Goal: Task Accomplishment & Management: Manage account settings

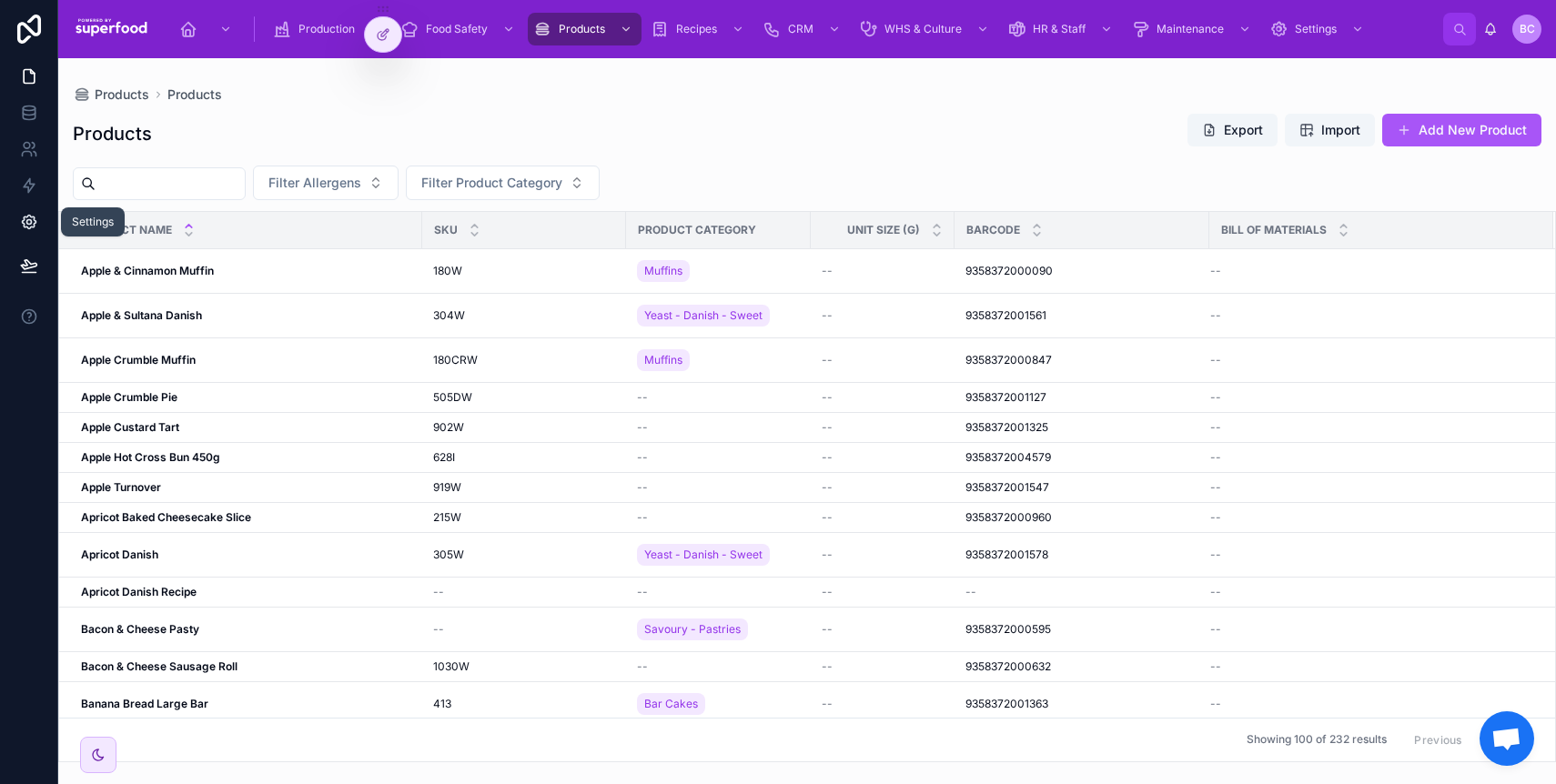
click at [33, 225] on icon at bounding box center [29, 223] width 13 height 13
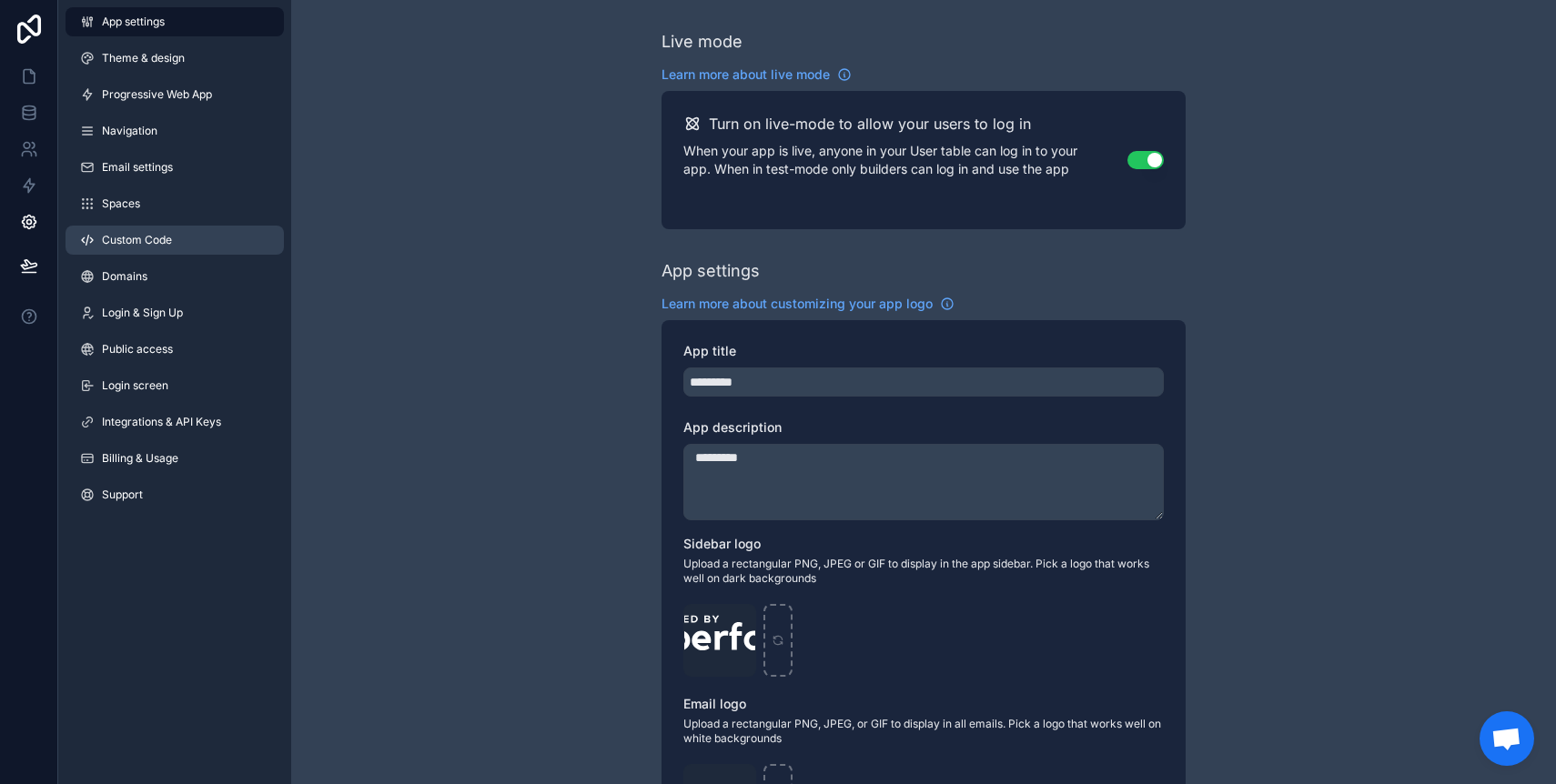
click at [125, 229] on link "Custom Code" at bounding box center [175, 240] width 218 height 29
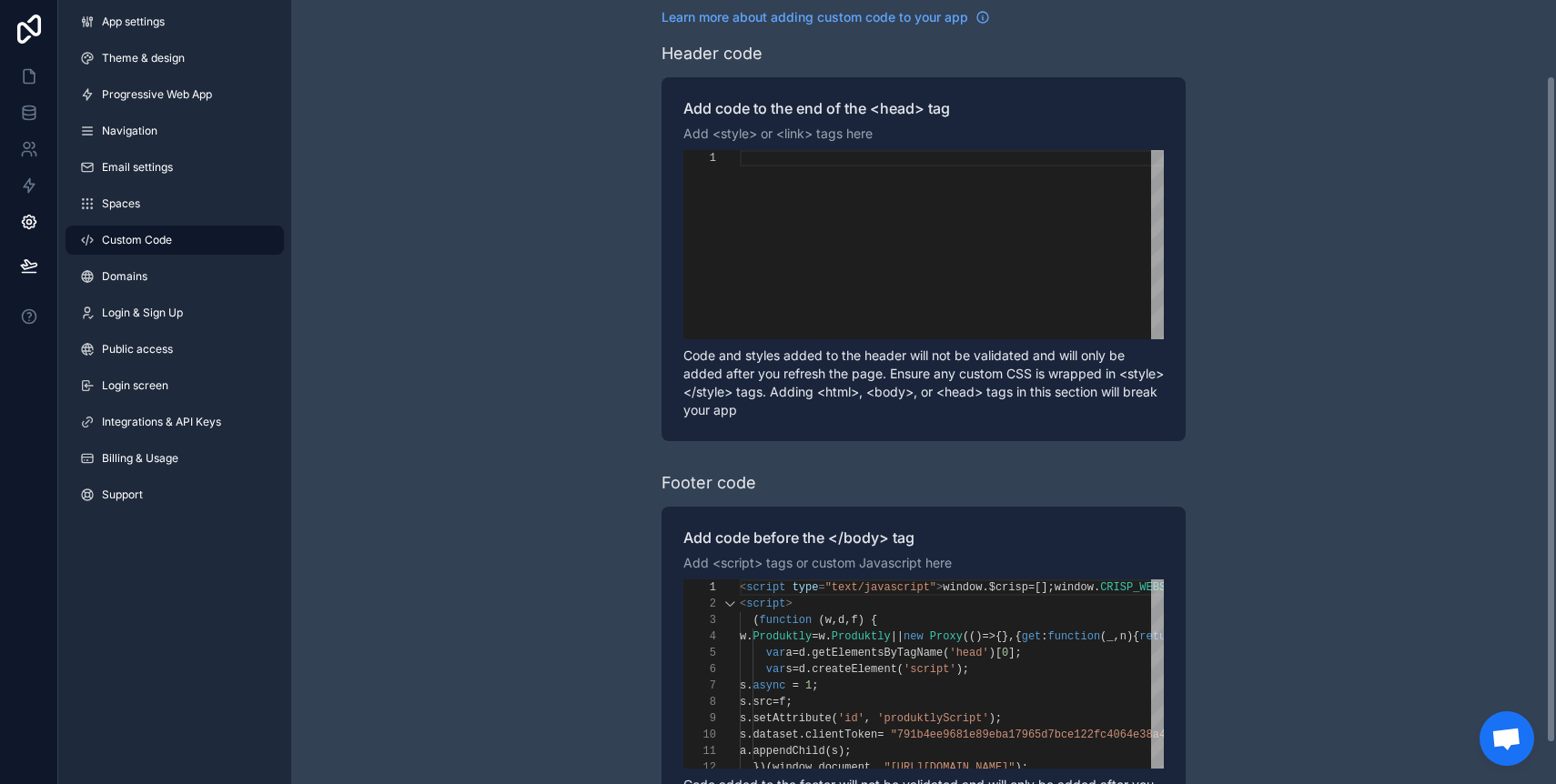
scroll to position [137, 0]
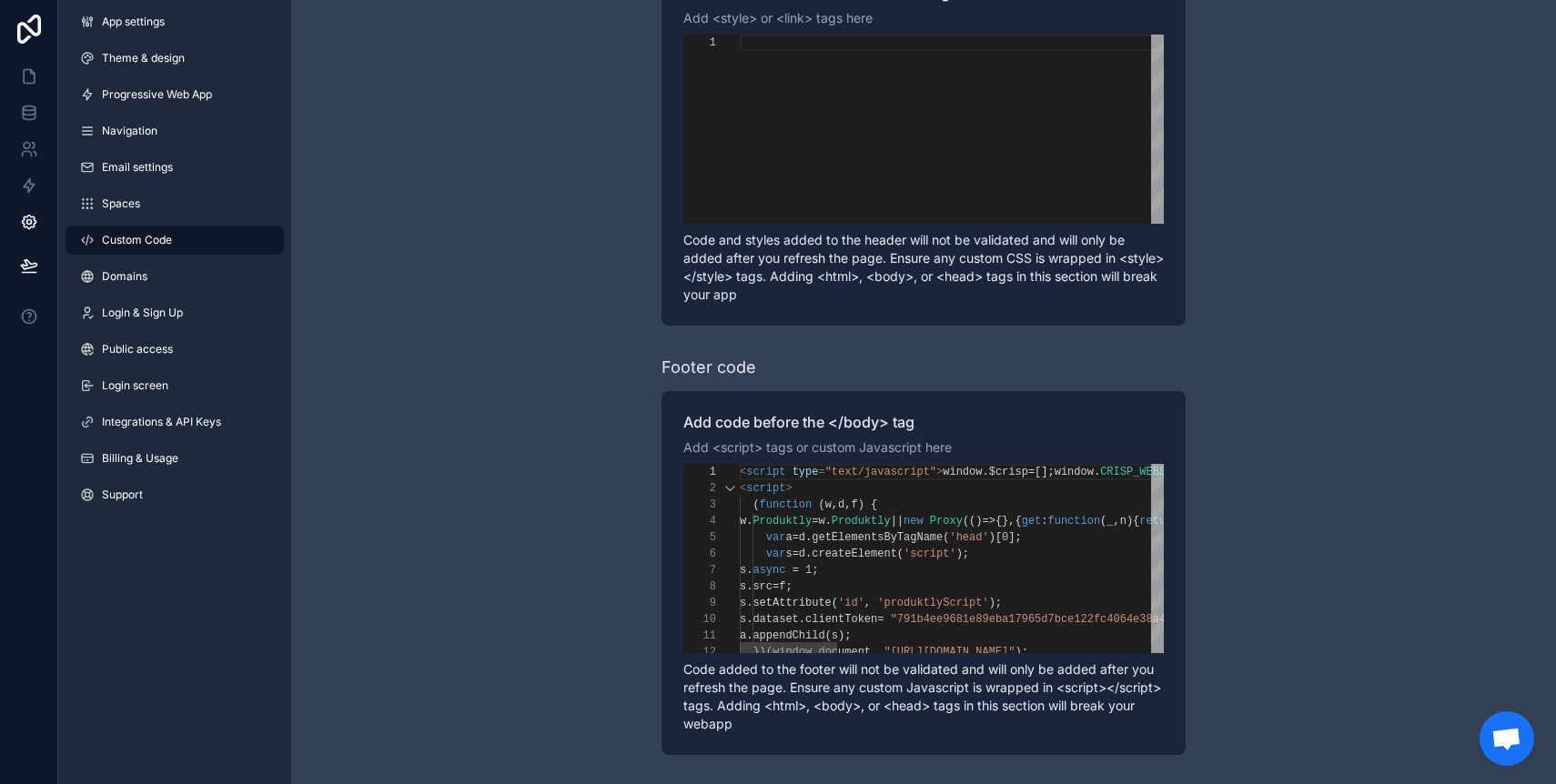
click at [767, 473] on span "script" at bounding box center [765, 471] width 39 height 12
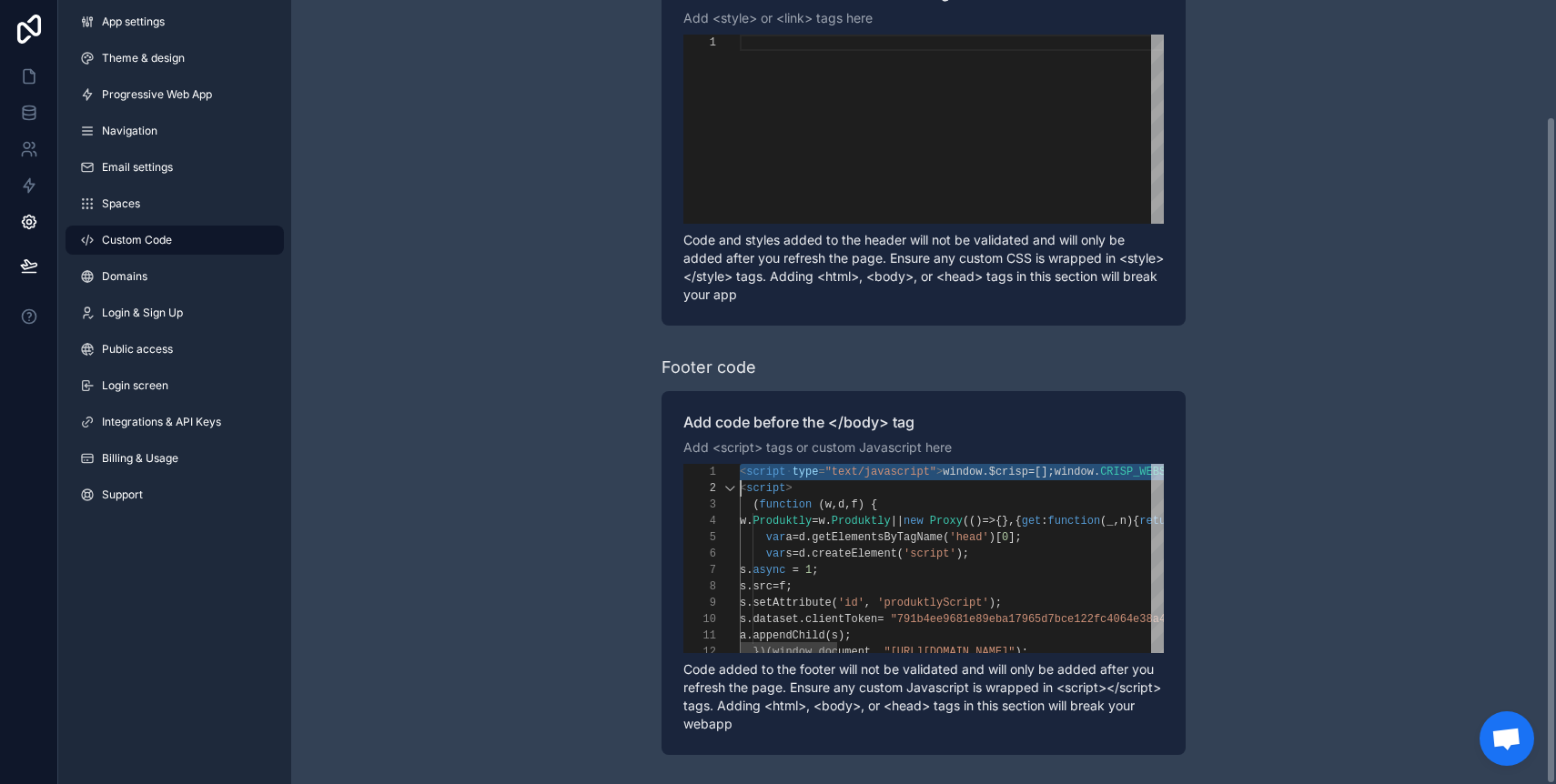
scroll to position [0, 0]
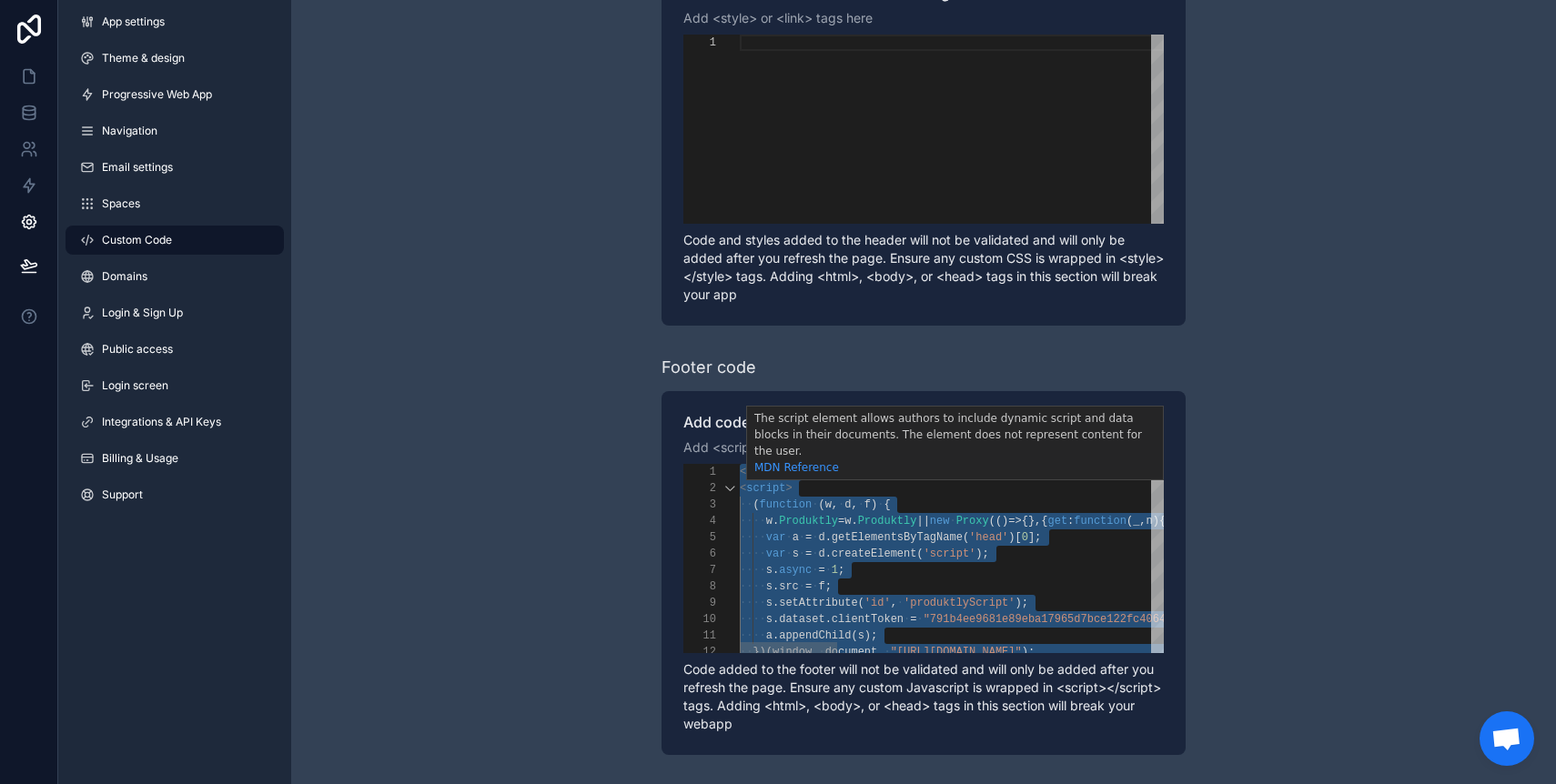
click at [750, 469] on span "script" at bounding box center [765, 471] width 39 height 12
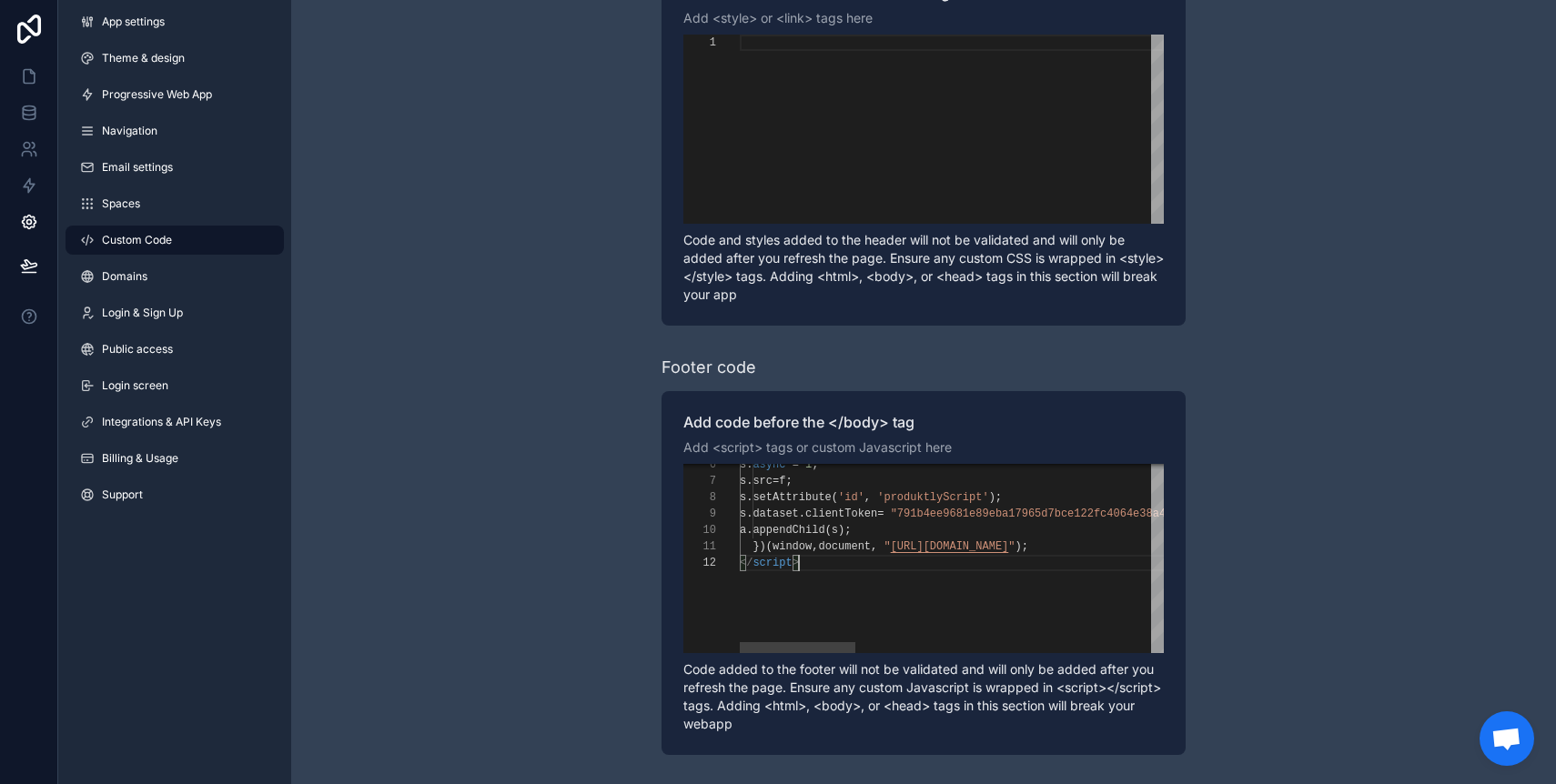
click at [827, 560] on div "</ script >" at bounding box center [1516, 563] width 1552 height 16
paste textarea "**********"
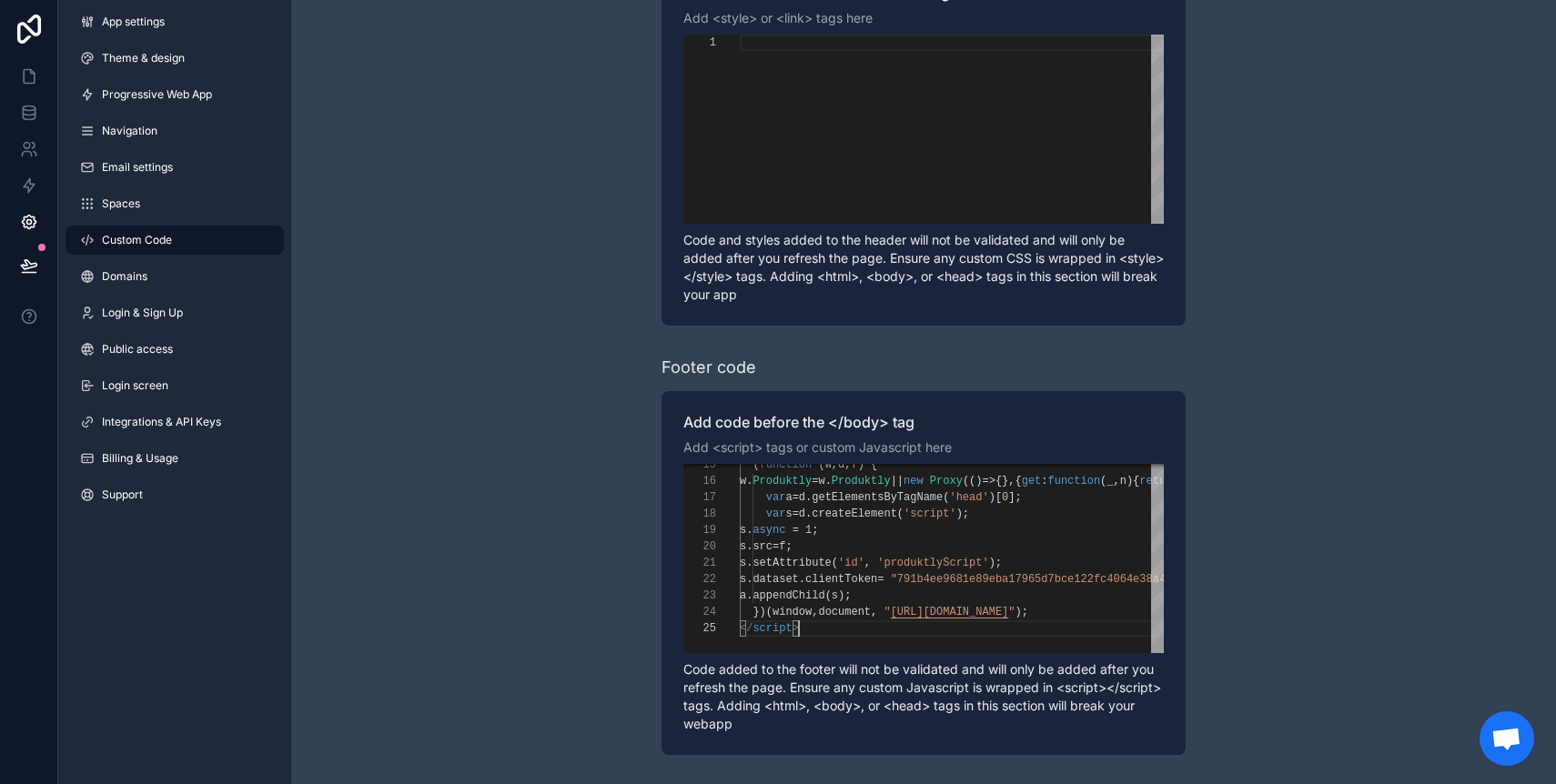
click at [435, 497] on div "Learn more about adding custom code to your app Header code Add code to the end…" at bounding box center [924, 323] width 1265 height 921
click at [29, 254] on button at bounding box center [30, 265] width 40 height 51
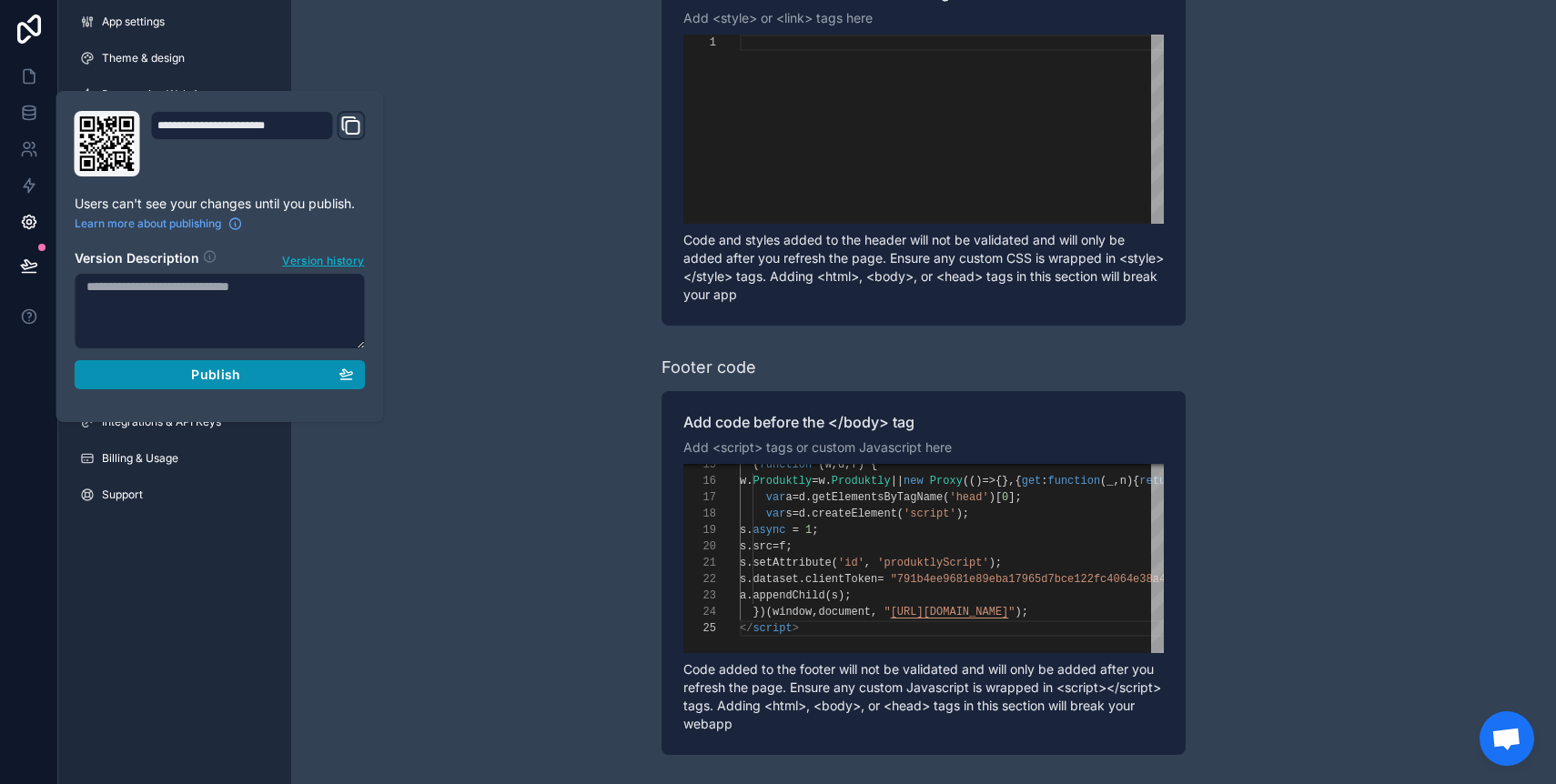
click at [180, 377] on div "Publish" at bounding box center [220, 375] width 268 height 16
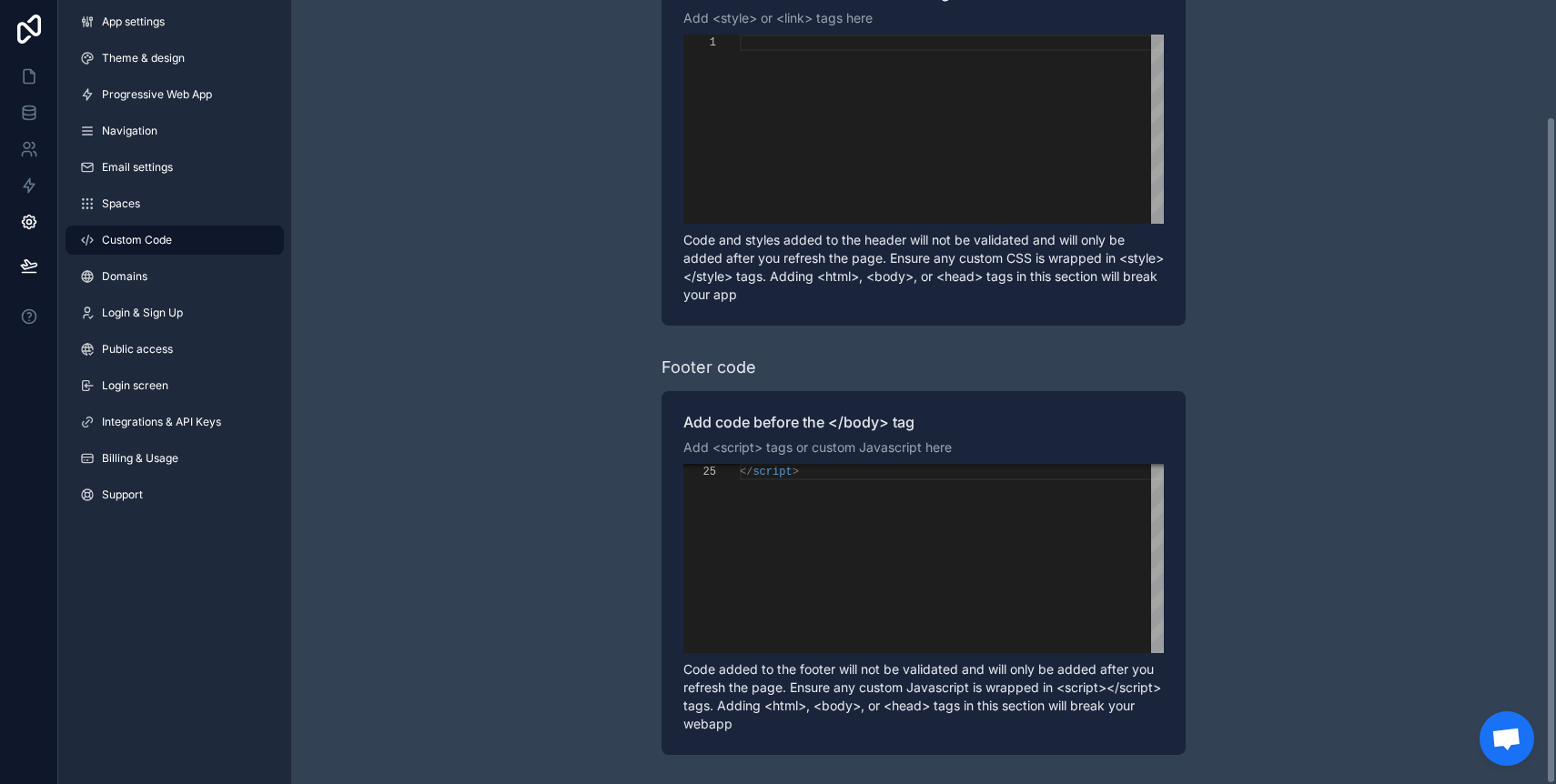
click at [567, 534] on div "**********" at bounding box center [924, 323] width 1265 height 921
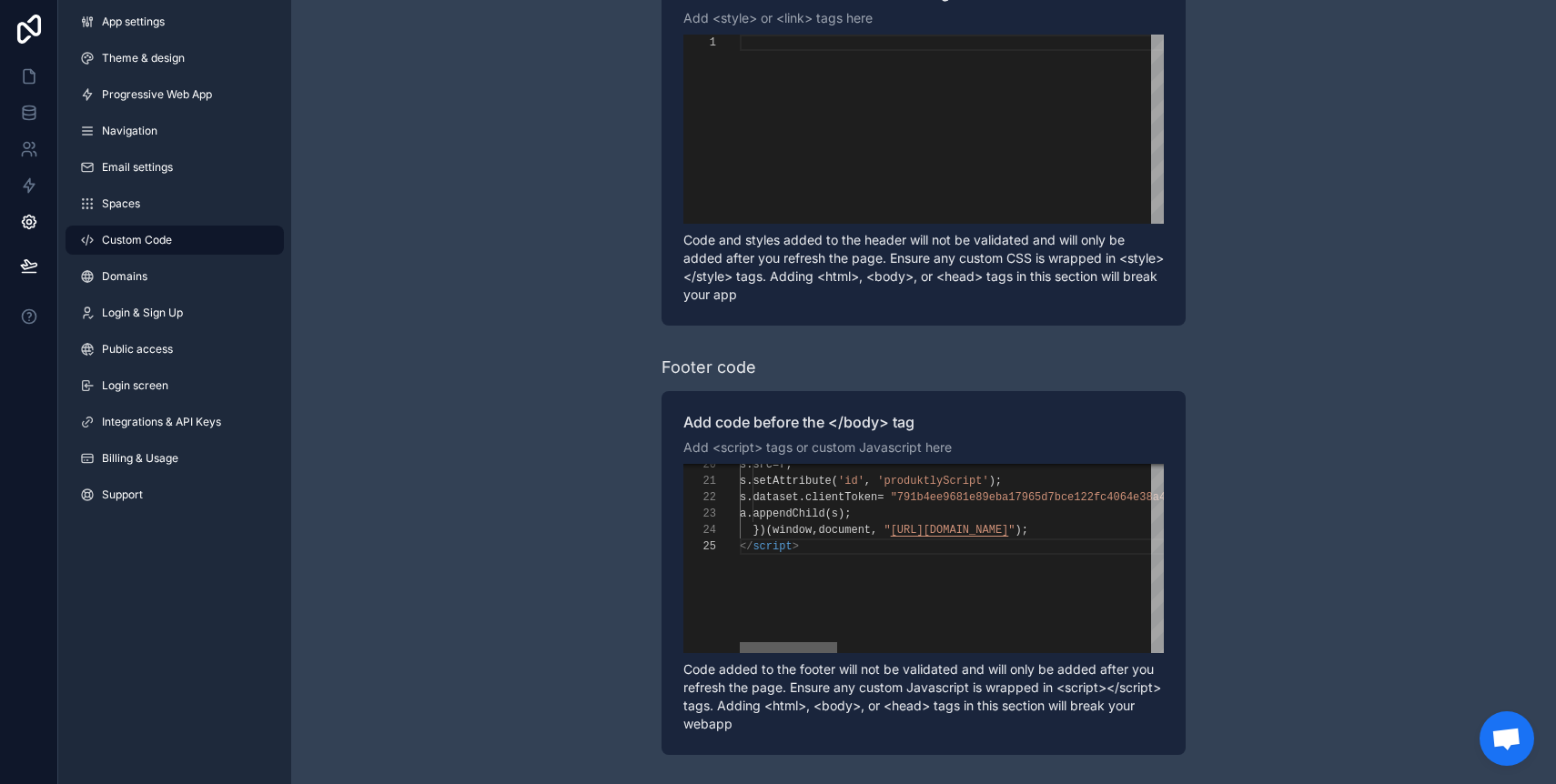
drag, startPoint x: 794, startPoint y: 651, endPoint x: 673, endPoint y: 651, distance: 121.0
click at [673, 651] on div "**********" at bounding box center [924, 573] width 524 height 364
paste textarea "**********"
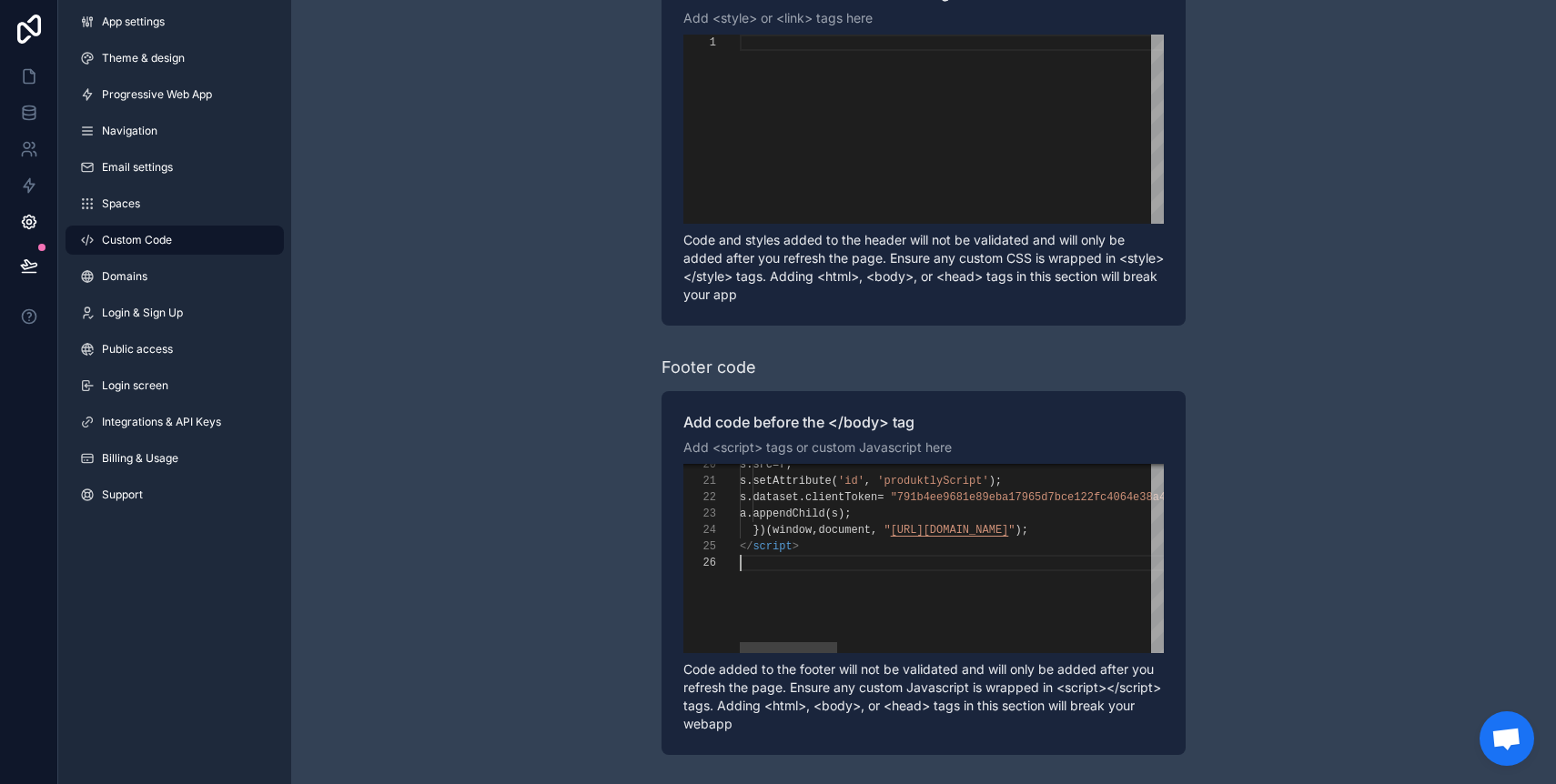
paste textarea "**********"
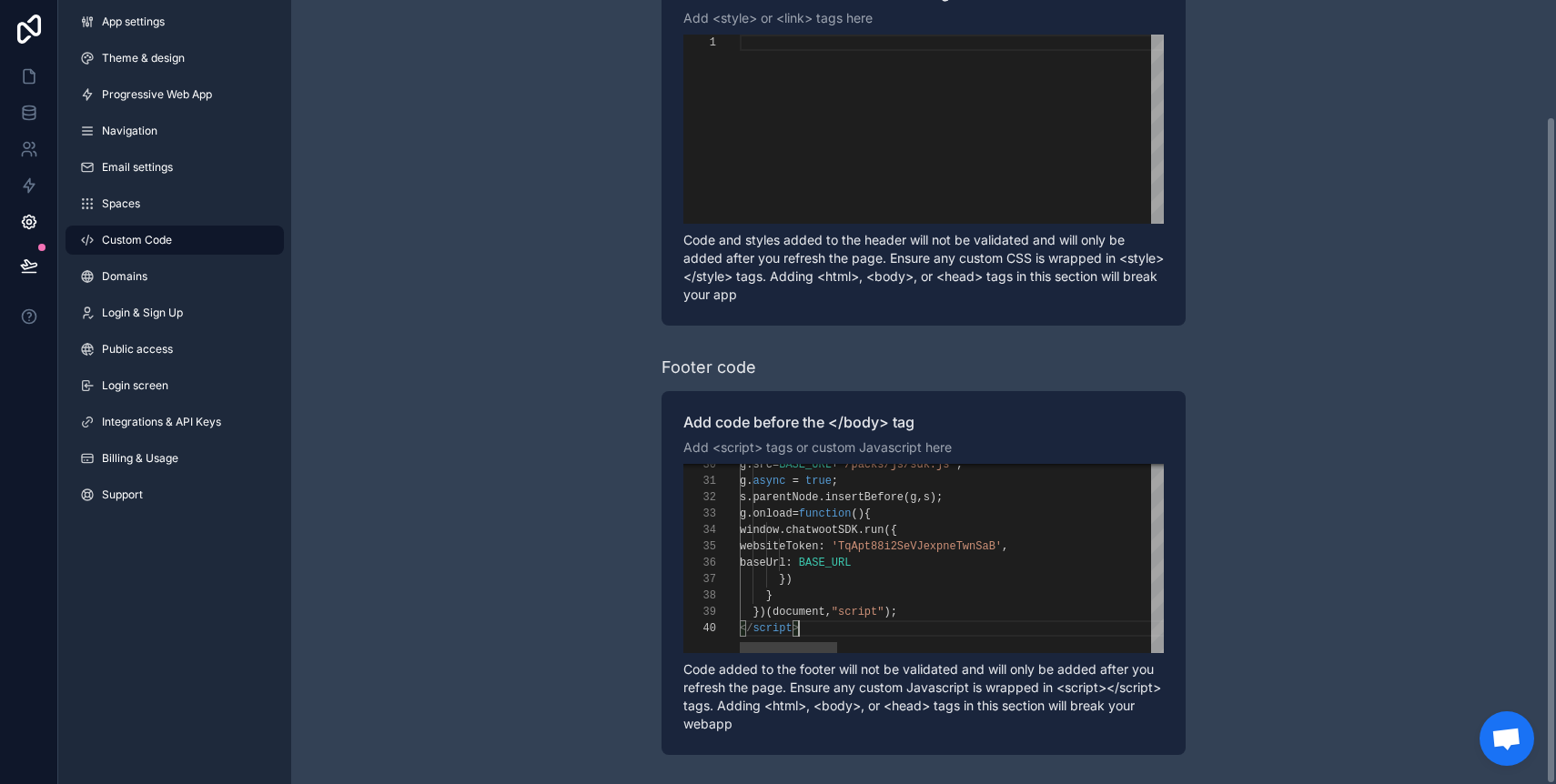
scroll to position [147, 59]
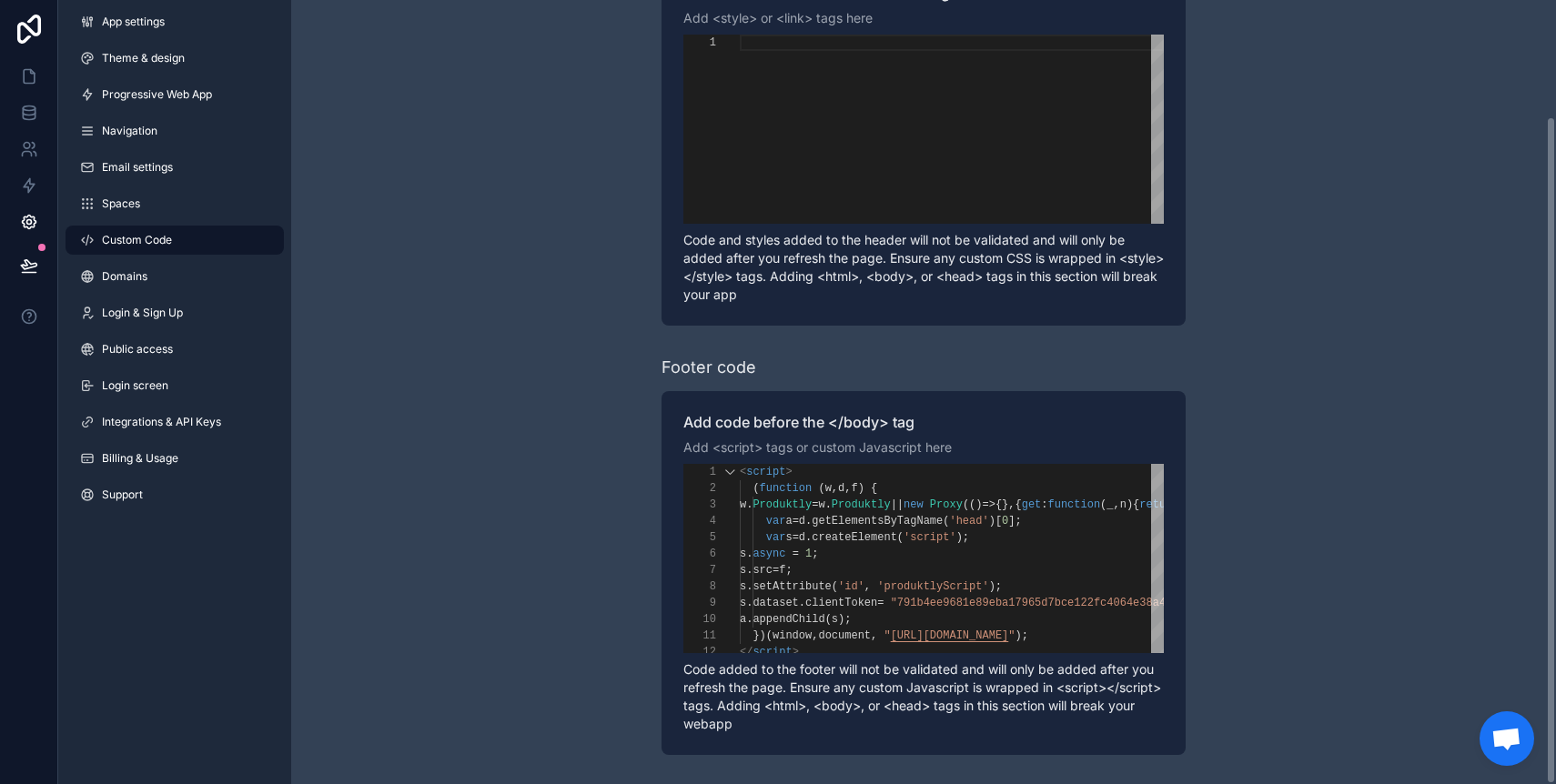
click at [519, 417] on div "Learn more about adding custom code to your app Header code Add code to the end…" at bounding box center [924, 323] width 1265 height 921
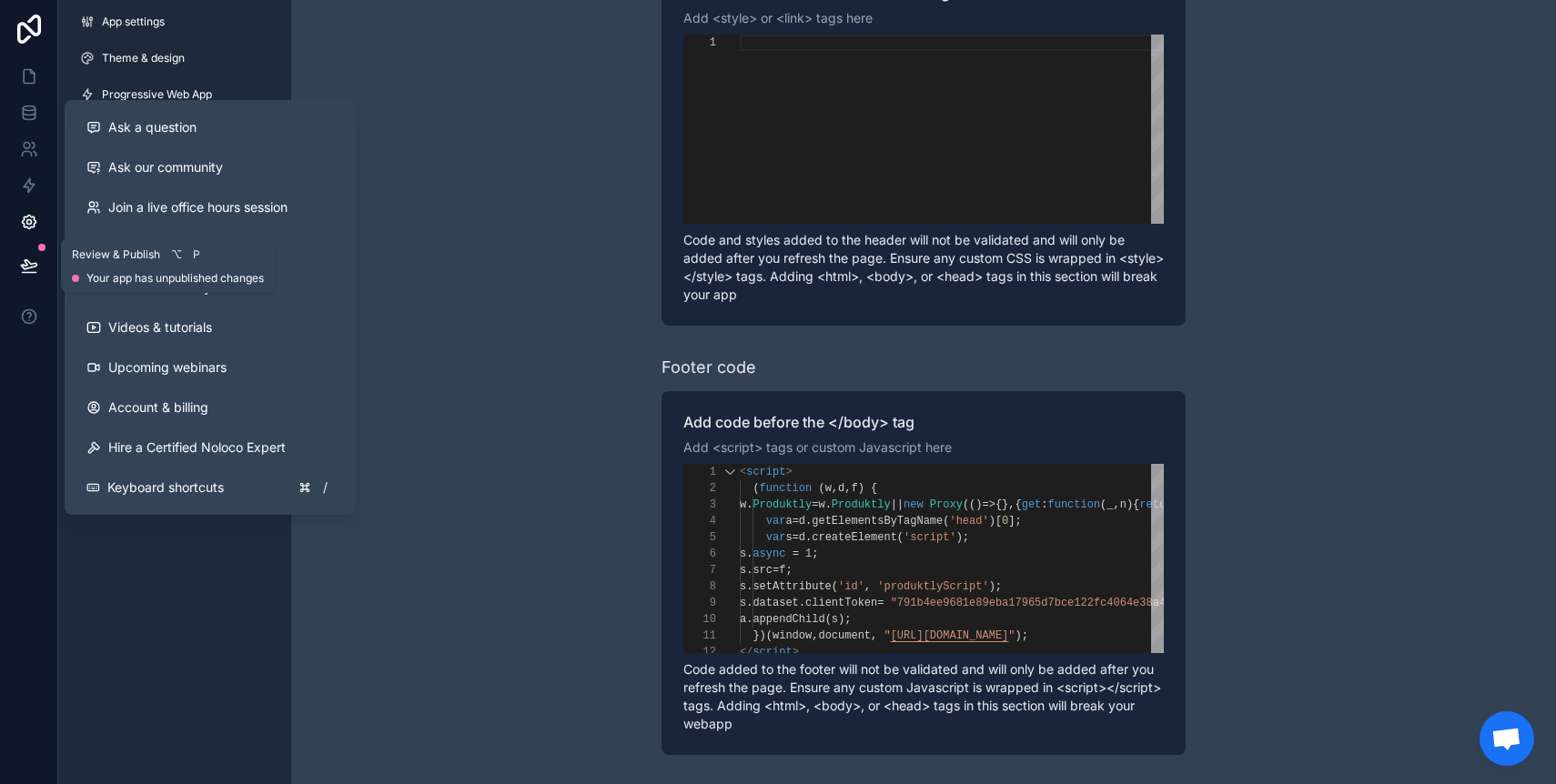
click at [33, 264] on icon at bounding box center [29, 265] width 18 height 18
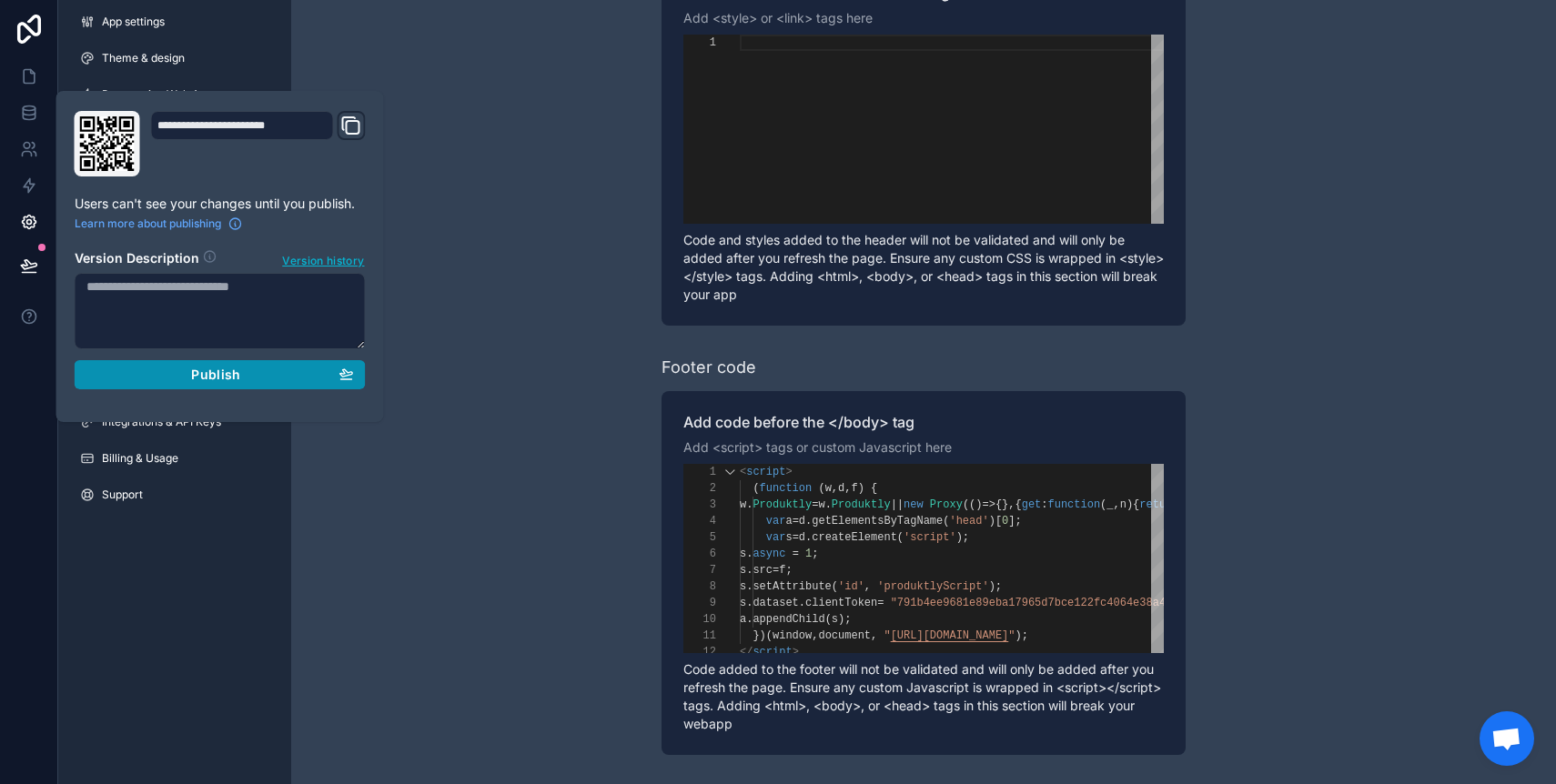
click at [170, 385] on button "Publish" at bounding box center [220, 375] width 292 height 29
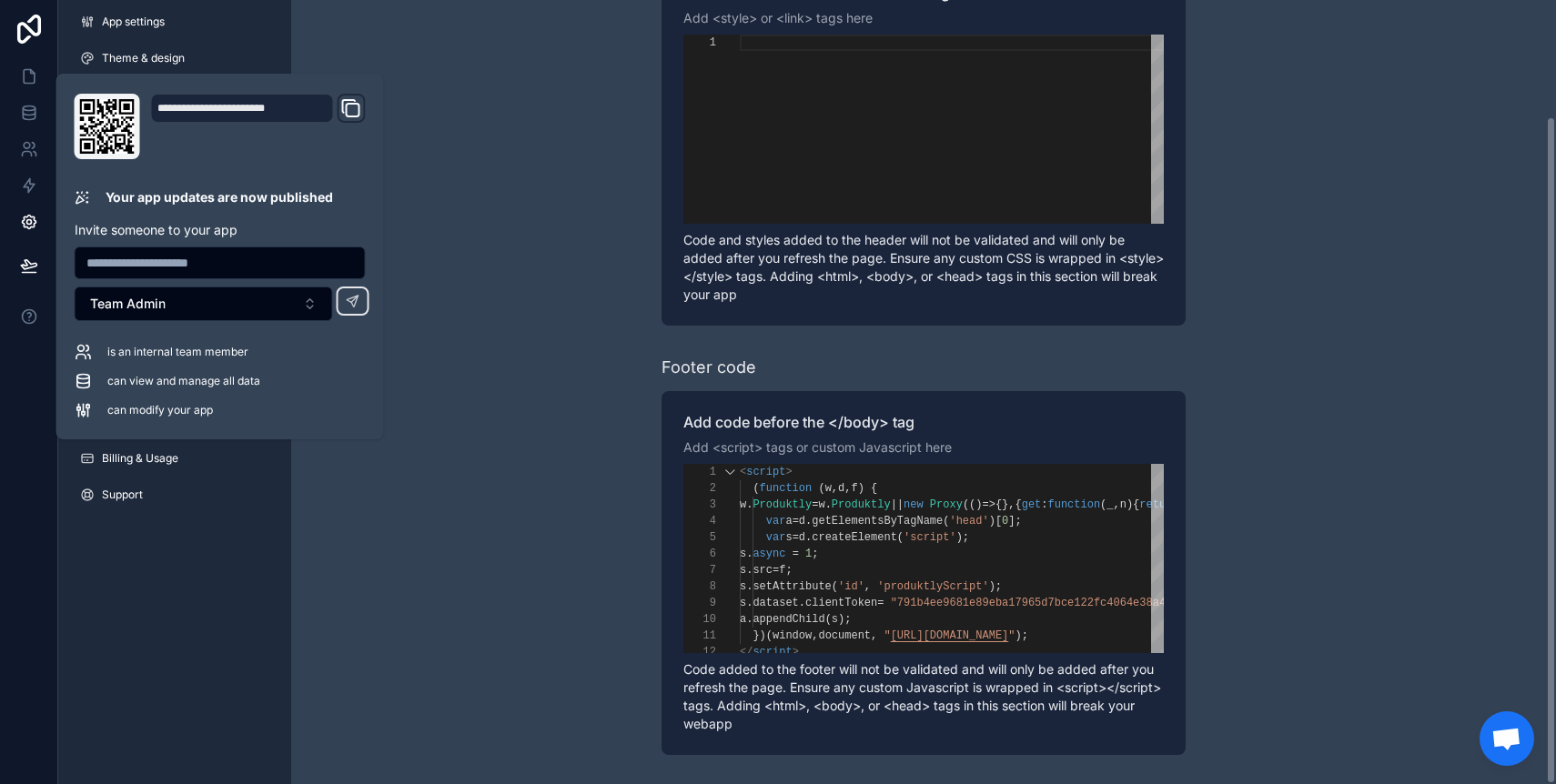
click at [520, 378] on div "Learn more about adding custom code to your app Header code Add code to the end…" at bounding box center [924, 323] width 1265 height 921
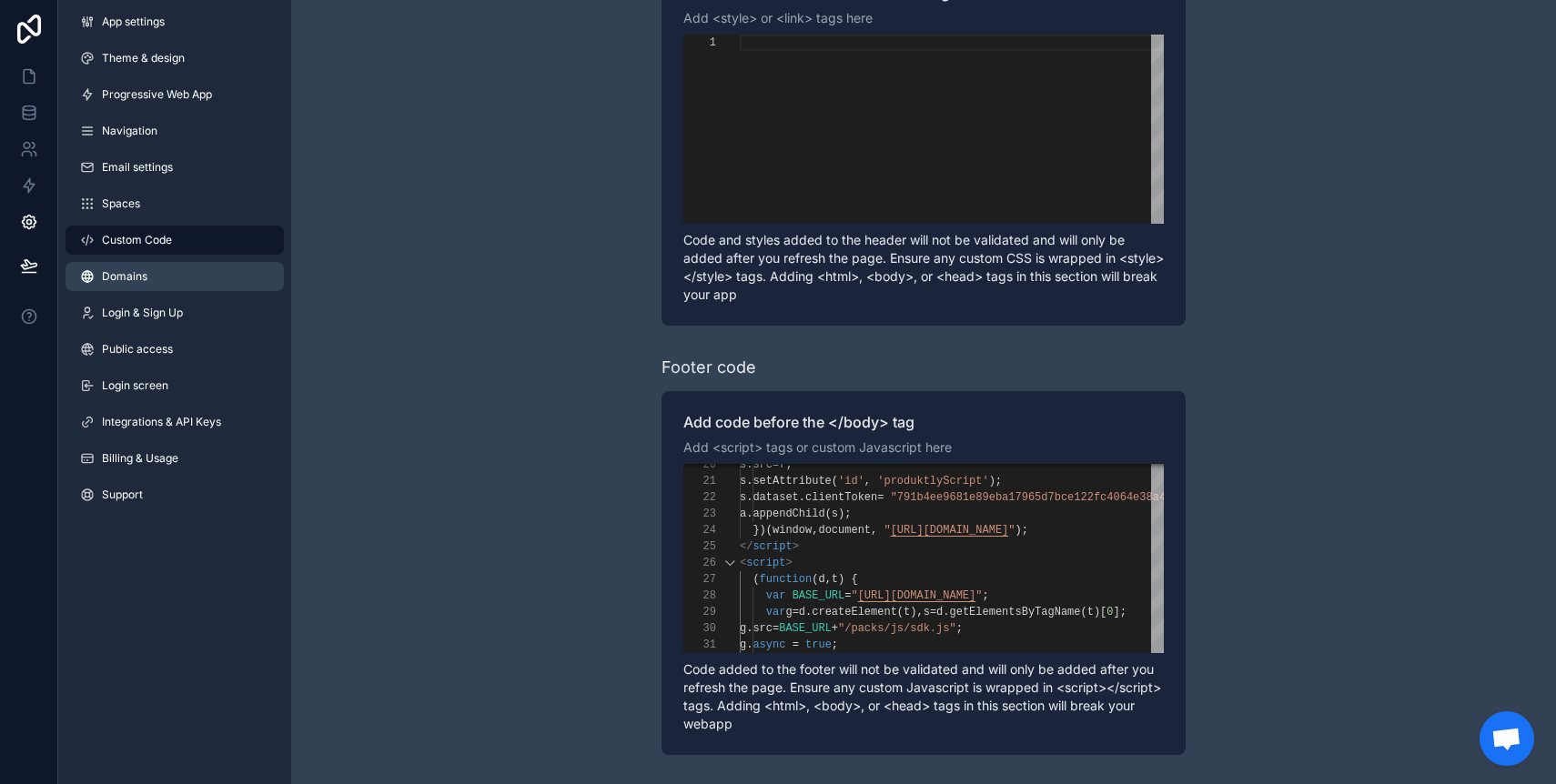
click at [133, 272] on span "Domains" at bounding box center [125, 276] width 46 height 14
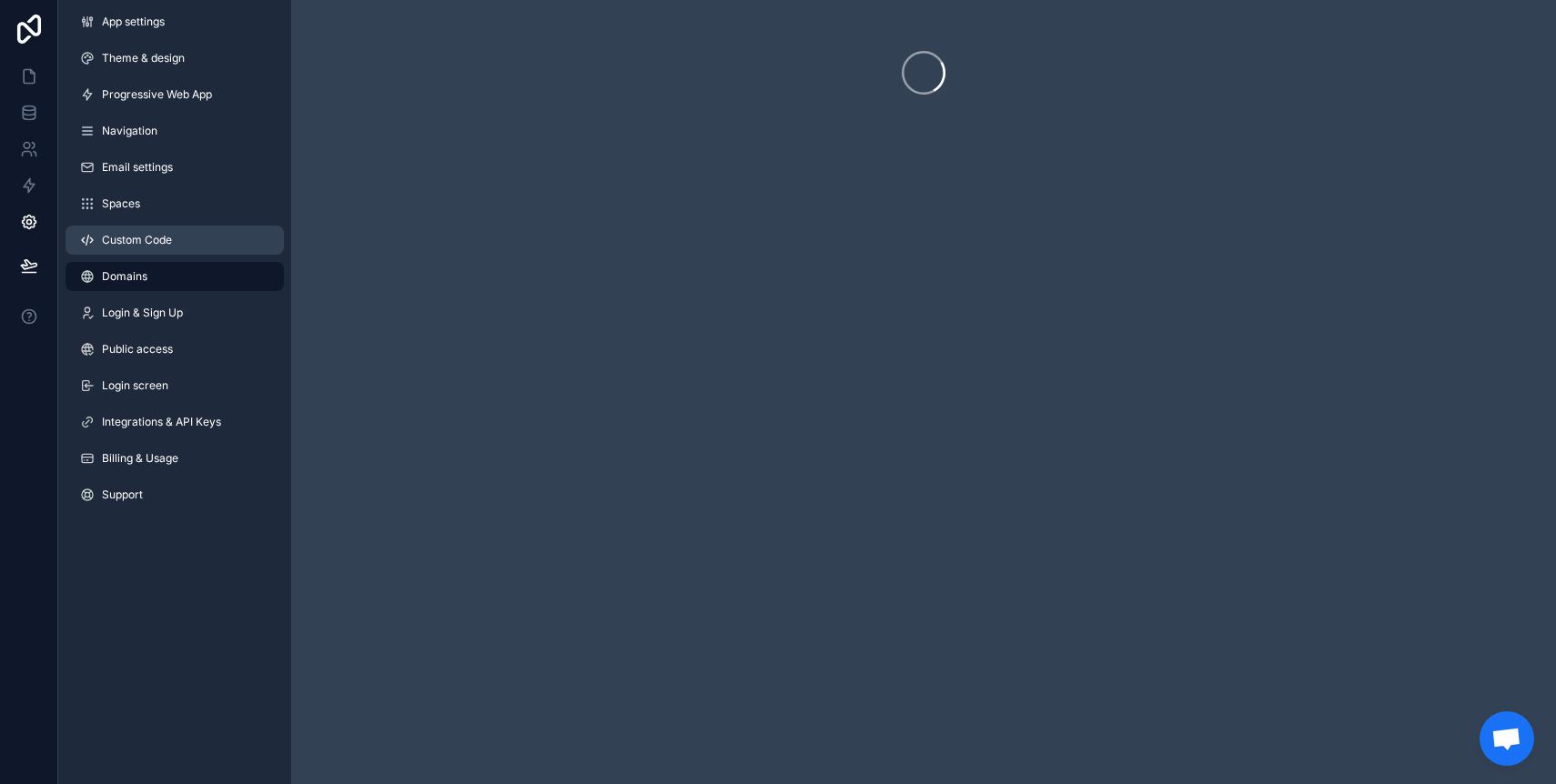
click at [129, 235] on span "Custom Code" at bounding box center [137, 240] width 70 height 14
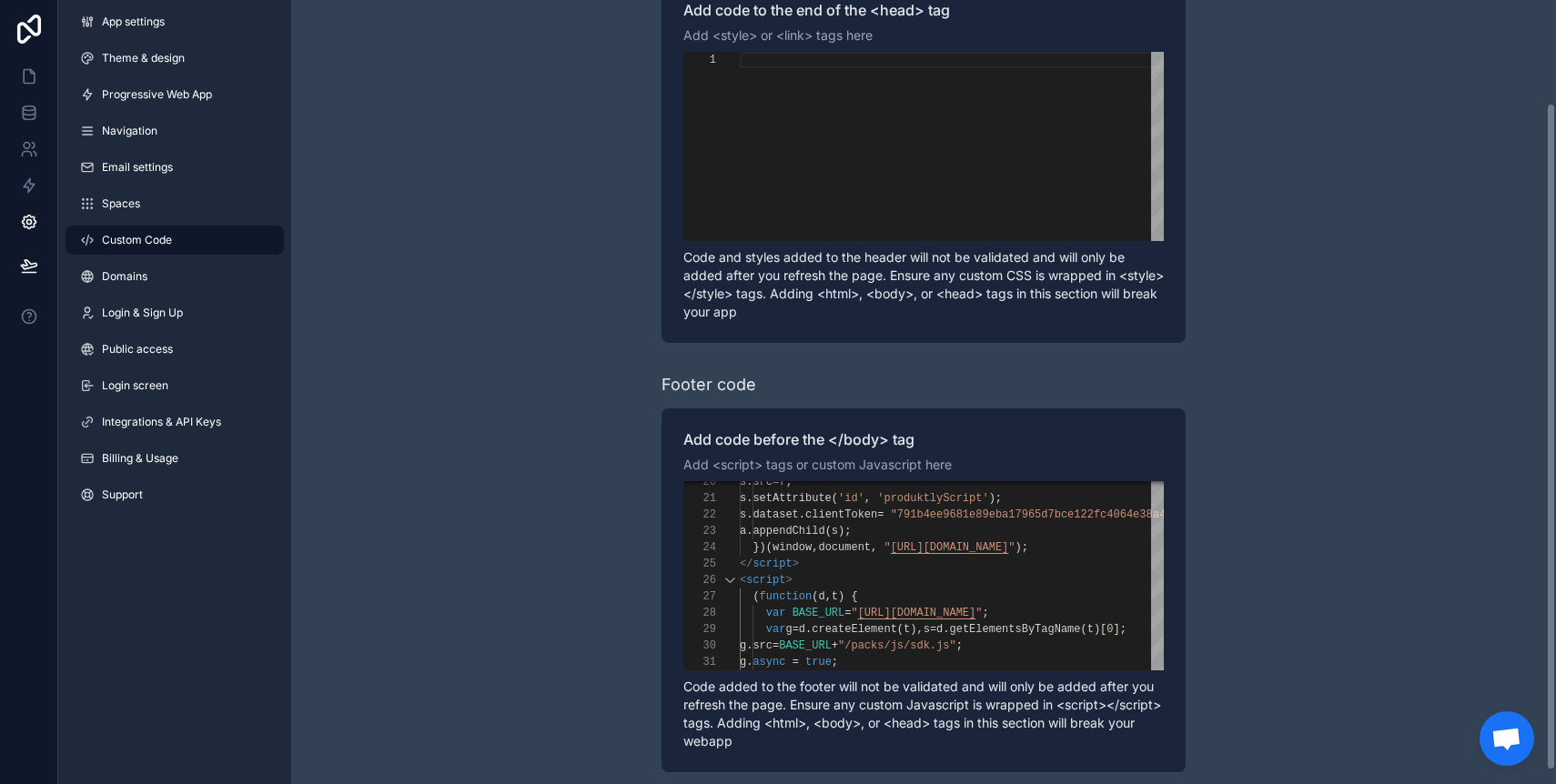
scroll to position [120, 0]
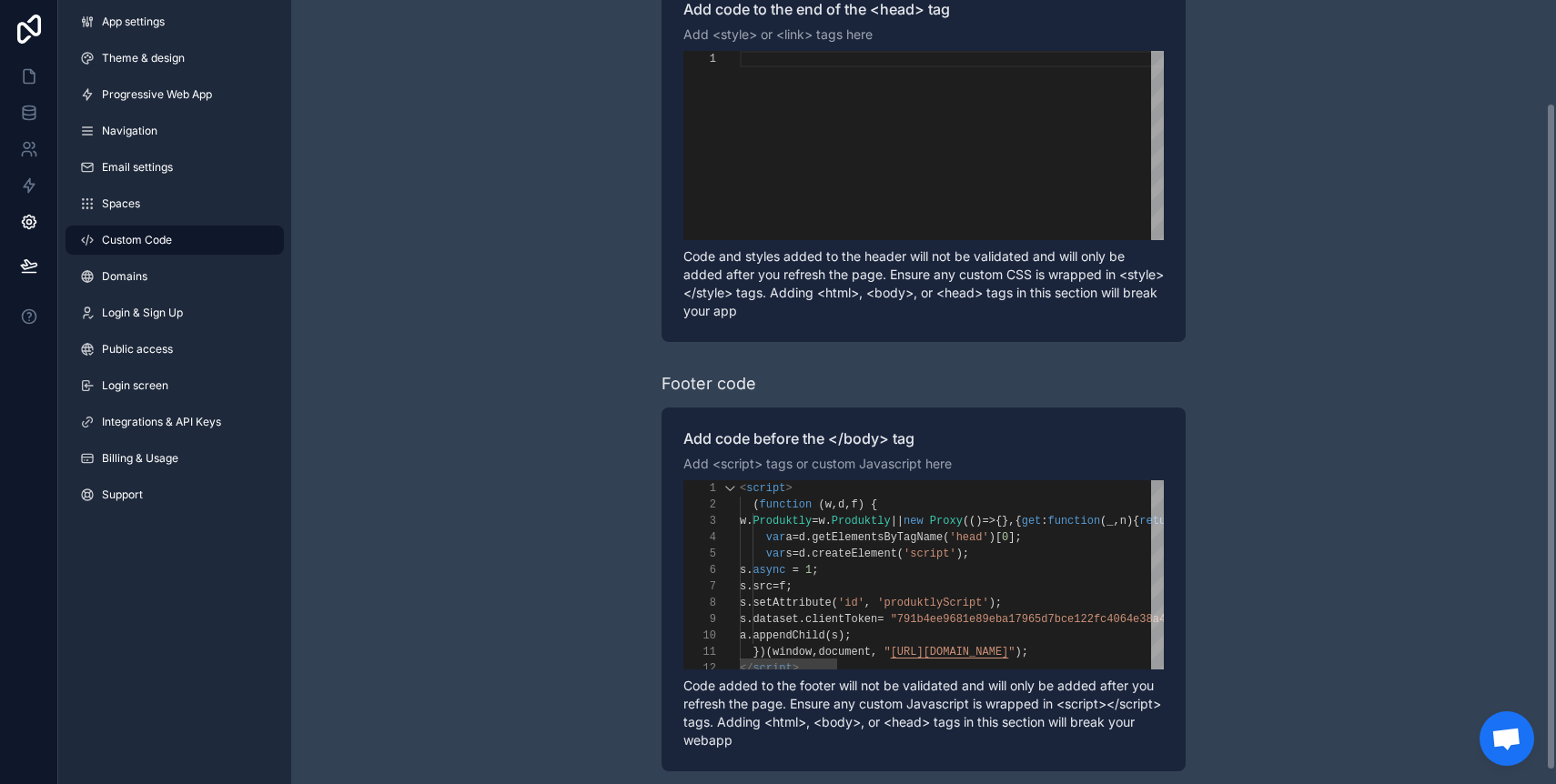
type textarea "**********"
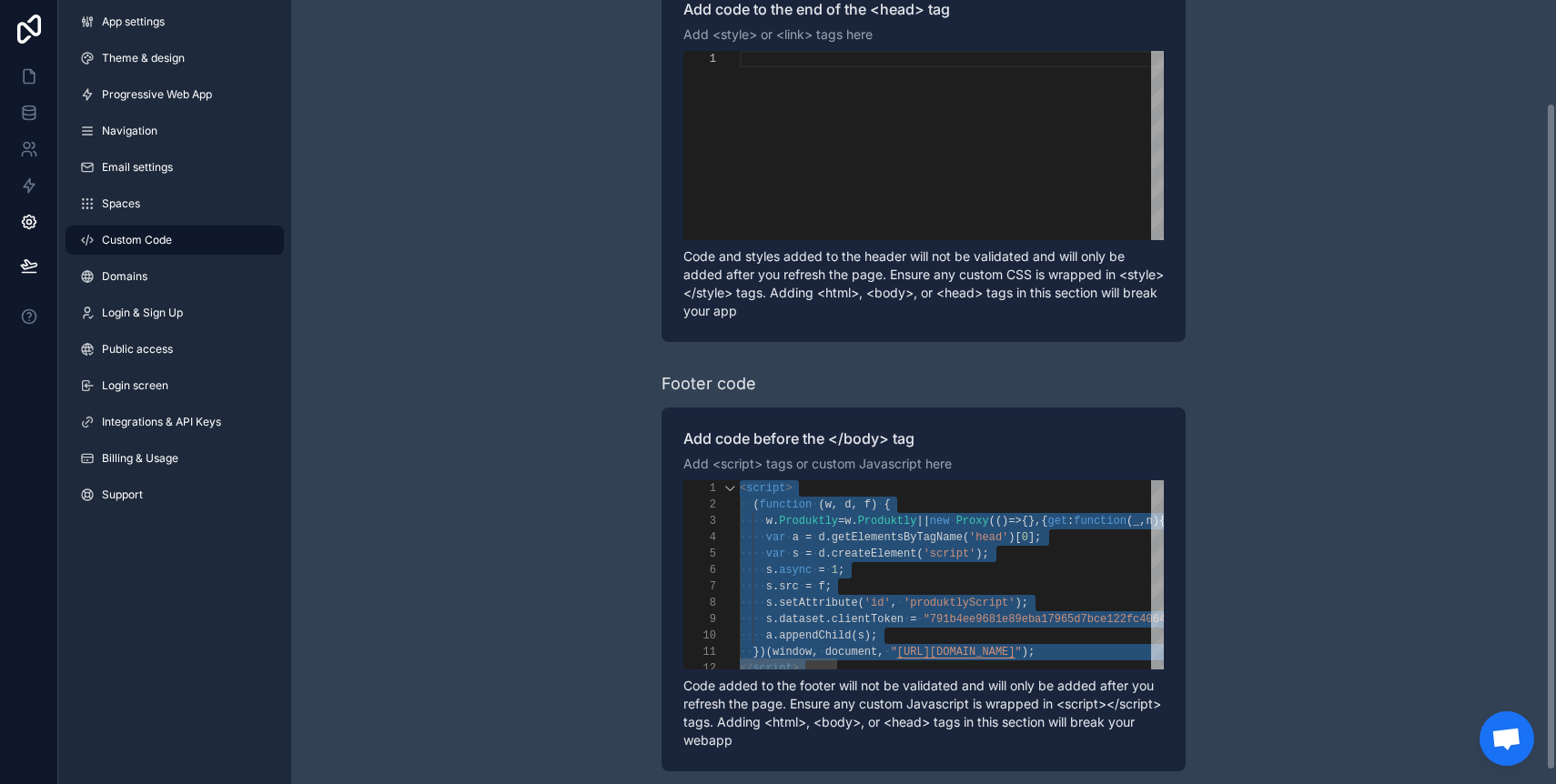
scroll to position [0, 0]
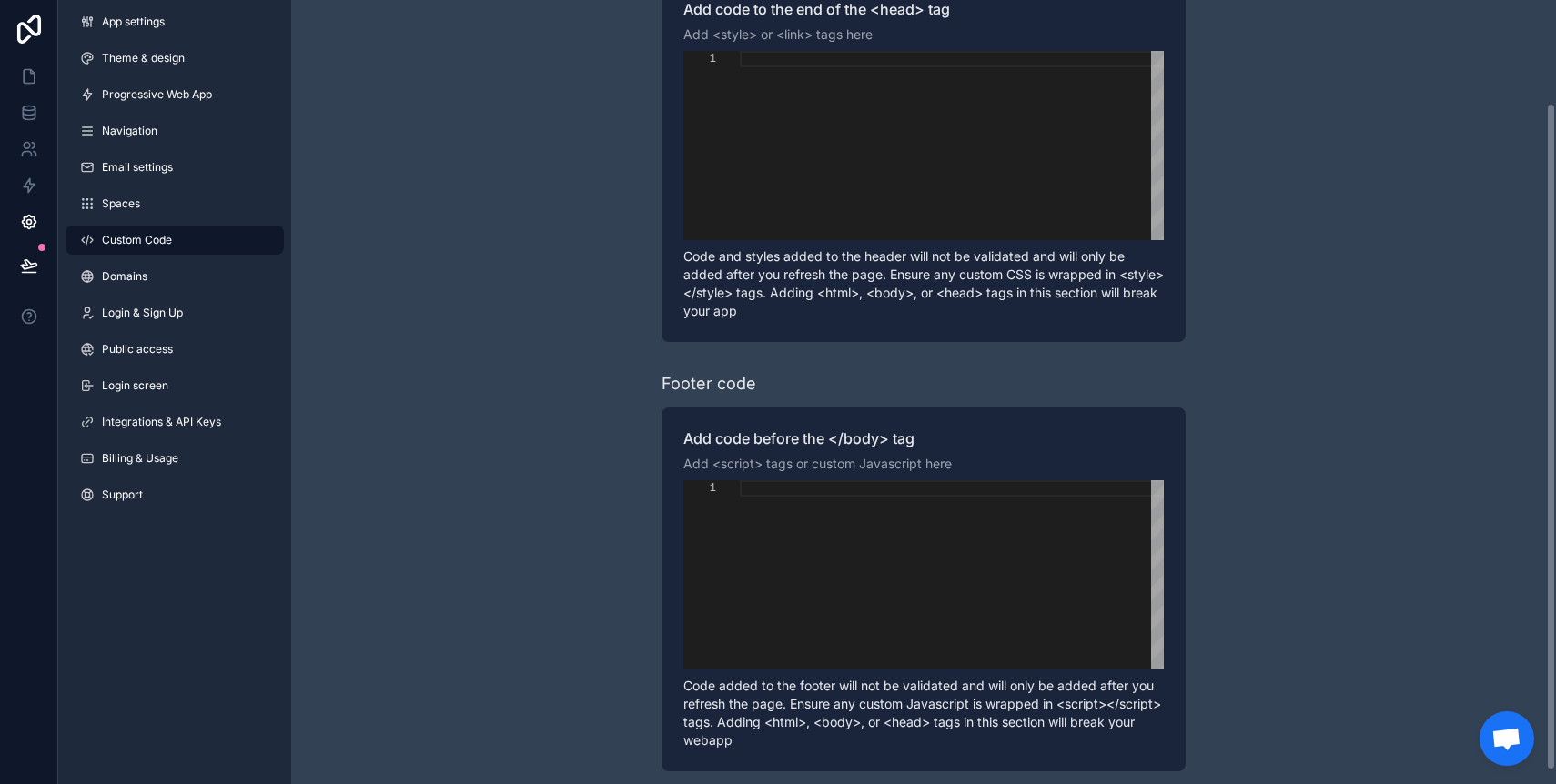
click at [836, 582] on div "scrollable content" at bounding box center [952, 575] width 424 height 189
paste textarea "**********"
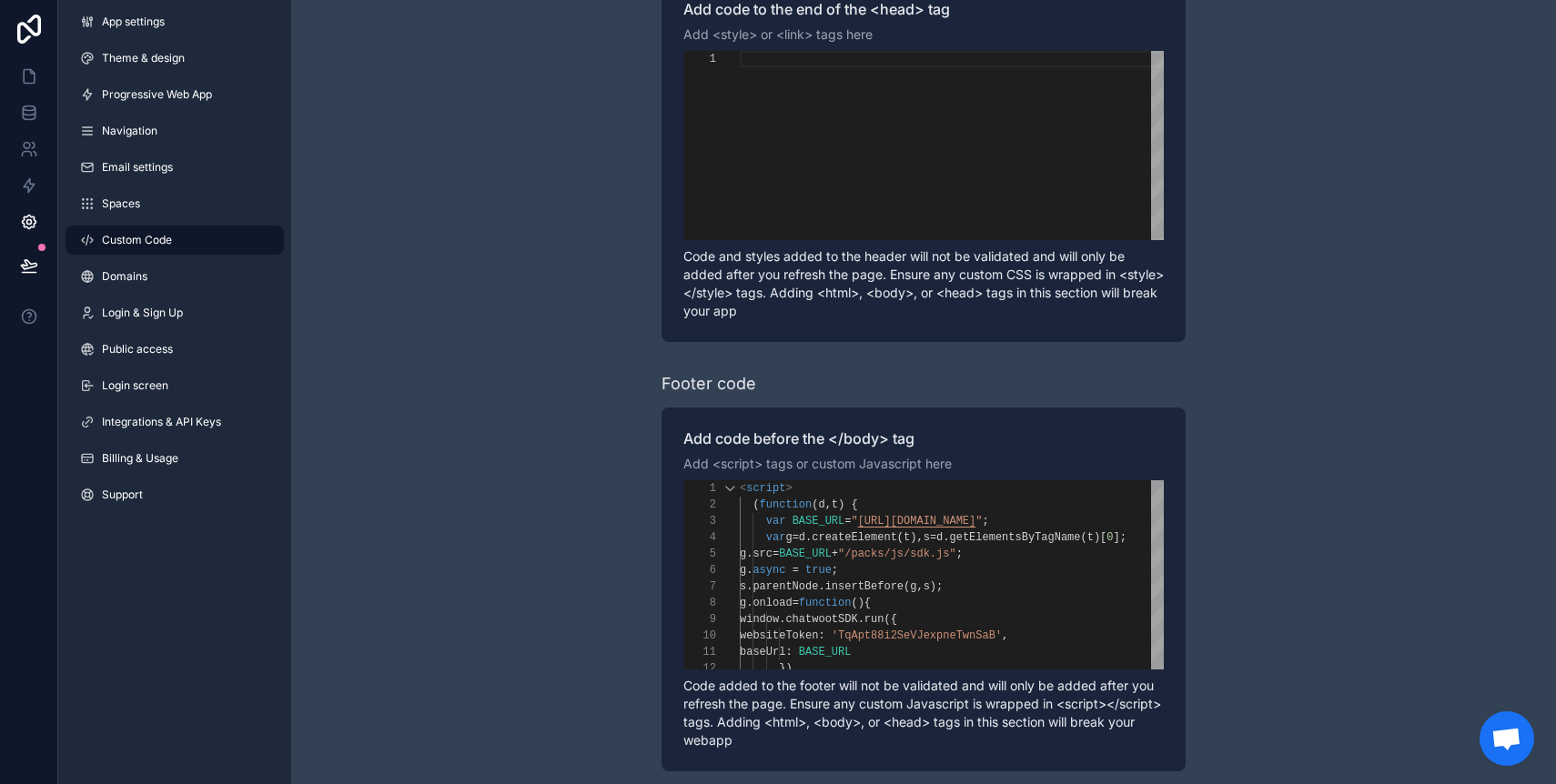
click at [537, 519] on div "Learn more about adding custom code to your app Header code Add code to the end…" at bounding box center [924, 339] width 1265 height 921
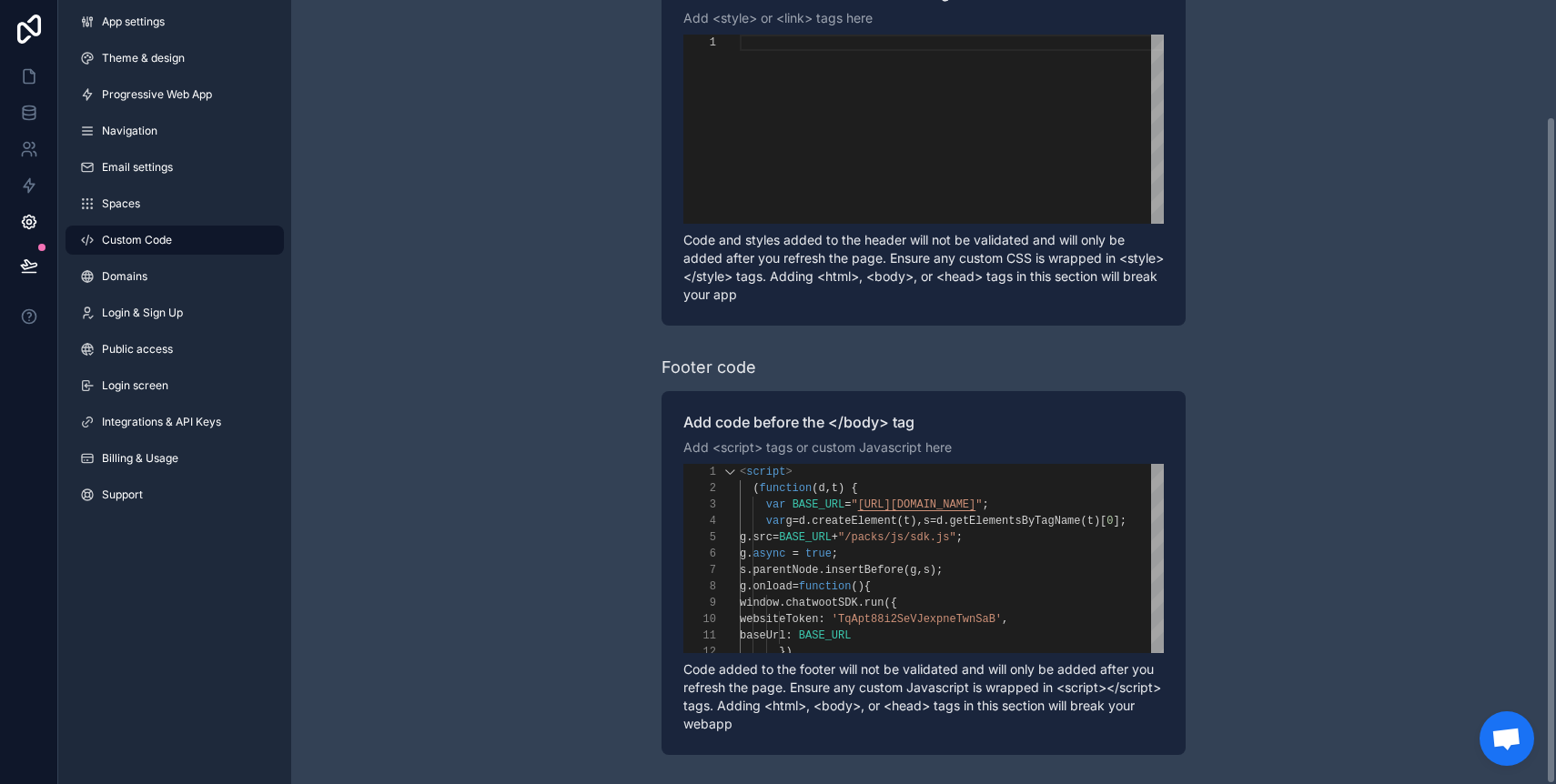
scroll to position [0, 0]
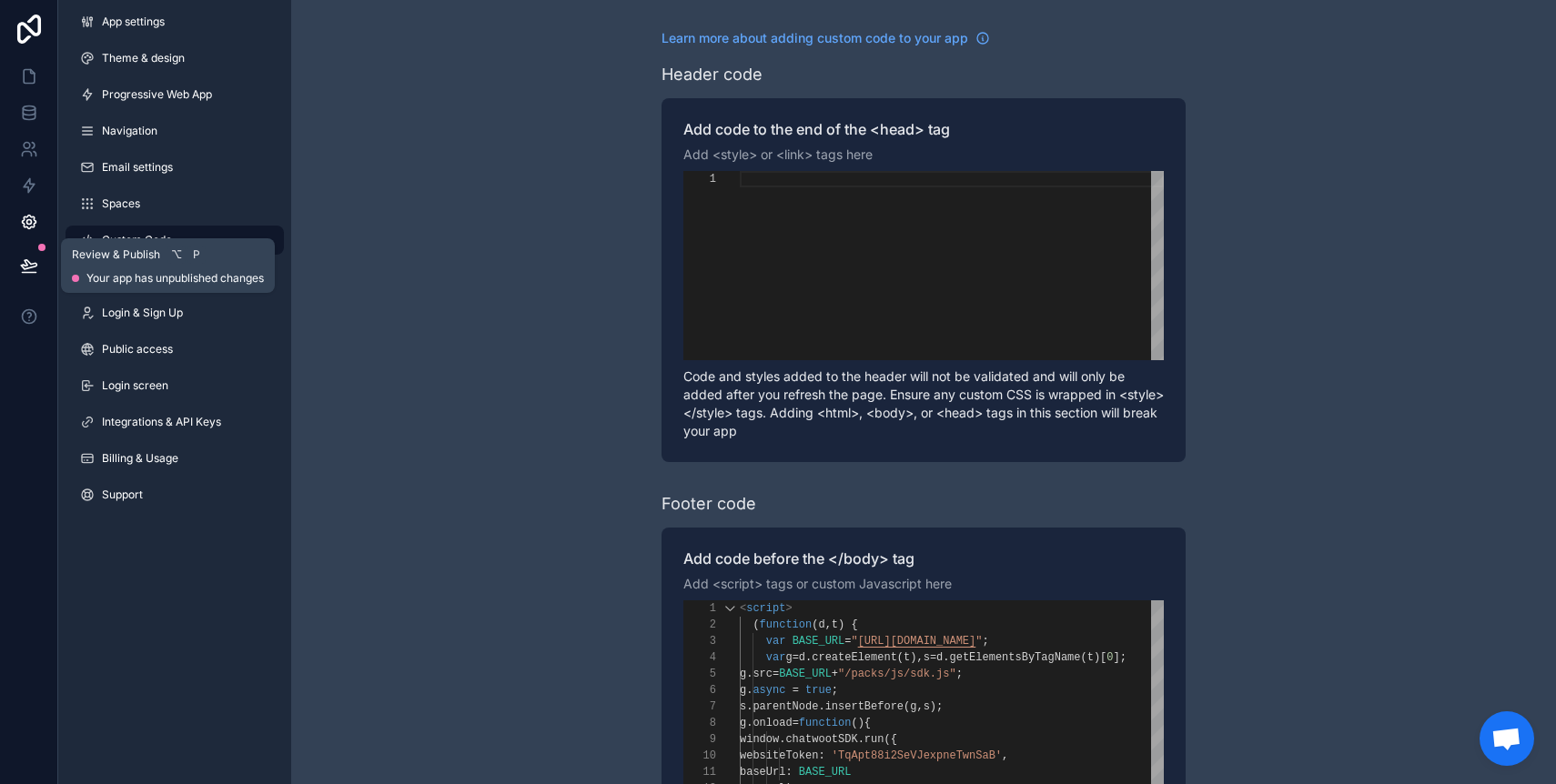
click at [34, 272] on icon at bounding box center [29, 265] width 18 height 18
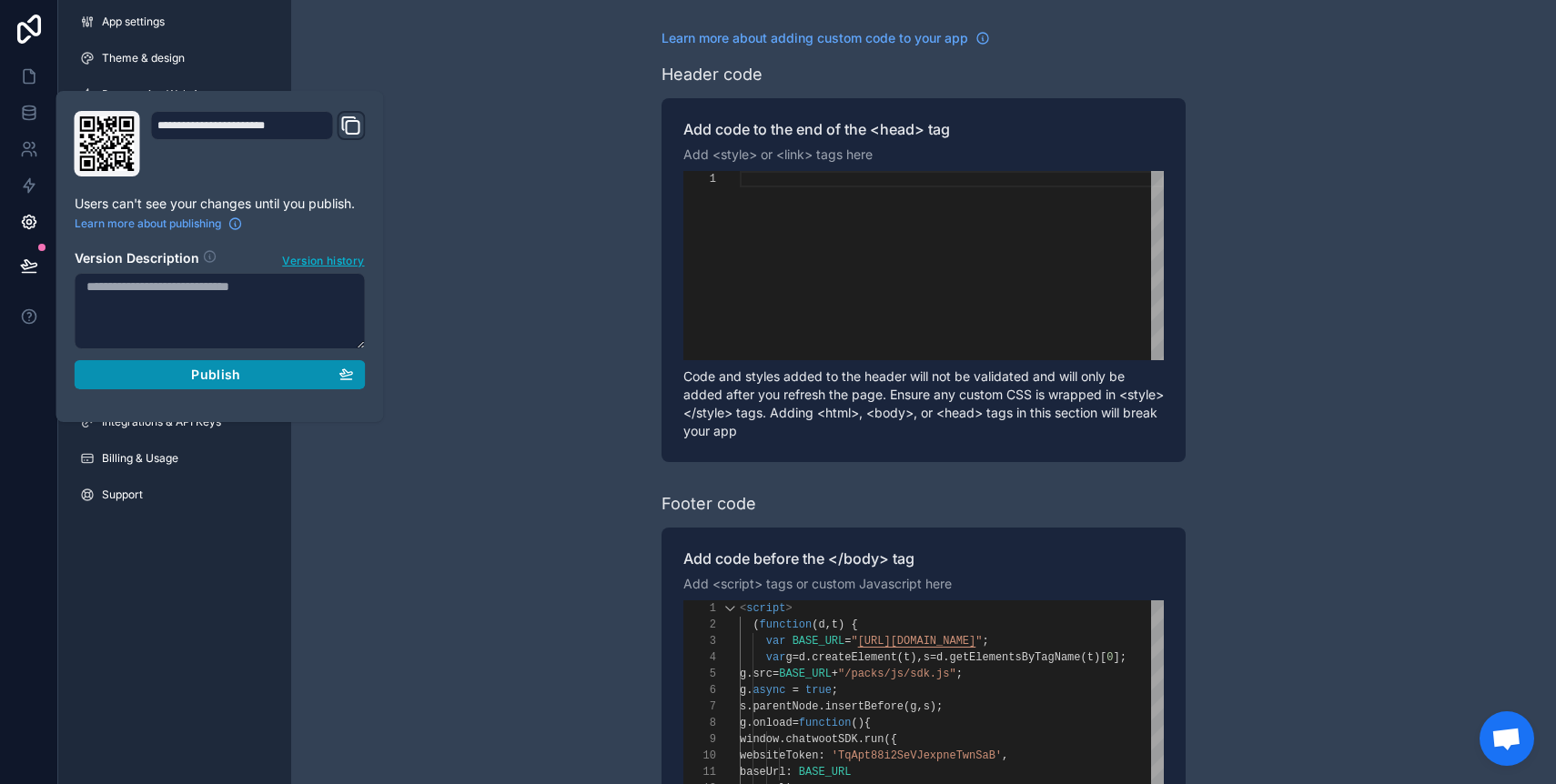
click at [191, 384] on button "Publish" at bounding box center [220, 375] width 292 height 29
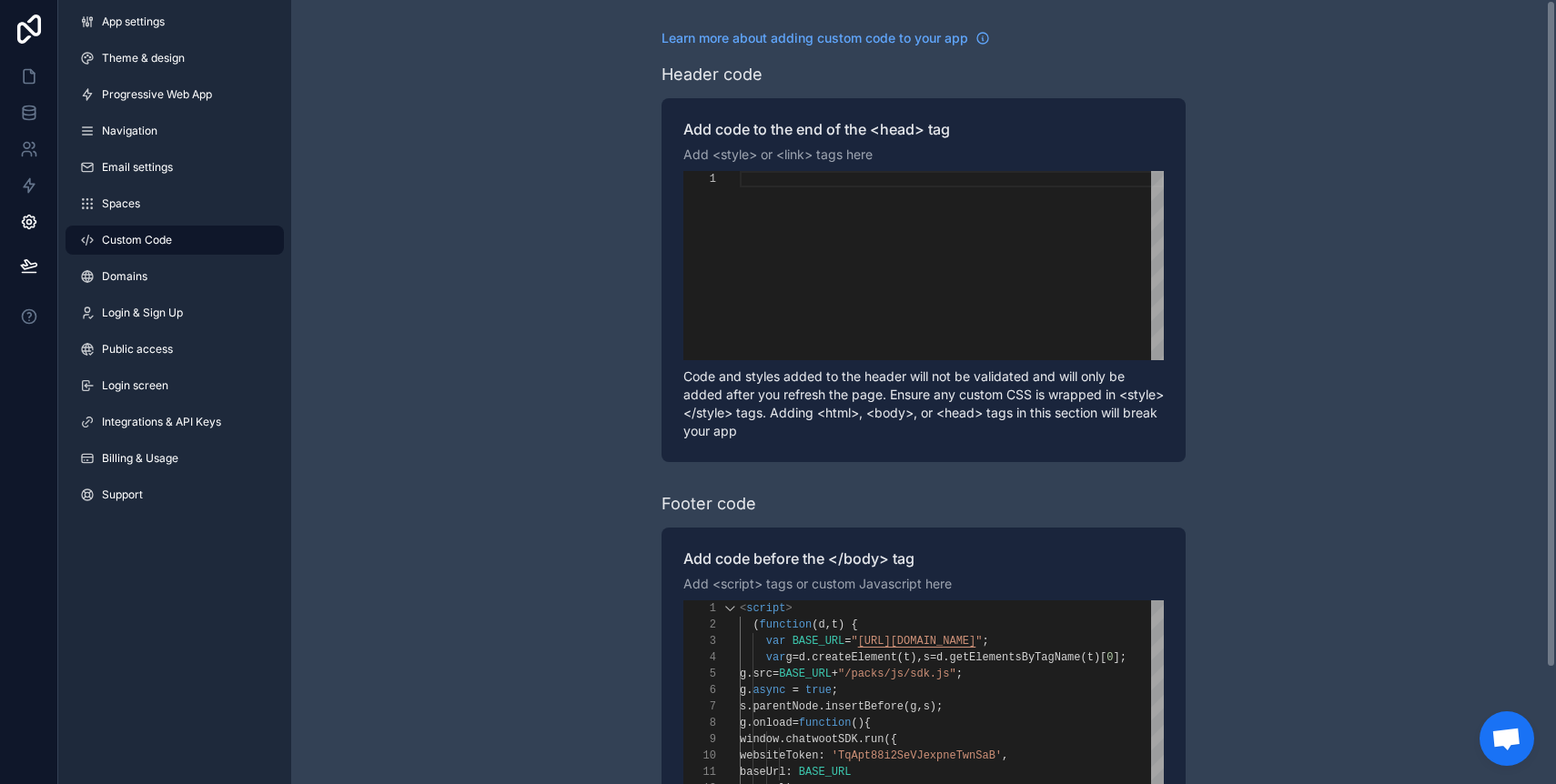
click at [503, 507] on div "Learn more about adding custom code to your app Header code Add code to the end…" at bounding box center [924, 460] width 1265 height 921
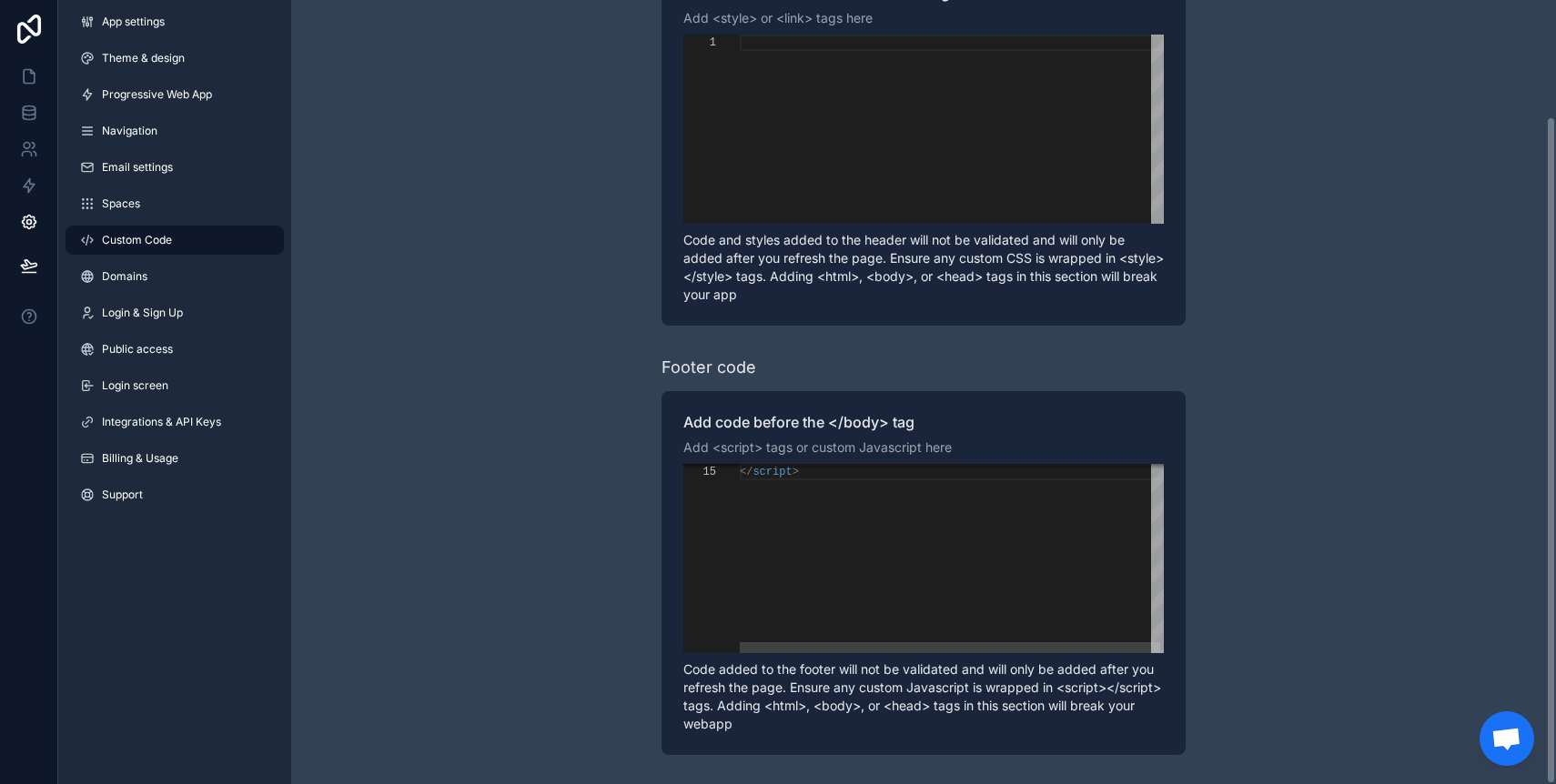
scroll to position [66, 59]
click at [790, 557] on div "</ script >" at bounding box center [953, 445] width 427 height 419
paste textarea "**********"
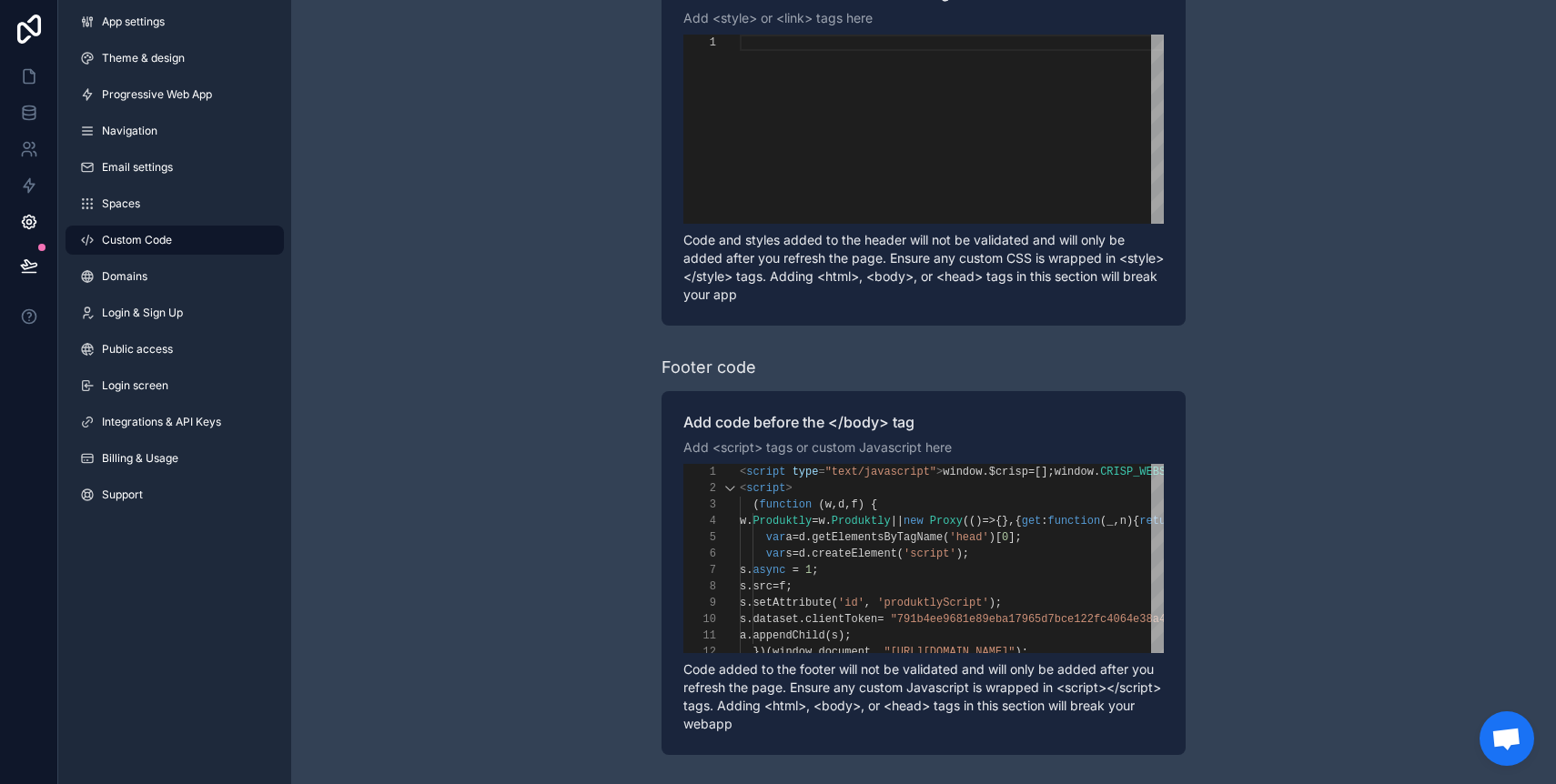
click at [570, 522] on div "Learn more about adding custom code to your app Header code Add code to the end…" at bounding box center [924, 323] width 1265 height 921
click at [29, 269] on icon at bounding box center [29, 265] width 18 height 18
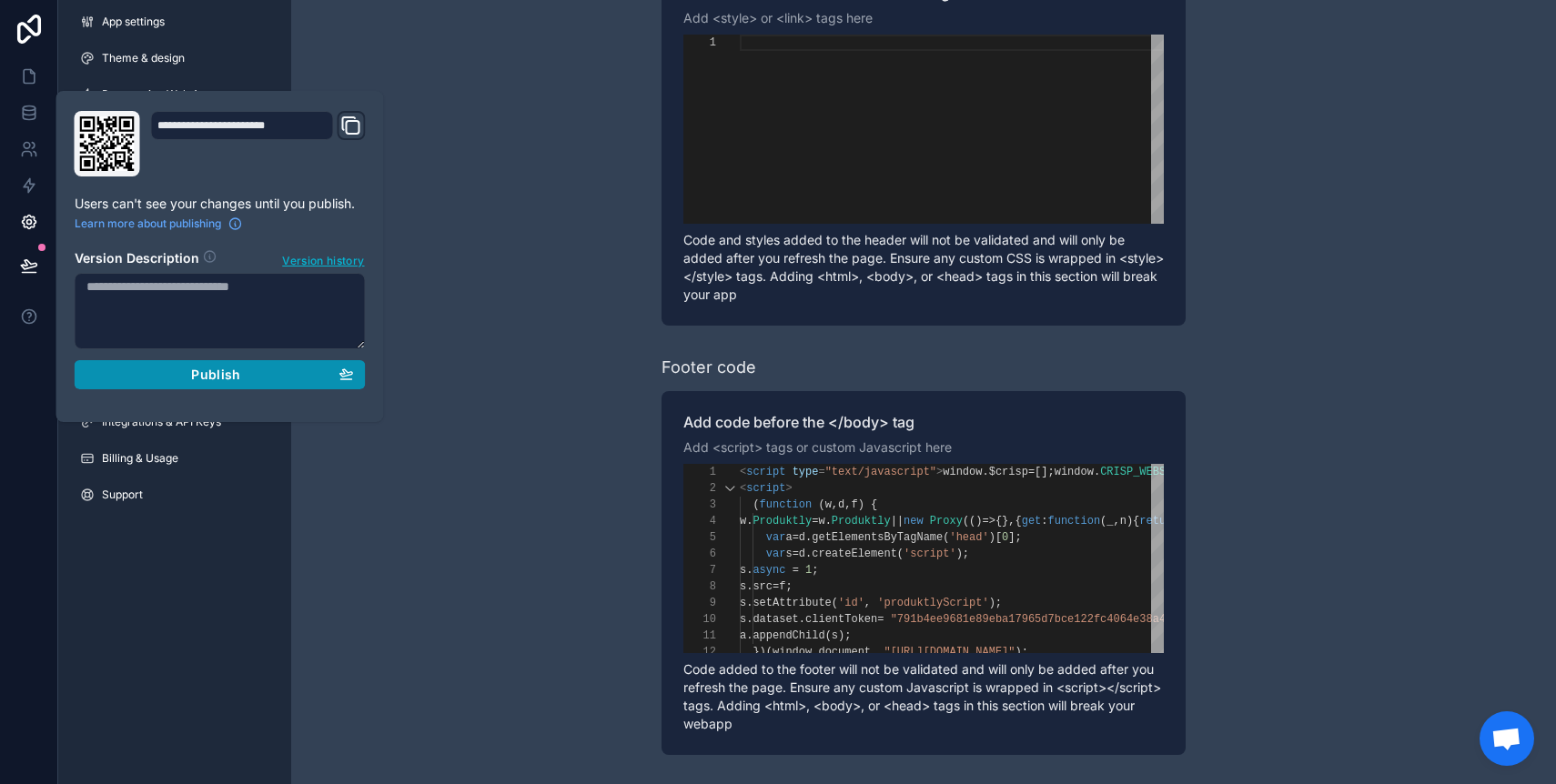
click at [174, 379] on div "Publish" at bounding box center [220, 375] width 268 height 16
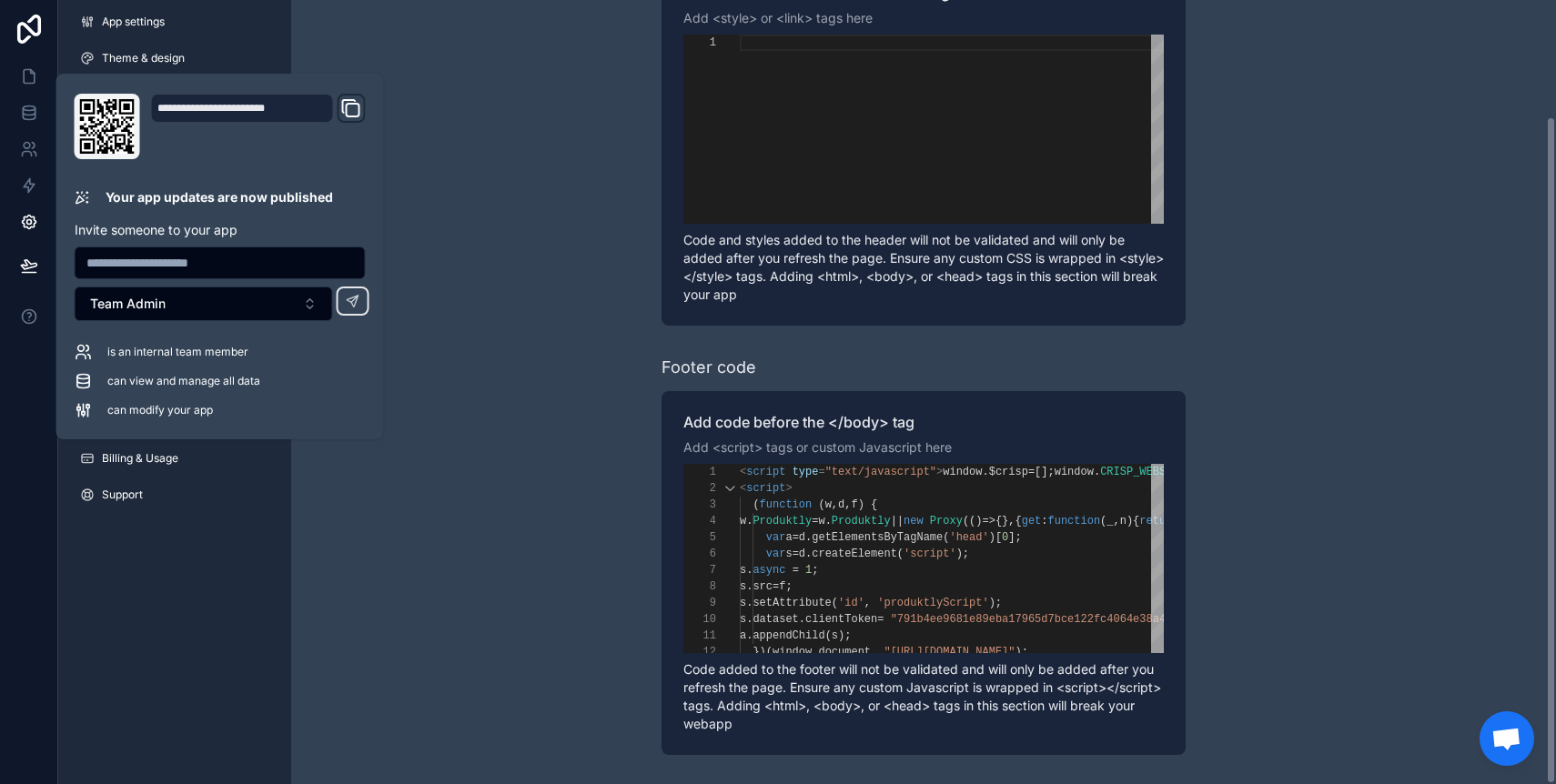
click at [555, 254] on div "Learn more about adding custom code to your app Header code Add code to the end…" at bounding box center [924, 323] width 1265 height 921
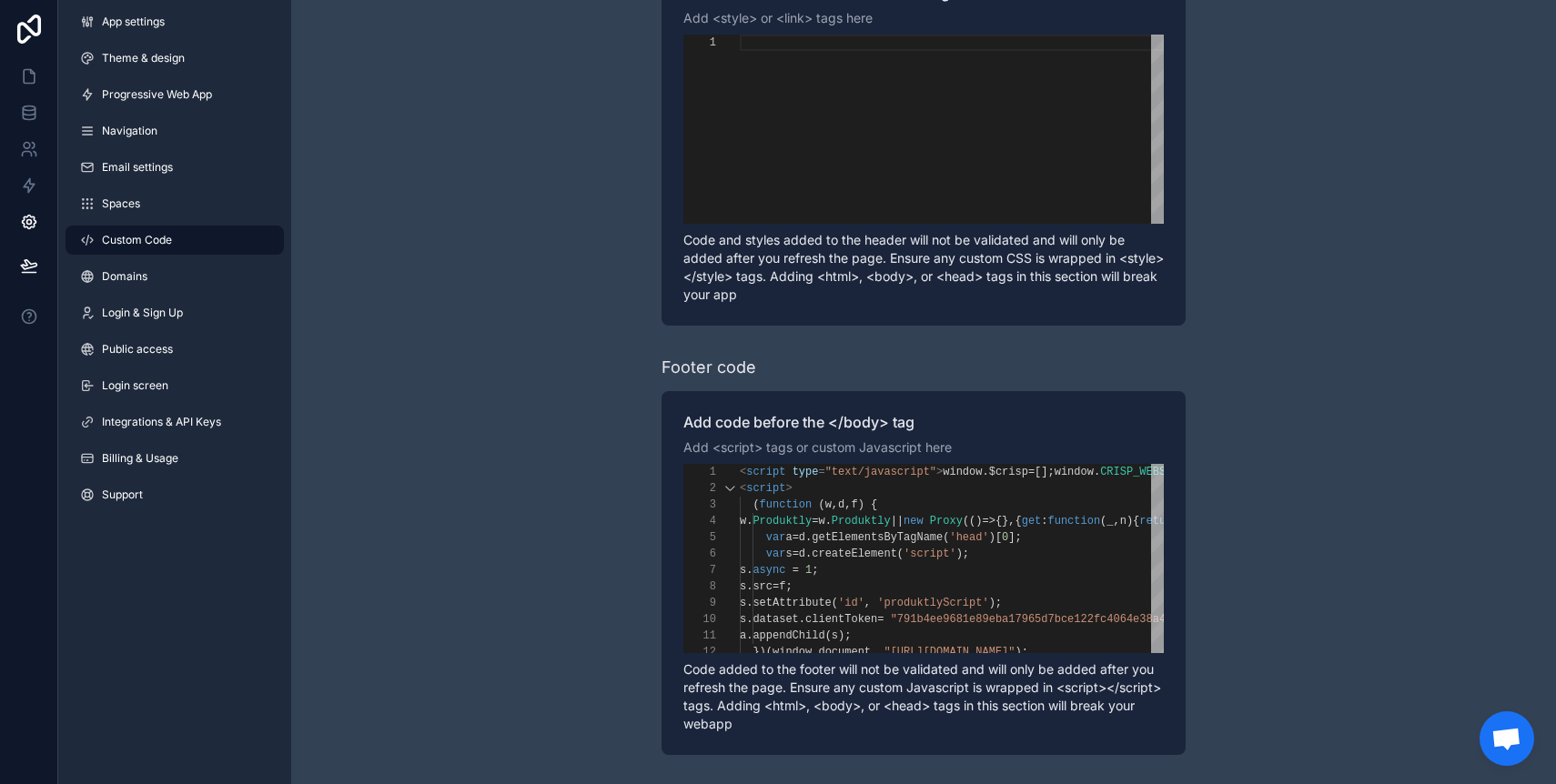
click at [552, 238] on div "Learn more about adding custom code to your app Header code Add code to the end…" at bounding box center [924, 323] width 1265 height 921
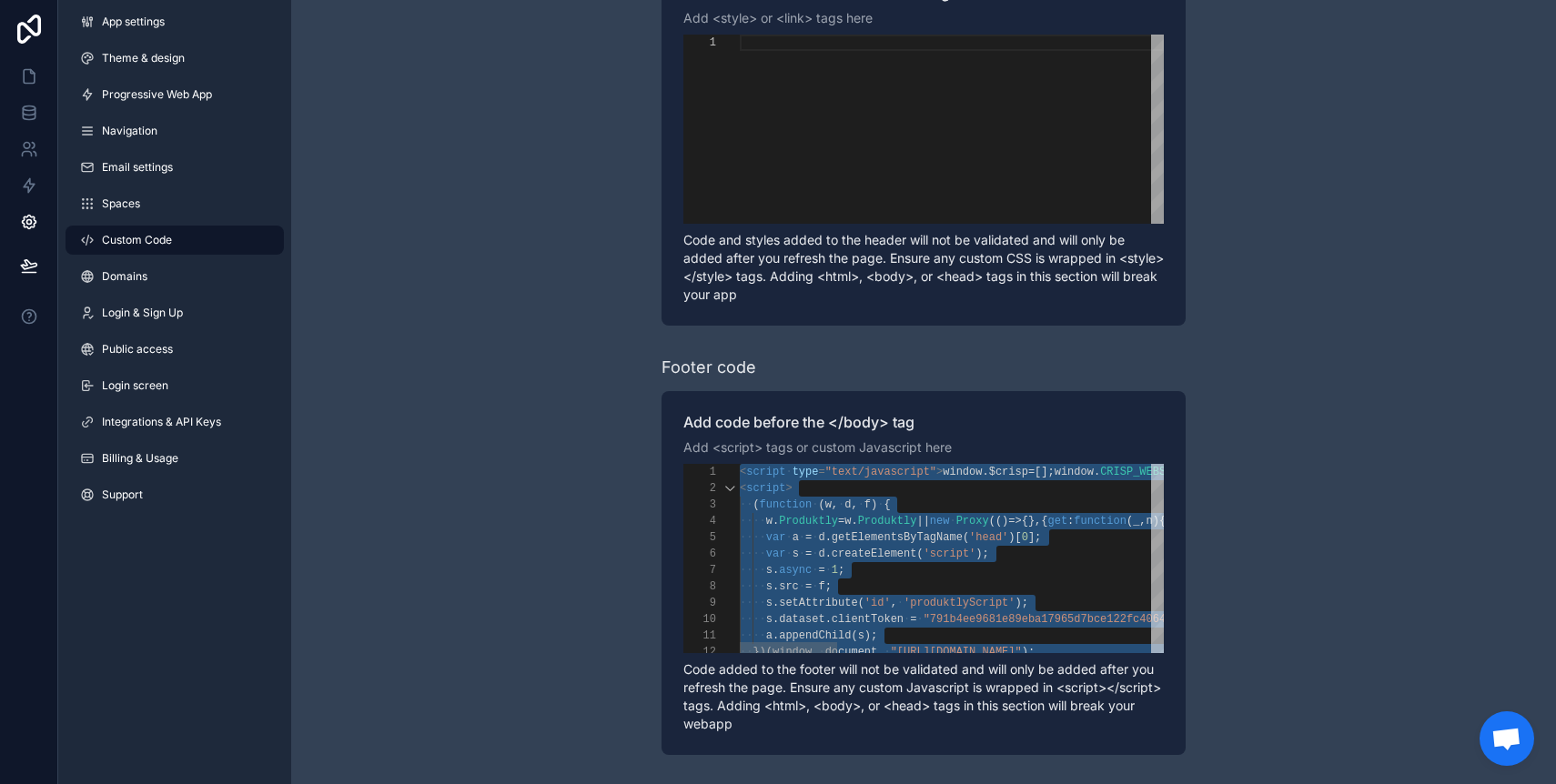
paste textarea "**********"
type textarea "**********"
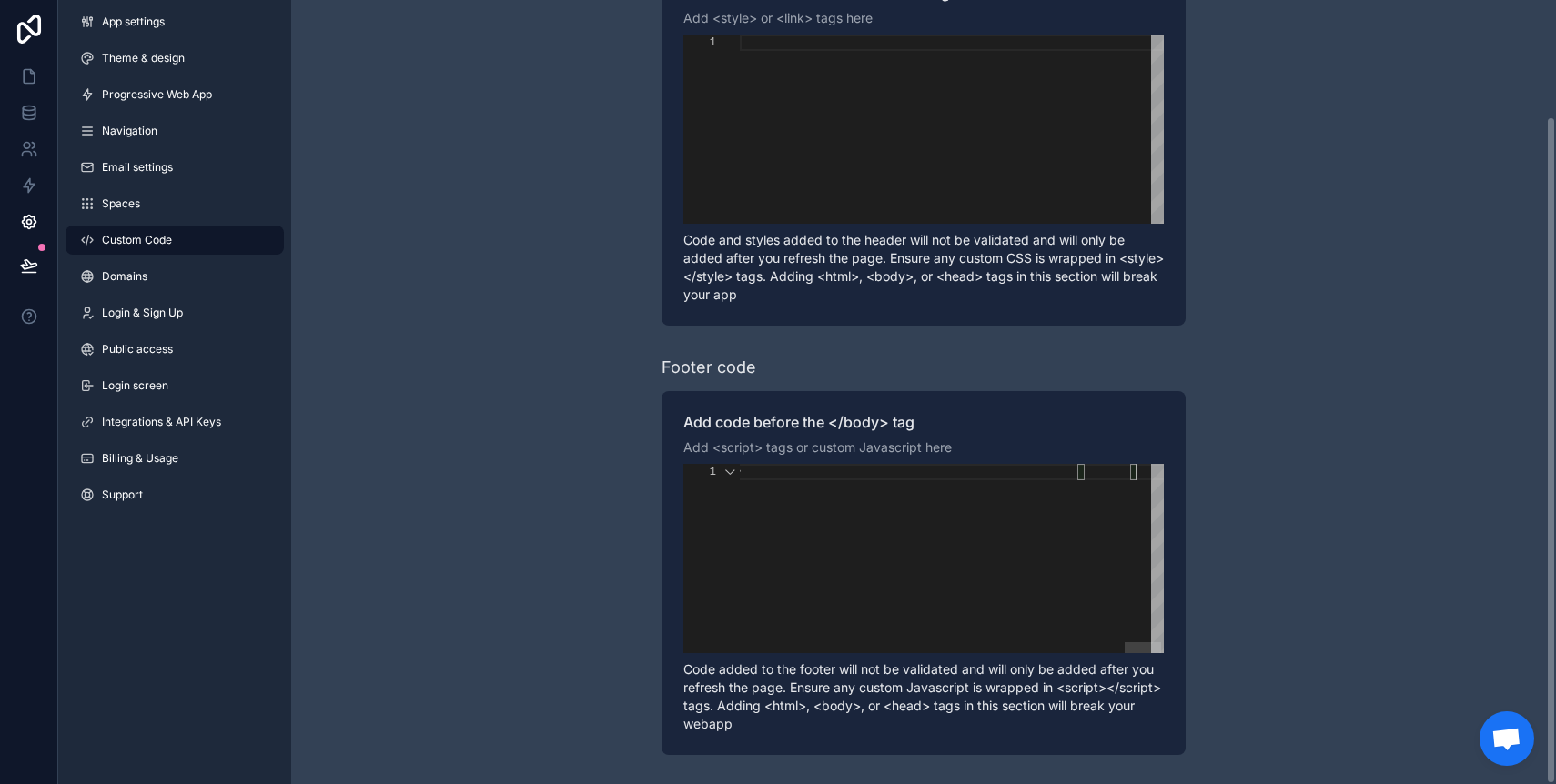
scroll to position [0, 3300]
click at [540, 459] on div "Learn more about adding custom code to your app Header code Add code to the end…" at bounding box center [924, 323] width 1265 height 921
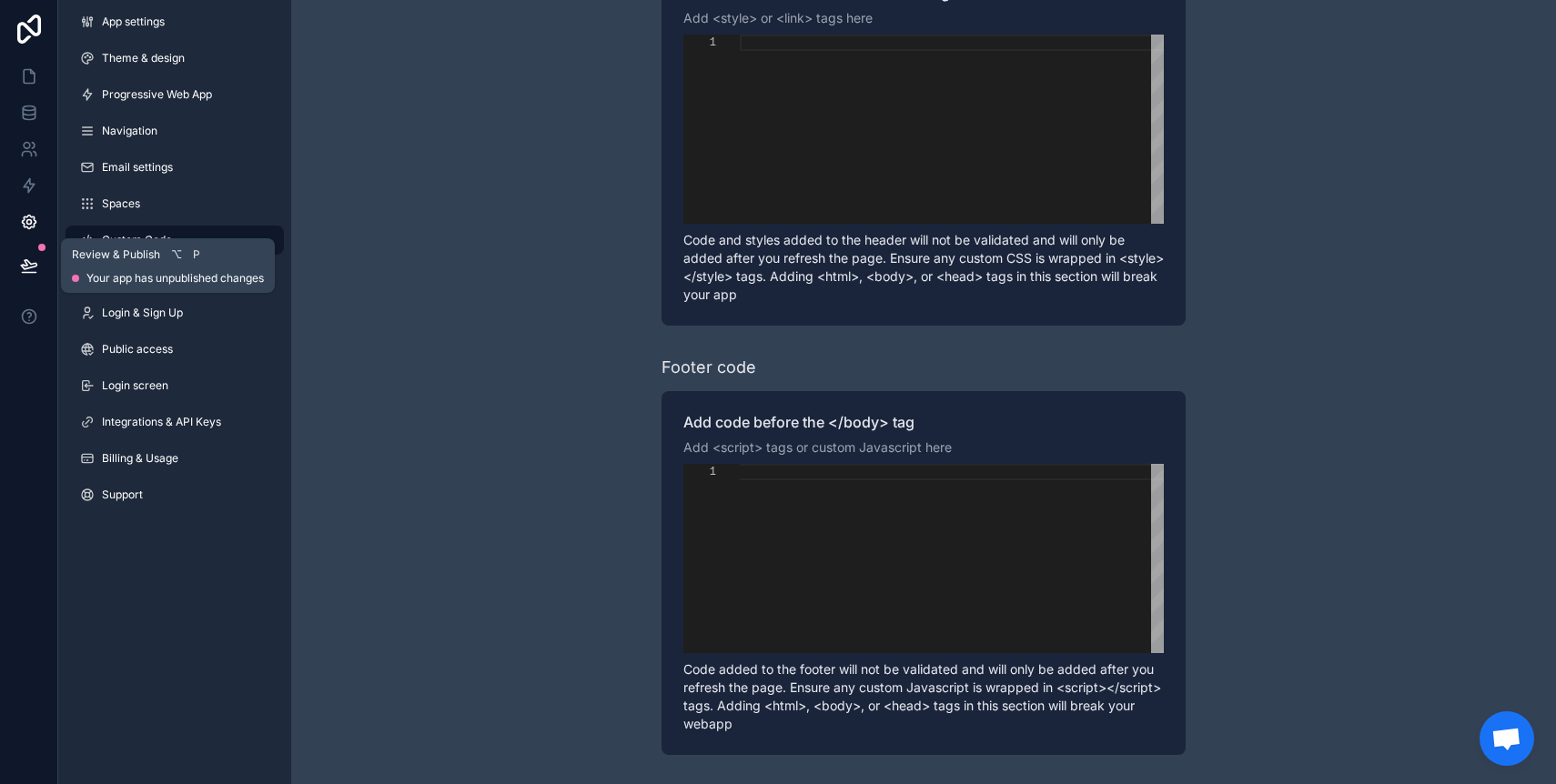
click at [30, 257] on icon at bounding box center [29, 265] width 18 height 18
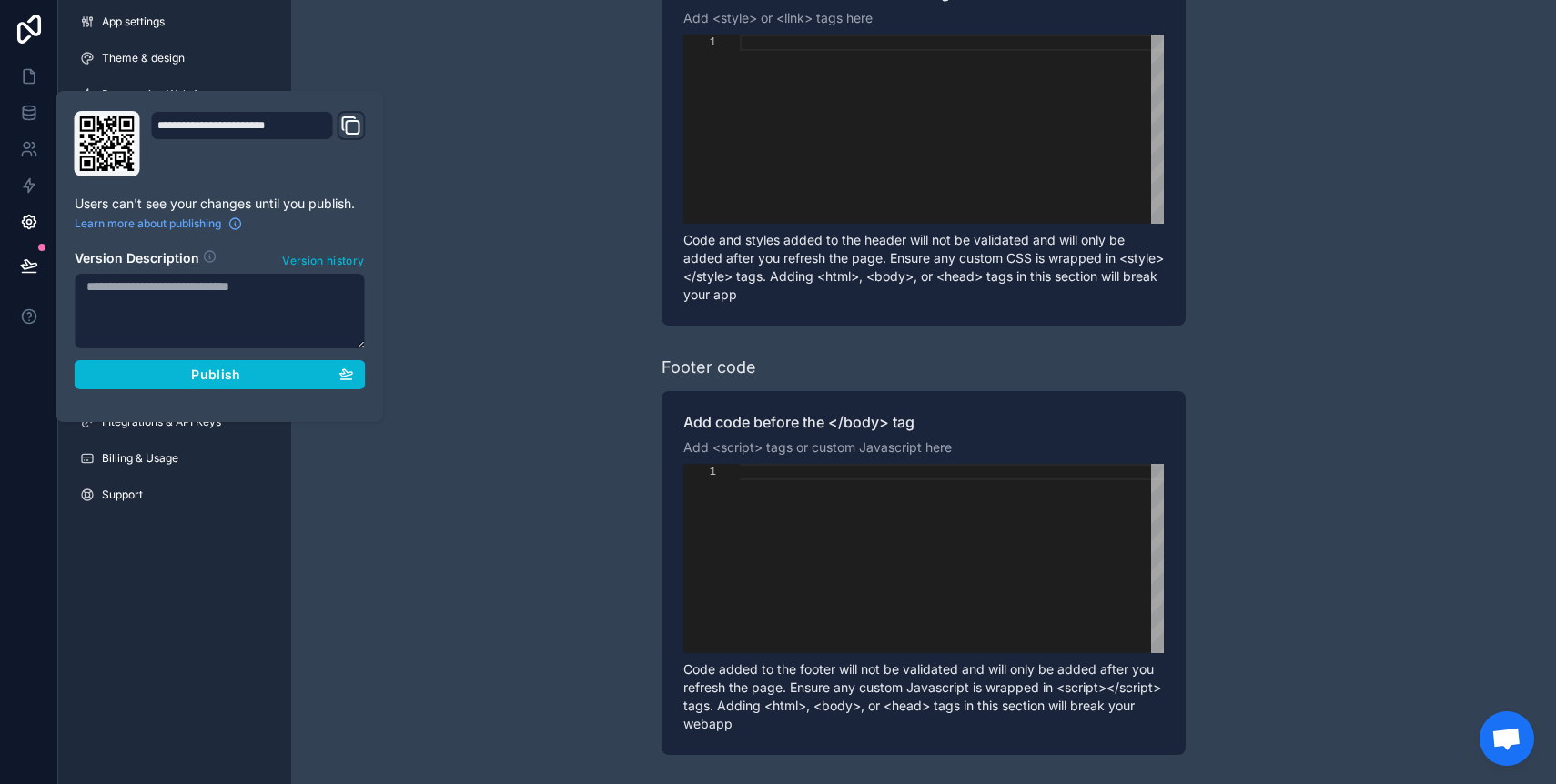
click at [174, 390] on div "**********" at bounding box center [220, 256] width 306 height 292
click at [176, 385] on button "Publish" at bounding box center [220, 375] width 292 height 29
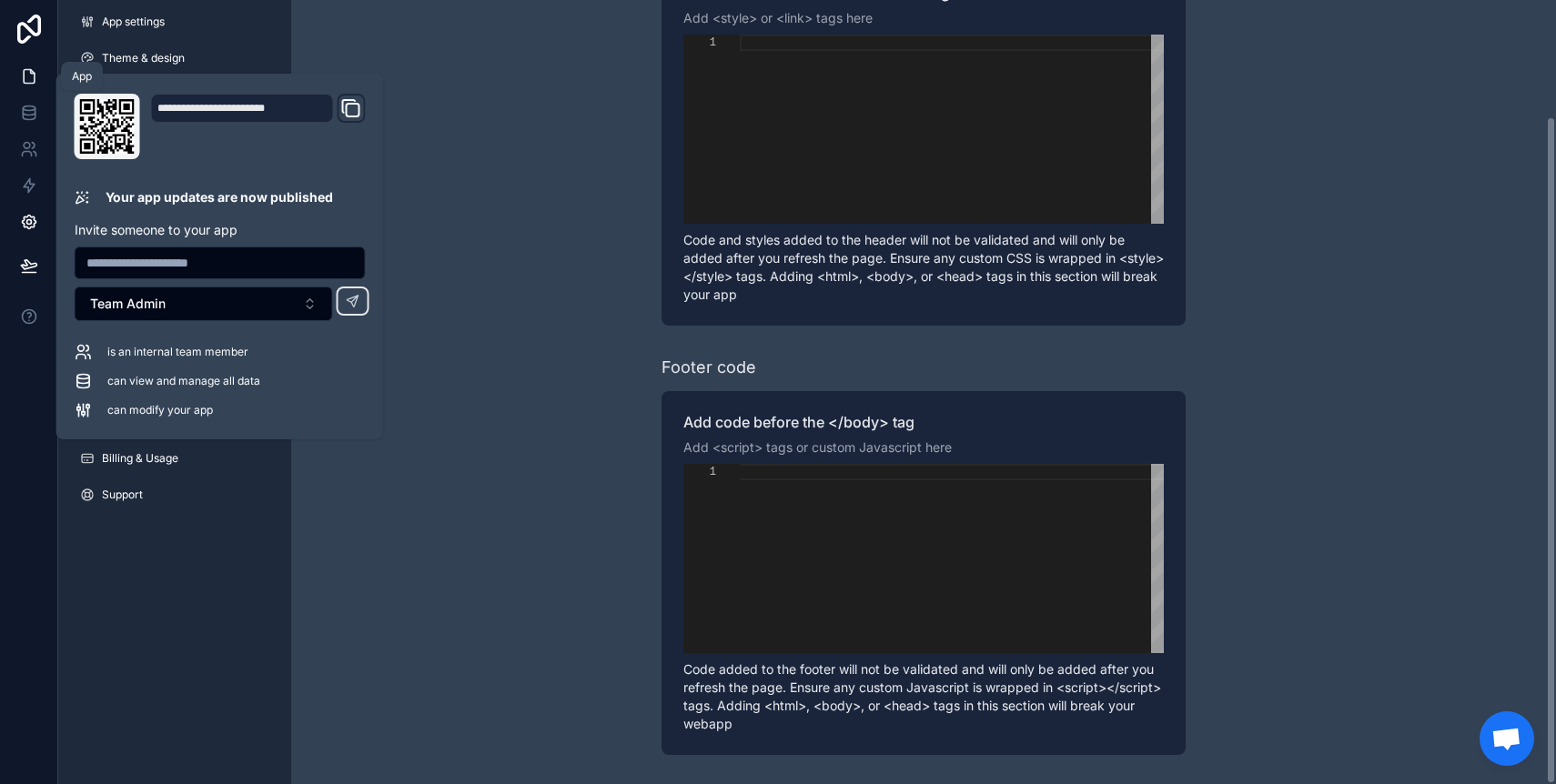
click at [21, 86] on link at bounding box center [29, 76] width 57 height 36
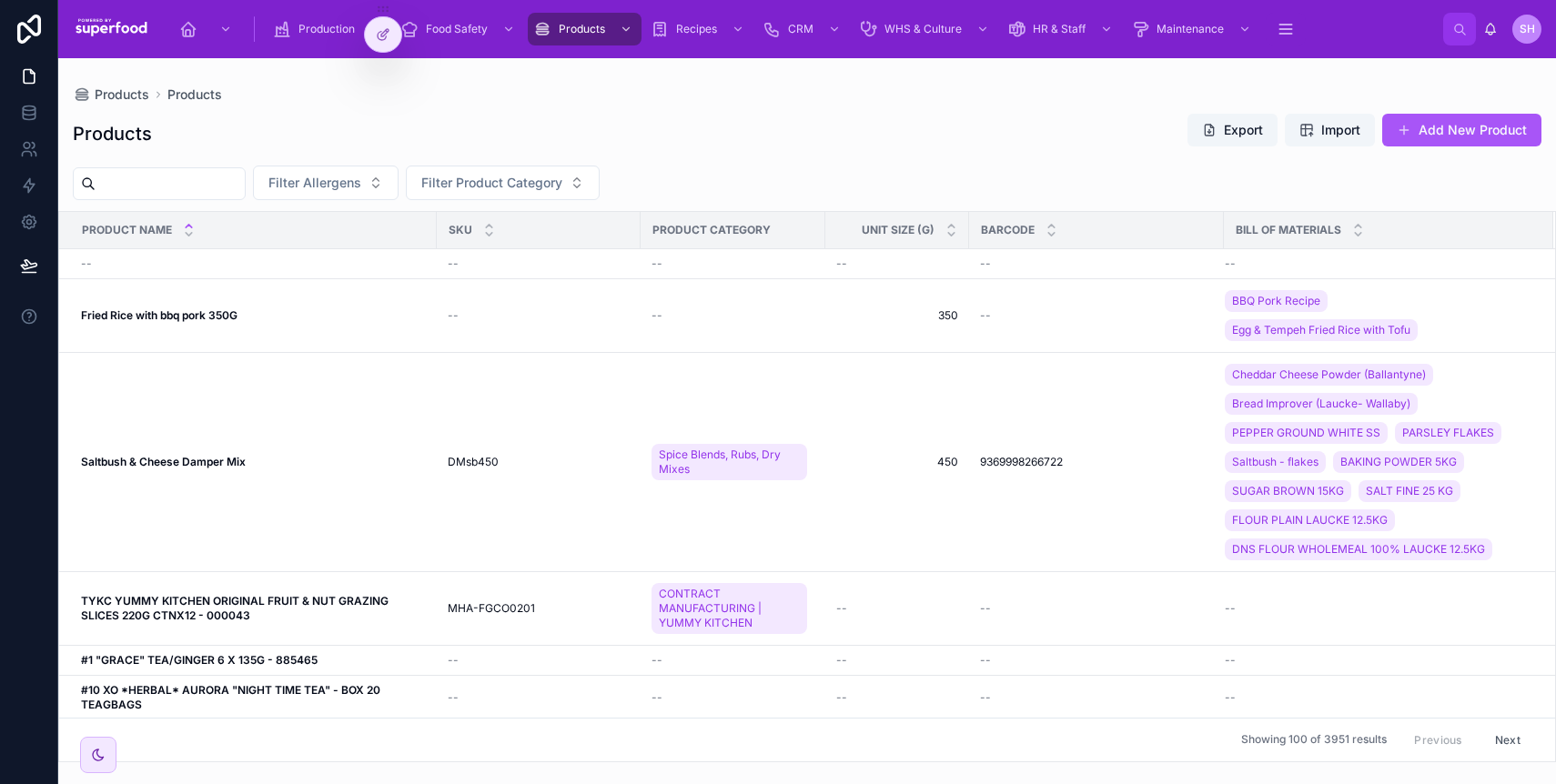
click at [1506, 783] on div at bounding box center [778, 784] width 1556 height 0
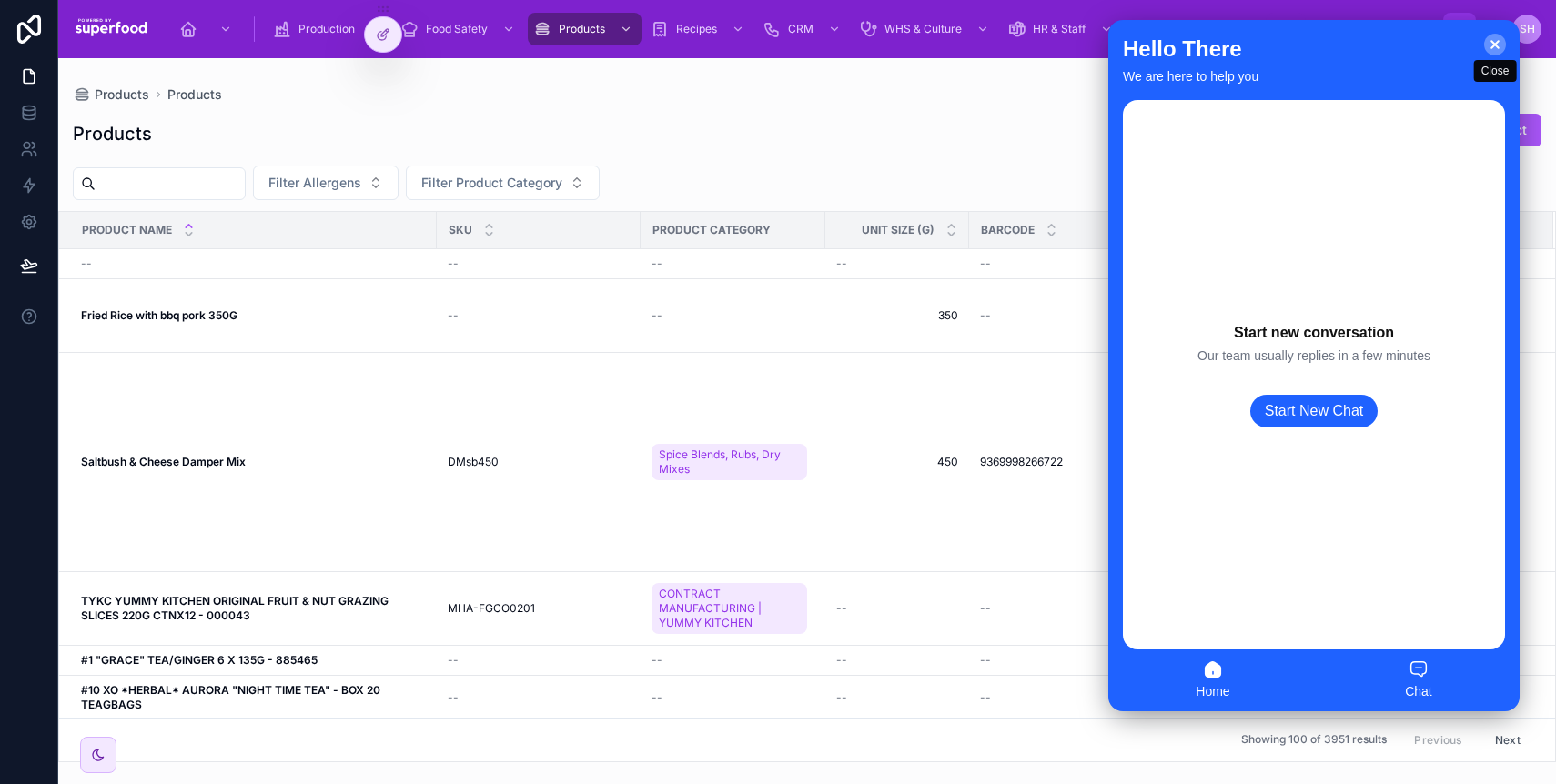
click at [1493, 48] on icon at bounding box center [1495, 44] width 11 height 11
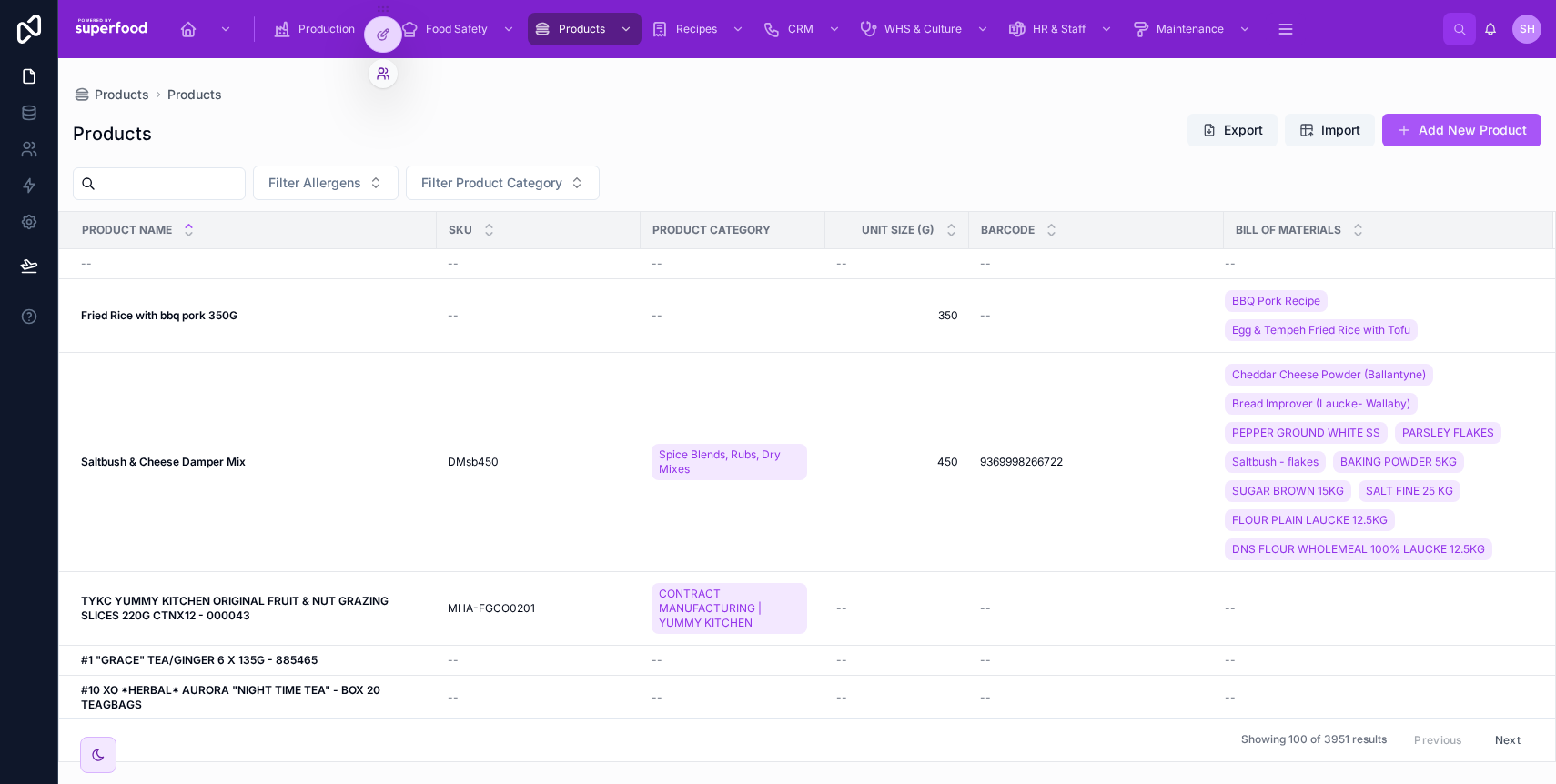
click at [380, 66] on icon at bounding box center [383, 73] width 14 height 14
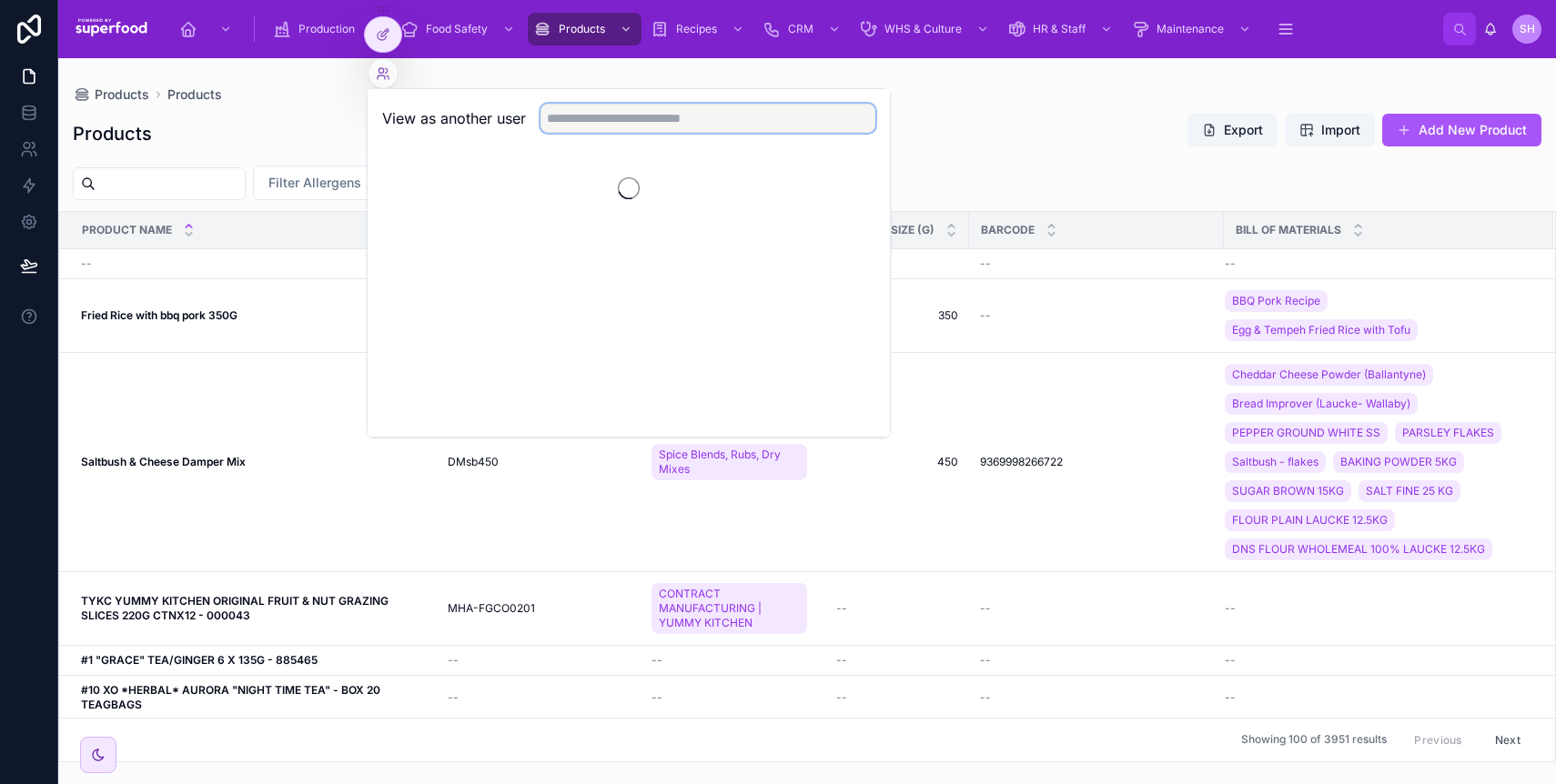
click at [649, 118] on input "text" at bounding box center [708, 118] width 335 height 29
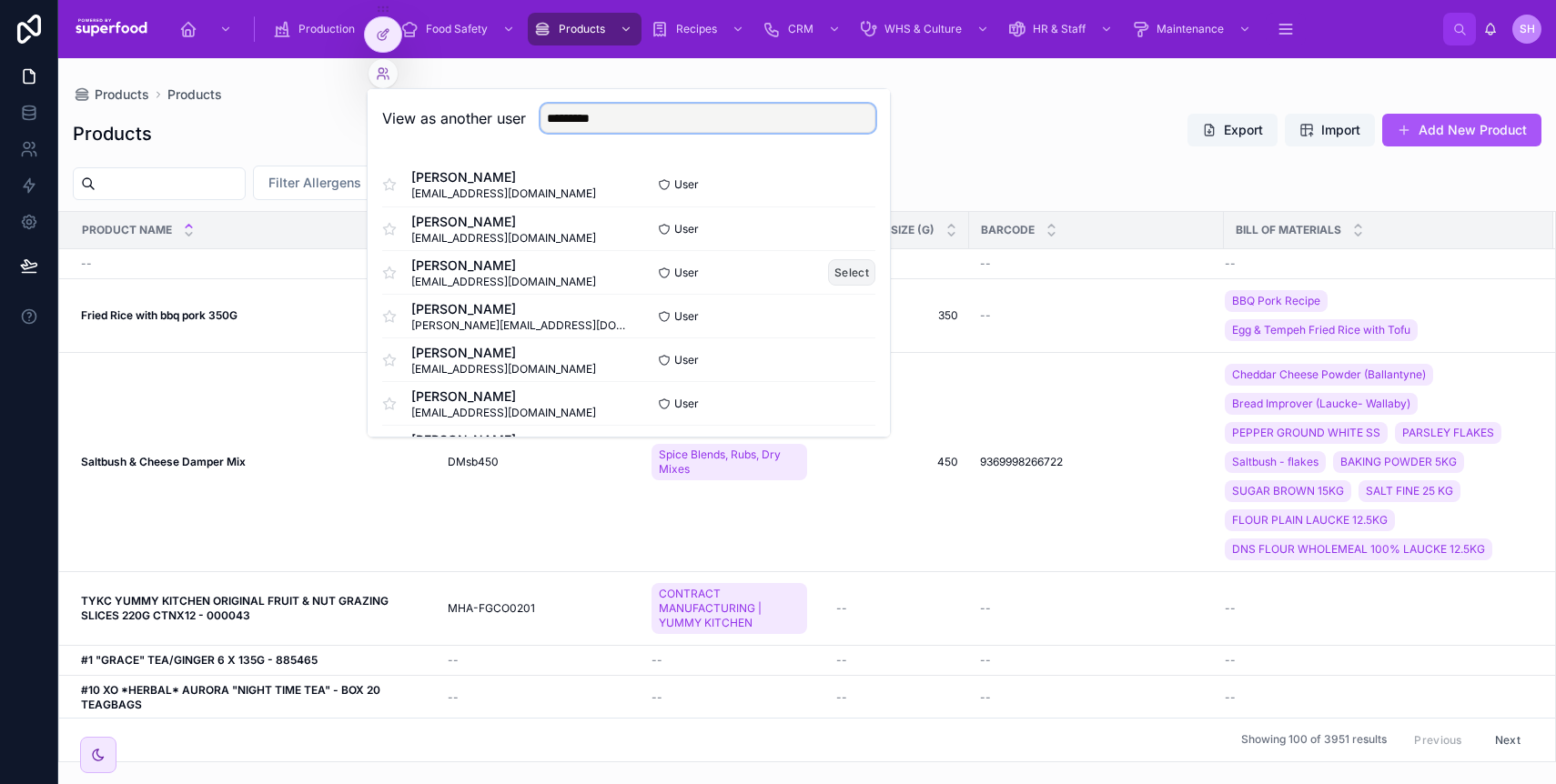
type input "*********"
click at [828, 272] on button "Select" at bounding box center [851, 272] width 47 height 27
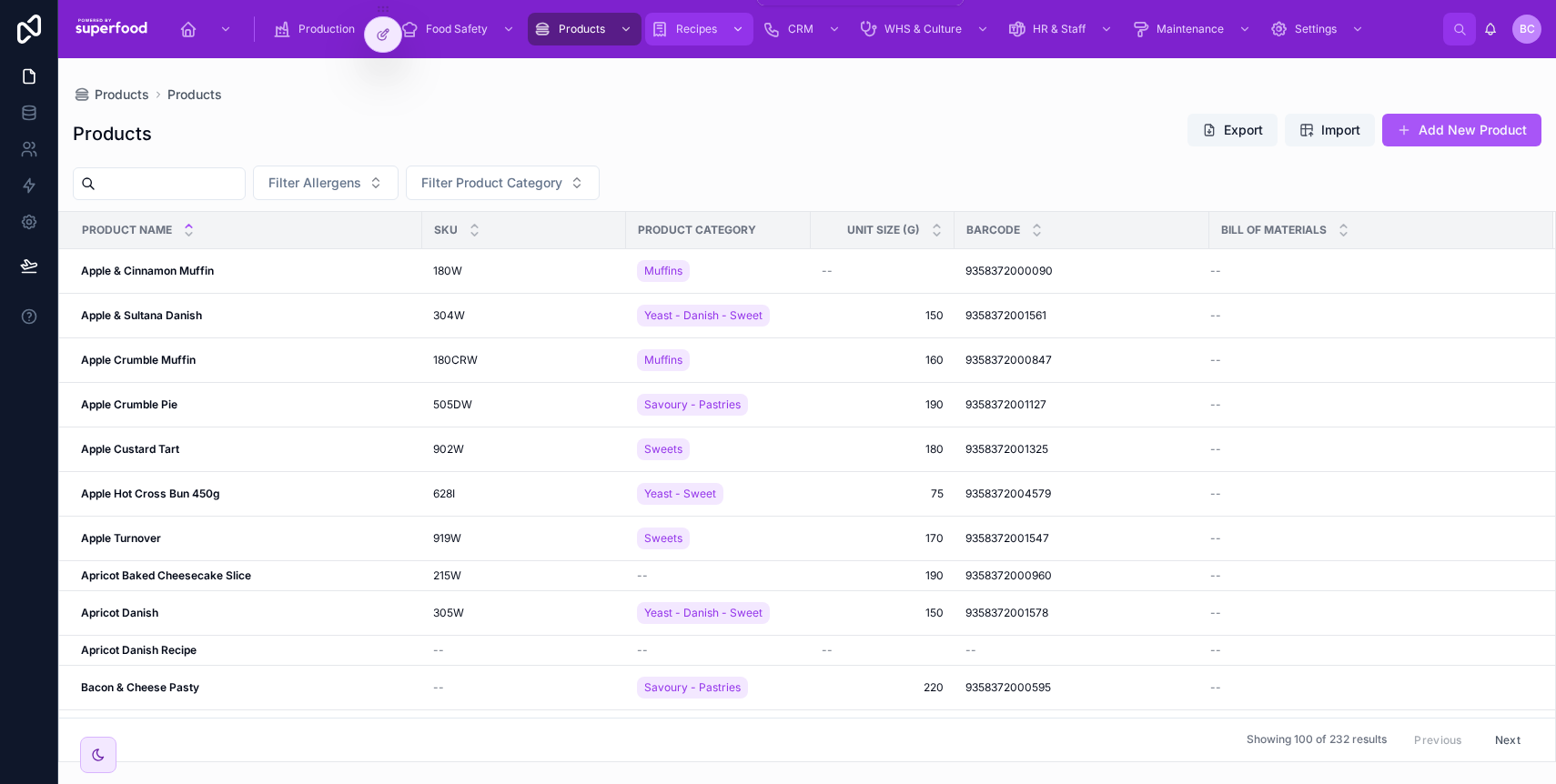
click at [659, 36] on icon "scrollable content" at bounding box center [659, 29] width 18 height 18
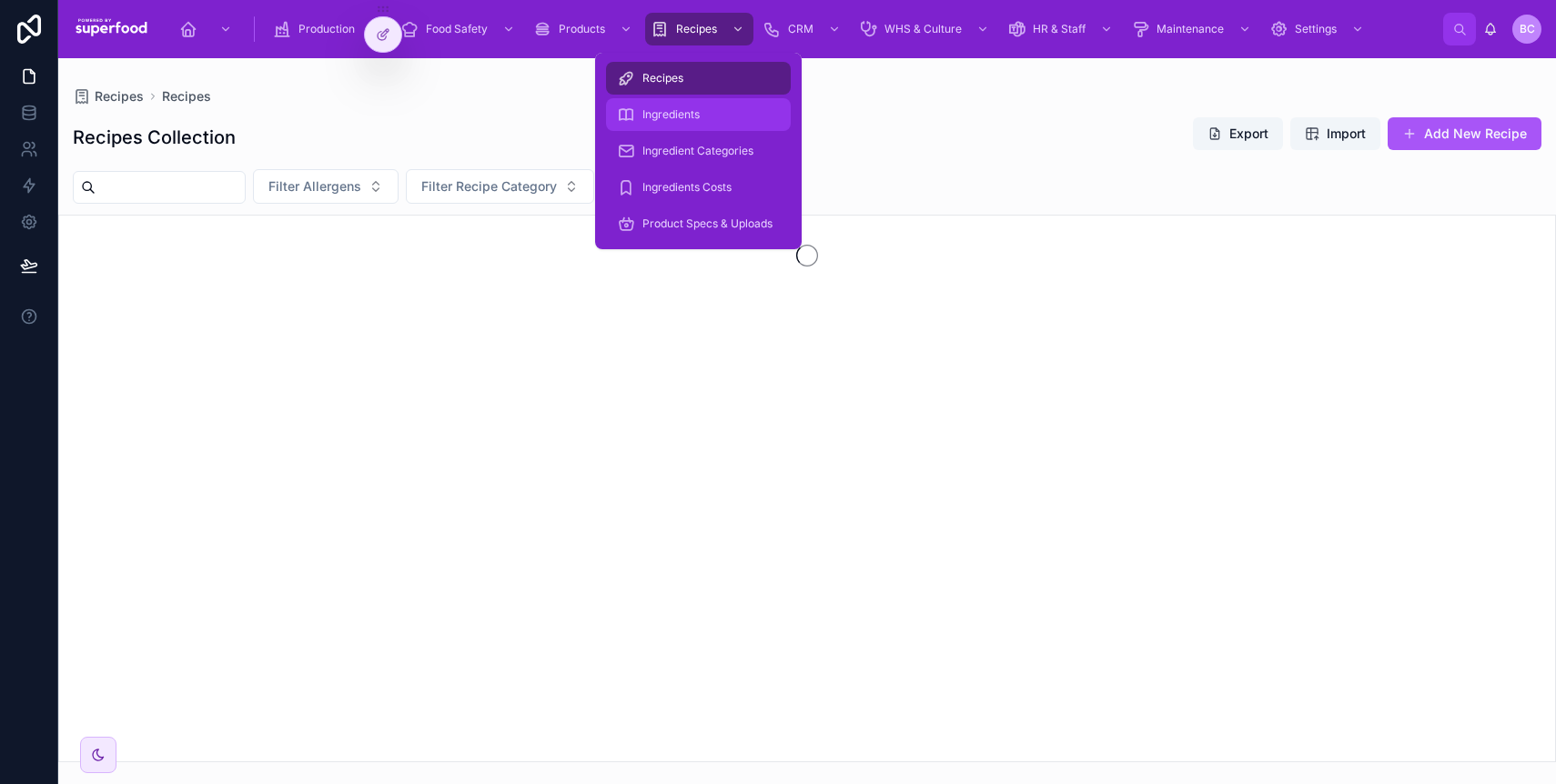
click at [662, 110] on span "Ingredients" at bounding box center [671, 114] width 57 height 14
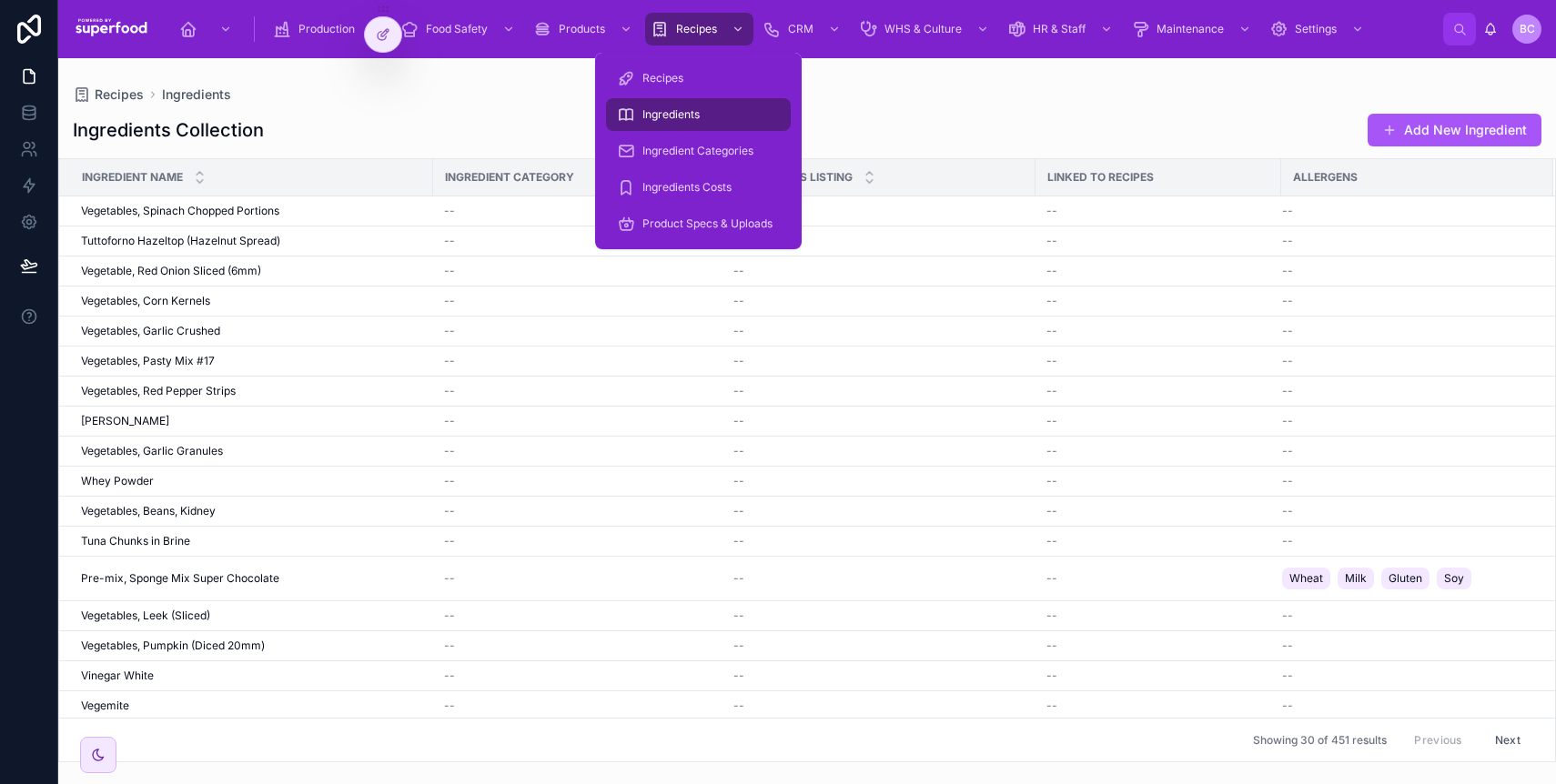
click at [662, 110] on span "Ingredients" at bounding box center [671, 114] width 57 height 14
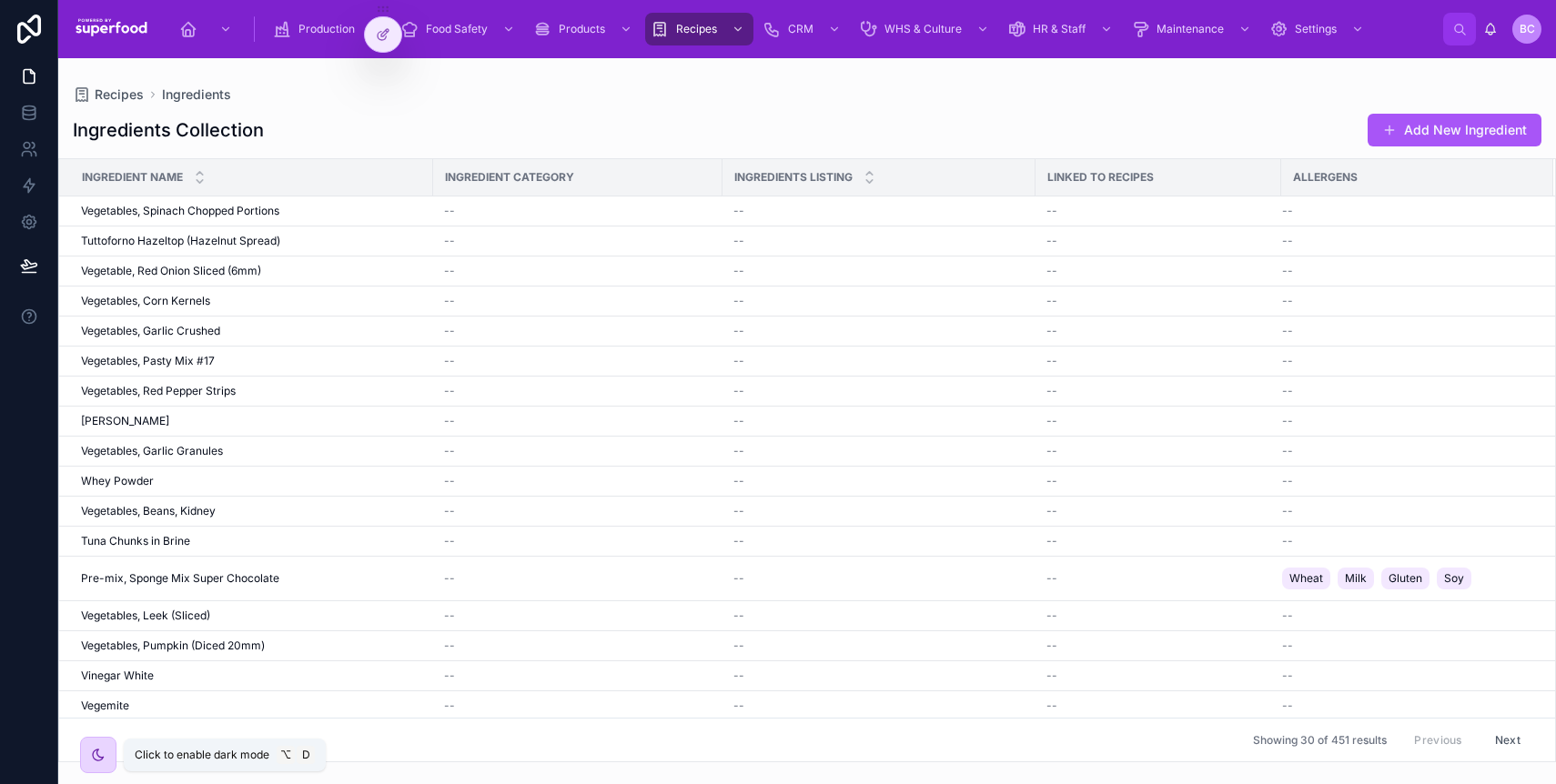
click at [91, 748] on icon at bounding box center [98, 754] width 14 height 14
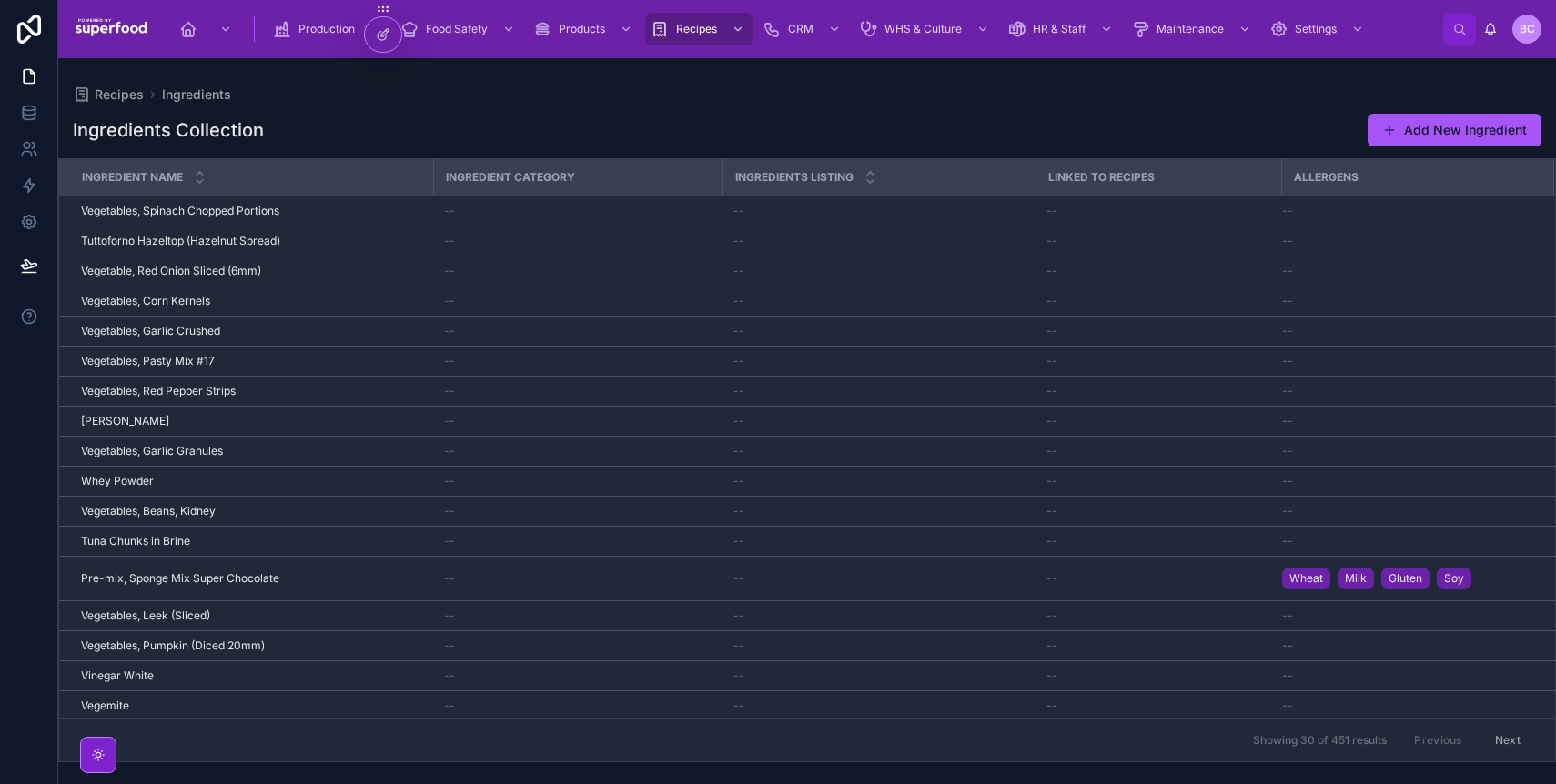
click at [88, 754] on div at bounding box center [99, 755] width 36 height 36
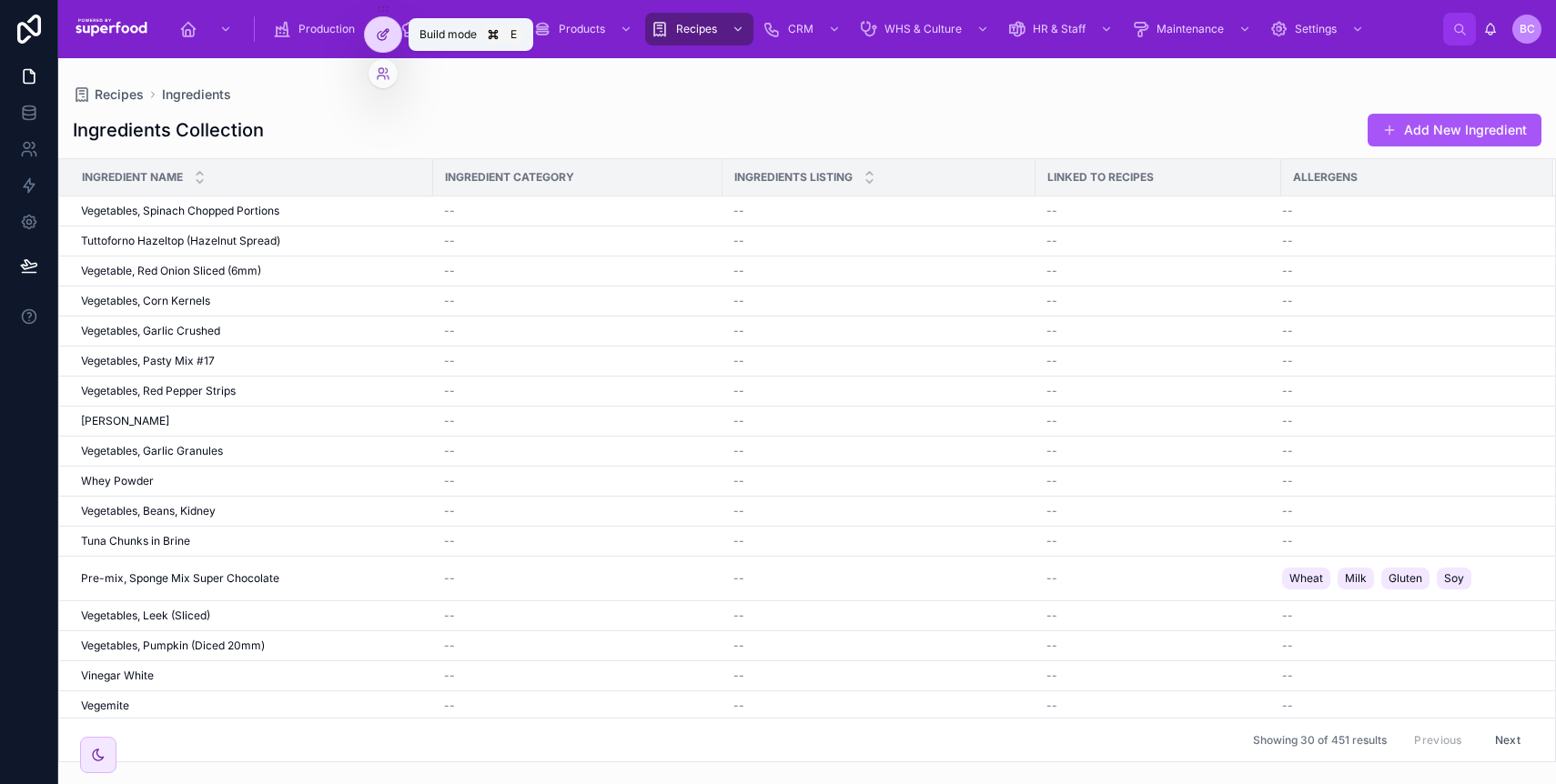
click at [379, 40] on icon at bounding box center [383, 34] width 14 height 14
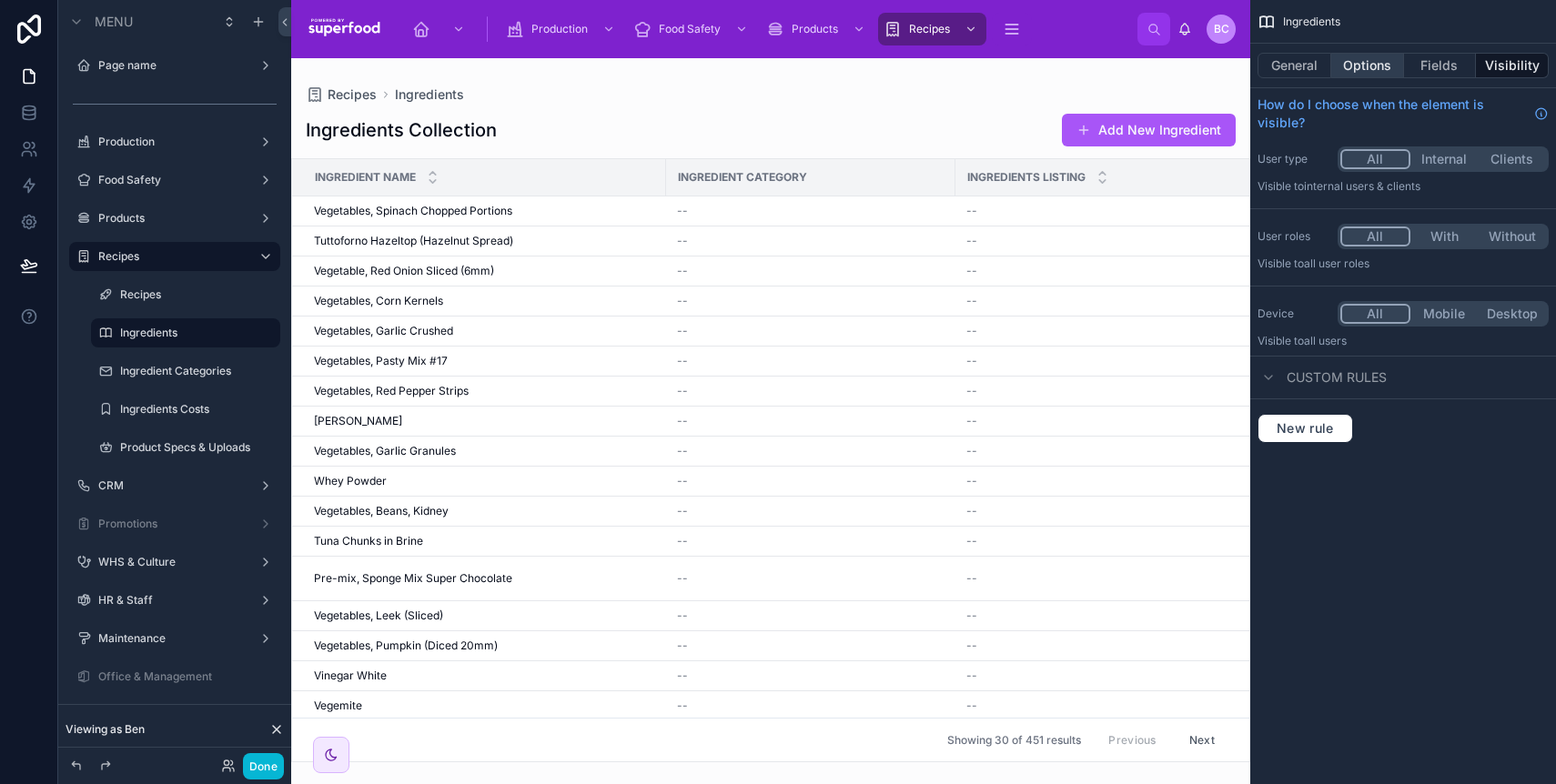
click at [1370, 70] on button "Options" at bounding box center [1368, 65] width 73 height 26
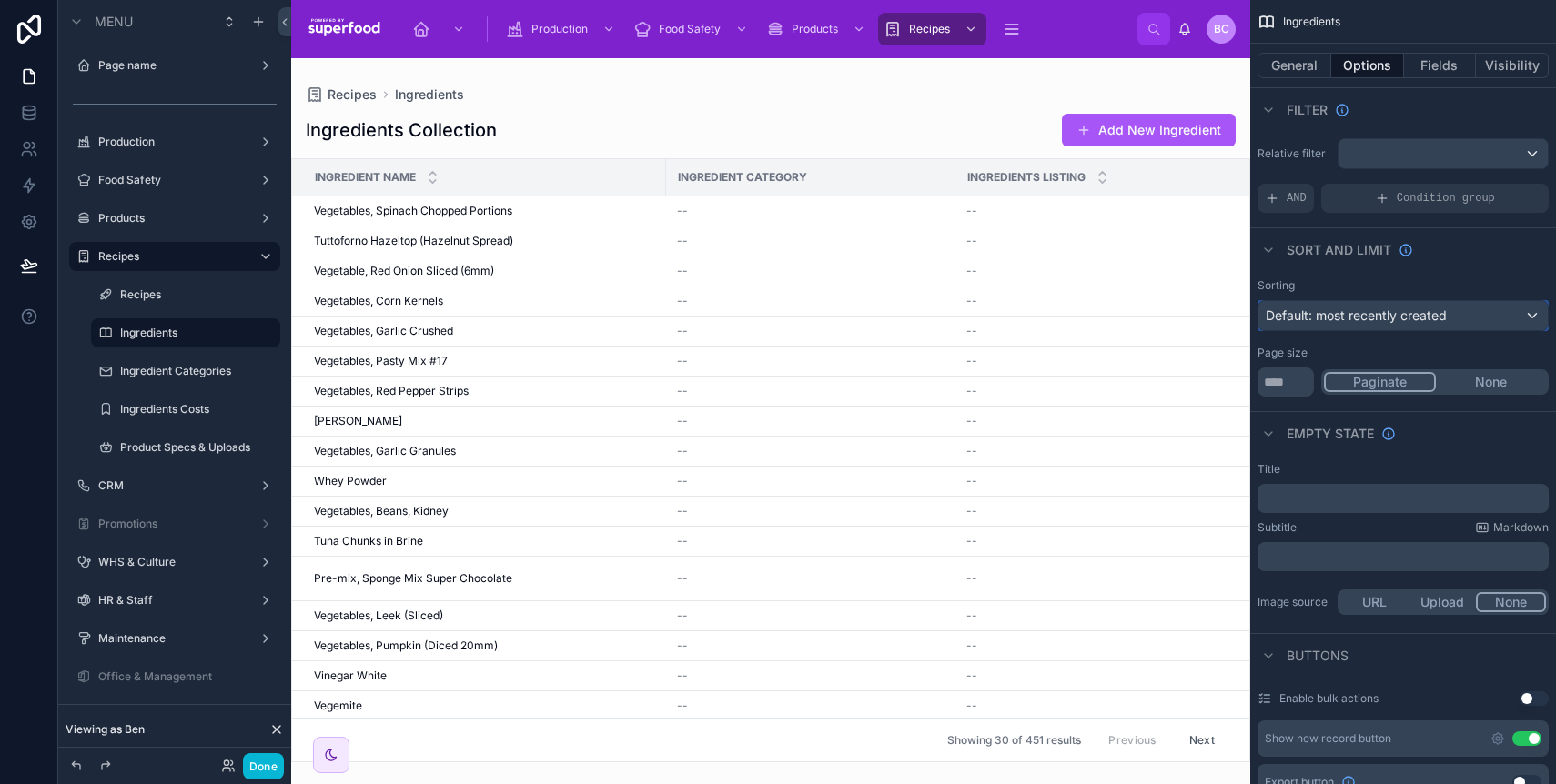
click at [1363, 320] on span "Default: most recently created" at bounding box center [1356, 316] width 181 height 15
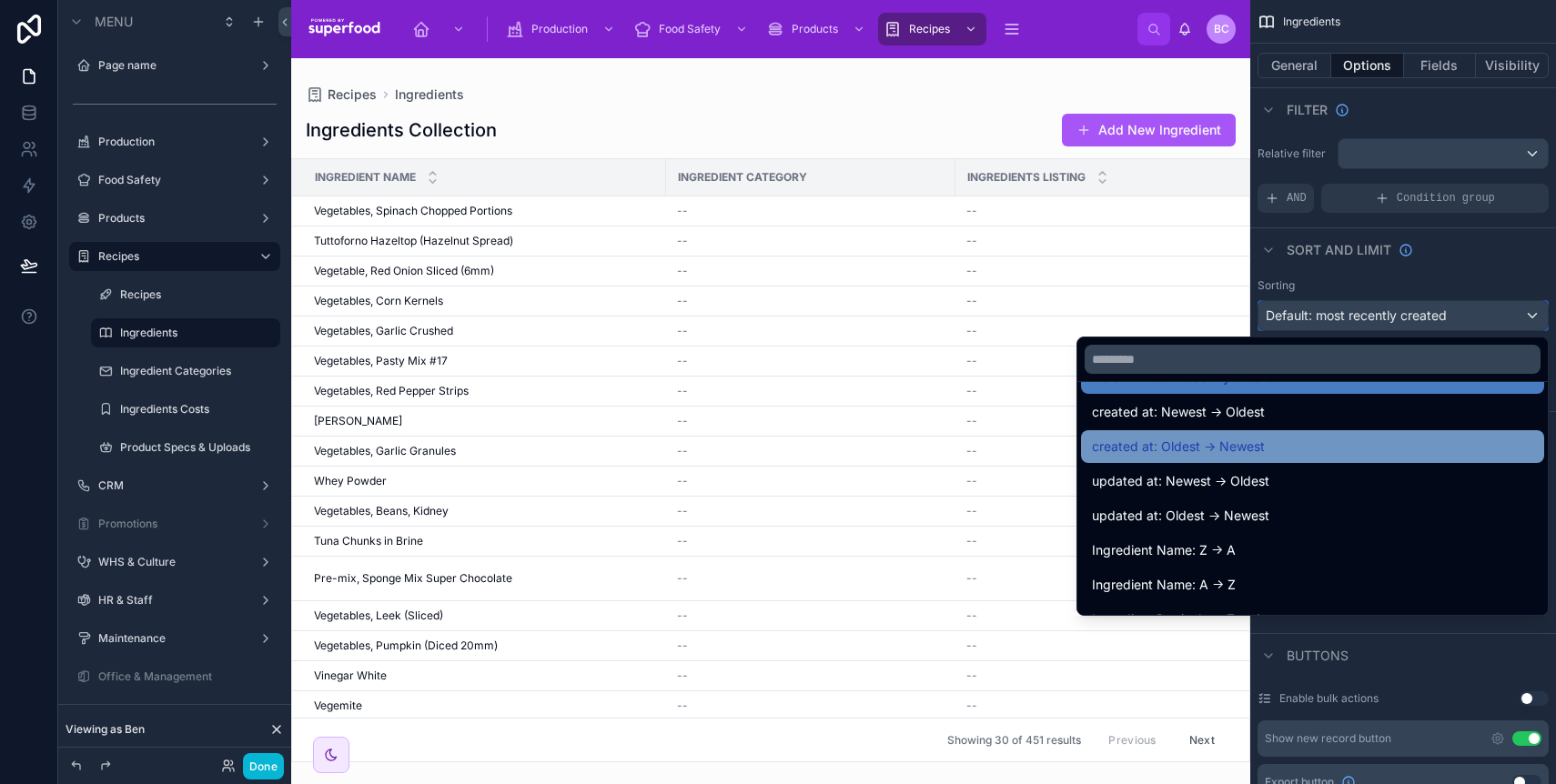
scroll to position [38, 0]
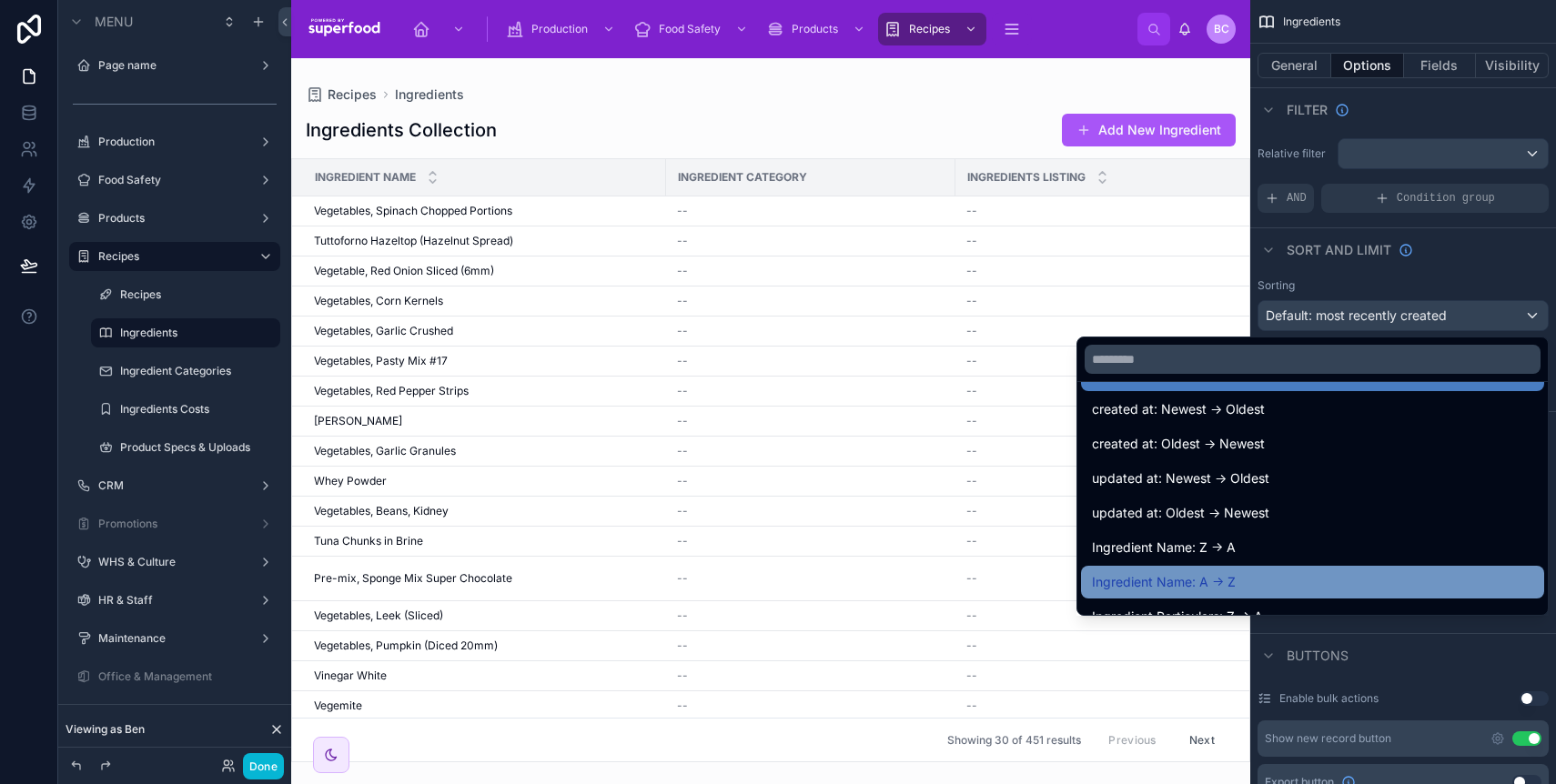
click at [1365, 568] on div "Ingredient Name: A -> Z" at bounding box center [1313, 582] width 463 height 33
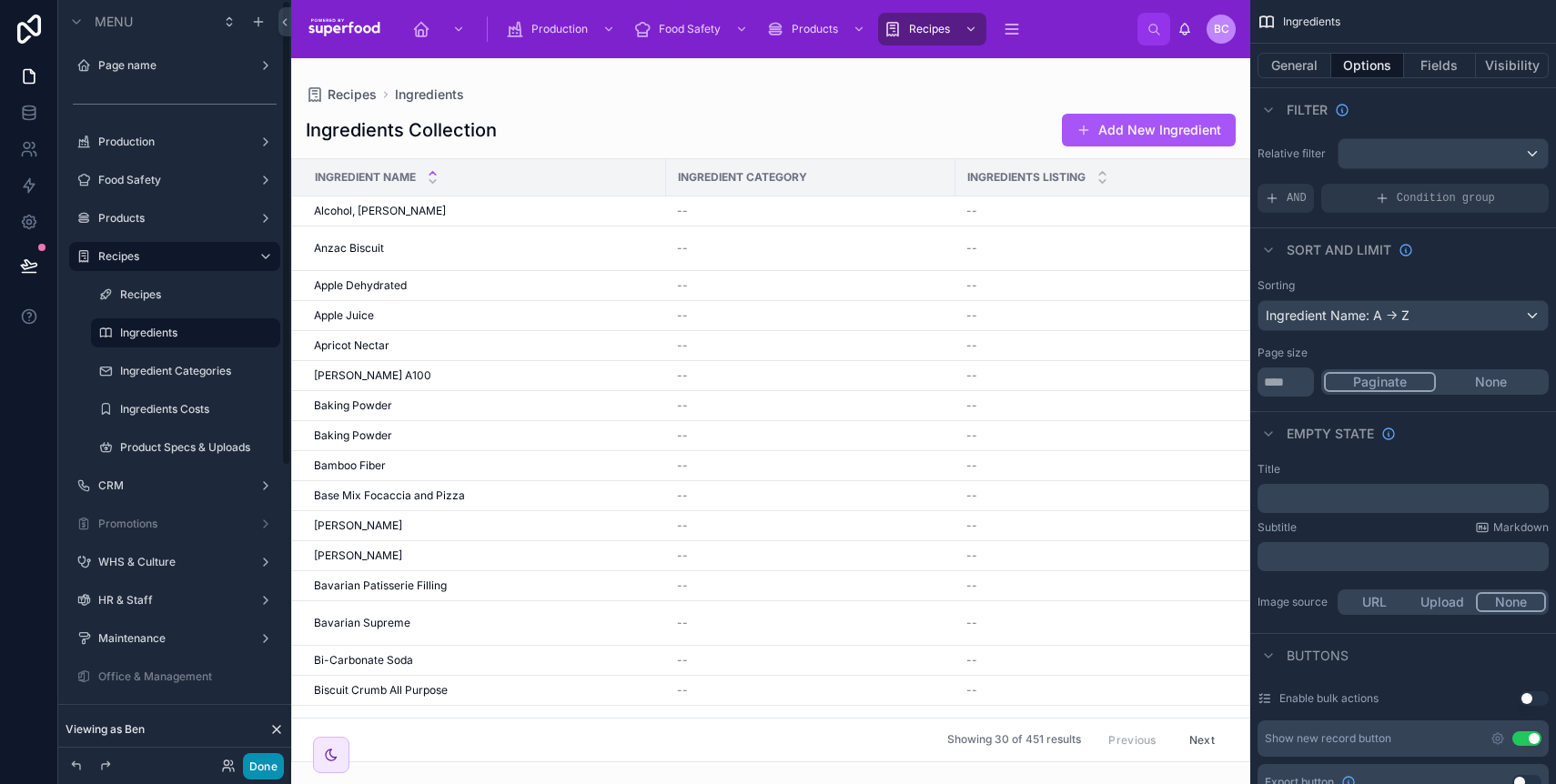
click at [269, 759] on button "Done" at bounding box center [263, 767] width 41 height 27
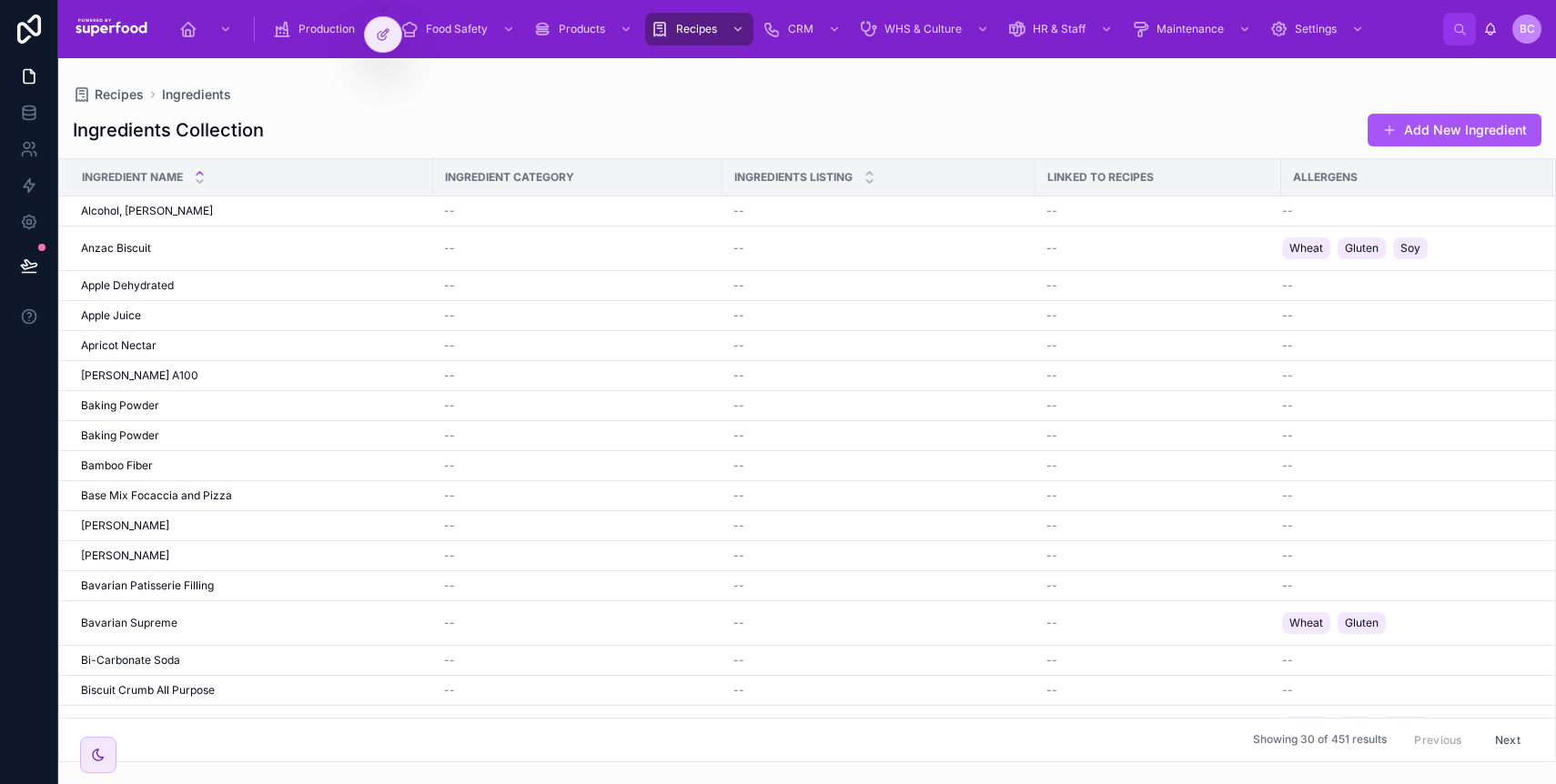
click at [103, 748] on icon at bounding box center [98, 754] width 14 height 14
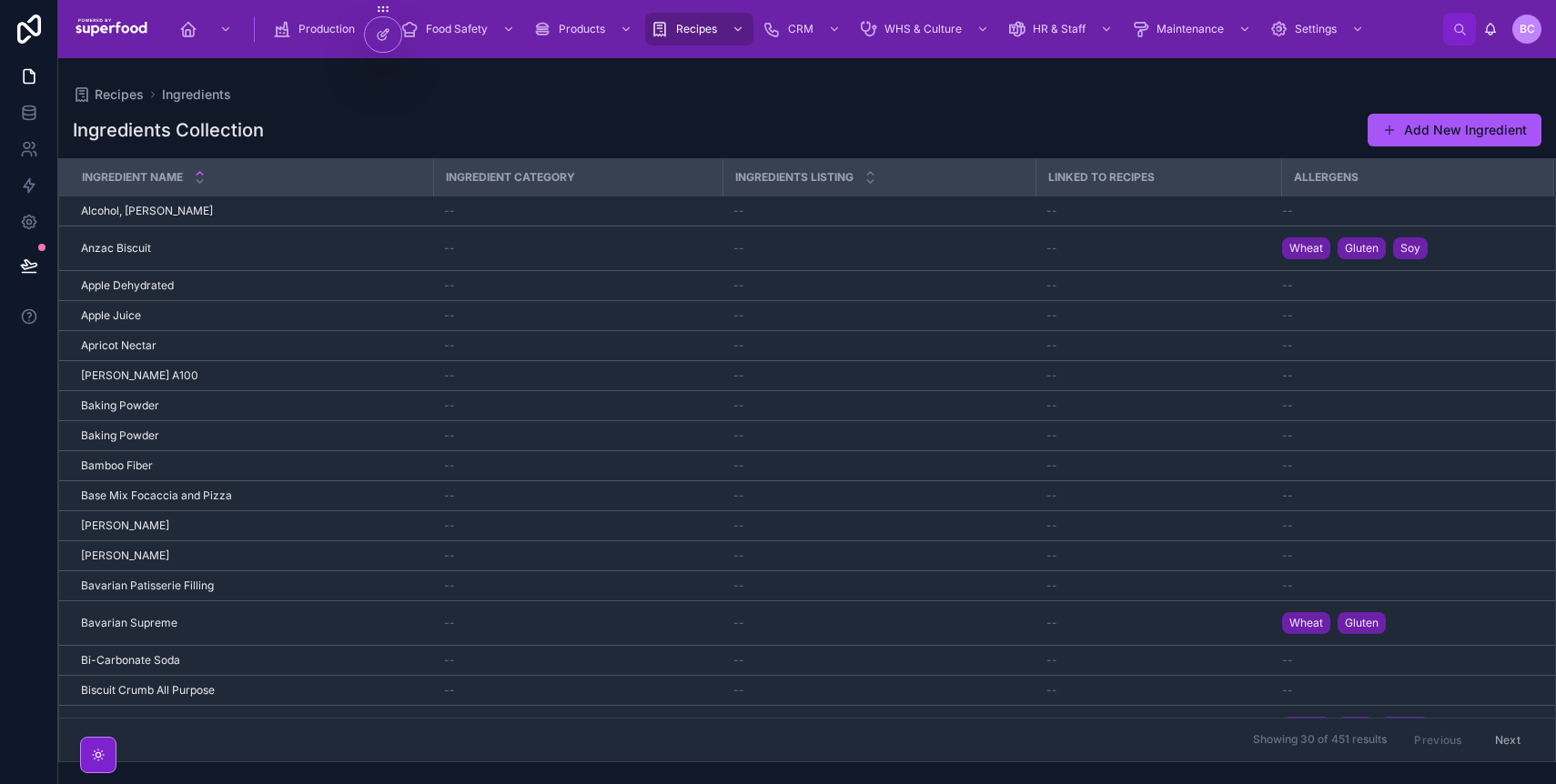
click at [109, 749] on div at bounding box center [99, 755] width 36 height 36
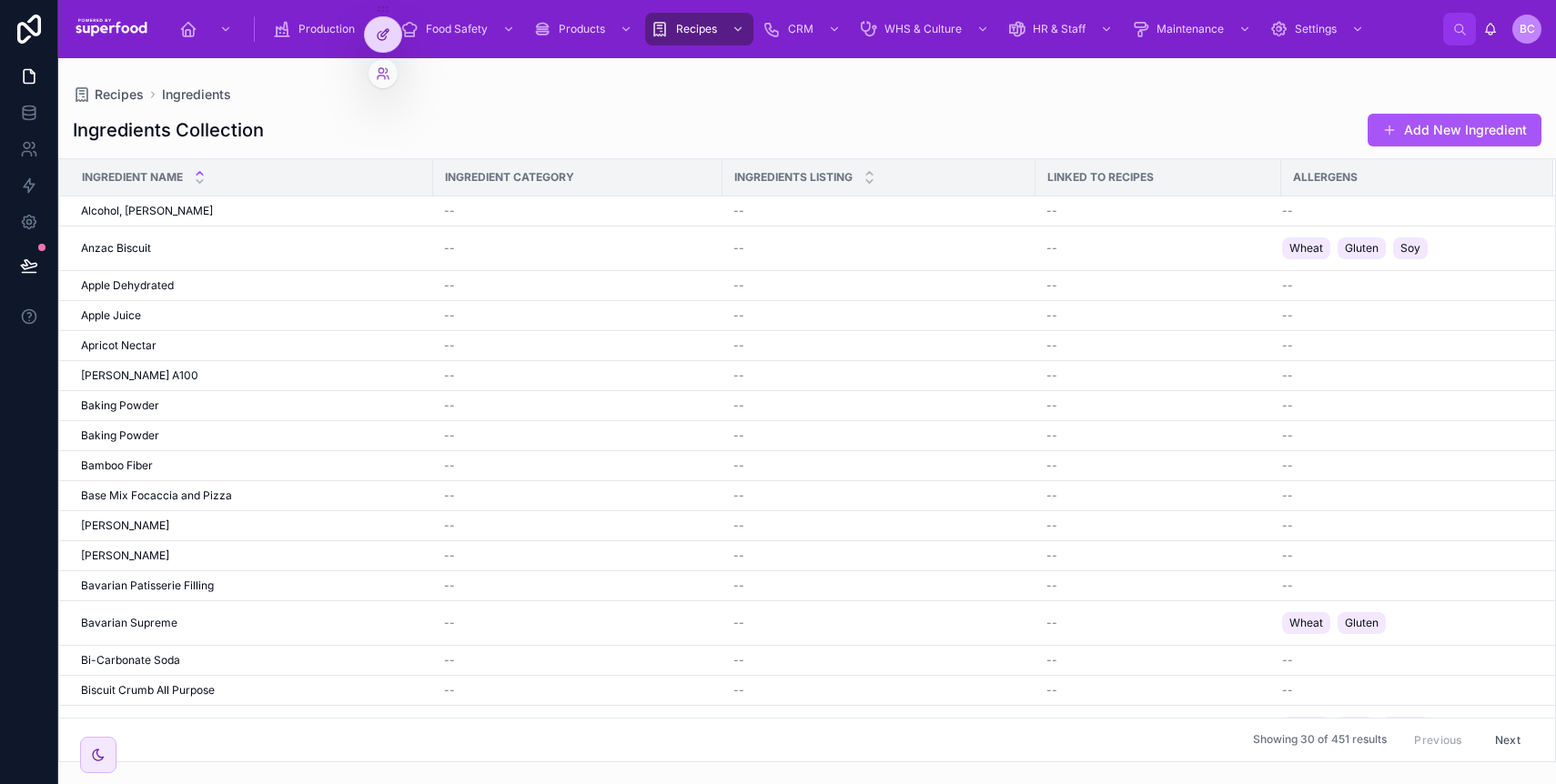
click at [383, 34] on icon at bounding box center [383, 34] width 14 height 14
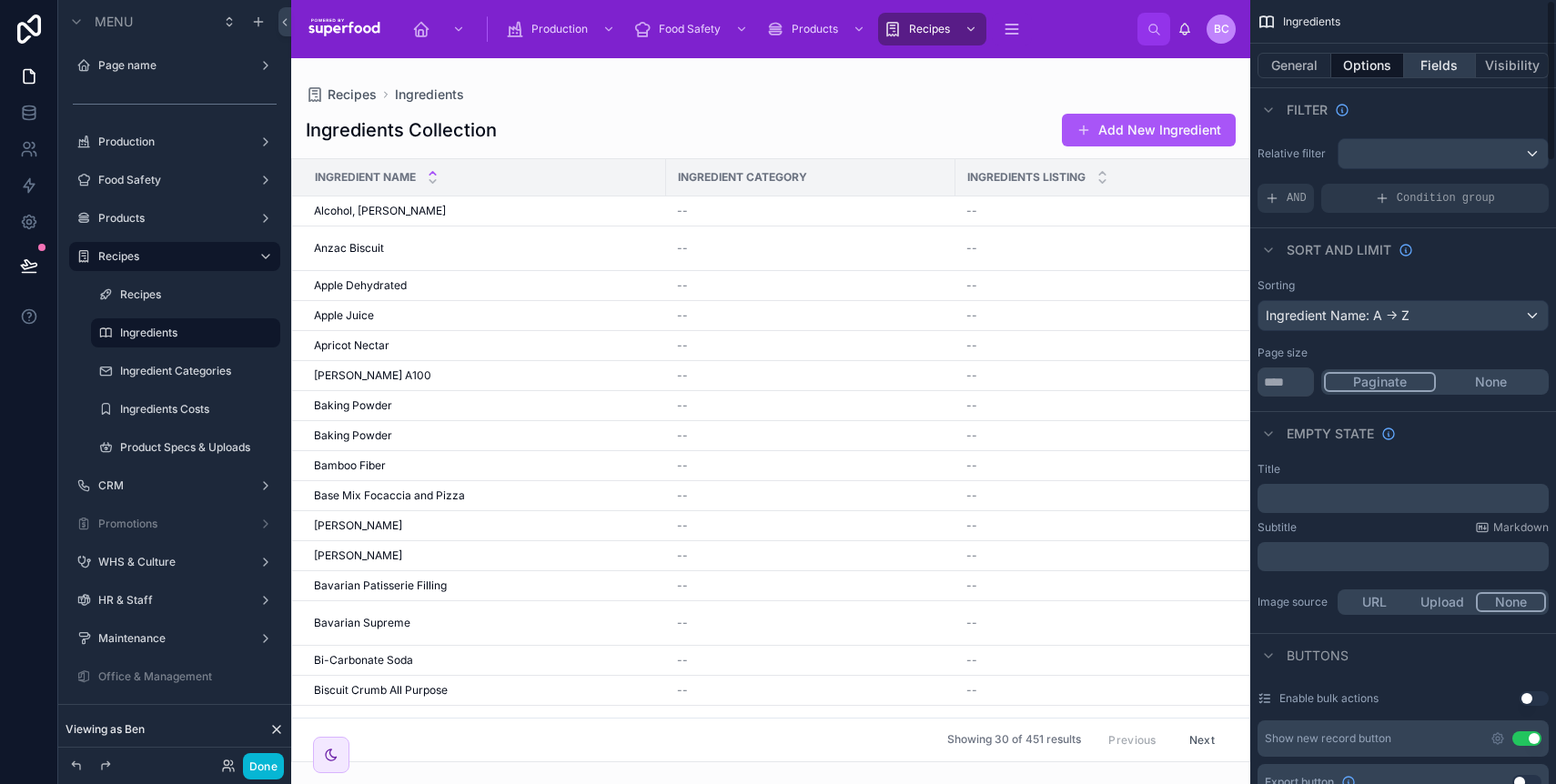
click at [1422, 63] on button "Fields" at bounding box center [1440, 65] width 73 height 26
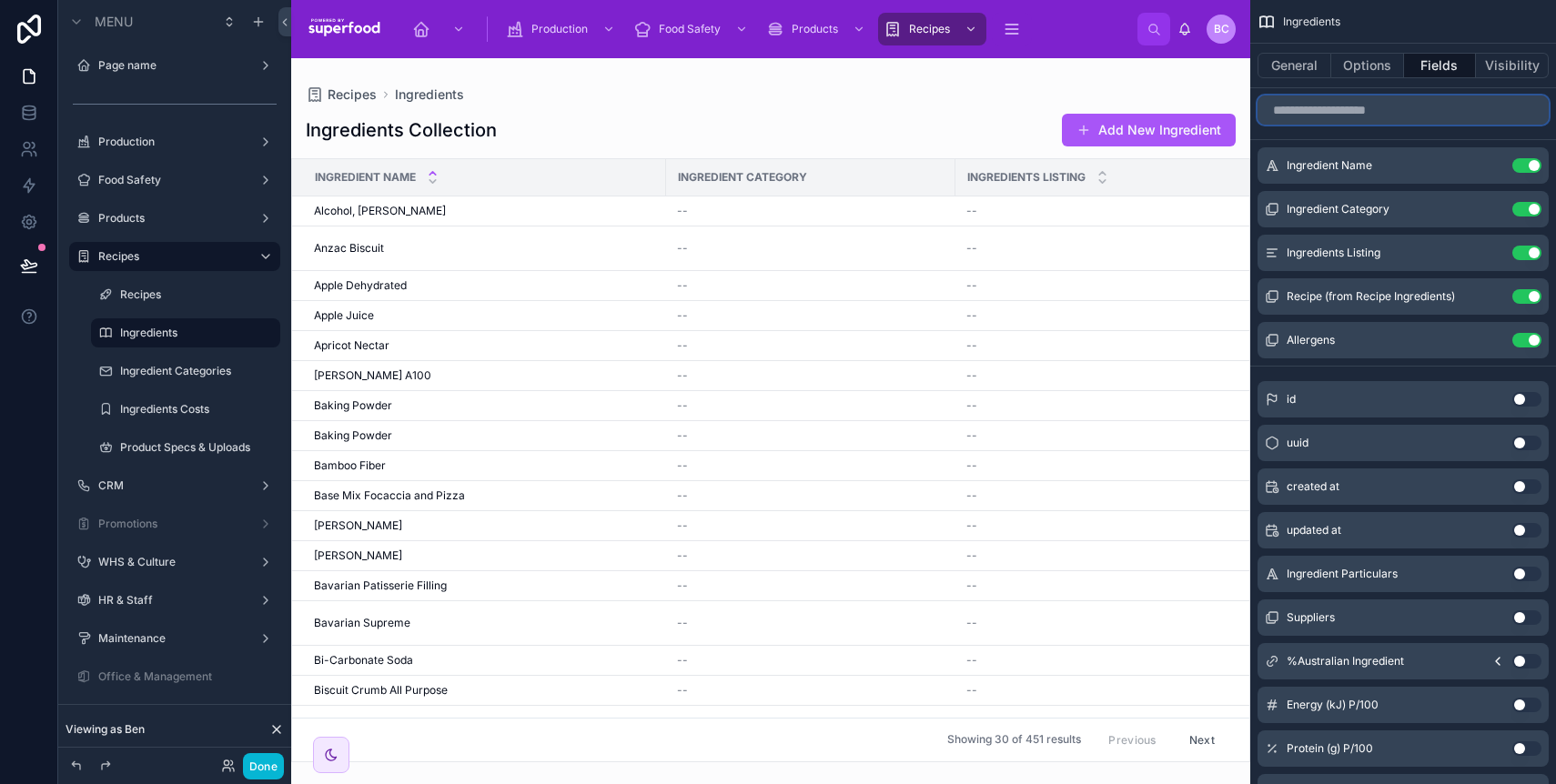
click at [1352, 113] on input "scrollable content" at bounding box center [1403, 110] width 292 height 29
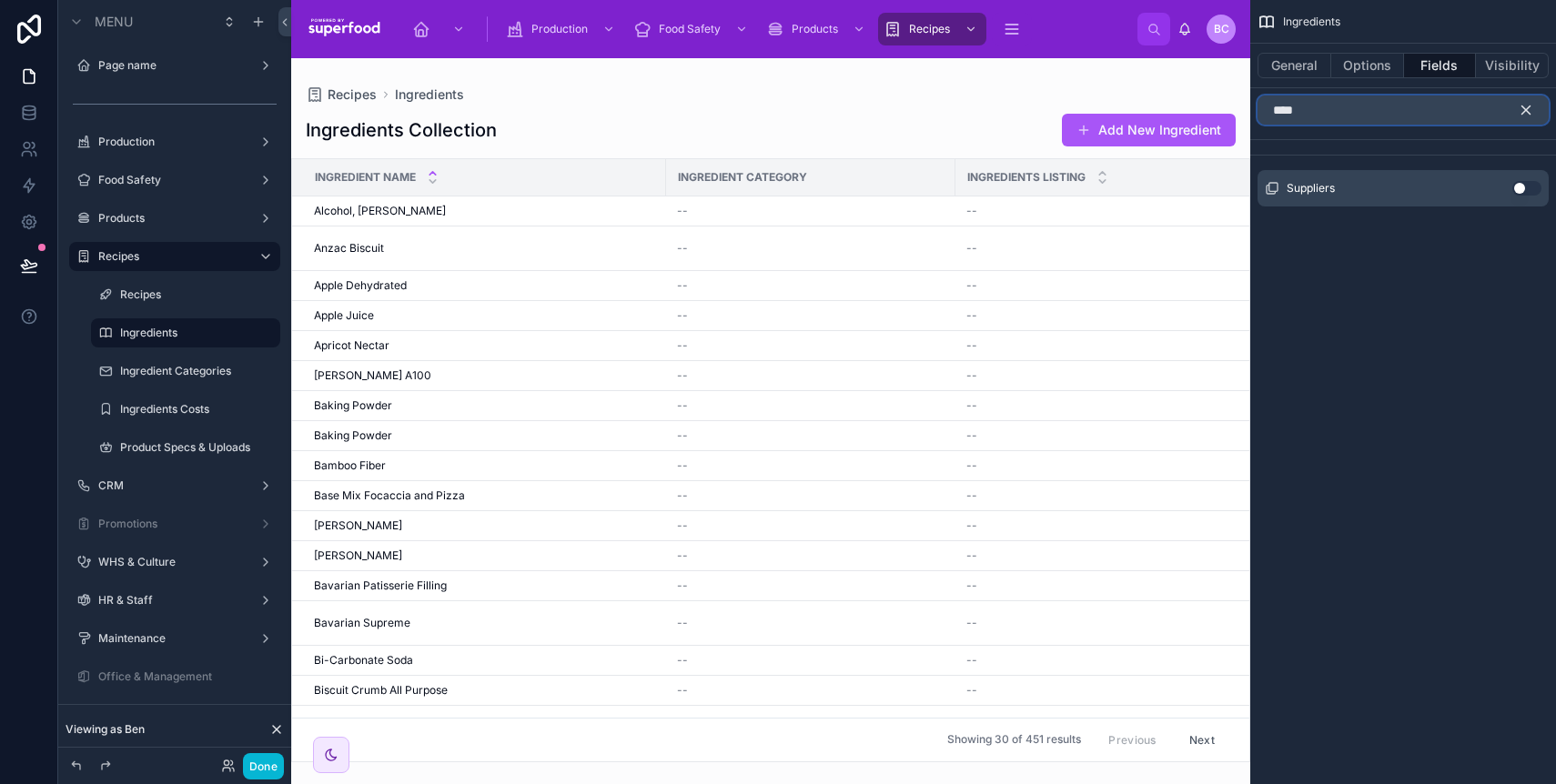
type input "****"
click at [1519, 191] on button "Use setting" at bounding box center [1527, 187] width 29 height 14
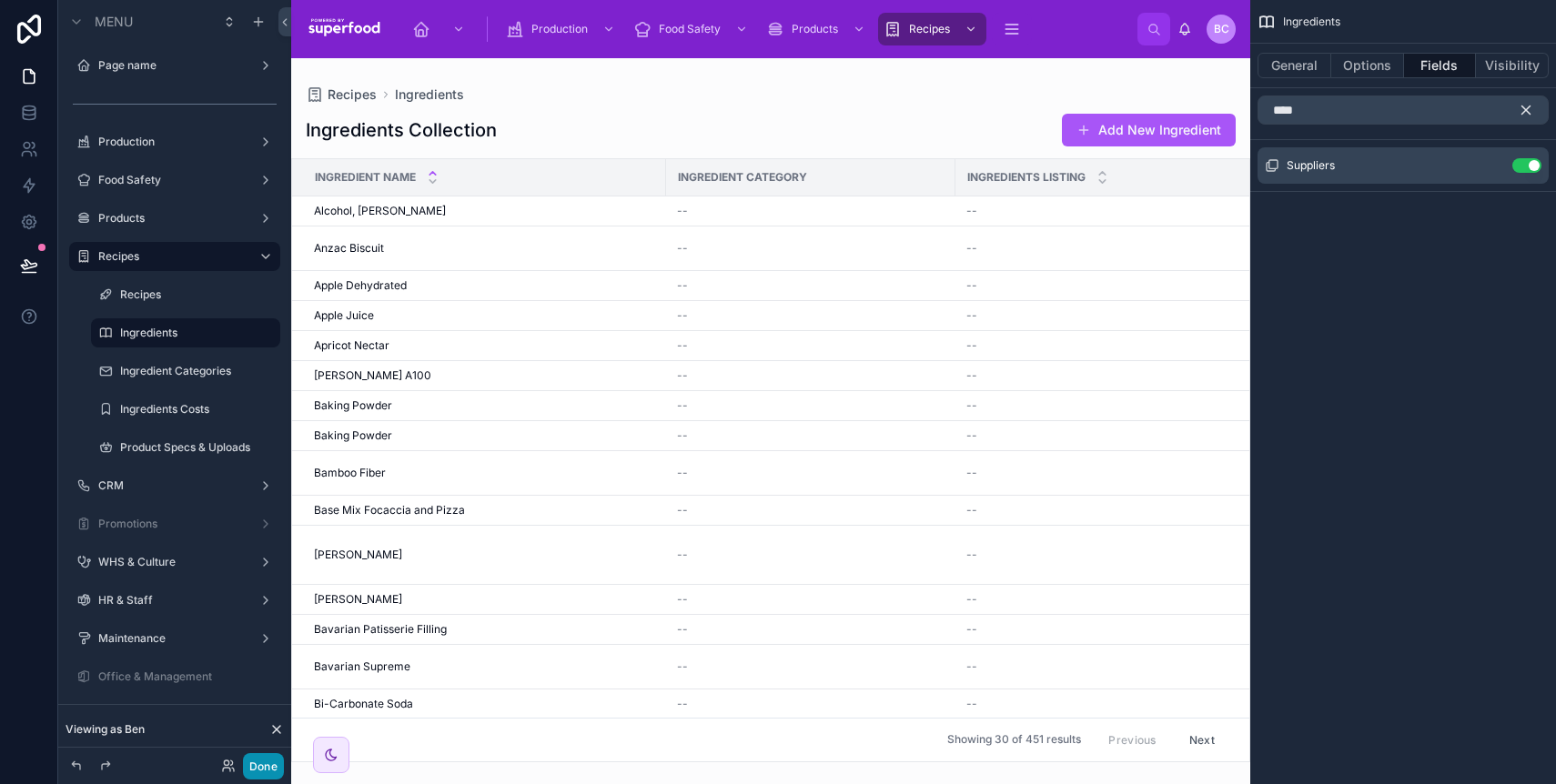
click at [254, 767] on button "Done" at bounding box center [263, 767] width 41 height 27
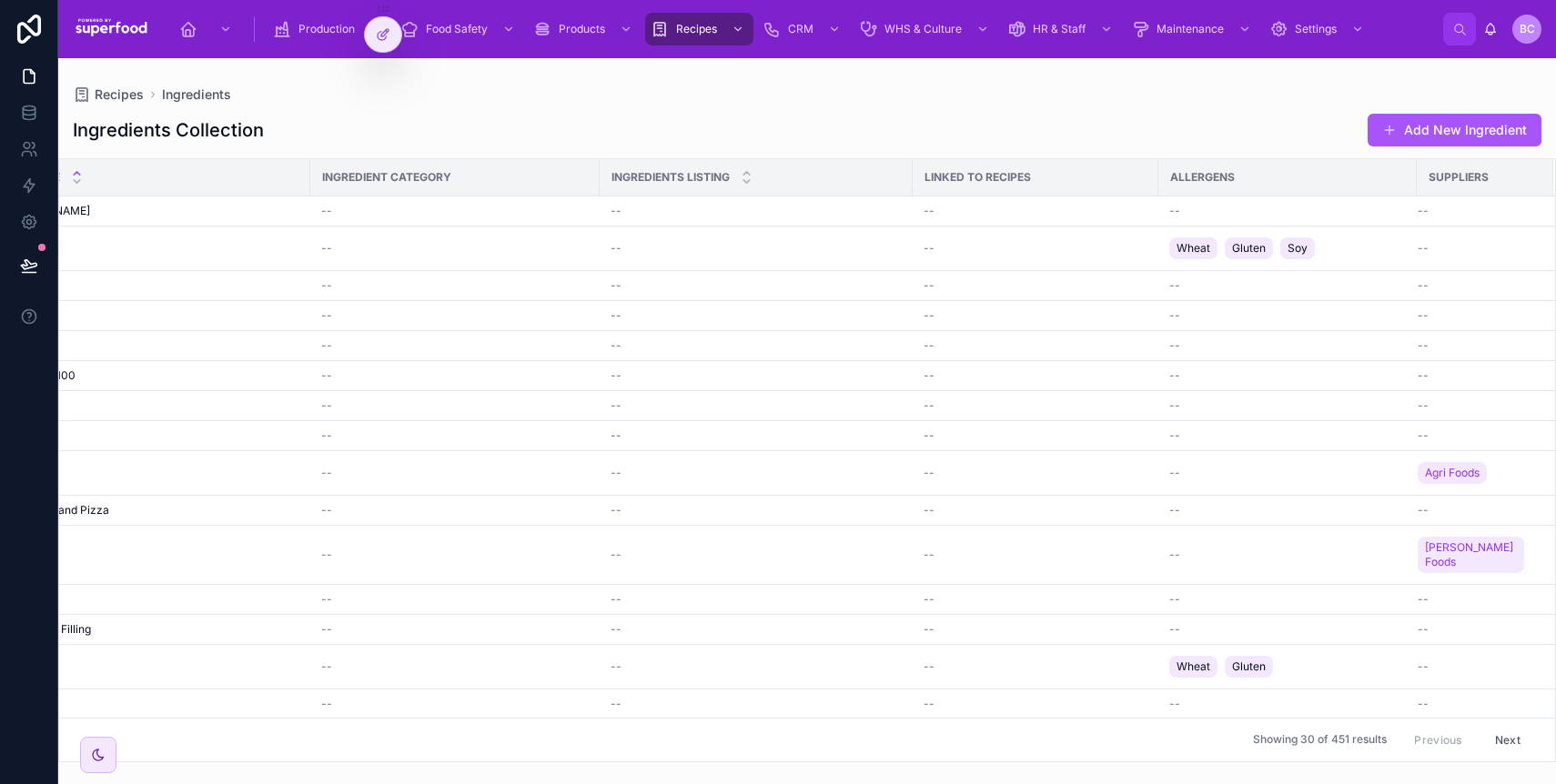
scroll to position [0, 0]
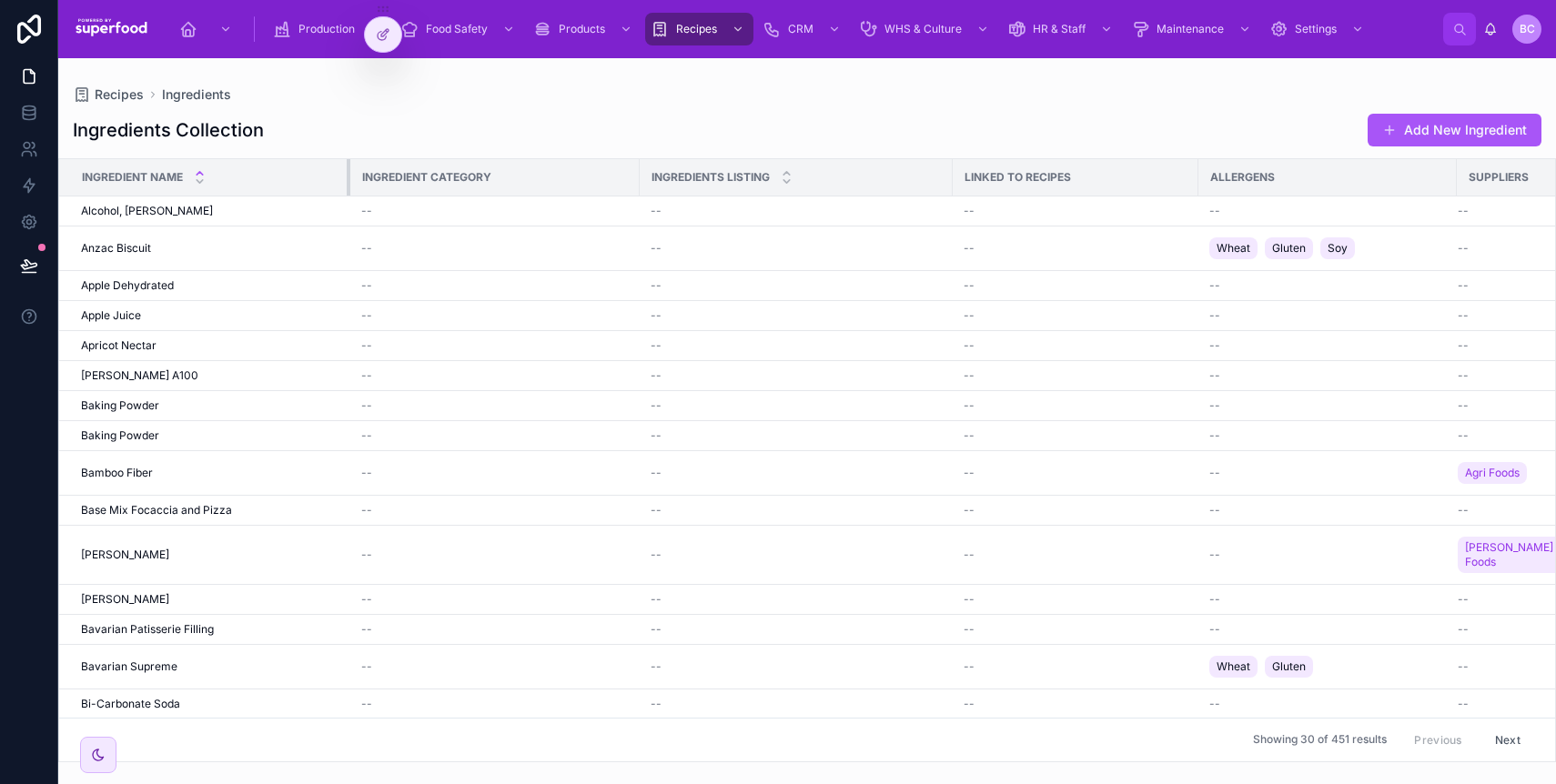
drag, startPoint x: 428, startPoint y: 186, endPoint x: 340, endPoint y: 184, distance: 88.0
click at [342, 185] on th "Ingredient Name" at bounding box center [205, 178] width 292 height 37
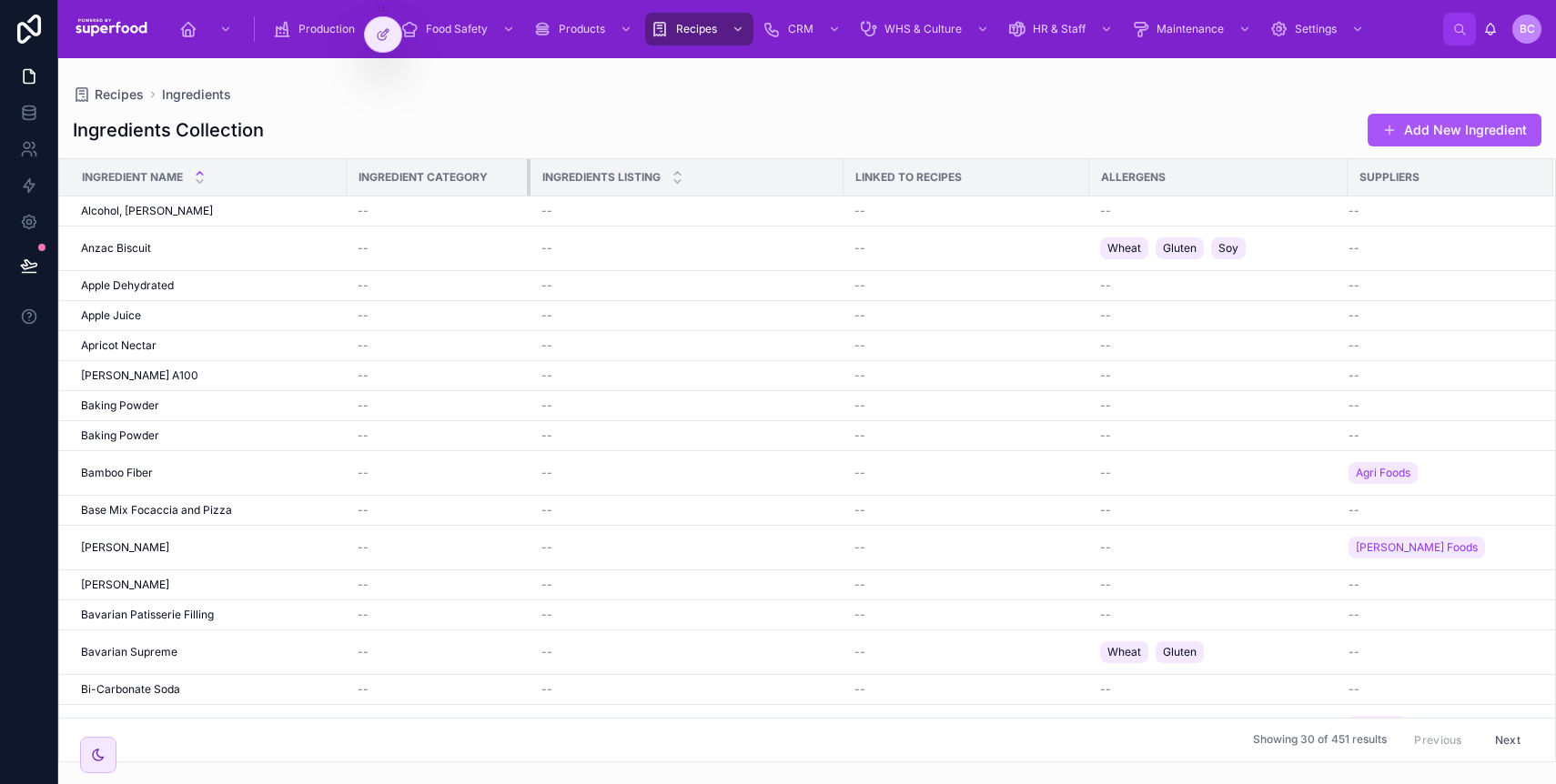
drag, startPoint x: 632, startPoint y: 174, endPoint x: 527, endPoint y: 180, distance: 105.2
click at [527, 180] on div at bounding box center [531, 178] width 8 height 36
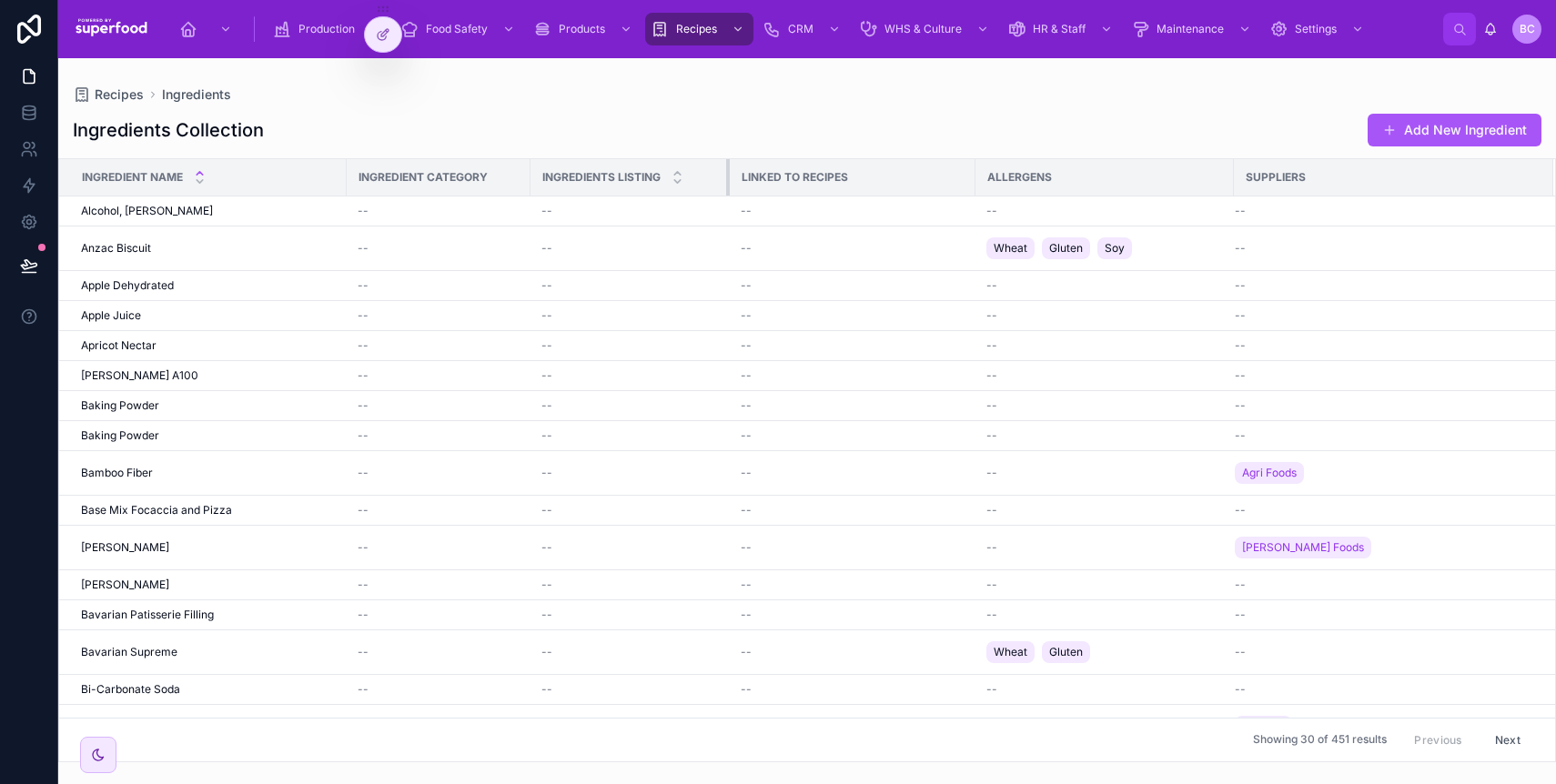
drag, startPoint x: 839, startPoint y: 180, endPoint x: 725, endPoint y: 188, distance: 114.3
click at [726, 188] on div at bounding box center [730, 178] width 8 height 36
drag, startPoint x: 974, startPoint y: 179, endPoint x: 923, endPoint y: 182, distance: 51.1
click at [923, 182] on div at bounding box center [925, 178] width 8 height 36
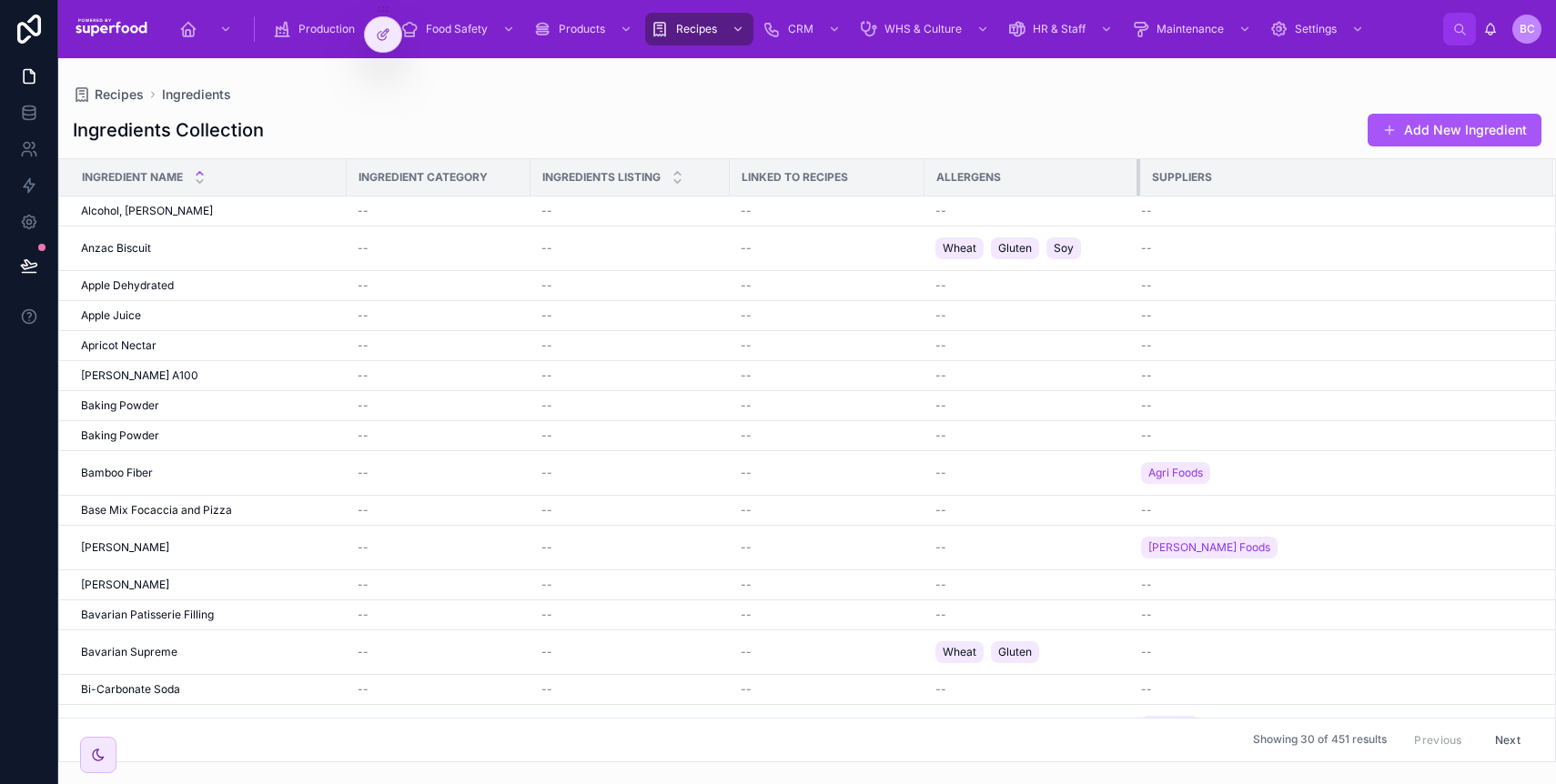
drag, startPoint x: 1180, startPoint y: 174, endPoint x: 1138, endPoint y: 174, distance: 42.0
click at [1138, 174] on div at bounding box center [1141, 178] width 8 height 36
click at [712, 126] on div "Ingredients Collection Add New Ingredient" at bounding box center [807, 130] width 1469 height 34
click at [683, 27] on span "Recipes" at bounding box center [696, 29] width 41 height 14
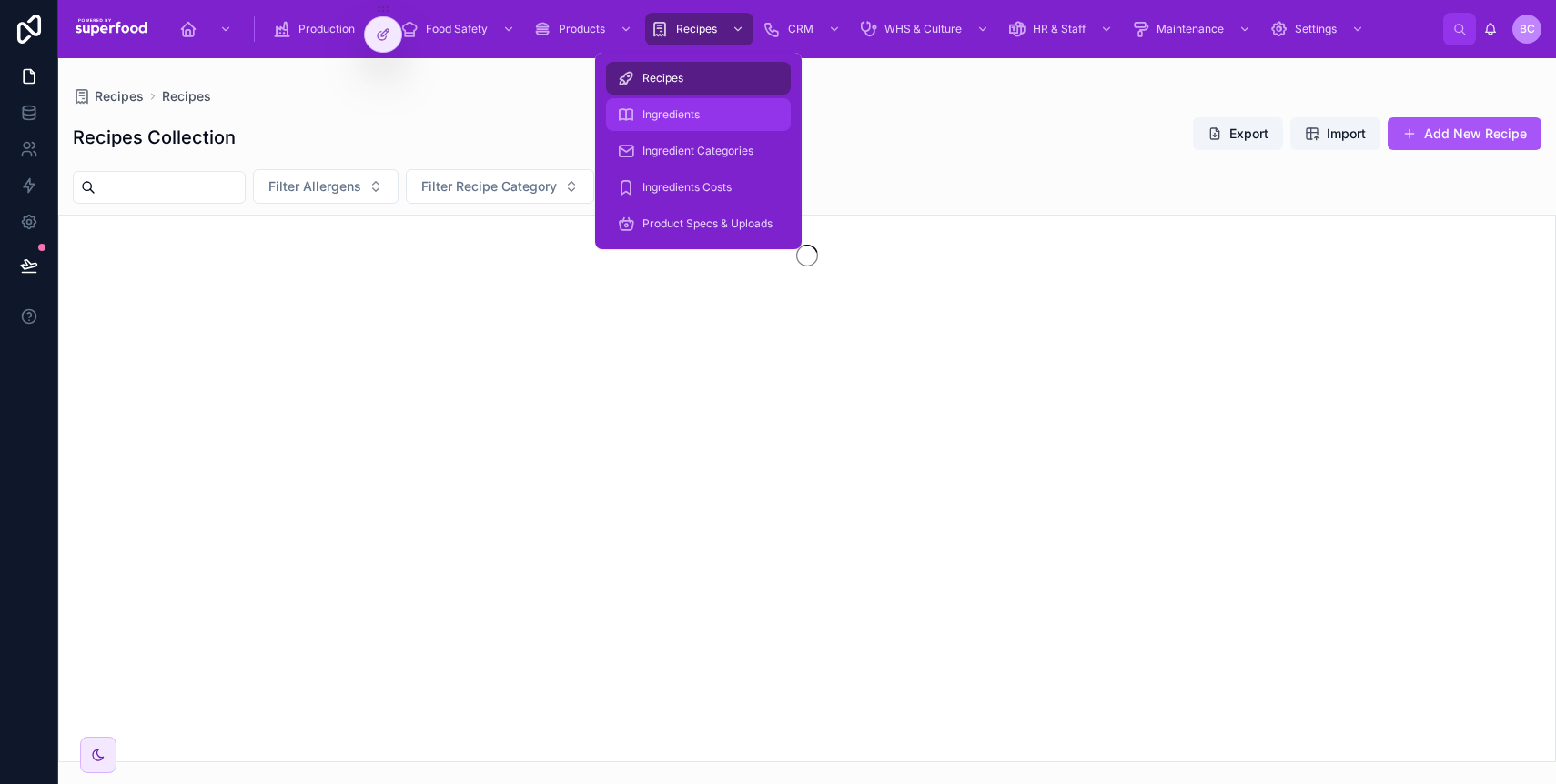
click at [686, 114] on span "Ingredients" at bounding box center [671, 114] width 57 height 14
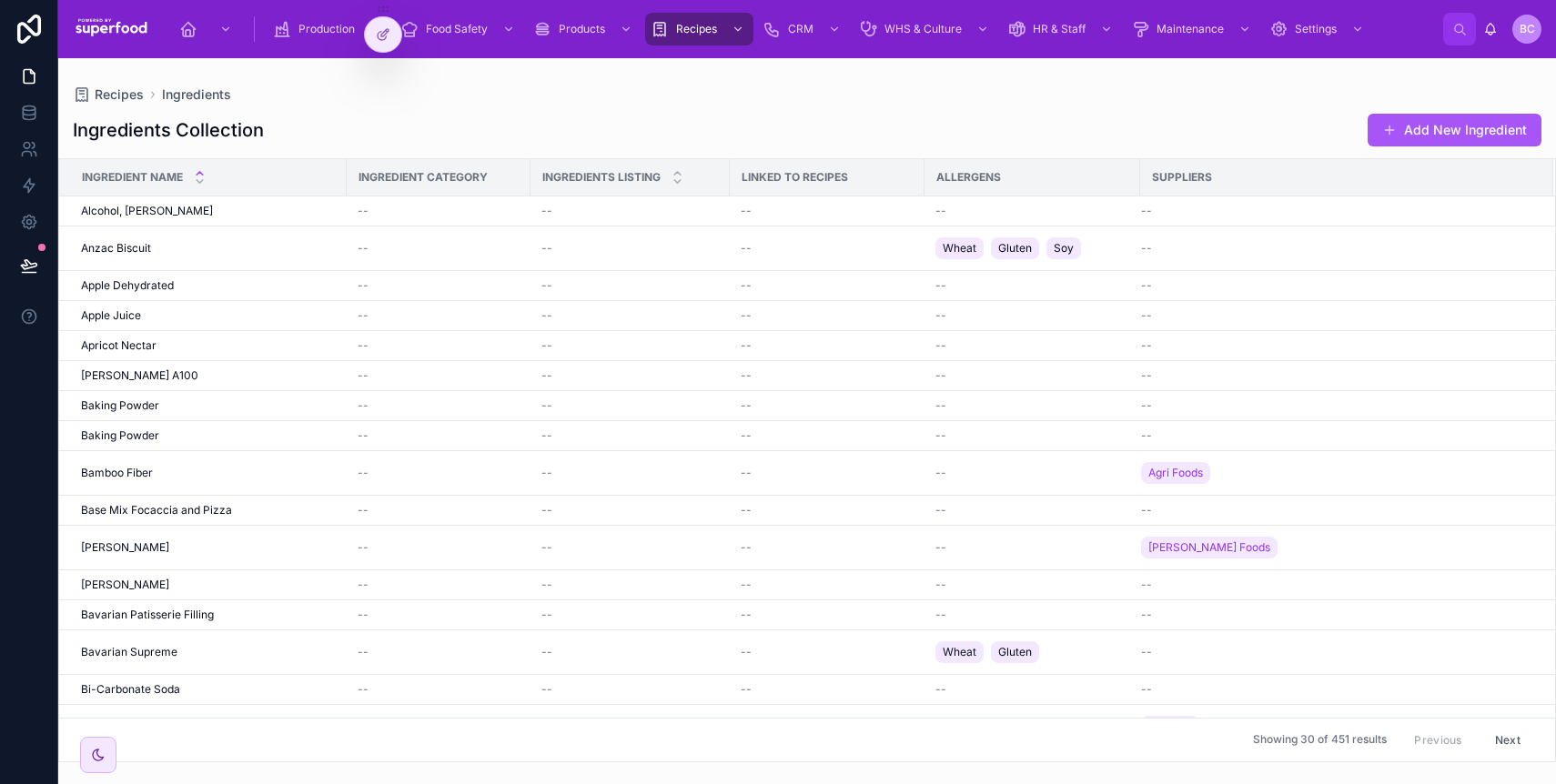
click at [477, 87] on div "Recipes Ingredients" at bounding box center [807, 94] width 1469 height 14
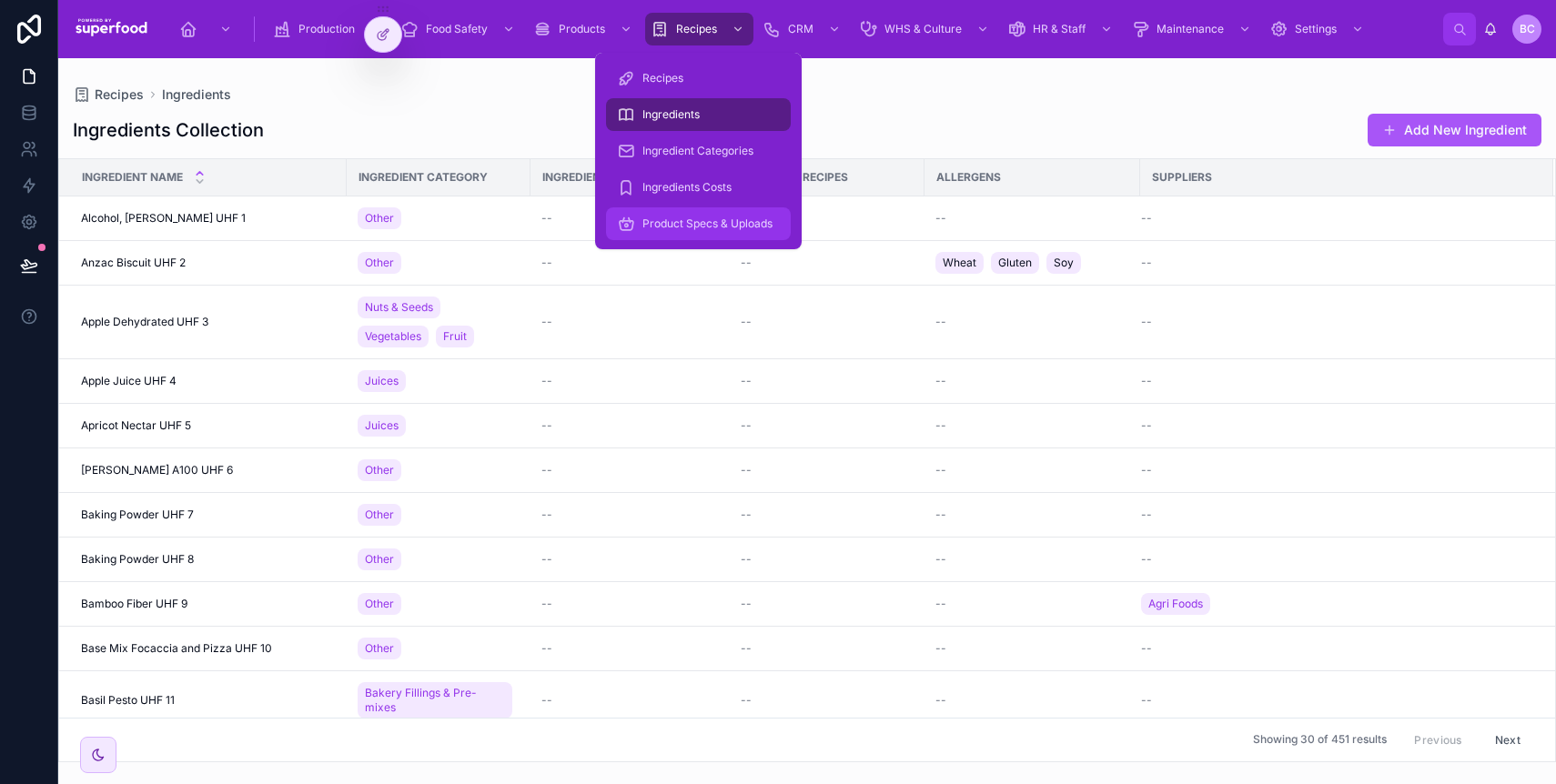
click at [718, 234] on div "Product Specs & Uploads" at bounding box center [698, 224] width 163 height 29
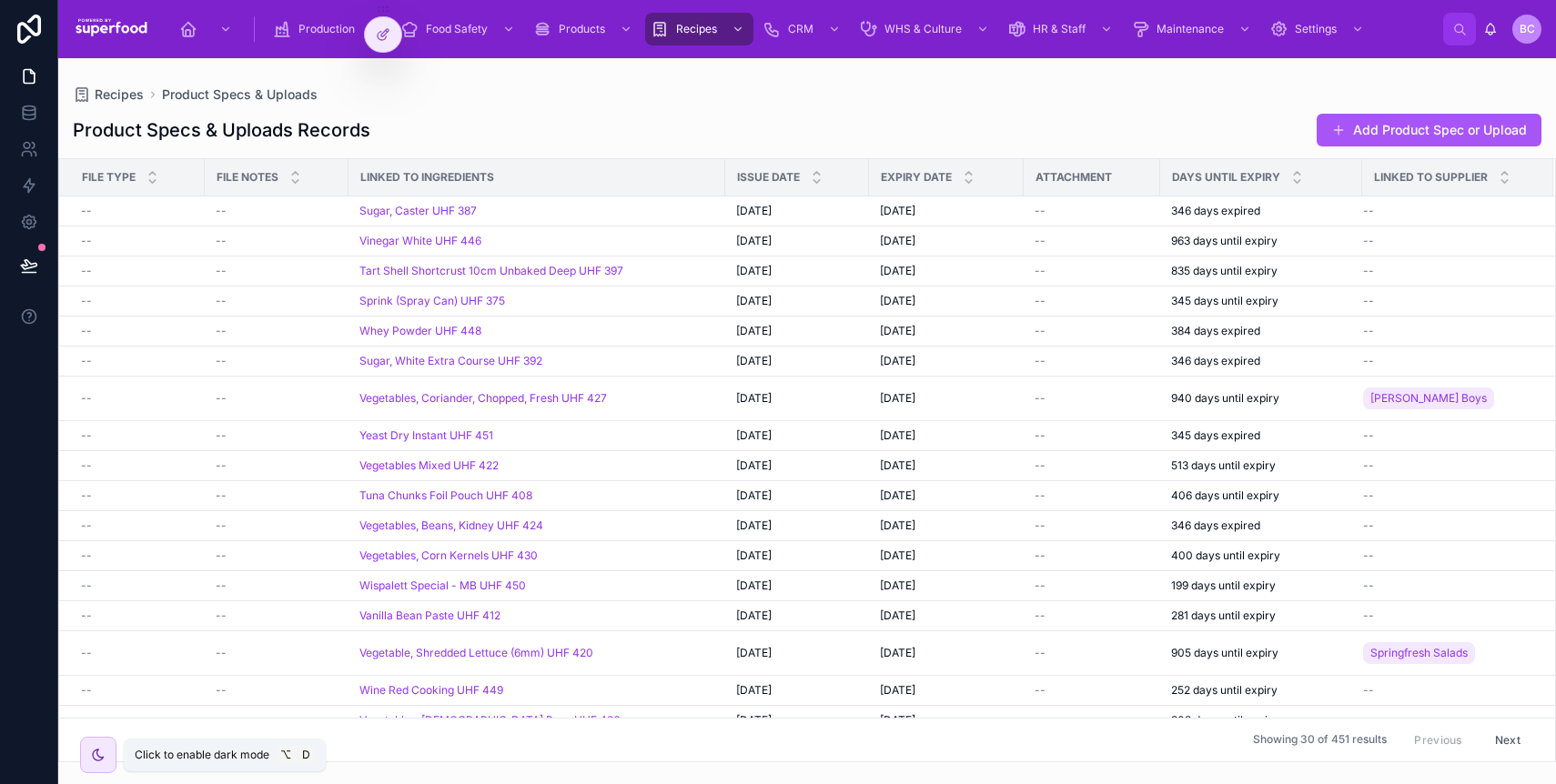
click at [104, 753] on icon at bounding box center [98, 754] width 14 height 14
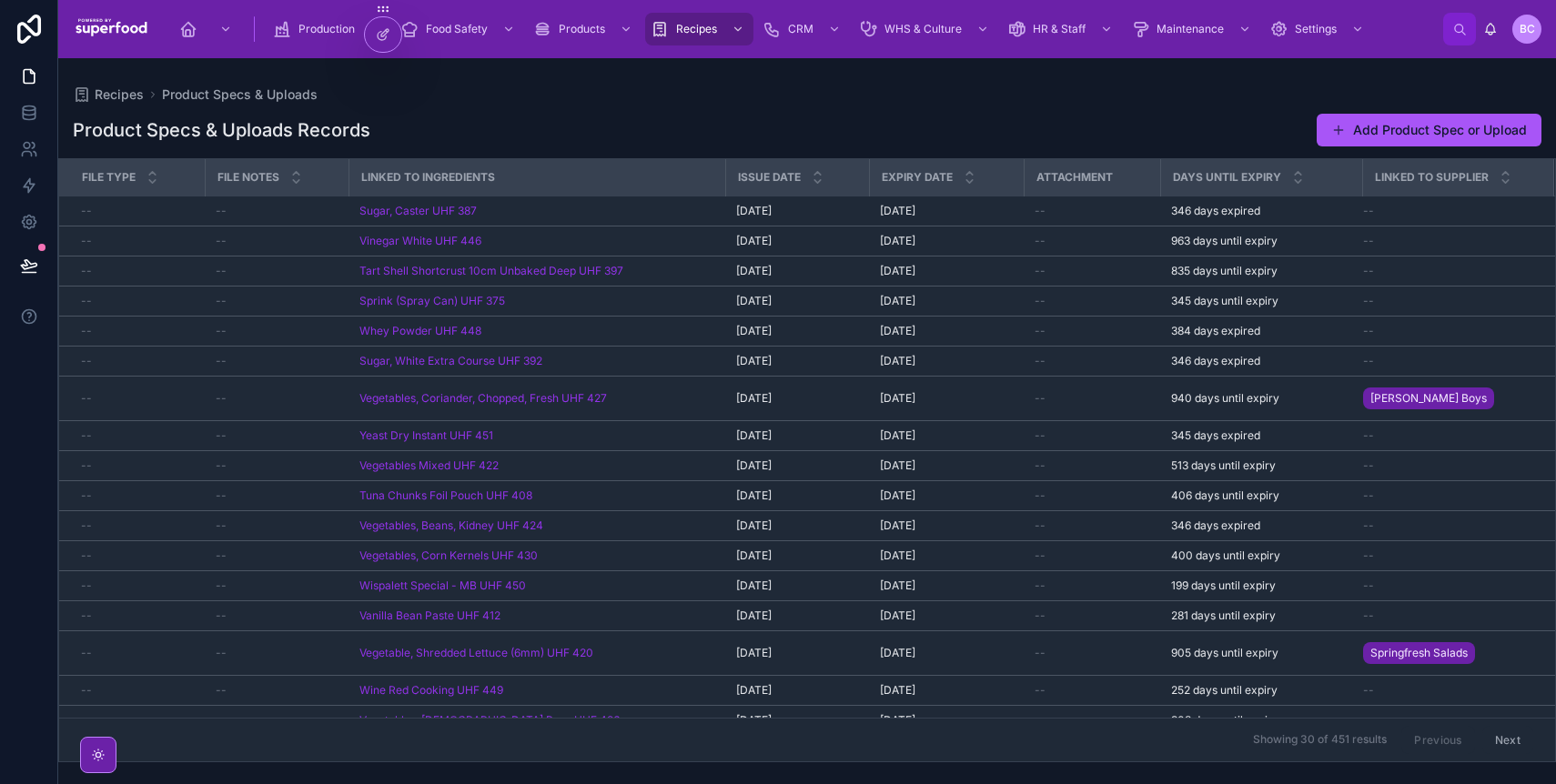
click at [96, 762] on icon at bounding box center [98, 754] width 14 height 14
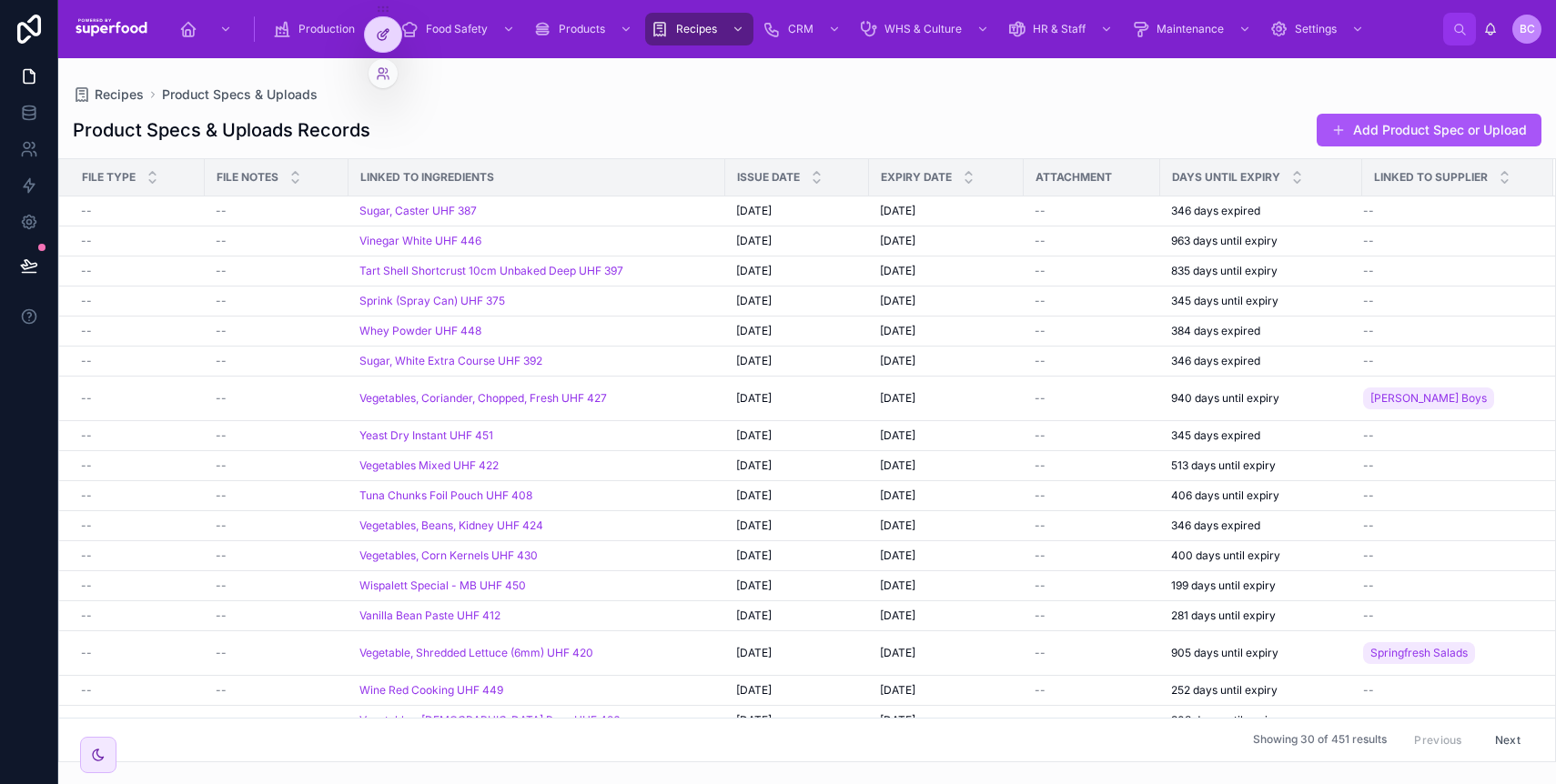
click at [385, 43] on div at bounding box center [384, 34] width 36 height 34
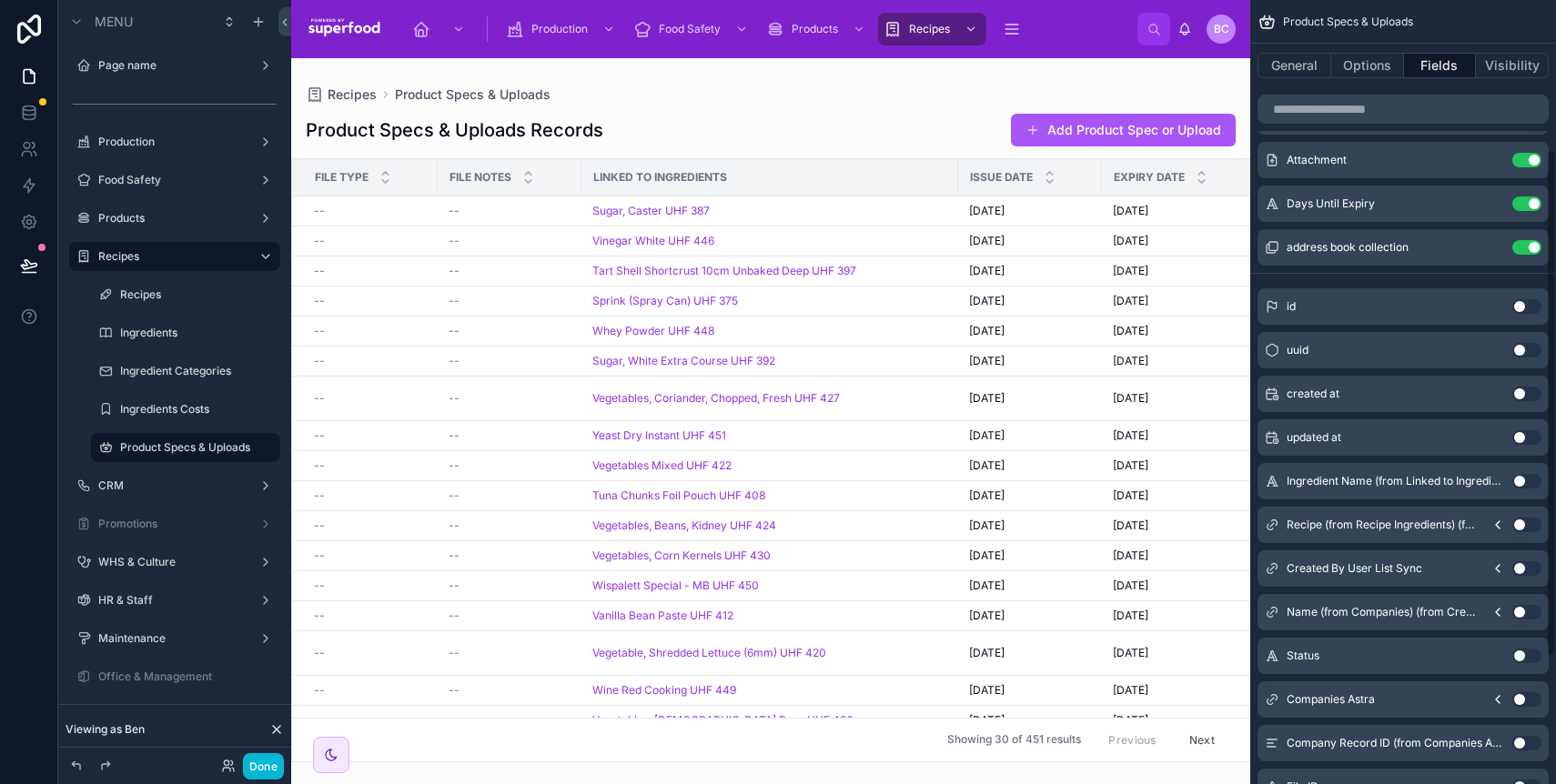
scroll to position [251, 0]
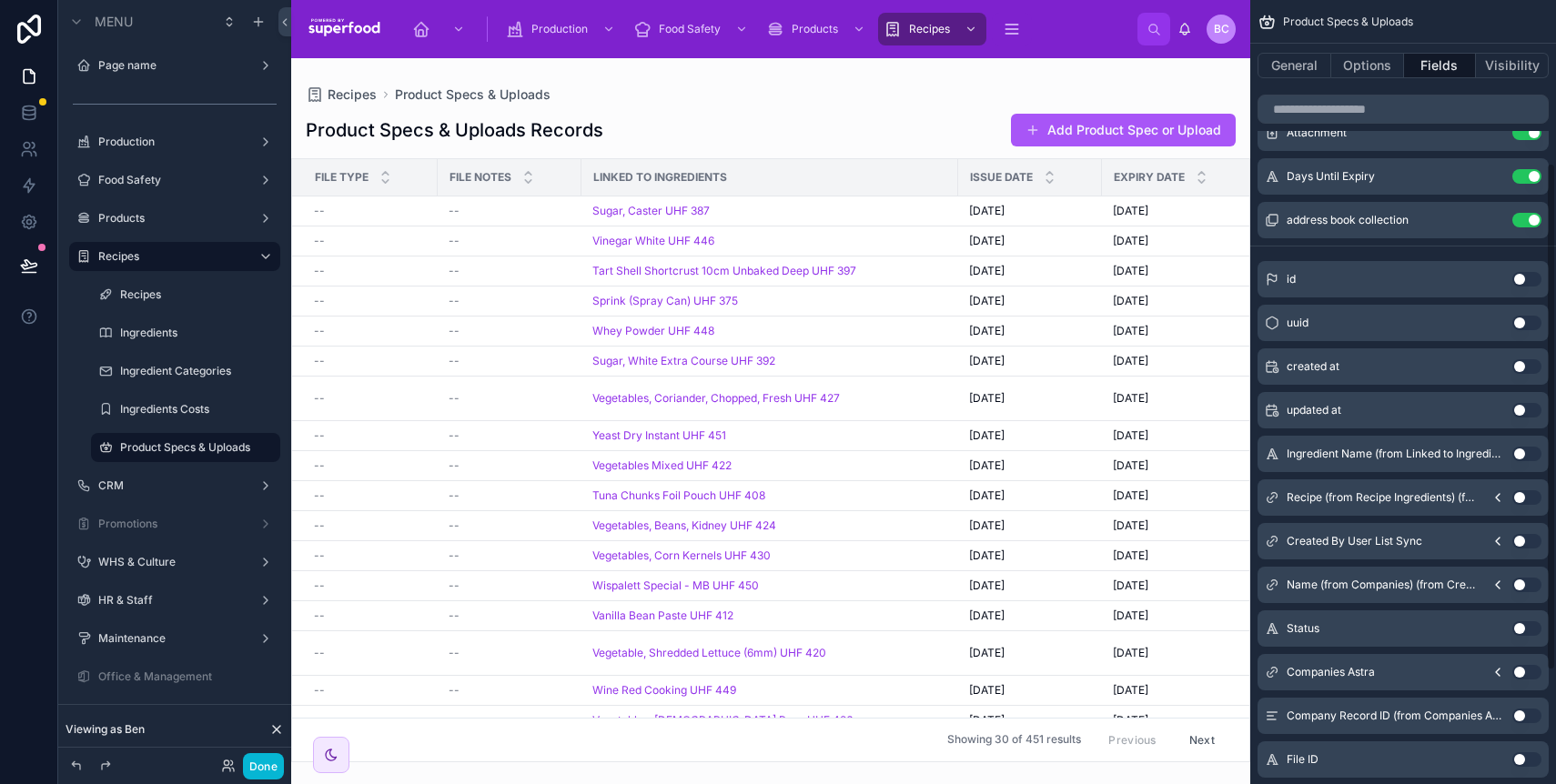
click at [1519, 628] on button "Use setting" at bounding box center [1527, 628] width 29 height 14
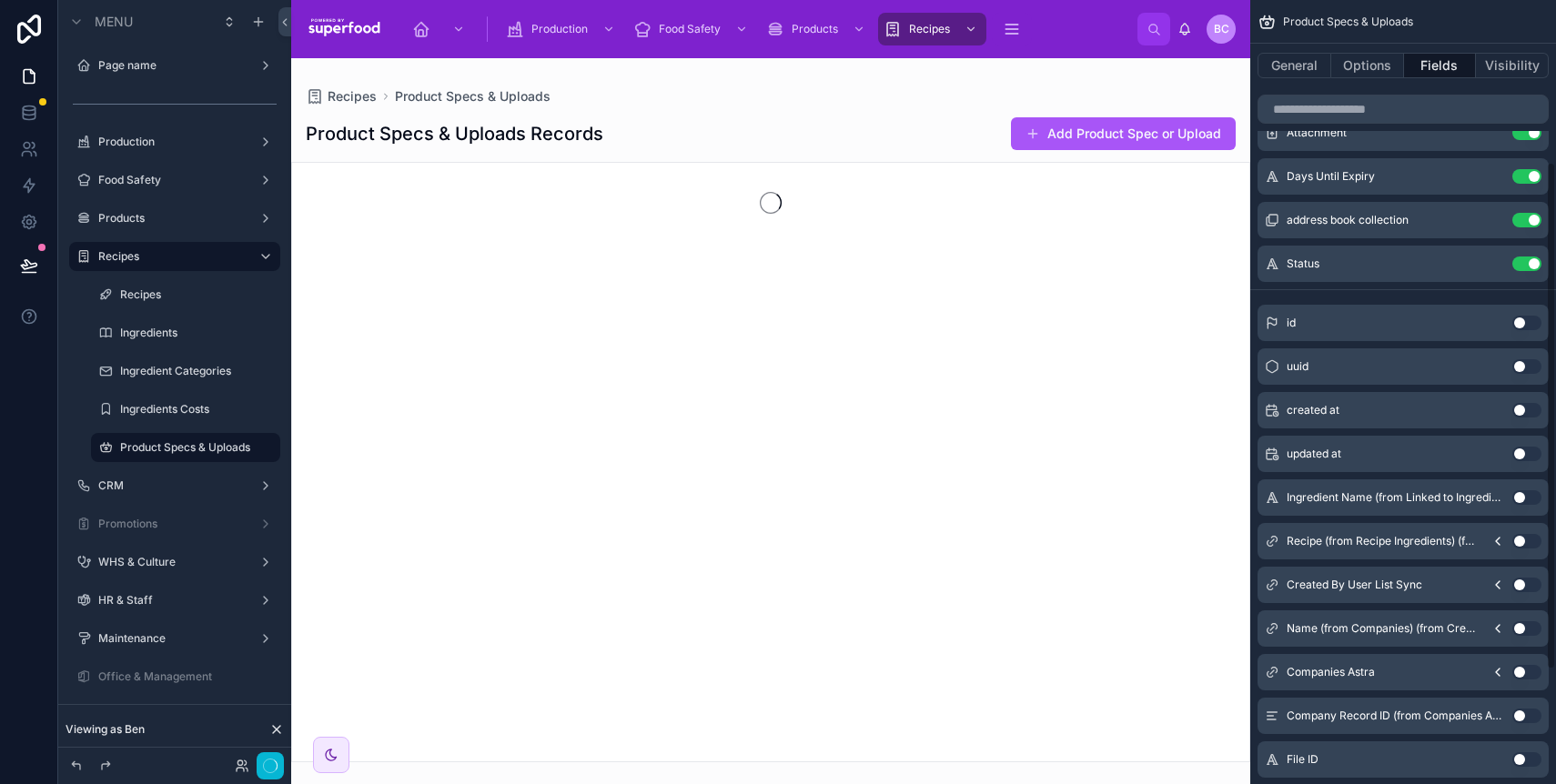
scroll to position [0, 0]
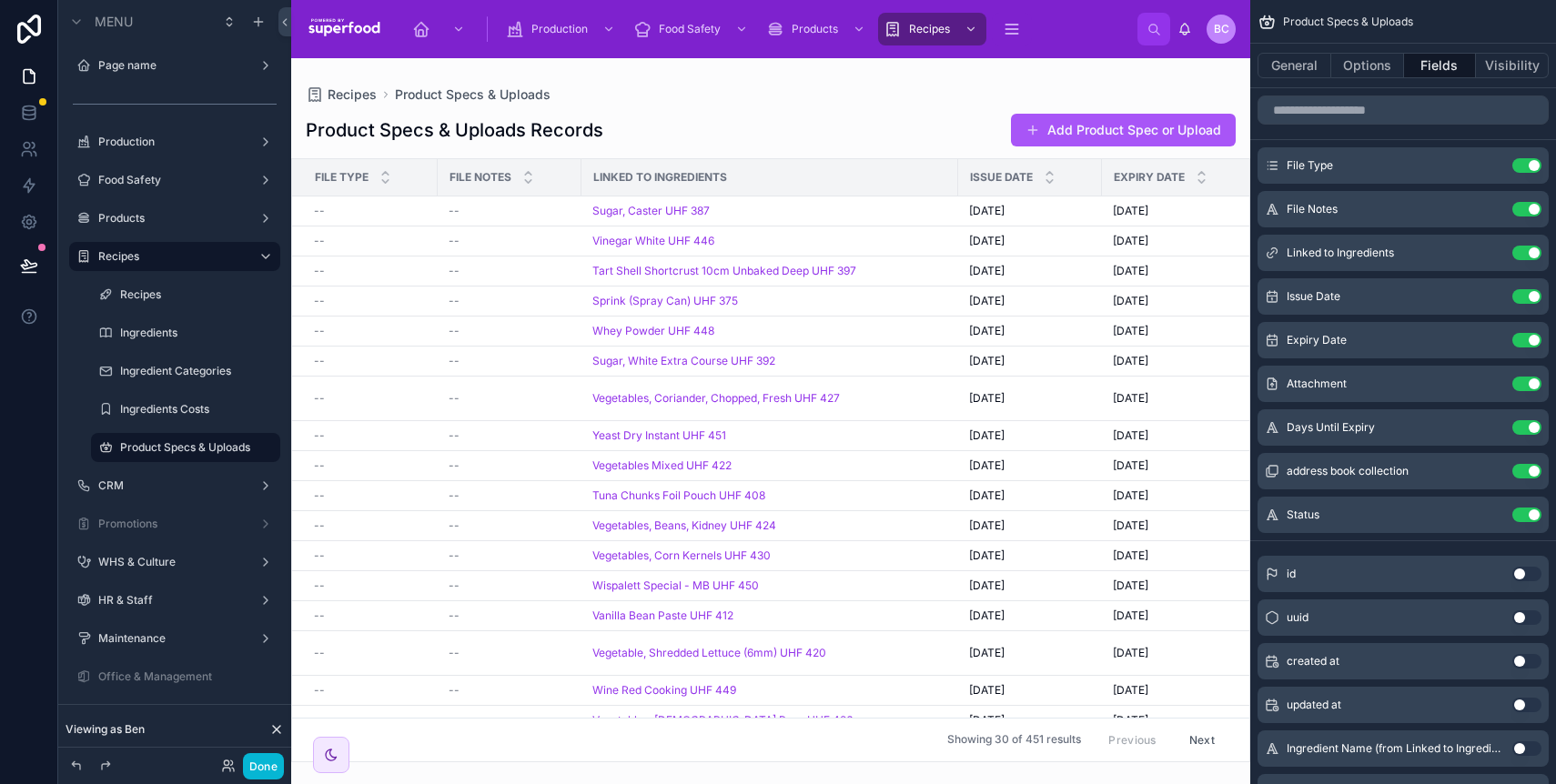
click at [776, 95] on div at bounding box center [771, 421] width 959 height 726
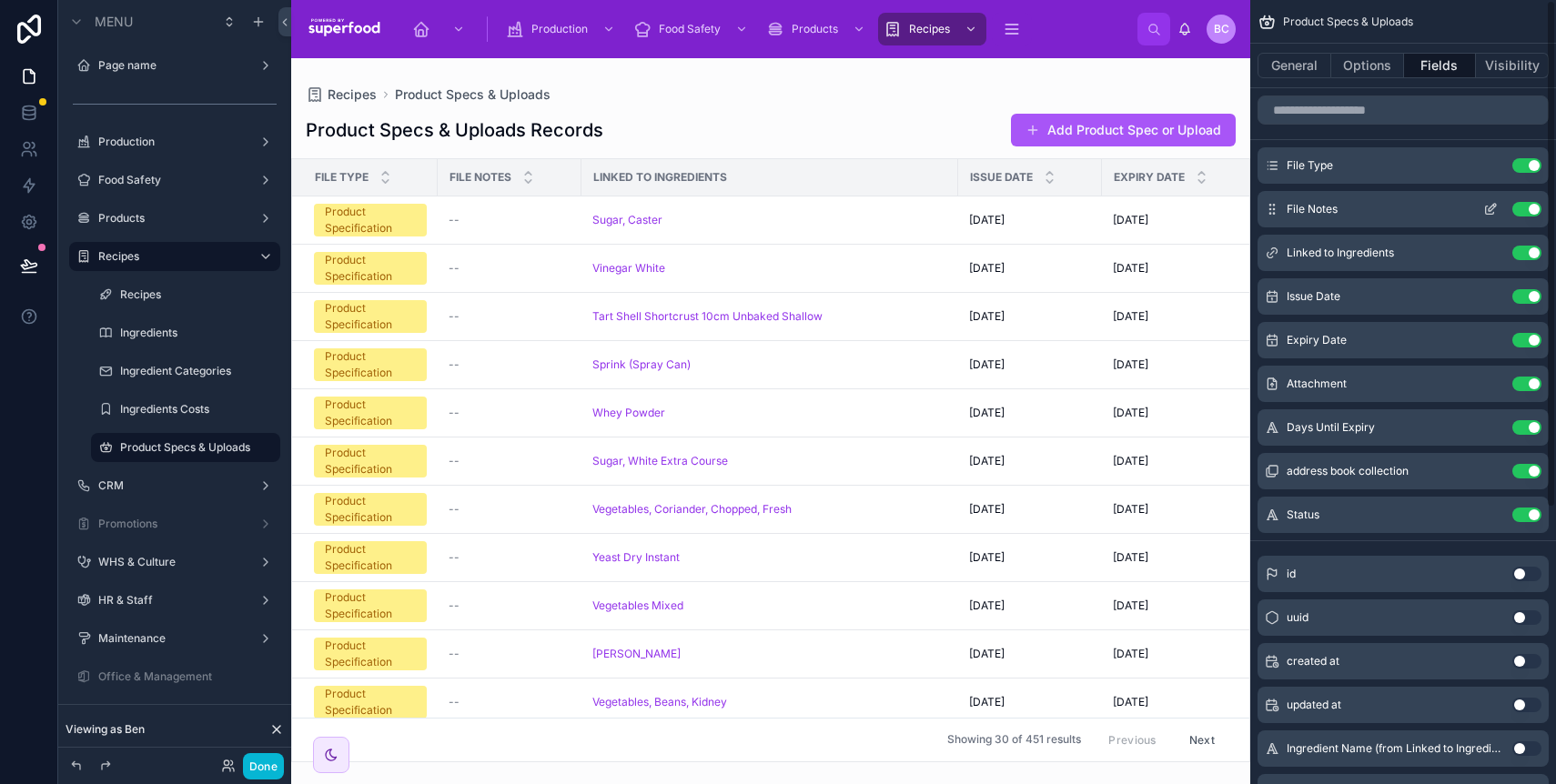
click at [1532, 204] on button "Use setting" at bounding box center [1527, 208] width 29 height 14
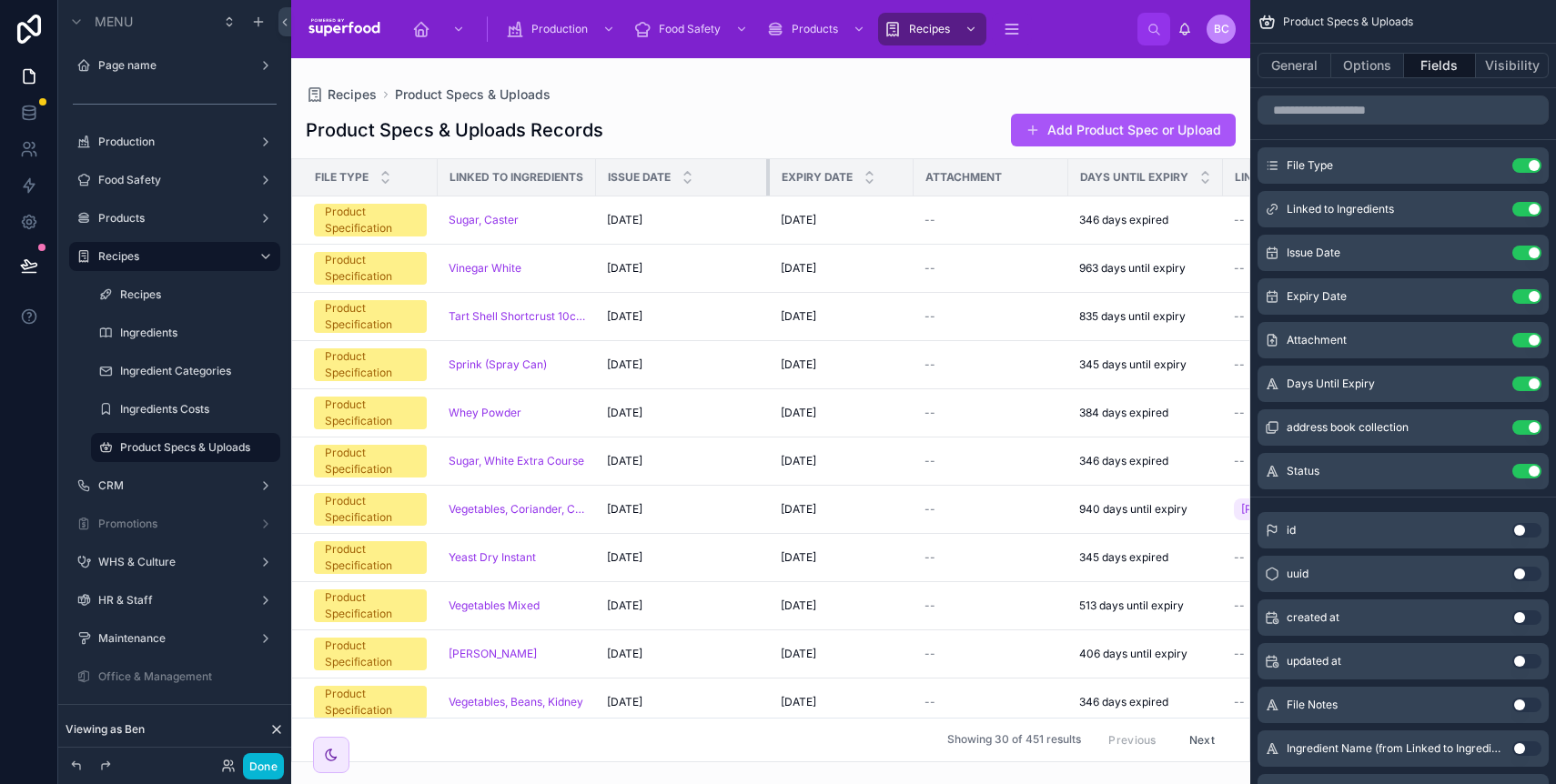
drag, startPoint x: 970, startPoint y: 179, endPoint x: 766, endPoint y: 176, distance: 204.0
click at [766, 176] on div at bounding box center [770, 178] width 8 height 36
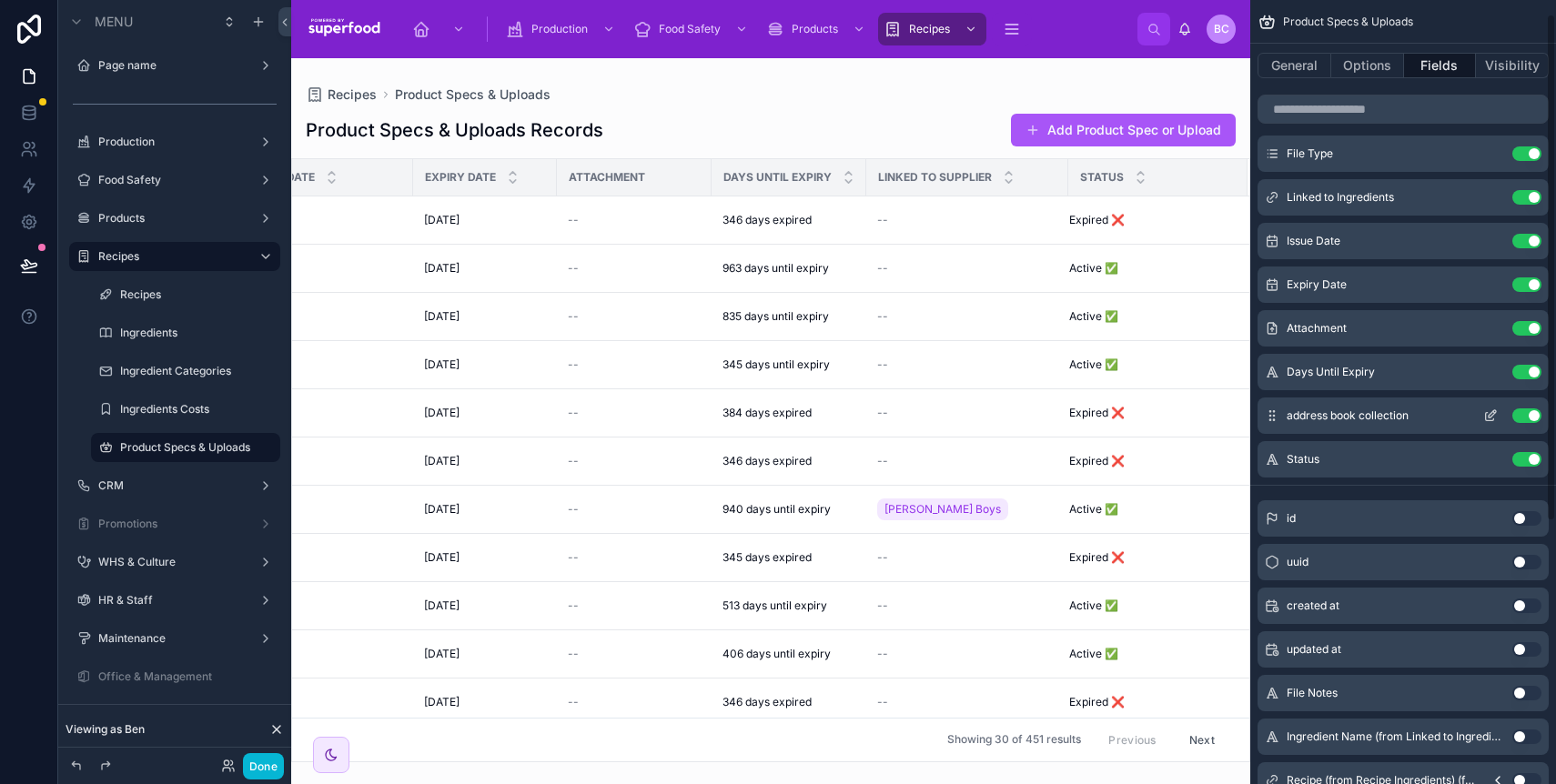
scroll to position [28, 0]
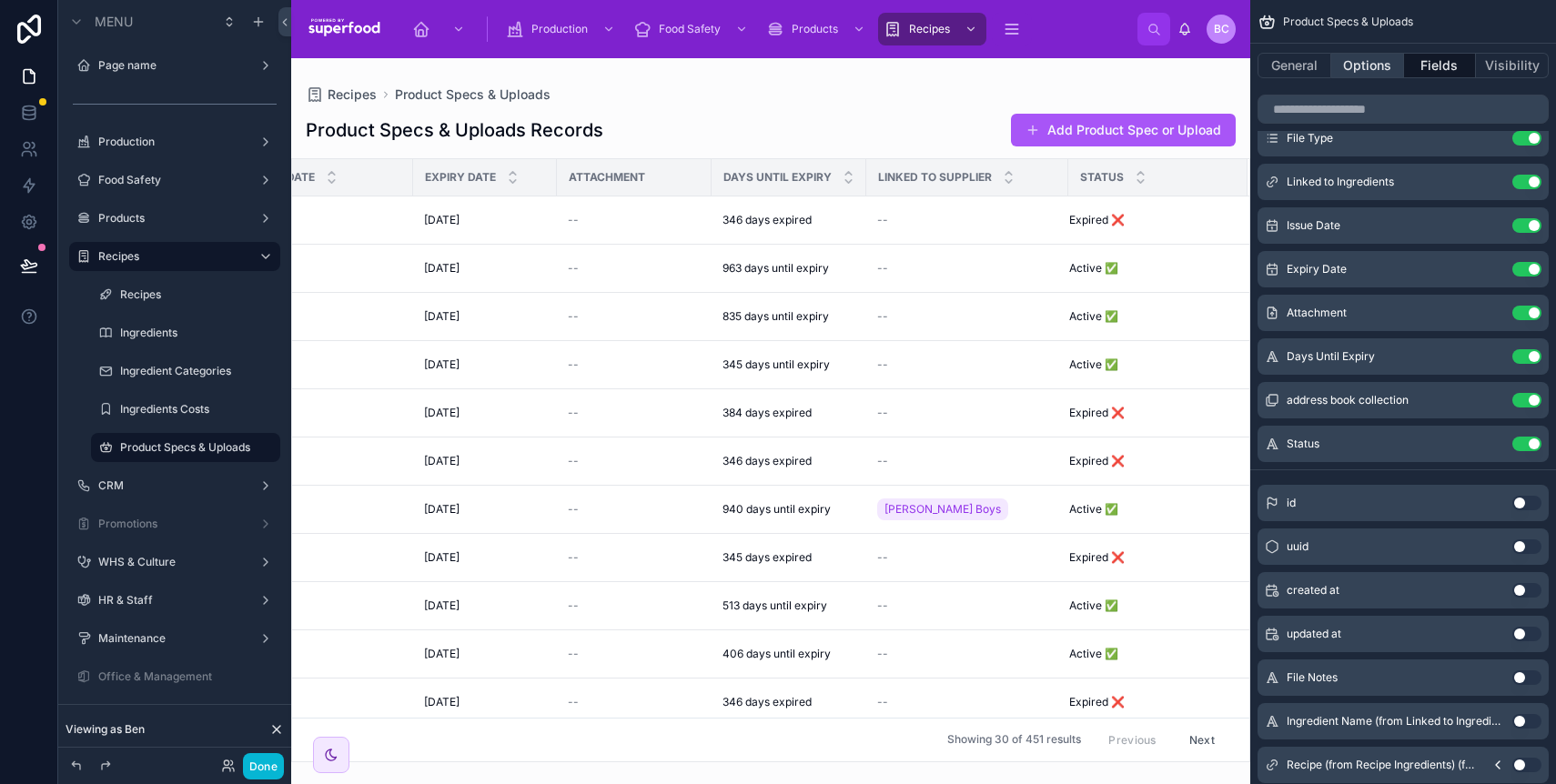
click at [1369, 62] on button "Options" at bounding box center [1368, 65] width 73 height 26
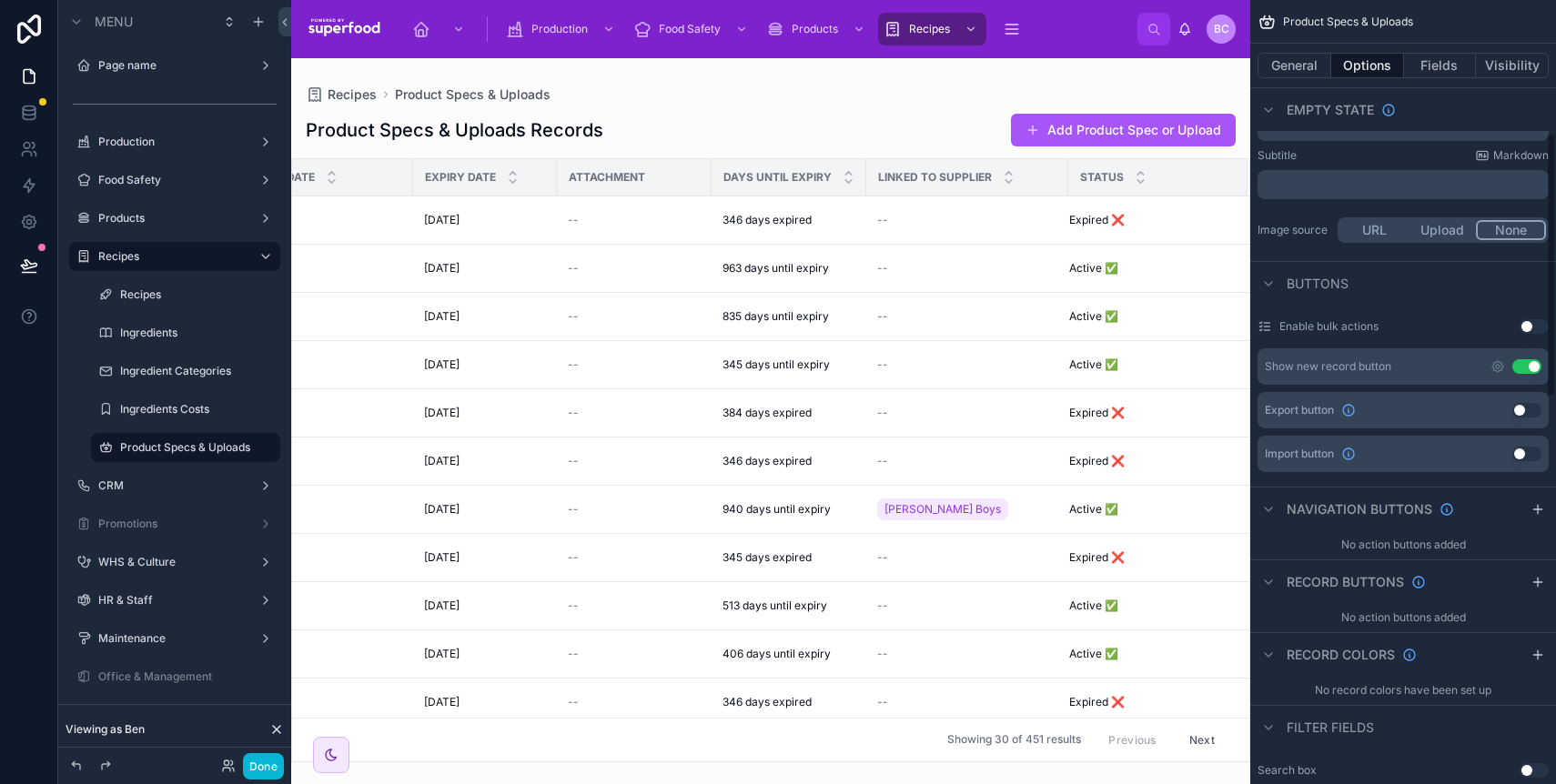
scroll to position [393, 0]
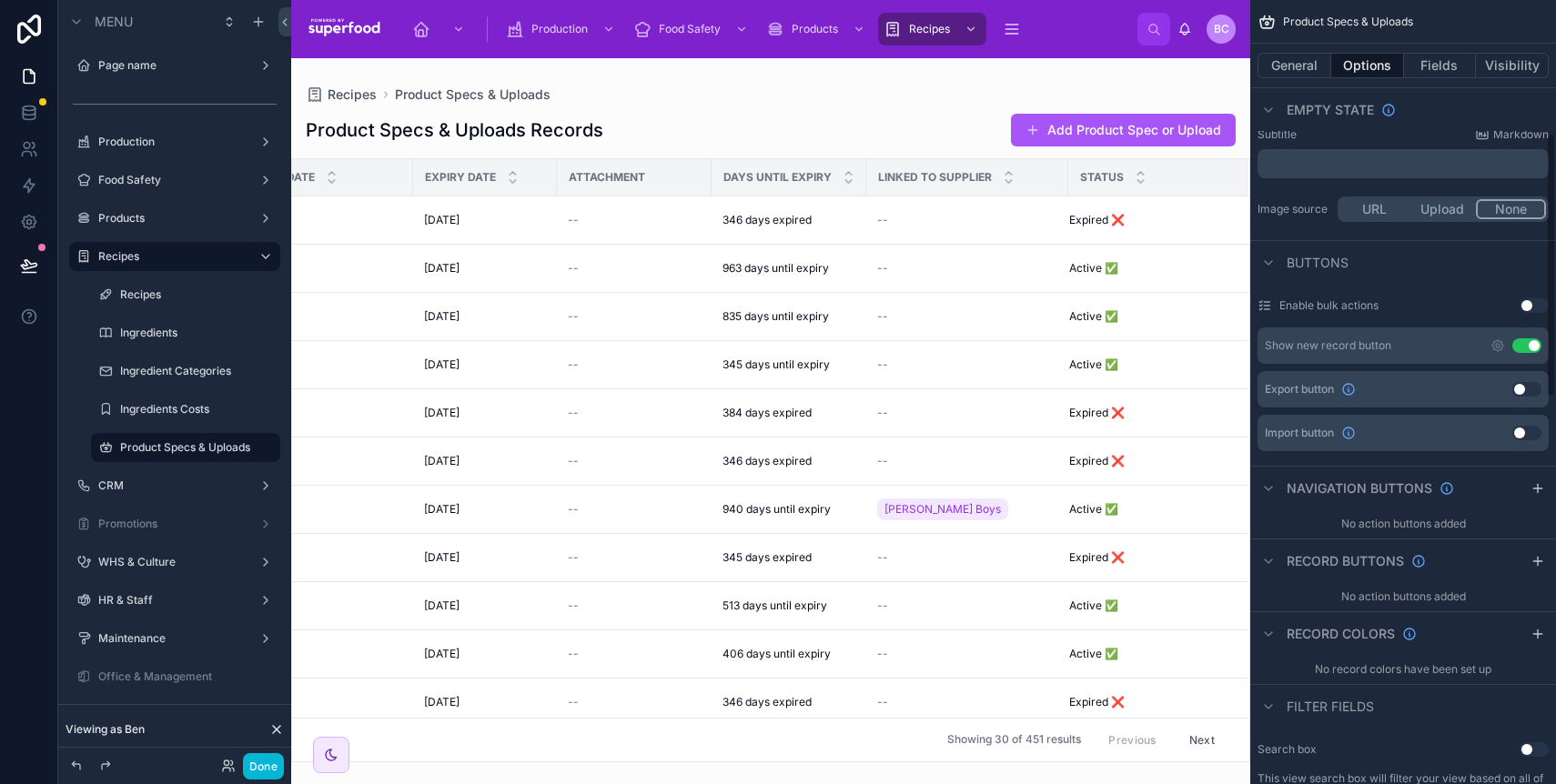
click at [1518, 387] on button "Use setting" at bounding box center [1527, 389] width 29 height 14
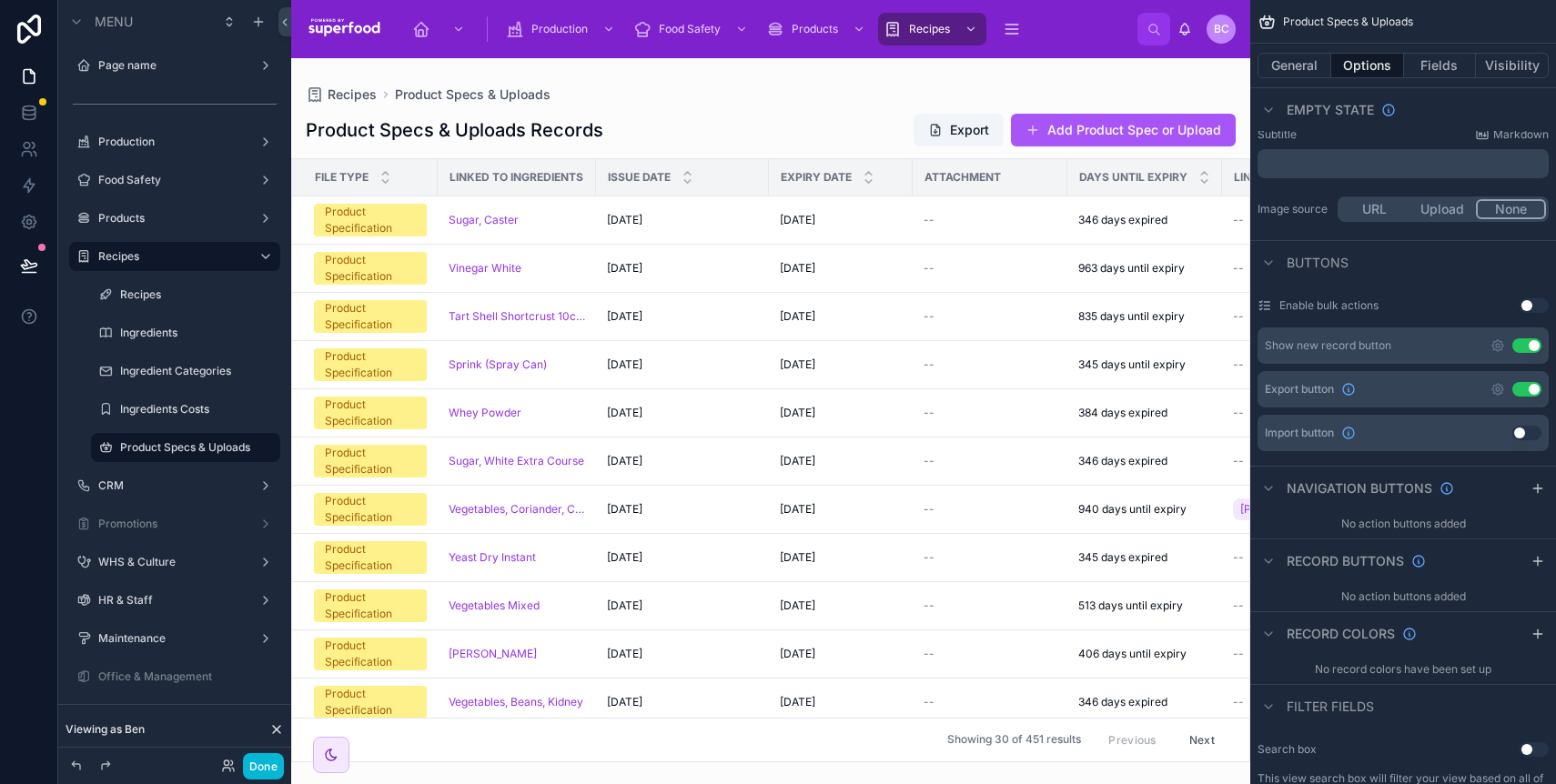
click at [1529, 430] on button "Use setting" at bounding box center [1527, 432] width 29 height 14
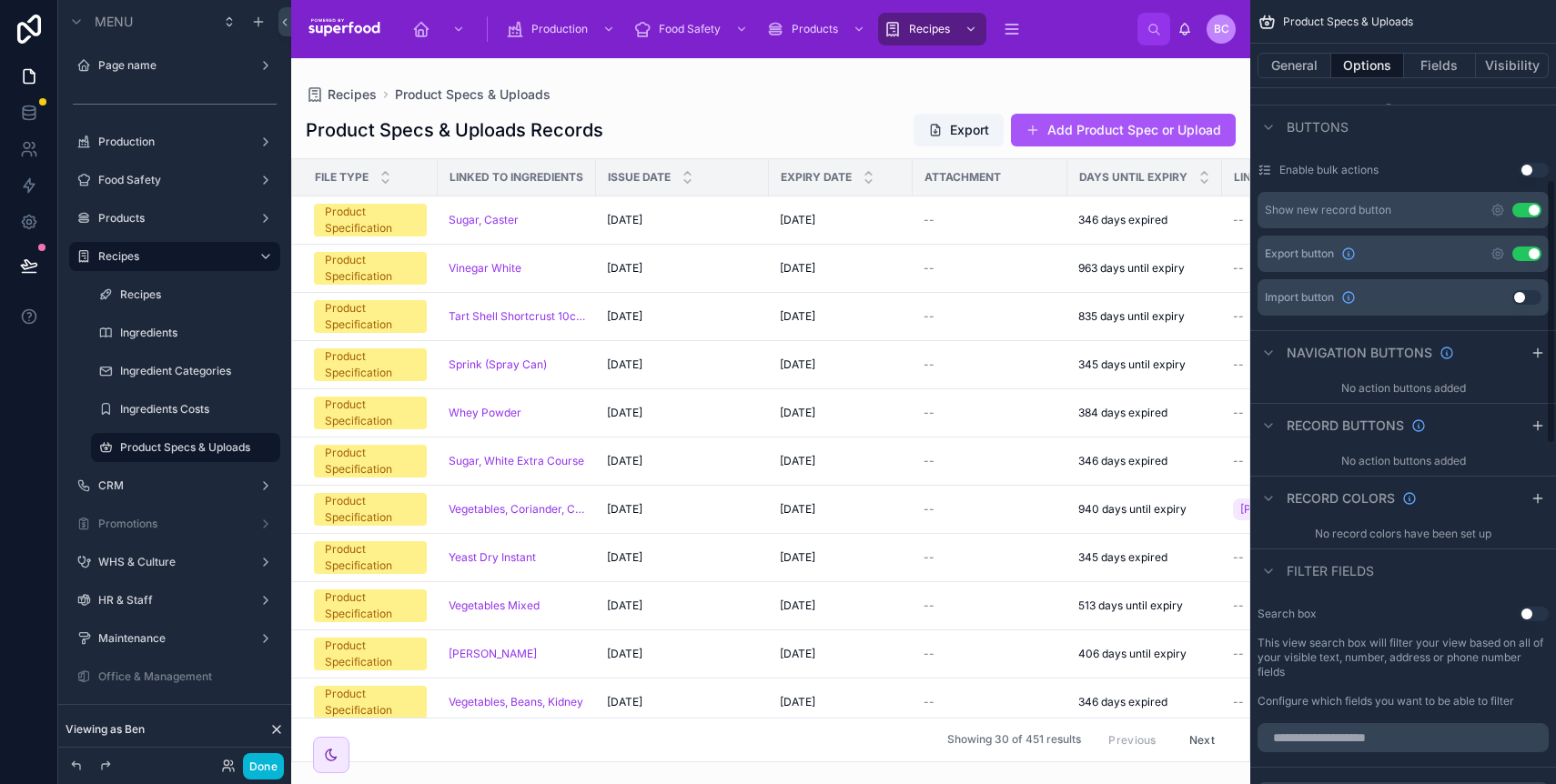
scroll to position [533, 0]
click at [1533, 496] on icon "scrollable content" at bounding box center [1538, 494] width 14 height 14
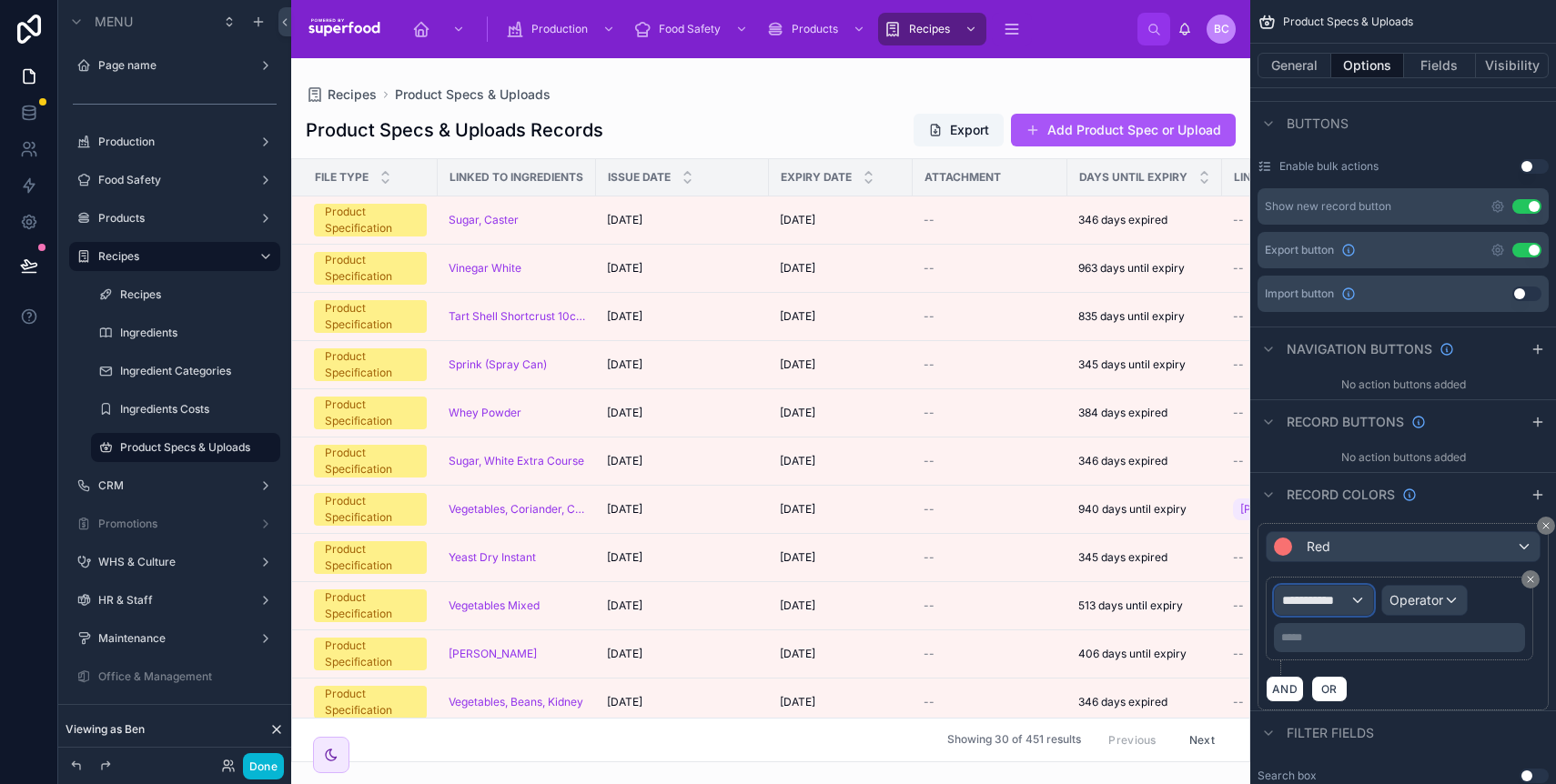
click at [1358, 603] on div "**********" at bounding box center [1324, 600] width 99 height 29
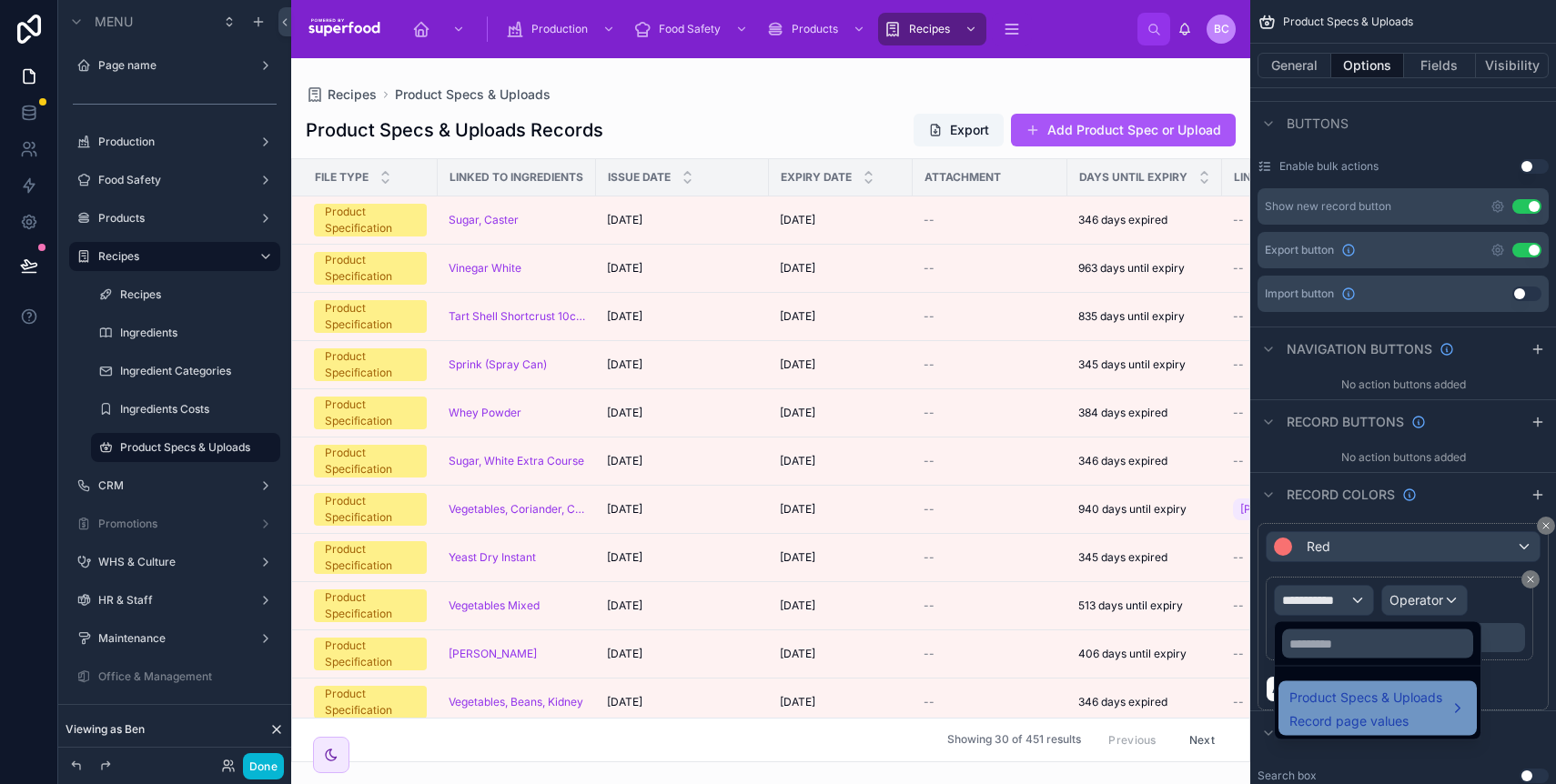
click at [1337, 697] on span "Product Specs & Uploads" at bounding box center [1367, 698] width 153 height 22
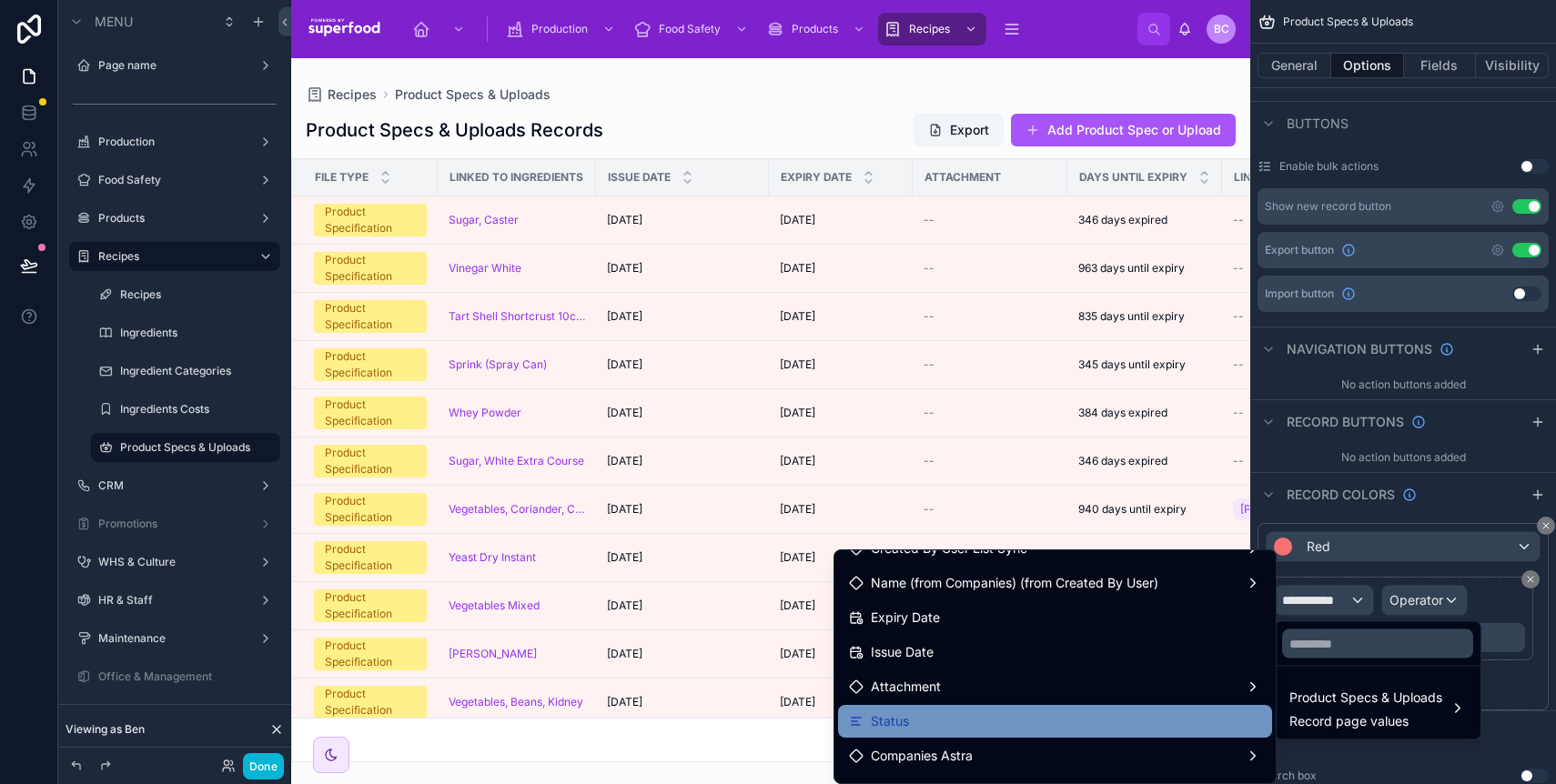
scroll to position [229, 0]
click at [1075, 706] on div "Status" at bounding box center [1055, 722] width 434 height 33
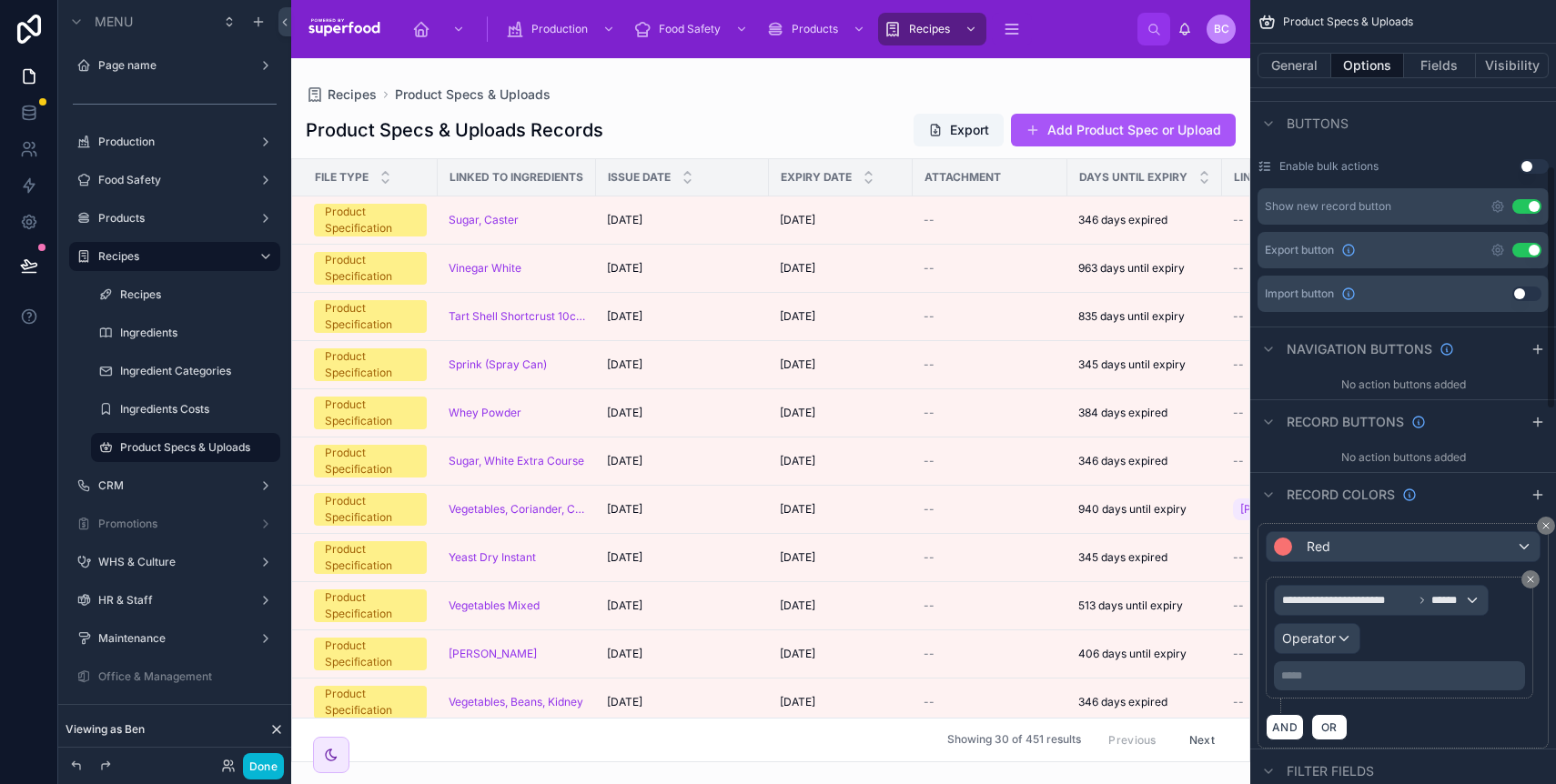
click at [1347, 671] on p "***** ﻿" at bounding box center [1401, 675] width 240 height 14
click at [1384, 694] on div "**********" at bounding box center [1400, 638] width 268 height 122
click at [1304, 632] on span "Operator" at bounding box center [1309, 639] width 54 height 15
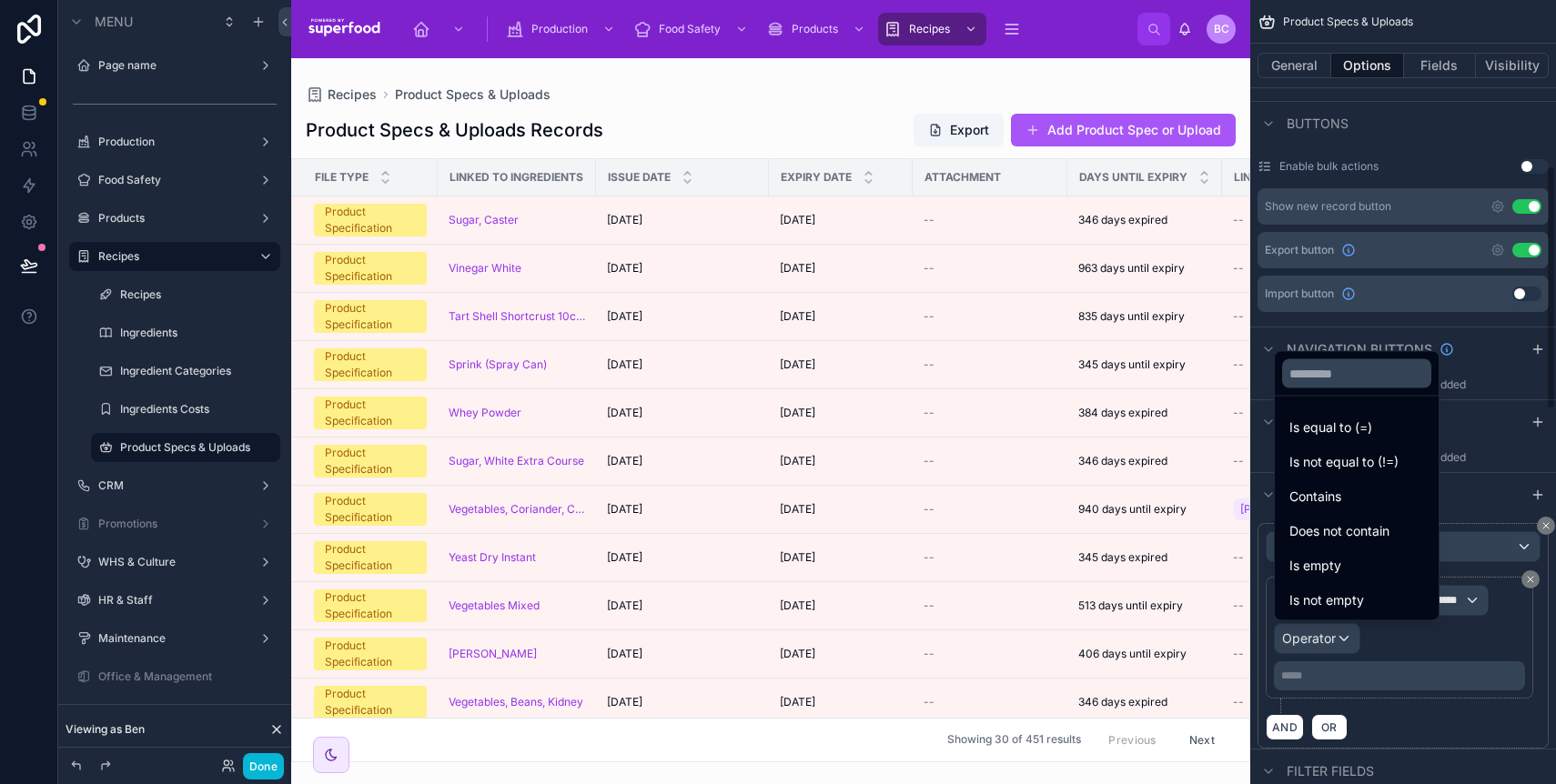
click at [1395, 663] on div "scrollable content" at bounding box center [778, 392] width 1556 height 784
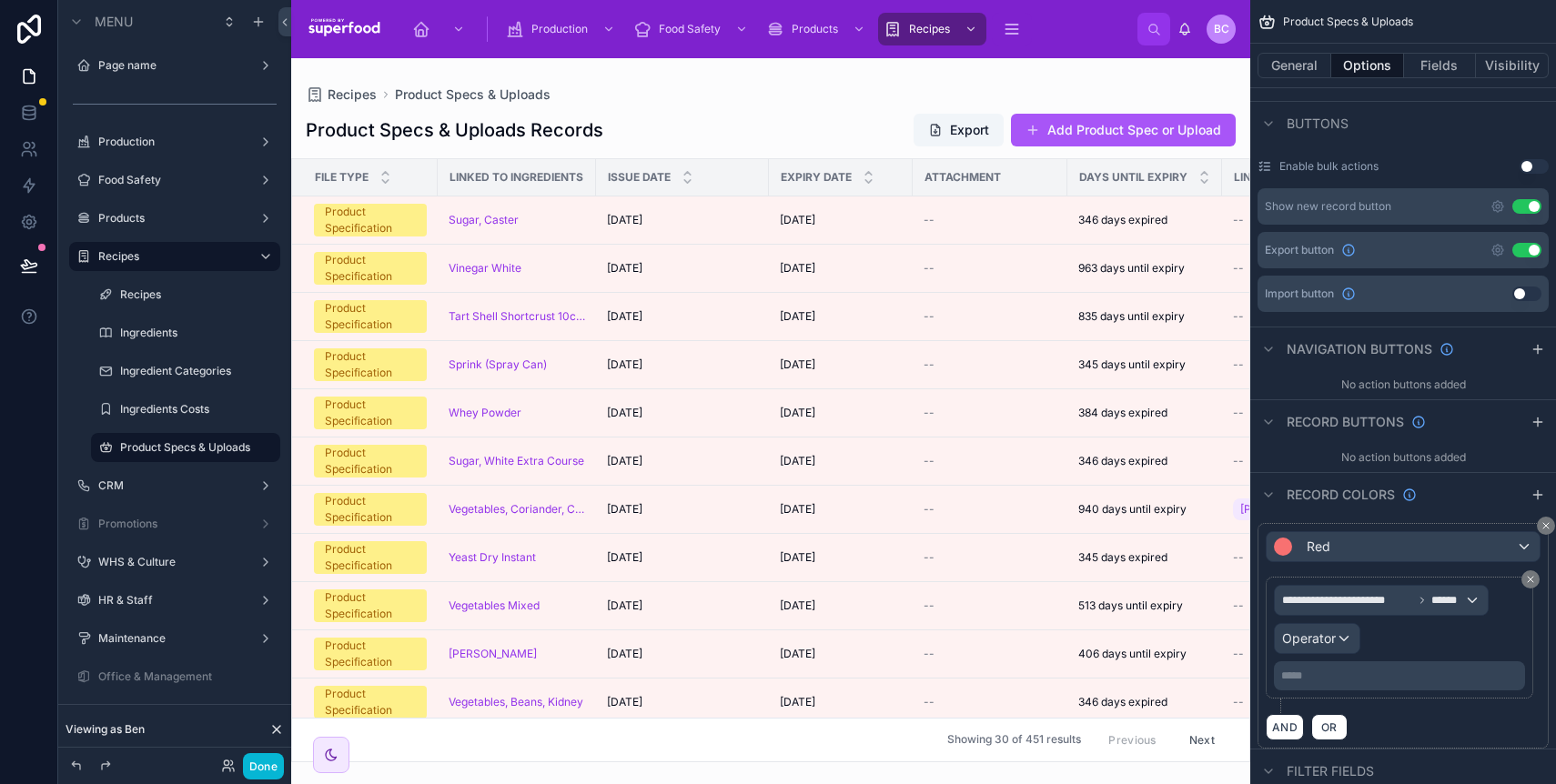
click at [1360, 674] on p "***** ﻿" at bounding box center [1401, 675] width 240 height 14
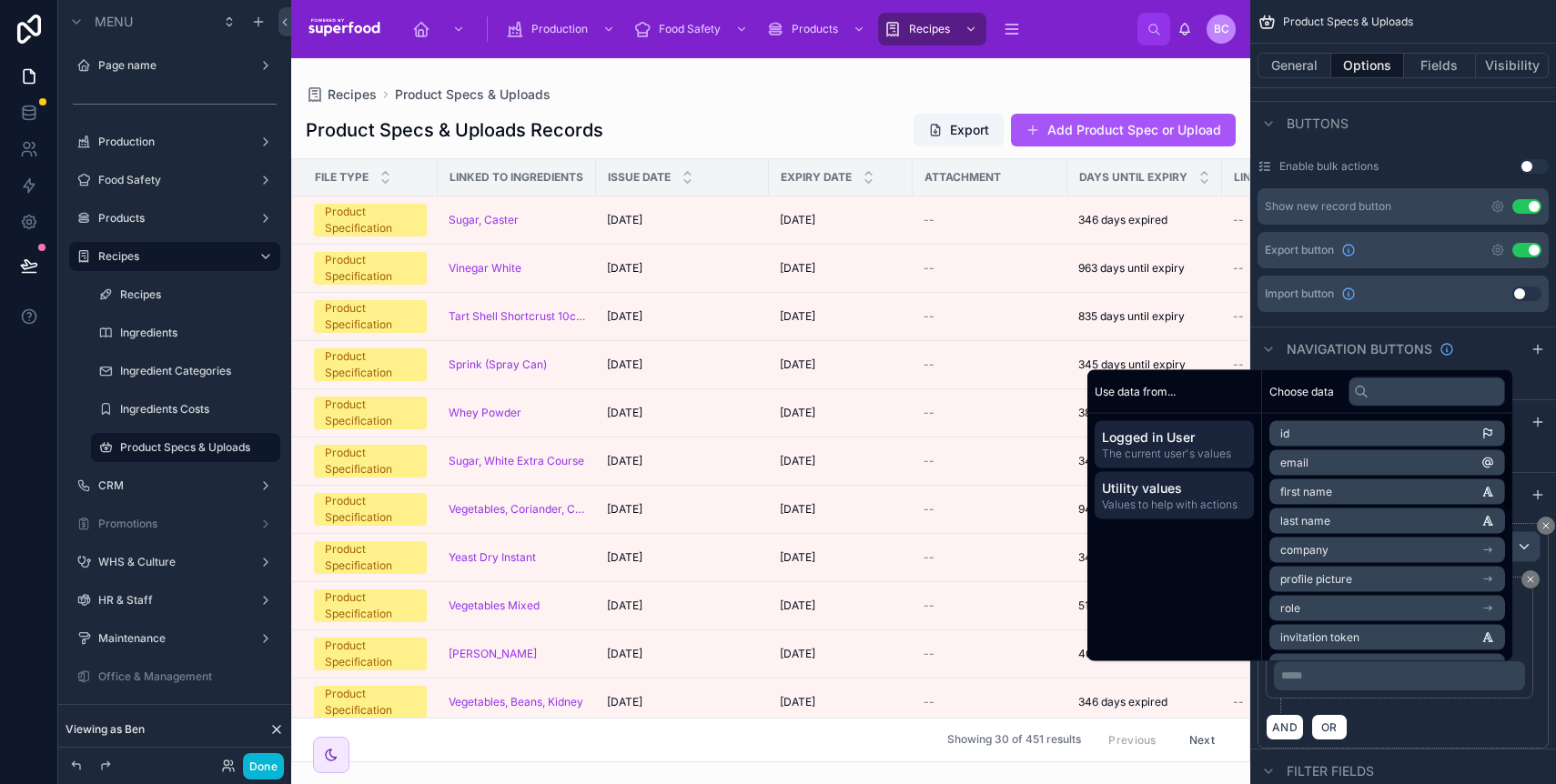
click at [1131, 508] on span "Values to help with actions" at bounding box center [1173, 505] width 144 height 14
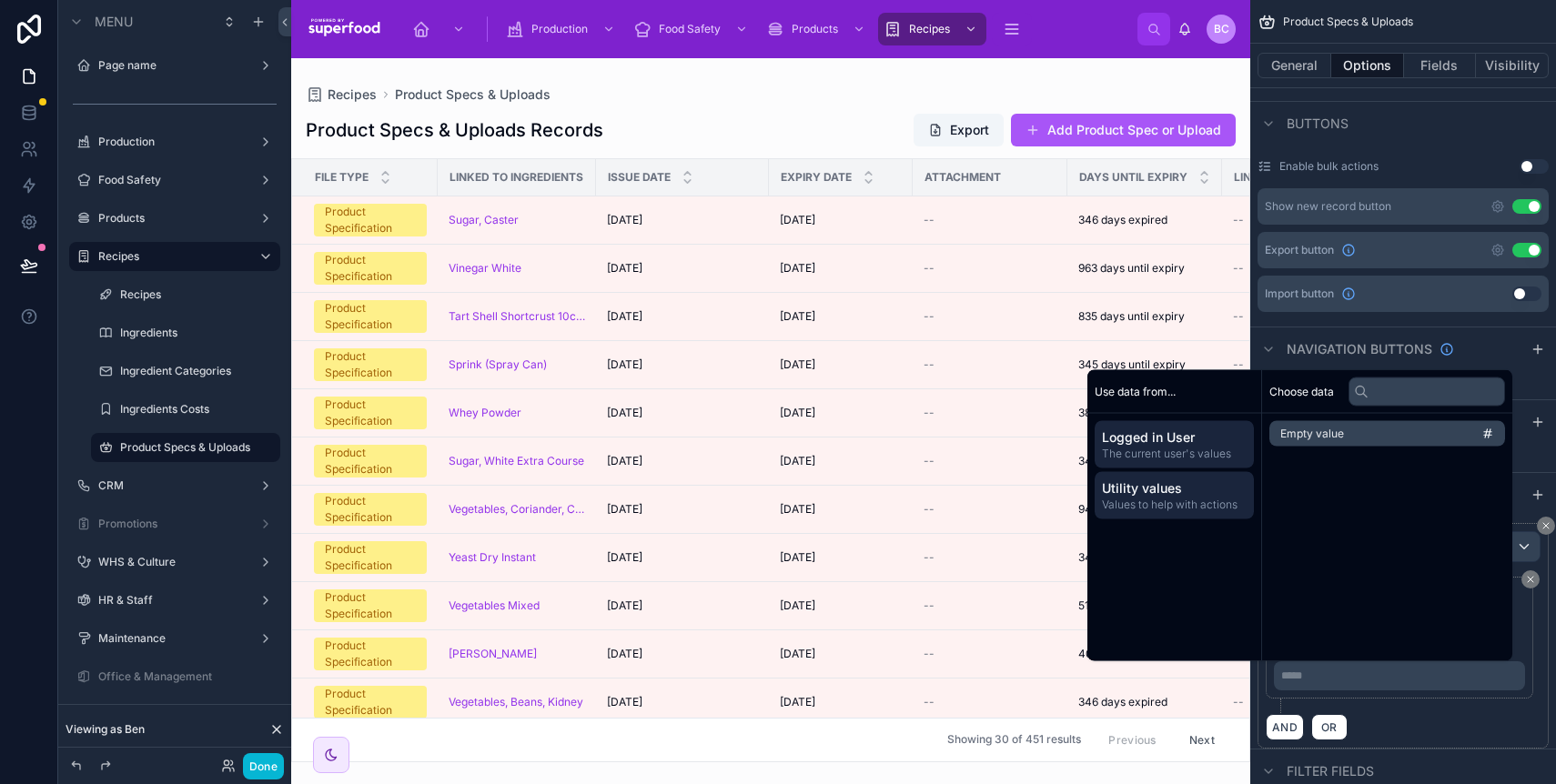
click at [1137, 448] on span "The current user's values" at bounding box center [1173, 453] width 144 height 14
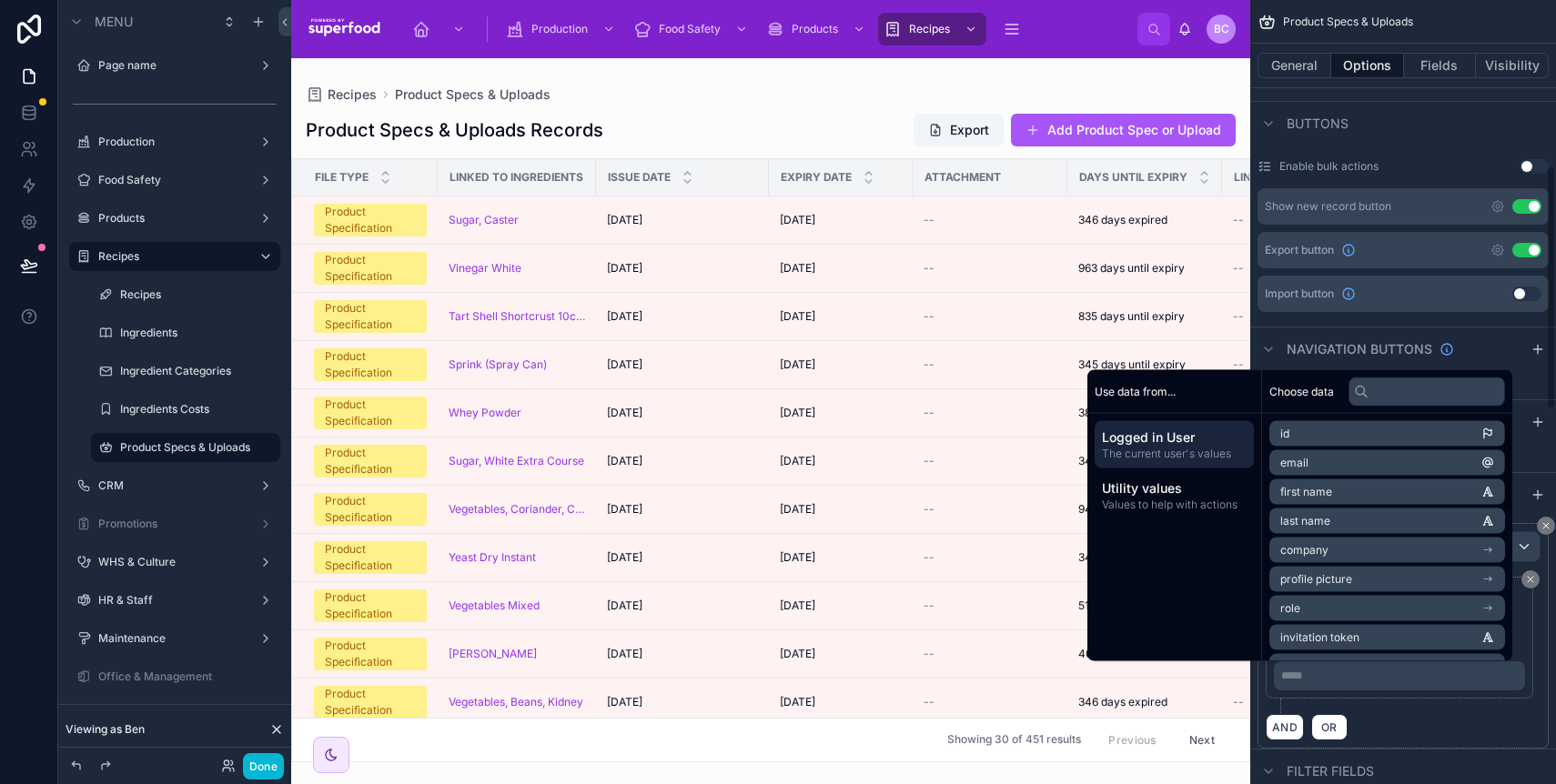
click at [1416, 713] on div "AND OR" at bounding box center [1403, 727] width 274 height 28
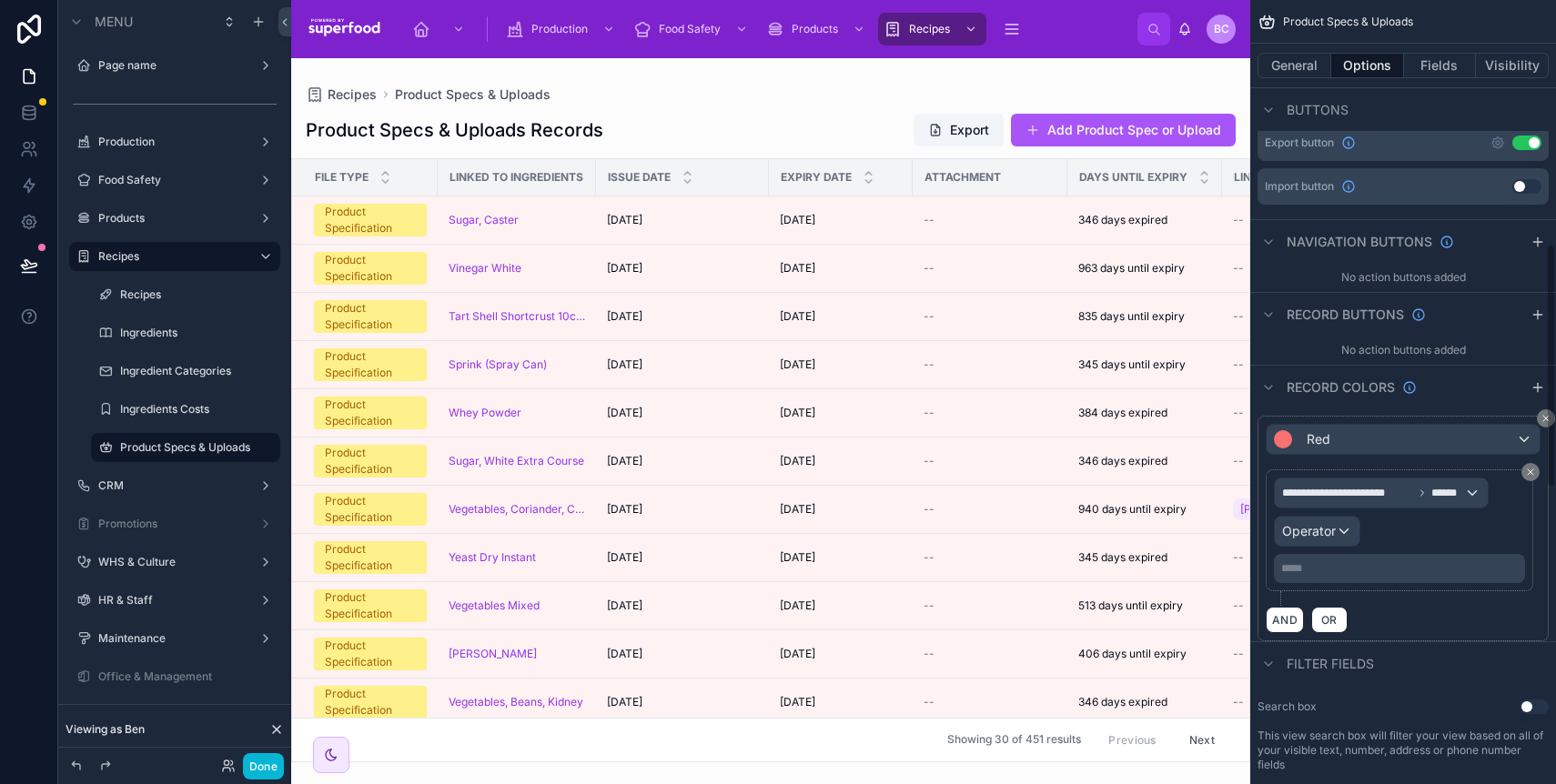
scroll to position [836, 0]
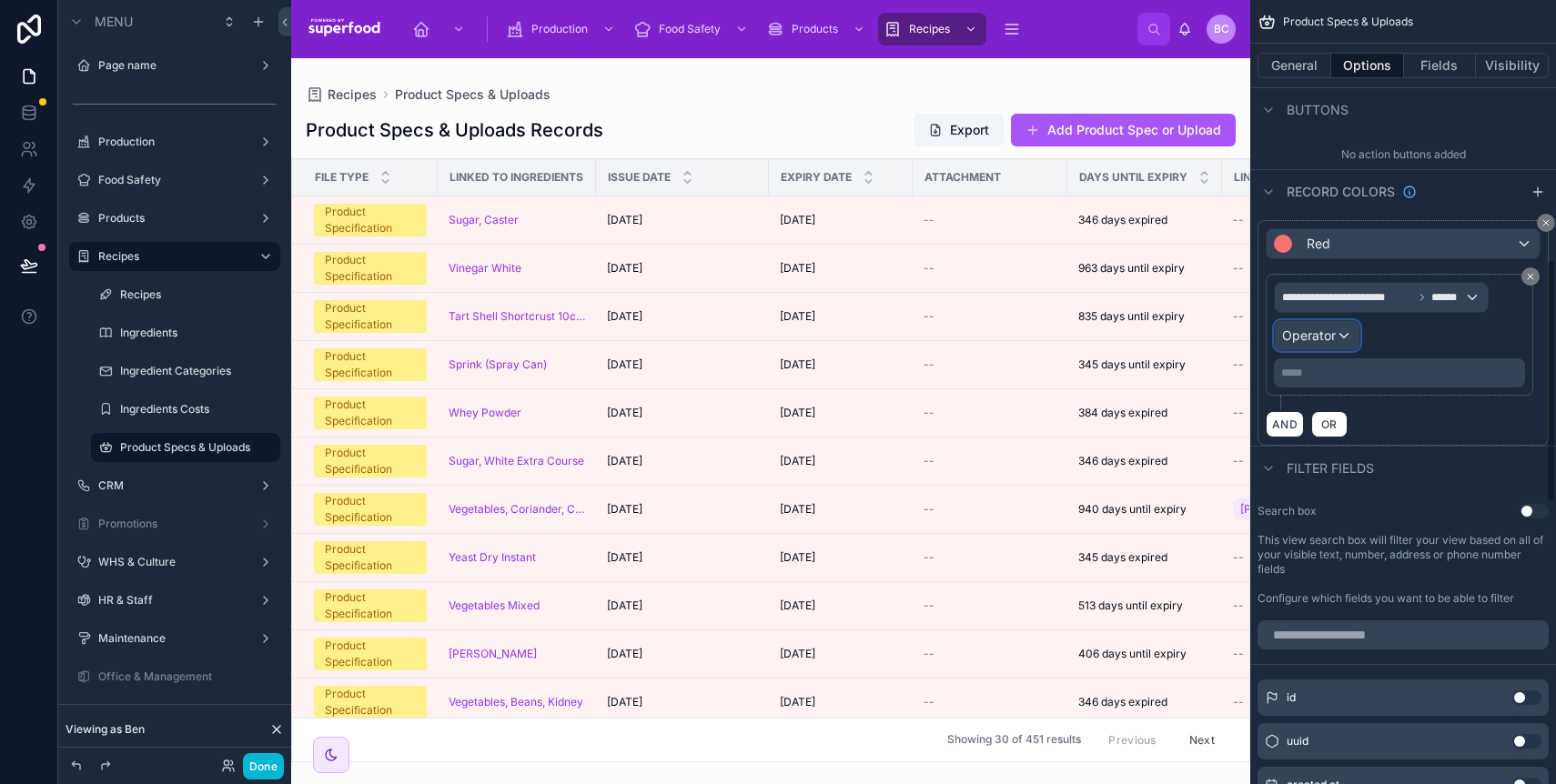
click at [1325, 332] on span "Operator" at bounding box center [1309, 336] width 54 height 15
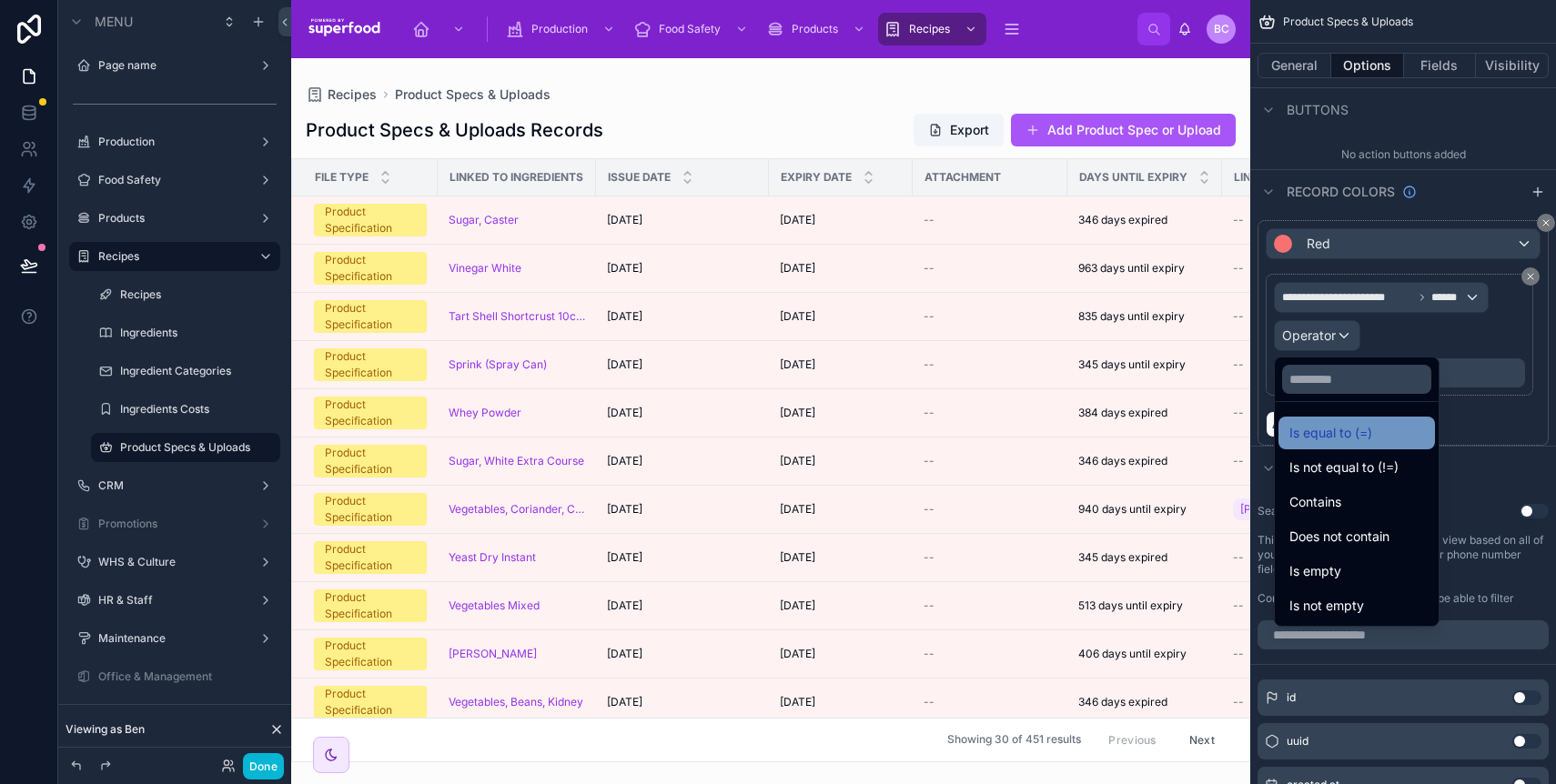
click at [1345, 434] on span "Is equal to (=)" at bounding box center [1331, 433] width 83 height 22
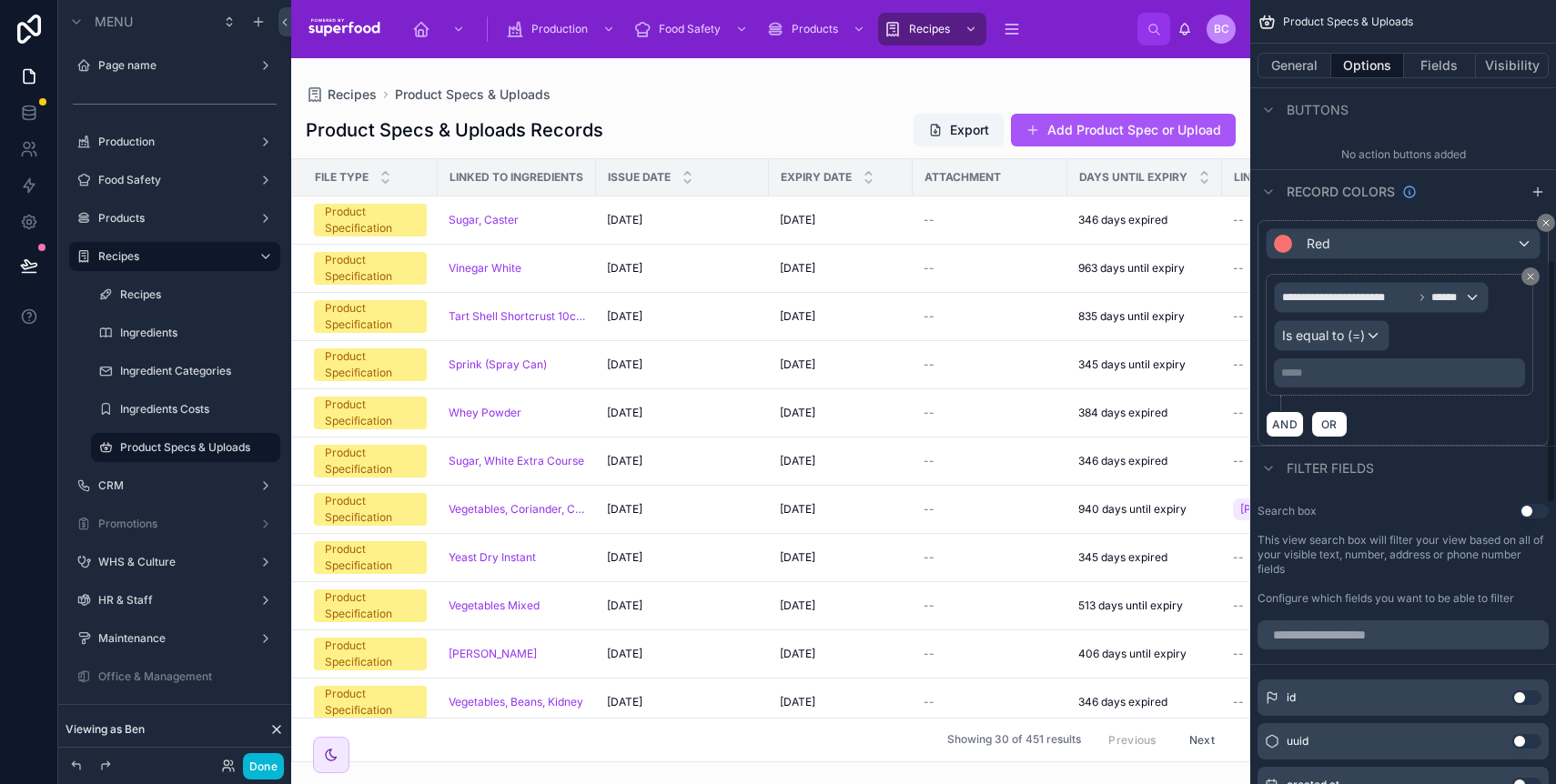
click at [1321, 374] on p "***** ﻿" at bounding box center [1401, 373] width 240 height 14
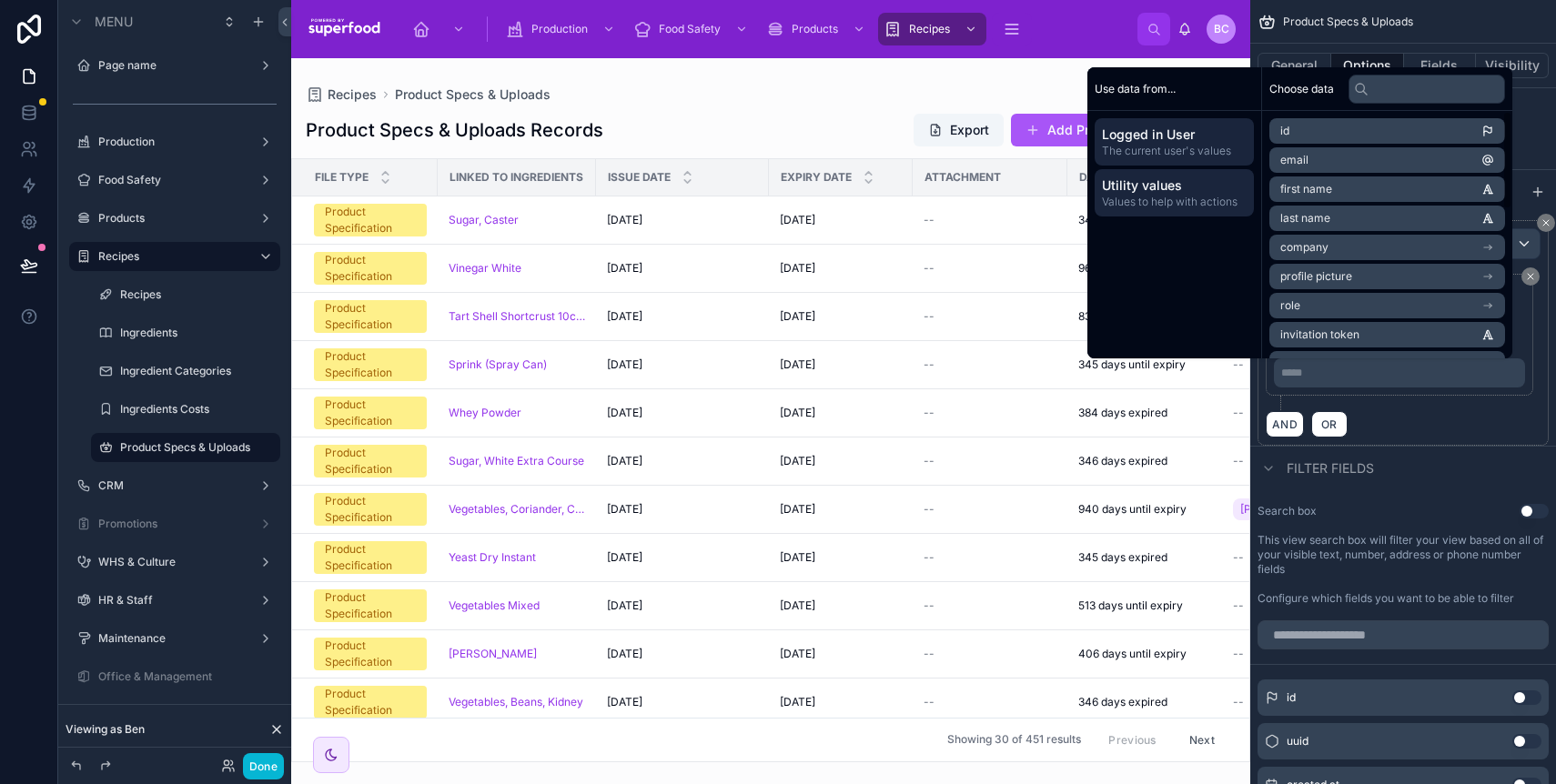
click at [1140, 203] on span "Values to help with actions" at bounding box center [1173, 202] width 144 height 14
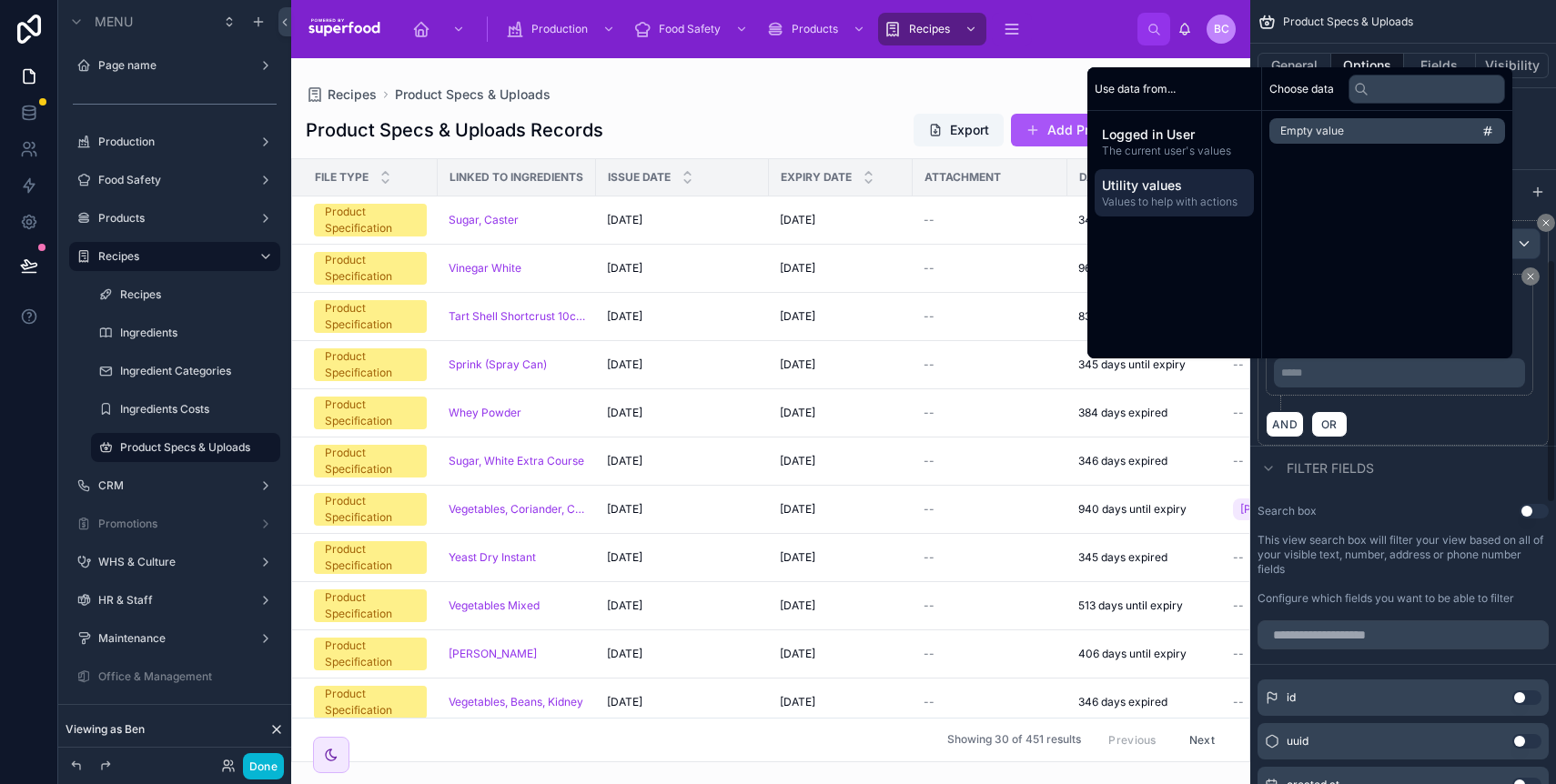
click at [1403, 436] on div "AND OR" at bounding box center [1403, 424] width 274 height 28
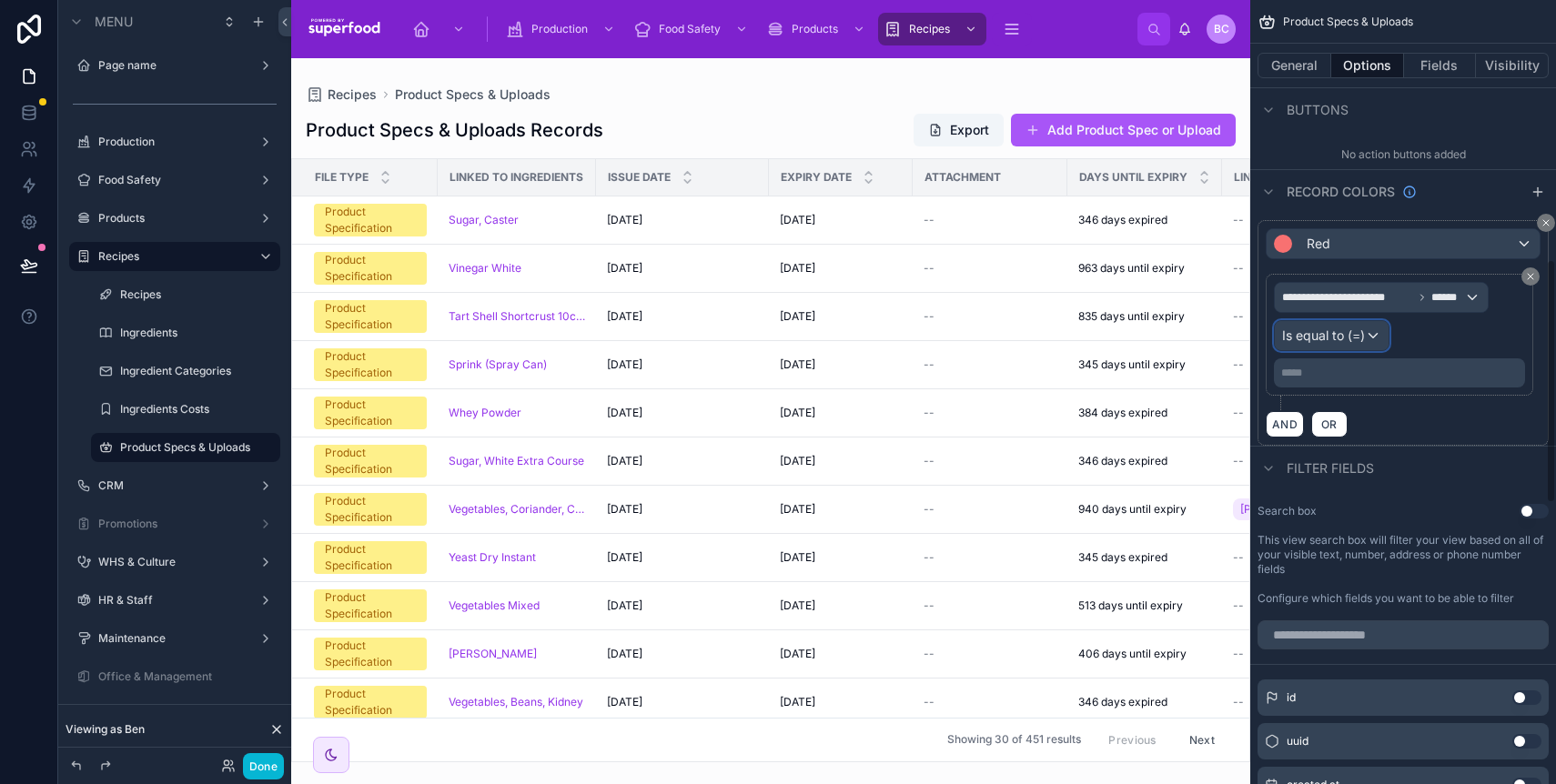
click at [1366, 344] on span "Is equal to (=)" at bounding box center [1324, 336] width 83 height 18
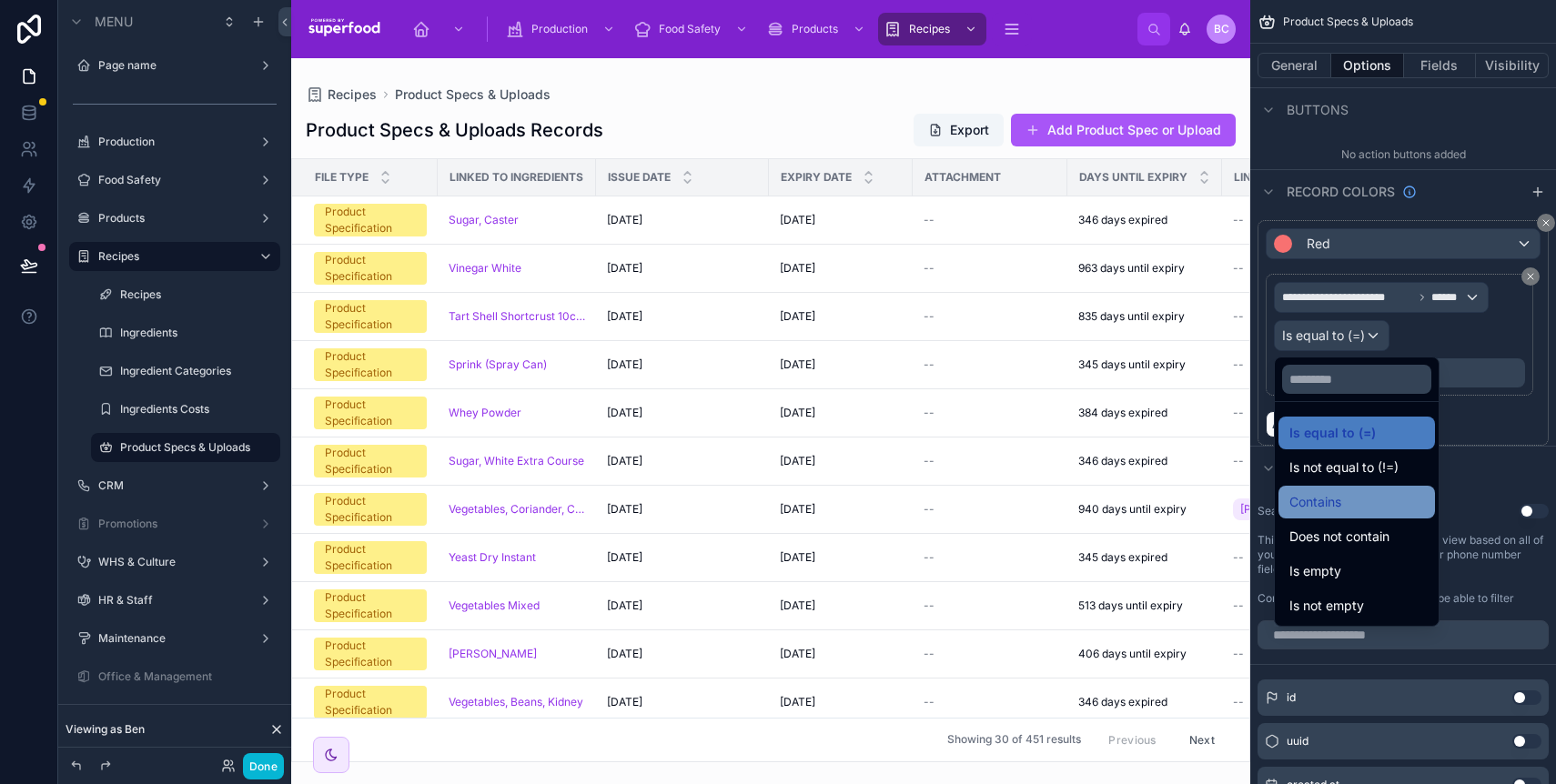
click at [1375, 512] on div "Contains" at bounding box center [1357, 502] width 135 height 22
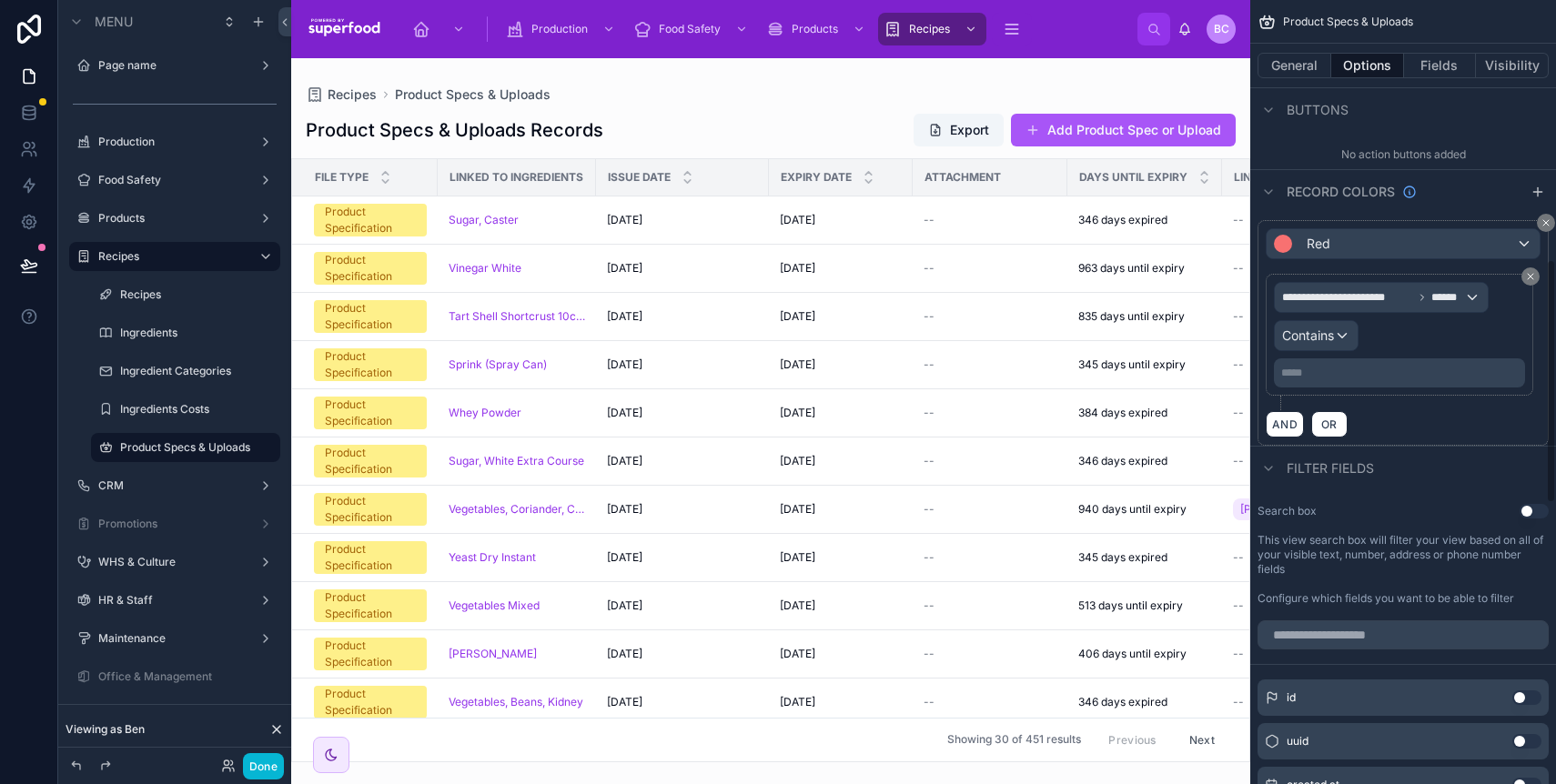
click at [1334, 377] on p "***** ﻿" at bounding box center [1401, 373] width 240 height 14
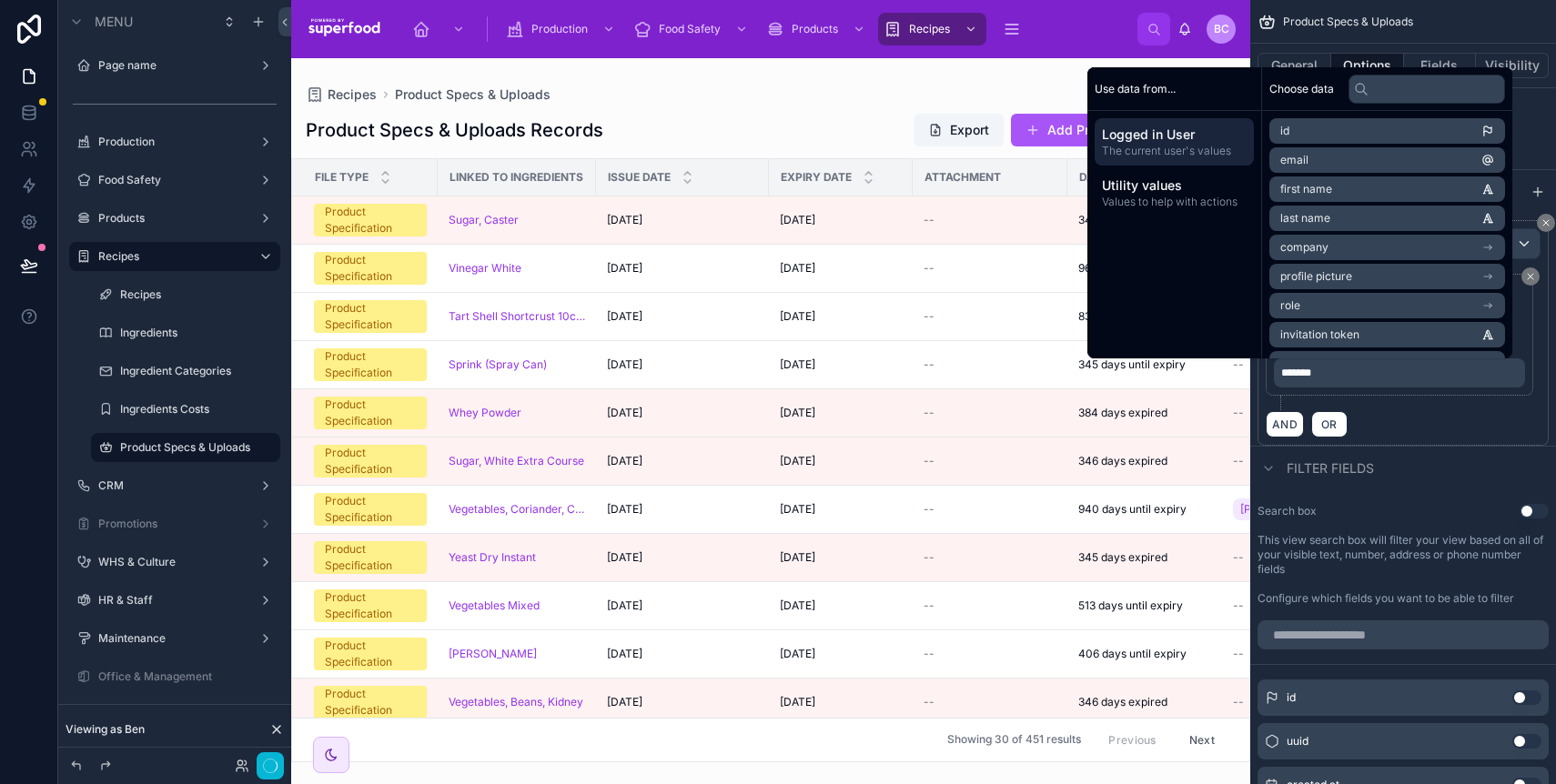
click at [1474, 424] on div "AND OR" at bounding box center [1403, 424] width 274 height 28
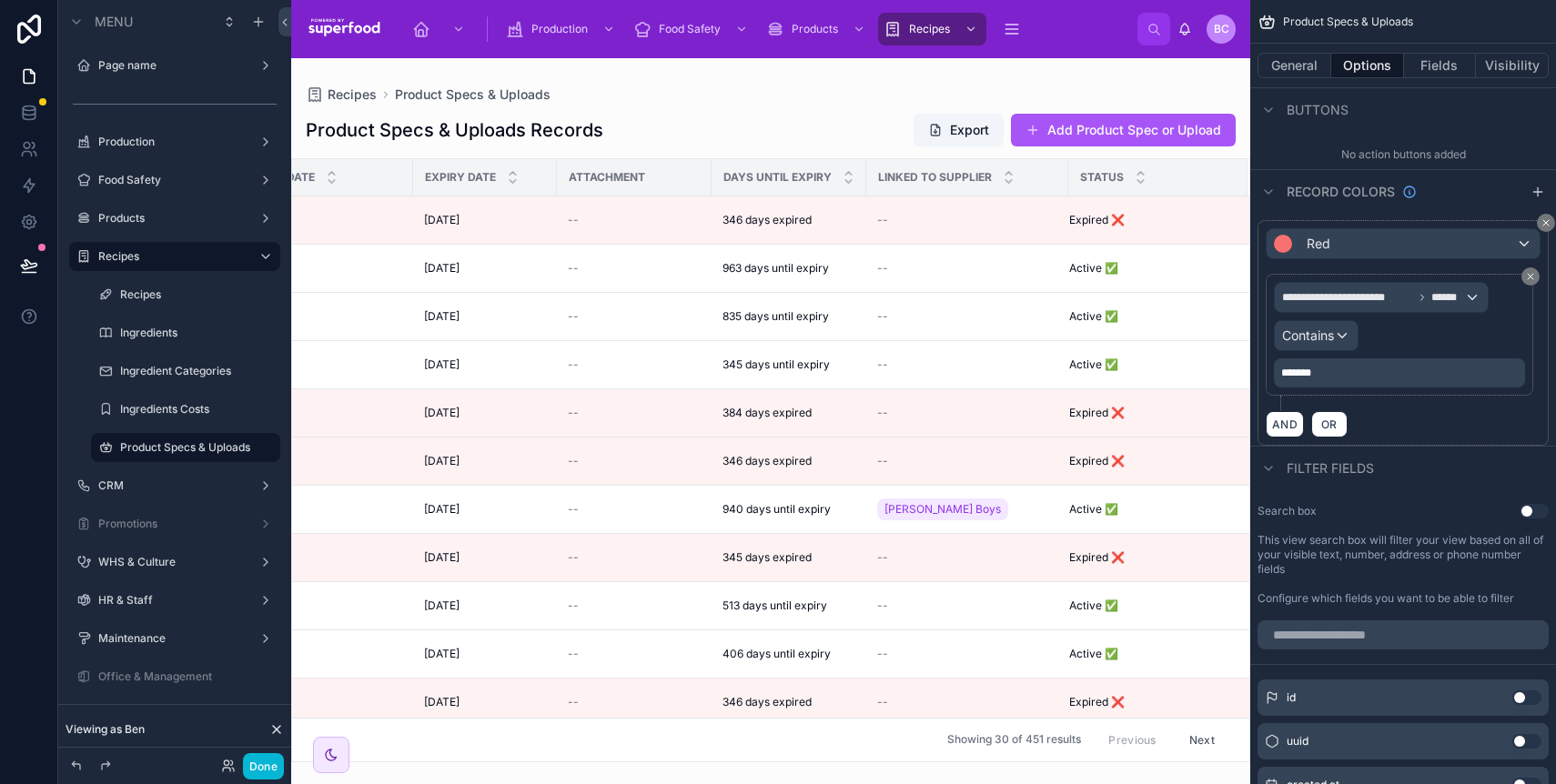
scroll to position [0, 0]
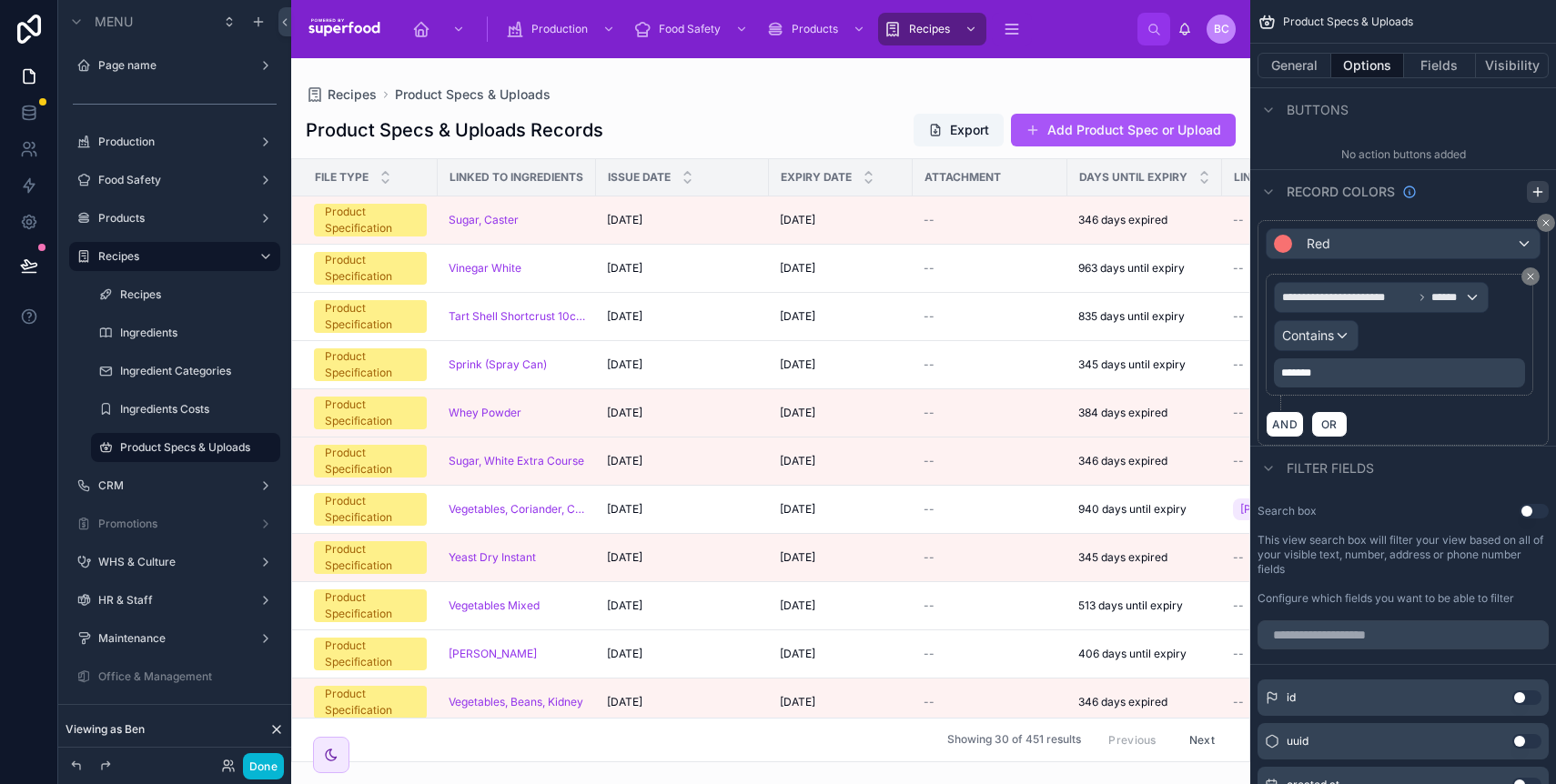
click at [1536, 185] on icon "scrollable content" at bounding box center [1538, 191] width 14 height 14
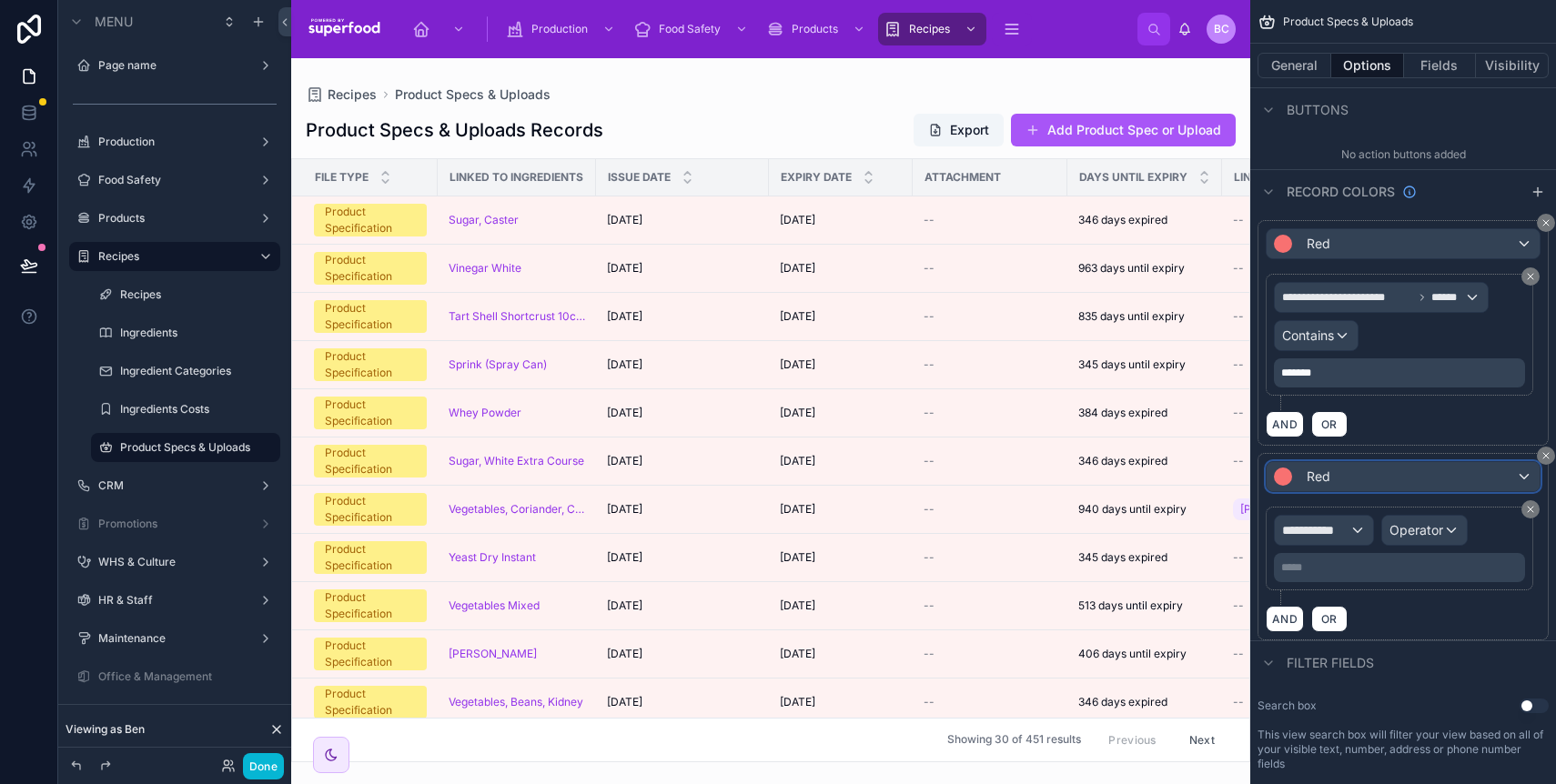
click at [1394, 487] on div "Red" at bounding box center [1404, 476] width 274 height 29
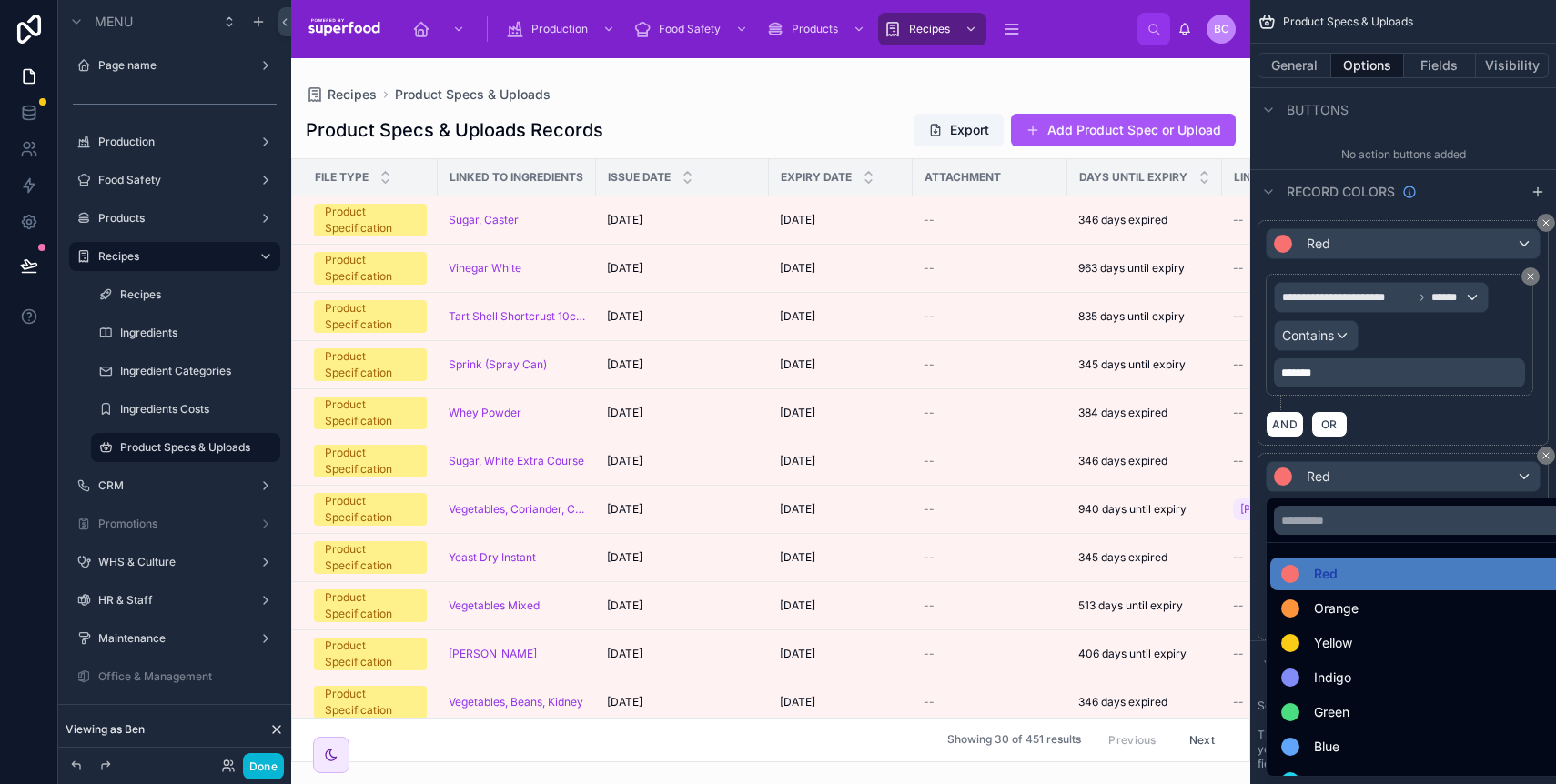
click at [1348, 710] on div "Hello There We are here to help you" at bounding box center [1374, 751] width 292 height 80
click at [1349, 707] on span "Green" at bounding box center [1331, 712] width 35 height 22
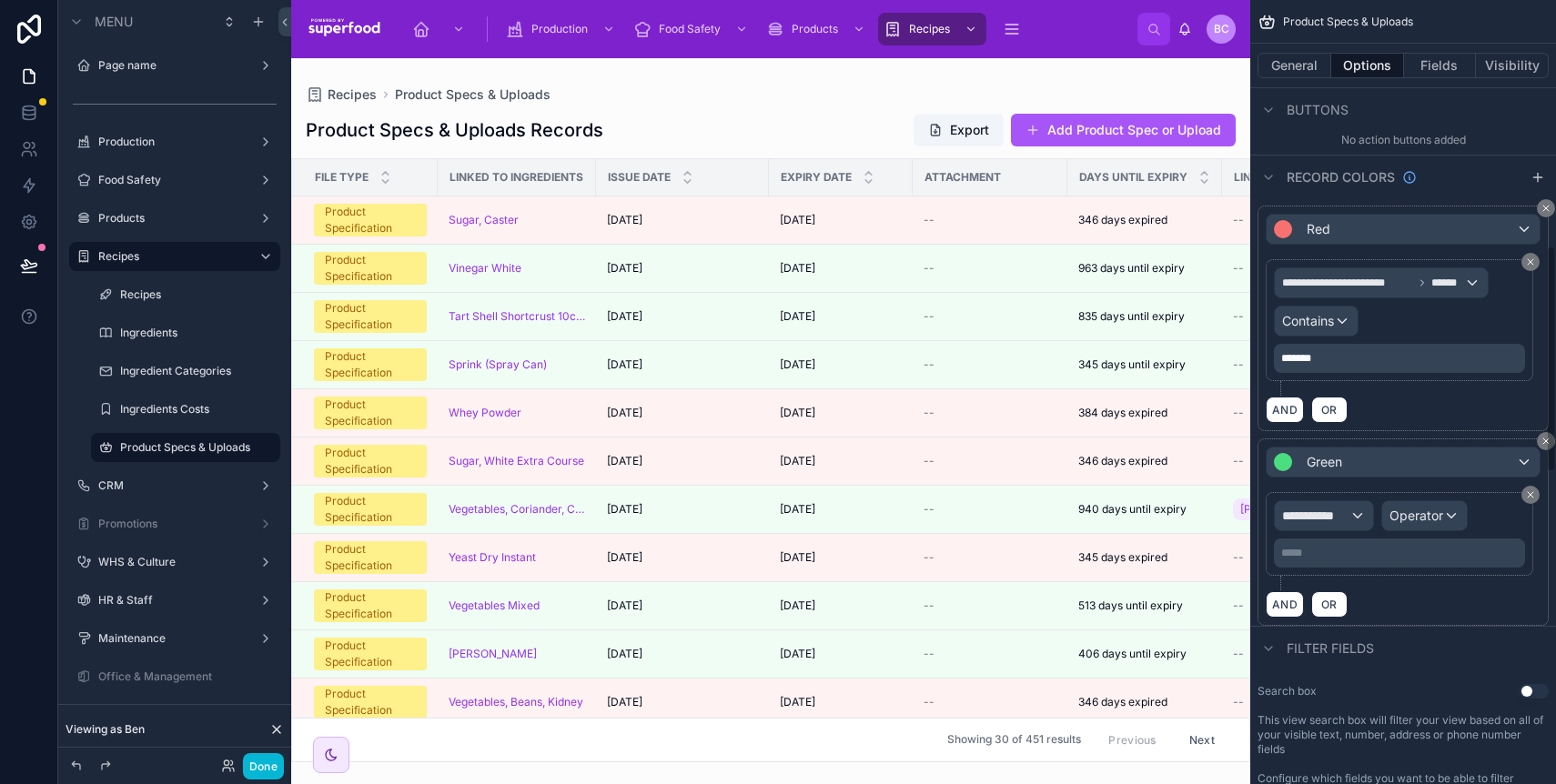
scroll to position [942, 0]
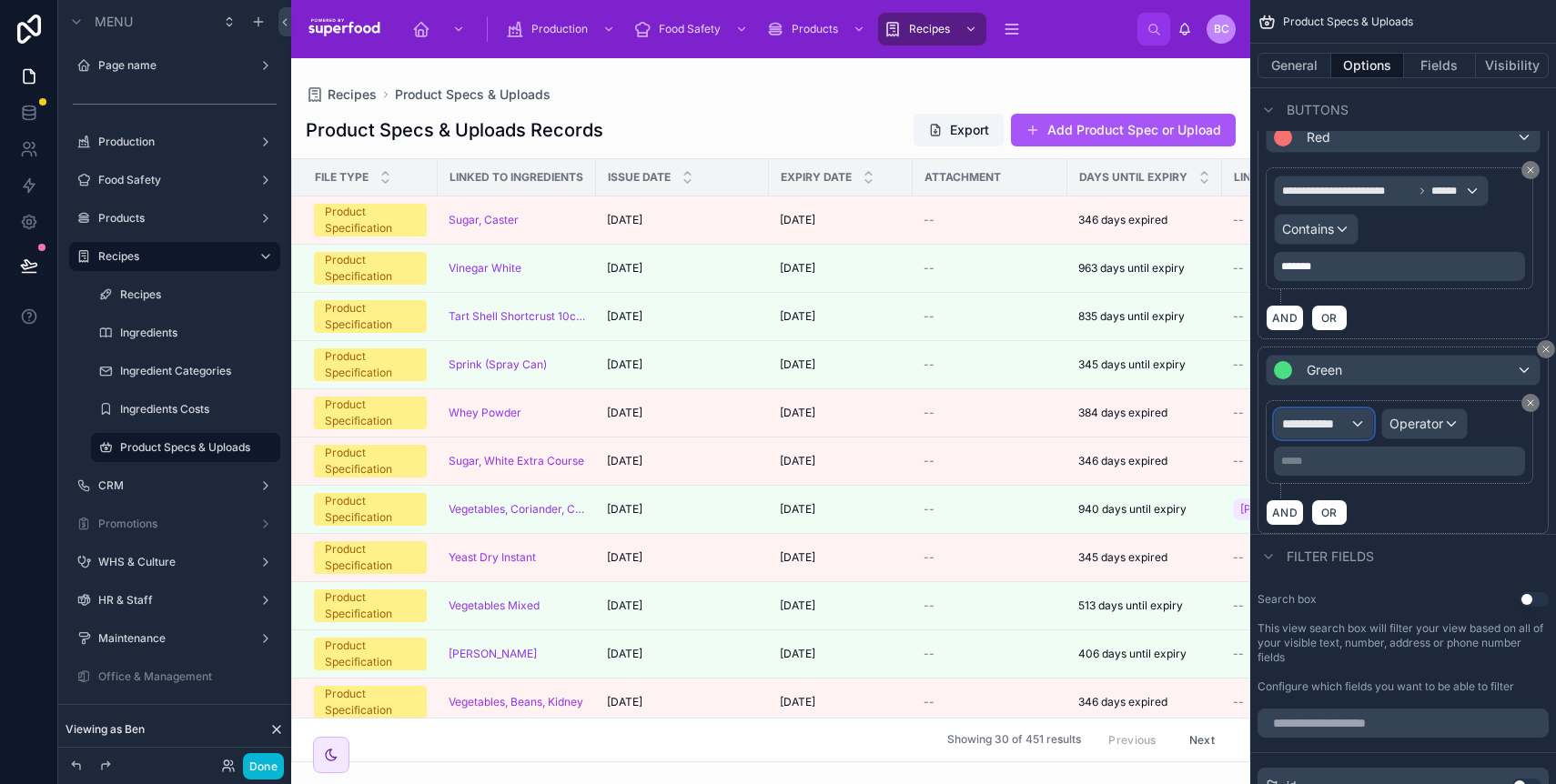
click at [1309, 427] on span "**********" at bounding box center [1316, 424] width 67 height 18
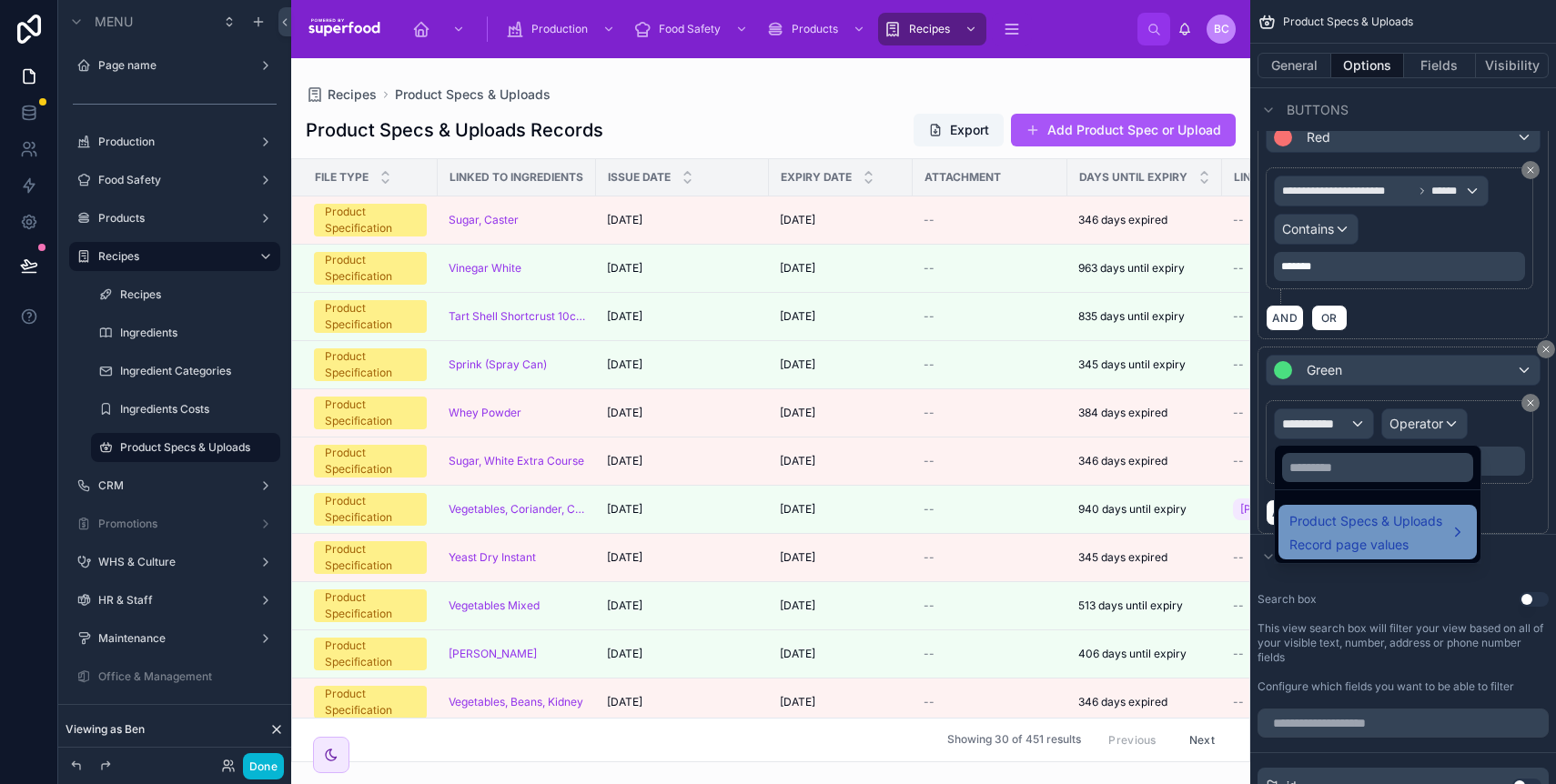
click at [1353, 518] on span "Product Specs & Uploads" at bounding box center [1367, 521] width 153 height 22
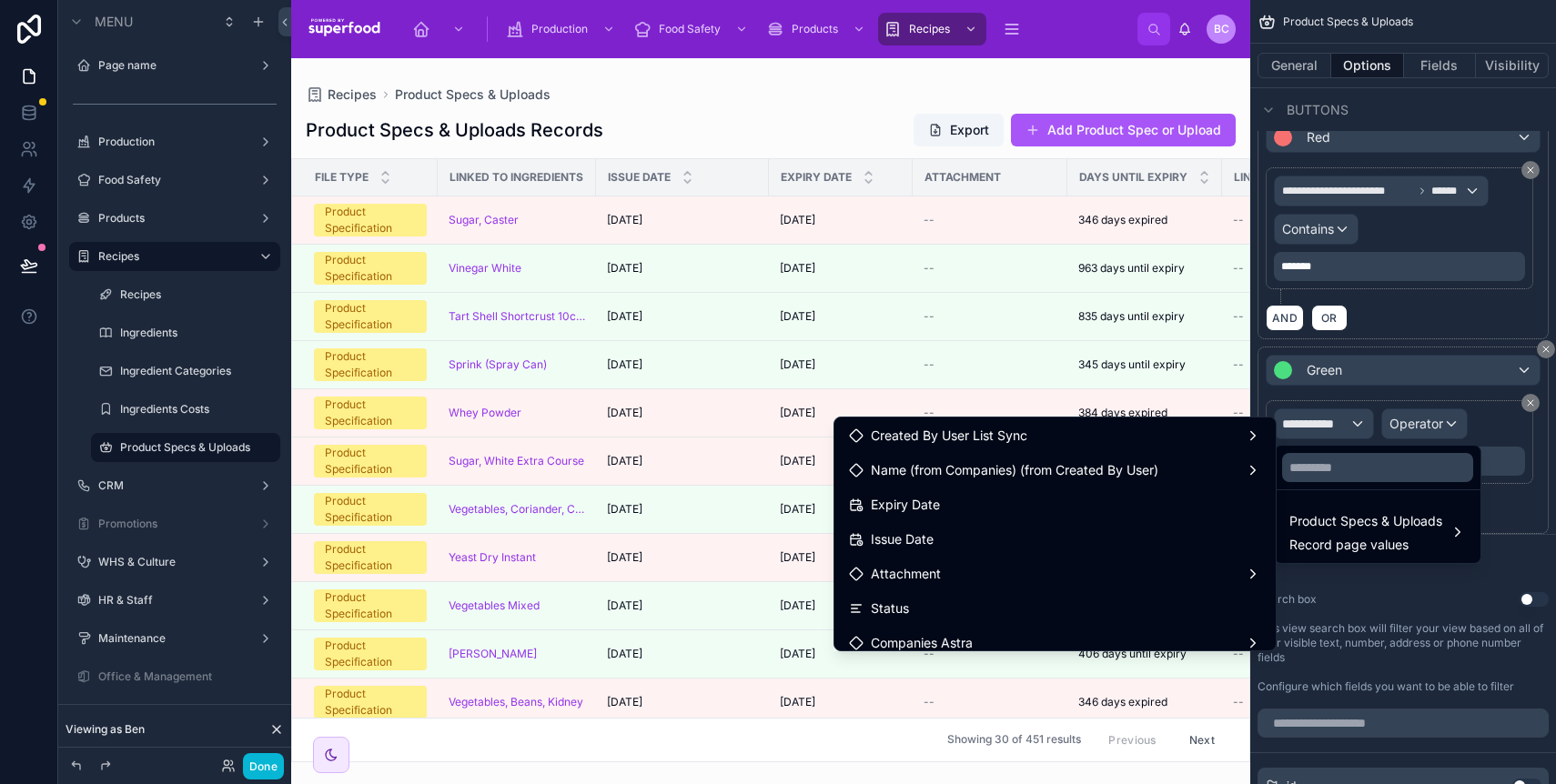
scroll to position [229, 0]
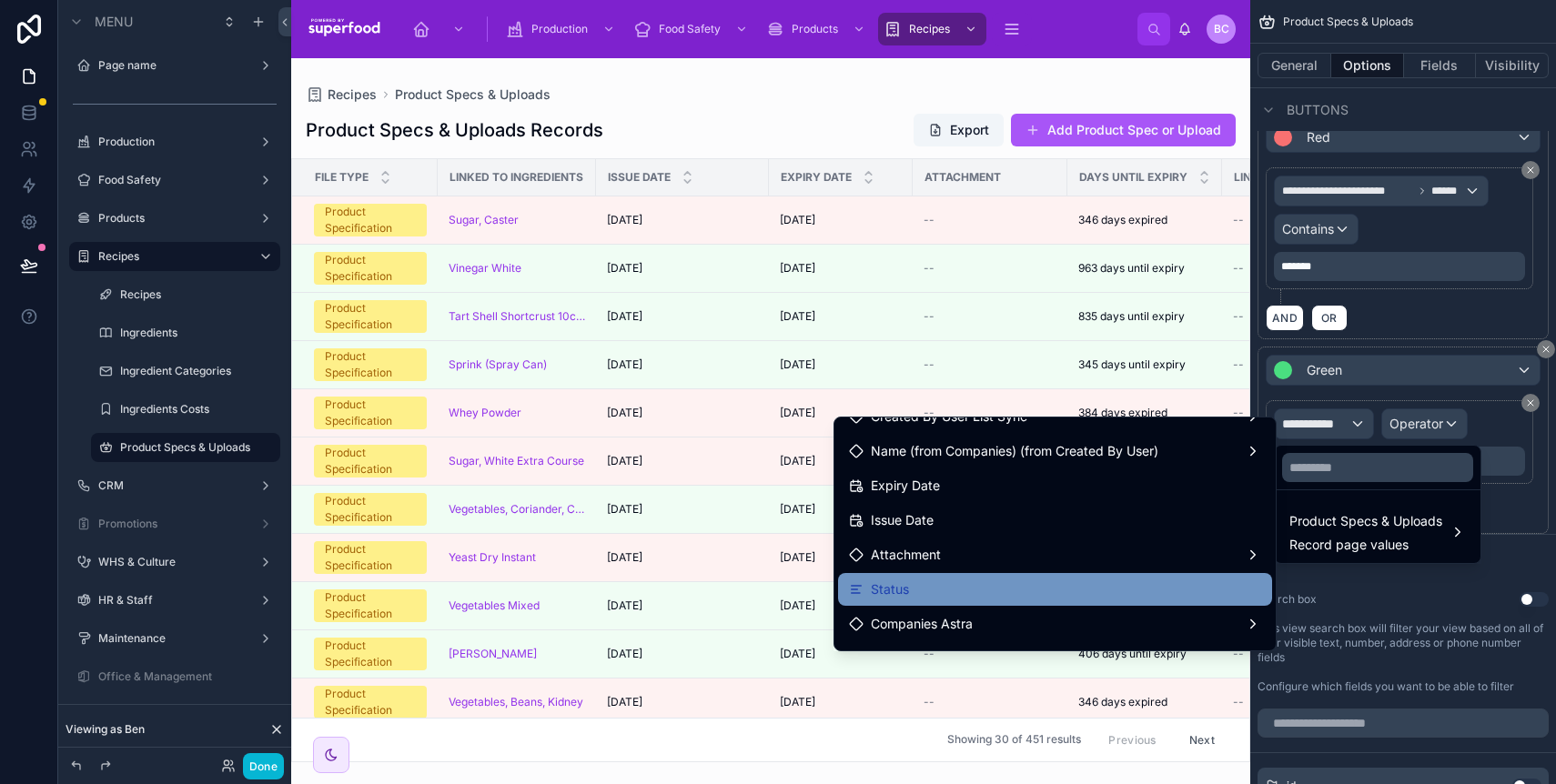
click at [1015, 584] on div "Status" at bounding box center [1055, 589] width 412 height 22
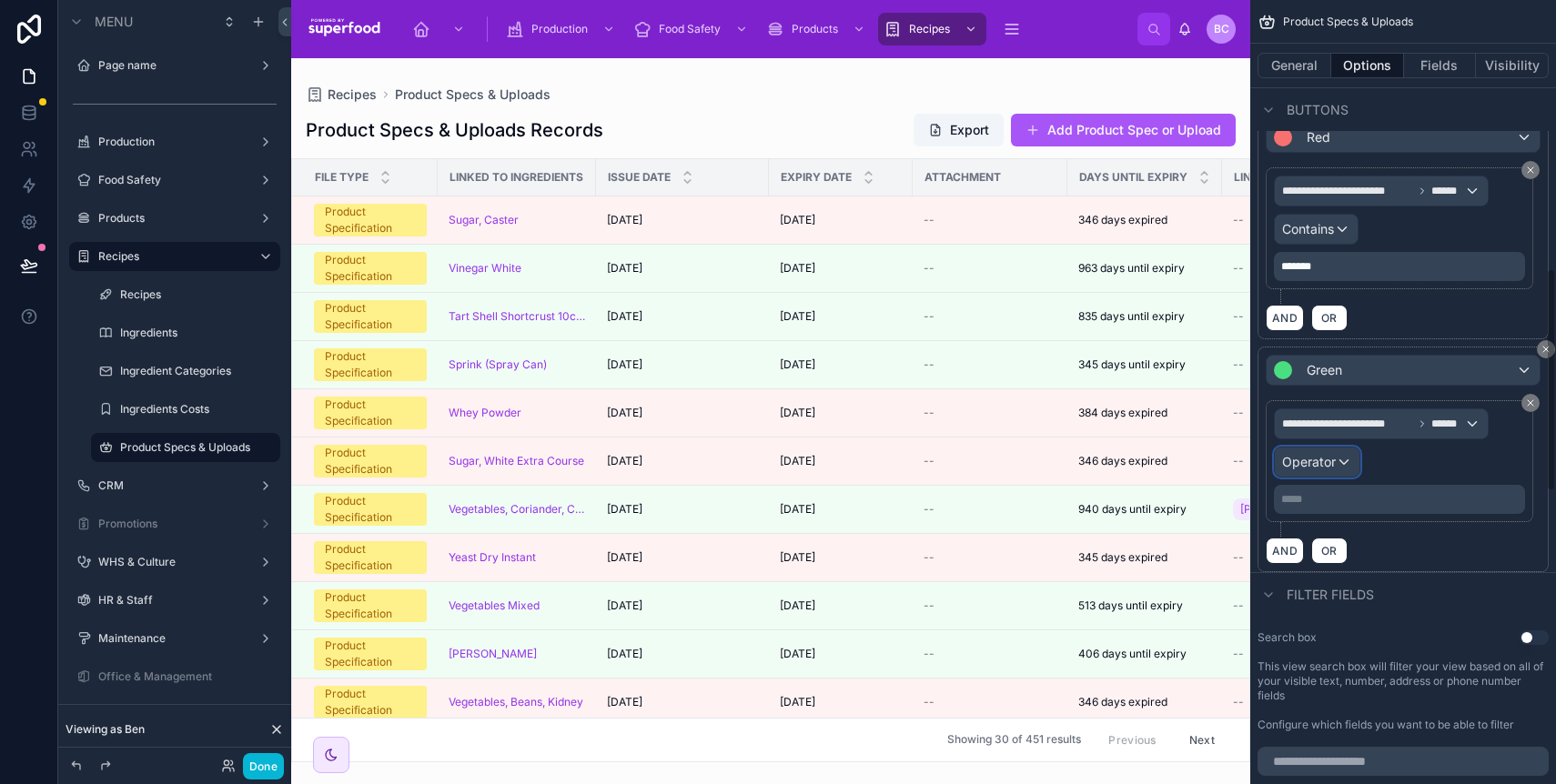
click at [1311, 465] on span "Operator" at bounding box center [1309, 462] width 54 height 15
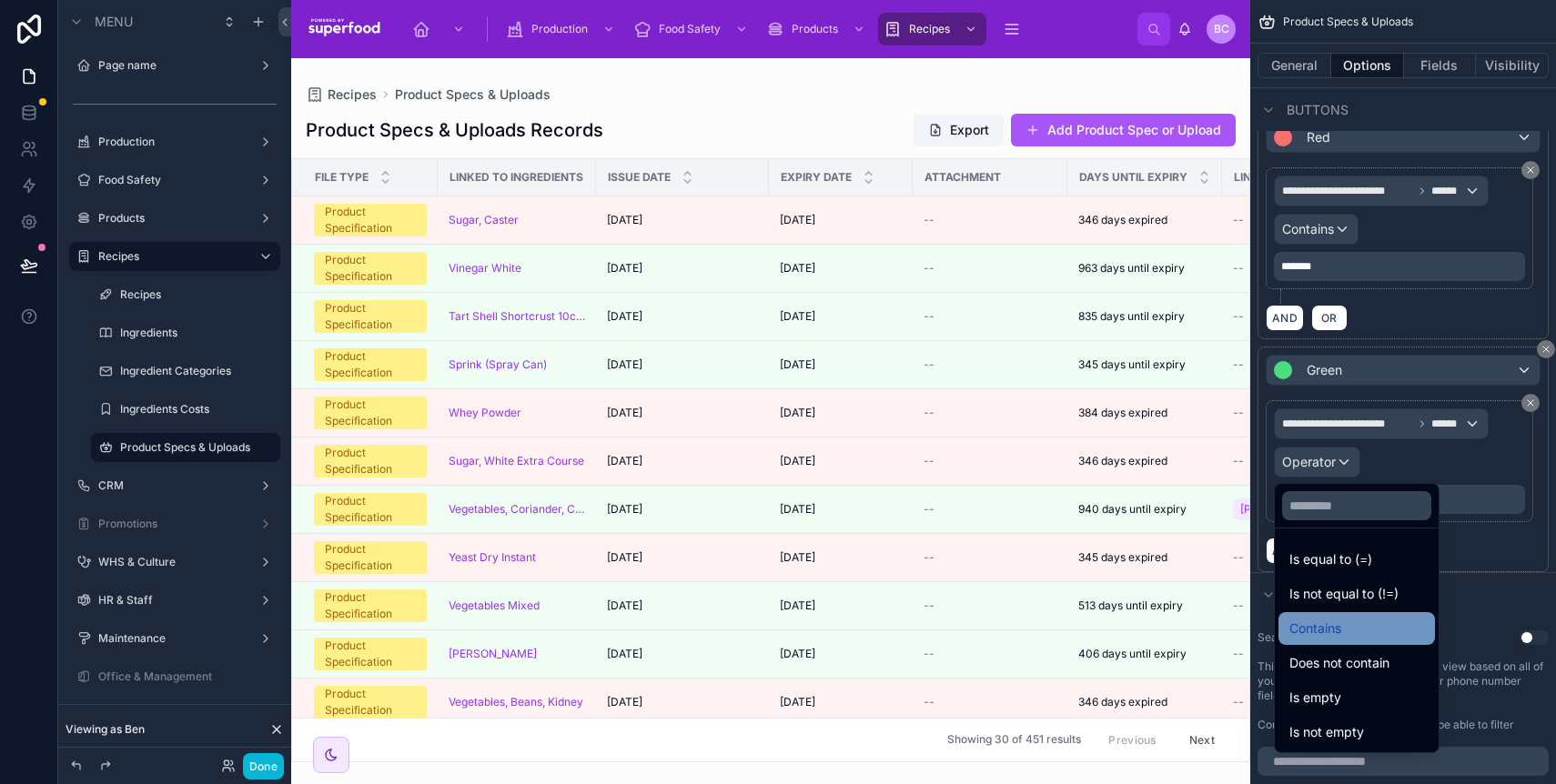
click at [1329, 620] on span "Contains" at bounding box center [1316, 628] width 52 height 22
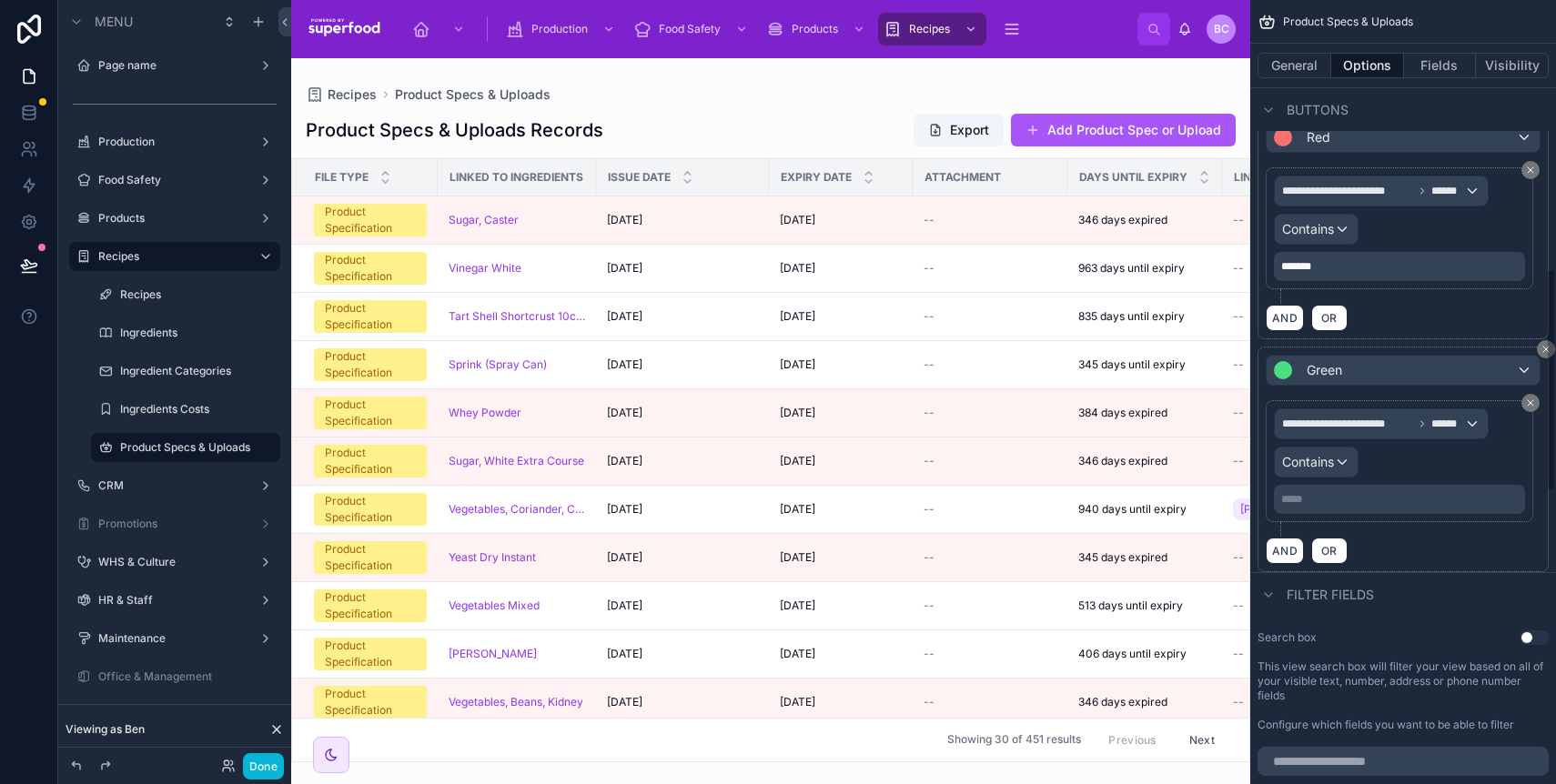
click at [1321, 506] on div "***** ﻿" at bounding box center [1399, 499] width 252 height 29
click at [1323, 499] on p "***** ﻿" at bounding box center [1401, 499] width 240 height 14
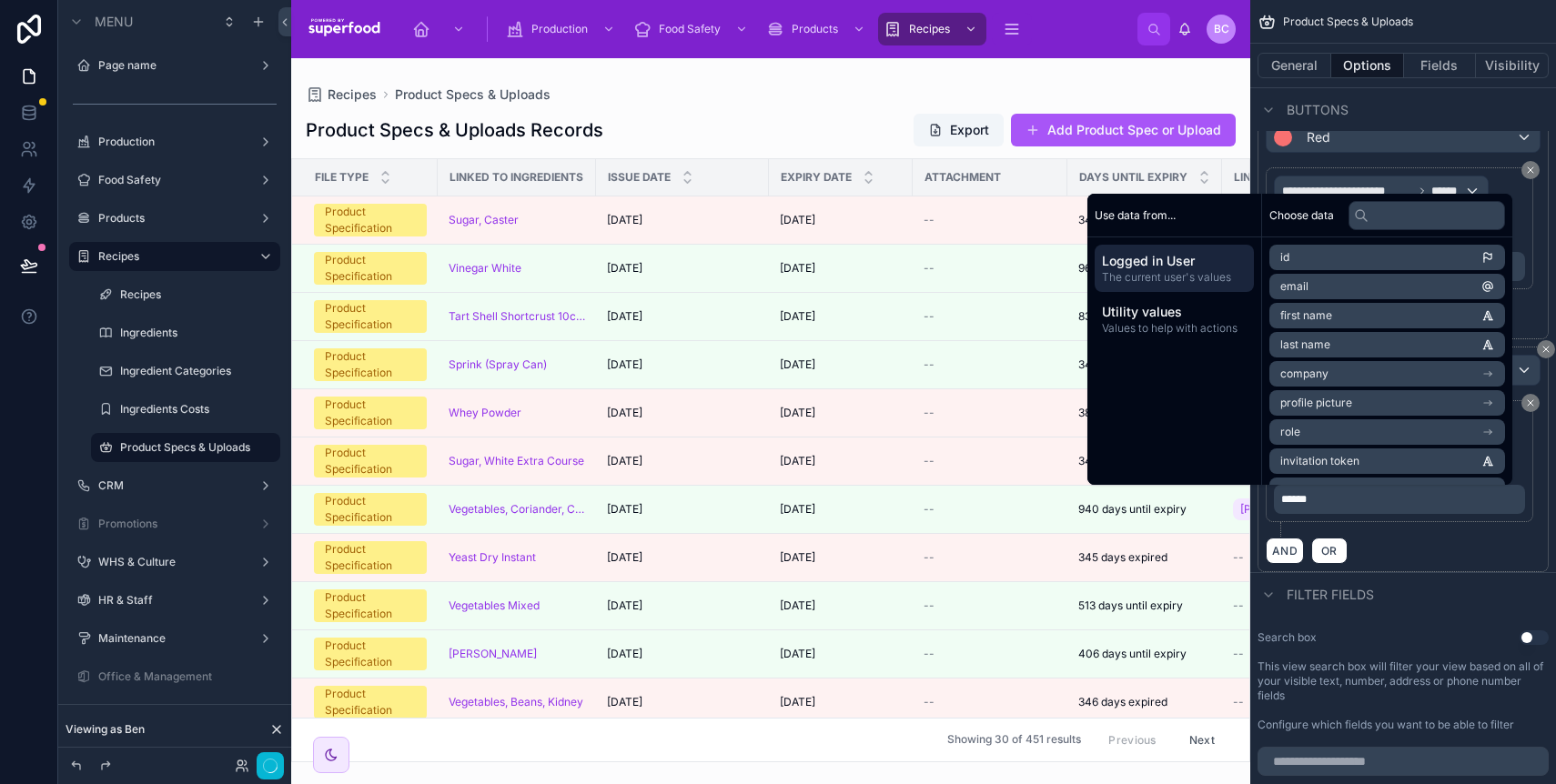
click at [1438, 555] on div "AND OR" at bounding box center [1403, 550] width 274 height 28
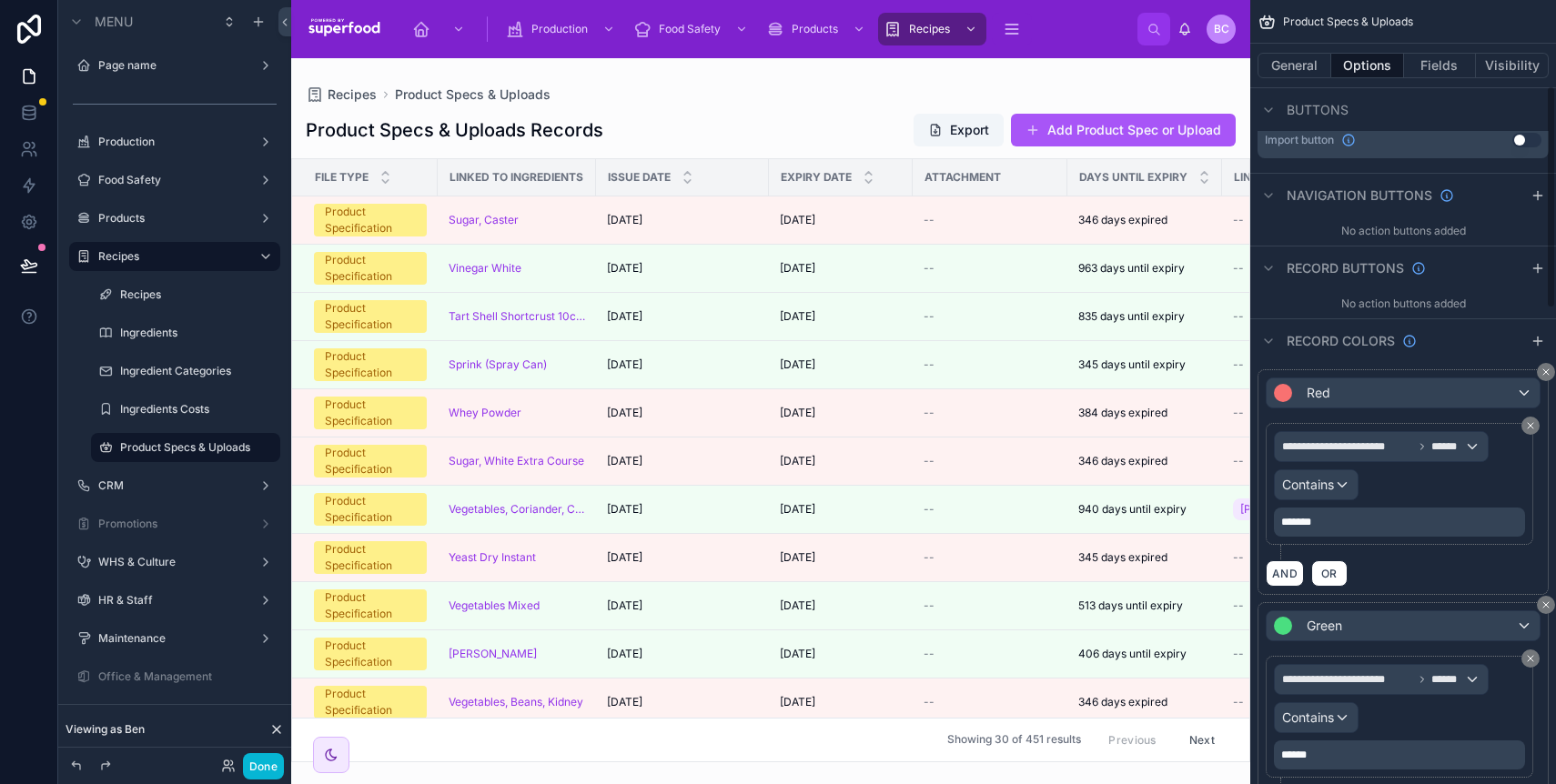
scroll to position [200, 0]
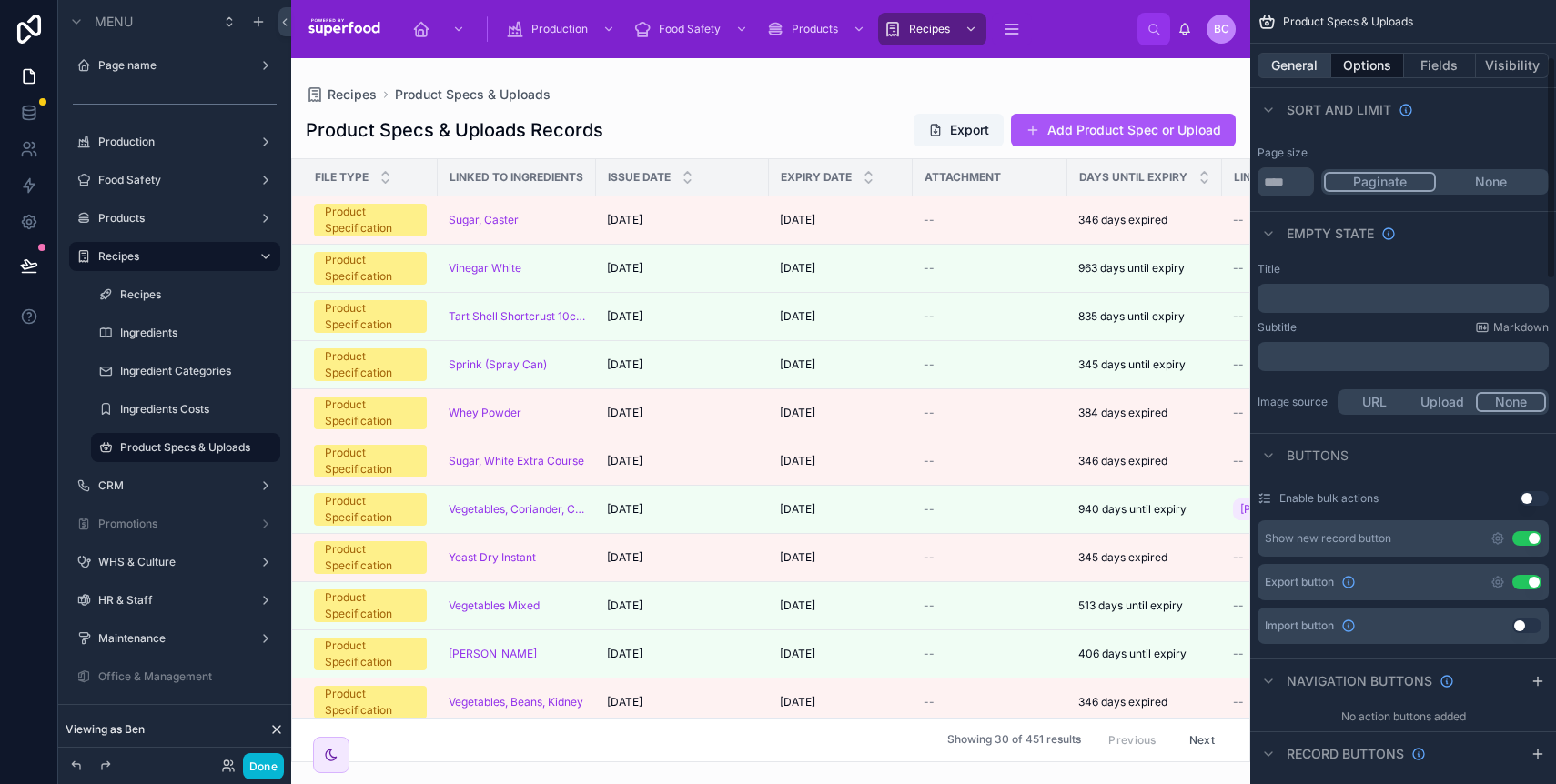
click at [1288, 69] on button "General" at bounding box center [1294, 65] width 74 height 26
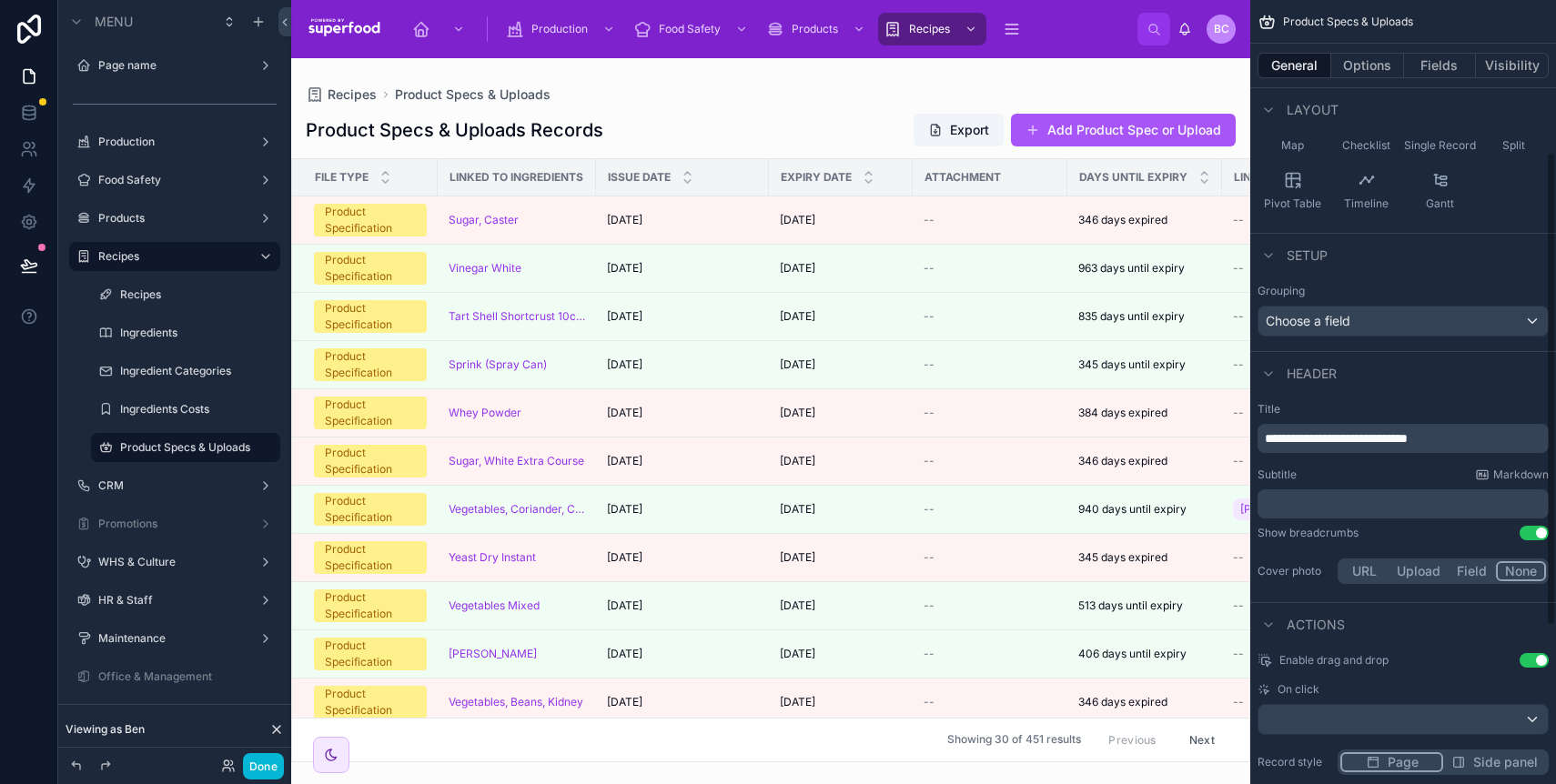
scroll to position [222, 0]
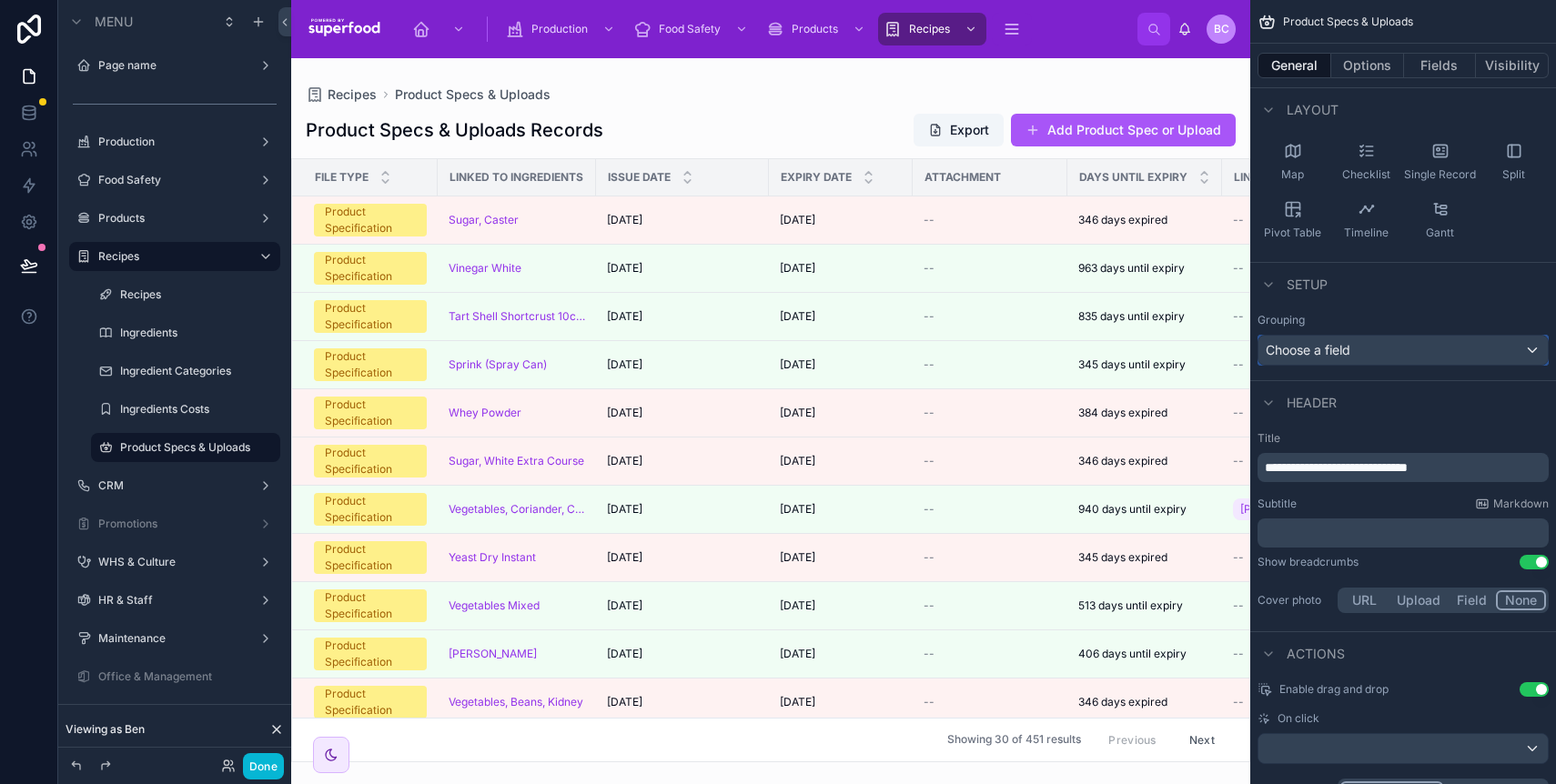
click at [1408, 348] on div "Choose a field" at bounding box center [1403, 350] width 290 height 29
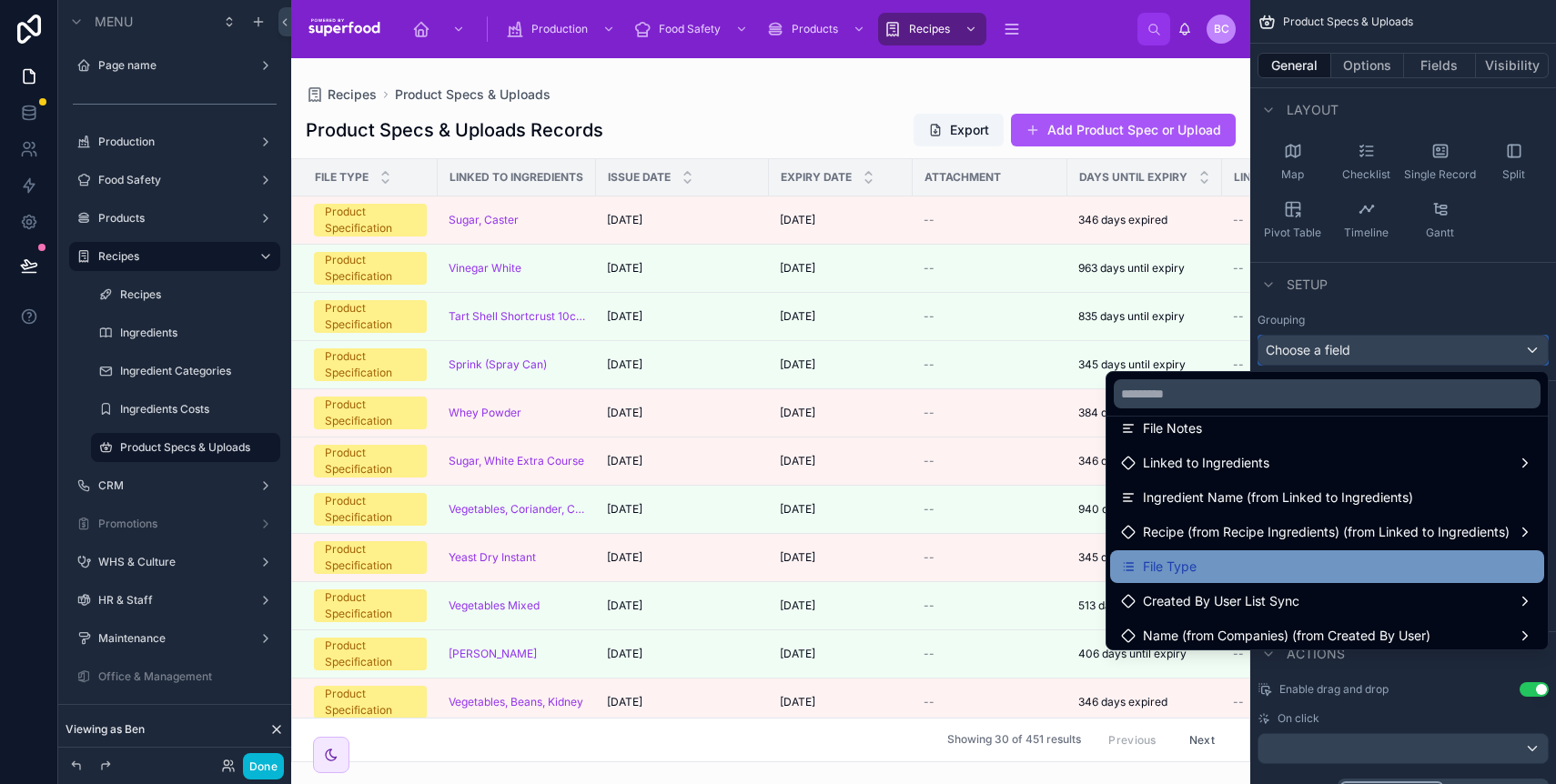
scroll to position [268, 0]
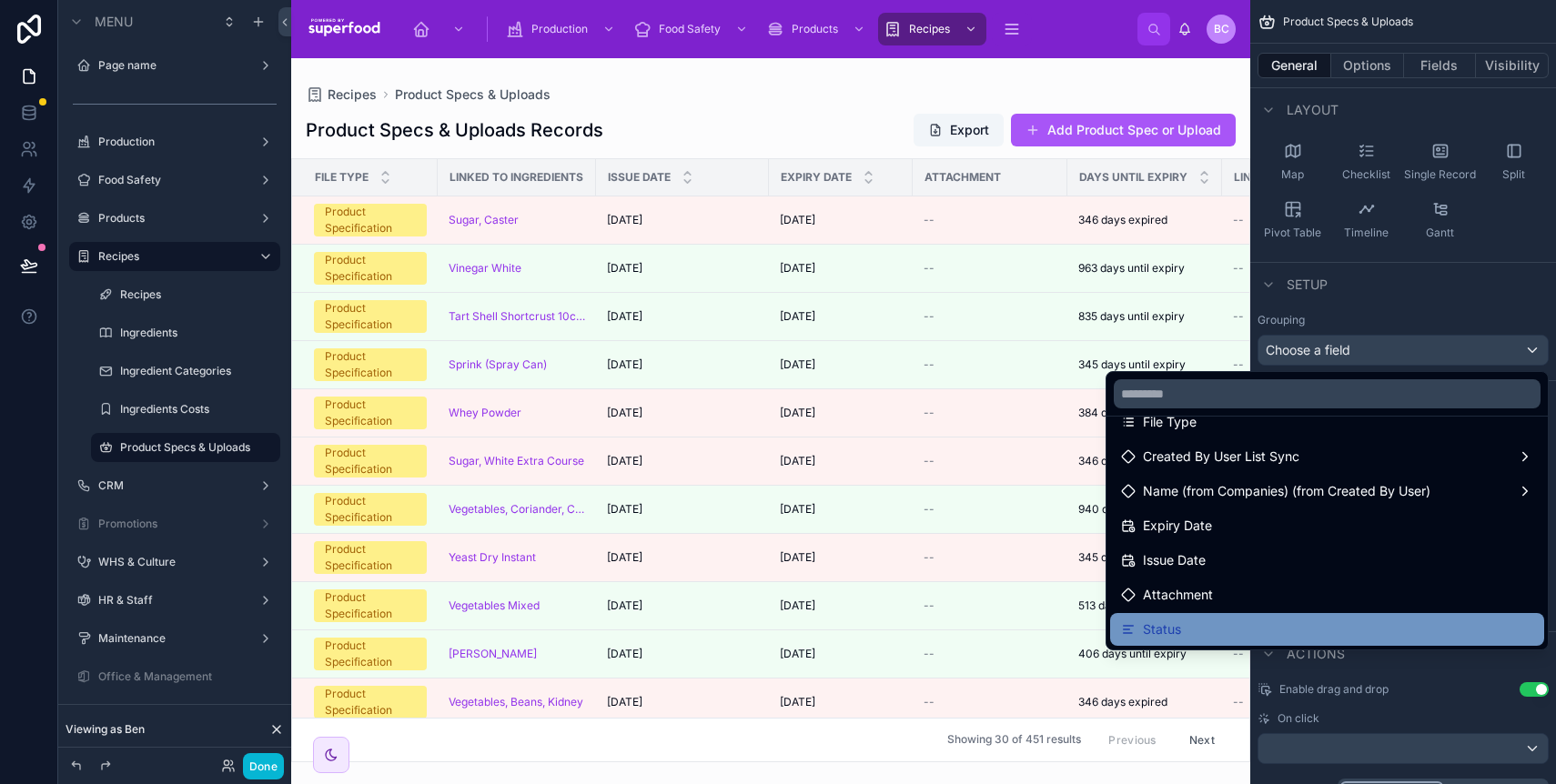
click at [1276, 624] on div "Status" at bounding box center [1326, 629] width 412 height 22
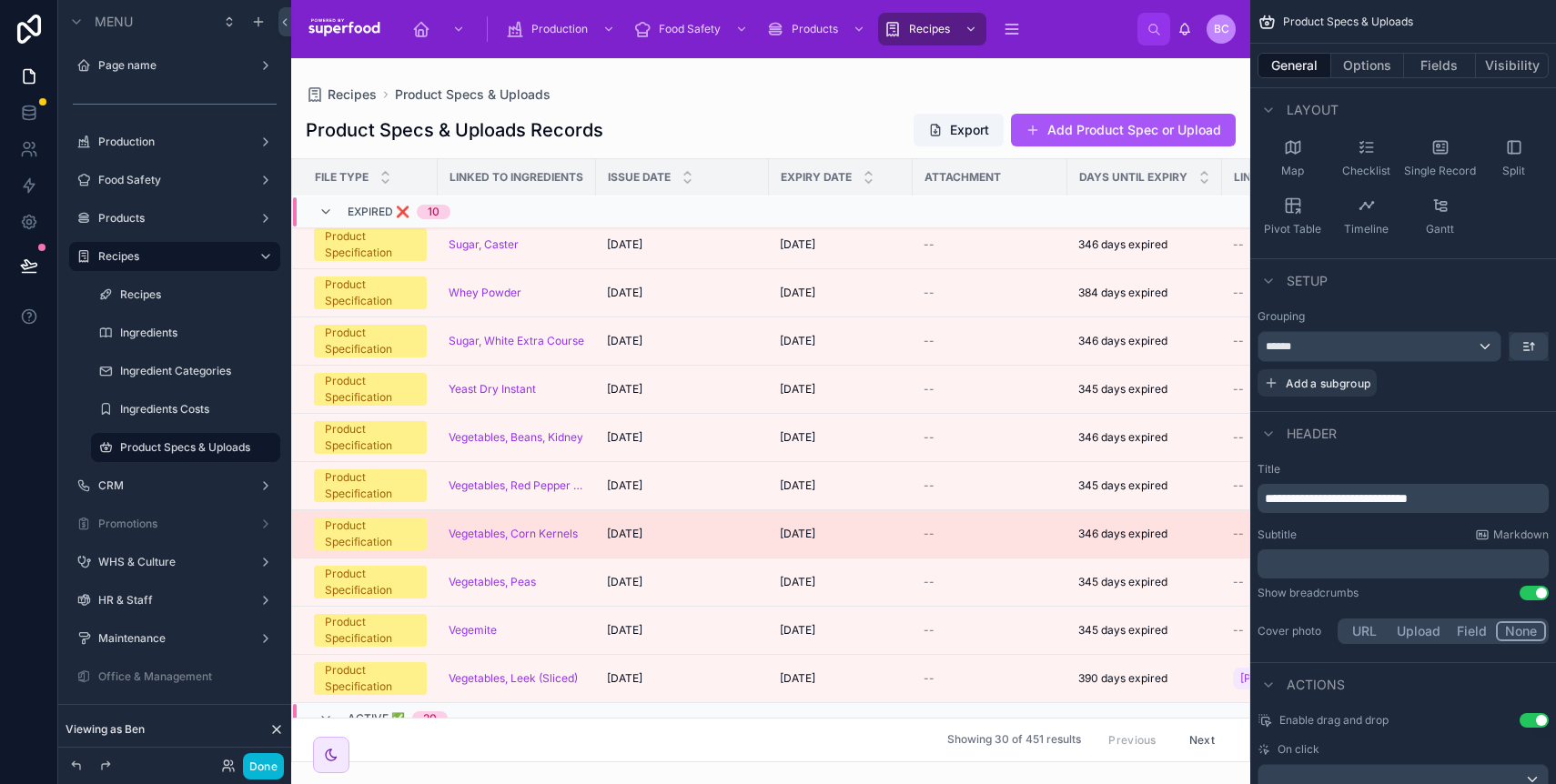
scroll to position [0, 0]
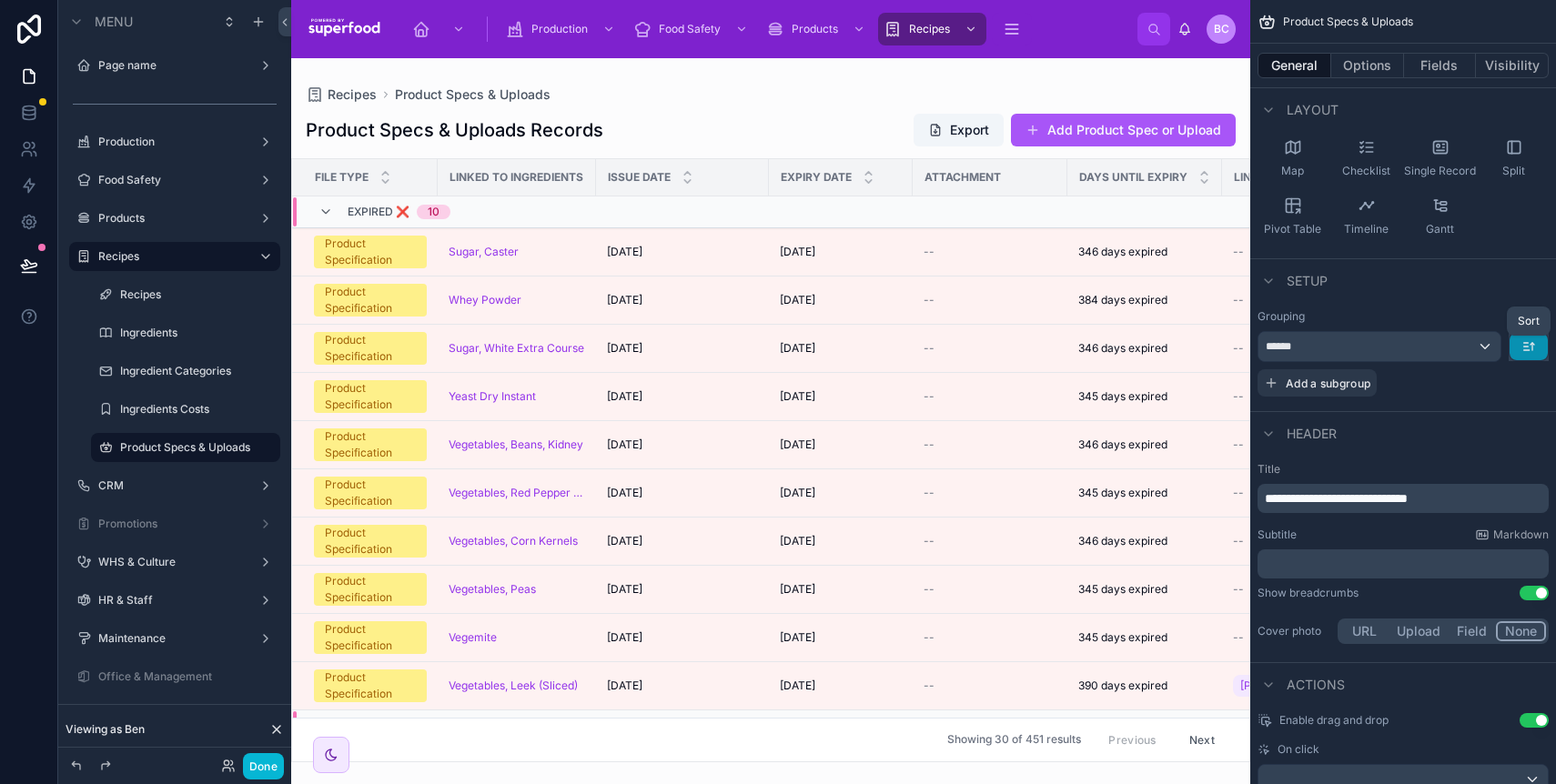
click at [1531, 347] on icon "scrollable content" at bounding box center [1528, 346] width 14 height 14
click at [1516, 391] on span "A -> Z" at bounding box center [1516, 387] width 36 height 22
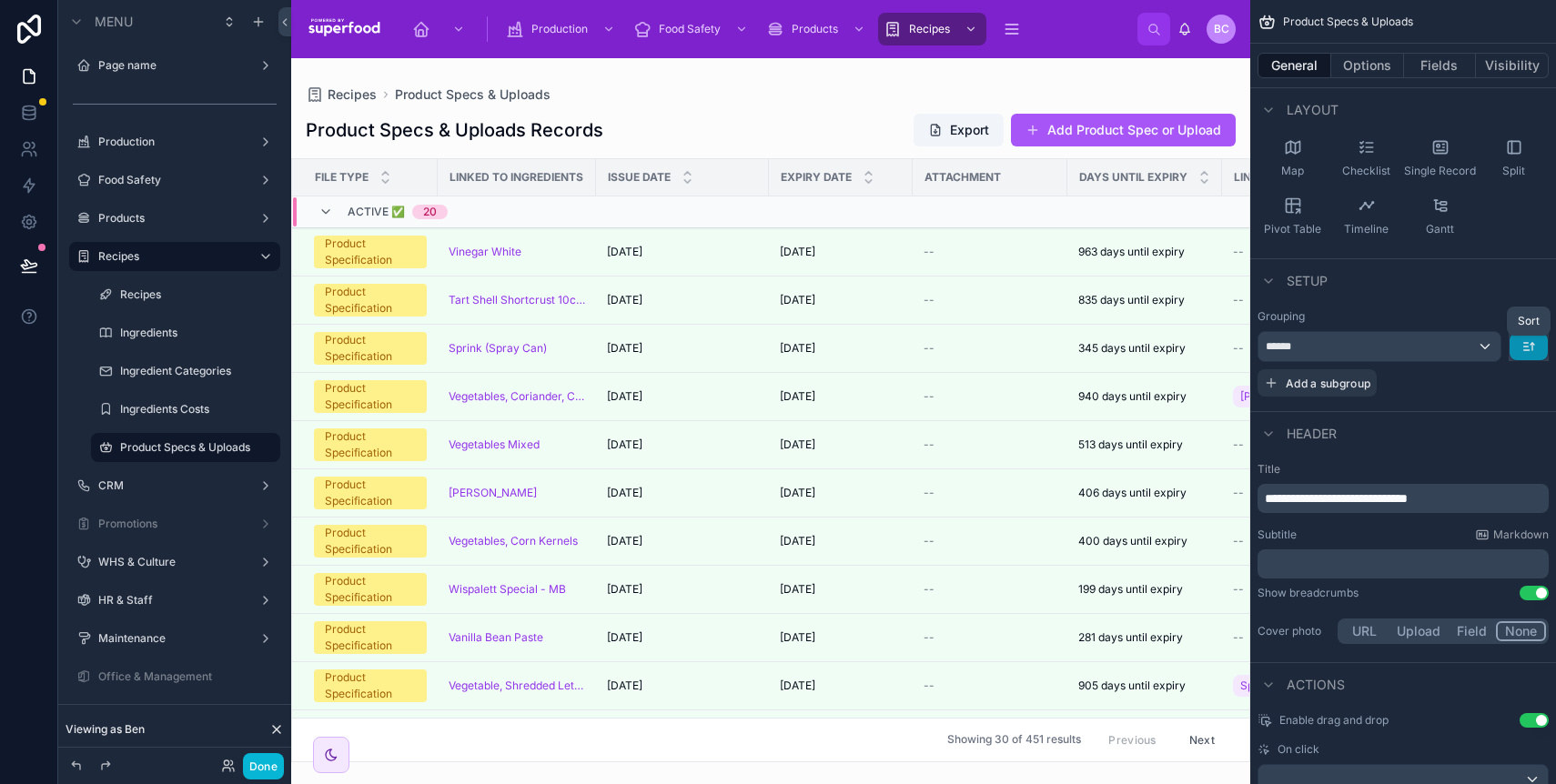
click at [1526, 347] on icon "scrollable content" at bounding box center [1526, 347] width 5 height 0
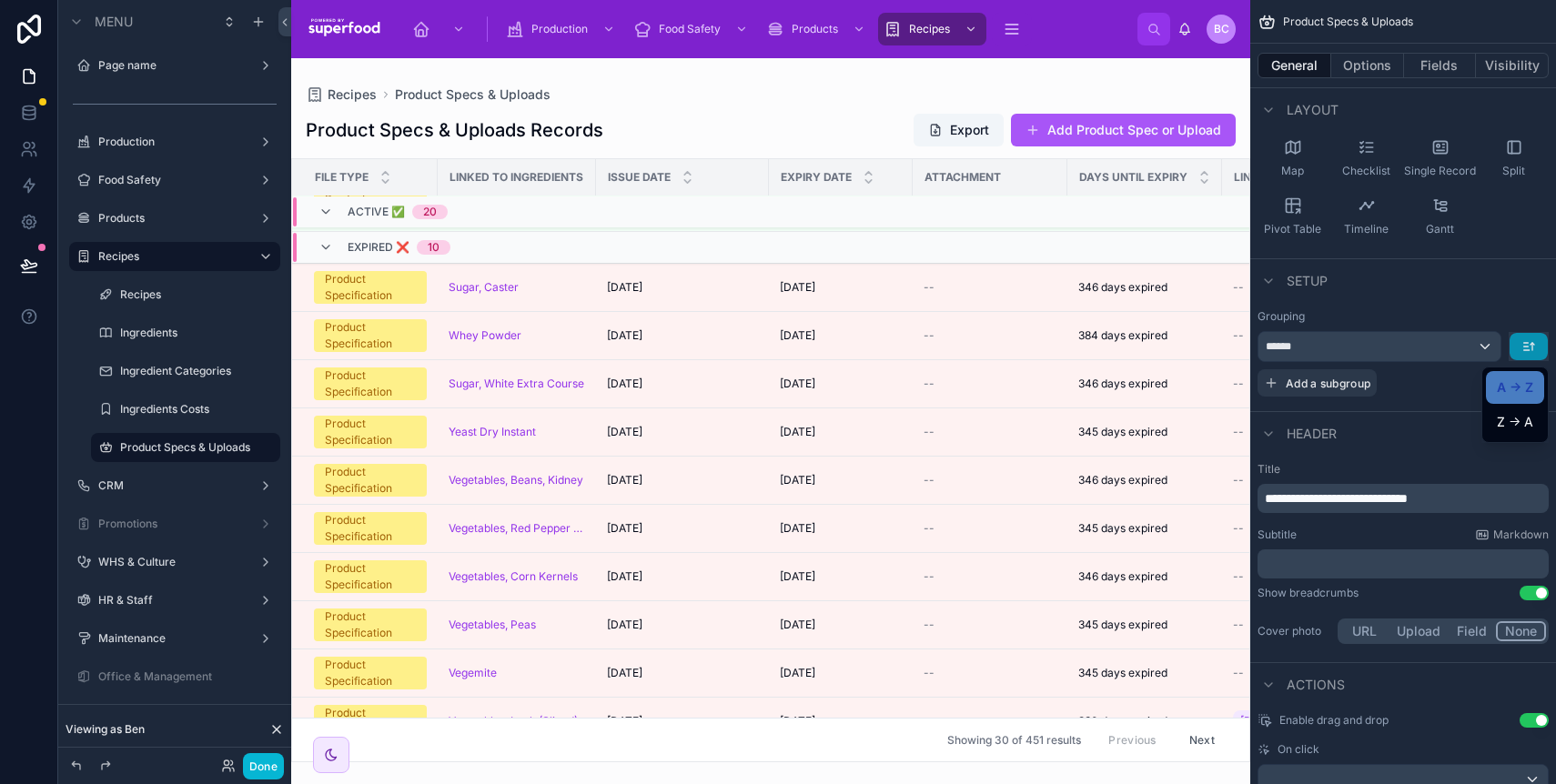
scroll to position [140, 0]
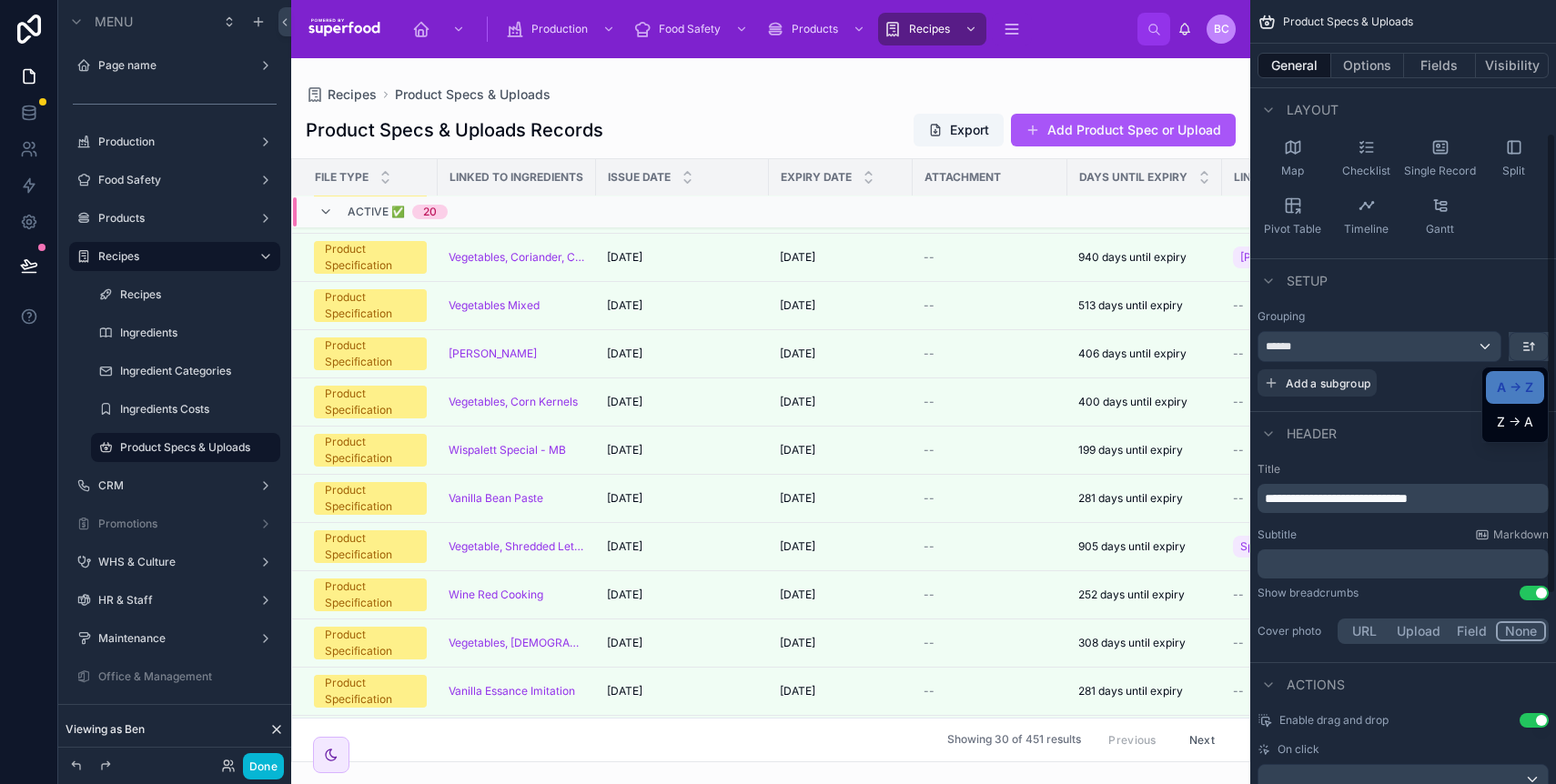
click at [1530, 348] on div "scrollable content" at bounding box center [778, 392] width 1556 height 784
click at [1530, 348] on icon "scrollable content" at bounding box center [1528, 346] width 14 height 14
click at [1437, 406] on div "scrollable content" at bounding box center [778, 392] width 1556 height 784
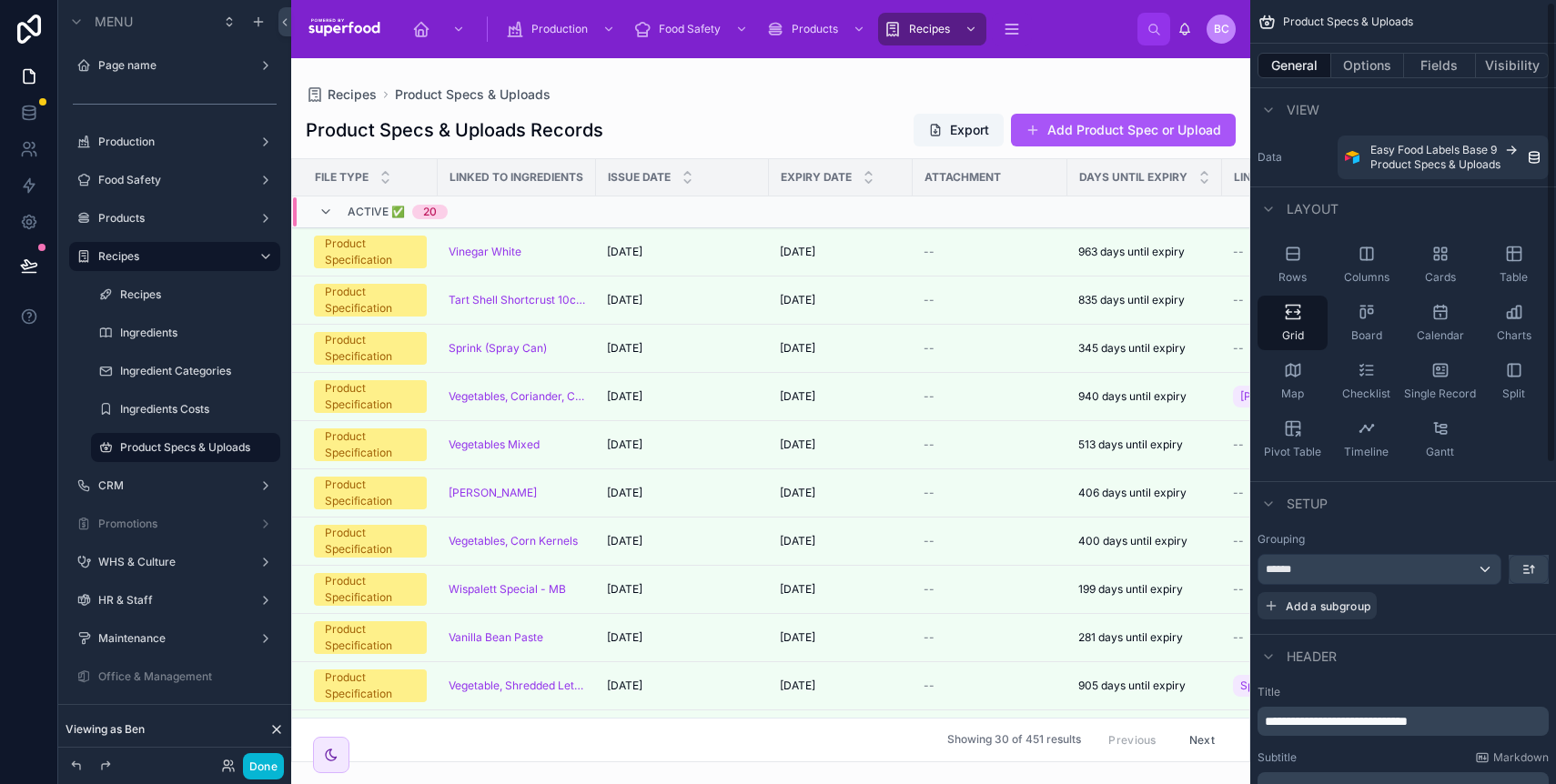
scroll to position [4, 0]
click at [1533, 569] on icon "scrollable content" at bounding box center [1528, 568] width 14 height 14
click at [1513, 642] on span "Z -> A" at bounding box center [1516, 643] width 36 height 22
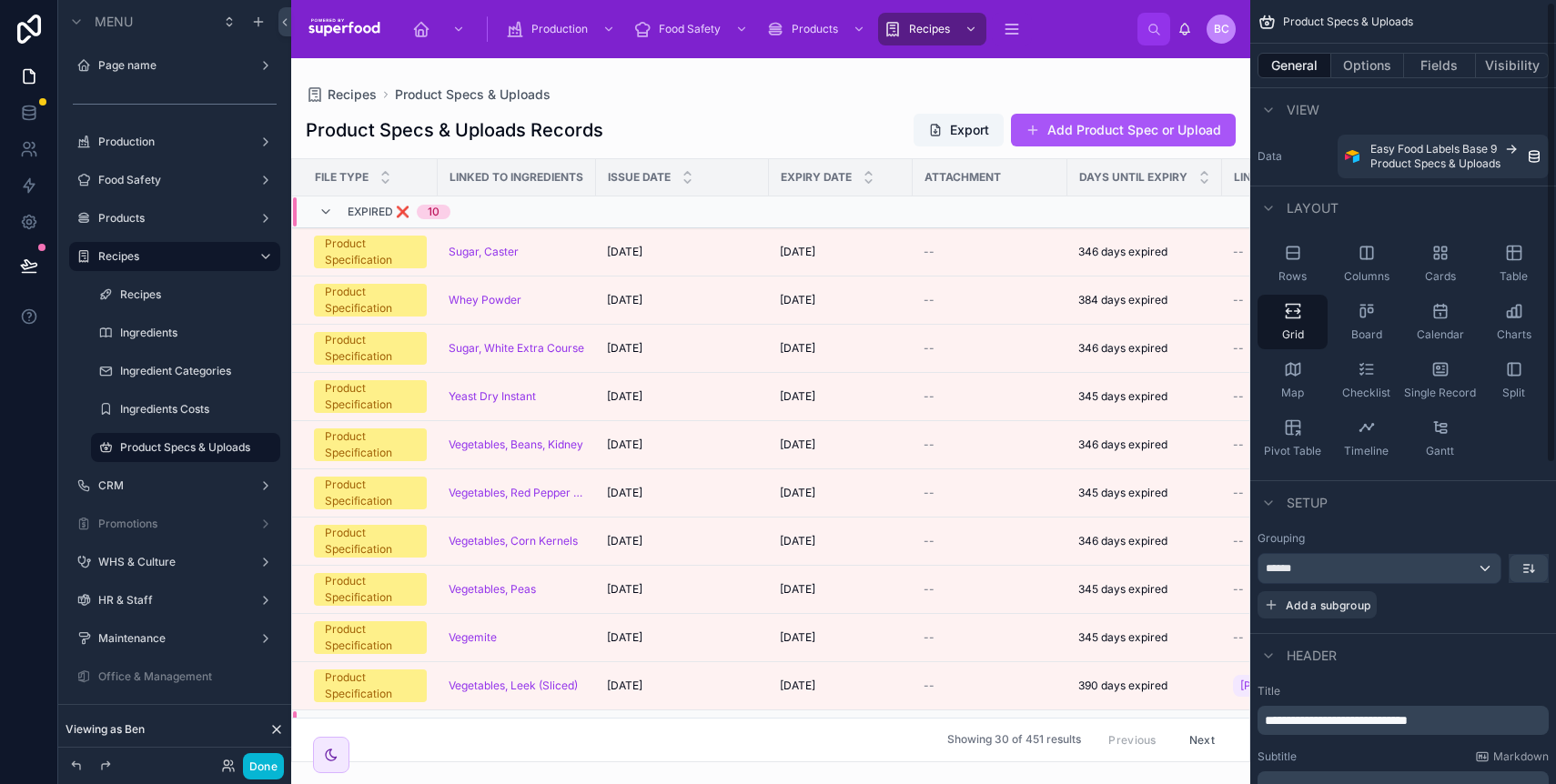
scroll to position [155, 0]
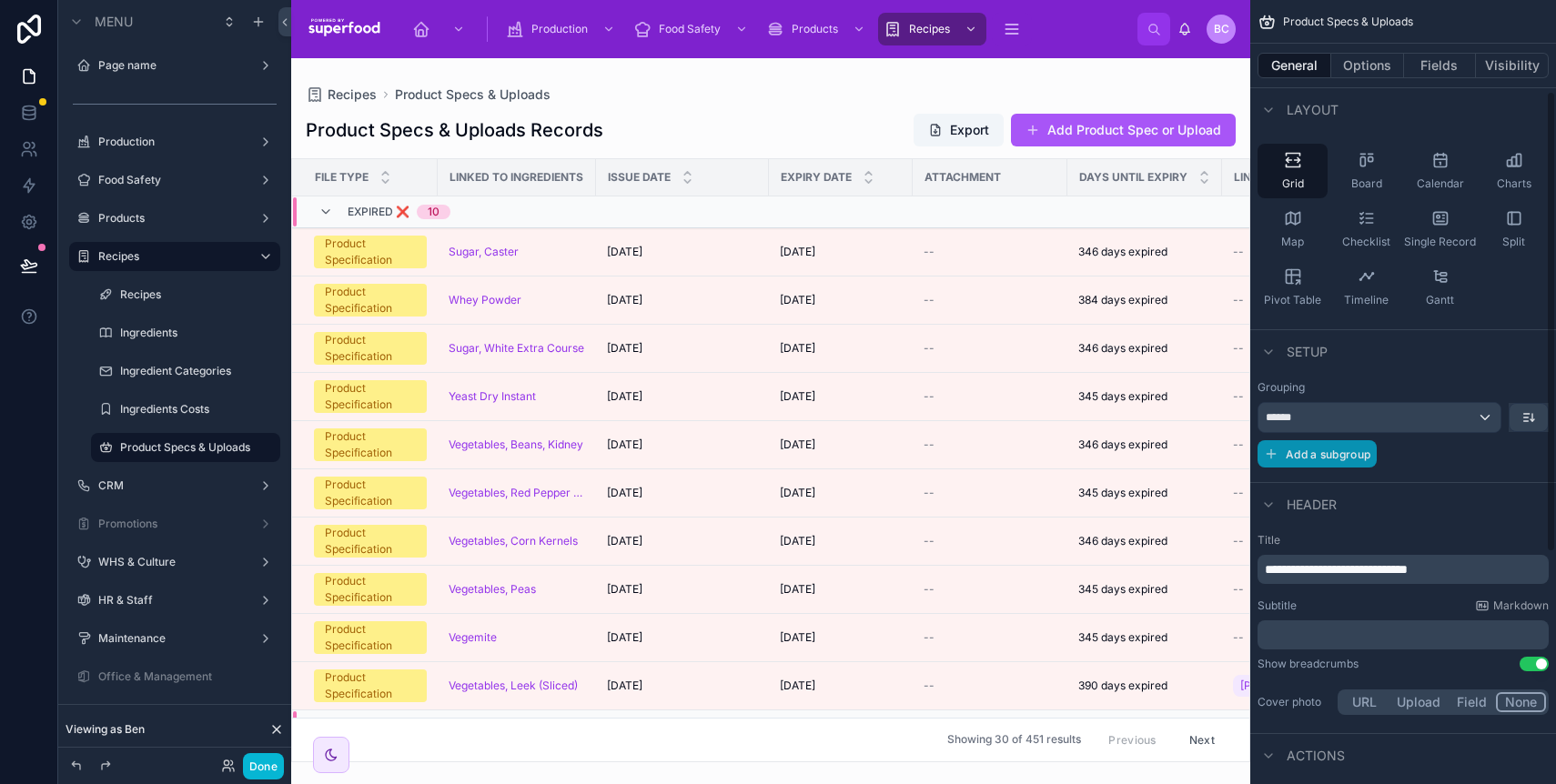
click at [1332, 453] on span "Add a subgroup" at bounding box center [1328, 454] width 85 height 13
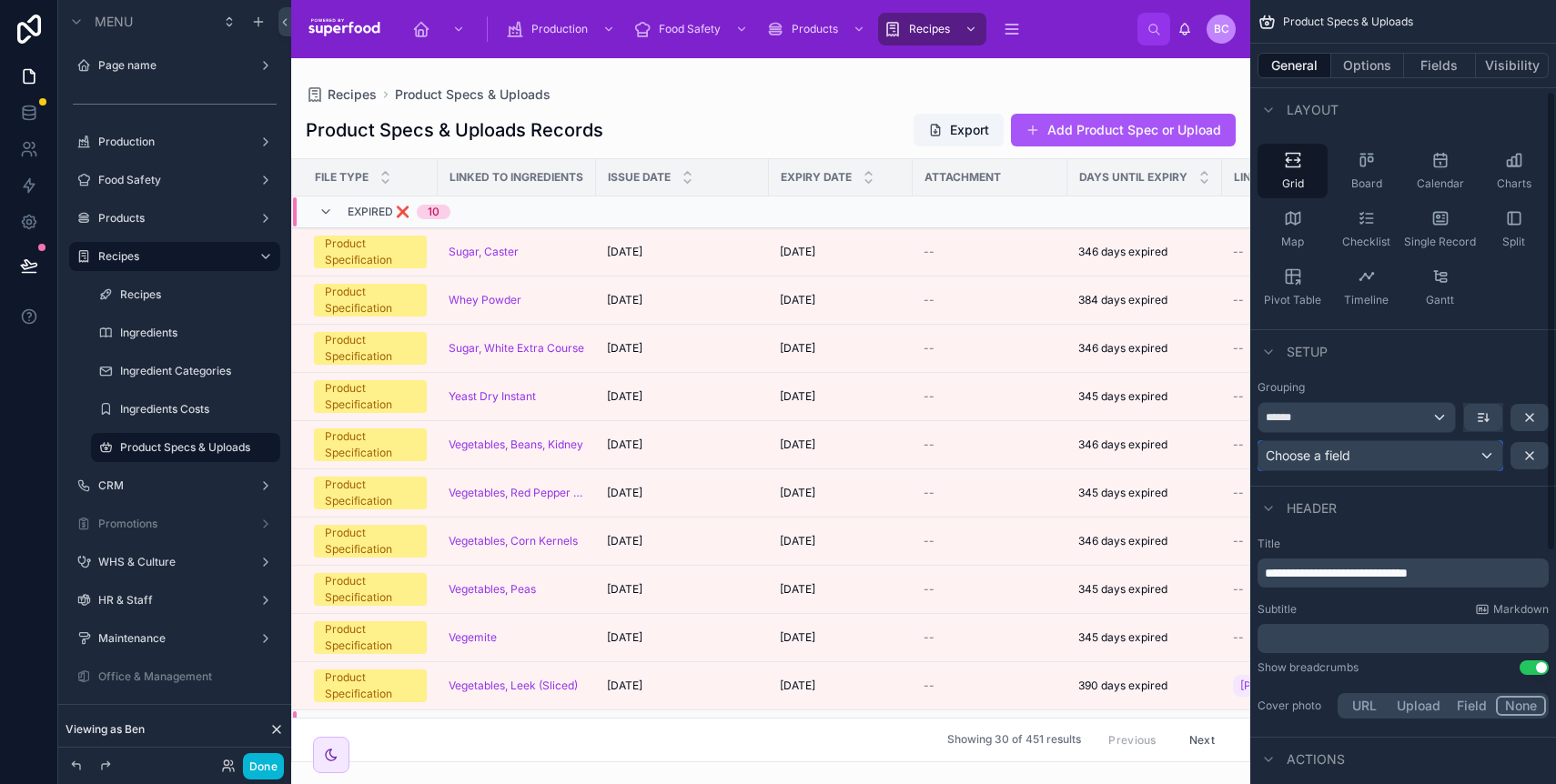
click at [1342, 462] on span "Choose a field" at bounding box center [1308, 455] width 85 height 15
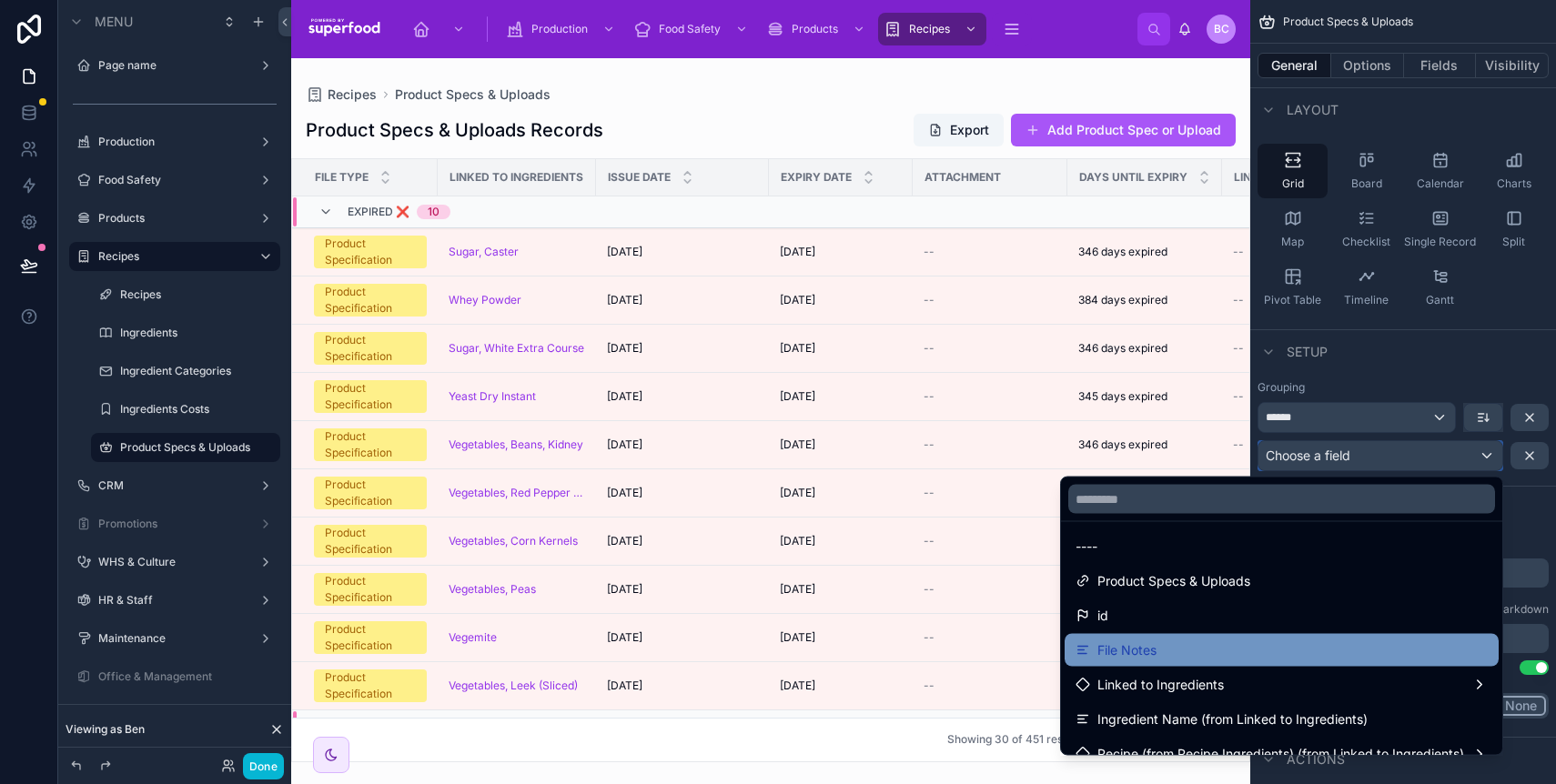
scroll to position [8, 0]
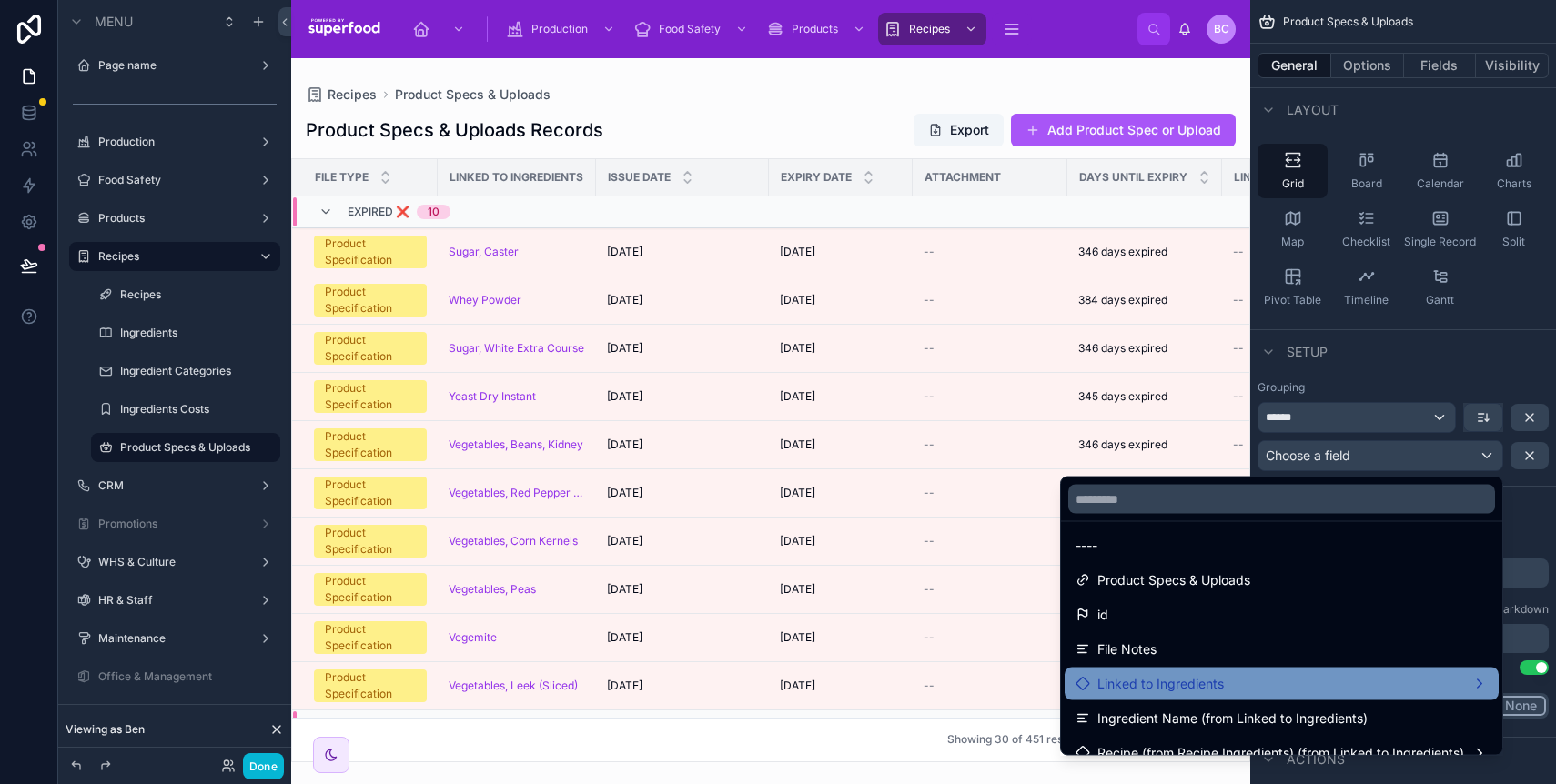
click at [1332, 671] on div "Linked to Ingredients" at bounding box center [1282, 685] width 434 height 33
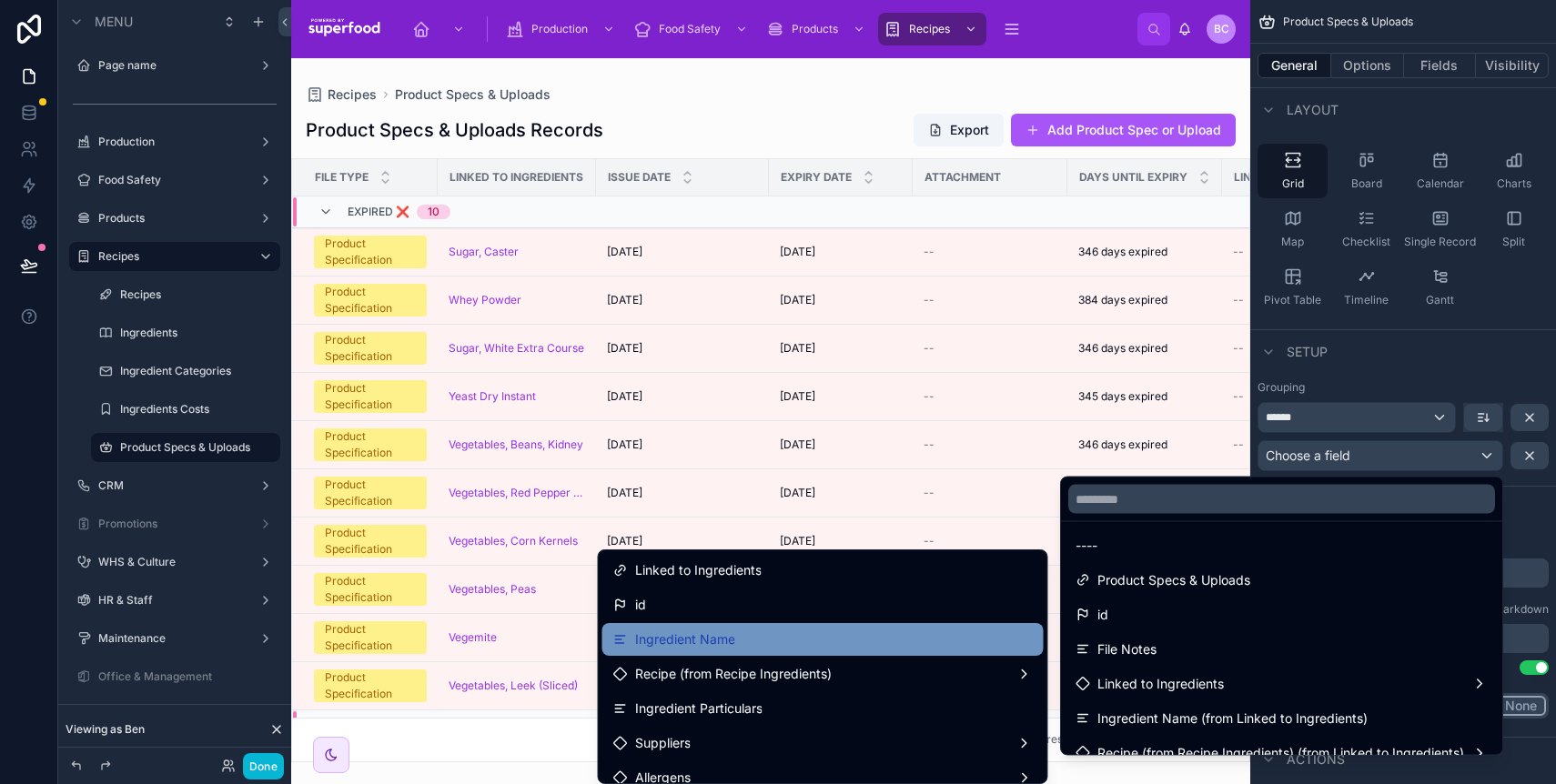
click at [859, 631] on div "Ingredient Name" at bounding box center [822, 640] width 420 height 22
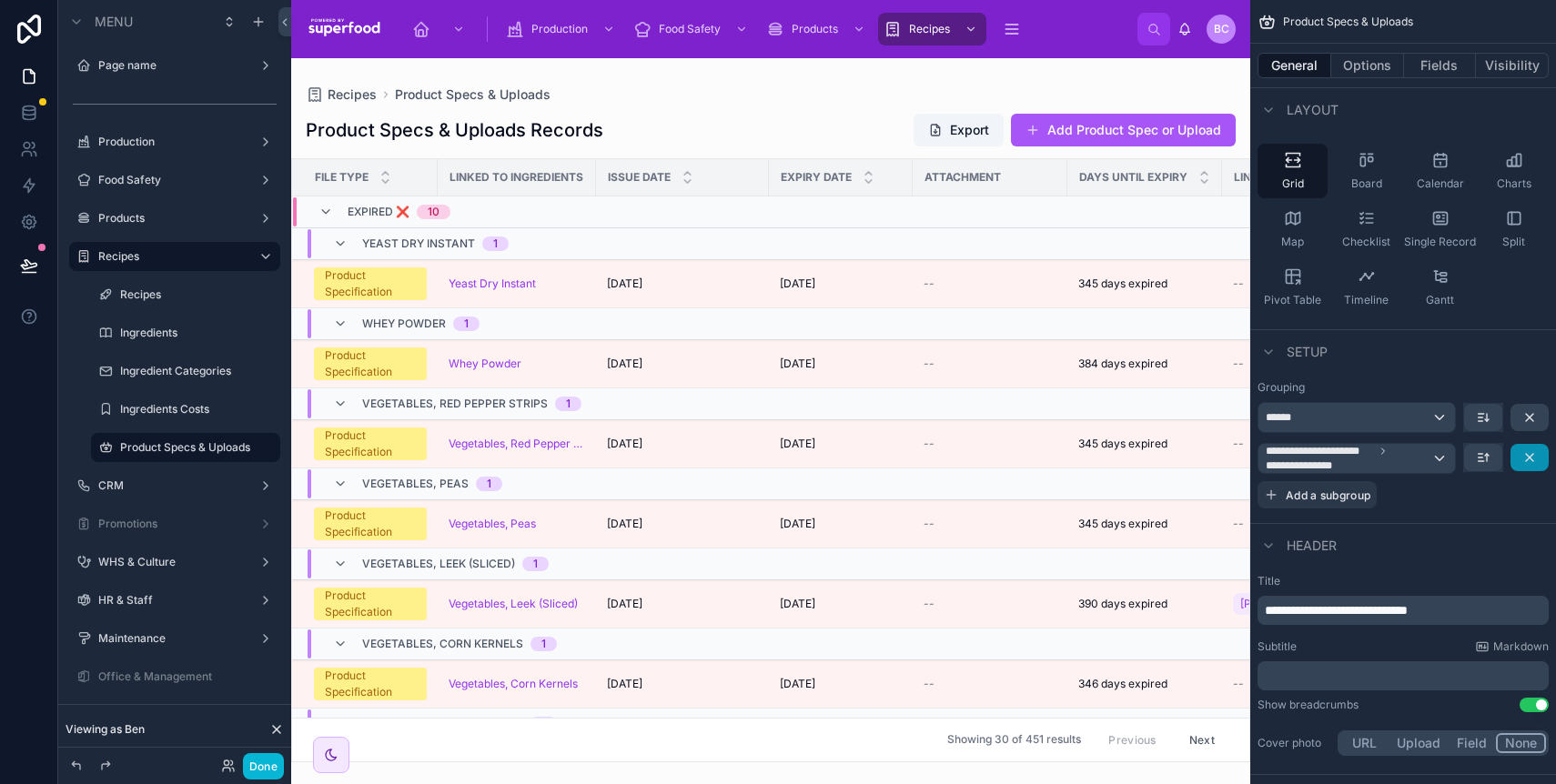
click at [1525, 454] on icon "scrollable content" at bounding box center [1529, 457] width 14 height 14
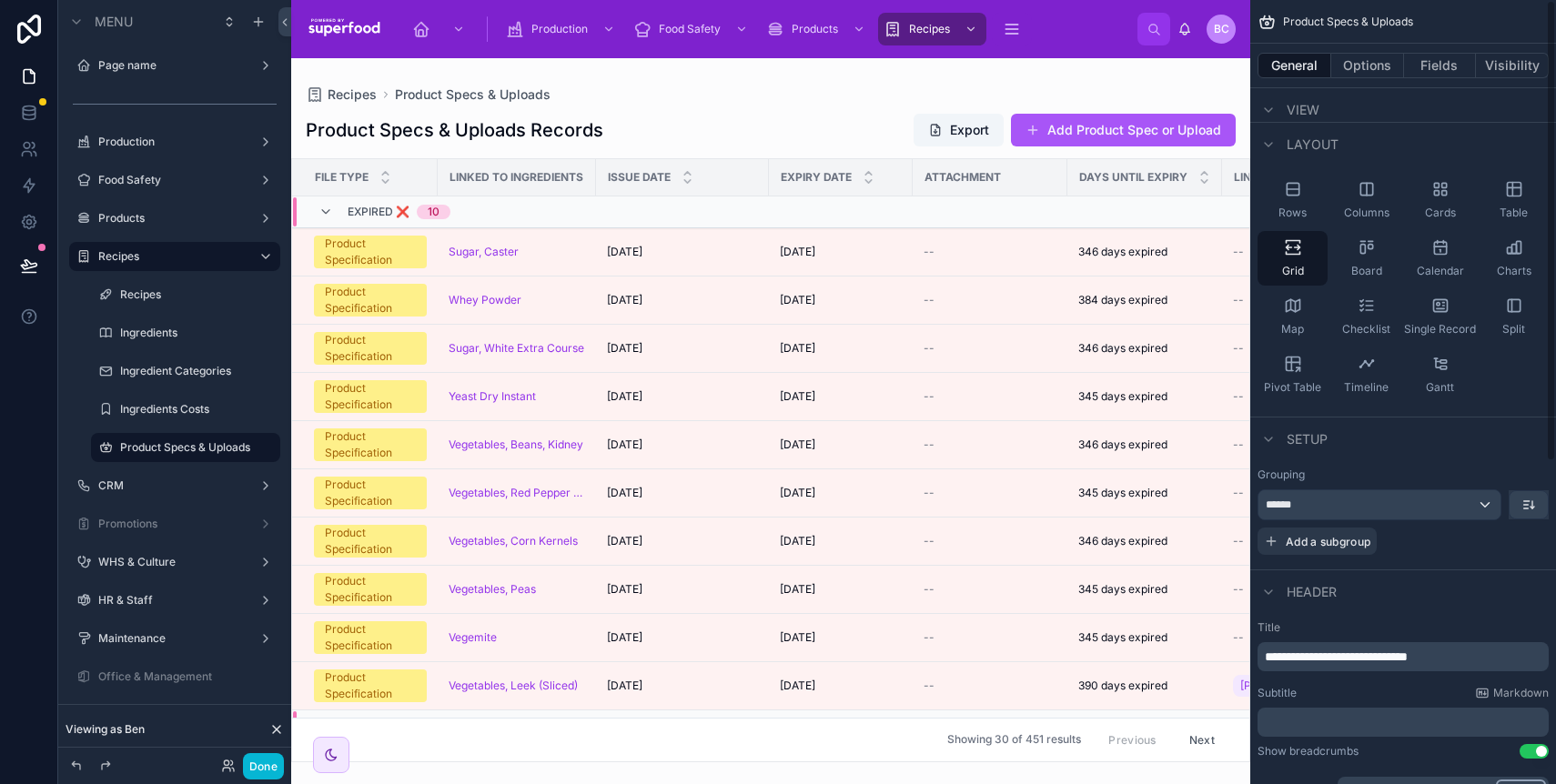
scroll to position [0, 0]
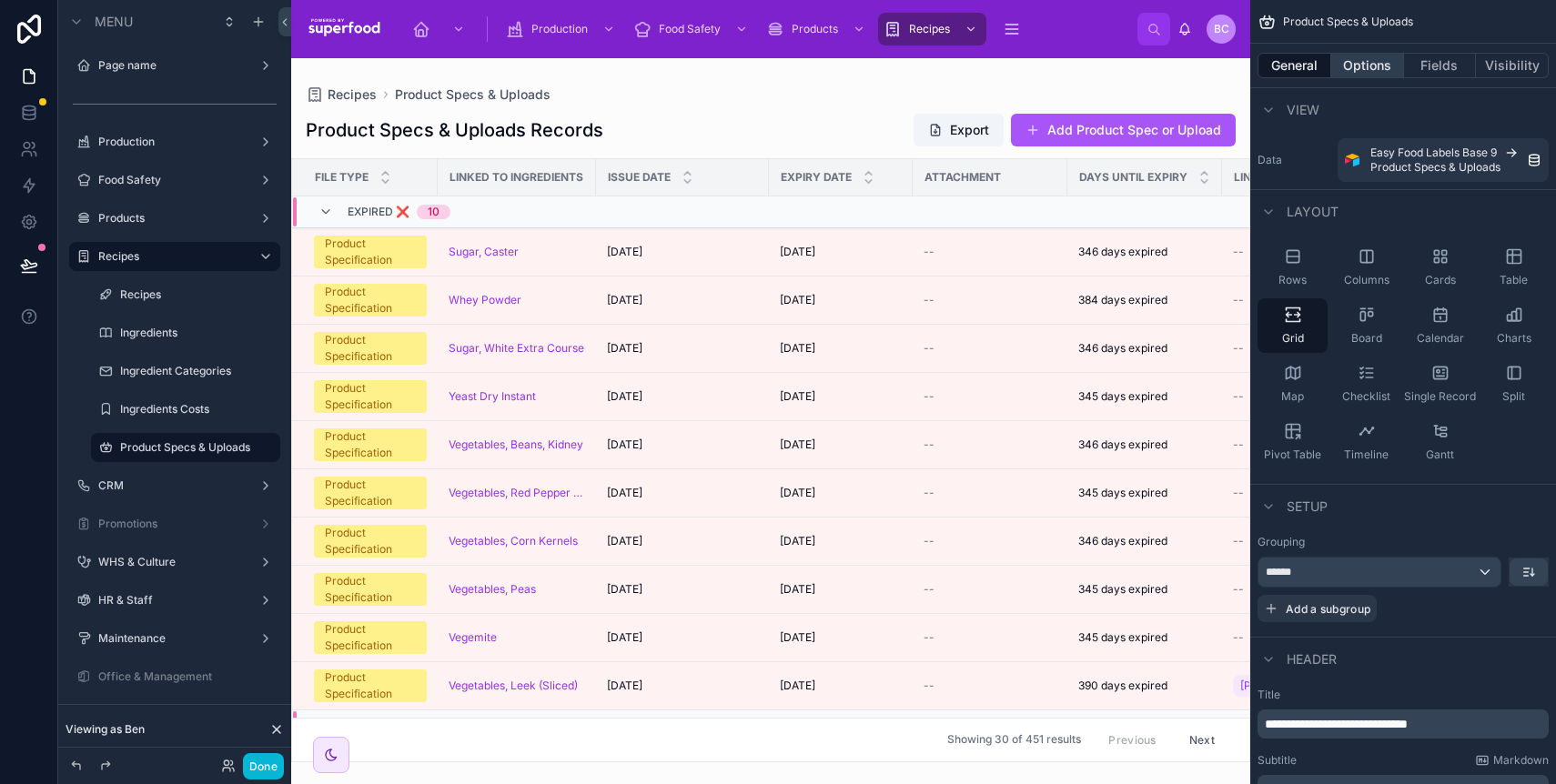
click at [1350, 68] on button "Options" at bounding box center [1368, 65] width 73 height 26
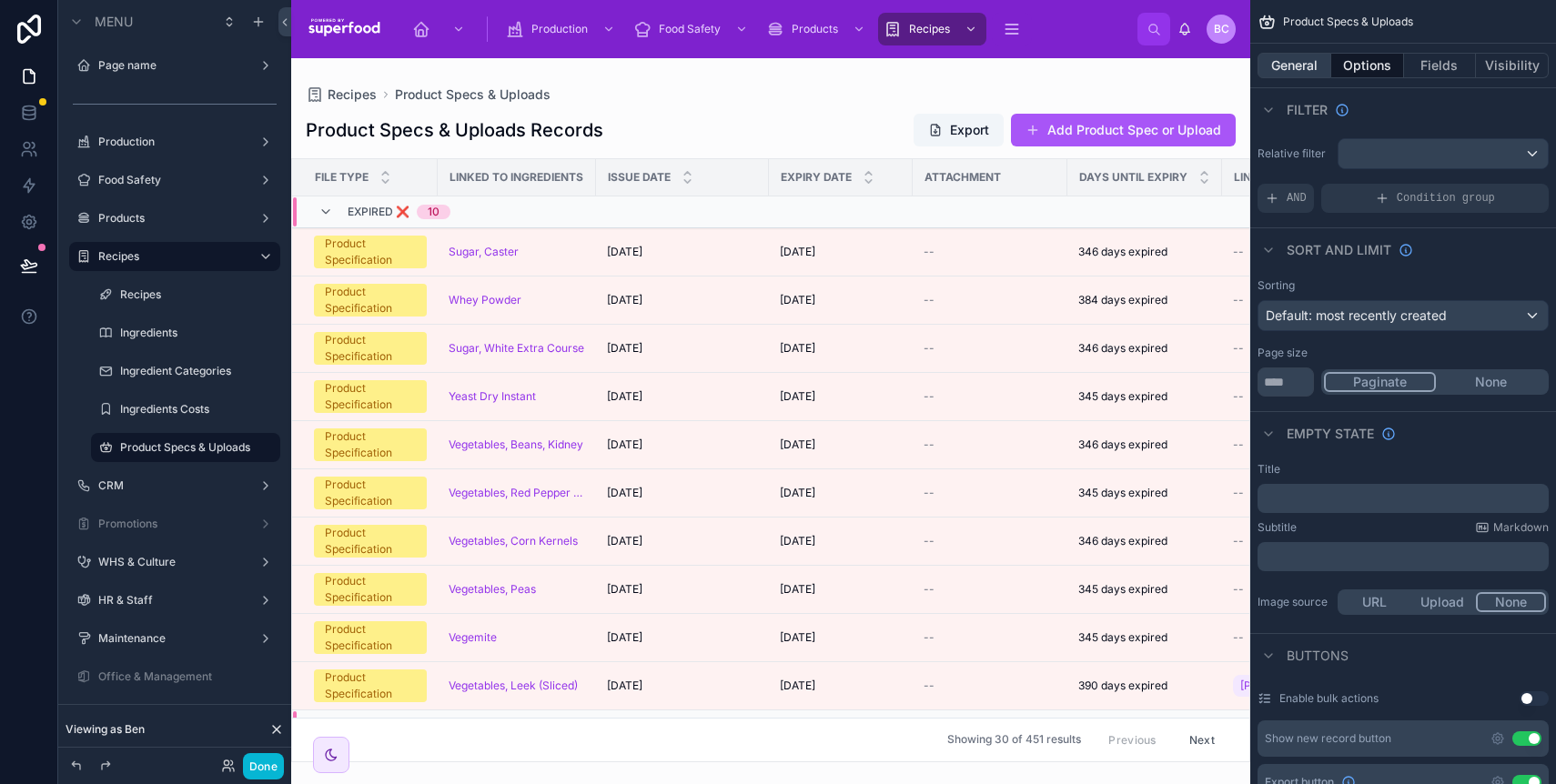
click at [1316, 70] on button "General" at bounding box center [1294, 65] width 74 height 26
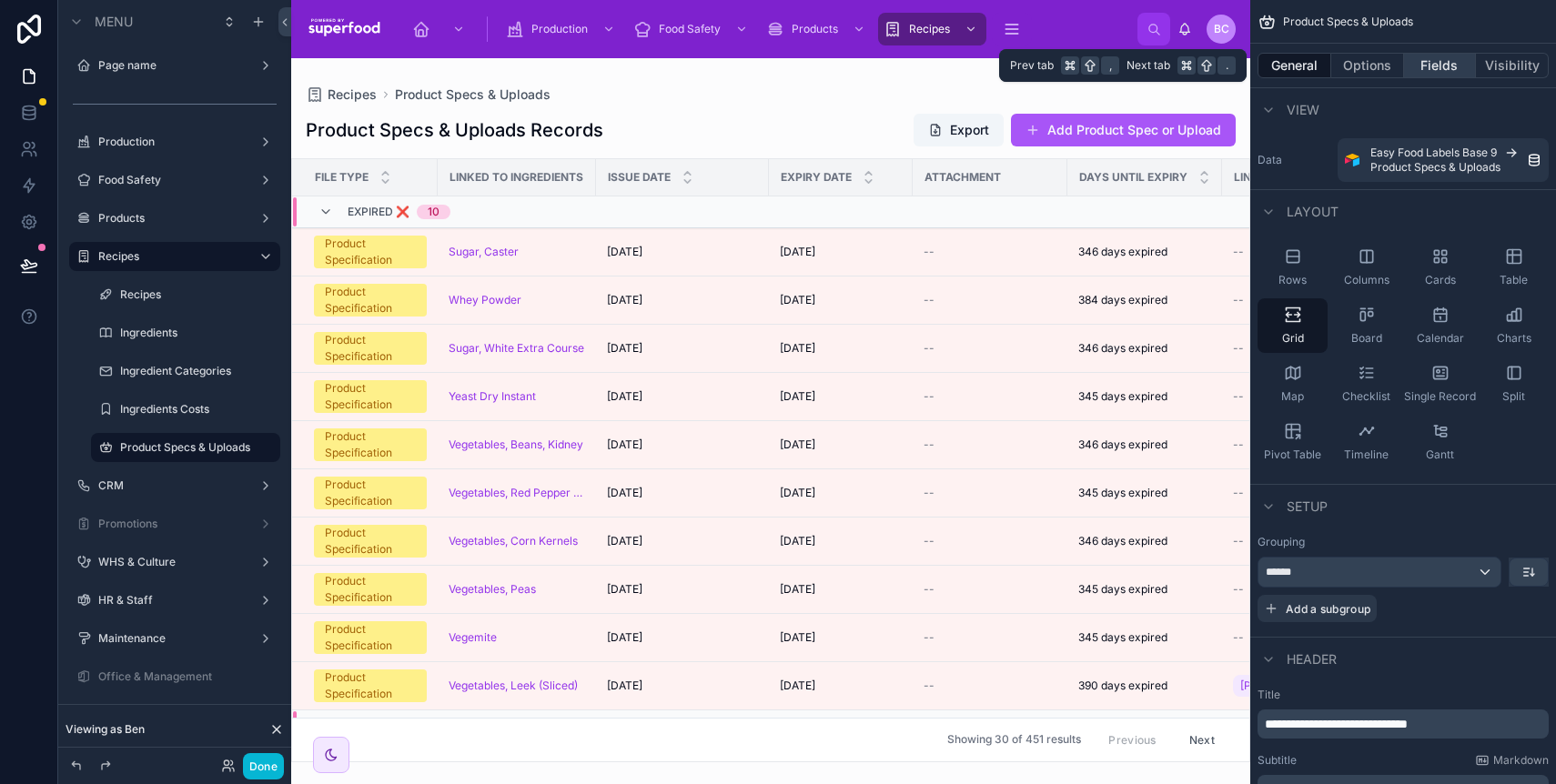
click at [1439, 60] on button "Fields" at bounding box center [1440, 65] width 73 height 26
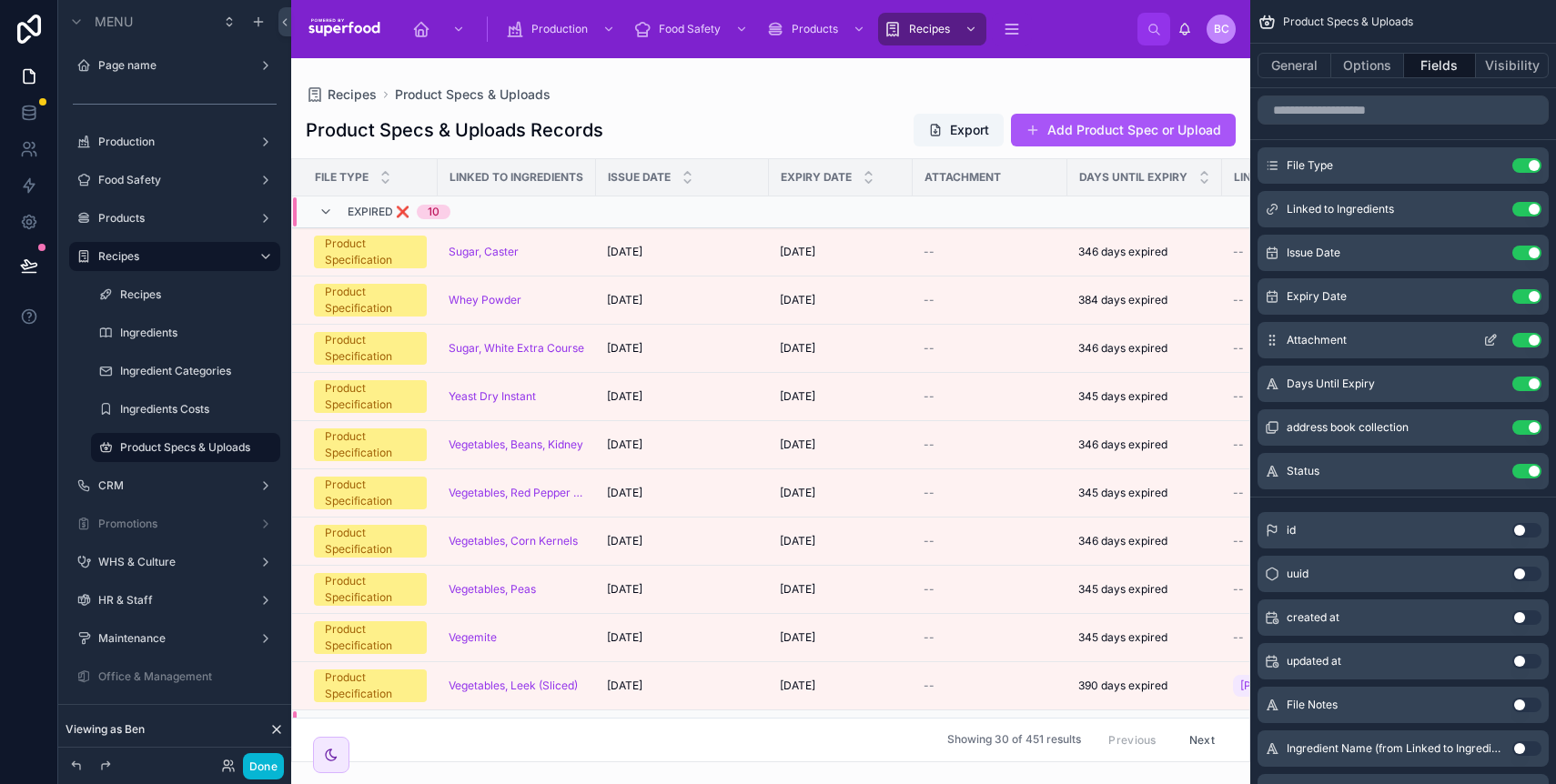
click at [1518, 344] on button "Use setting" at bounding box center [1527, 339] width 29 height 14
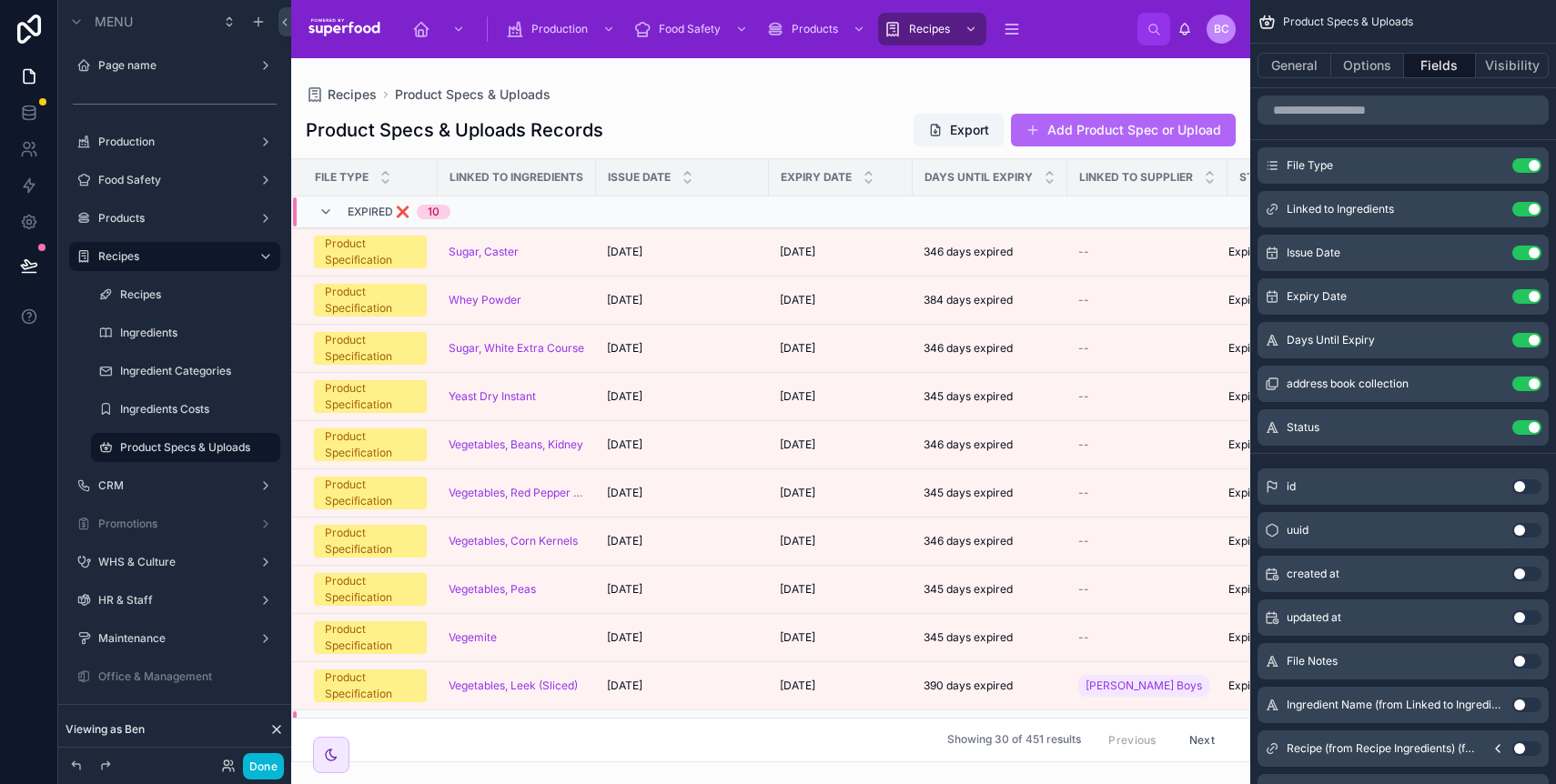
click at [1208, 131] on button "Add Product Spec or Upload" at bounding box center [1123, 130] width 225 height 33
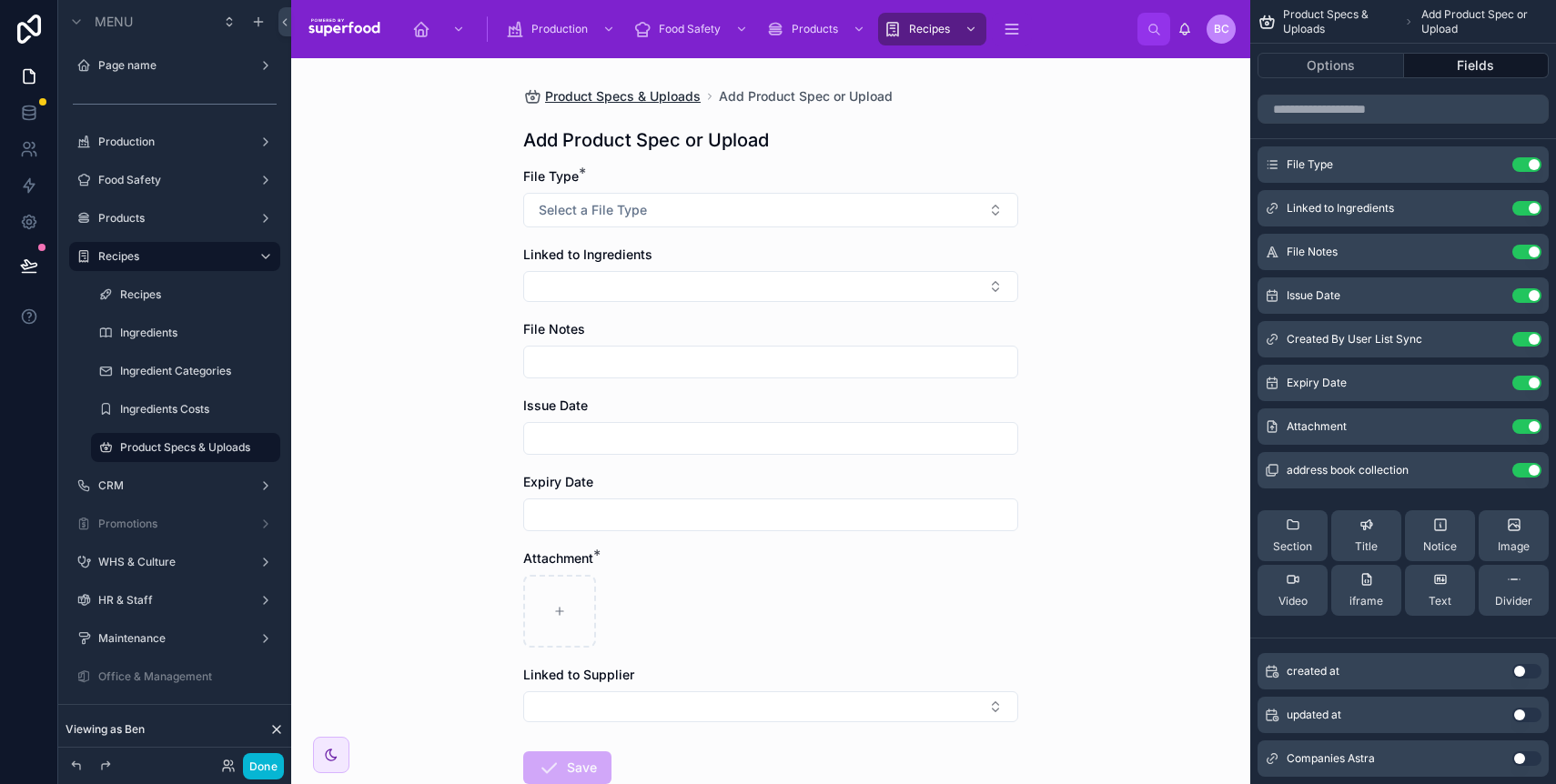
click at [595, 92] on span "Product Specs & Uploads" at bounding box center [623, 96] width 156 height 18
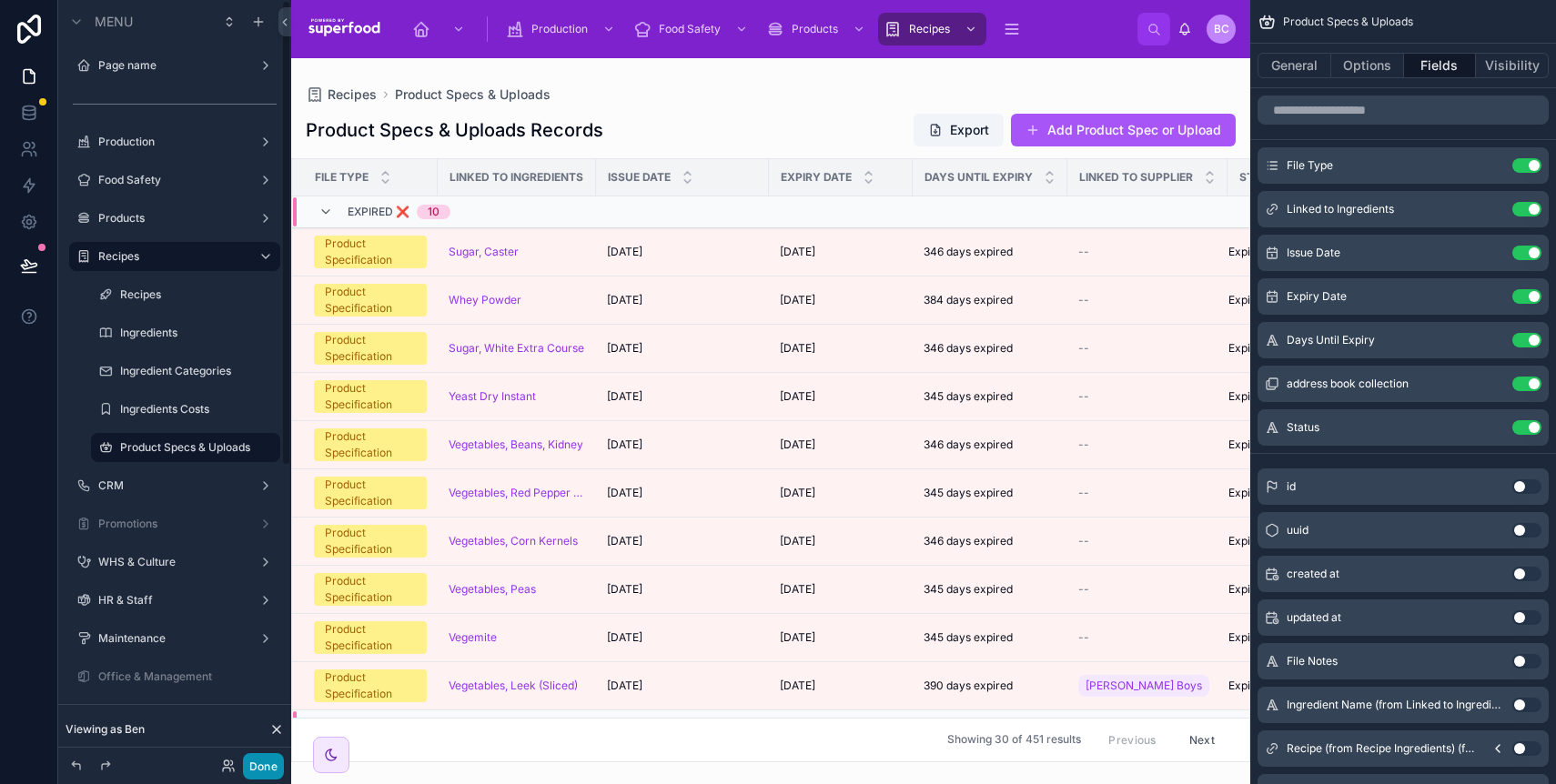
click at [268, 762] on button "Done" at bounding box center [263, 767] width 41 height 27
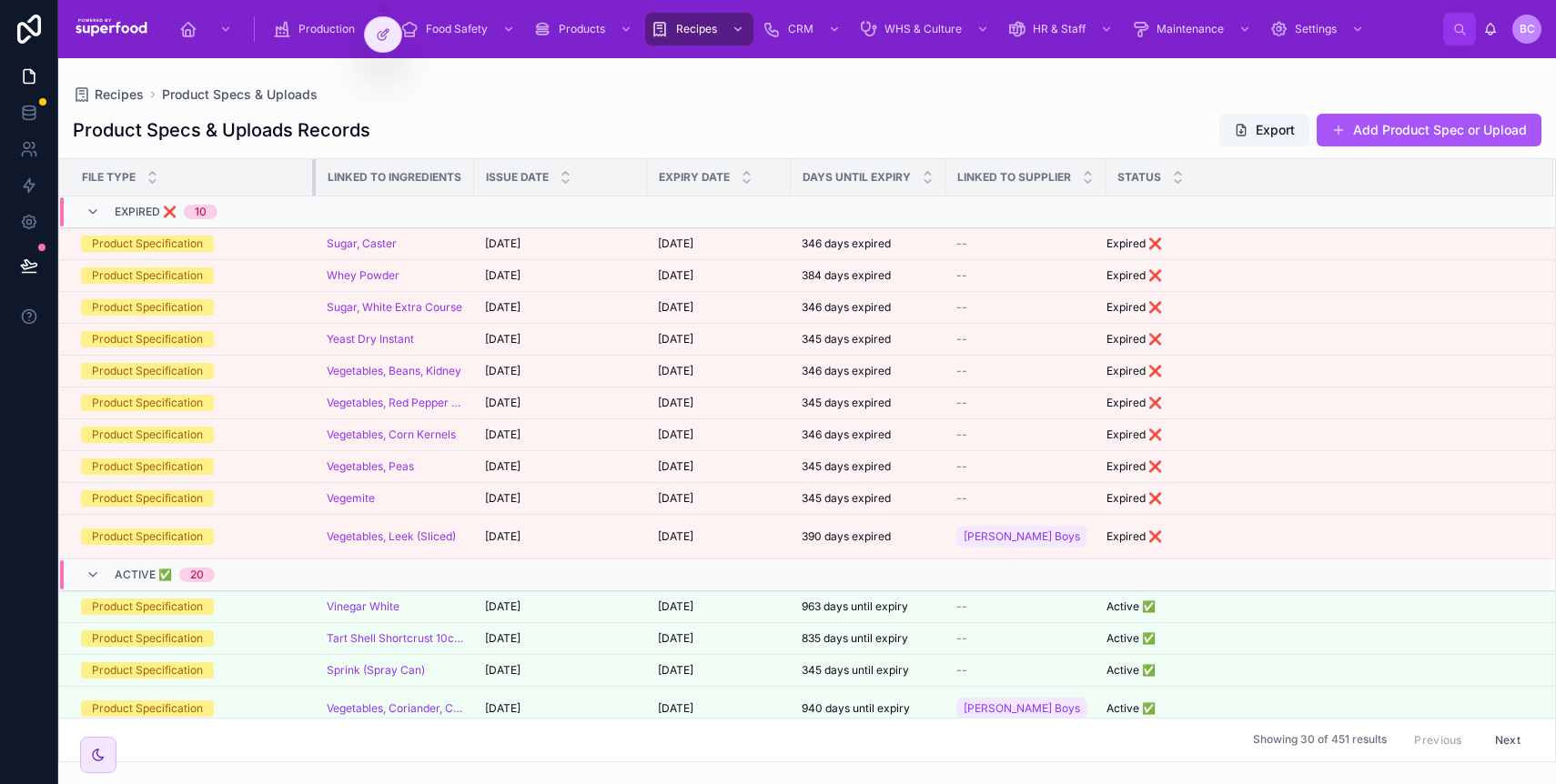
drag, startPoint x: 202, startPoint y: 177, endPoint x: 328, endPoint y: 179, distance: 126.0
click at [319, 179] on div at bounding box center [316, 178] width 8 height 36
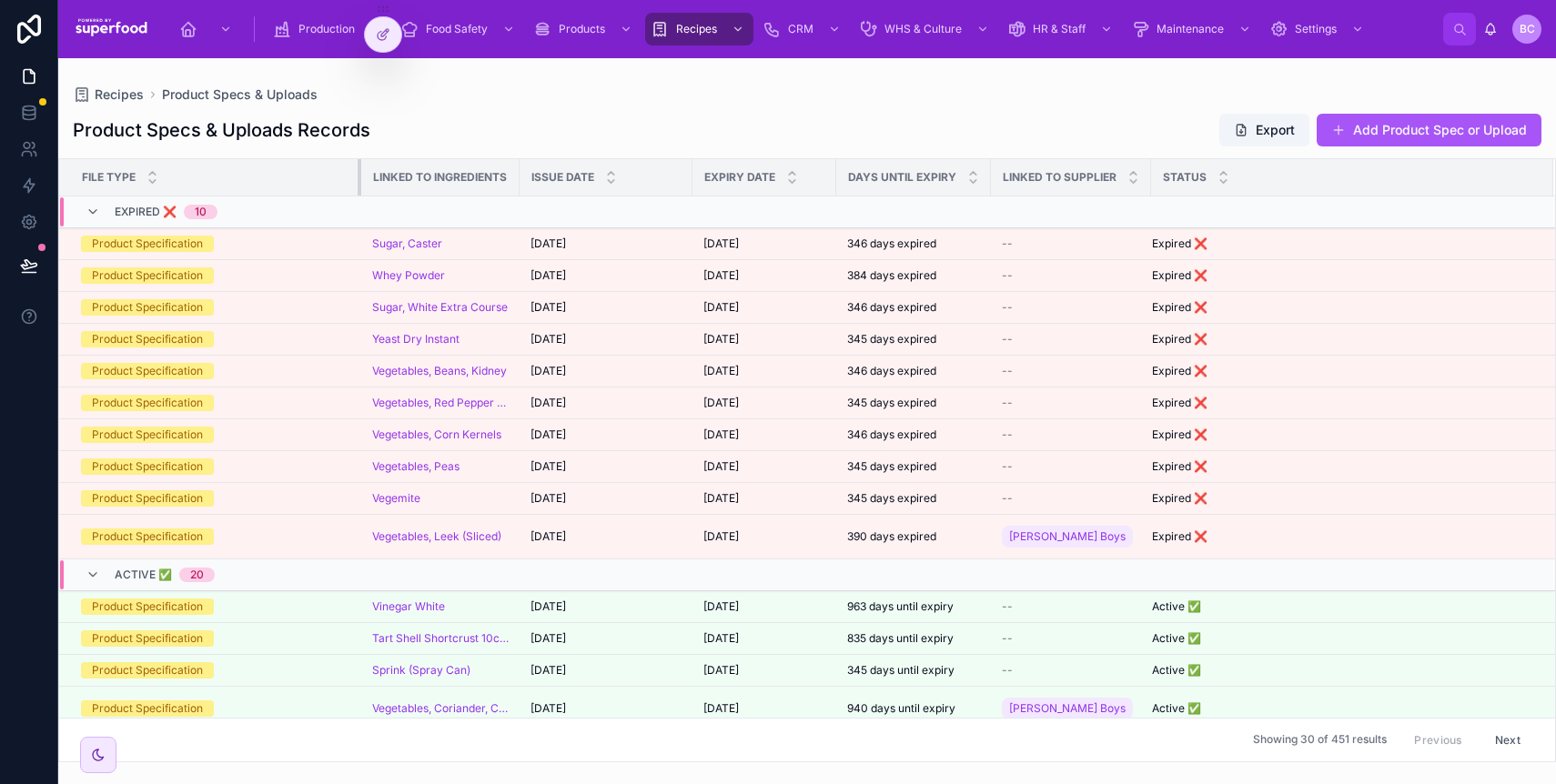
drag, startPoint x: 329, startPoint y: 179, endPoint x: 362, endPoint y: 183, distance: 33.2
click at [362, 183] on div at bounding box center [362, 178] width 8 height 36
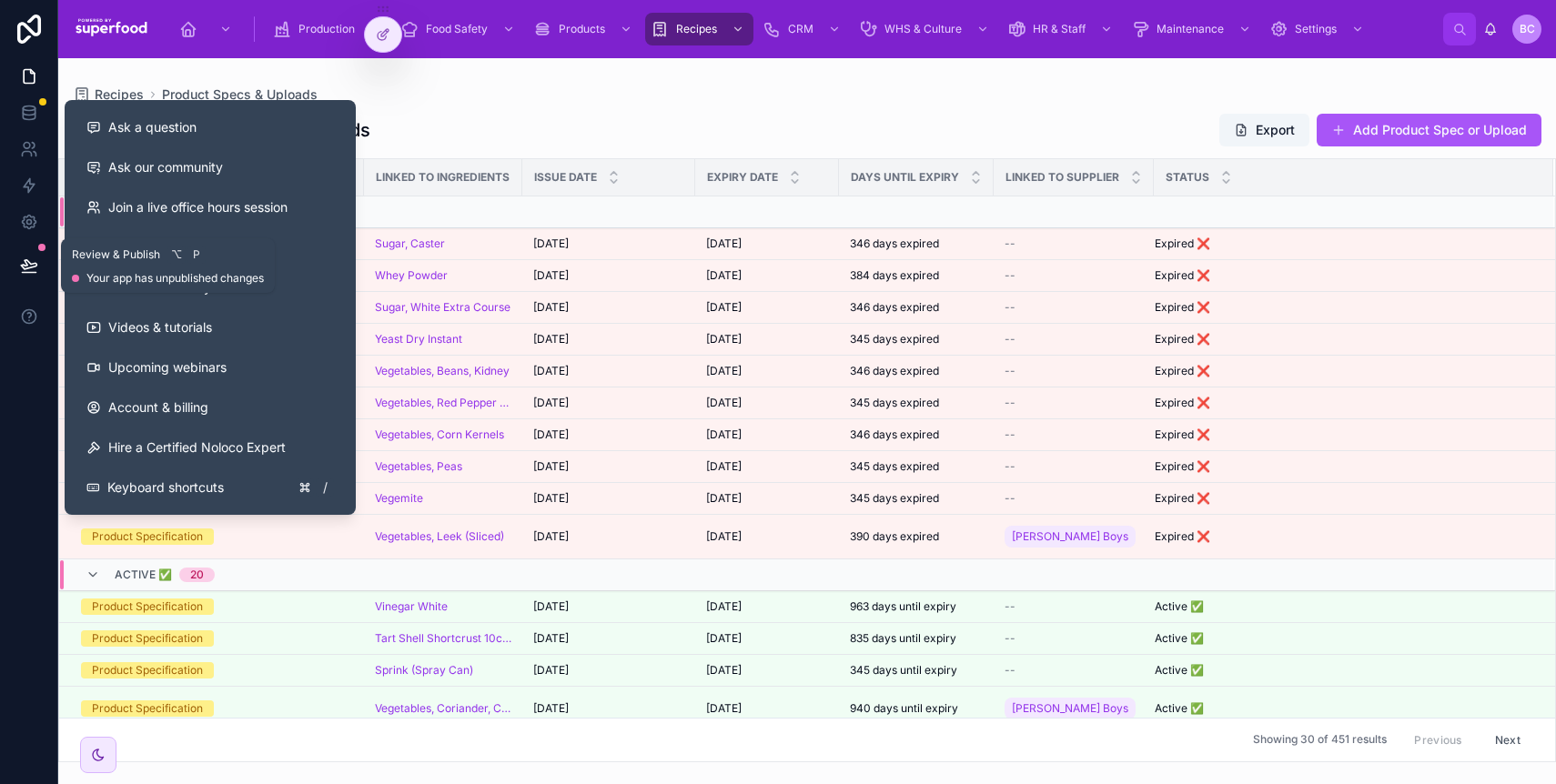
click at [40, 264] on button at bounding box center [30, 265] width 40 height 51
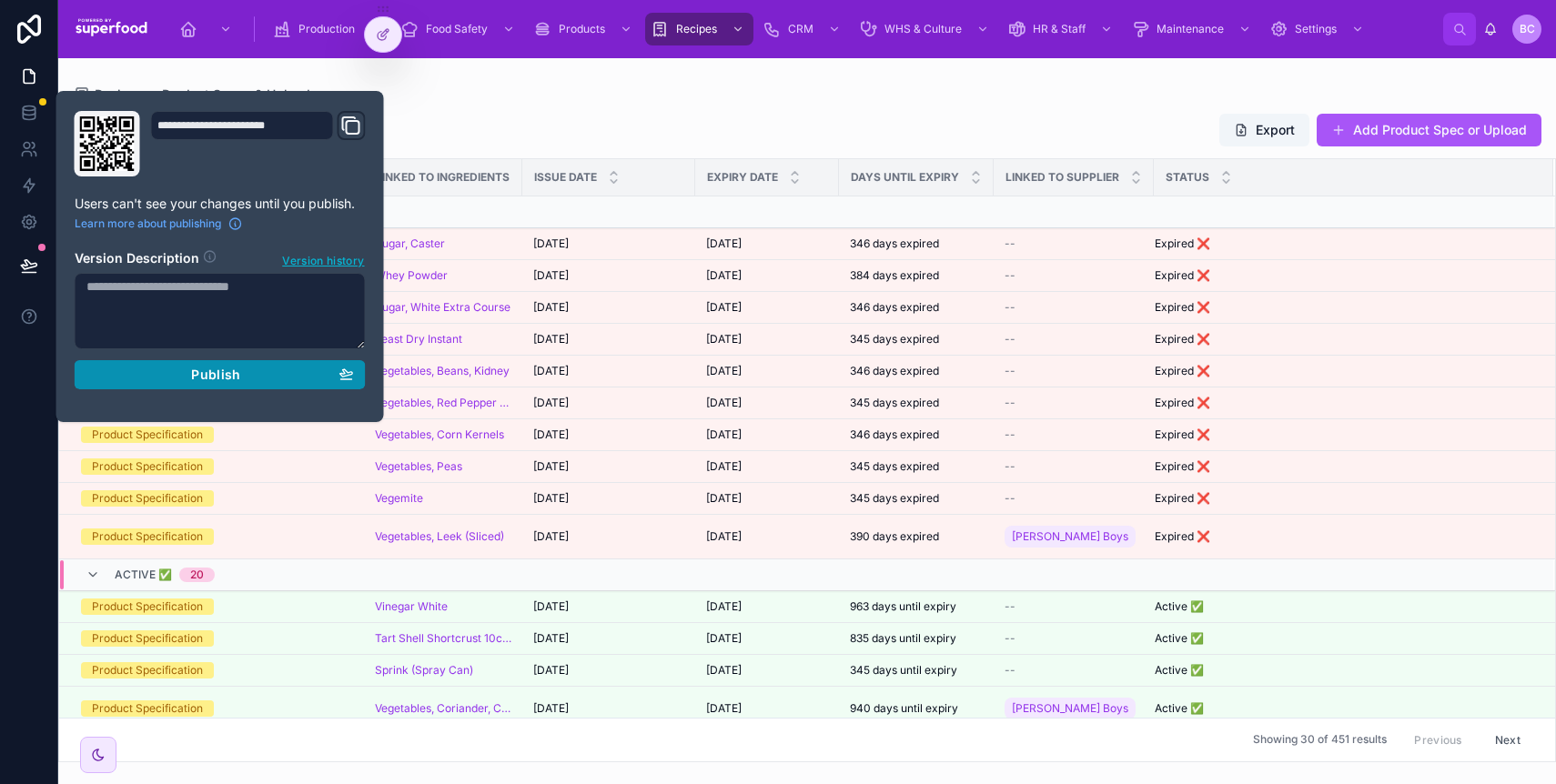
click at [187, 374] on div "Publish" at bounding box center [220, 375] width 268 height 16
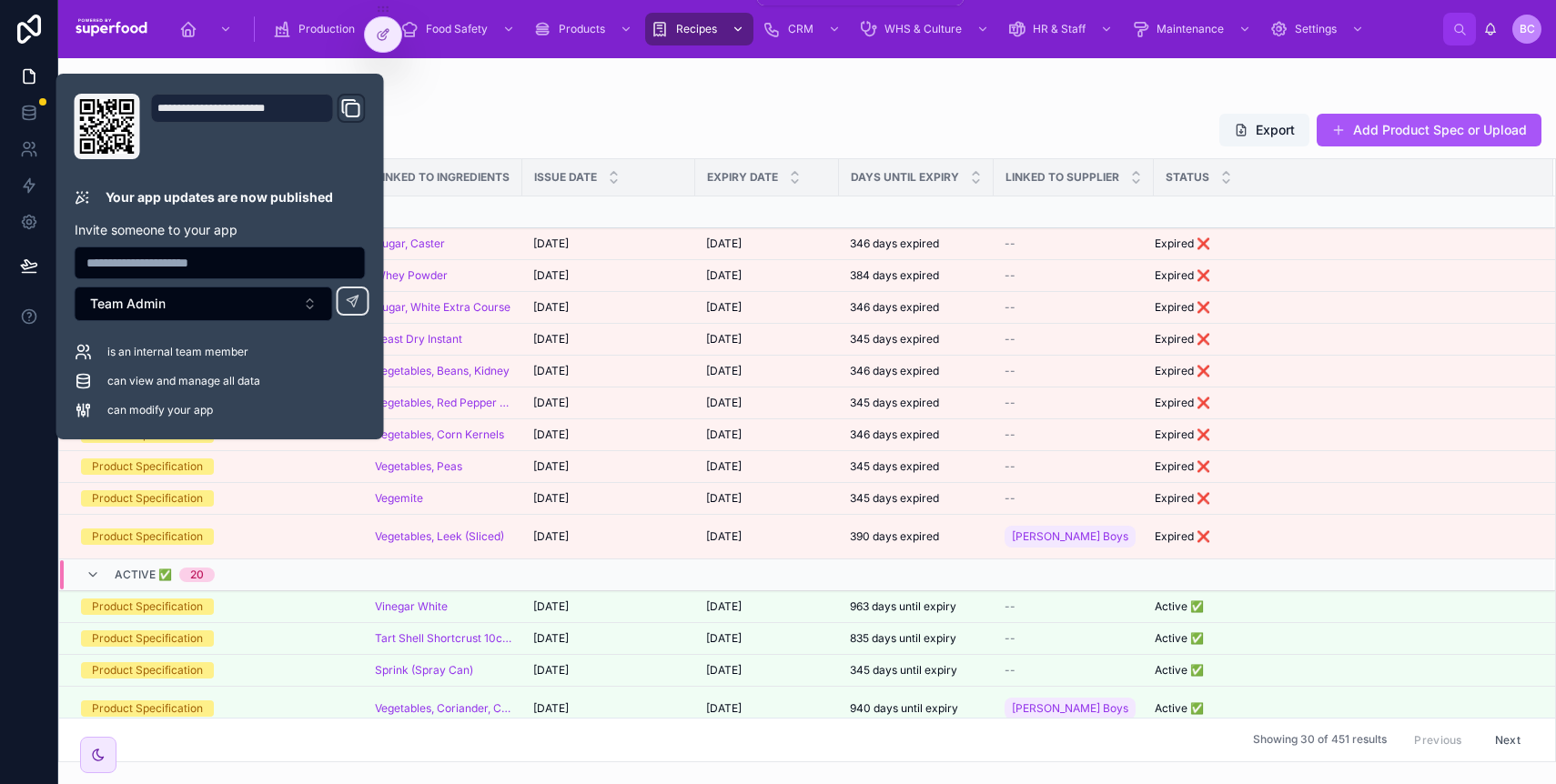
click at [691, 29] on span "Recipes" at bounding box center [696, 29] width 41 height 14
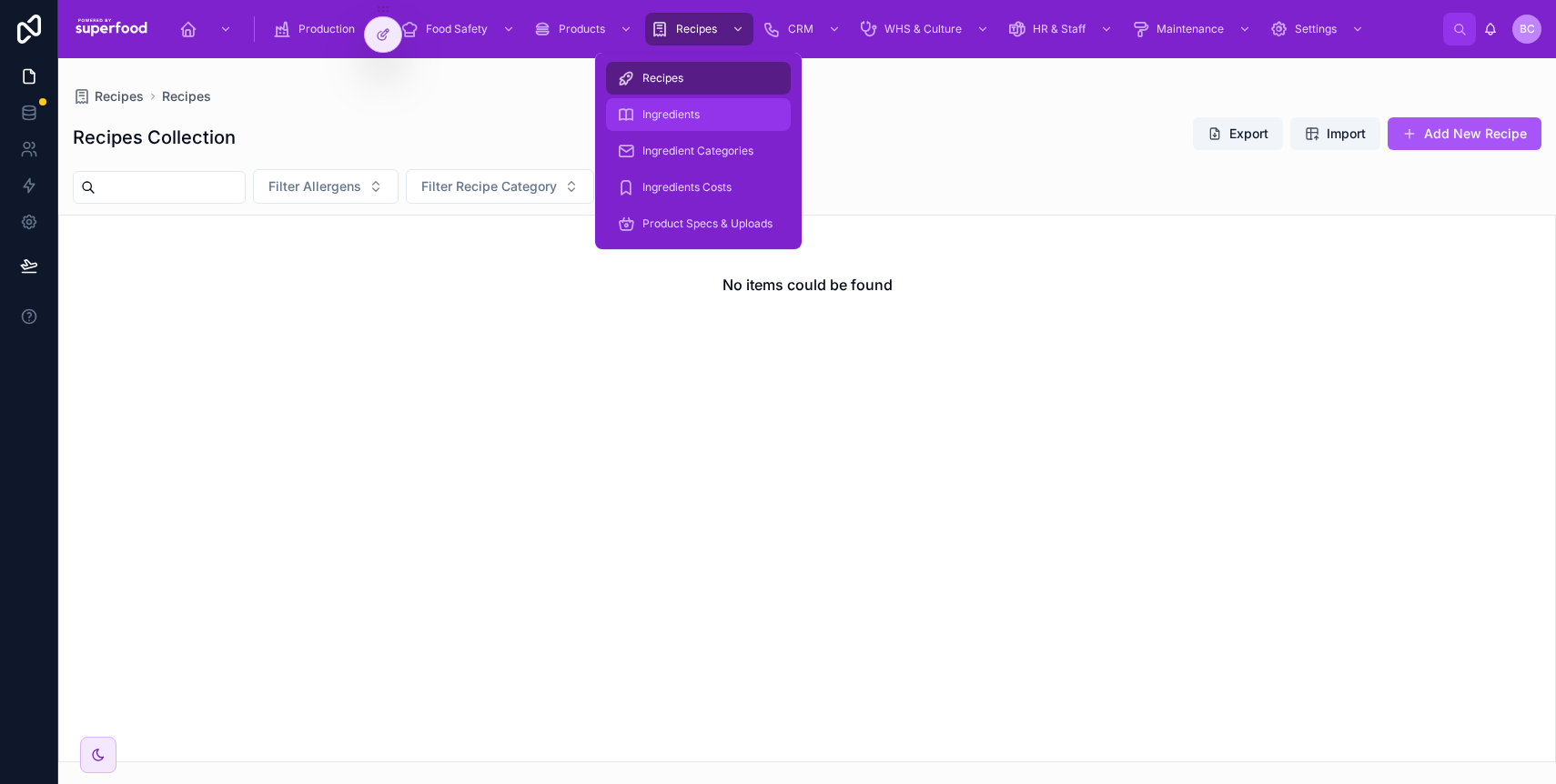
click at [649, 115] on span "Ingredients" at bounding box center [671, 114] width 57 height 14
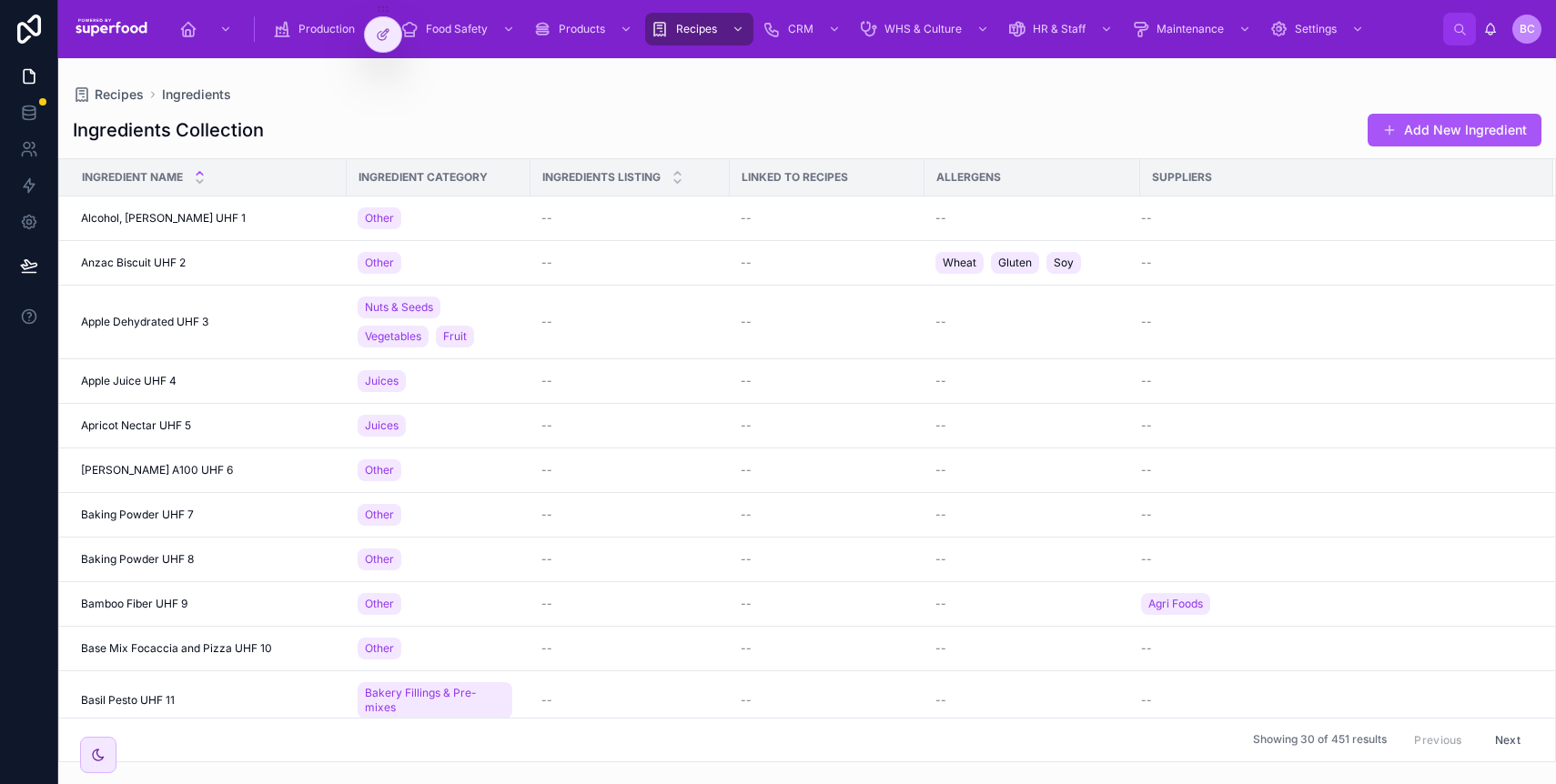
click at [430, 85] on div "Recipes Ingredients Ingredients Collection Add New Ingredient Ingredient Name I…" at bounding box center [807, 410] width 1498 height 705
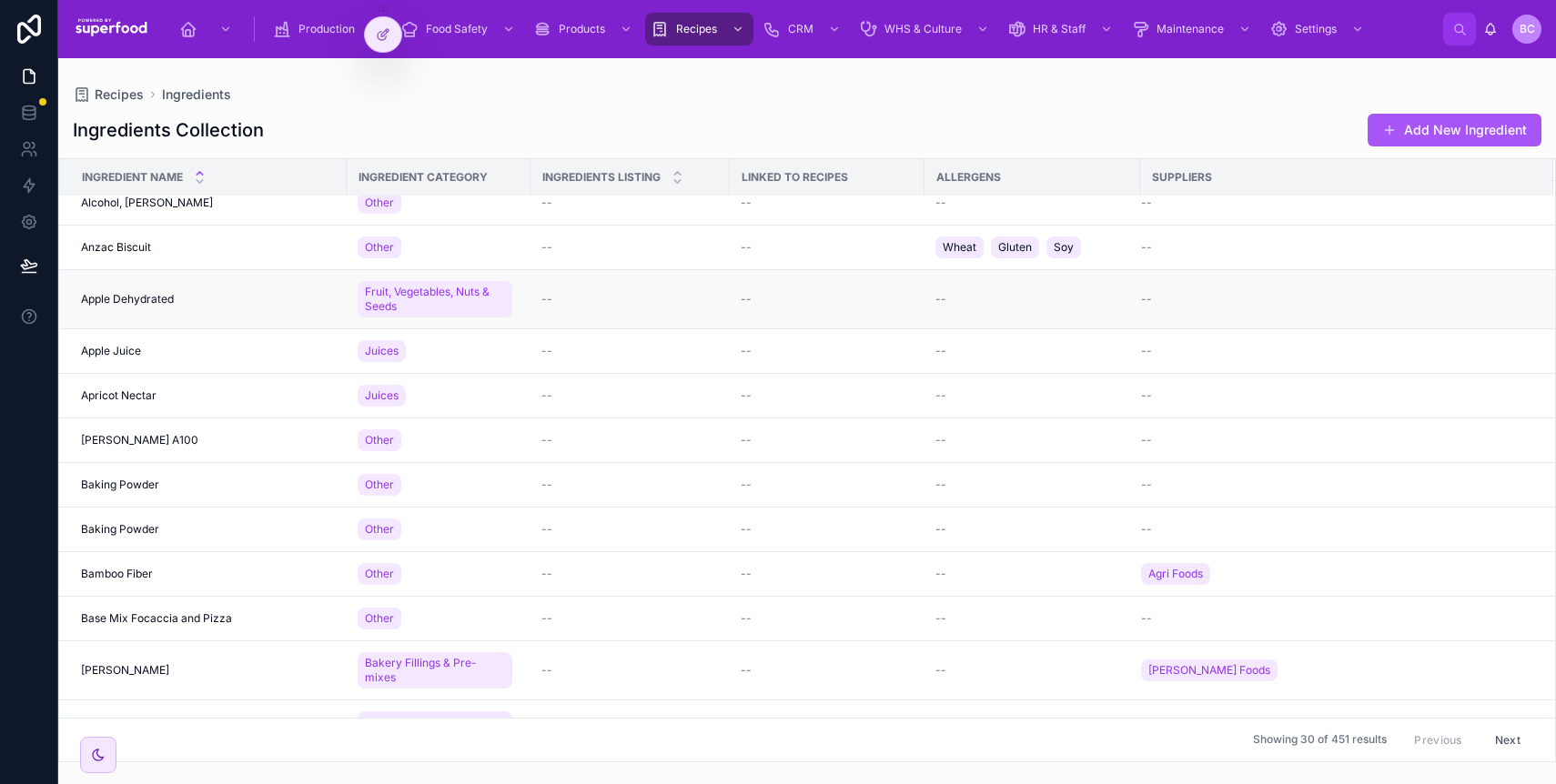
scroll to position [15, 0]
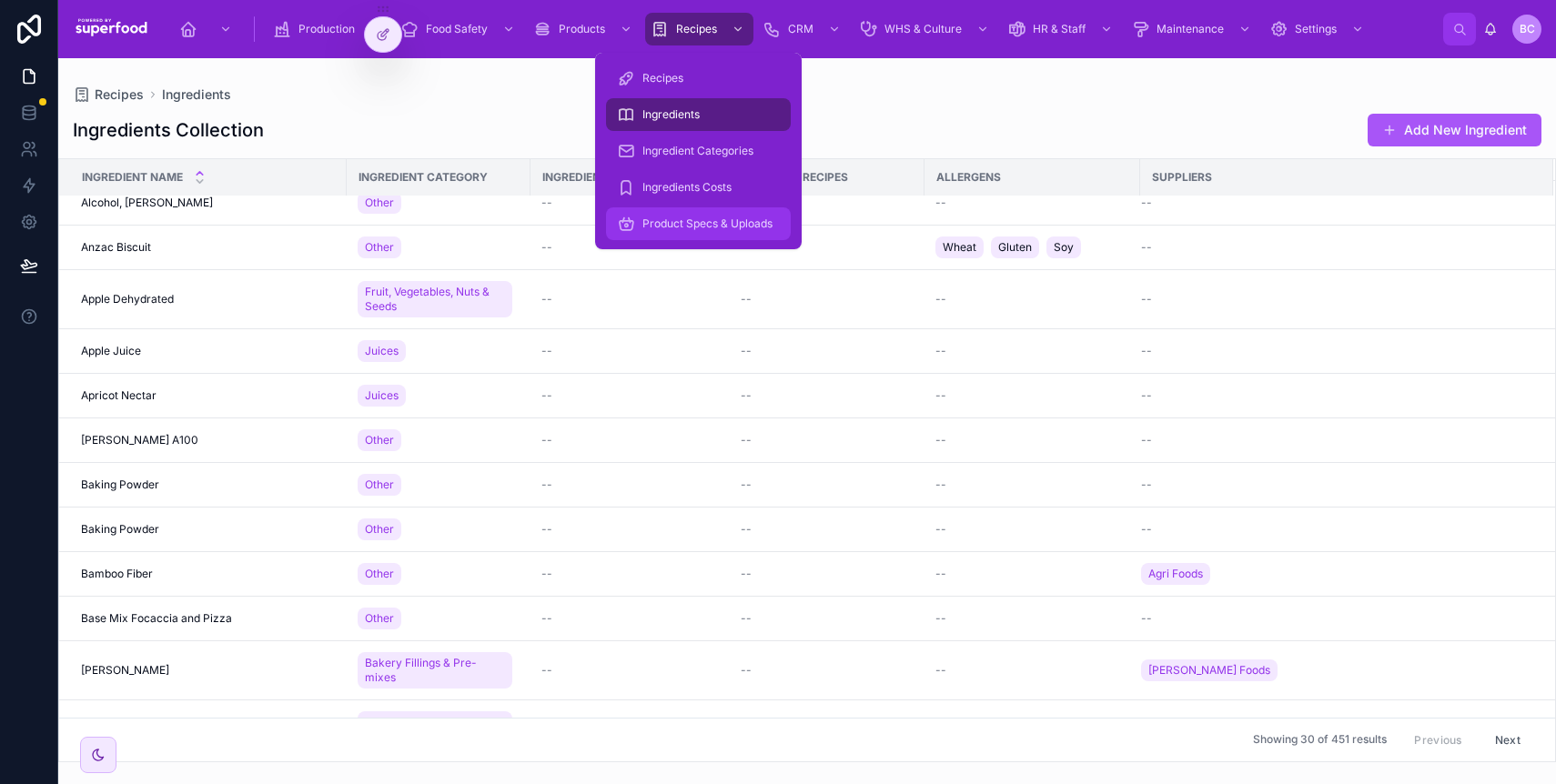
click at [689, 222] on span "Product Specs & Uploads" at bounding box center [708, 223] width 130 height 14
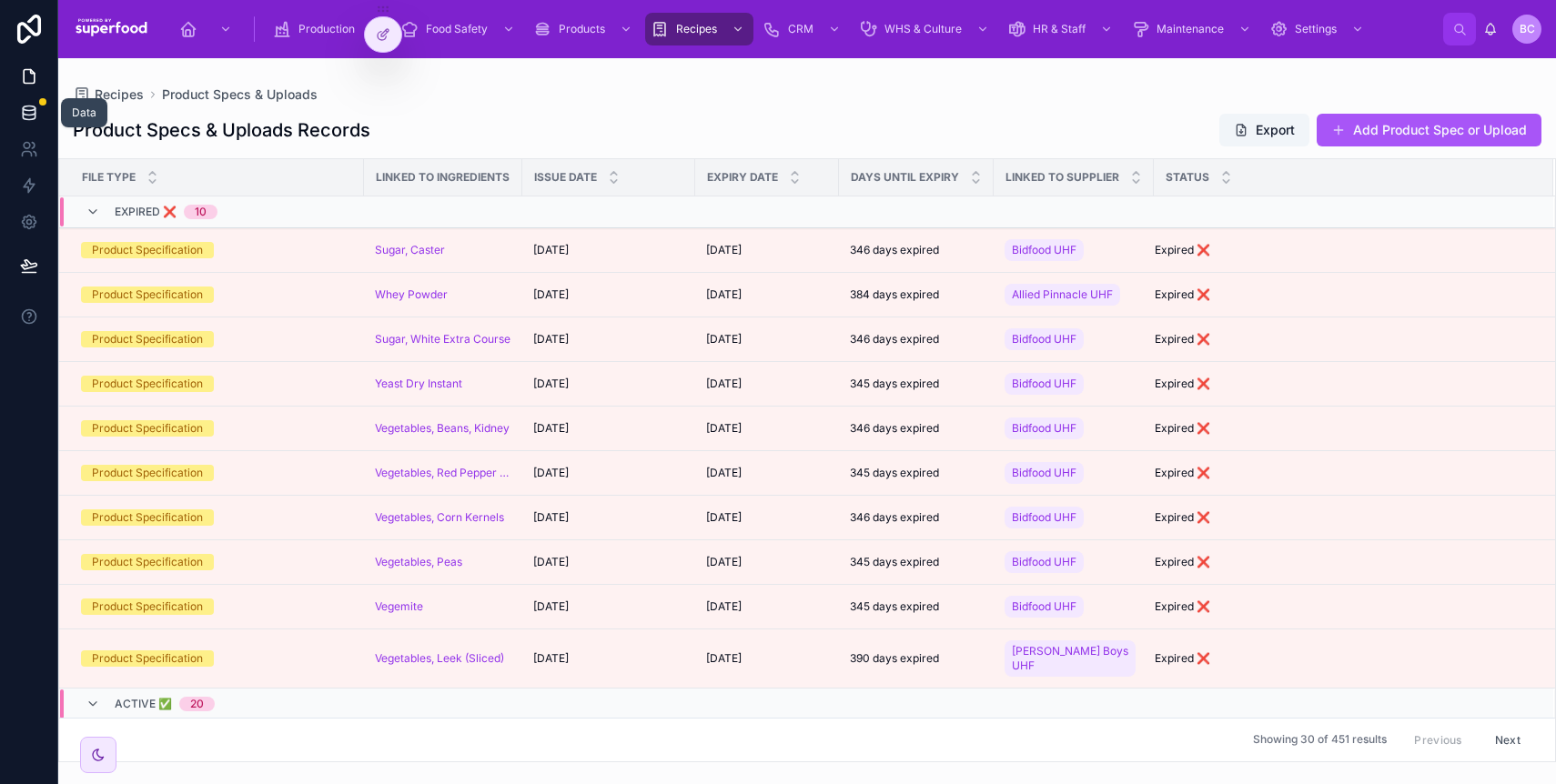
click at [35, 113] on icon at bounding box center [29, 112] width 18 height 18
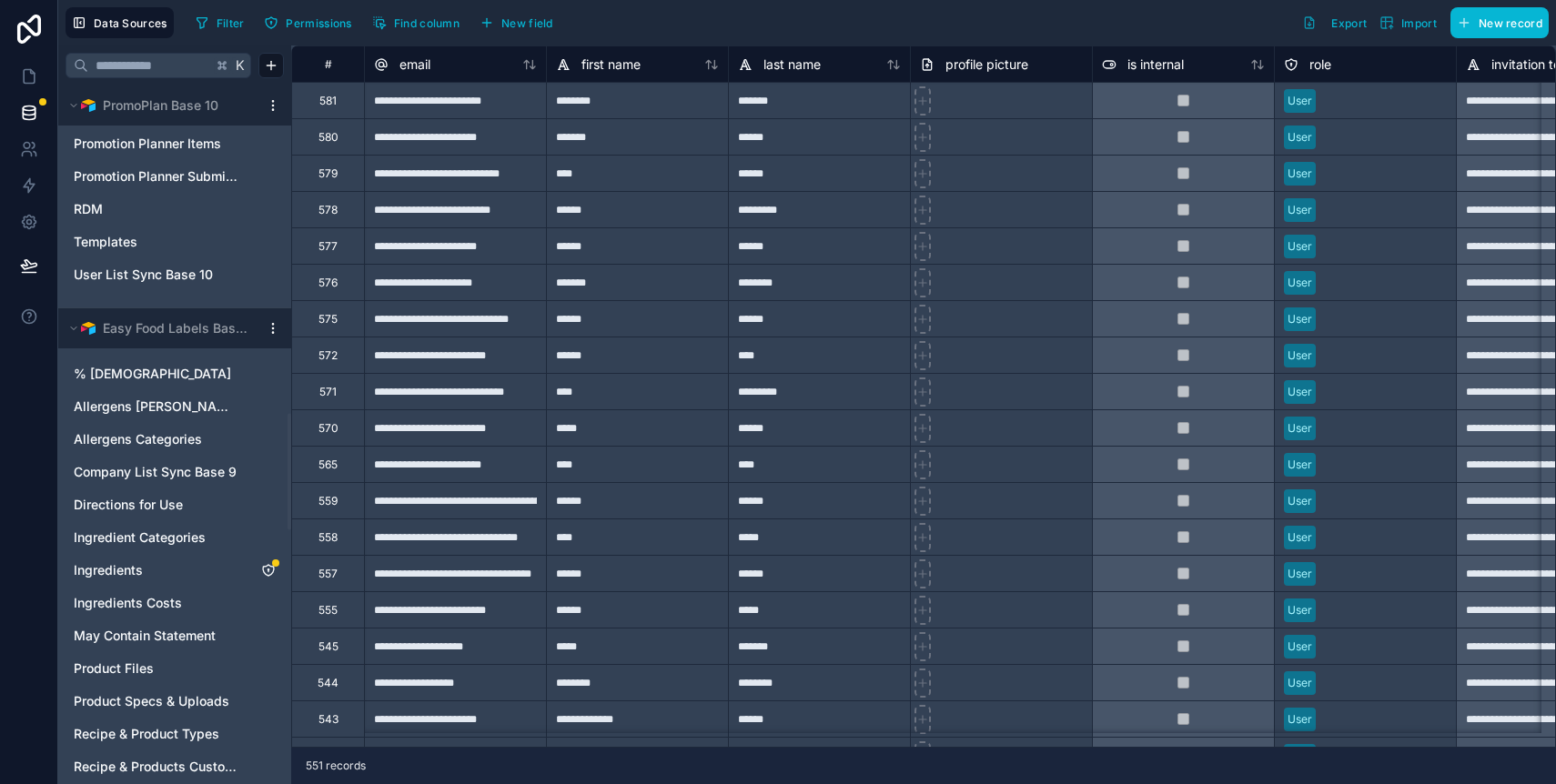
scroll to position [1983, 0]
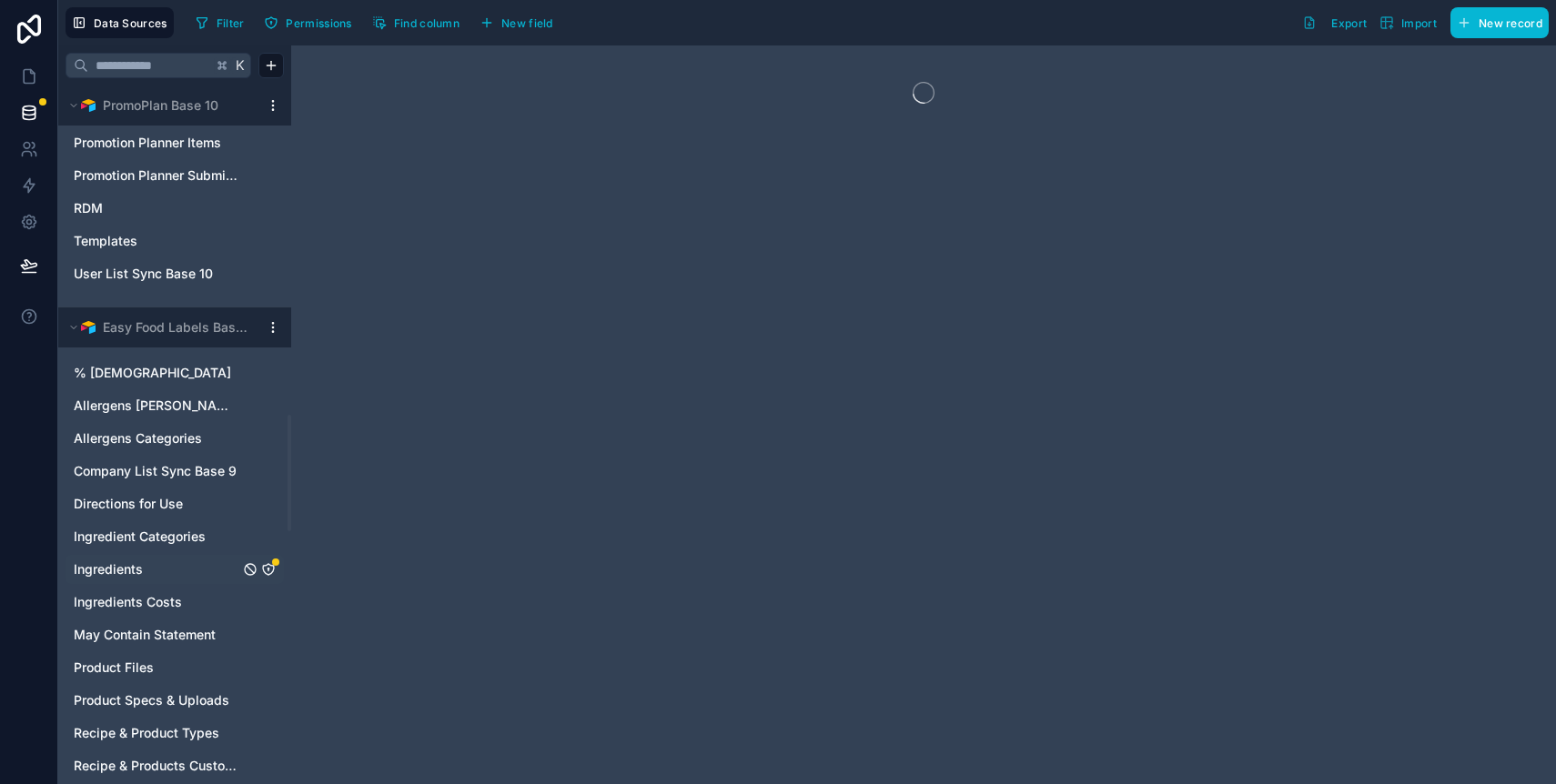
click at [135, 576] on span "Ingredients" at bounding box center [108, 569] width 69 height 18
click at [317, 29] on span "Permissions" at bounding box center [318, 23] width 66 height 13
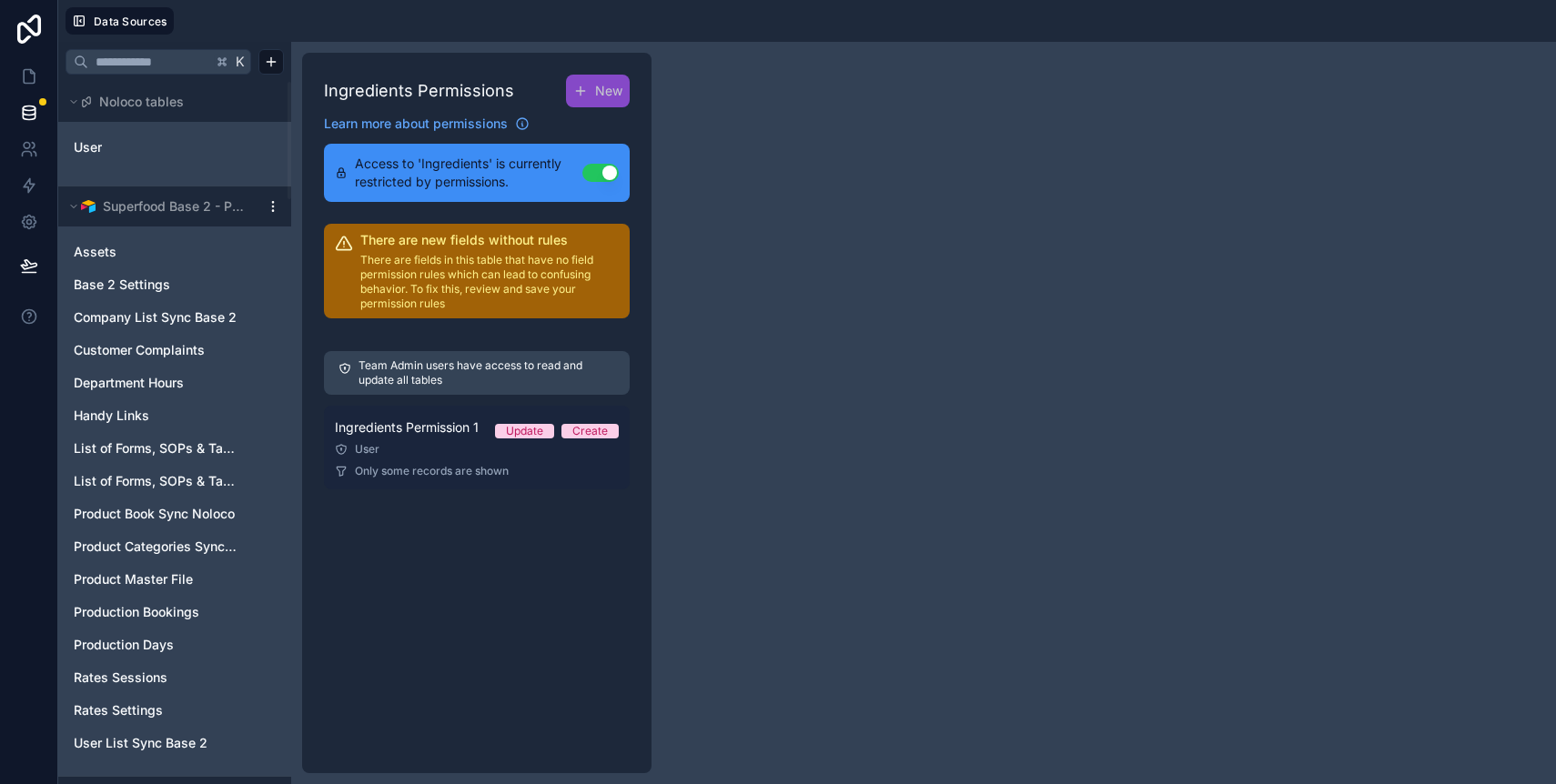
click at [414, 443] on div "User" at bounding box center [476, 449] width 284 height 14
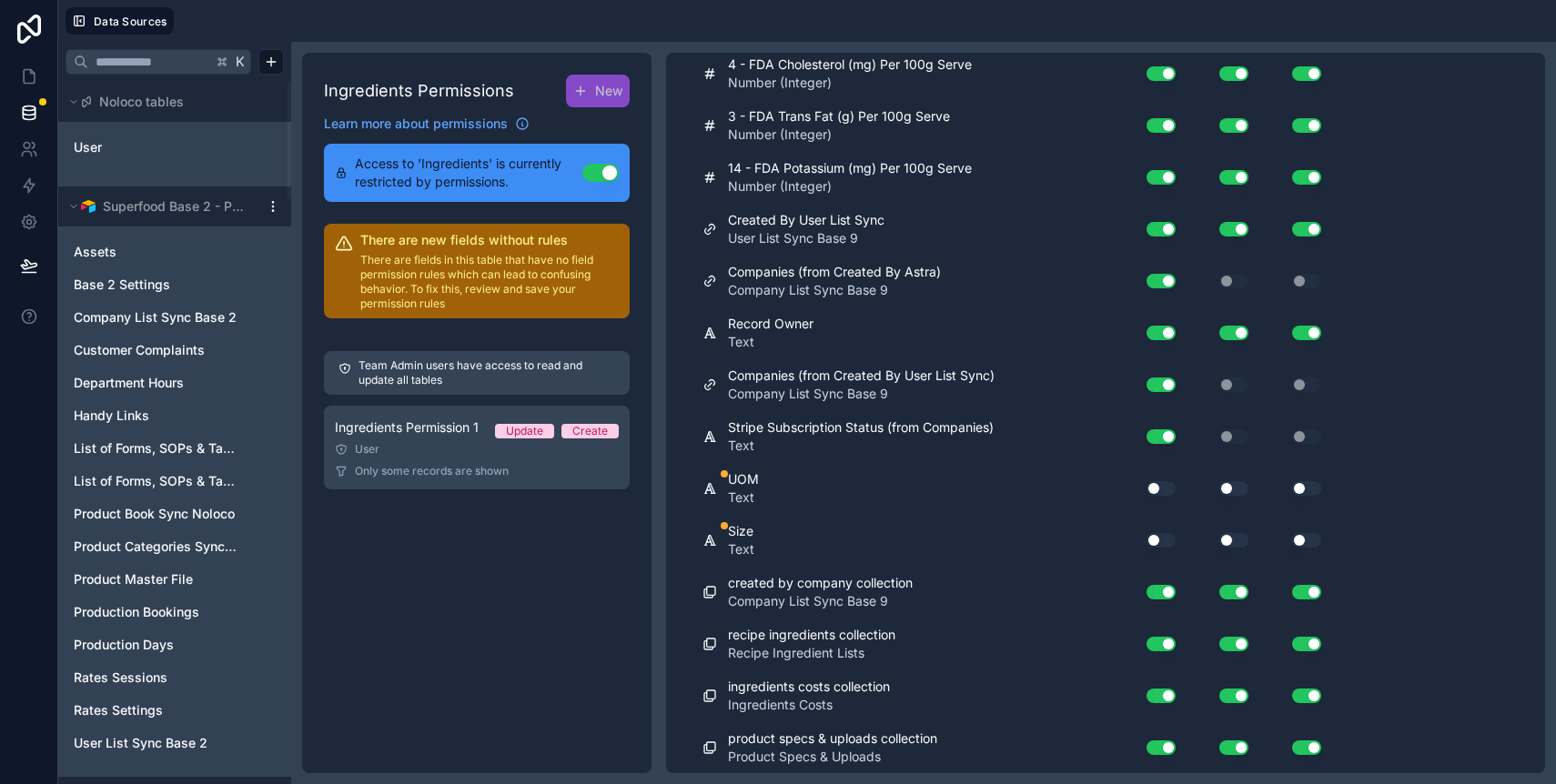
scroll to position [2668, 0]
click at [1155, 489] on button "Use setting" at bounding box center [1161, 488] width 29 height 14
click at [1227, 485] on button "Use setting" at bounding box center [1234, 488] width 29 height 14
click at [1307, 487] on button "Use setting" at bounding box center [1306, 488] width 29 height 14
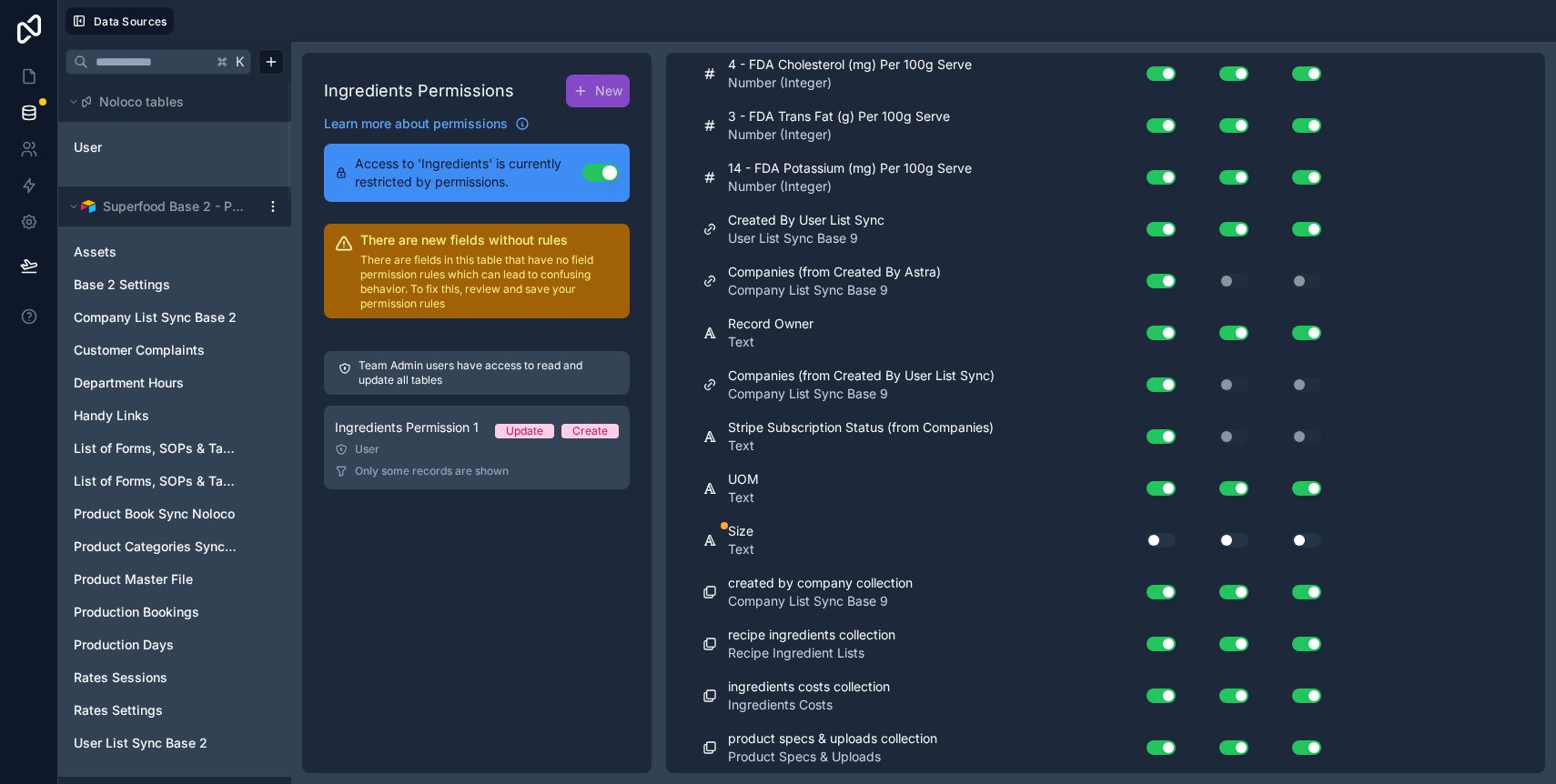
click at [1304, 541] on button "Use setting" at bounding box center [1306, 540] width 29 height 14
click at [1228, 543] on button "Use setting" at bounding box center [1234, 540] width 29 height 14
click at [1162, 541] on button "Use setting" at bounding box center [1161, 540] width 29 height 14
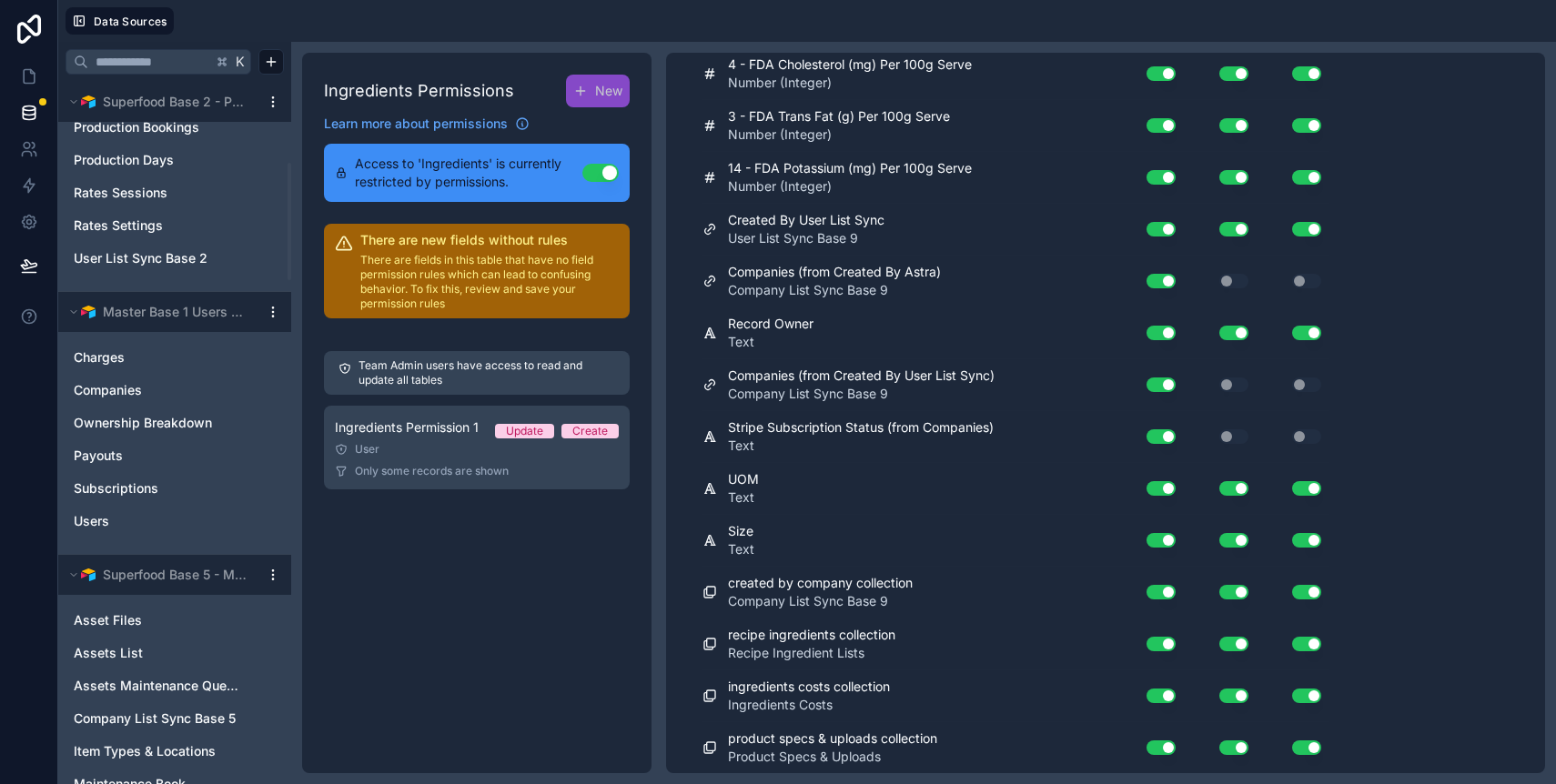
scroll to position [0, 0]
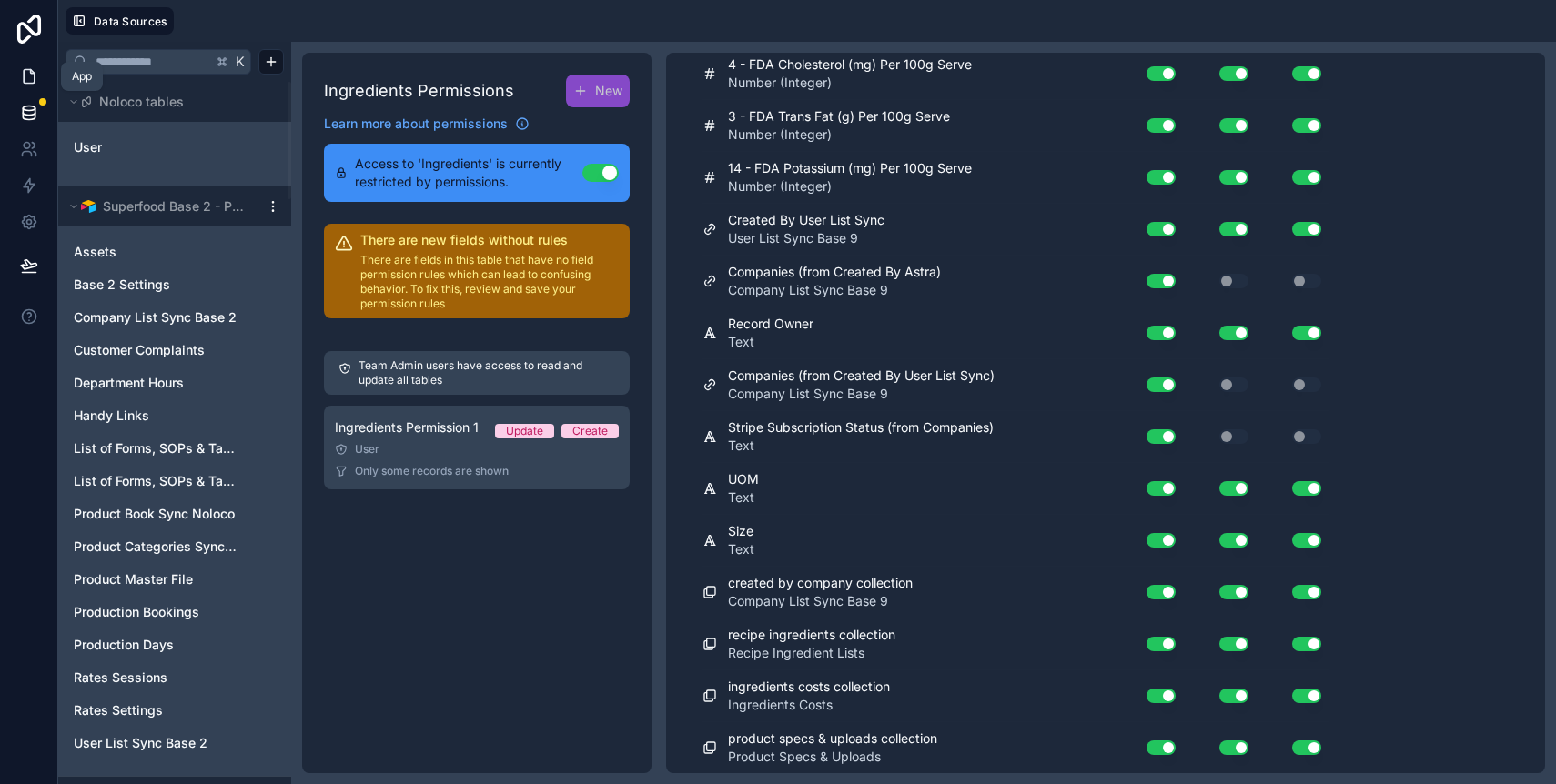
click at [29, 82] on icon at bounding box center [29, 76] width 11 height 13
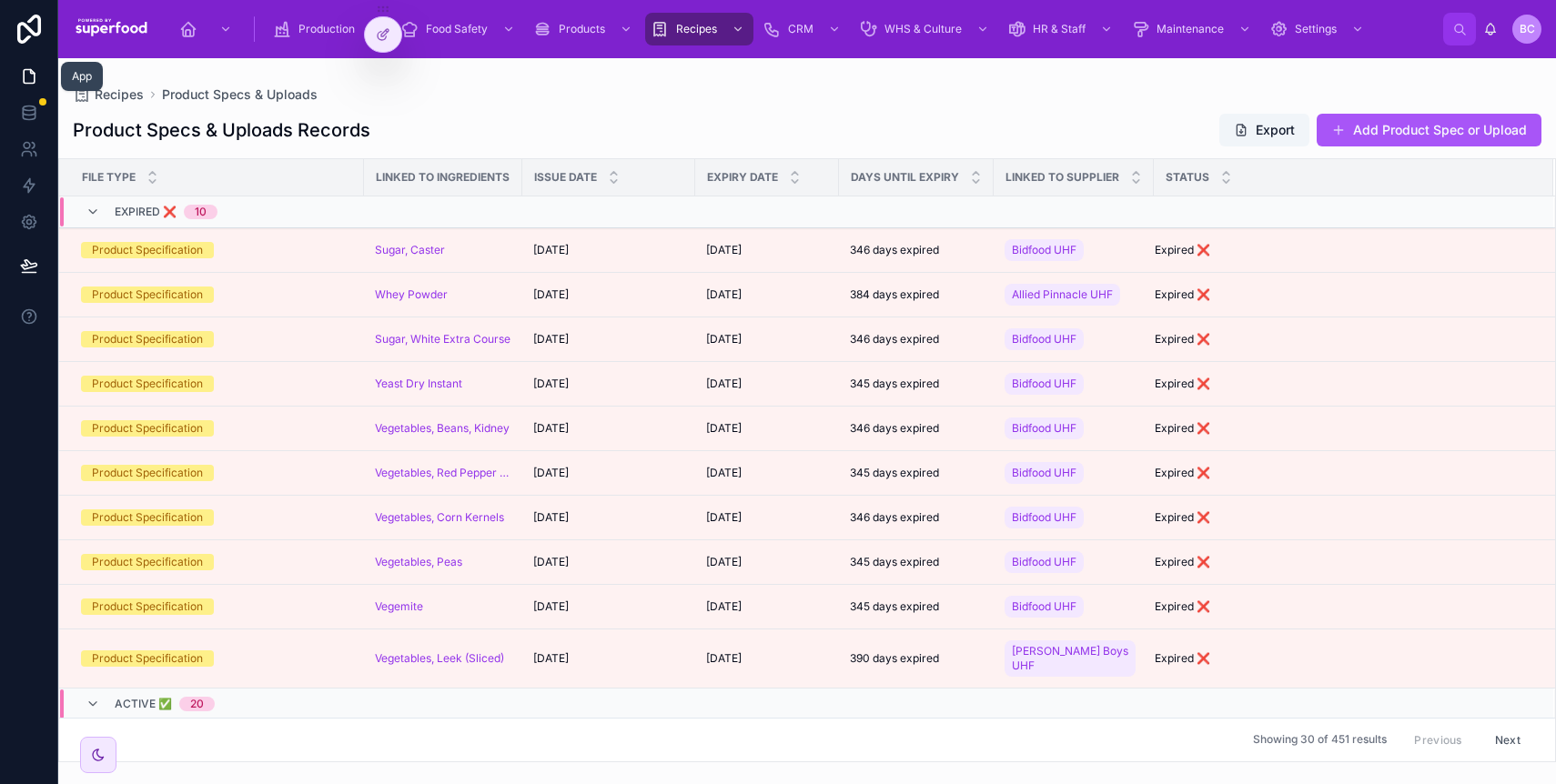
click at [31, 77] on icon at bounding box center [29, 76] width 18 height 18
click at [371, 24] on div at bounding box center [384, 34] width 36 height 34
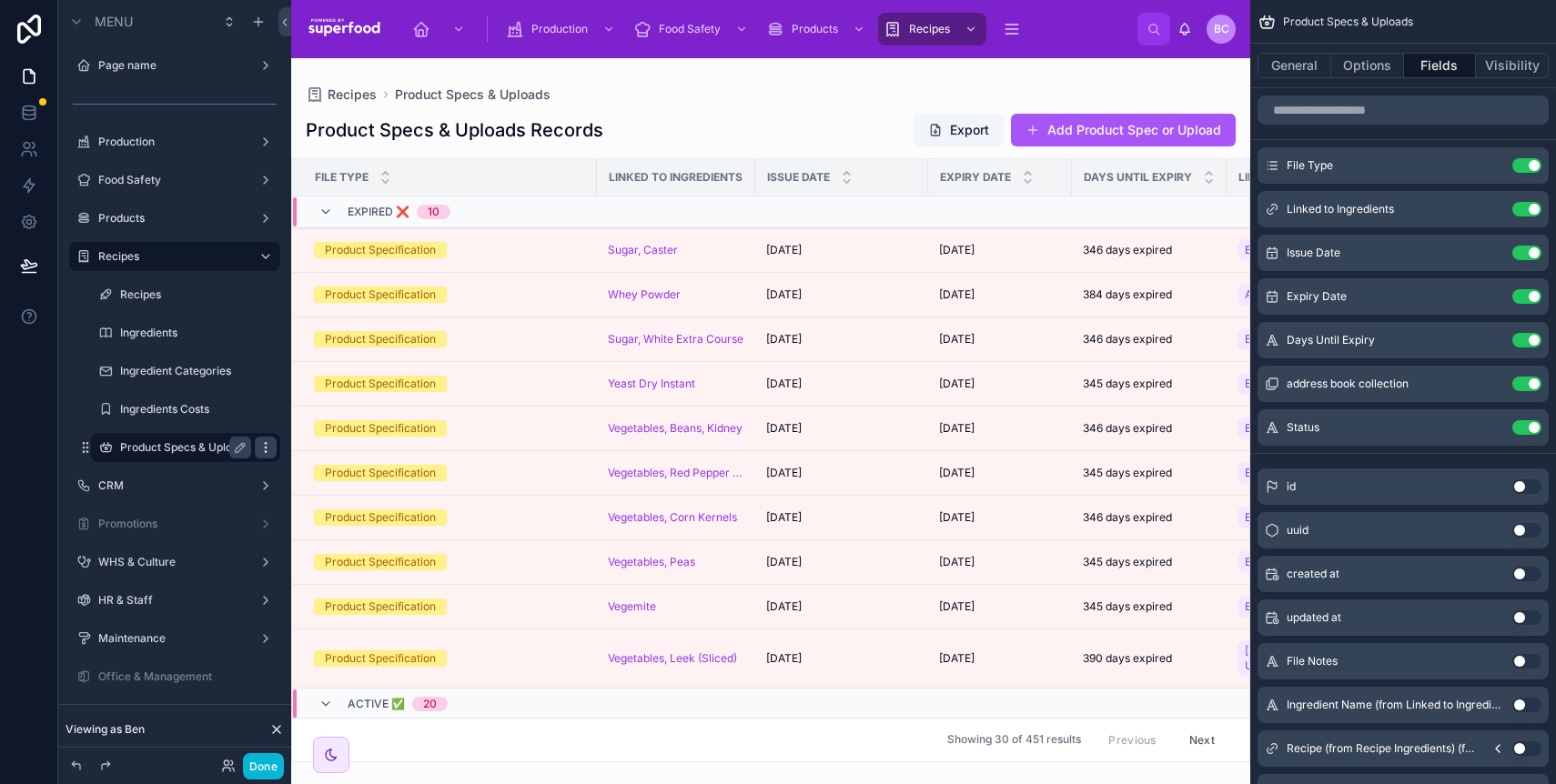
click at [267, 444] on icon "scrollable content" at bounding box center [265, 447] width 14 height 14
click at [346, 433] on span "Clone" at bounding box center [340, 434] width 33 height 18
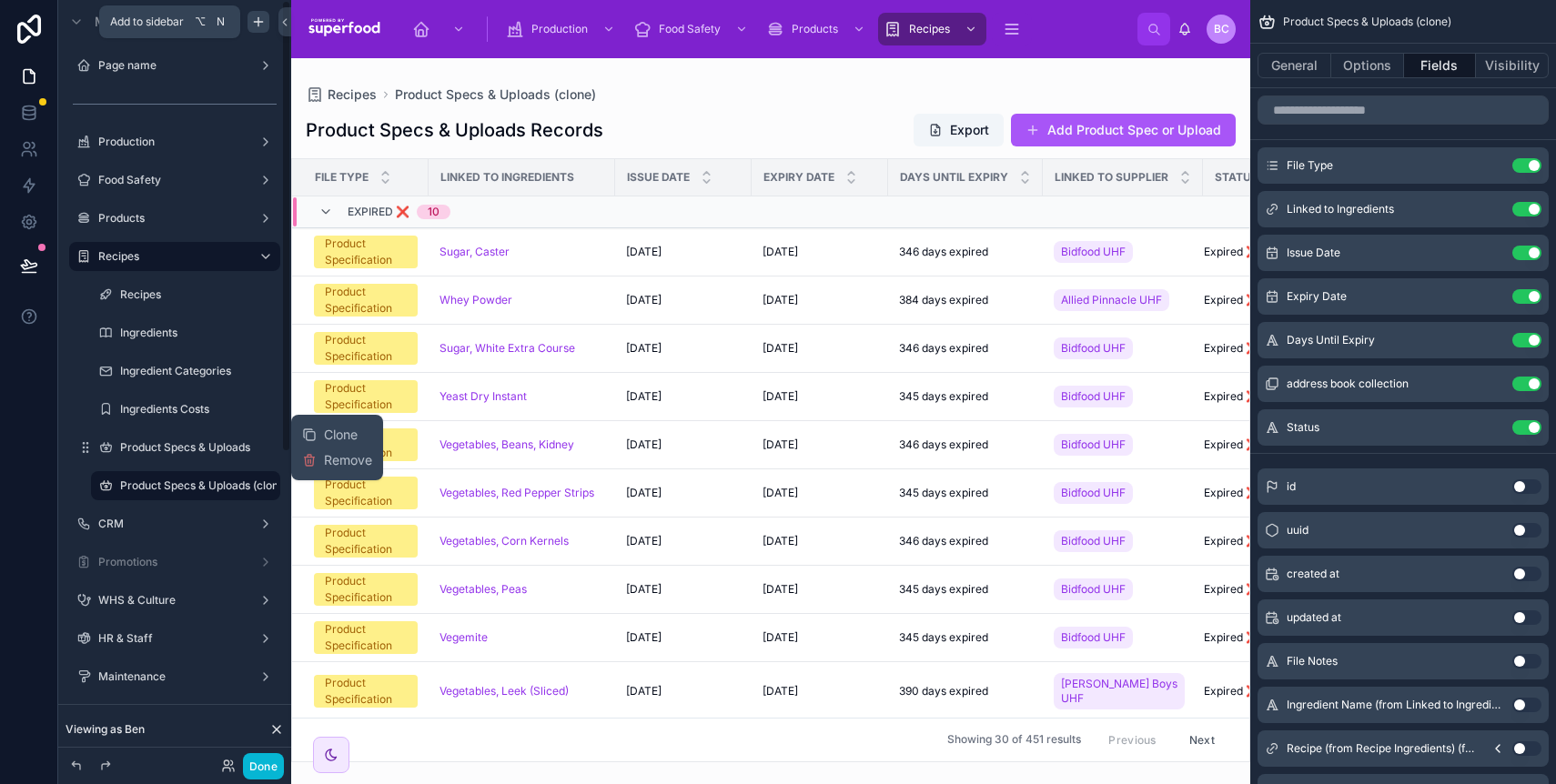
click at [258, 22] on icon "scrollable content" at bounding box center [258, 21] width 14 height 14
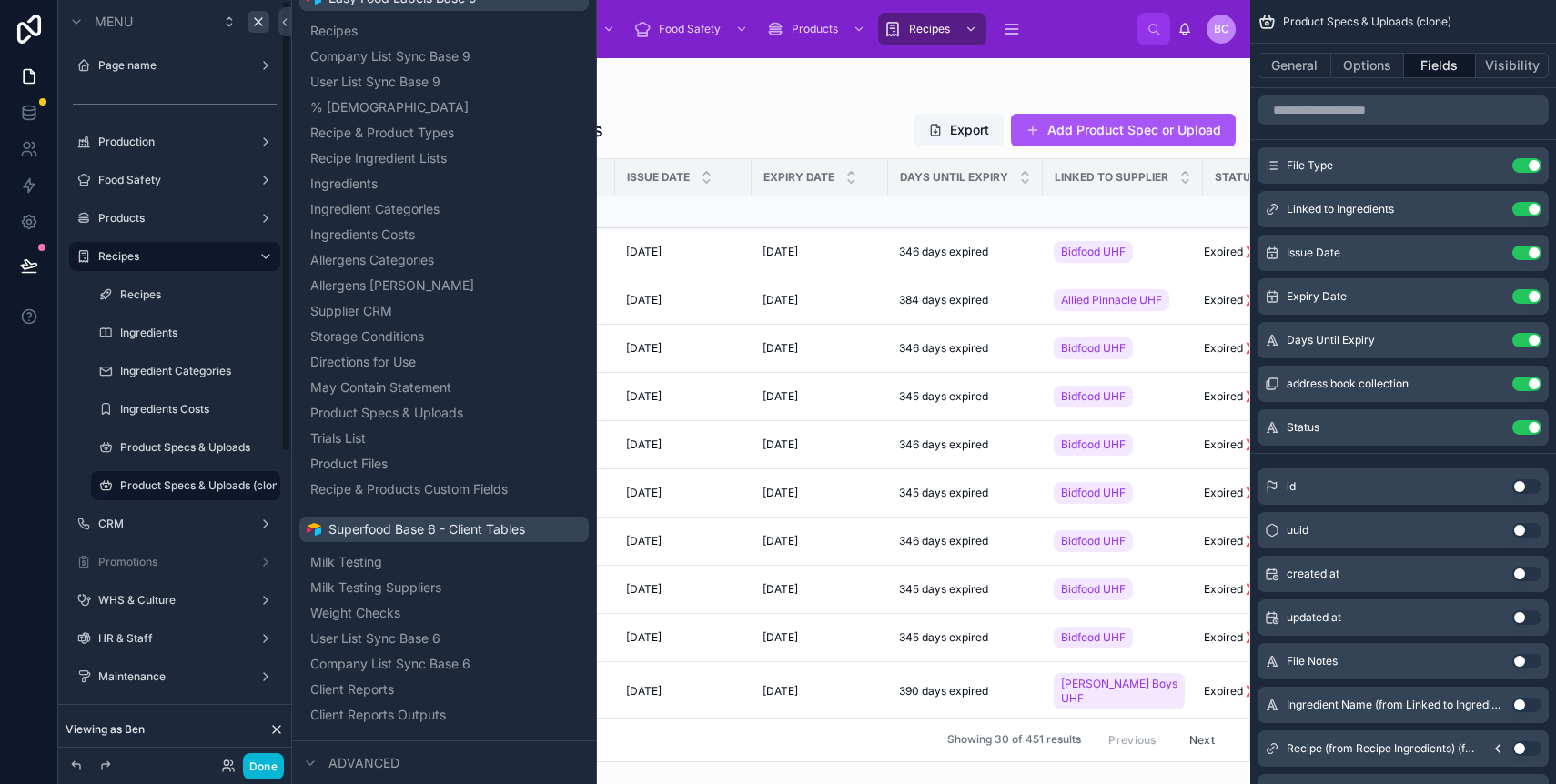
scroll to position [2800, 0]
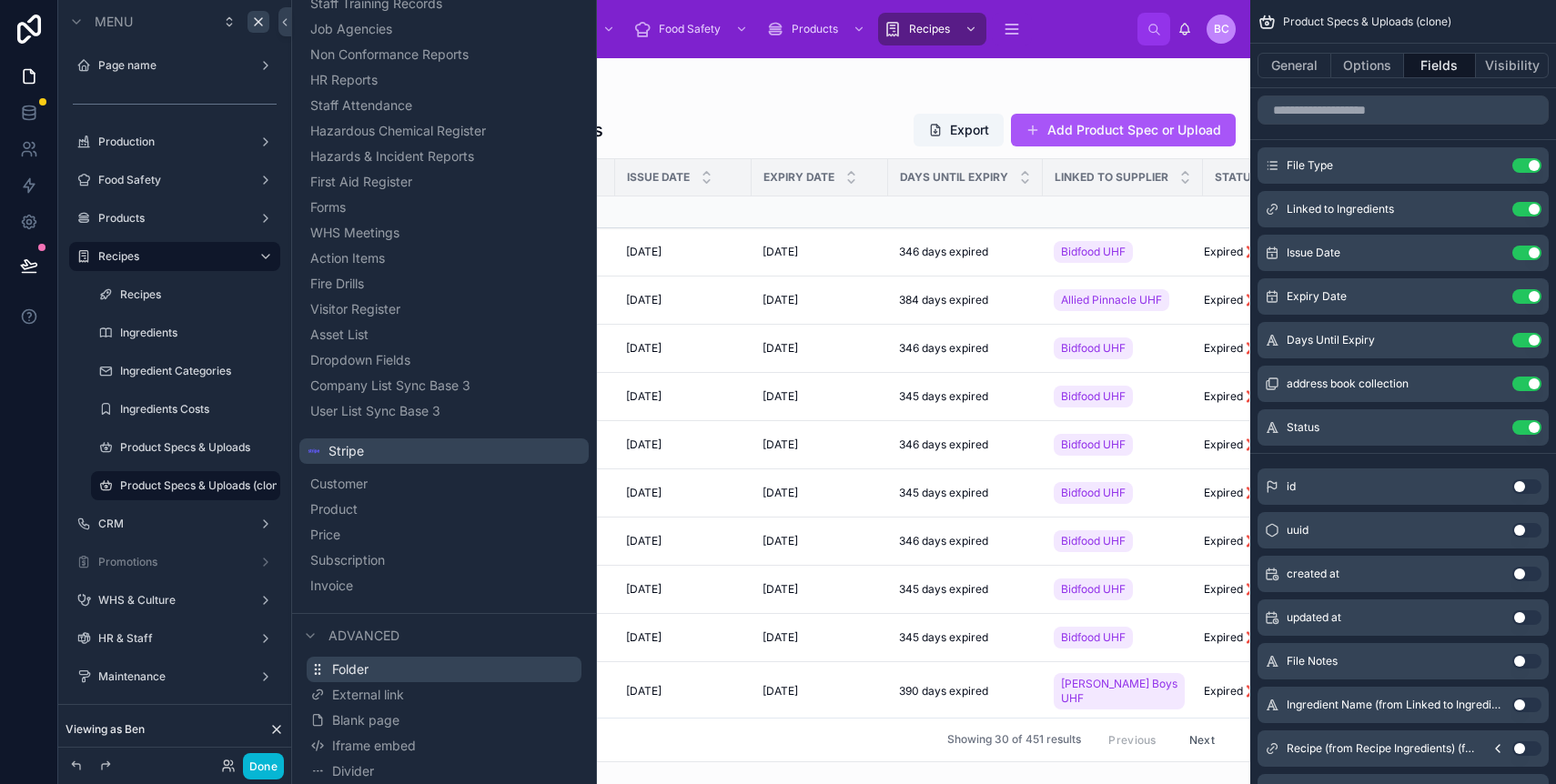
click at [343, 672] on span "Folder" at bounding box center [350, 669] width 36 height 18
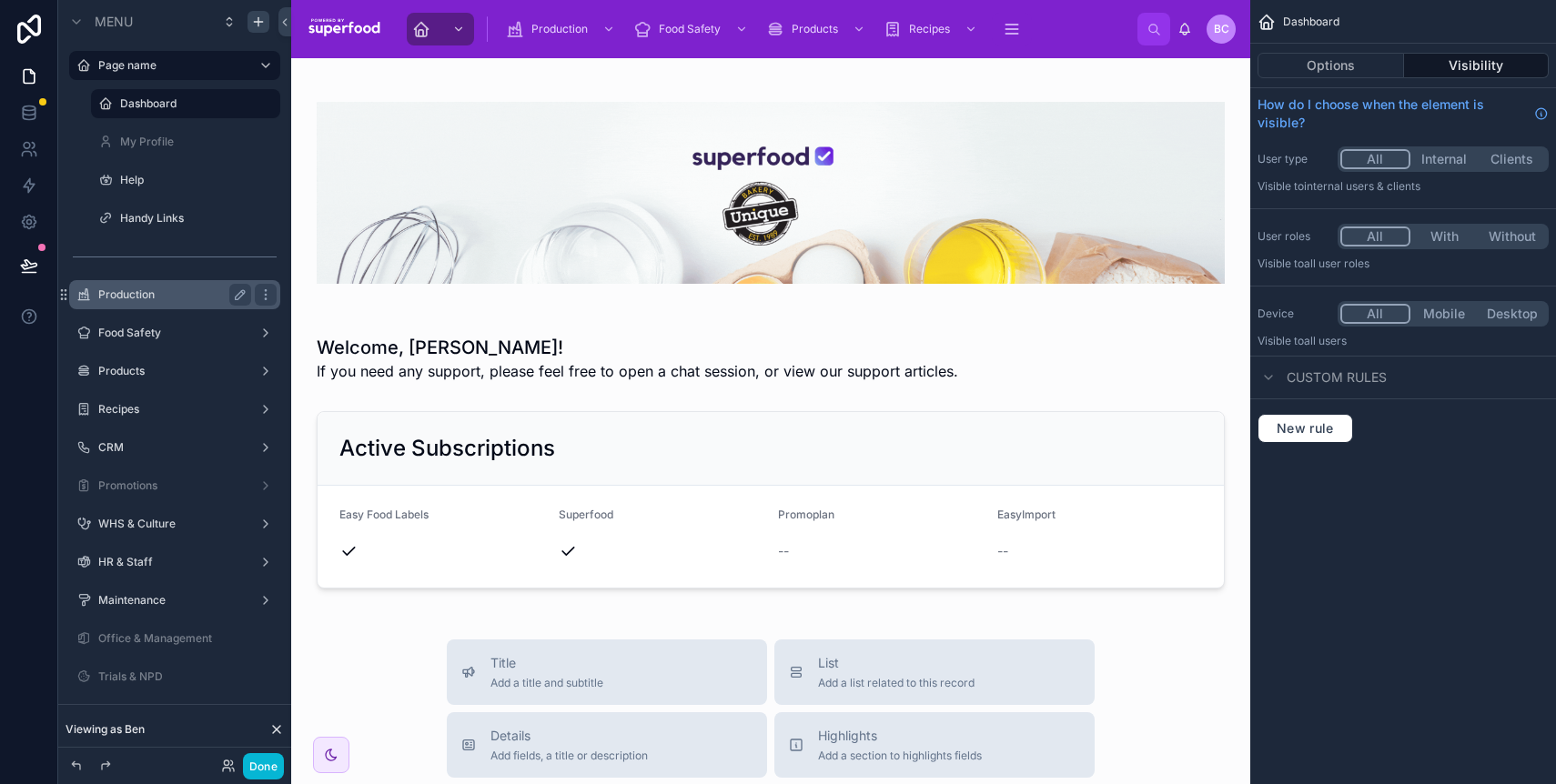
click at [126, 296] on label "Production" at bounding box center [171, 294] width 145 height 14
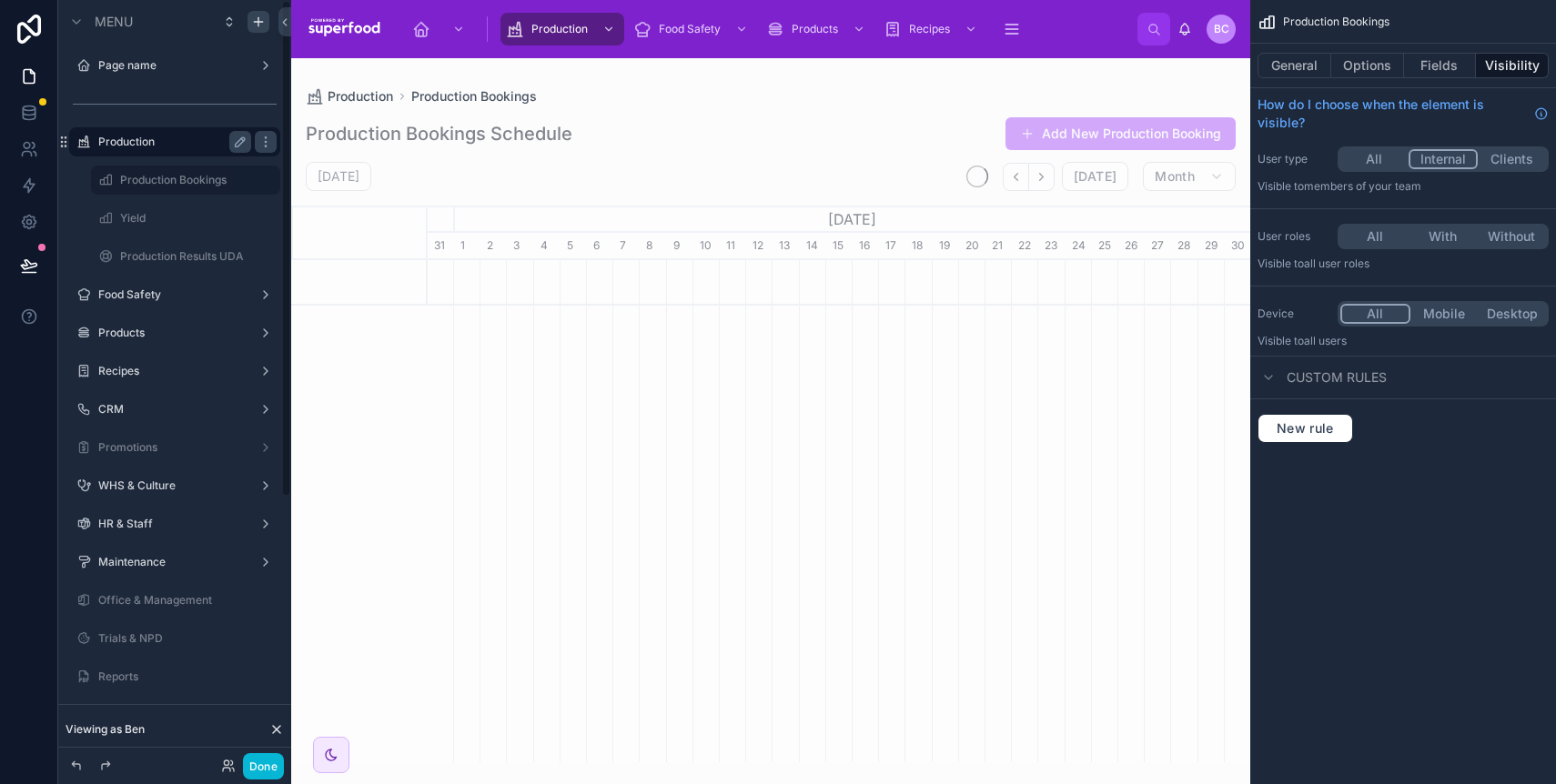
scroll to position [0, 822]
click at [135, 296] on label "Food Safety" at bounding box center [171, 294] width 145 height 14
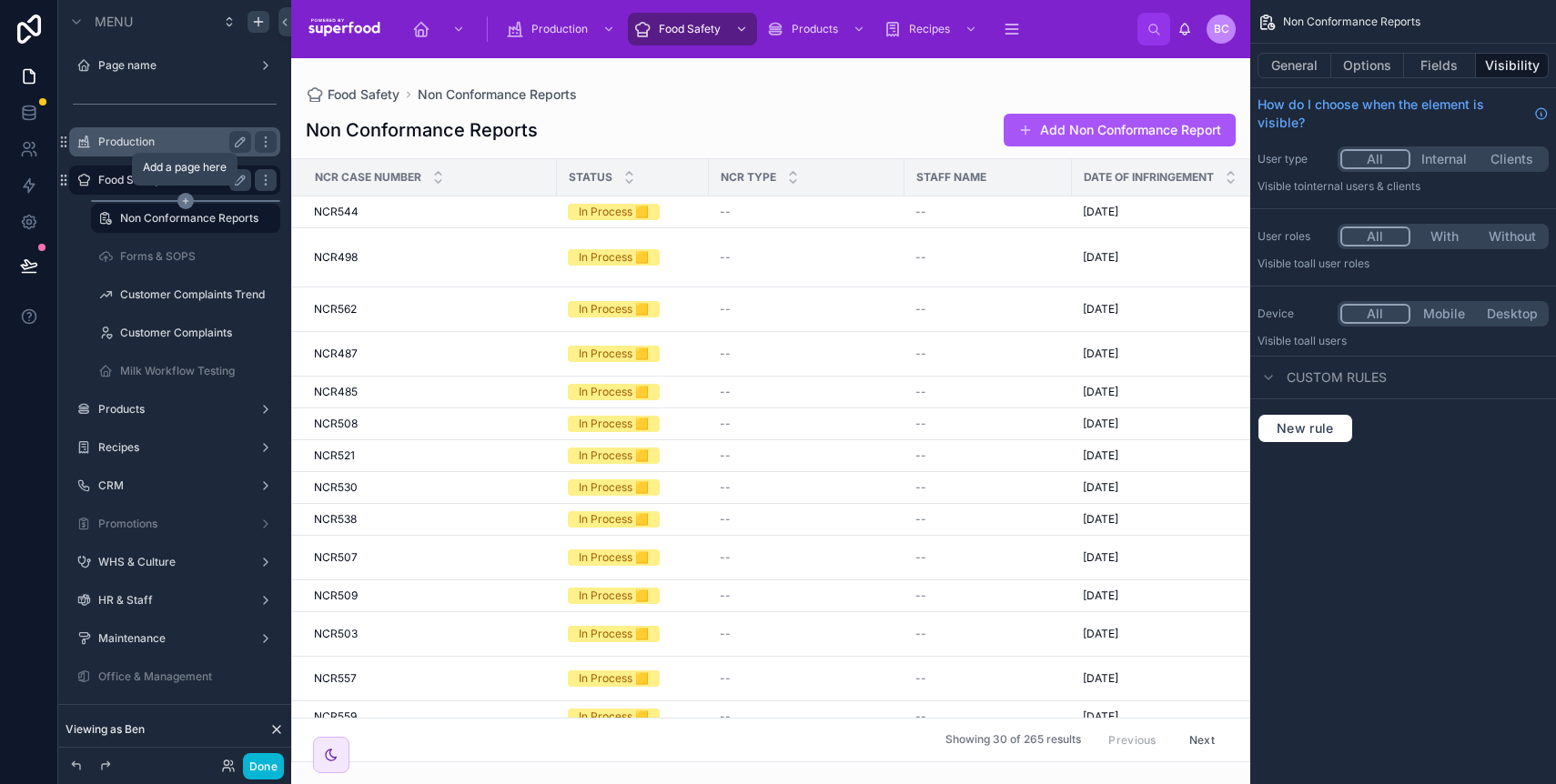
click at [181, 199] on icon "scrollable content" at bounding box center [186, 201] width 16 height 16
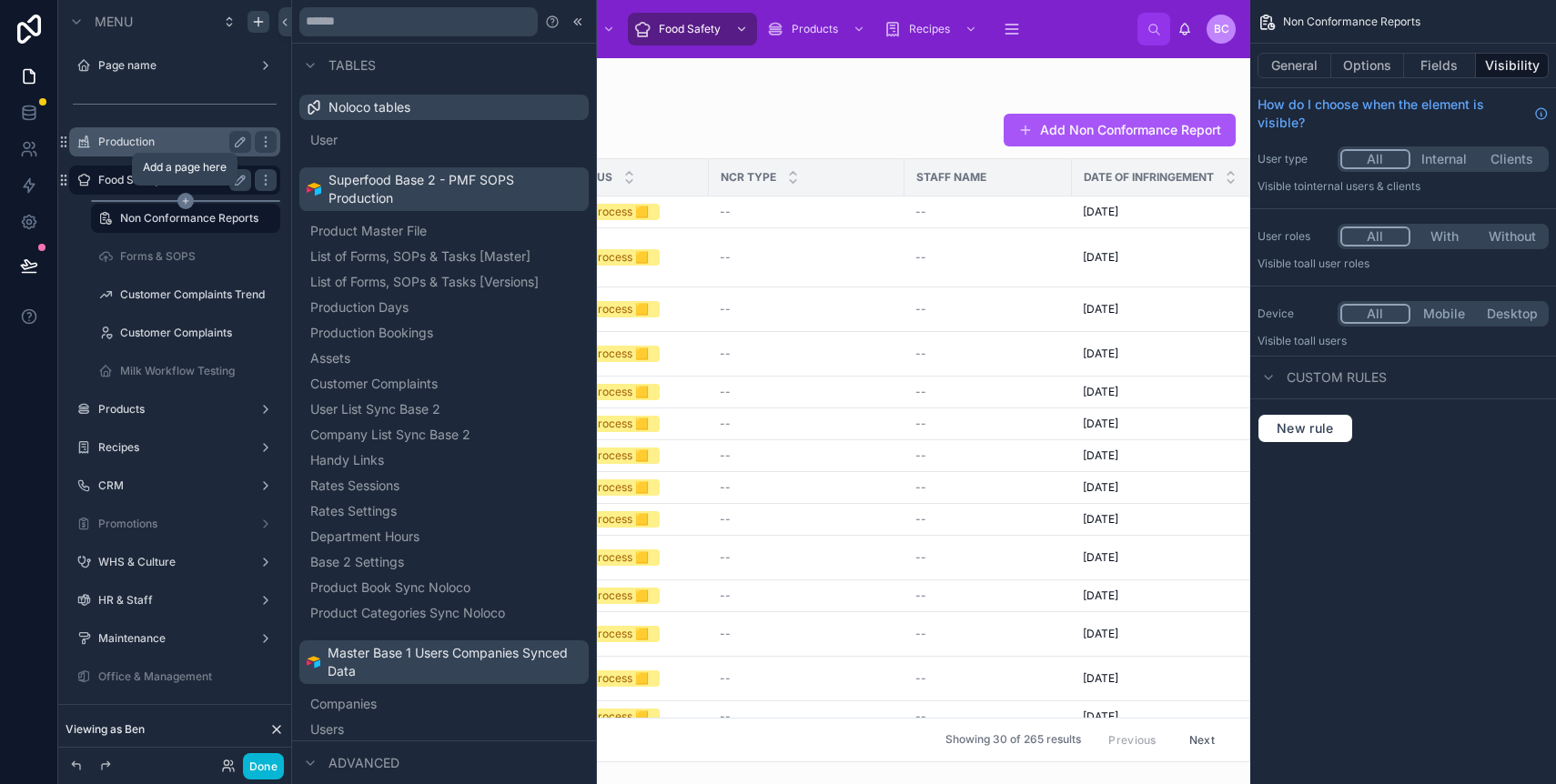
click at [181, 199] on icon "scrollable content" at bounding box center [186, 201] width 16 height 16
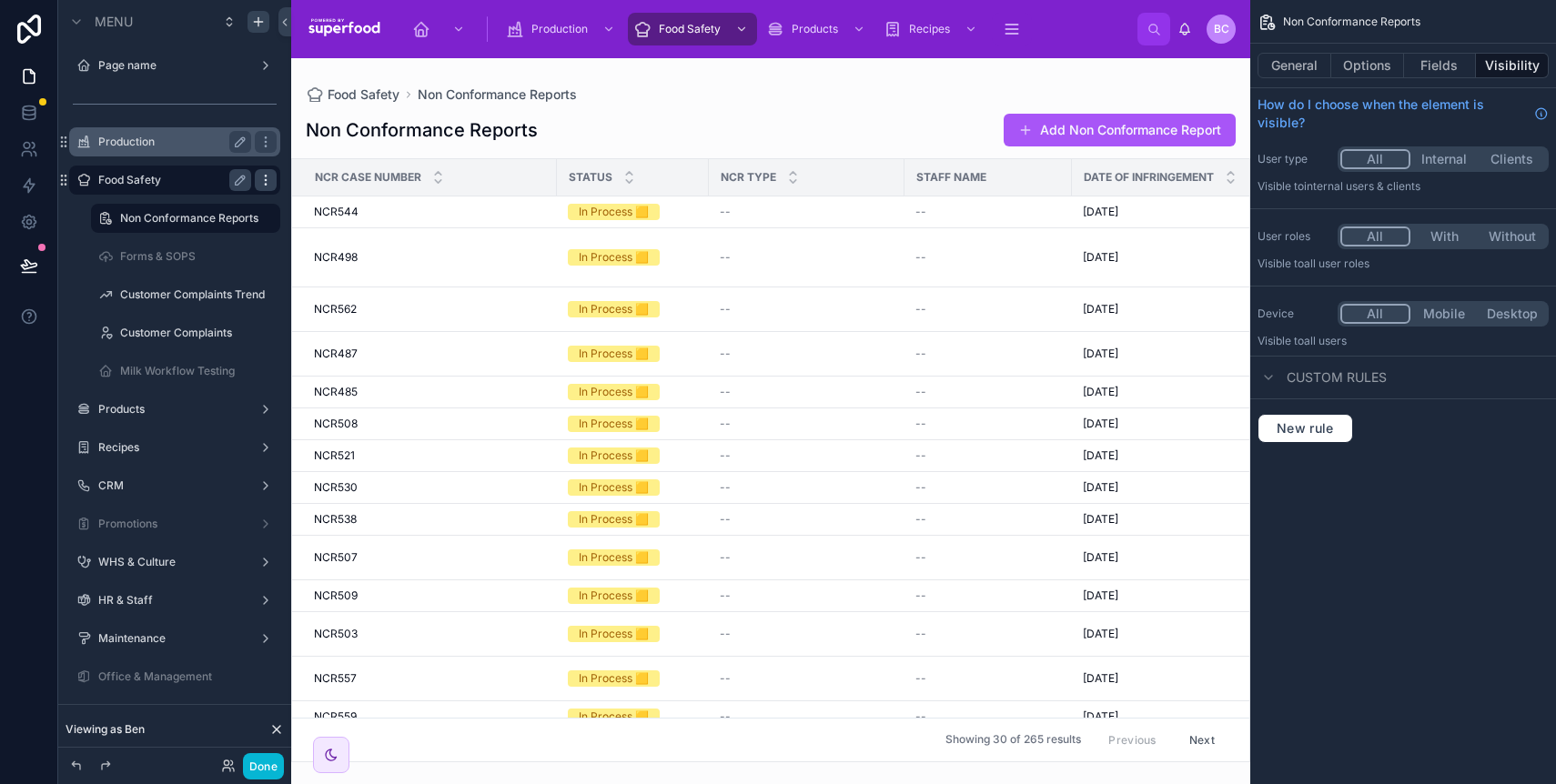
click at [255, 179] on div "scrollable content" at bounding box center [265, 180] width 22 height 22
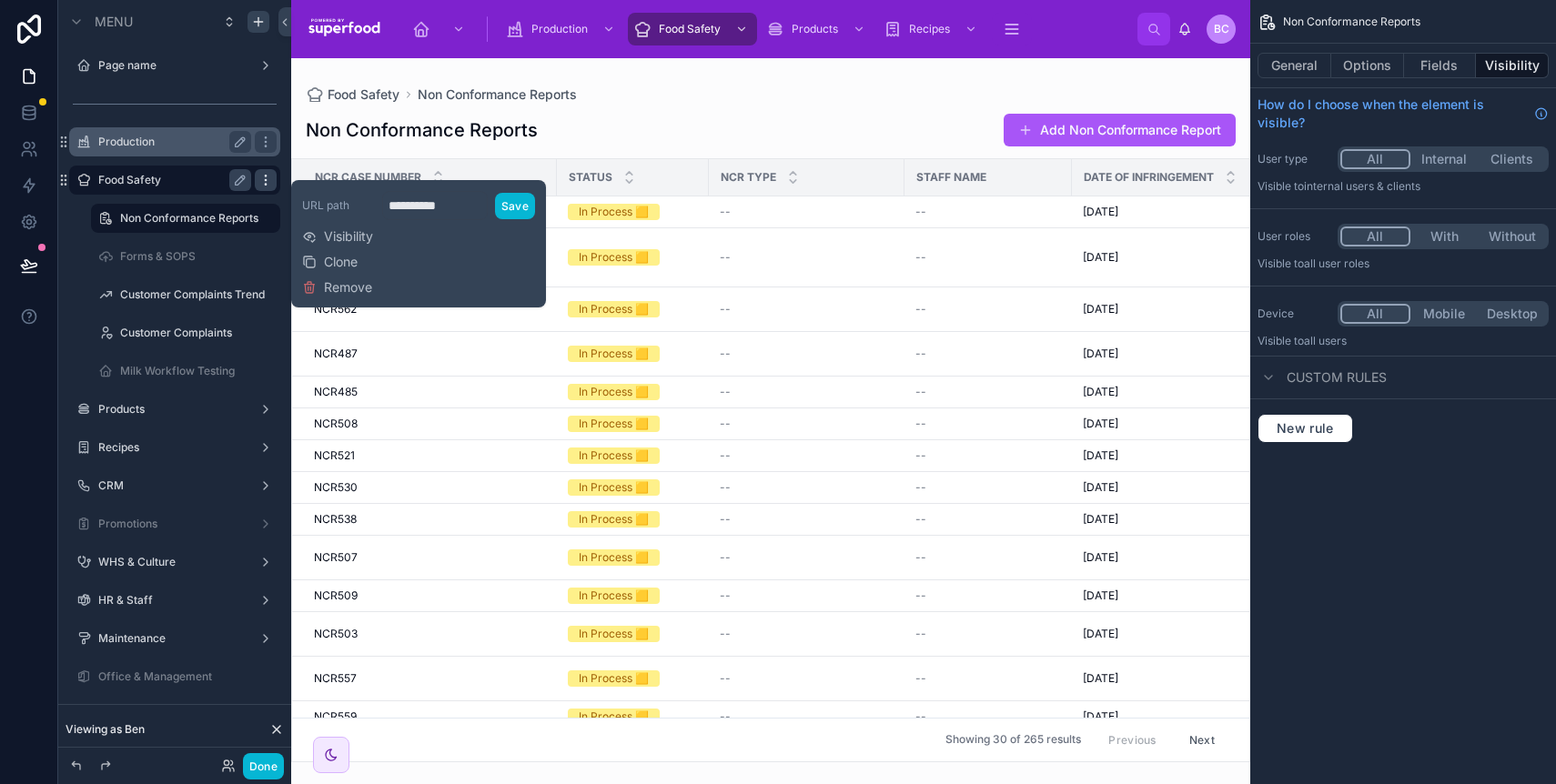
click at [255, 179] on div "scrollable content" at bounding box center [265, 180] width 22 height 22
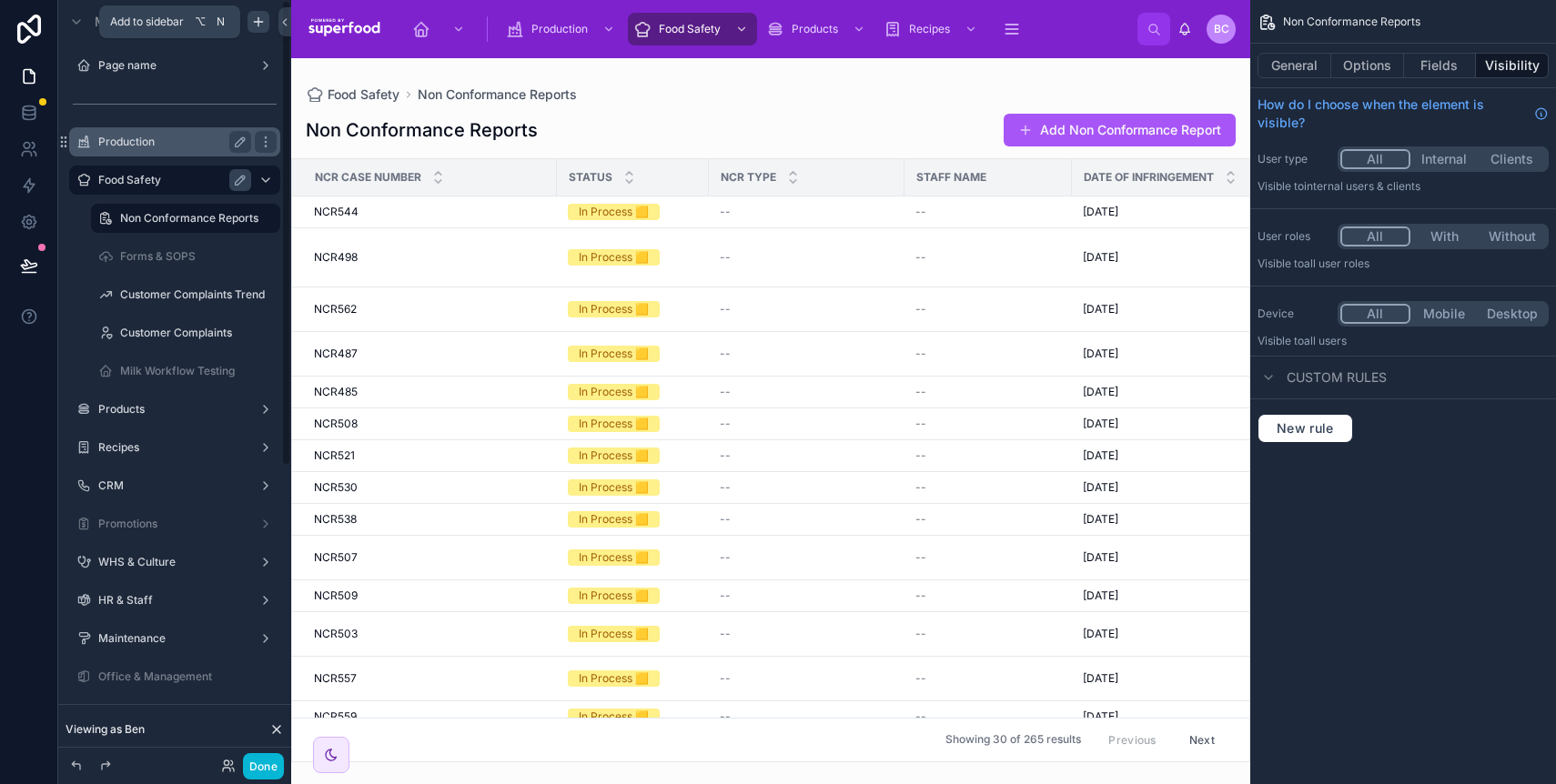
click at [258, 24] on icon "scrollable content" at bounding box center [258, 21] width 0 height 9
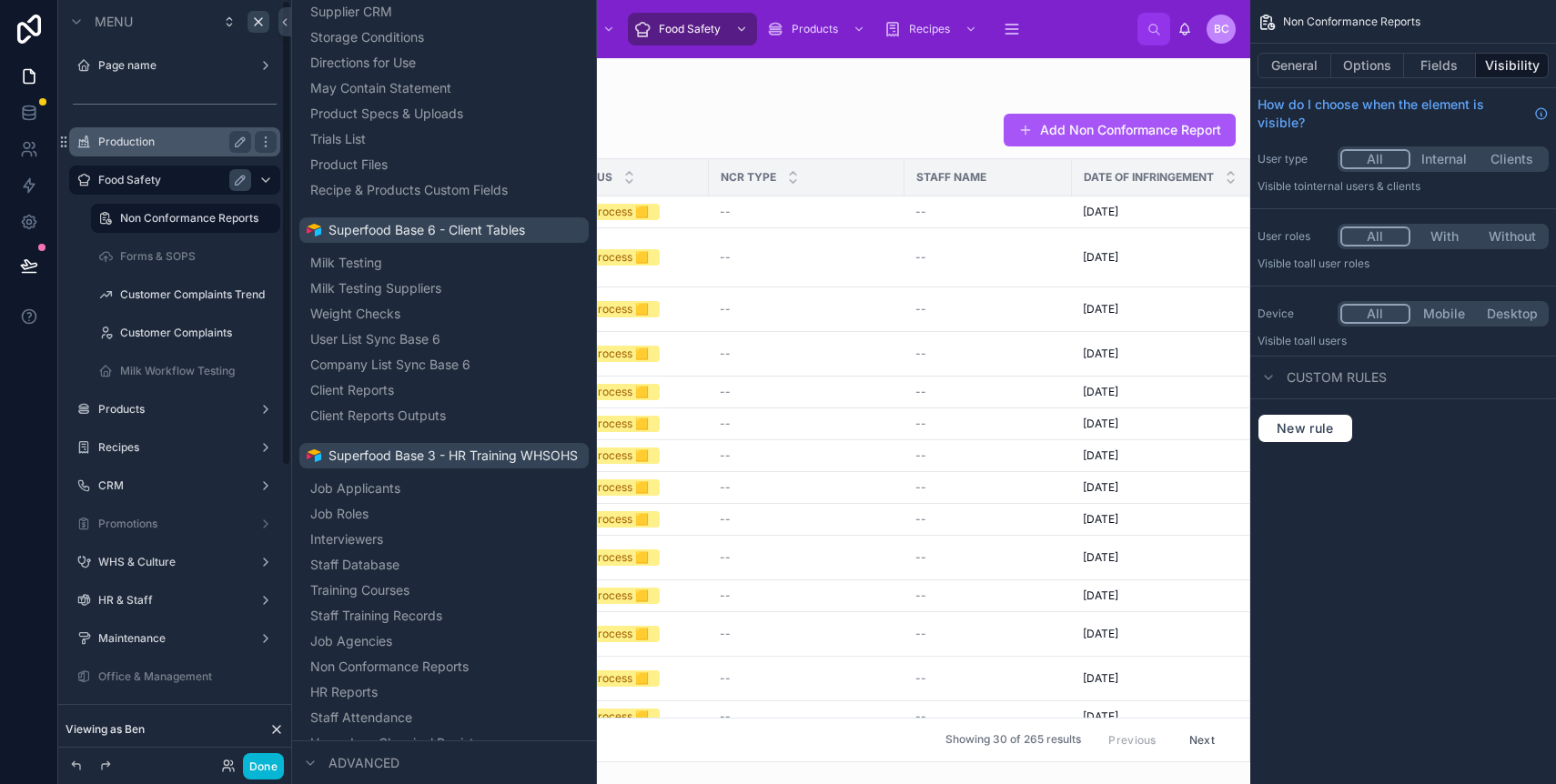
scroll to position [2800, 0]
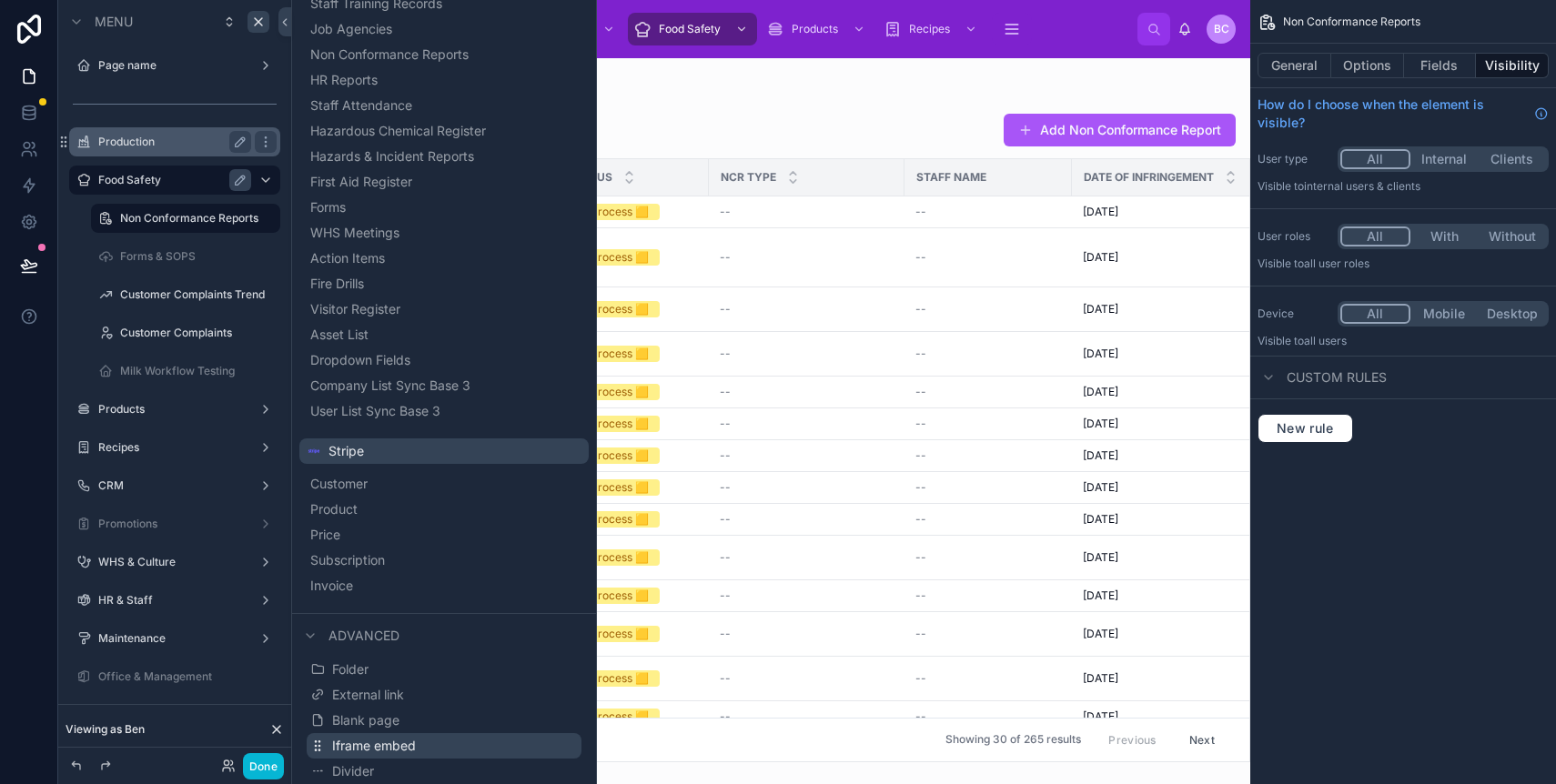
click at [369, 742] on span "Iframe embed" at bounding box center [374, 746] width 84 height 18
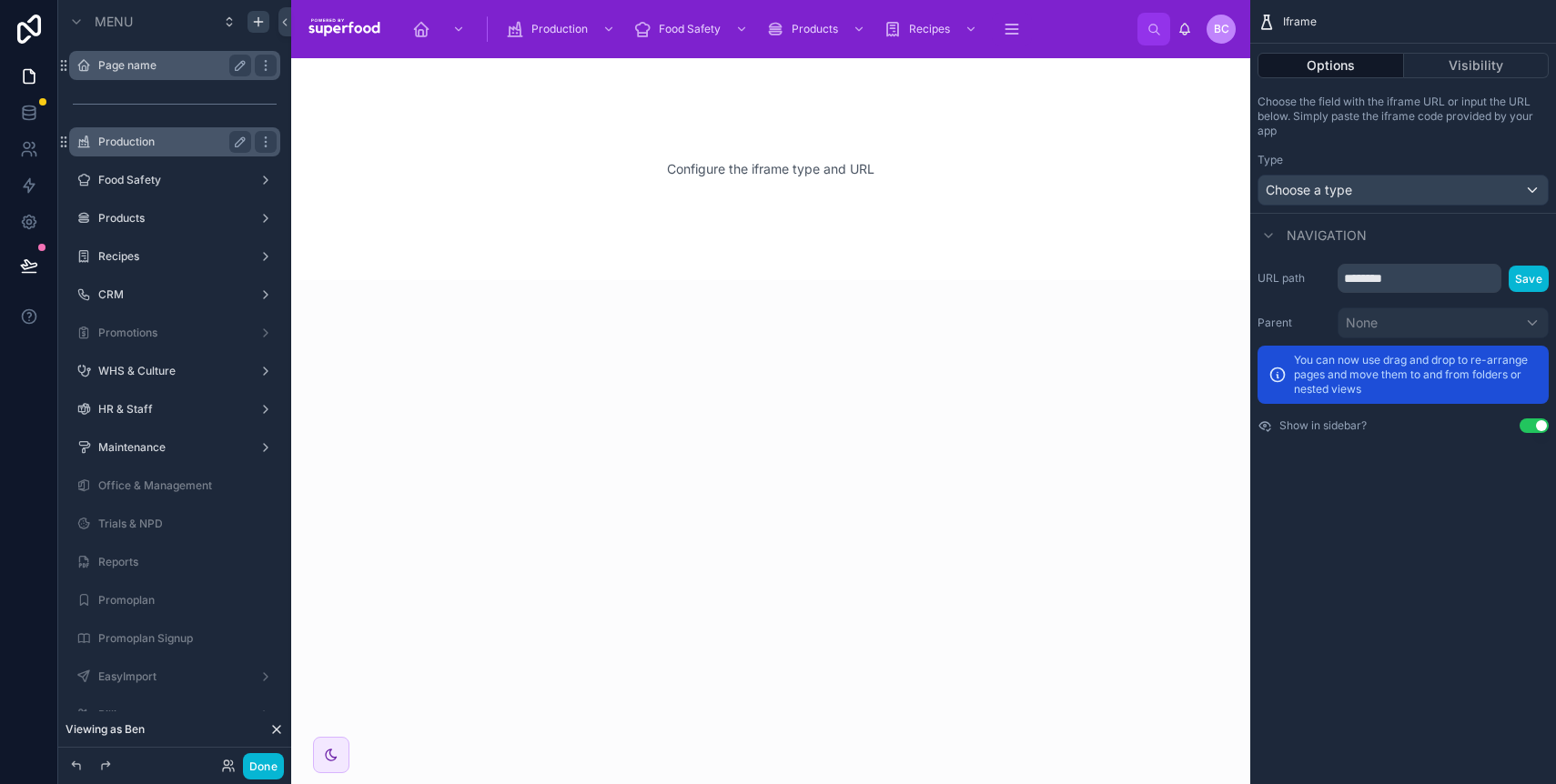
click at [134, 68] on label "Page name" at bounding box center [171, 65] width 145 height 14
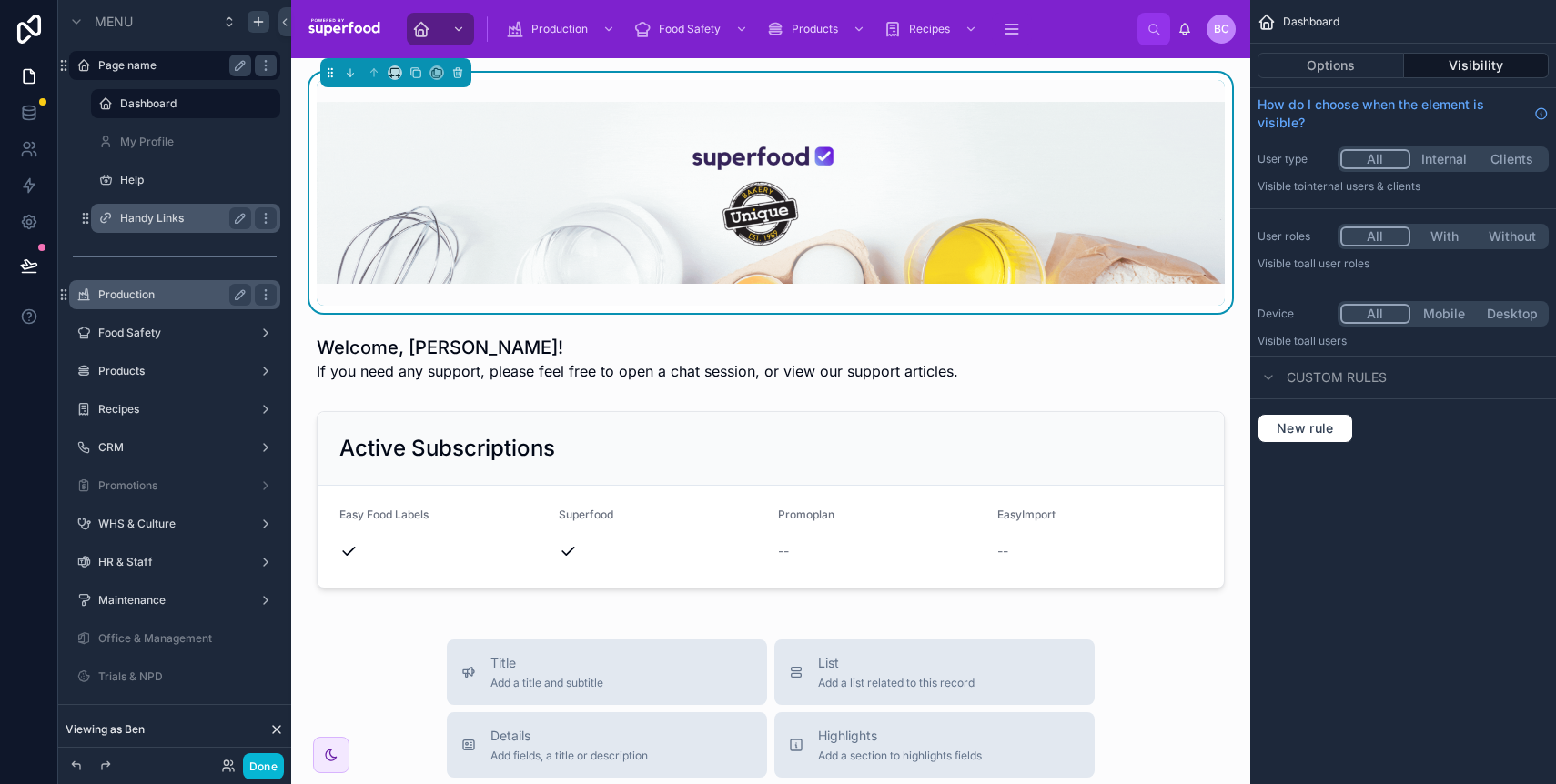
click at [146, 213] on label "Handy Links" at bounding box center [182, 218] width 123 height 14
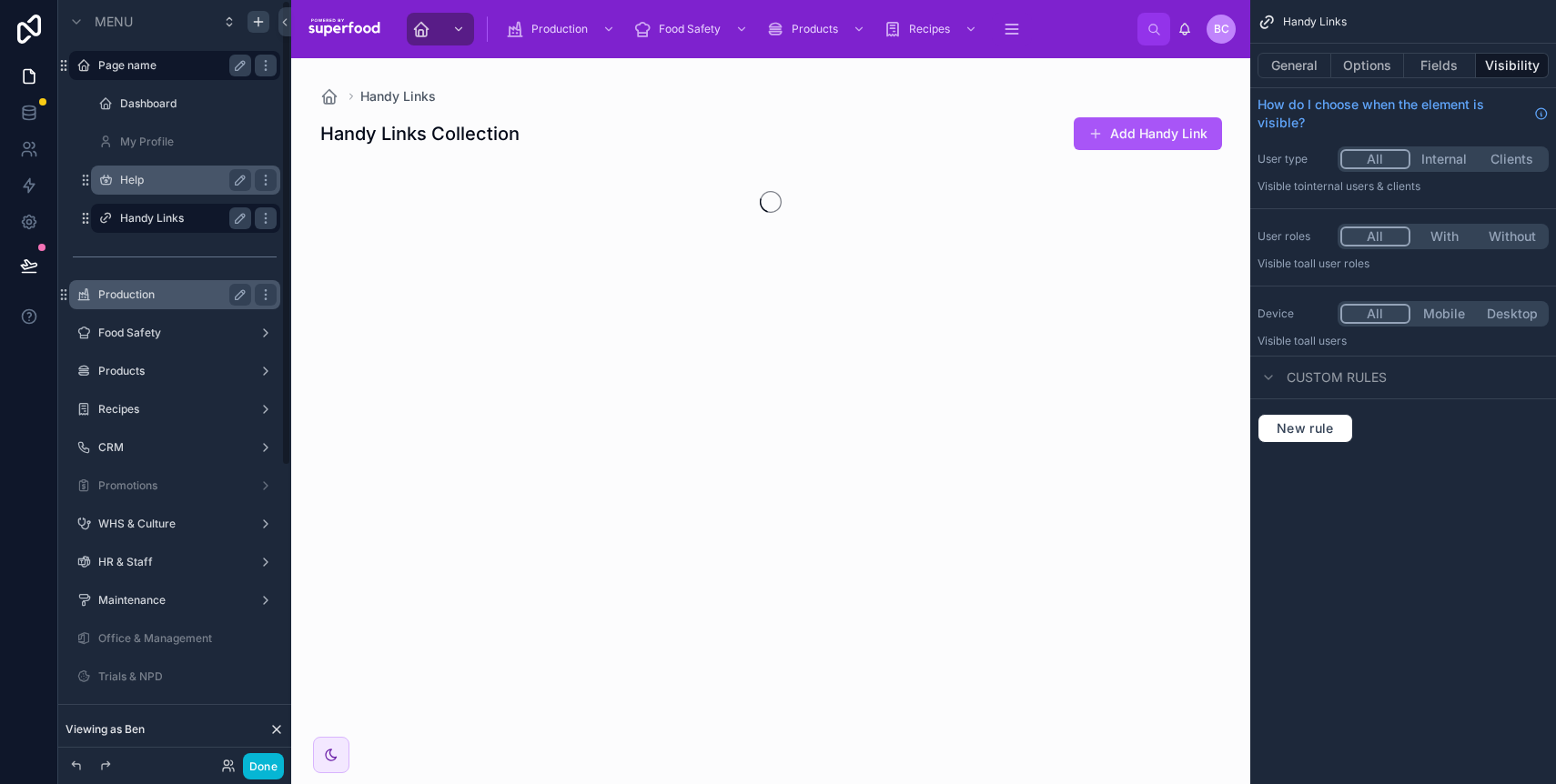
click at [152, 178] on label "Help" at bounding box center [182, 180] width 123 height 14
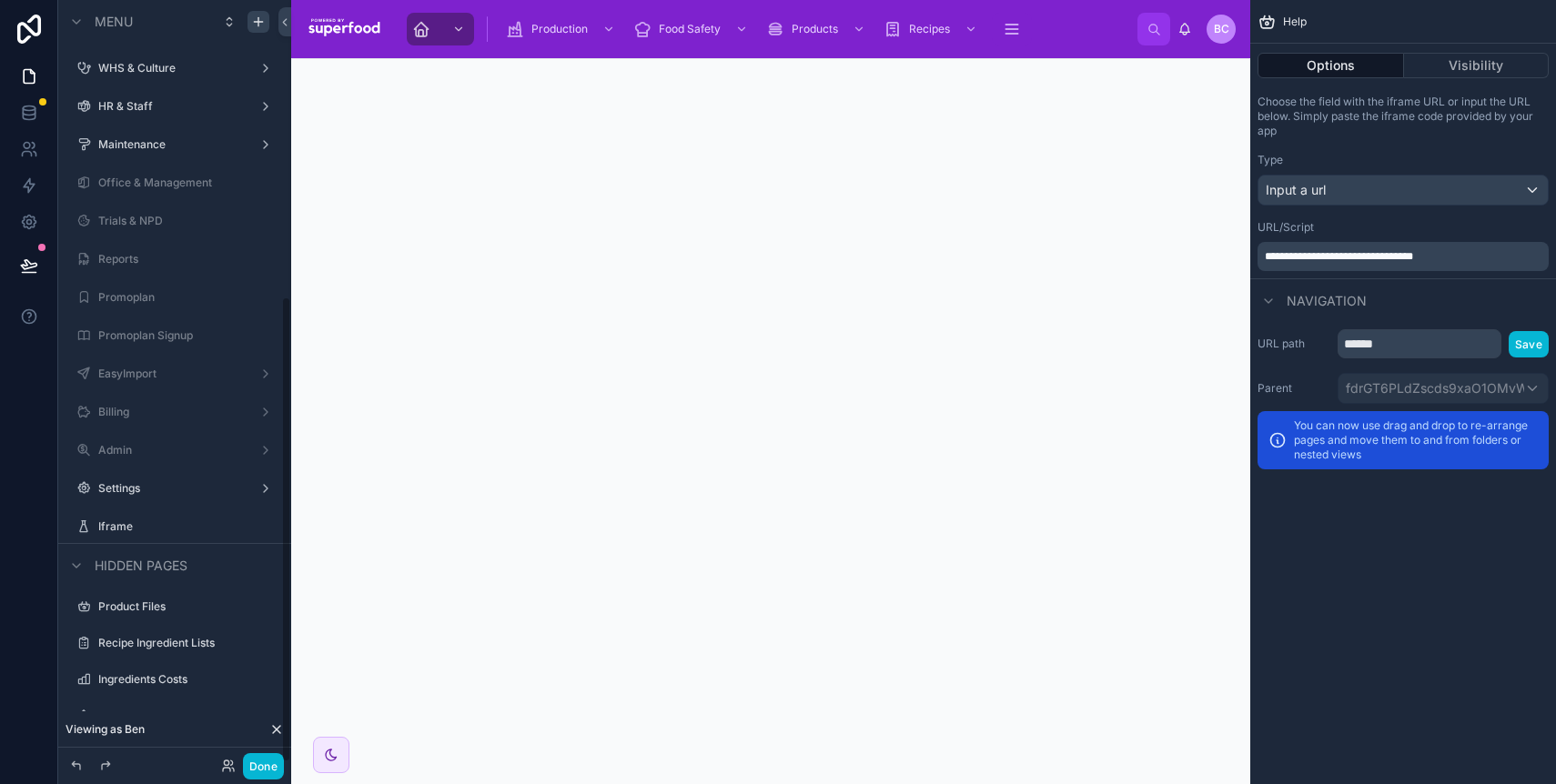
scroll to position [484, 0]
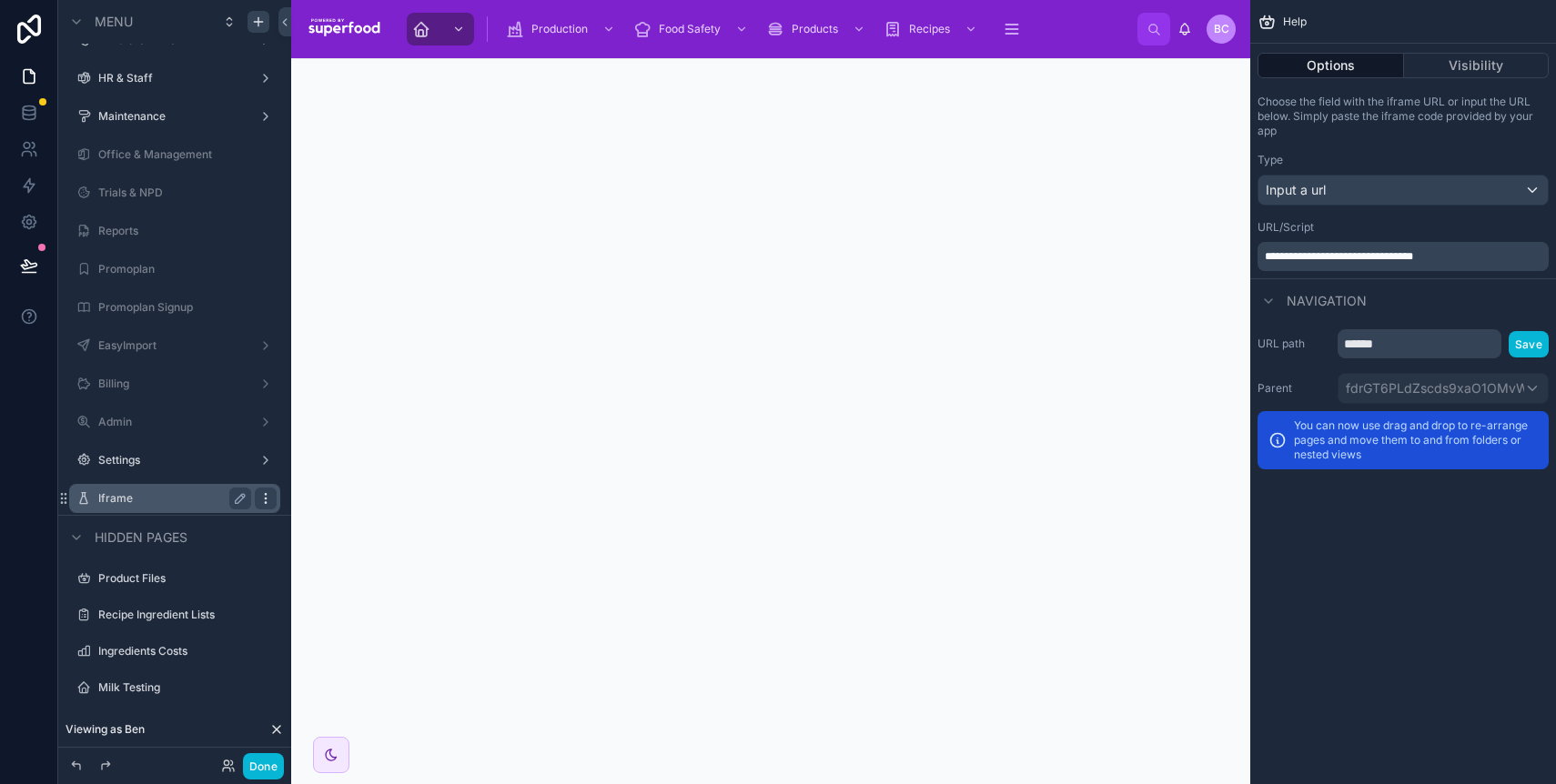
click at [260, 494] on icon "scrollable content" at bounding box center [265, 498] width 14 height 14
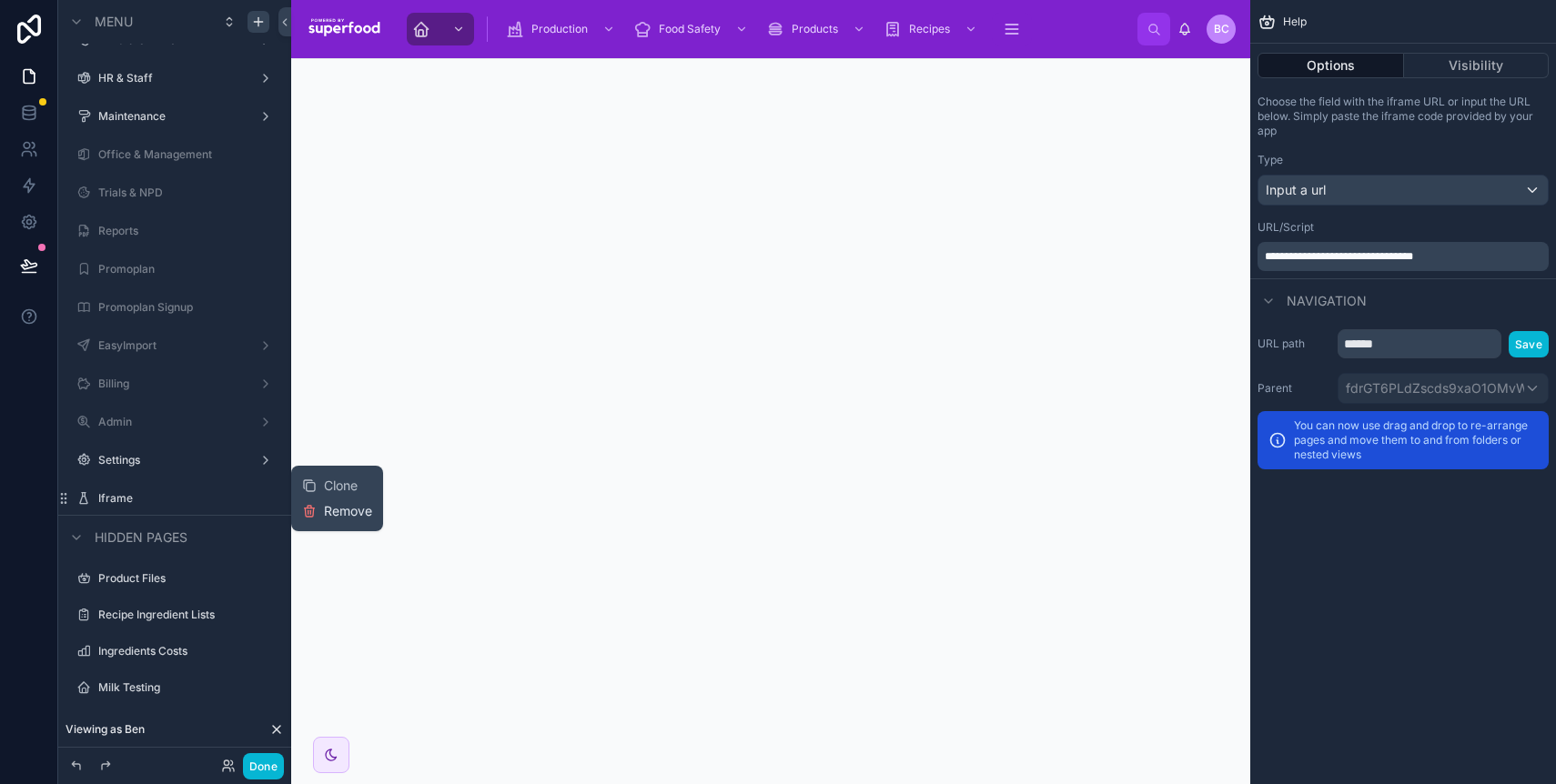
click at [310, 515] on icon at bounding box center [309, 511] width 14 height 14
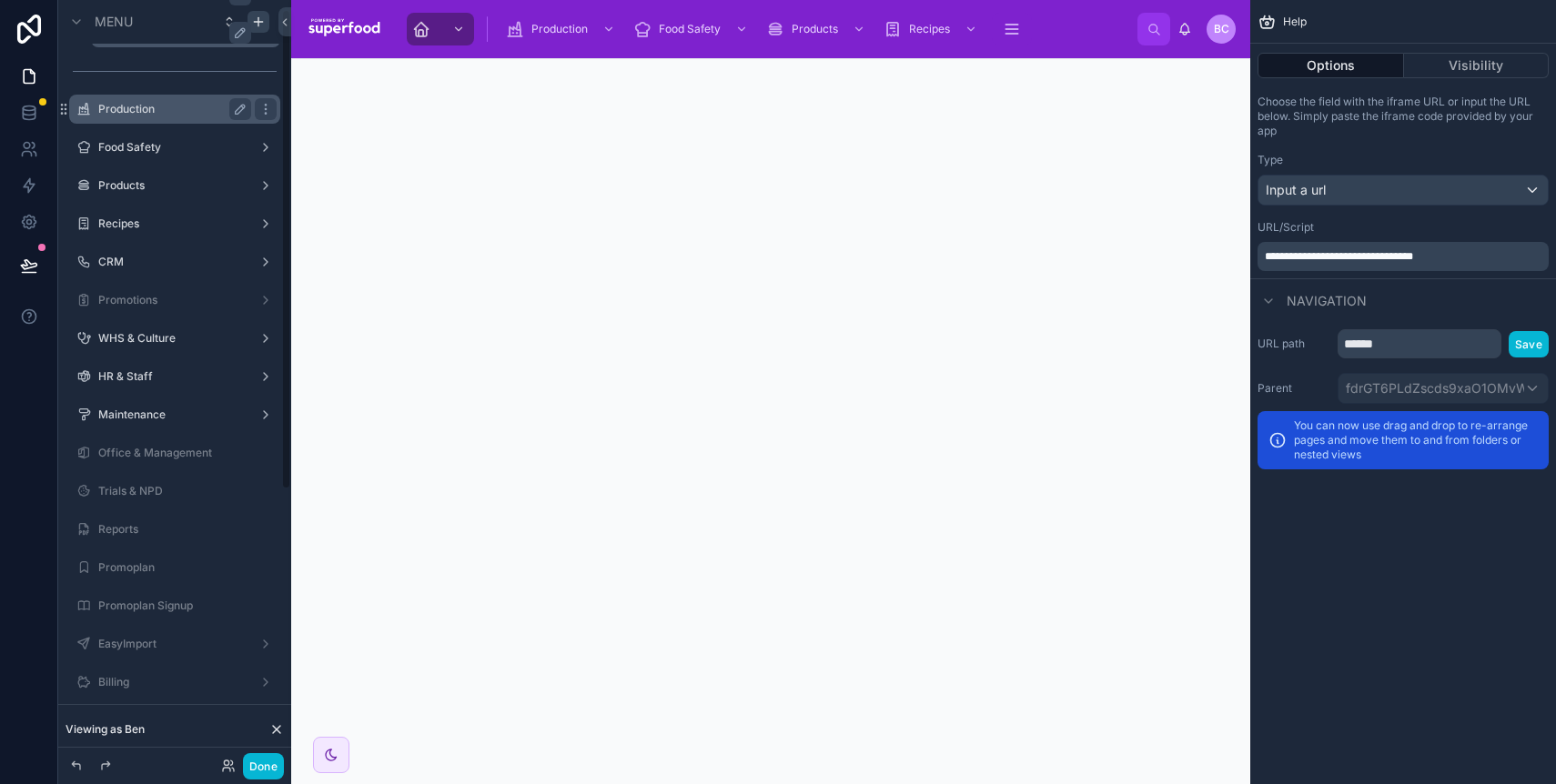
scroll to position [0, 0]
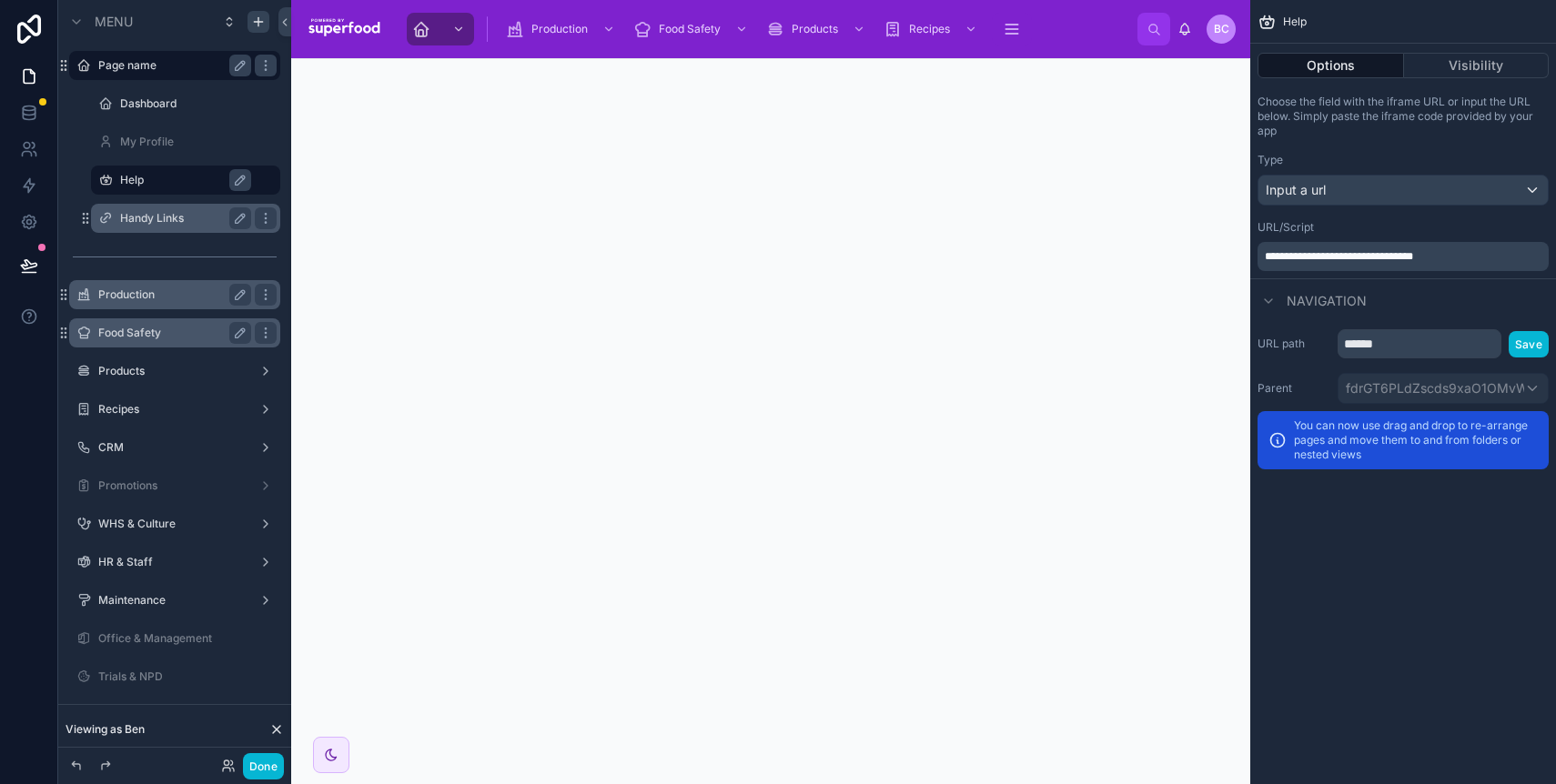
click at [154, 330] on label "Food Safety" at bounding box center [171, 333] width 145 height 14
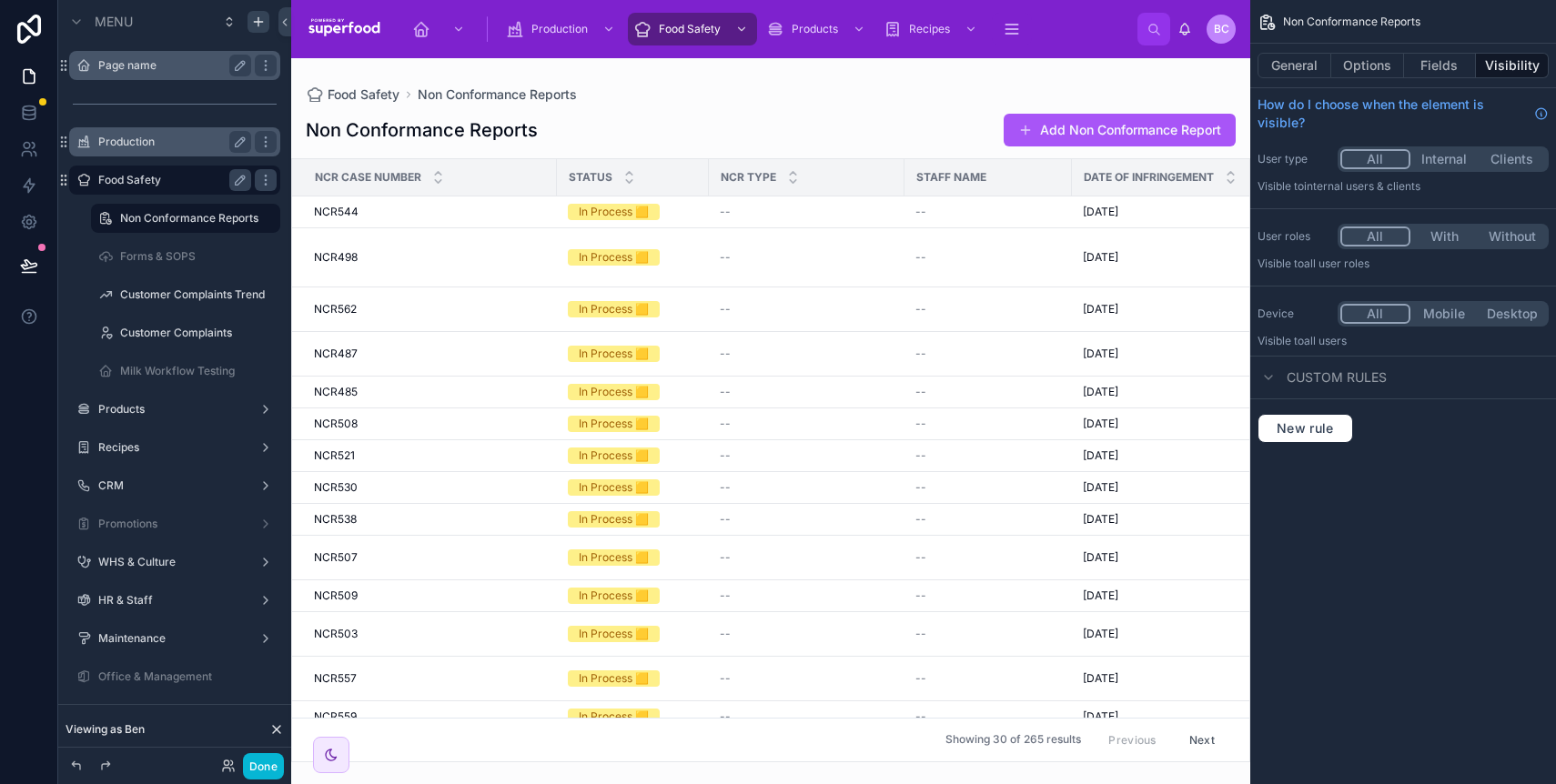
click at [150, 546] on div "WHS & Culture" at bounding box center [175, 562] width 233 height 33
click at [152, 554] on div "WHS & Culture" at bounding box center [175, 562] width 153 height 22
click at [147, 555] on label "WHS & Culture" at bounding box center [171, 558] width 145 height 14
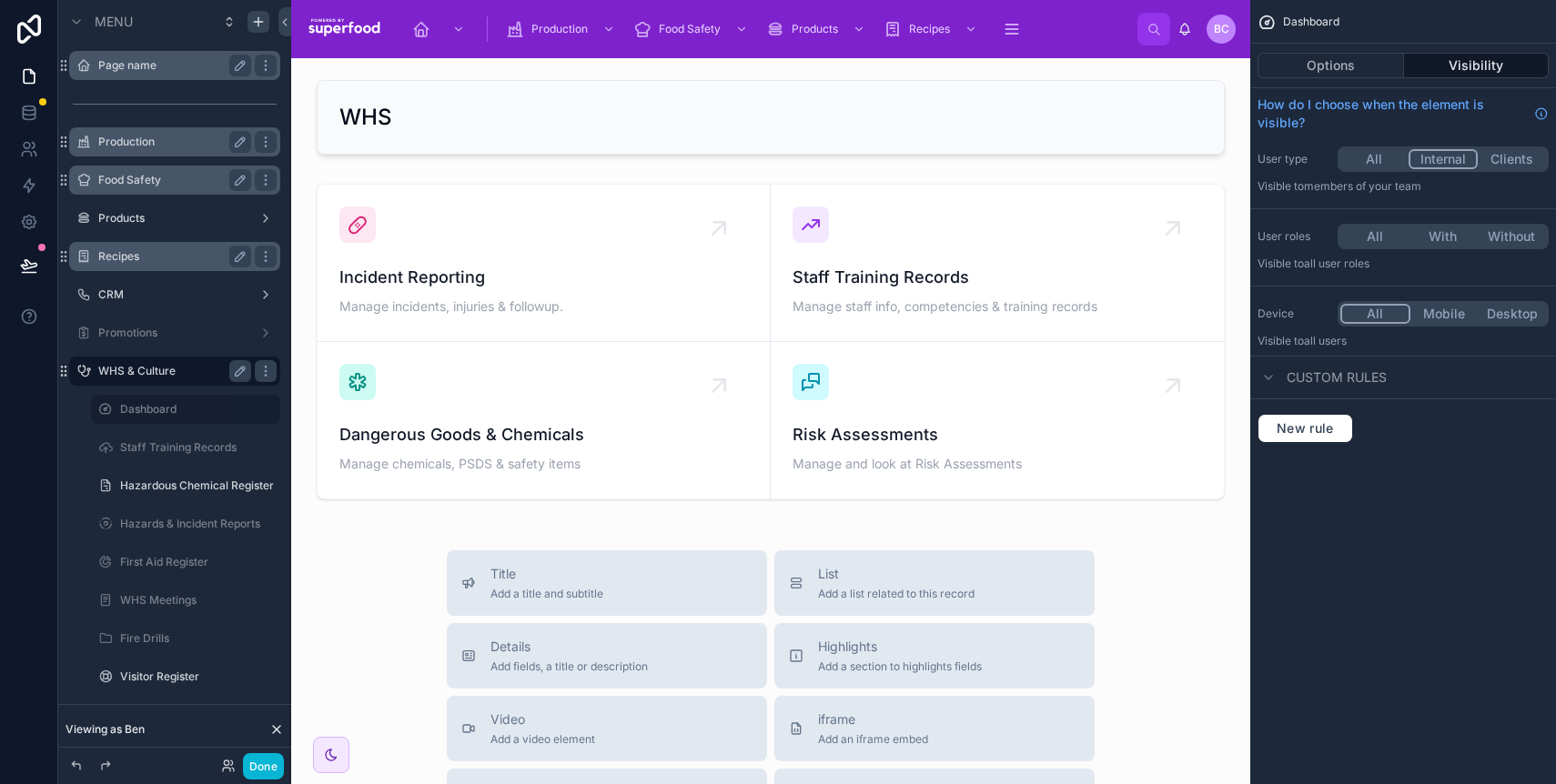
click at [148, 257] on label "Recipes" at bounding box center [171, 256] width 145 height 14
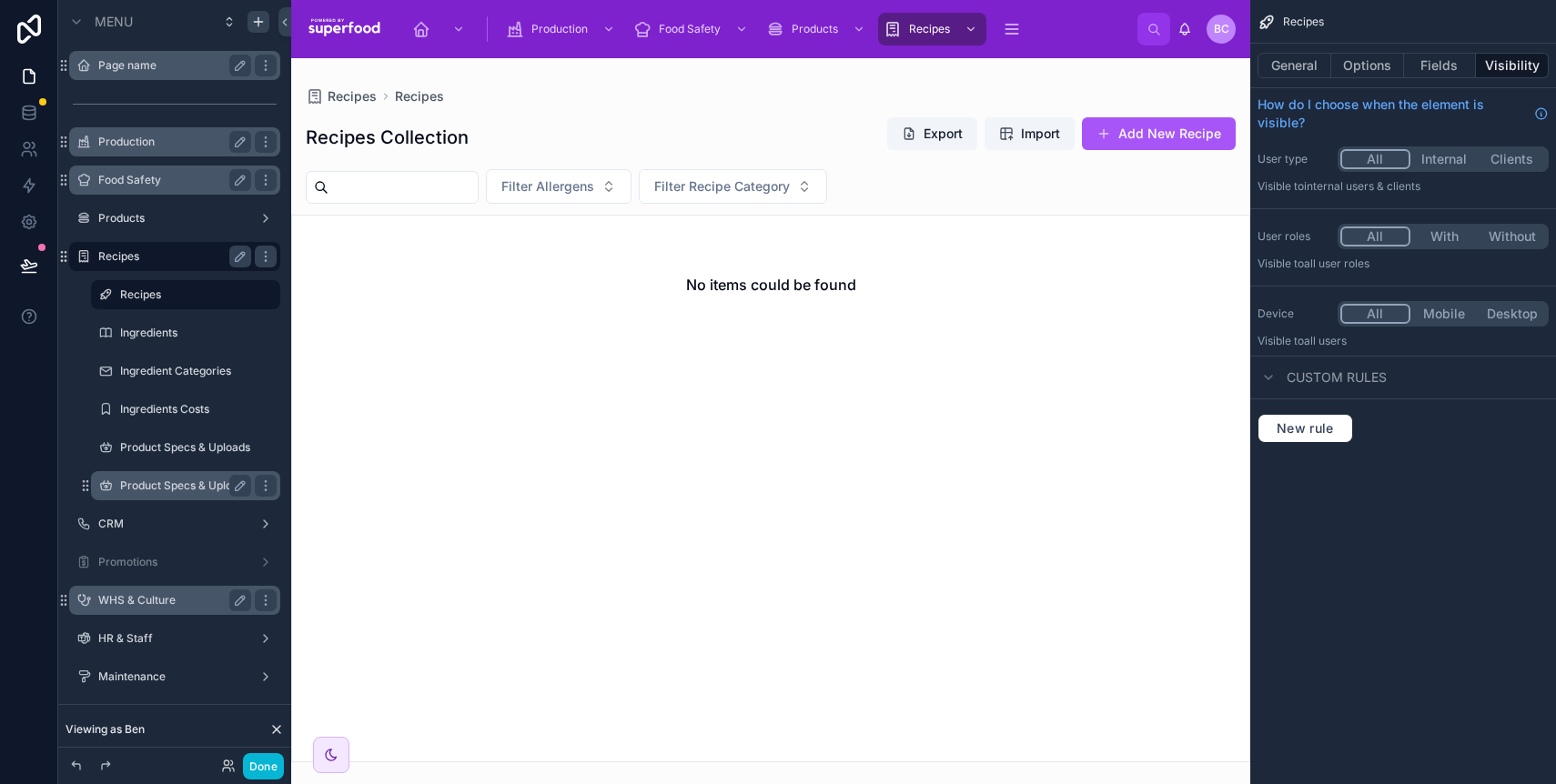
click at [201, 479] on label "Product Specs & Uploads (clone)" at bounding box center [186, 486] width 131 height 14
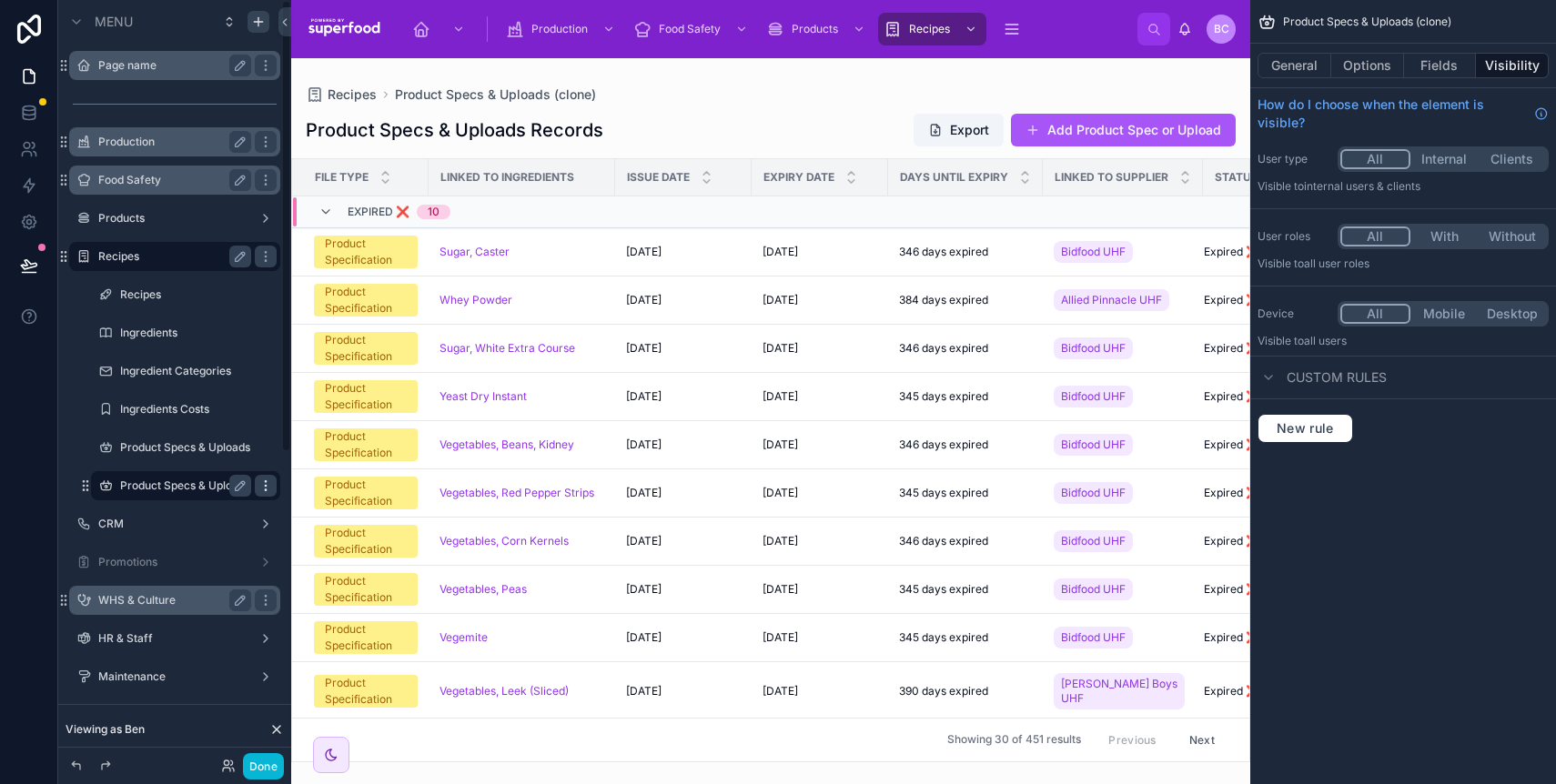
click at [260, 487] on icon "scrollable content" at bounding box center [265, 486] width 14 height 14
click at [314, 491] on icon at bounding box center [309, 498] width 14 height 14
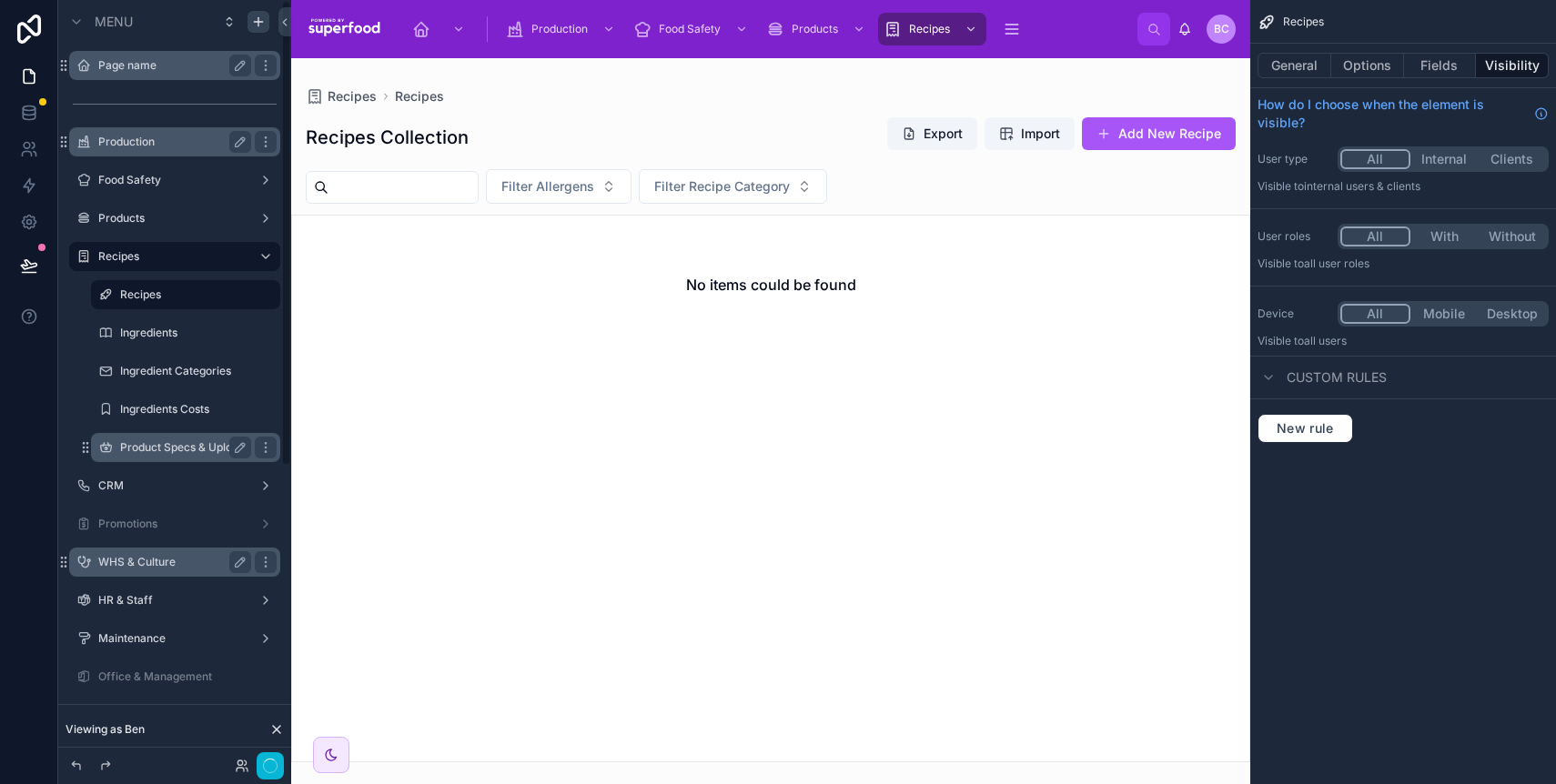
click at [216, 453] on label "Product Specs & Uploads" at bounding box center [186, 447] width 130 height 14
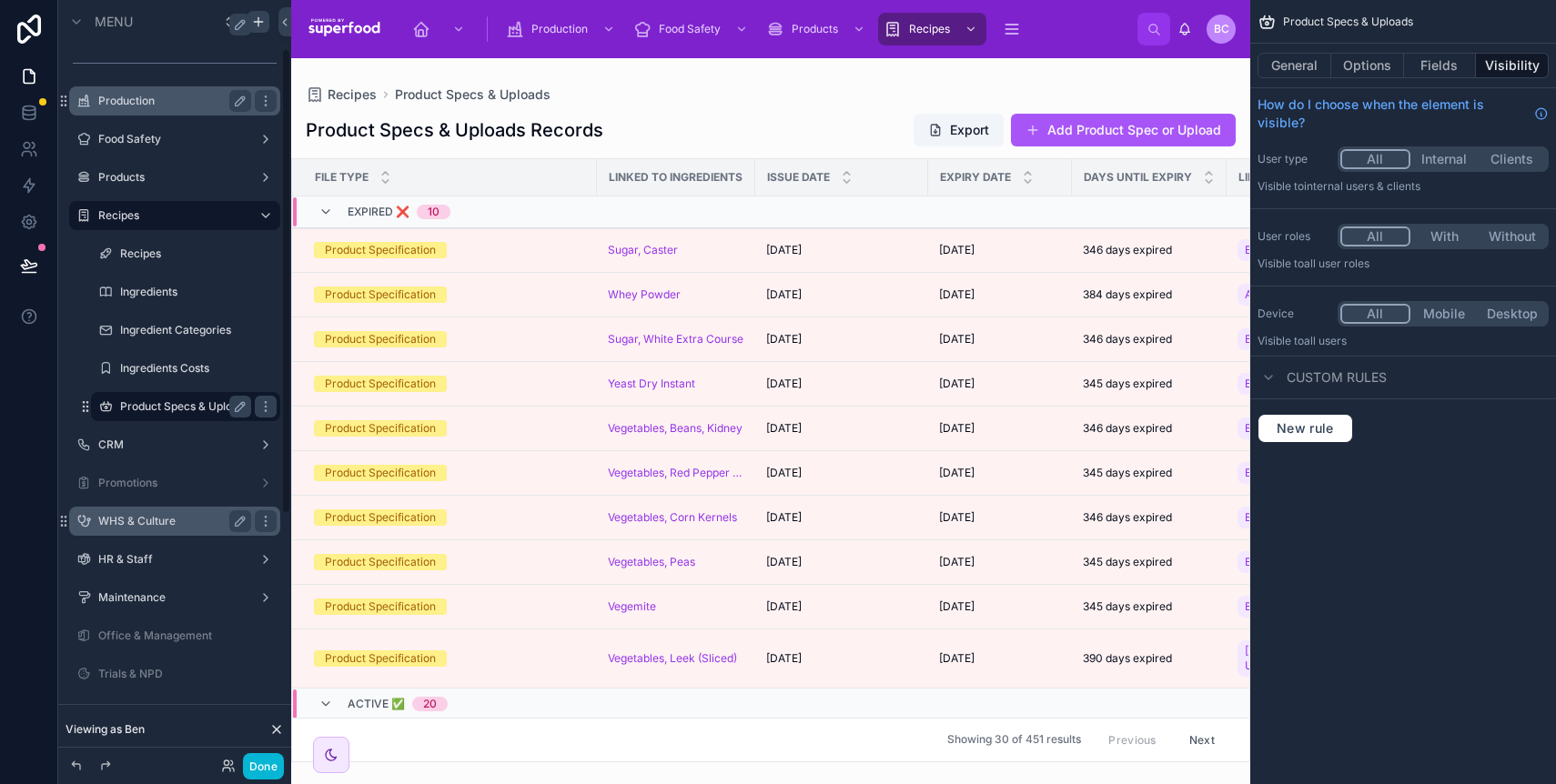
scroll to position [82, 0]
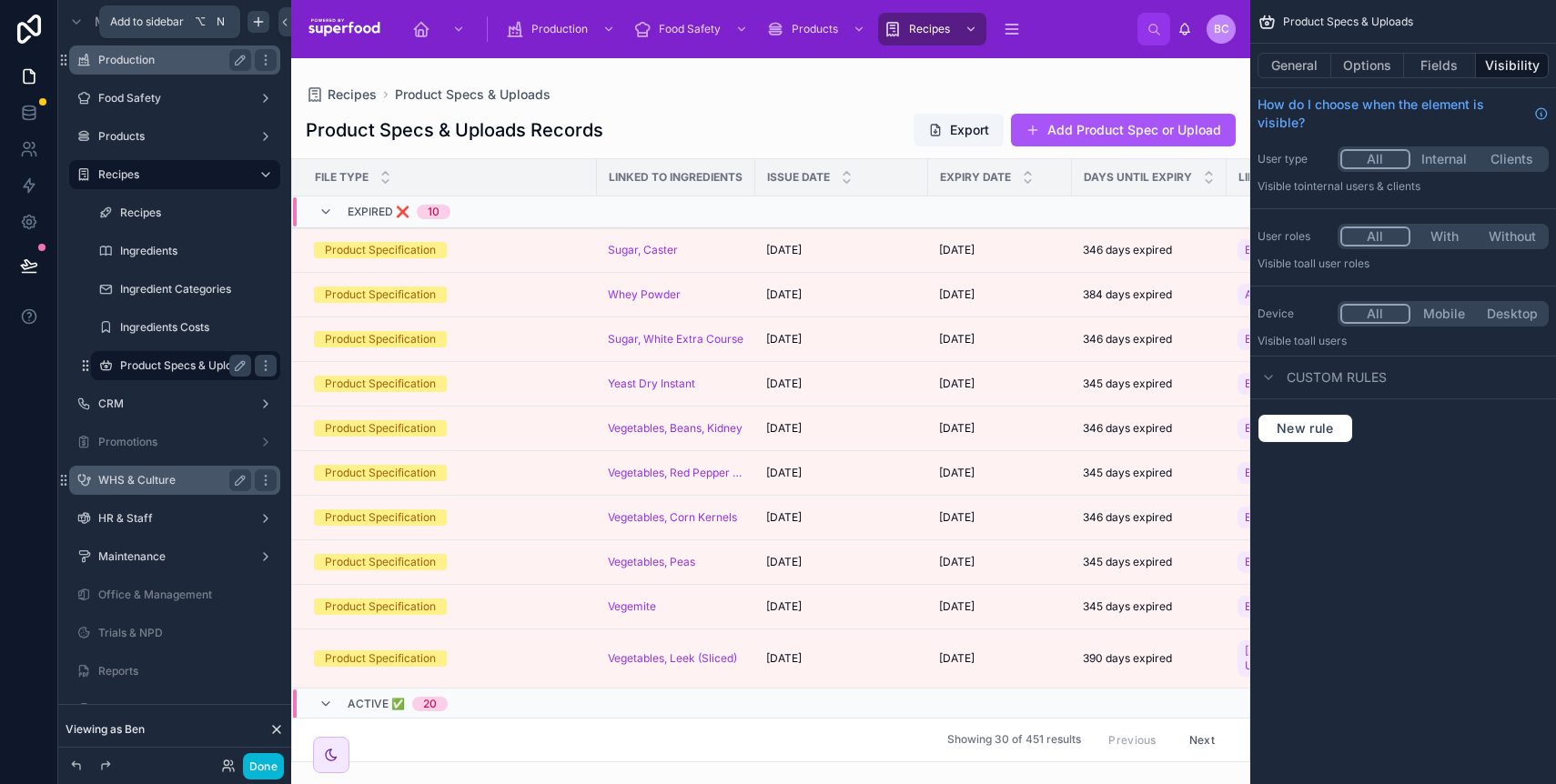
click at [259, 22] on icon "scrollable content" at bounding box center [258, 22] width 9 height 0
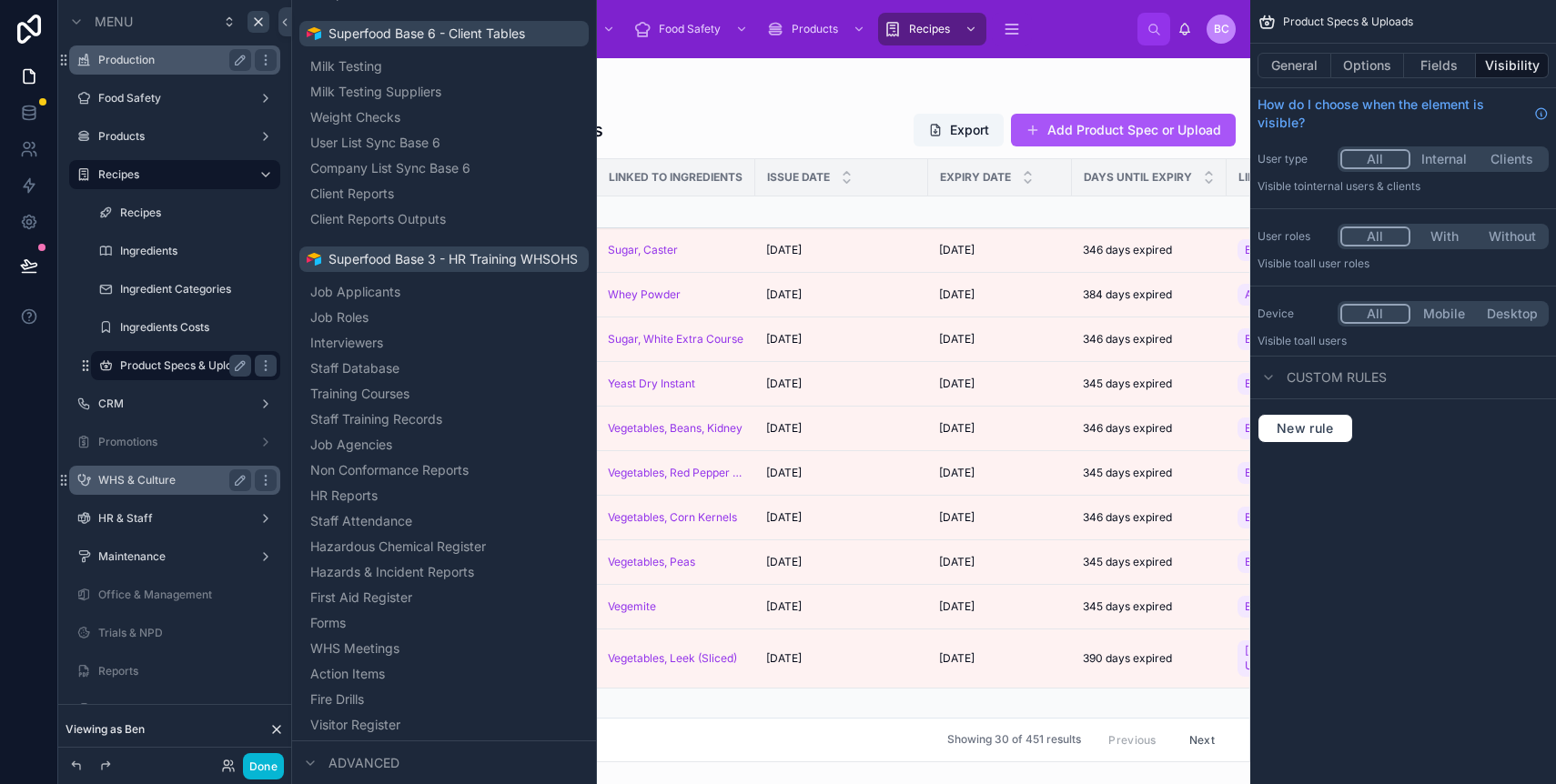
scroll to position [2800, 0]
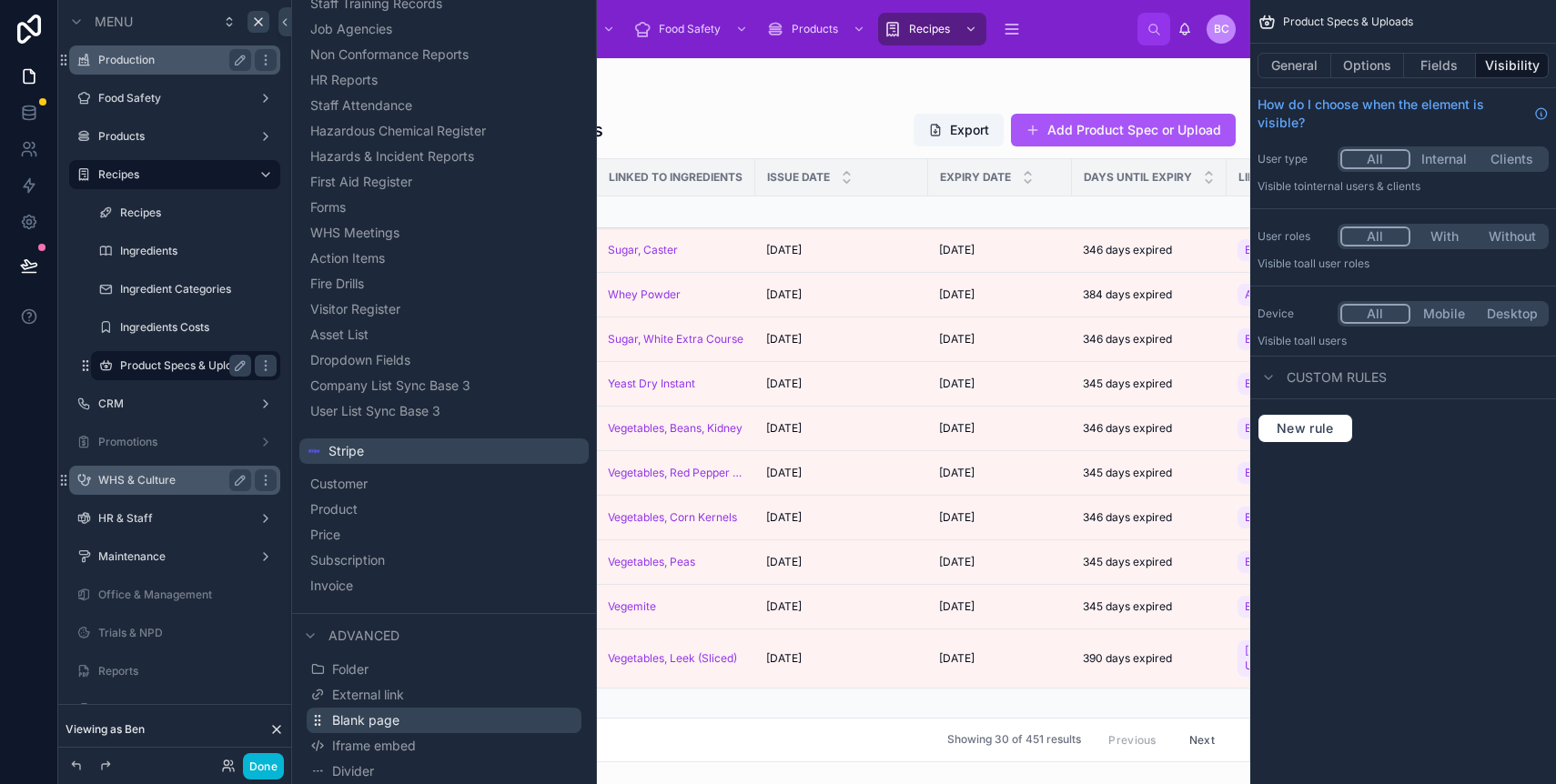
click at [349, 718] on span "Blank page" at bounding box center [365, 720] width 67 height 18
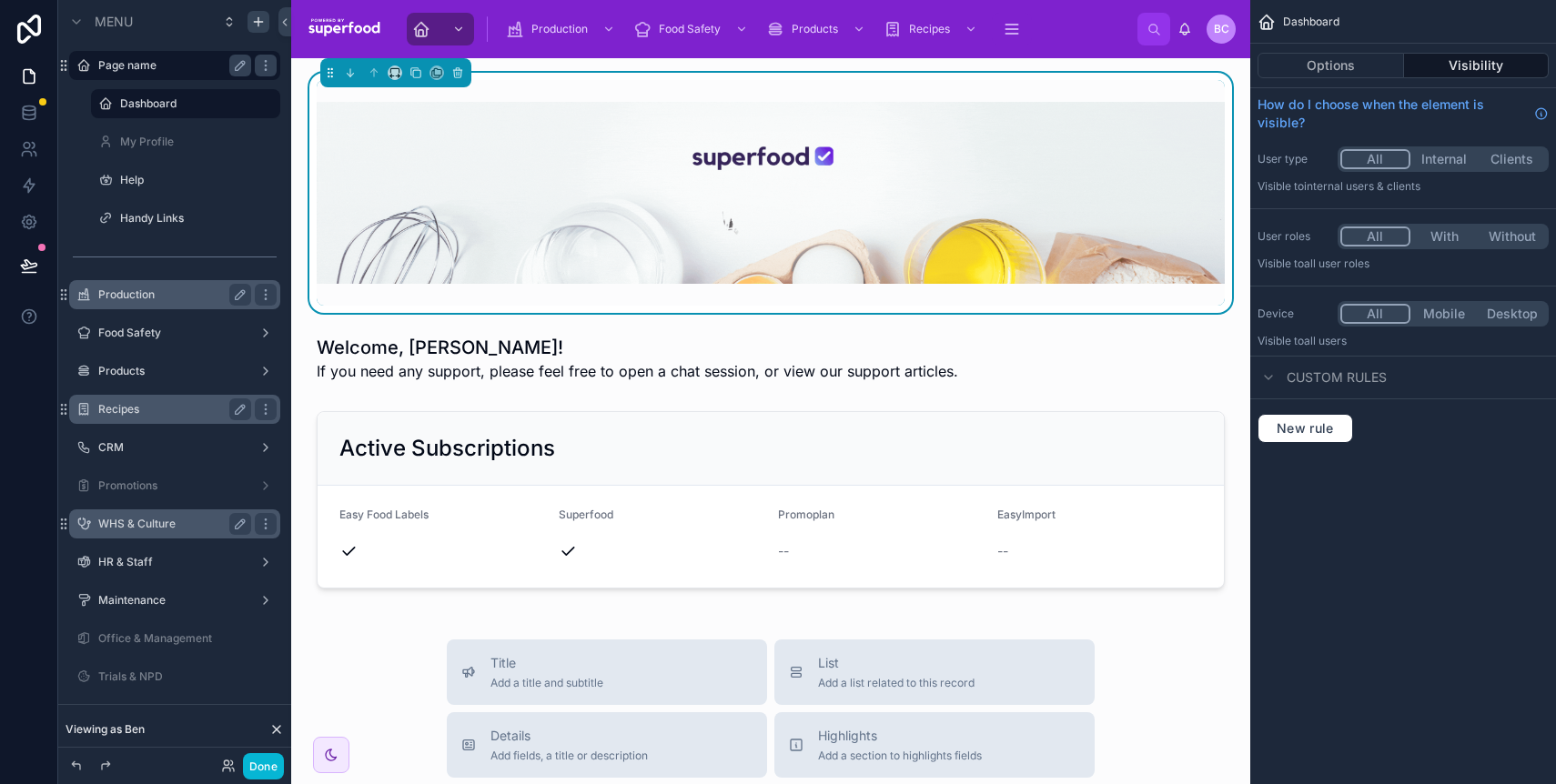
click at [140, 421] on div "Recipes" at bounding box center [174, 409] width 204 height 29
click at [139, 409] on label "Recipes" at bounding box center [171, 409] width 145 height 14
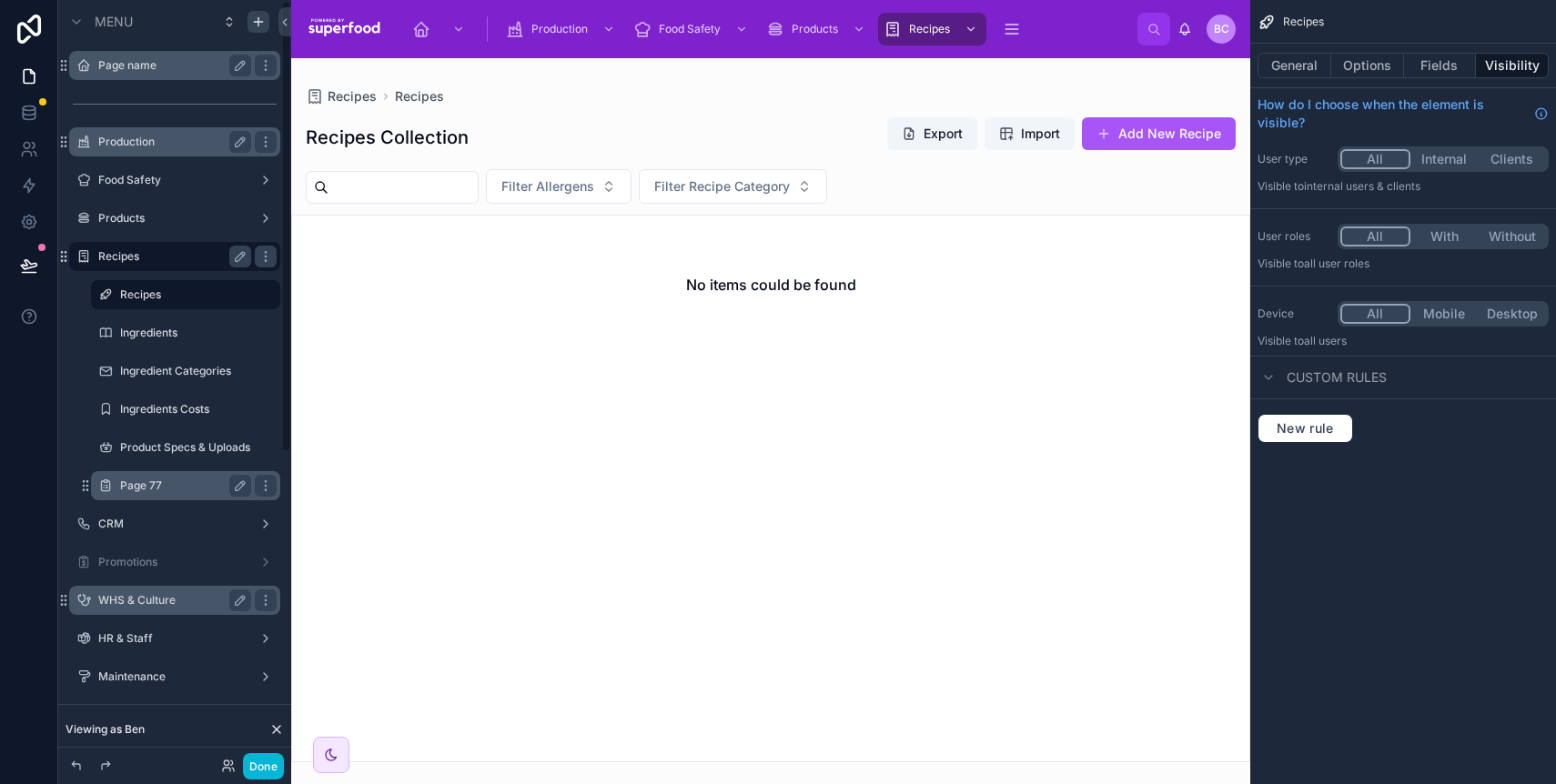
click at [160, 476] on div "Page 77" at bounding box center [186, 486] width 131 height 22
click at [177, 486] on label "Page 77" at bounding box center [182, 486] width 123 height 14
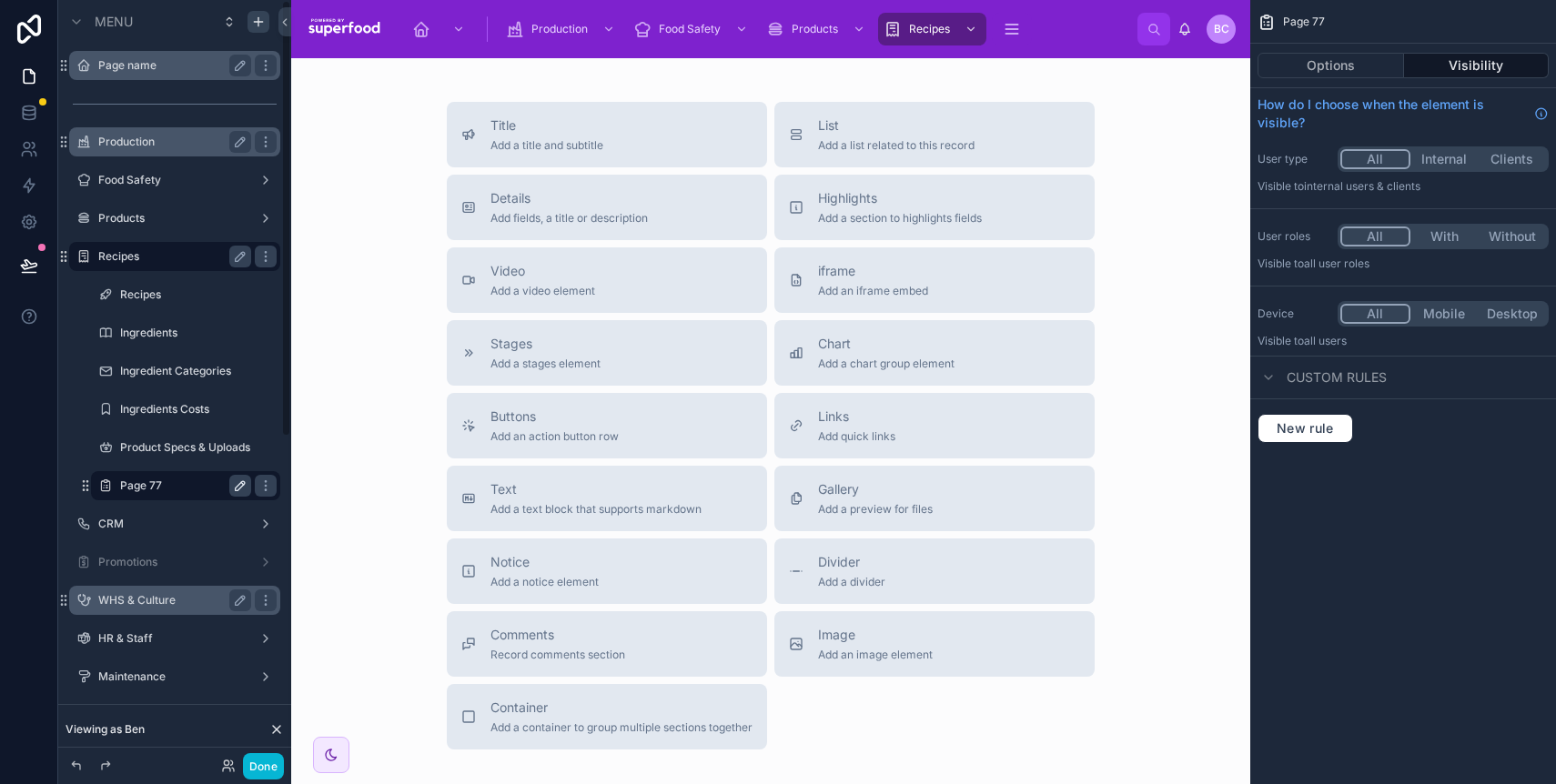
click at [241, 488] on icon "scrollable content" at bounding box center [240, 486] width 14 height 14
click at [160, 490] on input "*******" at bounding box center [171, 486] width 102 height 22
type input "**********"
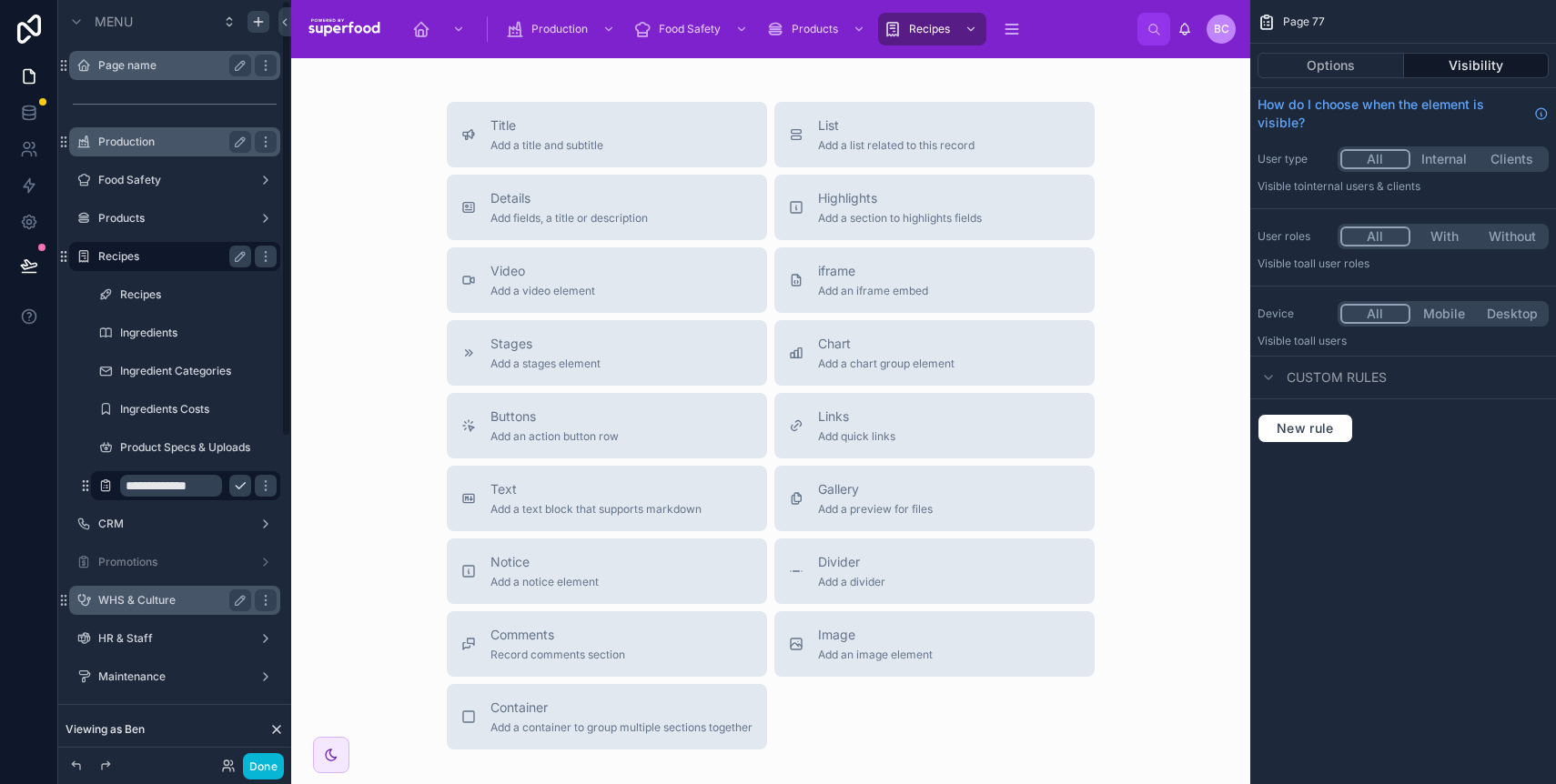
click at [243, 480] on icon "scrollable content" at bounding box center [240, 486] width 14 height 14
click at [870, 650] on span "Add an image element" at bounding box center [876, 655] width 115 height 14
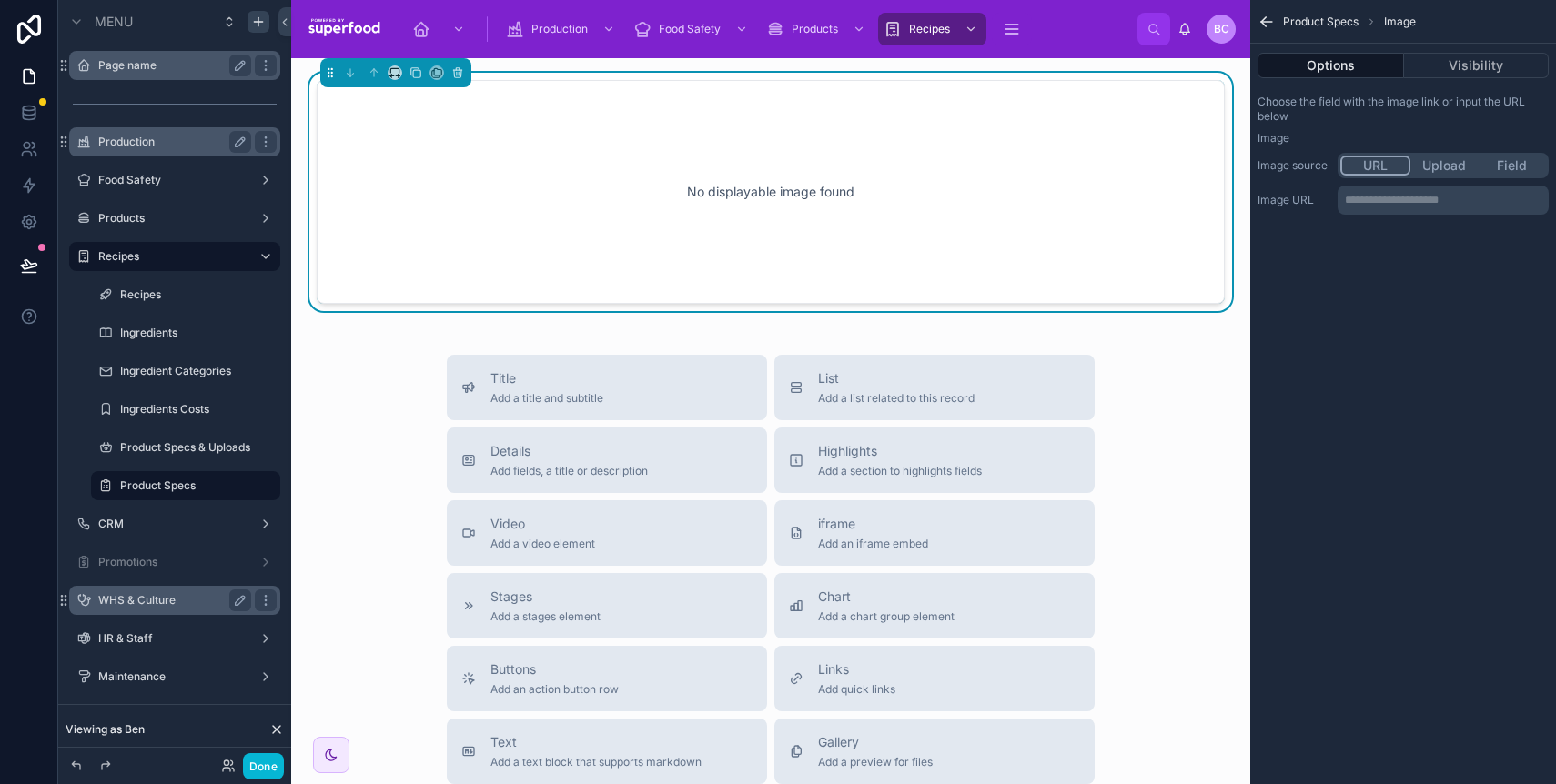
click at [1267, 15] on icon "scrollable content" at bounding box center [1266, 21] width 18 height 18
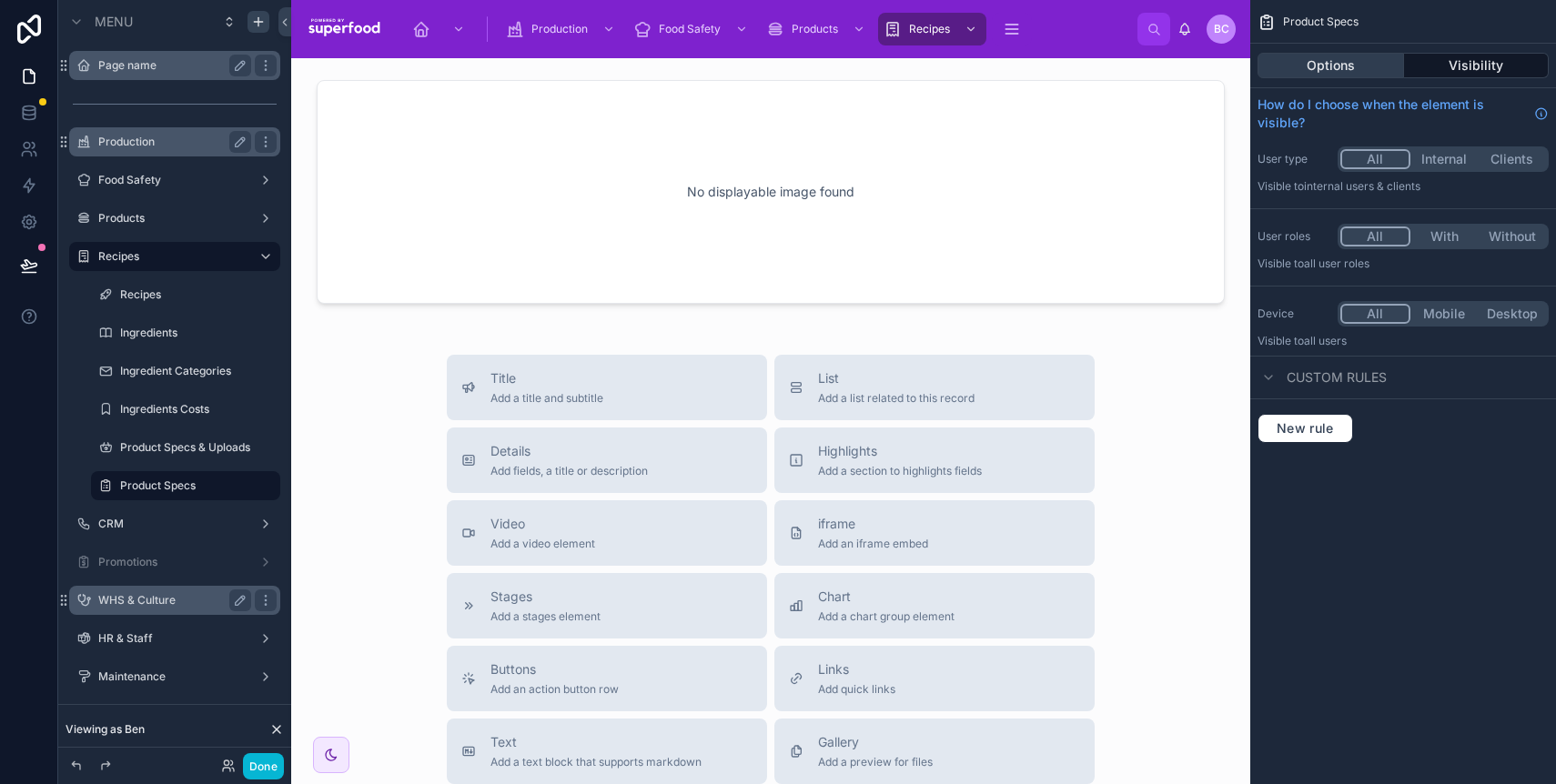
click at [1327, 54] on button "Options" at bounding box center [1330, 65] width 146 height 26
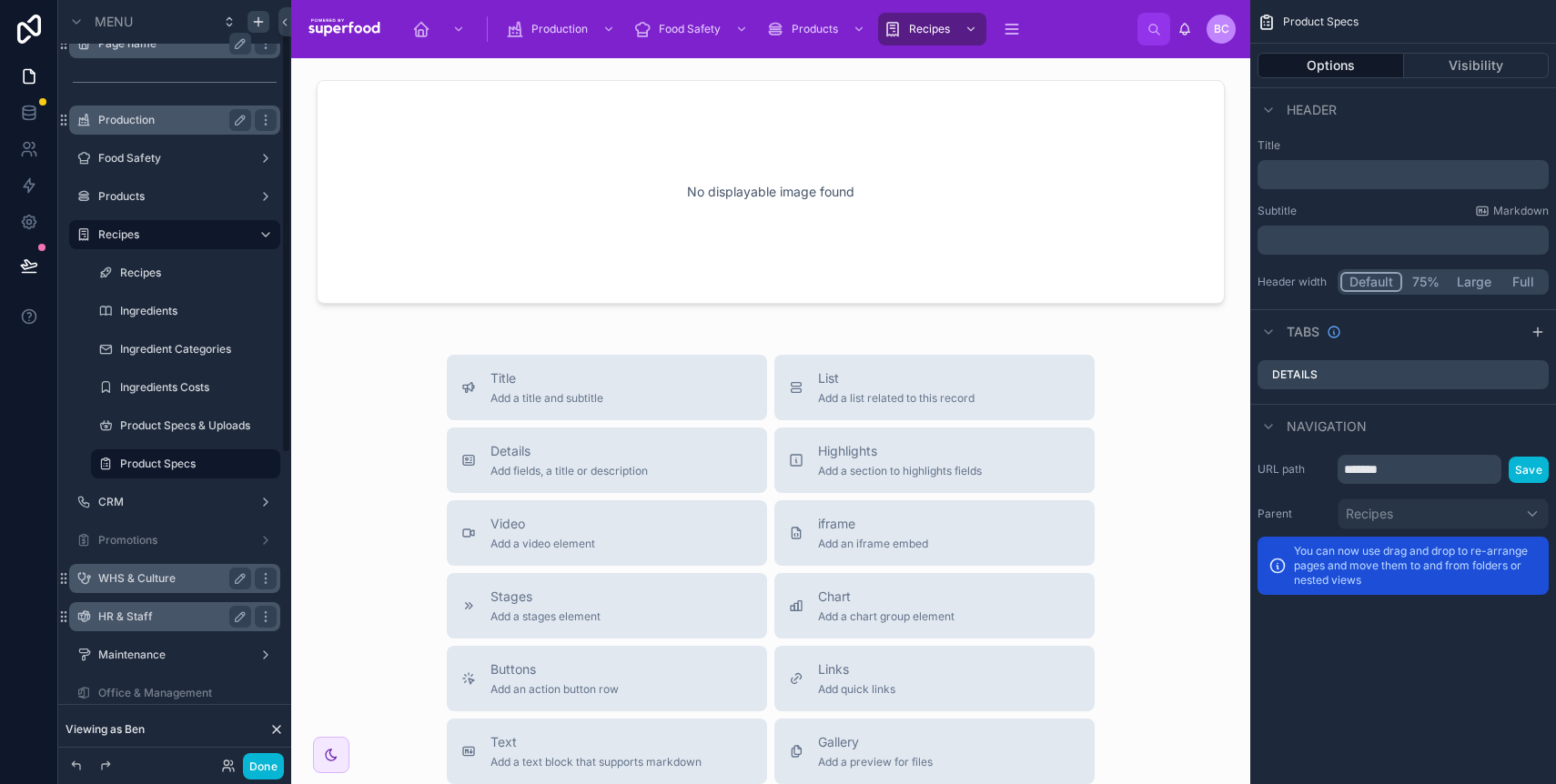
scroll to position [32, 0]
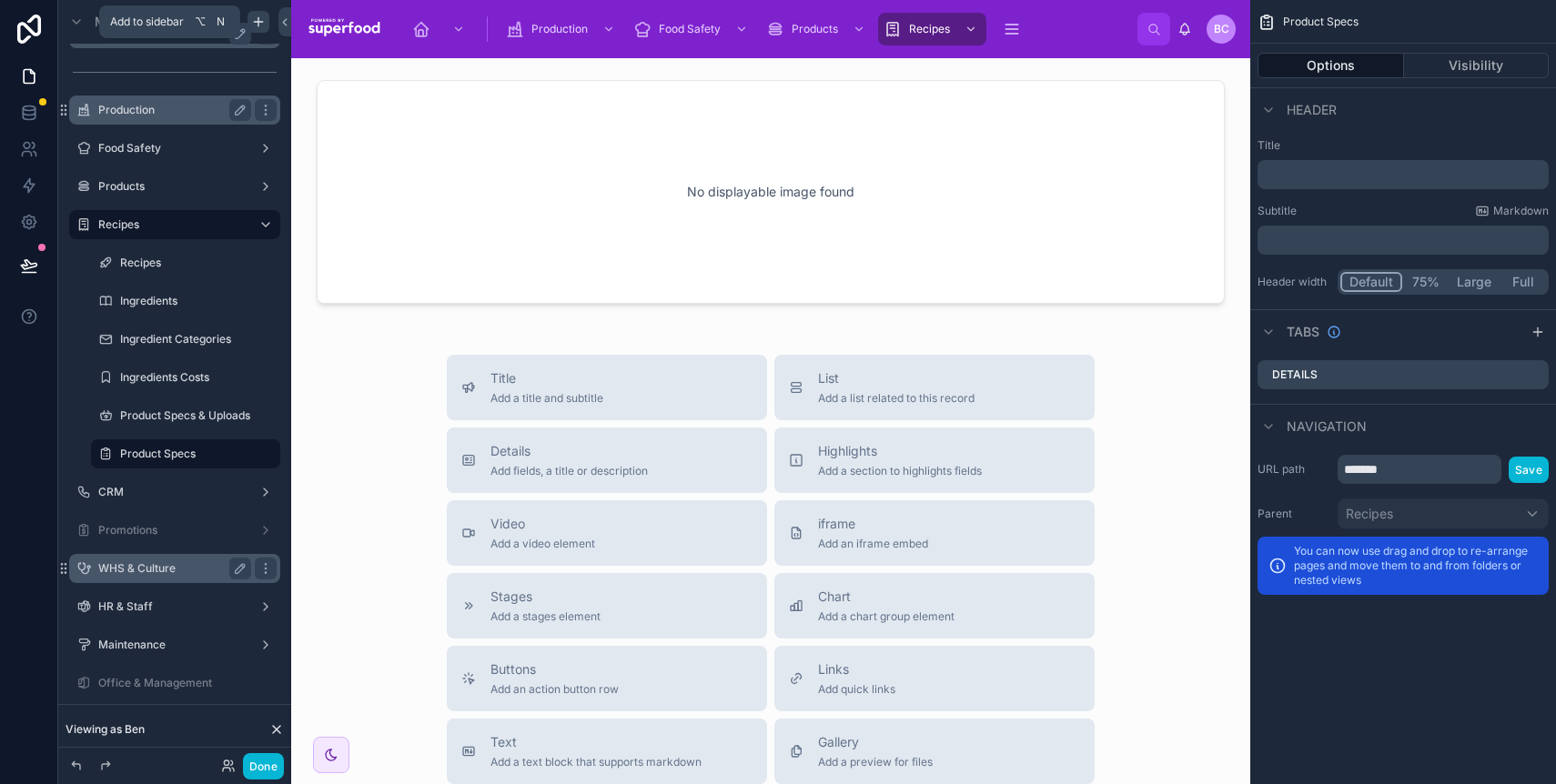
click at [256, 28] on icon "scrollable content" at bounding box center [258, 21] width 14 height 14
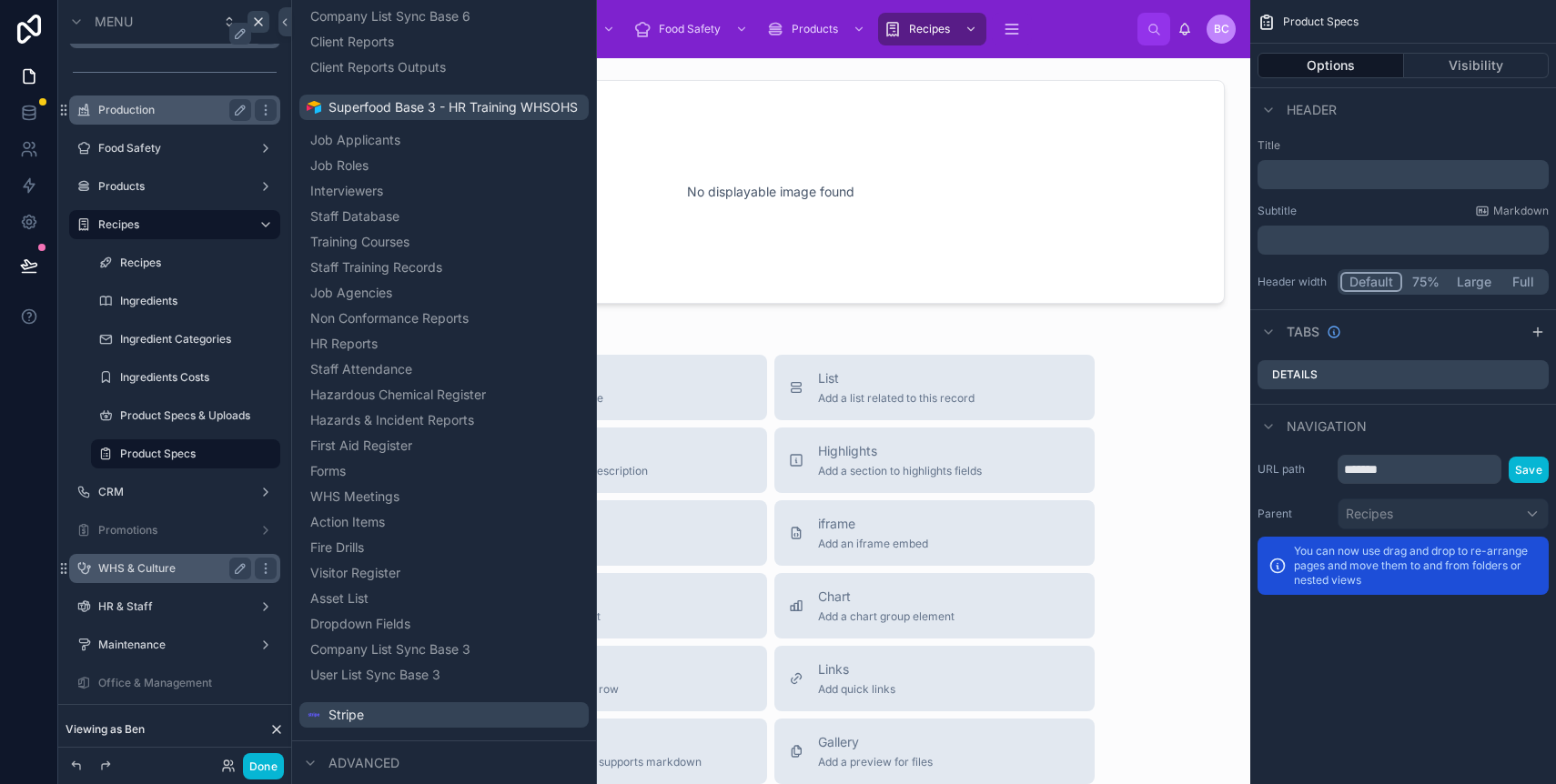
scroll to position [2800, 0]
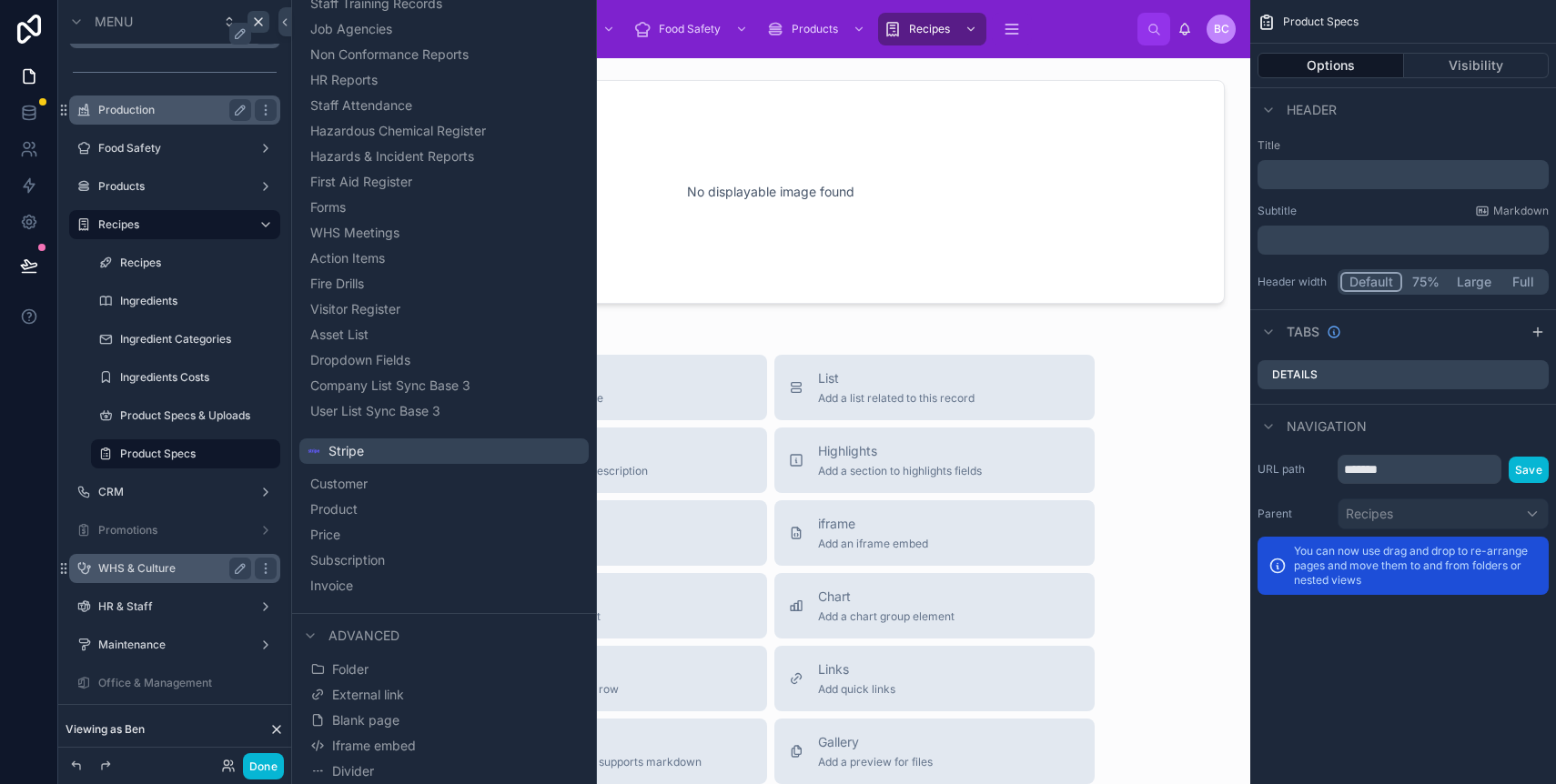
click at [1194, 407] on div "Title Add a title and subtitle List Add a list related to this record Details A…" at bounding box center [771, 679] width 931 height 648
click at [1072, 326] on div "No displayable image found Title Add a title and subtitle List Add a list relat…" at bounding box center [771, 603] width 959 height 1090
click at [1532, 372] on icon "scrollable content" at bounding box center [1534, 374] width 14 height 14
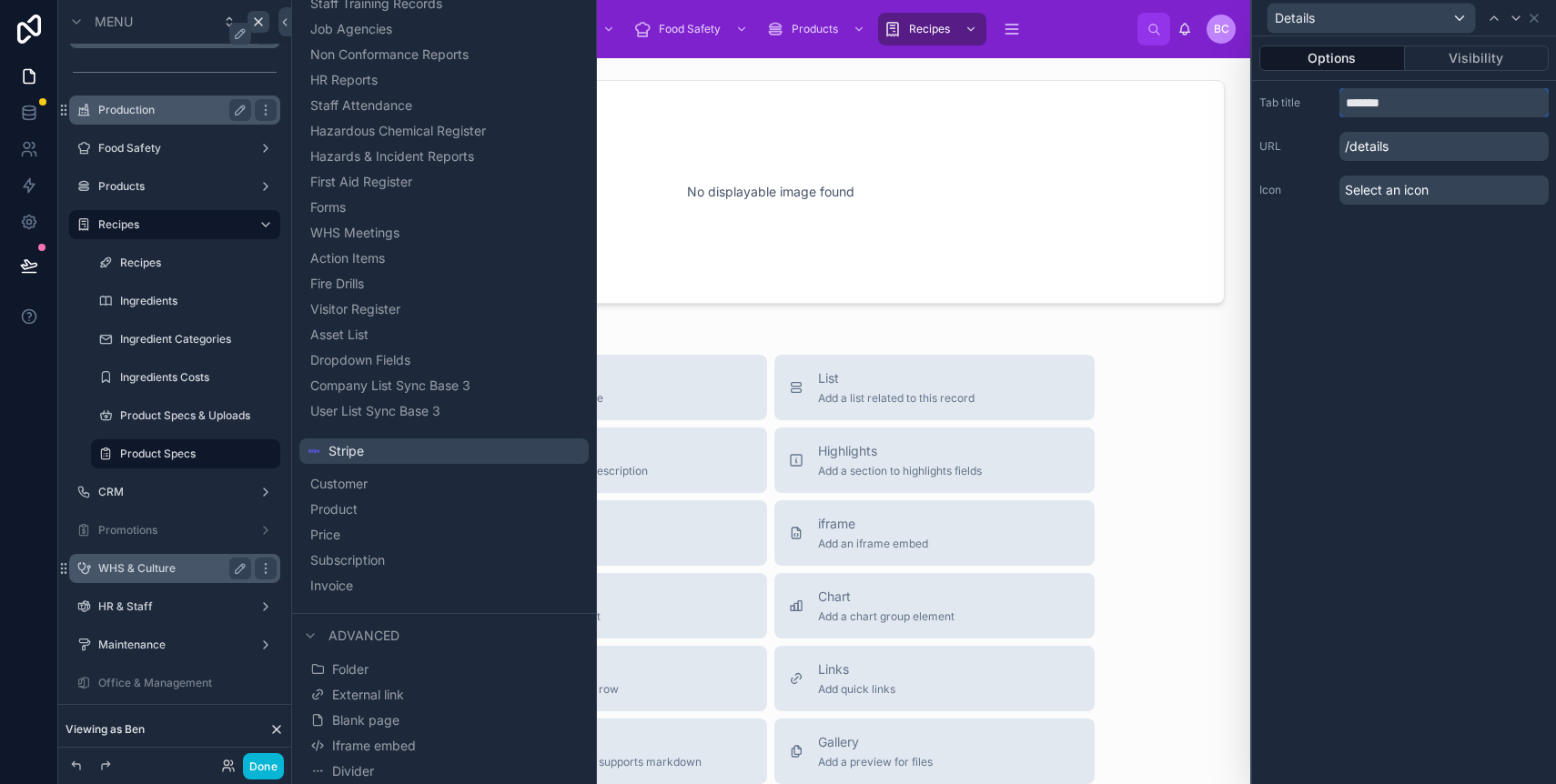
click at [1399, 96] on input "*******" at bounding box center [1444, 102] width 209 height 29
type input "**********"
click at [1539, 11] on icon at bounding box center [1534, 17] width 14 height 14
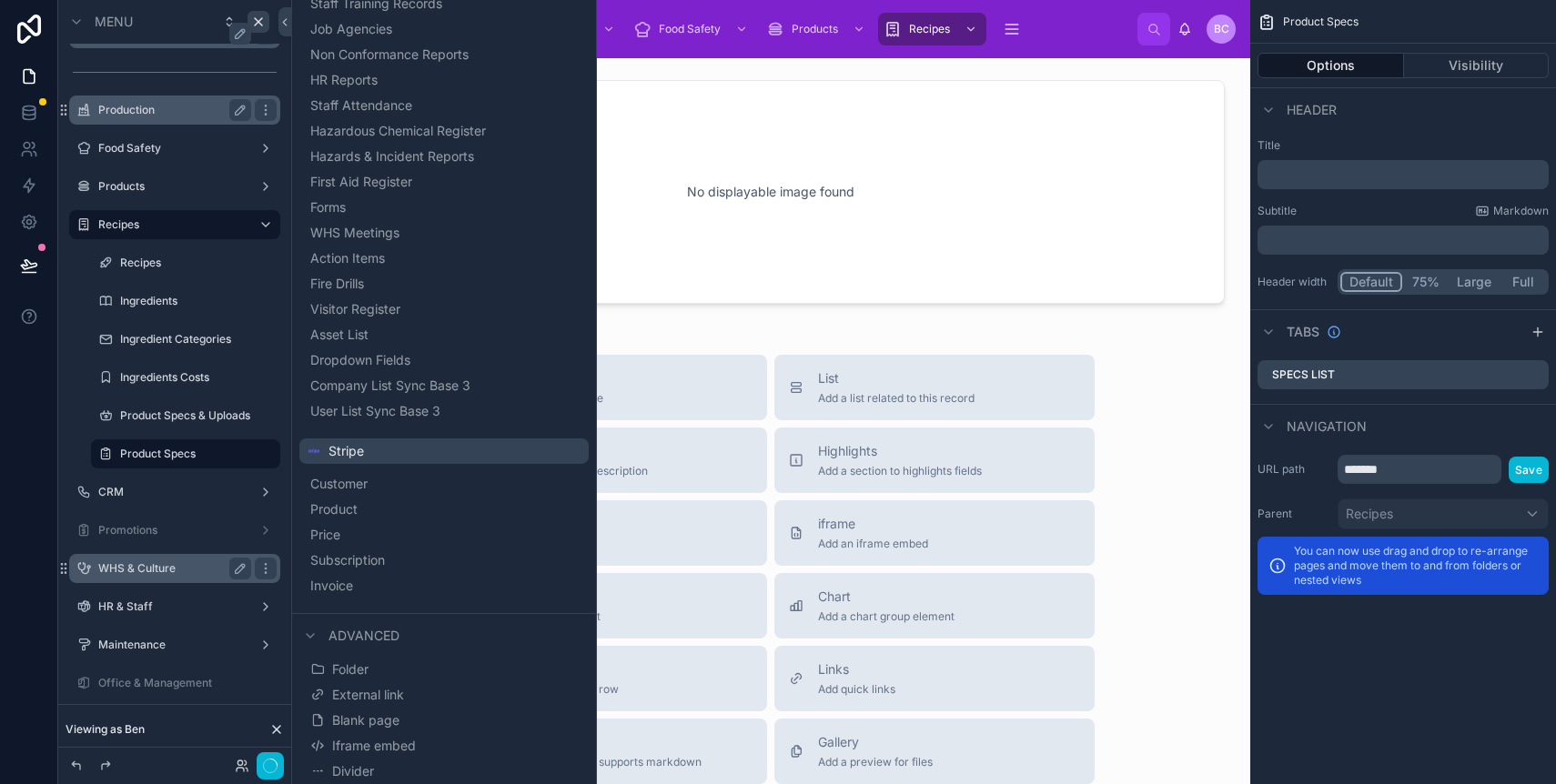
click at [1183, 394] on div "Title Add a title and subtitle List Add a list related to this record Details A…" at bounding box center [771, 679] width 931 height 648
click at [934, 395] on span "Add a list related to this record" at bounding box center [897, 398] width 157 height 14
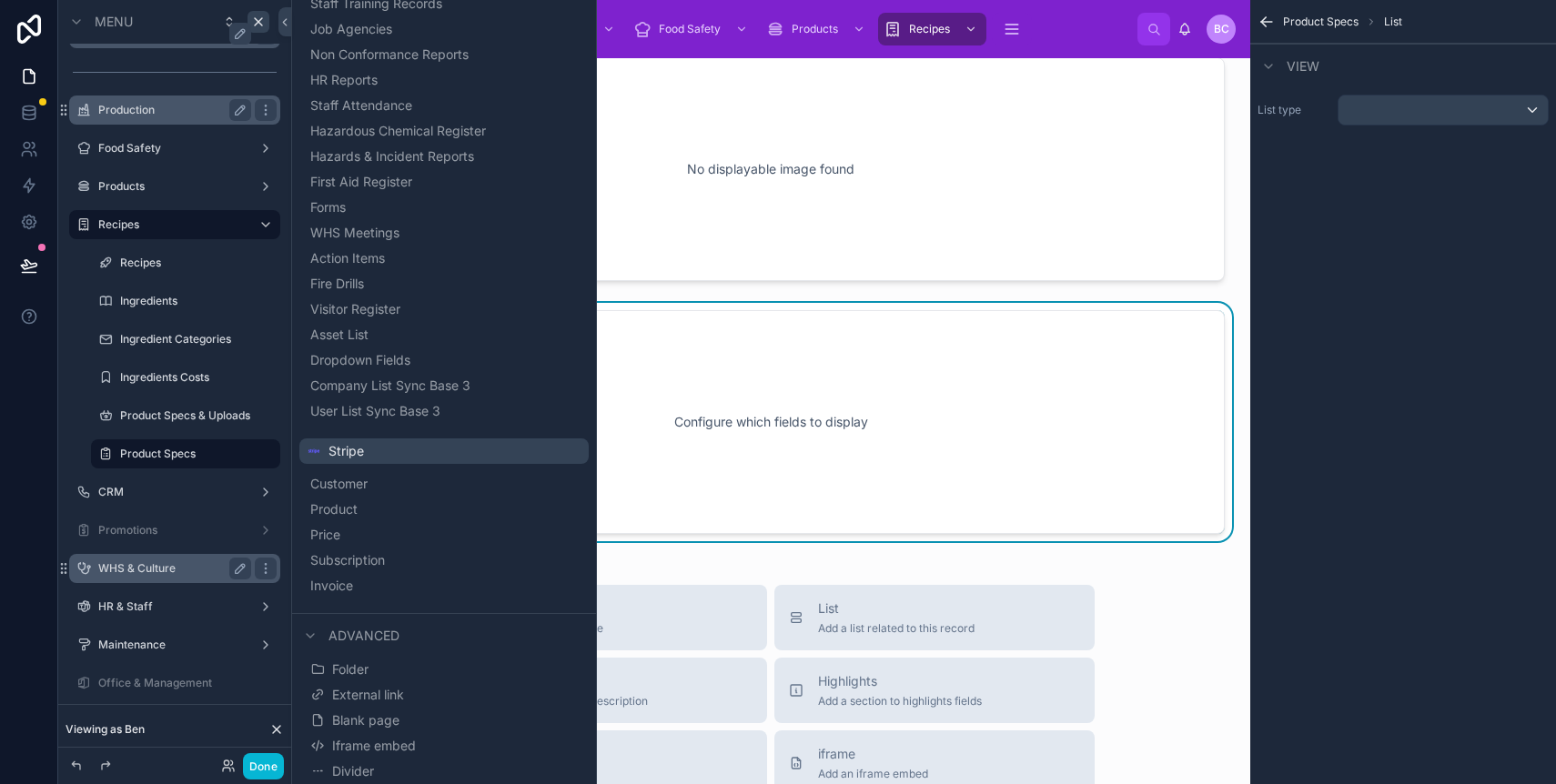
scroll to position [24, 0]
click at [1381, 110] on div "scrollable content" at bounding box center [1443, 110] width 209 height 29
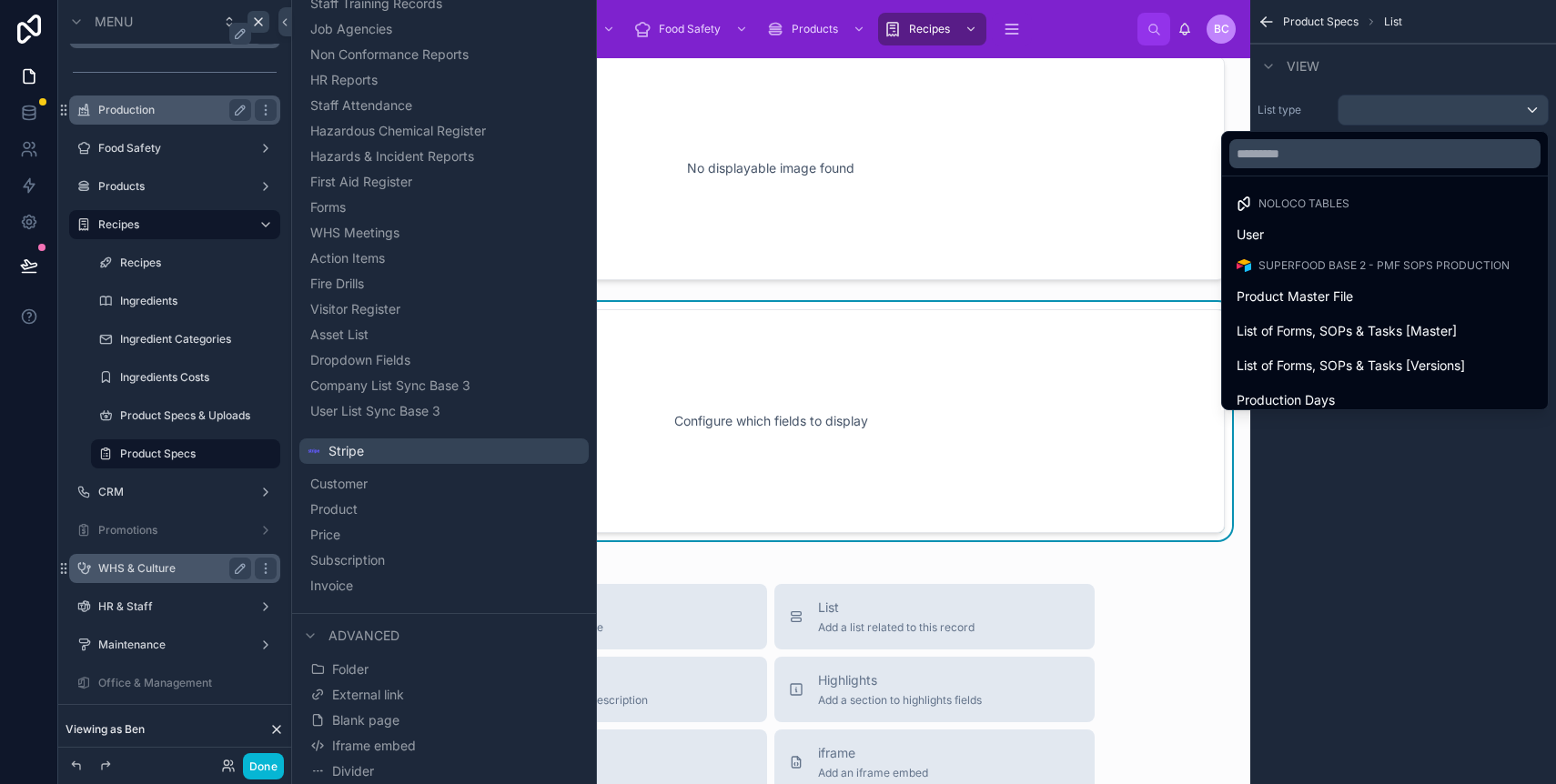
click at [1011, 294] on div "No displayable image found Configure which fields to display Title Add a title …" at bounding box center [771, 706] width 959 height 1343
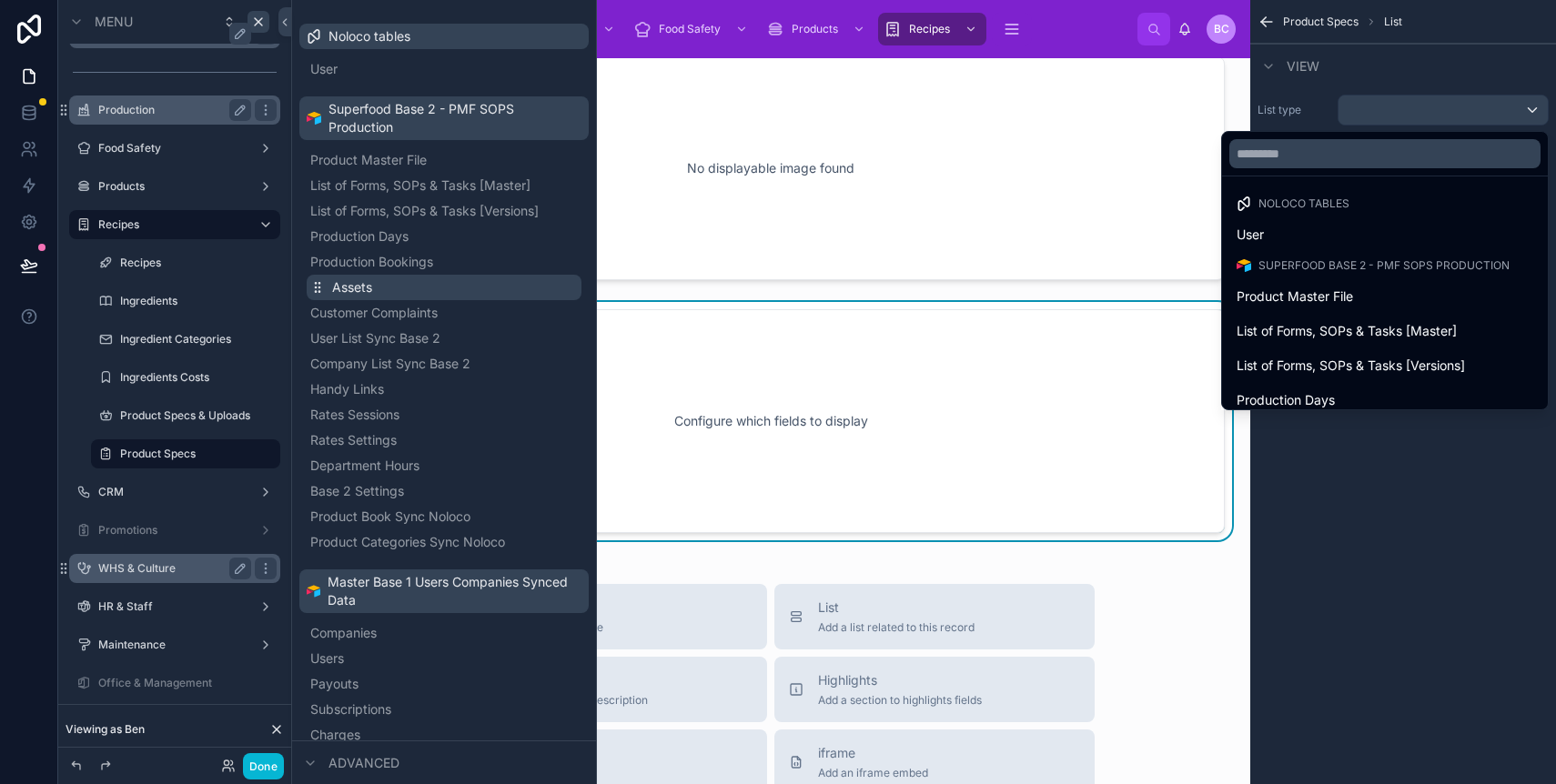
scroll to position [0, 0]
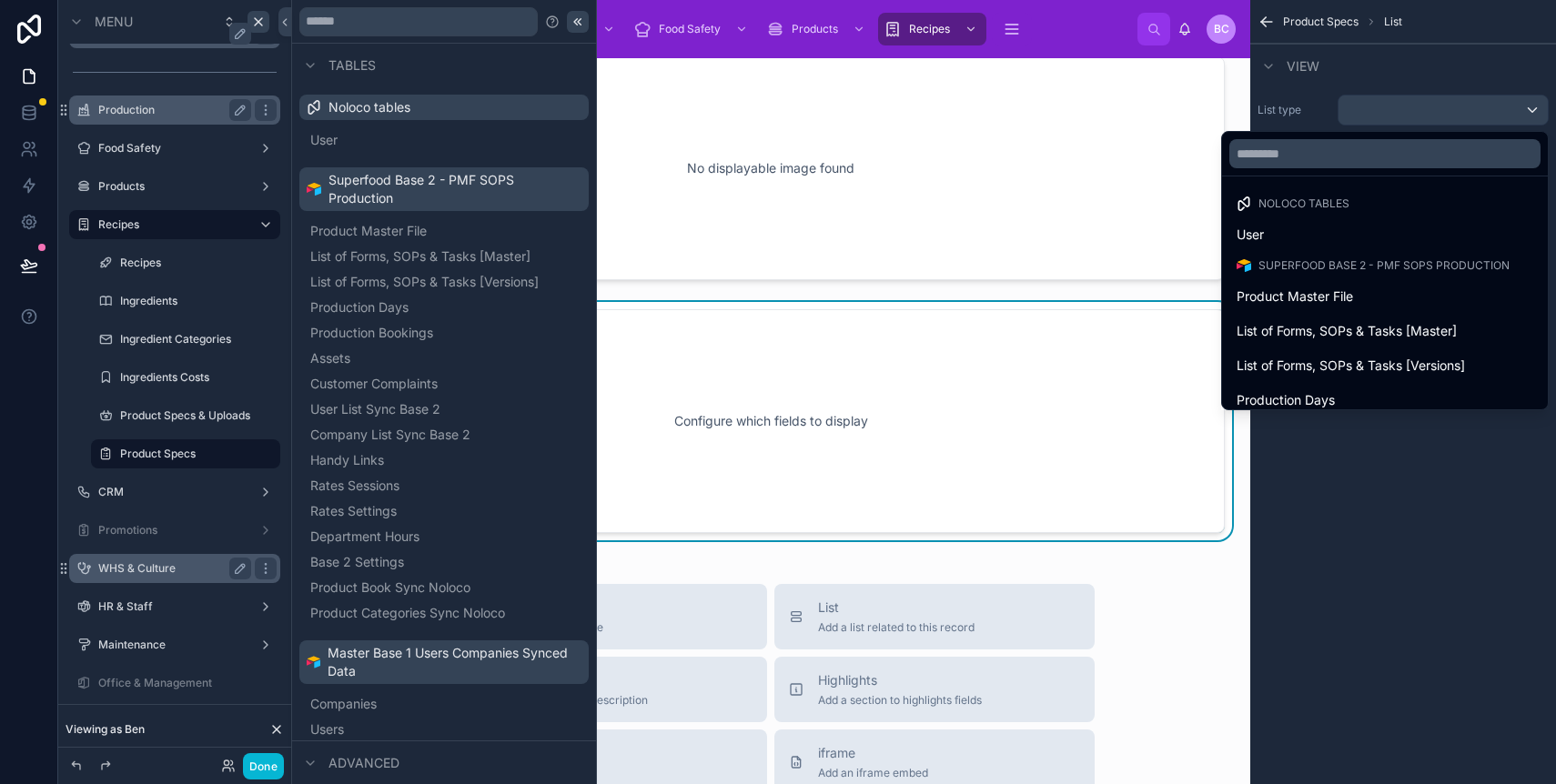
click at [578, 20] on icon at bounding box center [579, 21] width 3 height 7
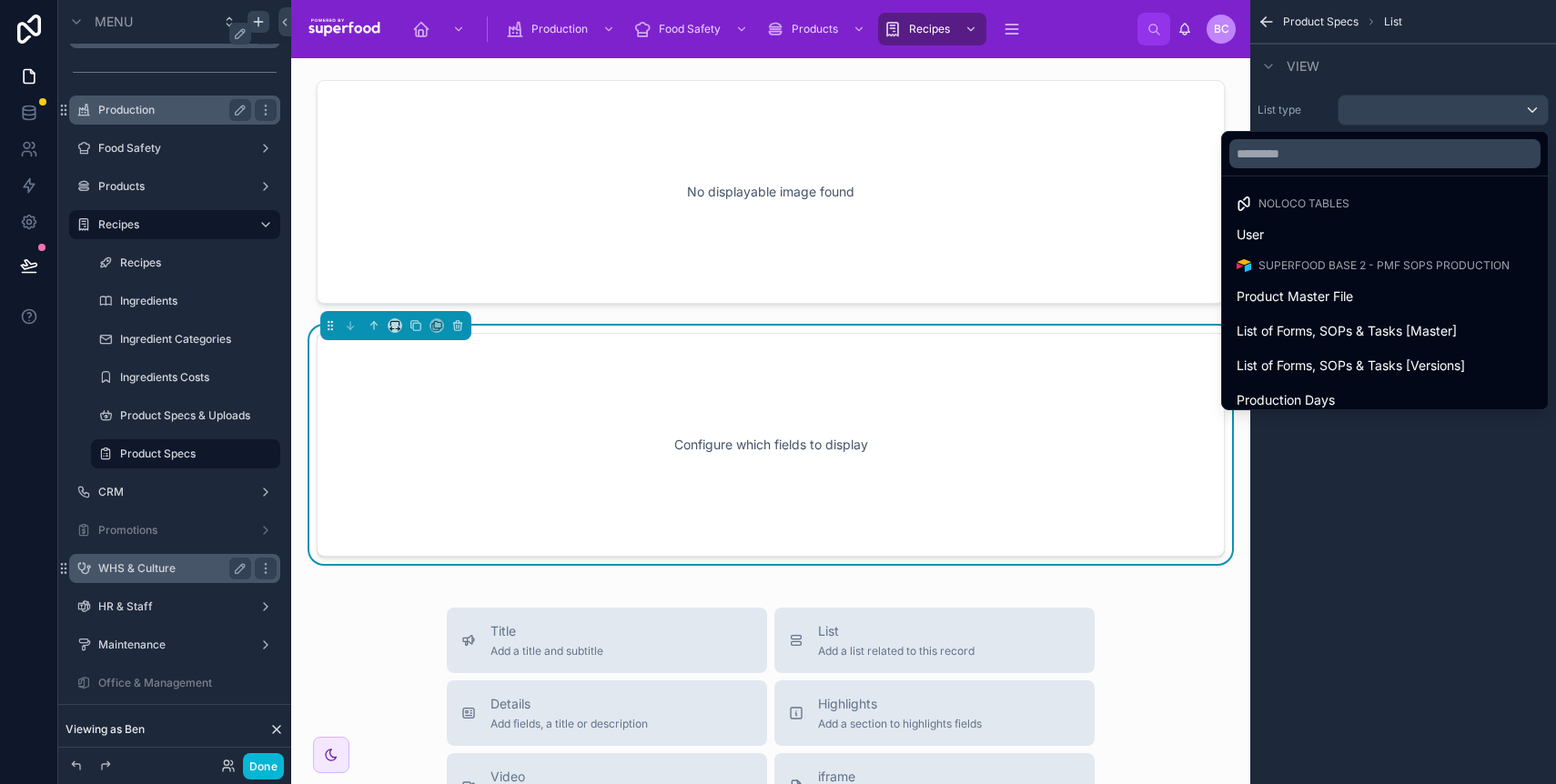
click at [1324, 18] on div "scrollable content" at bounding box center [778, 392] width 1556 height 784
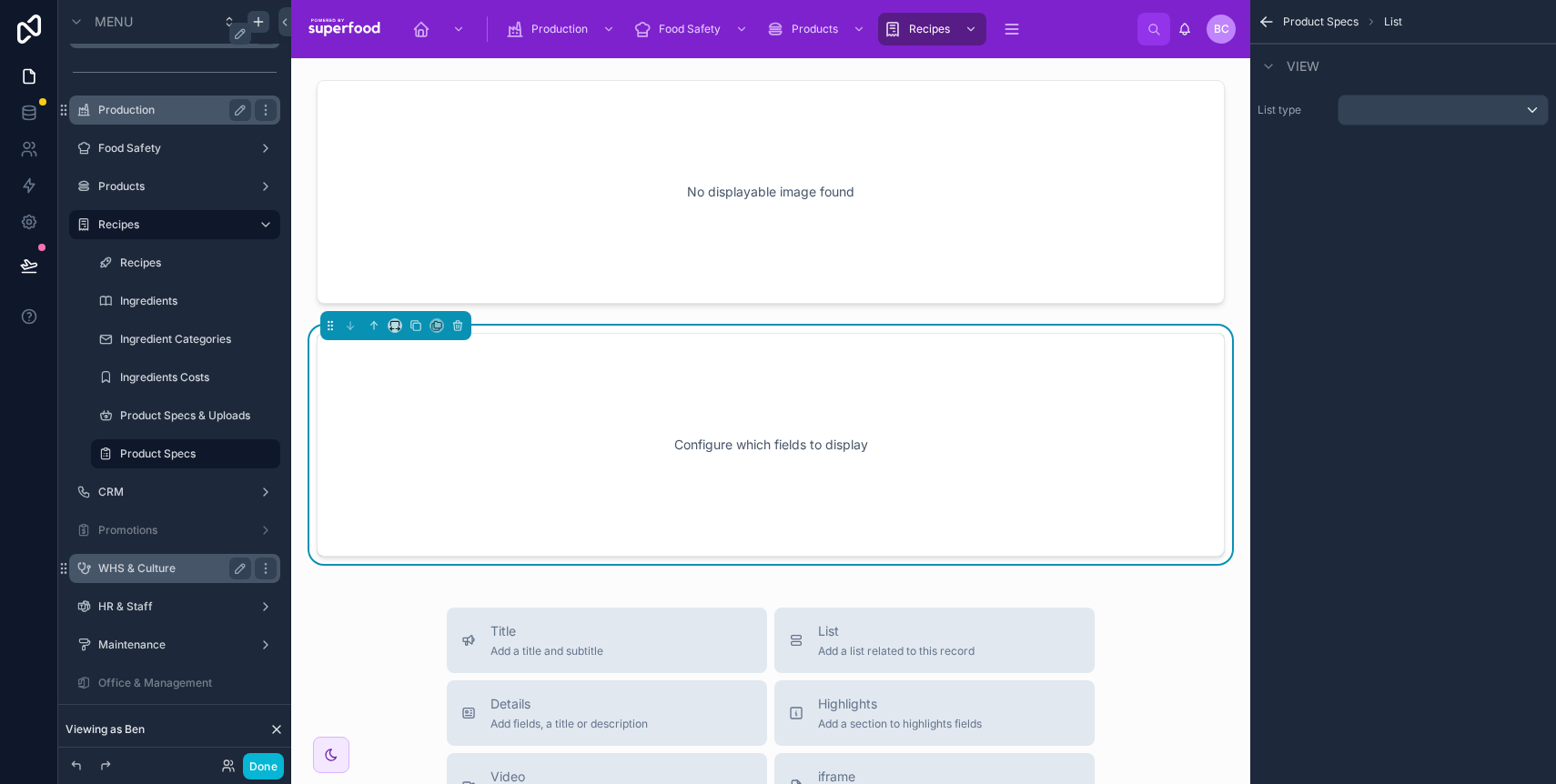
click at [1305, 20] on span "Product Specs" at bounding box center [1321, 21] width 76 height 14
click at [1268, 24] on icon "scrollable content" at bounding box center [1266, 21] width 18 height 18
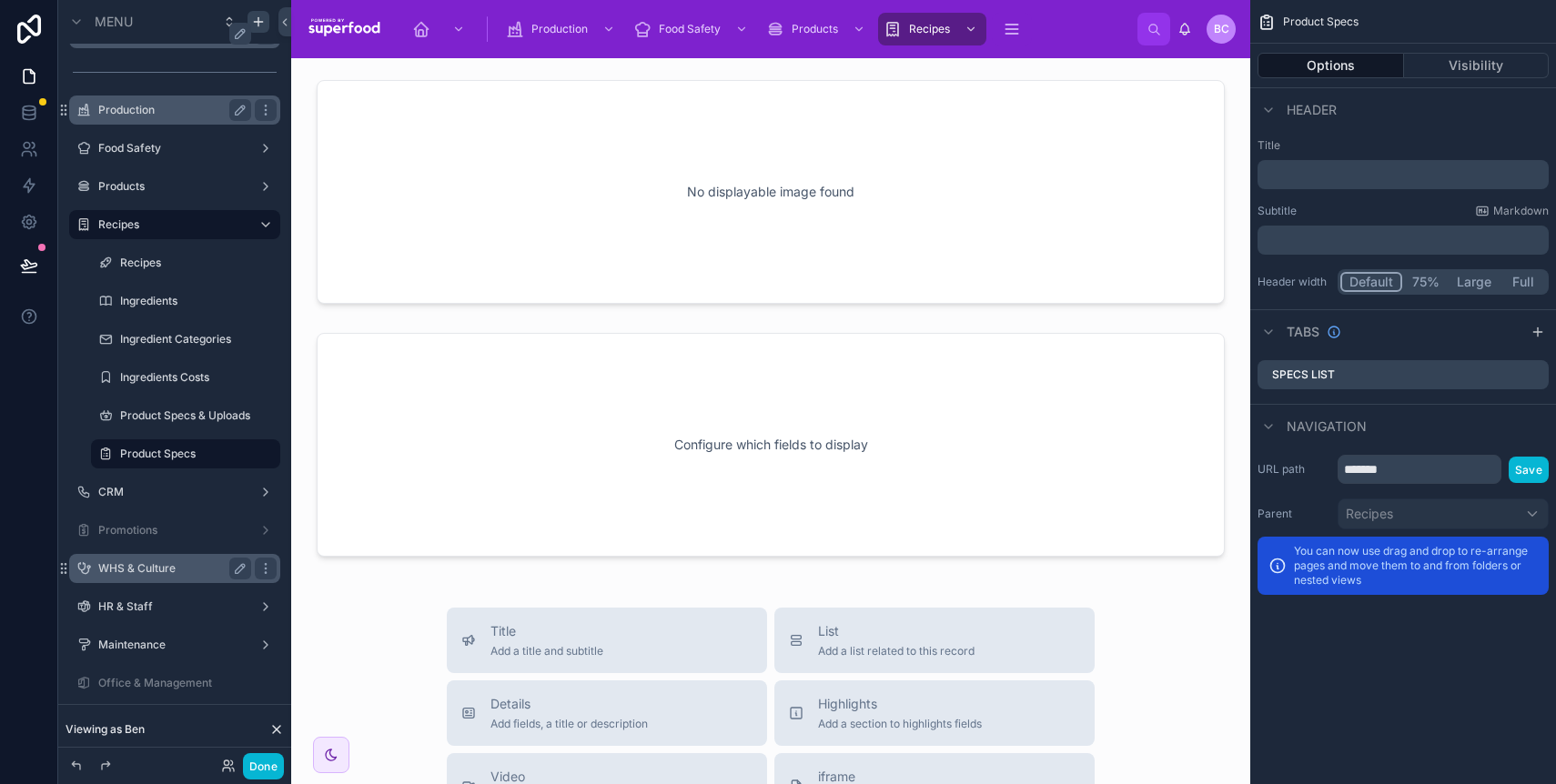
click at [1359, 179] on p "﻿" at bounding box center [1405, 174] width 280 height 18
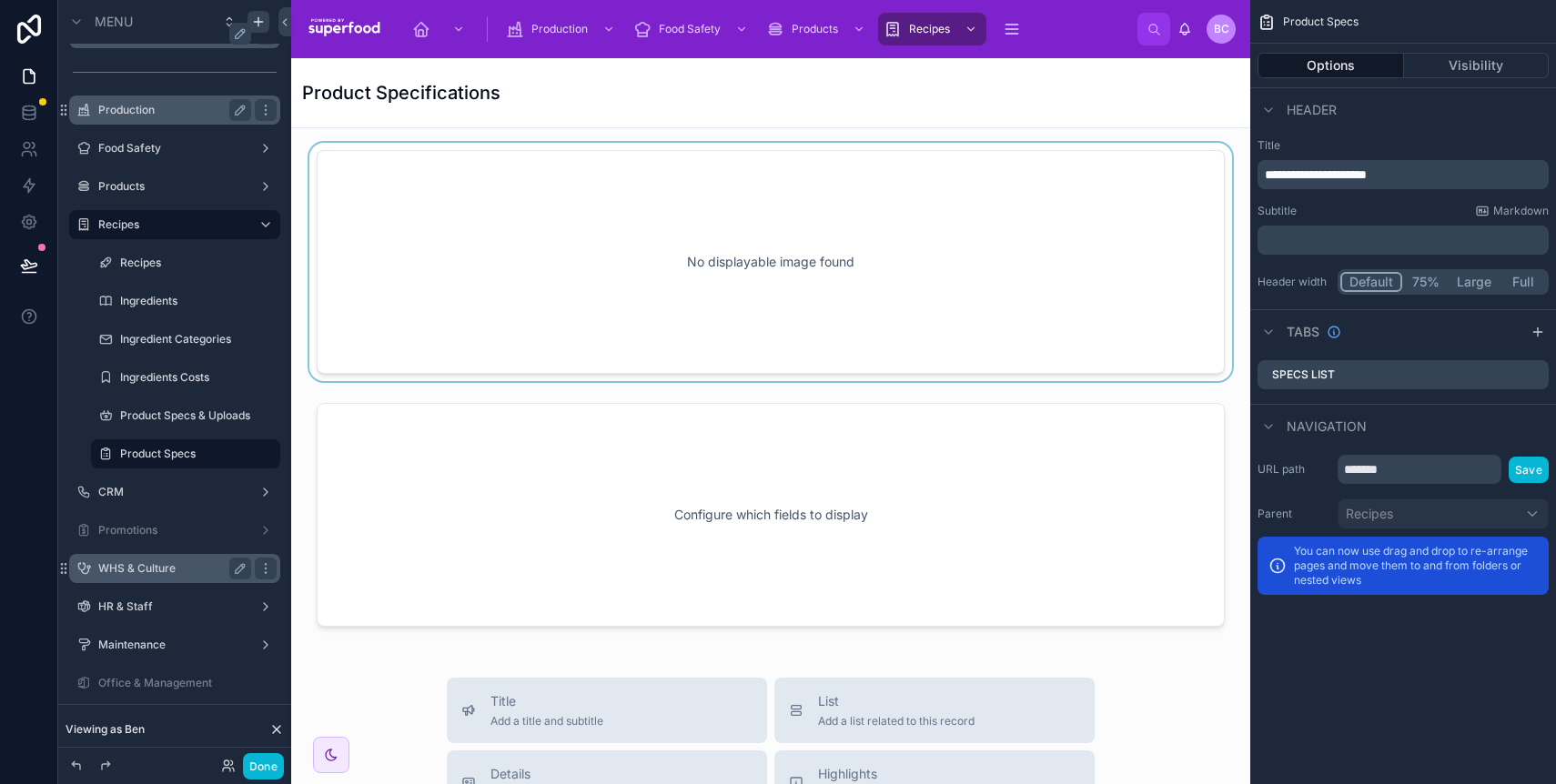
click at [425, 243] on div at bounding box center [771, 261] width 931 height 238
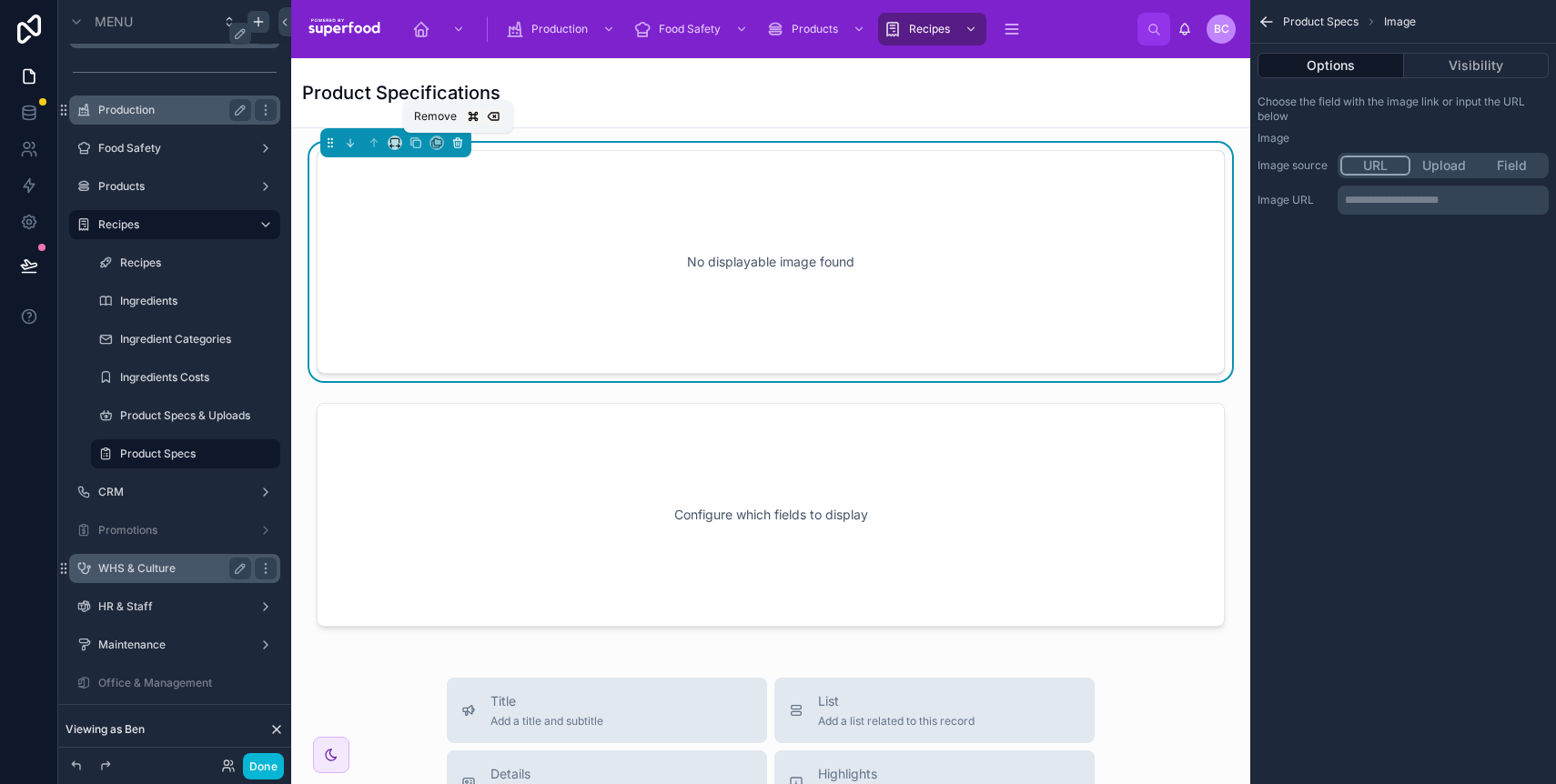
click at [457, 142] on icon at bounding box center [457, 143] width 0 height 4
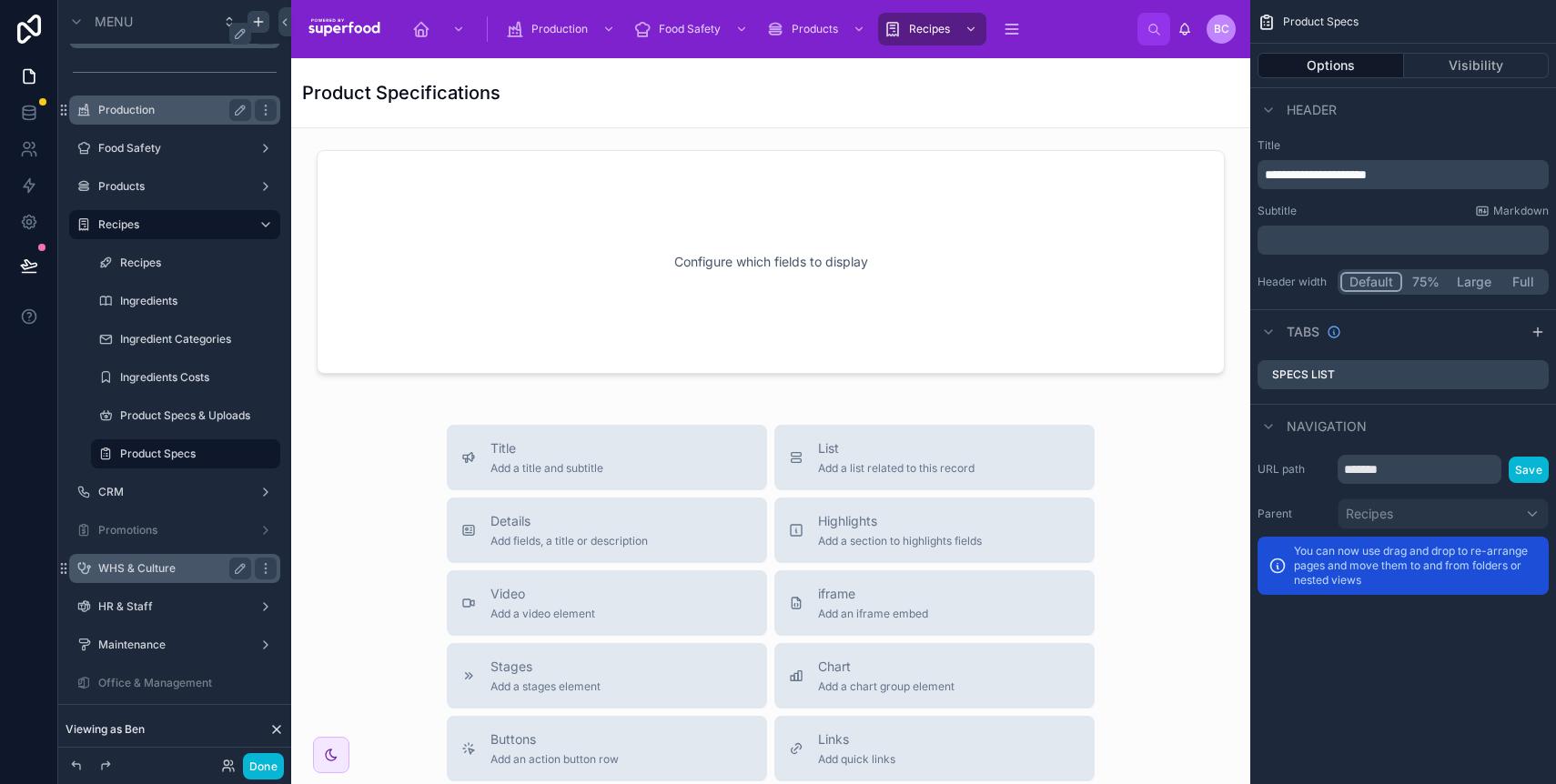
click at [1419, 423] on div "Navigation" at bounding box center [1404, 426] width 306 height 44
click at [1533, 327] on icon "scrollable content" at bounding box center [1538, 332] width 14 height 14
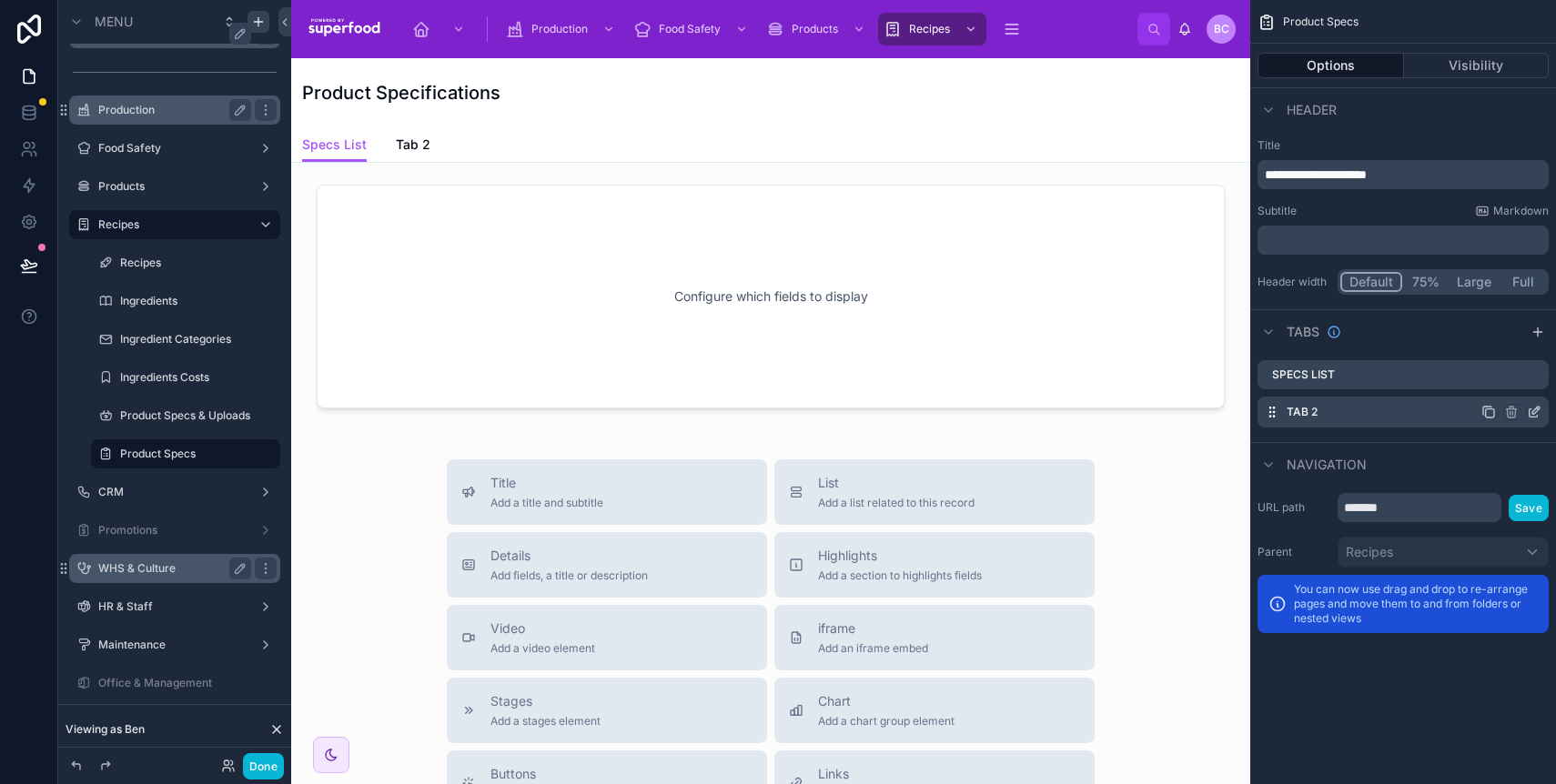
click at [1539, 407] on icon "scrollable content" at bounding box center [1537, 410] width 8 height 8
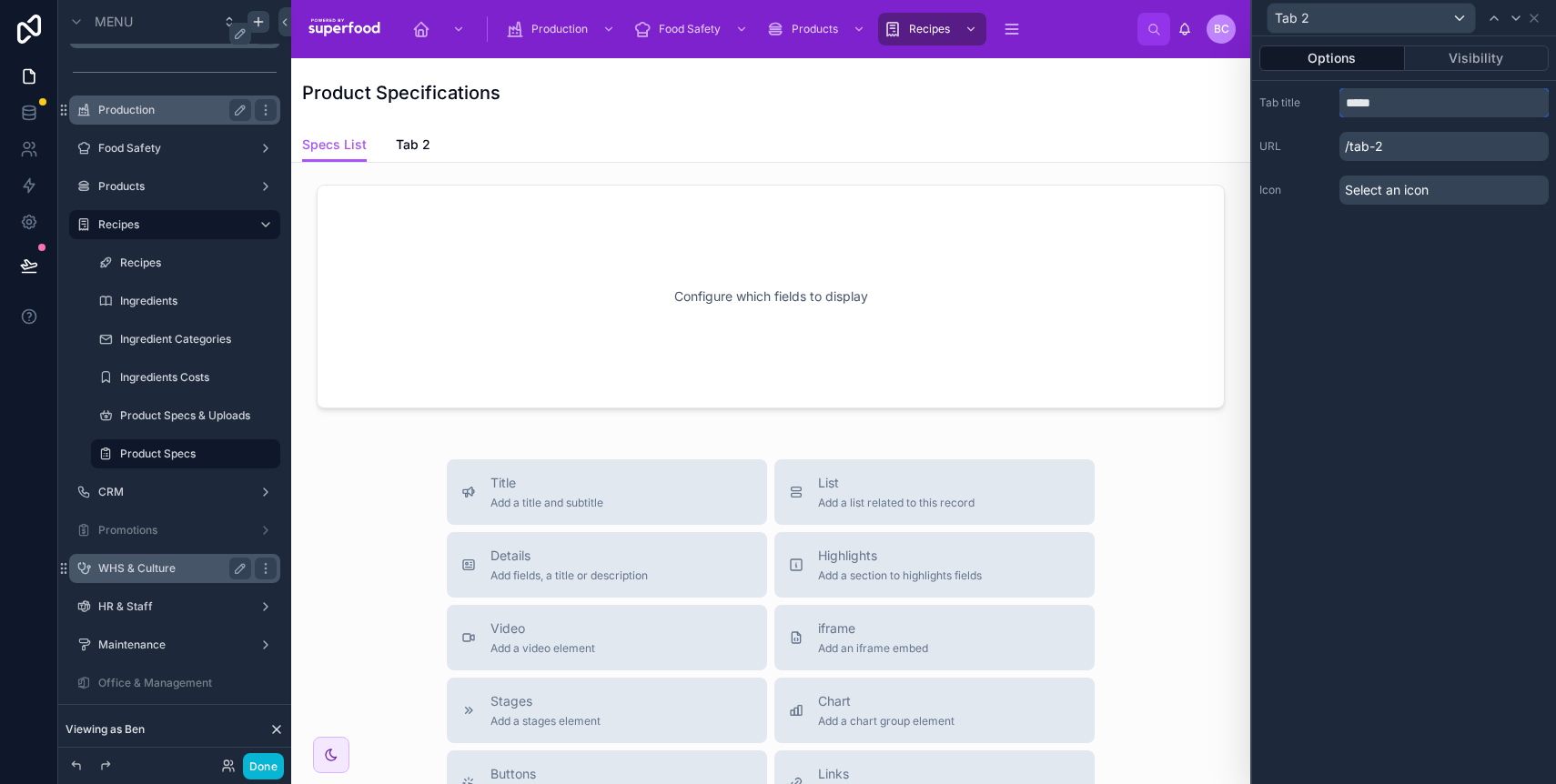
click at [1409, 111] on input "*****" at bounding box center [1444, 102] width 209 height 29
type input "*"
type input "**********"
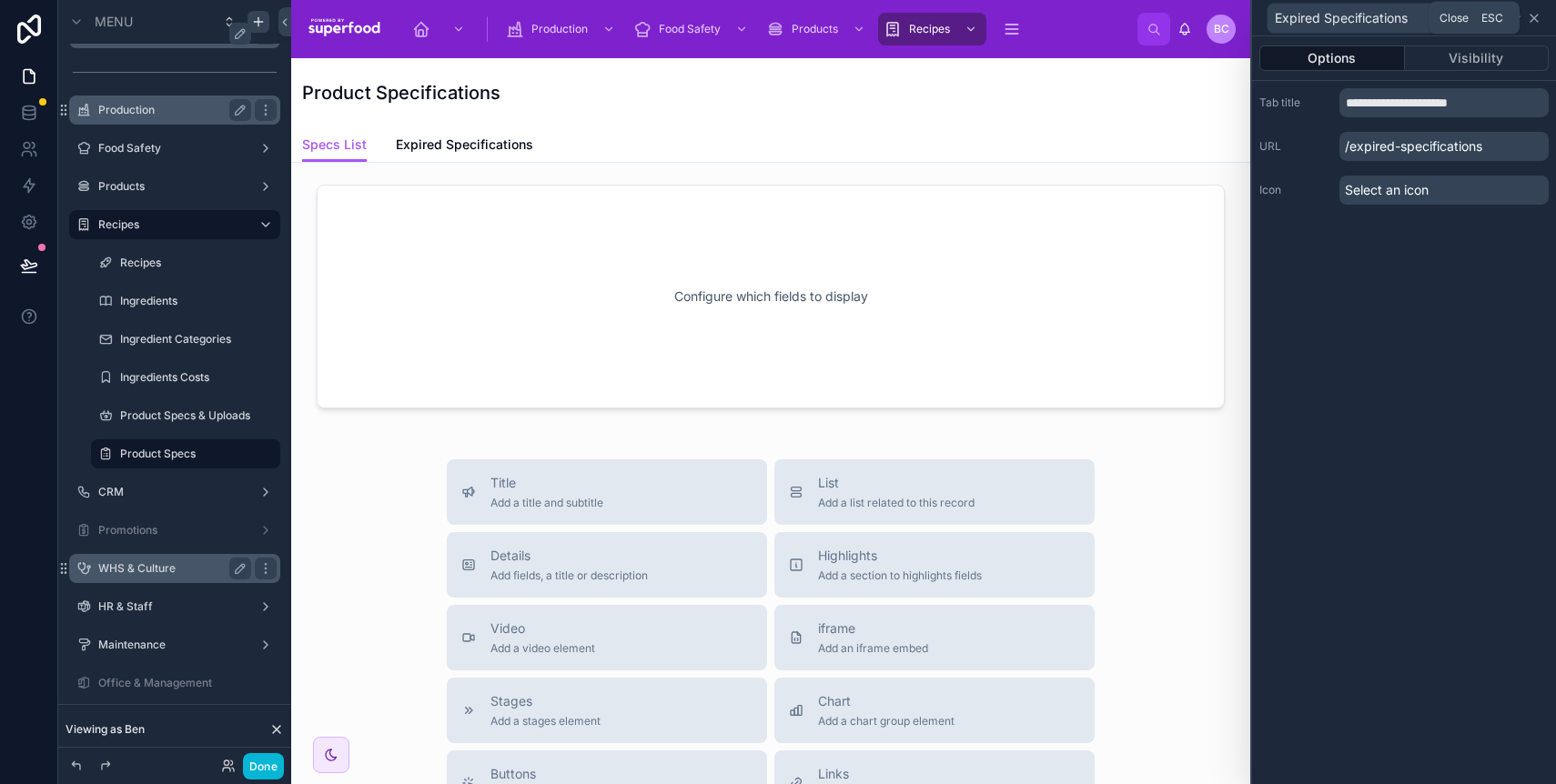
click at [1529, 15] on icon at bounding box center [1534, 17] width 14 height 14
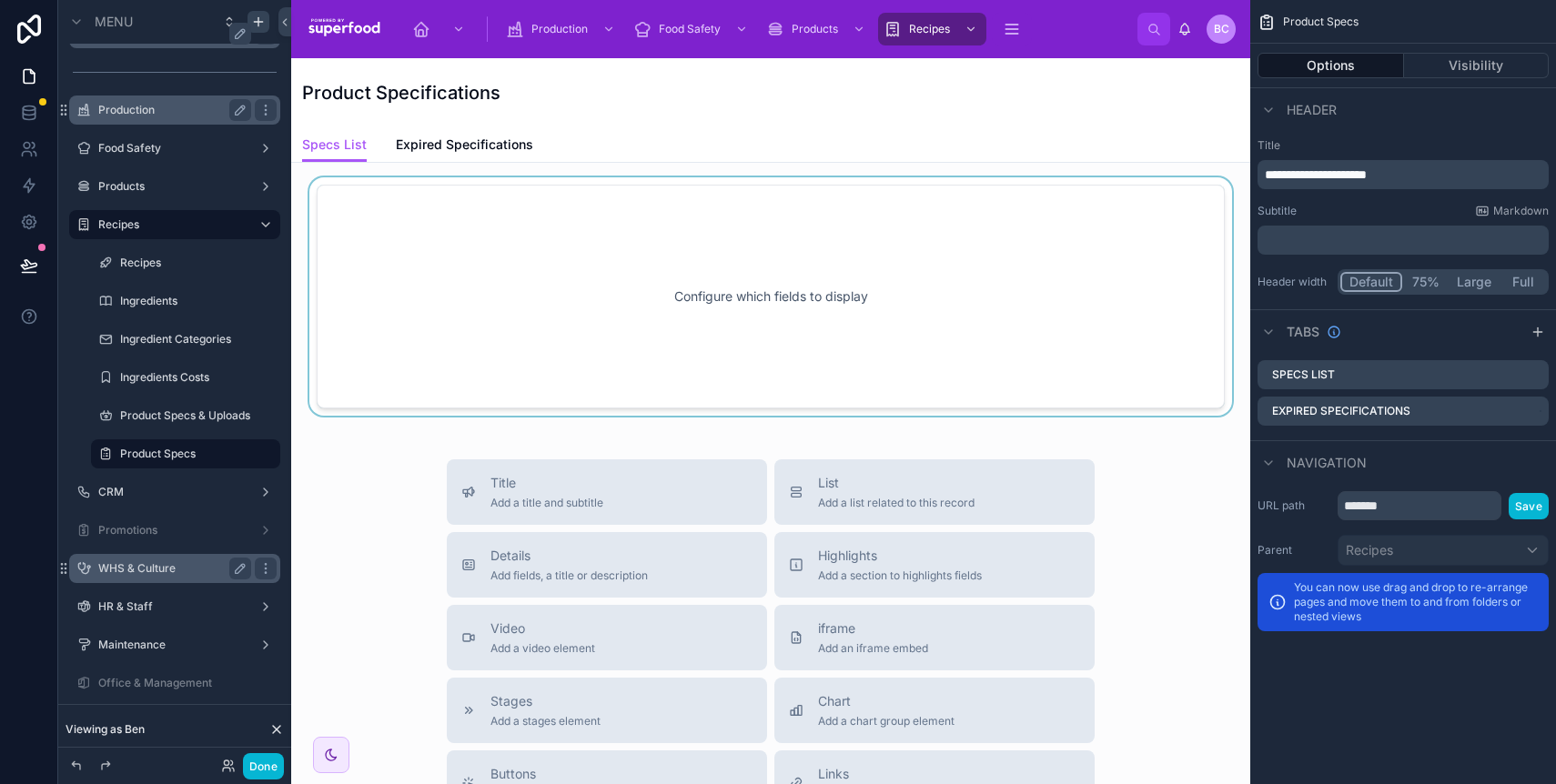
click at [551, 320] on div at bounding box center [771, 296] width 931 height 238
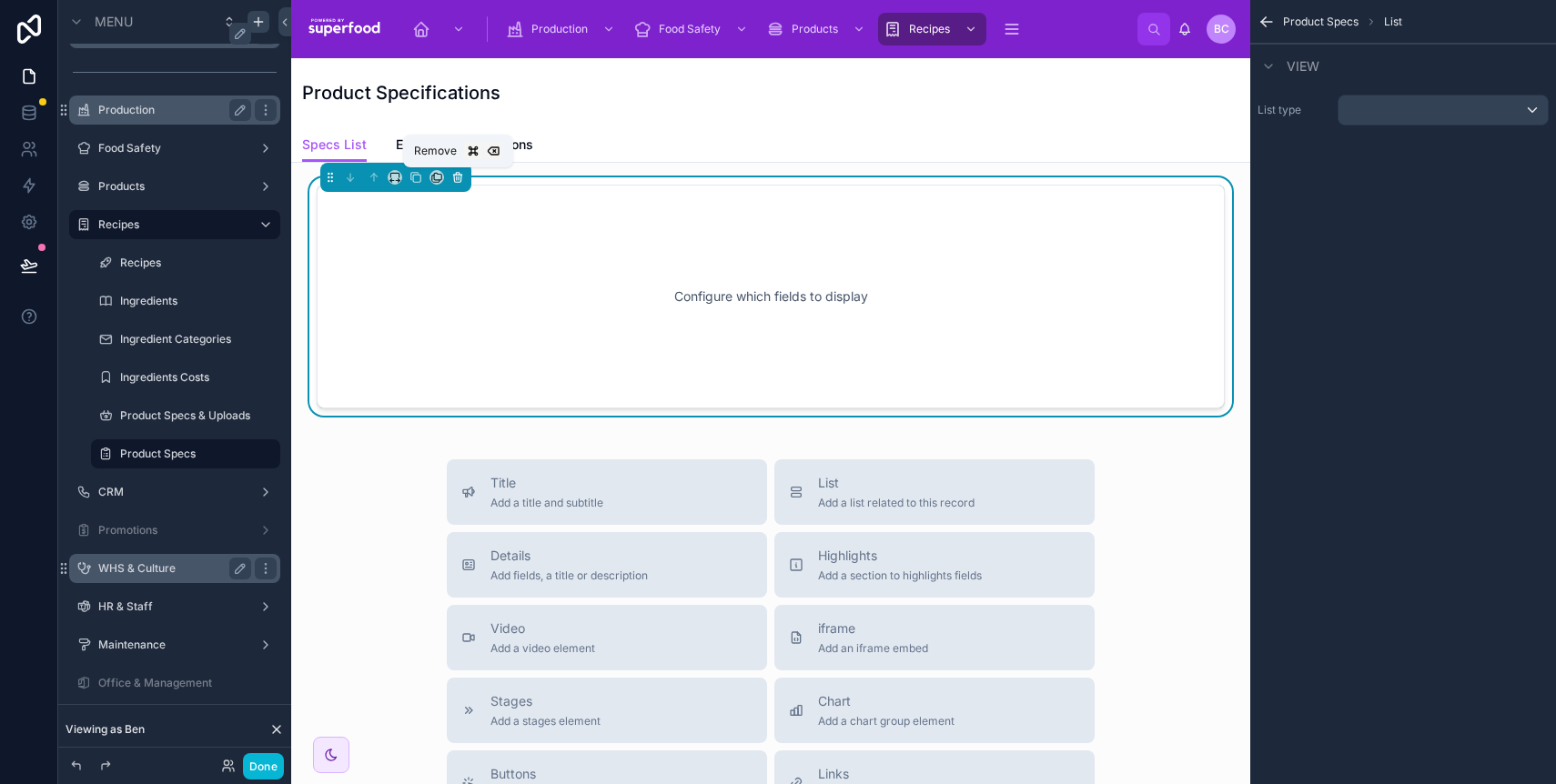
click at [457, 176] on icon at bounding box center [457, 177] width 12 height 12
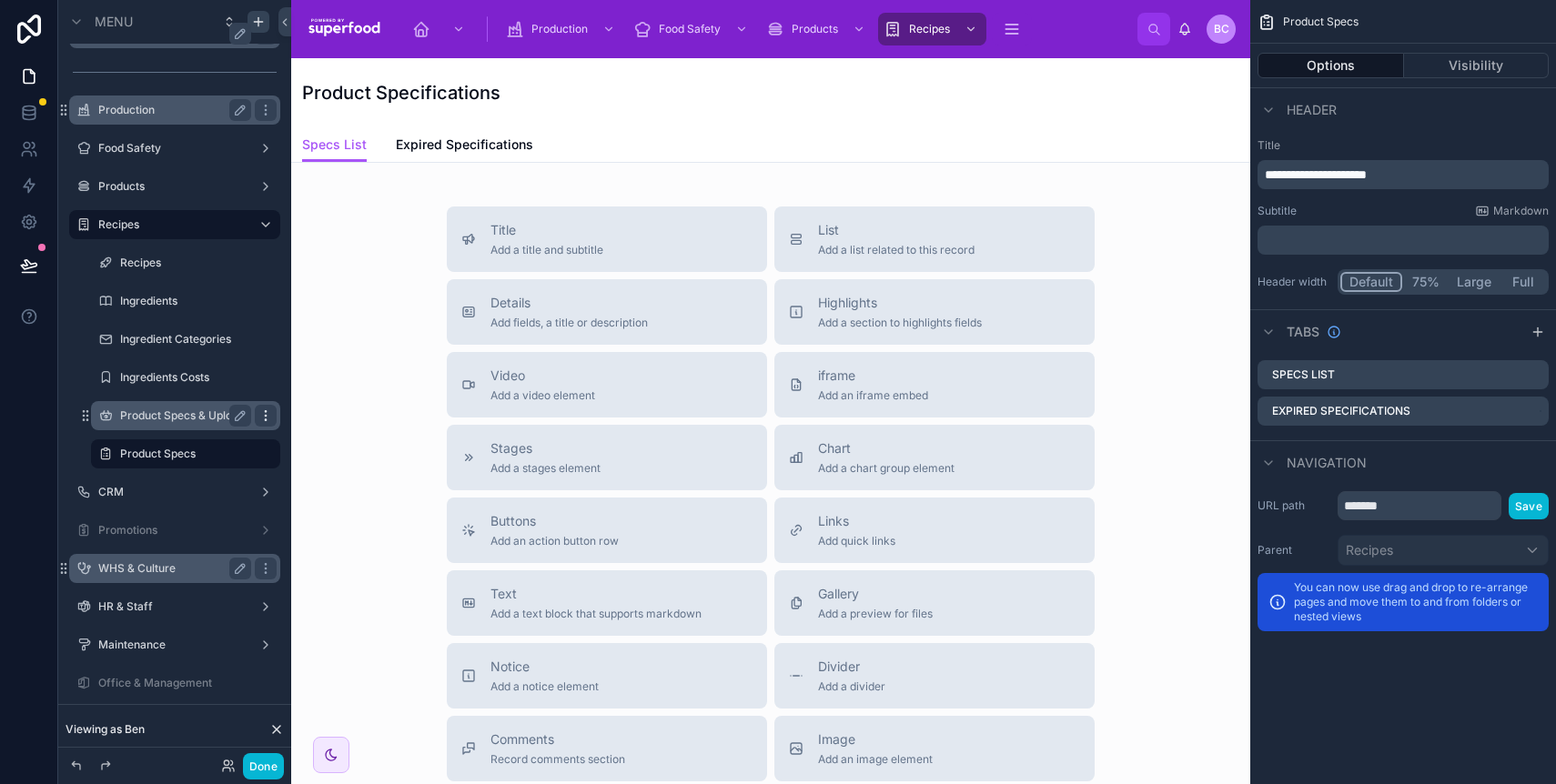
click at [265, 412] on icon "scrollable content" at bounding box center [265, 415] width 14 height 14
click at [134, 452] on label "Product Specs" at bounding box center [195, 453] width 149 height 14
click at [894, 239] on div "List Add a list related to this record" at bounding box center [897, 239] width 157 height 36
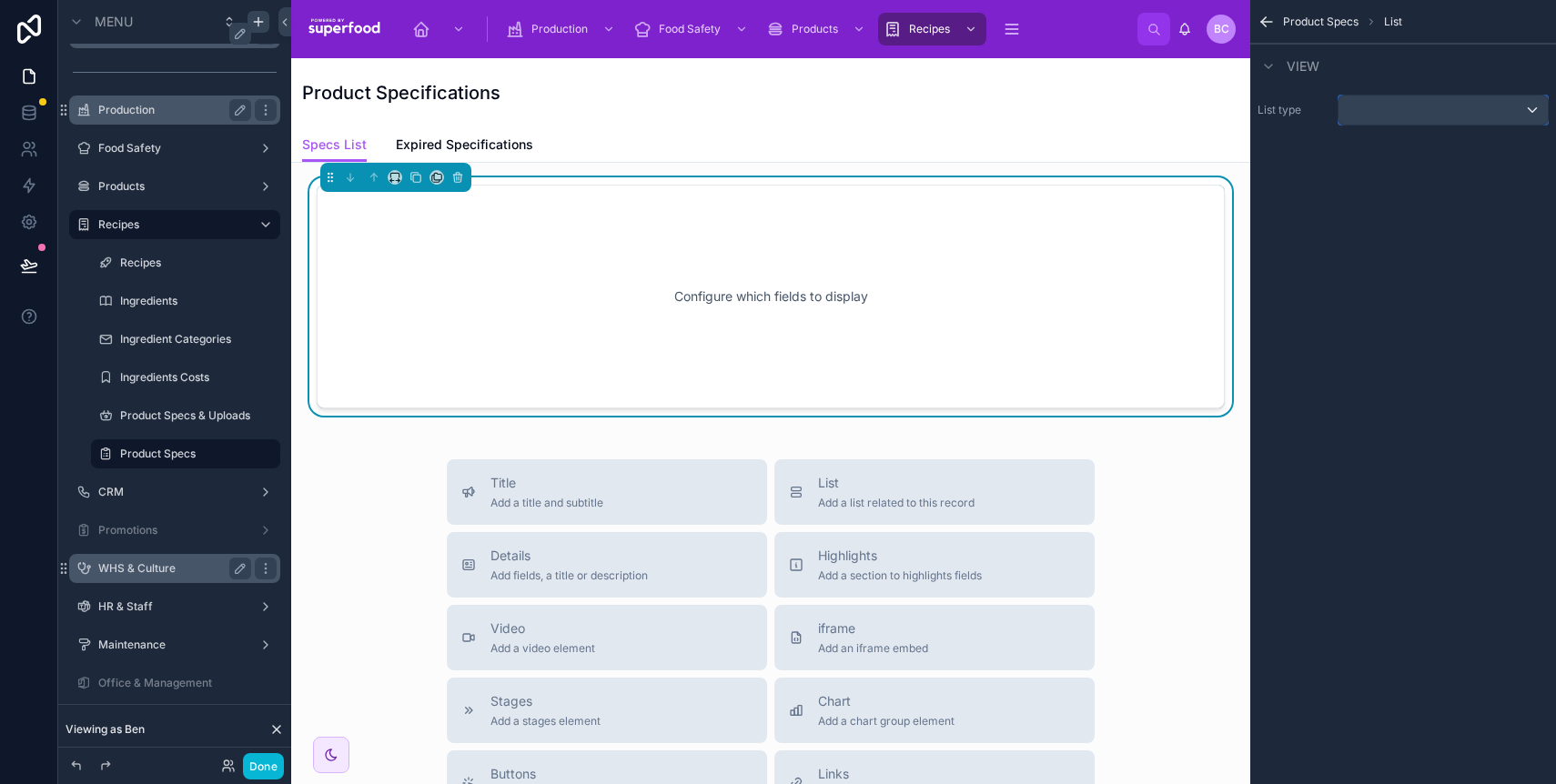
click at [1402, 96] on div "scrollable content" at bounding box center [1443, 110] width 209 height 29
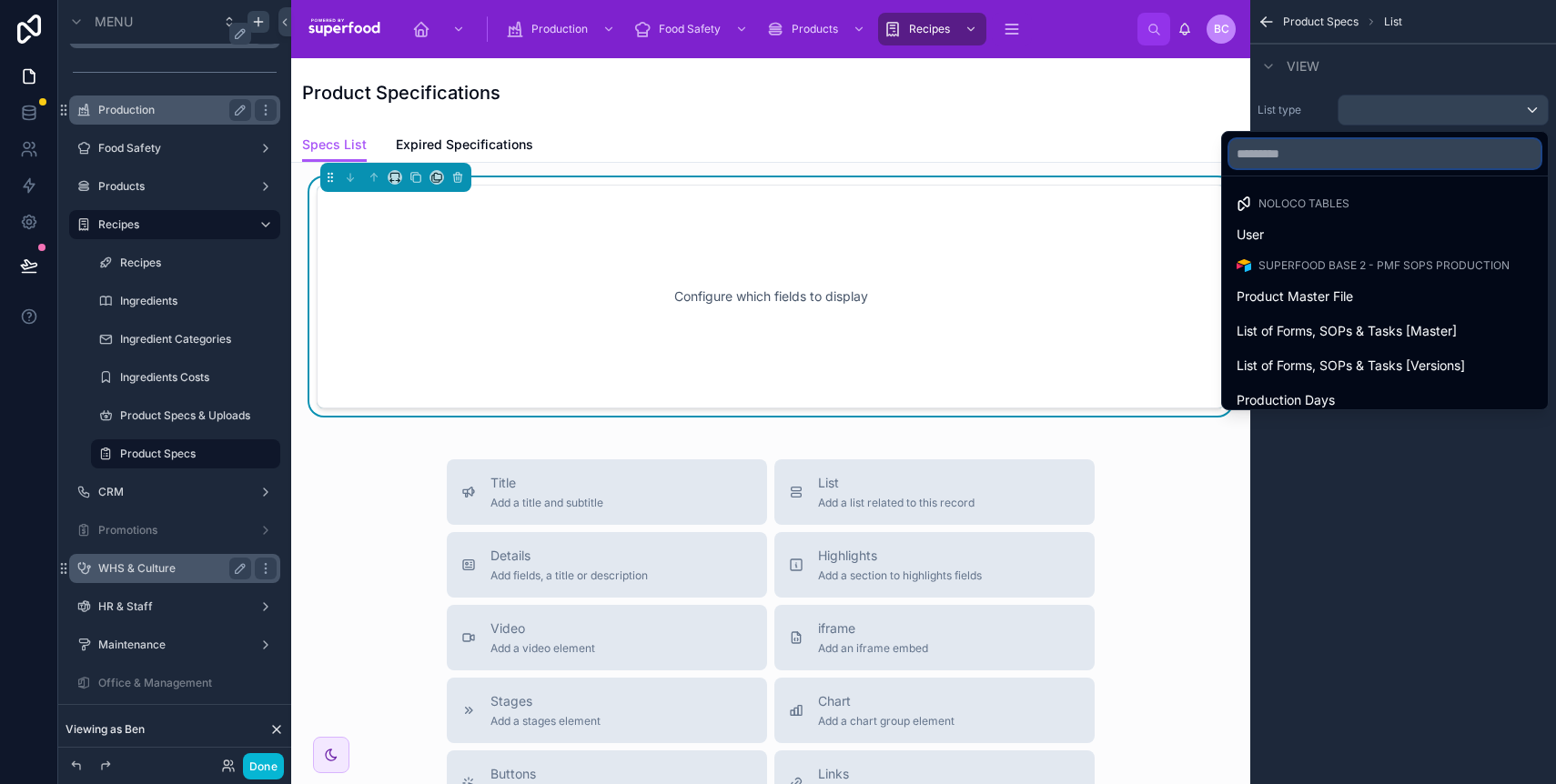
click at [1349, 157] on input "text" at bounding box center [1385, 154] width 311 height 29
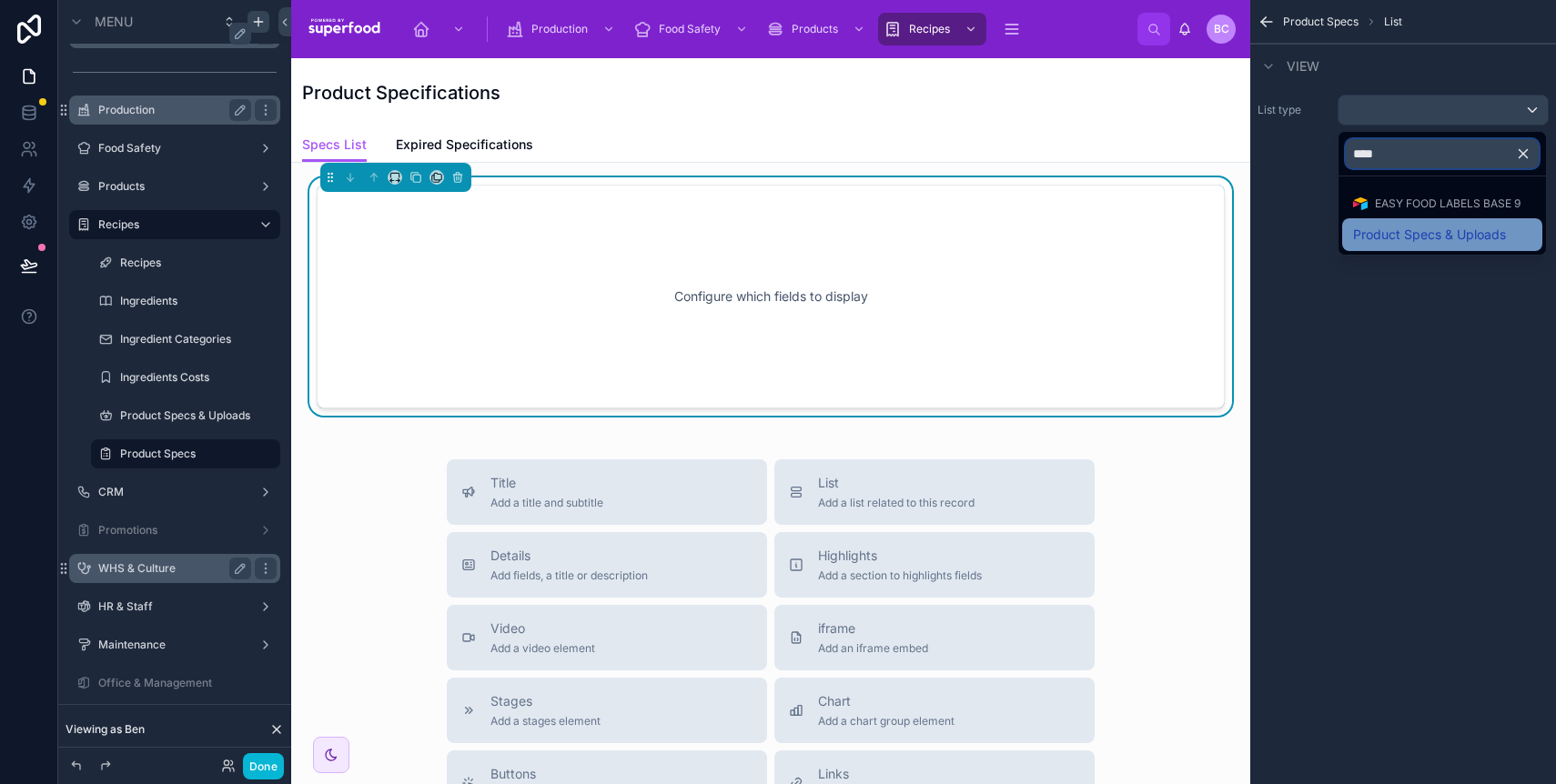
type input "****"
click at [1381, 243] on span "Product Specs & Uploads" at bounding box center [1430, 234] width 153 height 22
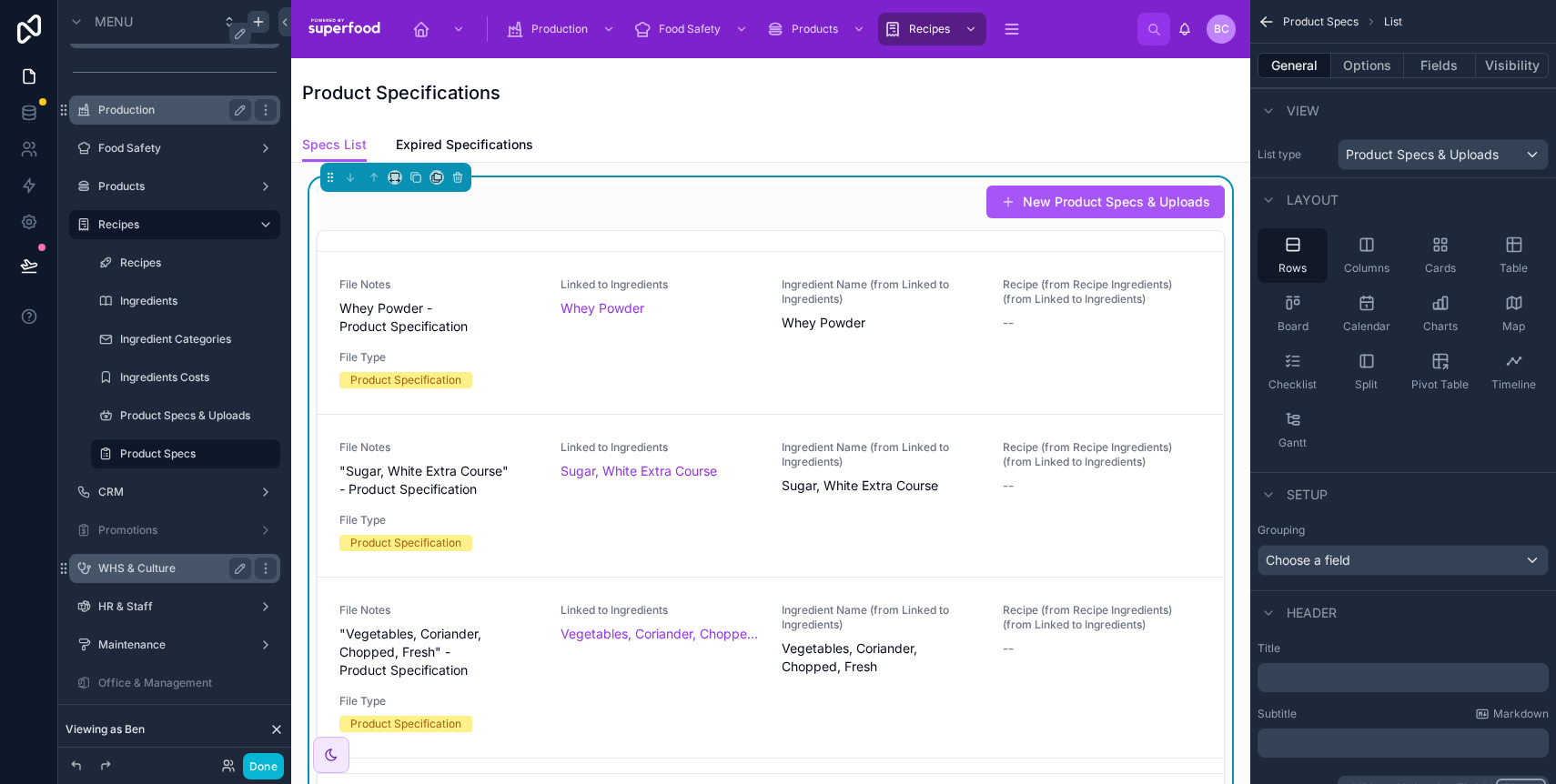
scroll to position [760, 0]
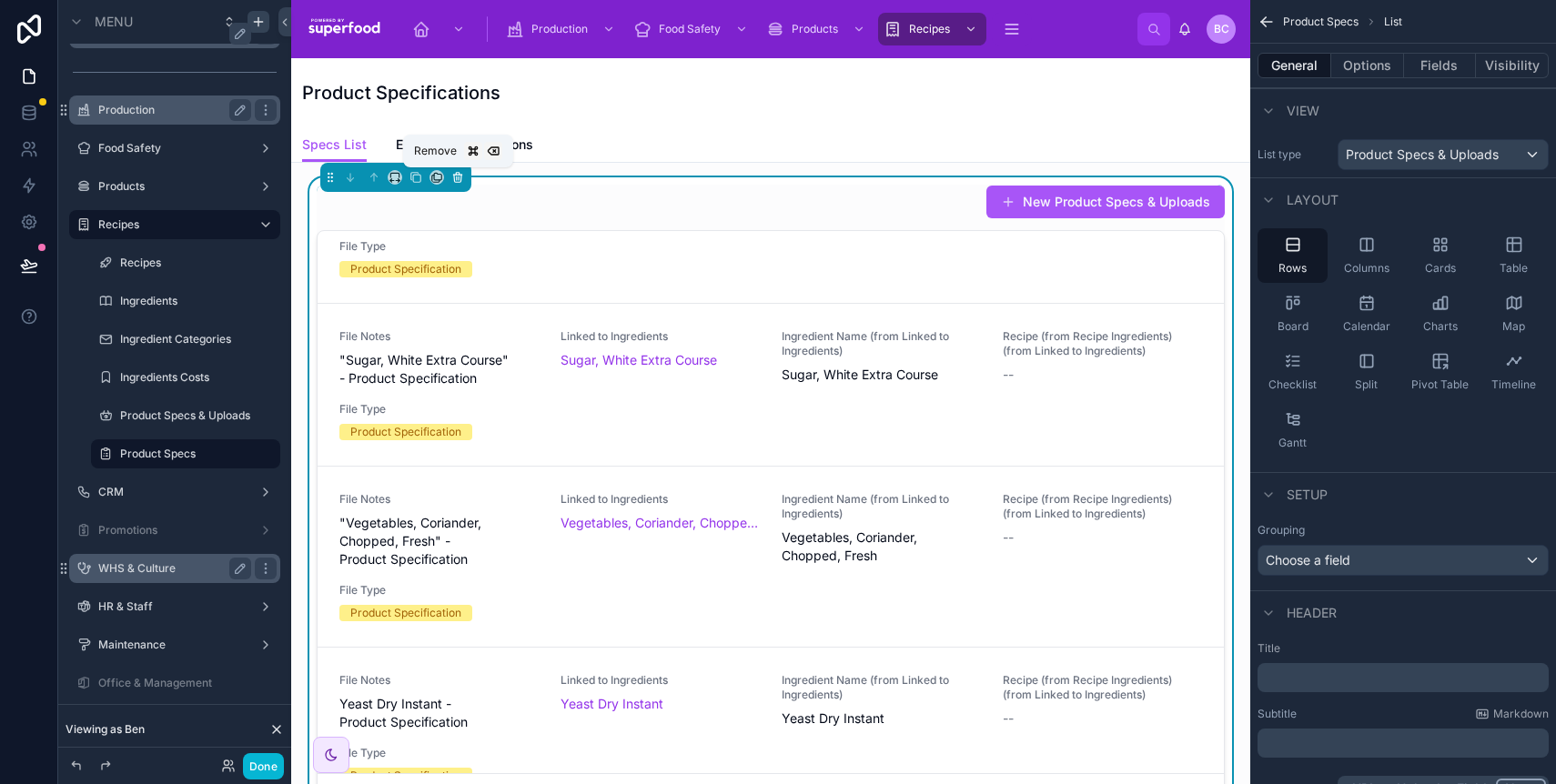
click at [461, 175] on icon at bounding box center [457, 177] width 12 height 12
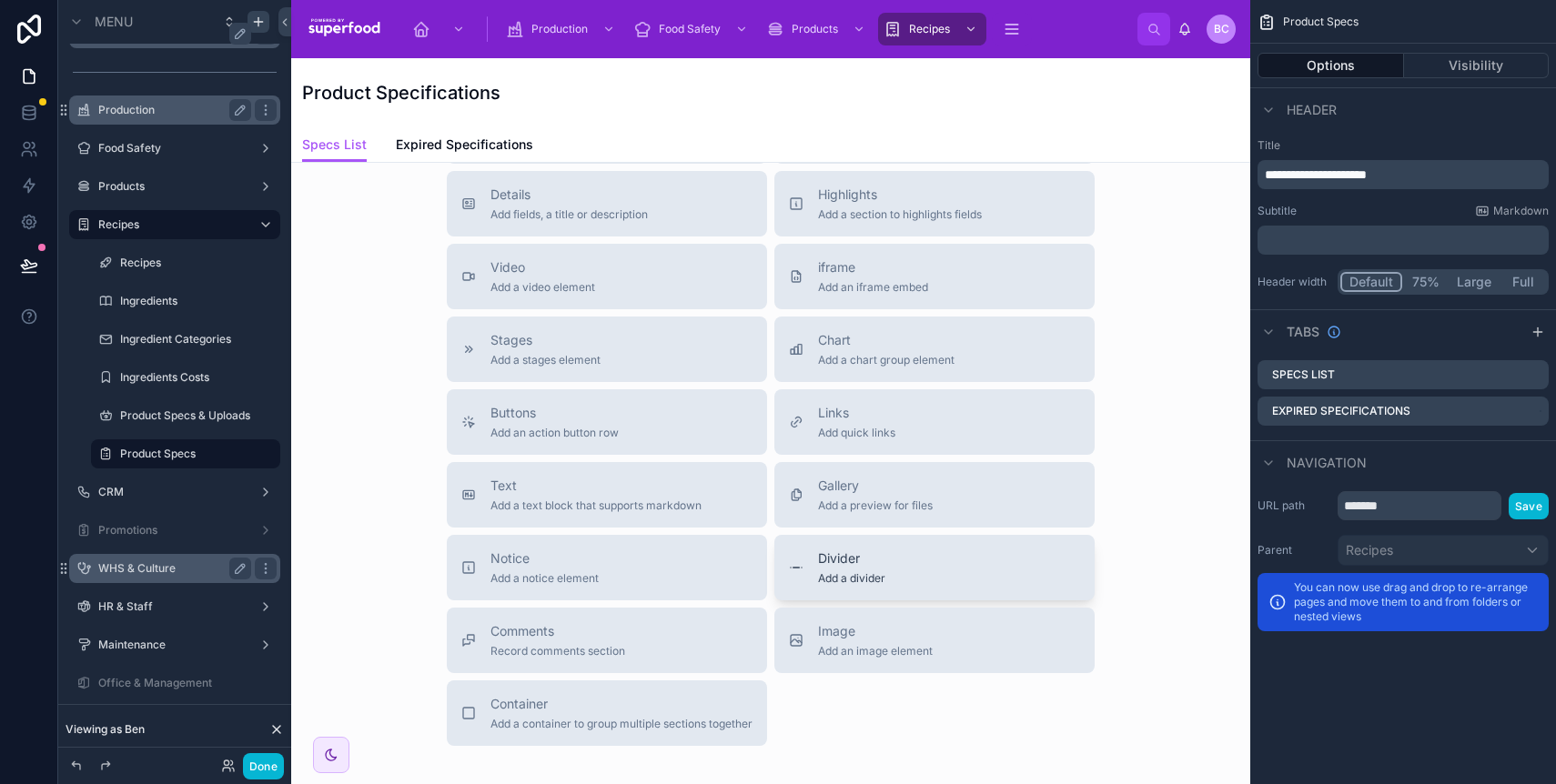
scroll to position [106, 0]
click at [878, 286] on span "Add an iframe embed" at bounding box center [873, 289] width 110 height 14
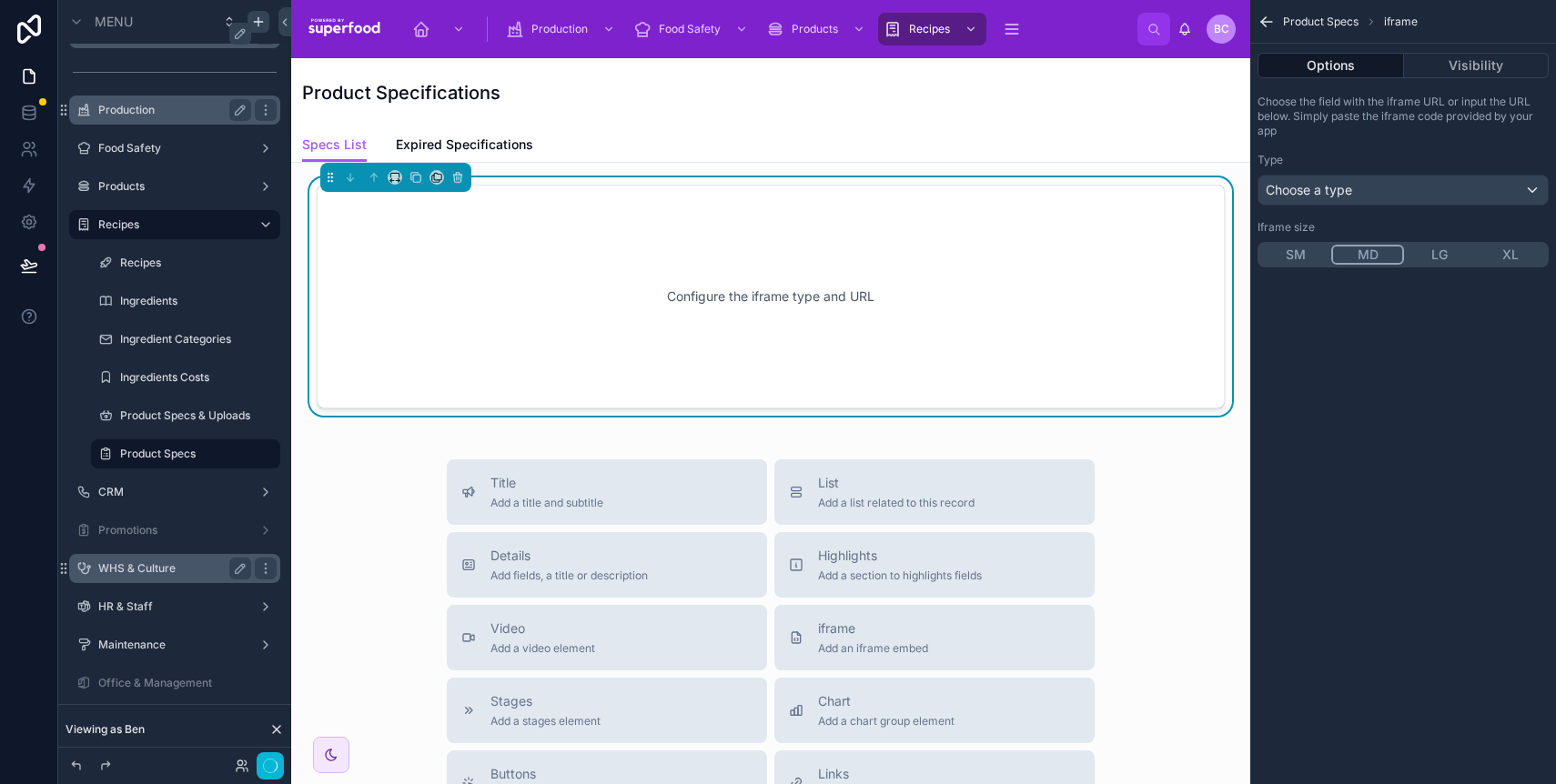
scroll to position [0, 0]
click at [1398, 142] on div "Choose the field with the iframe URL or input the URL below. Simply paste the i…" at bounding box center [1404, 181] width 306 height 187
click at [1406, 191] on div "Choose a type" at bounding box center [1403, 190] width 290 height 29
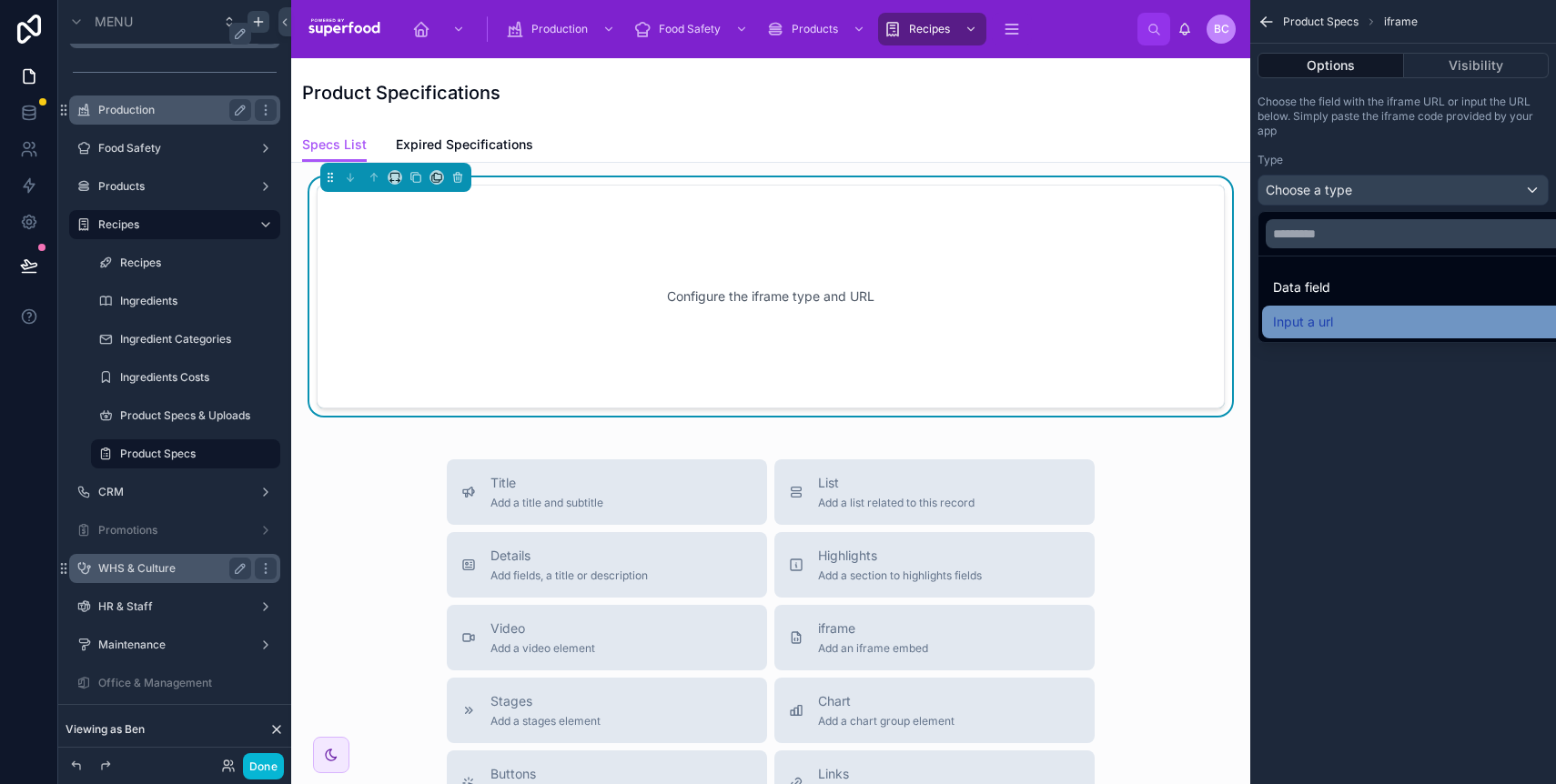
click at [1383, 311] on div "Input a url" at bounding box center [1424, 321] width 302 height 22
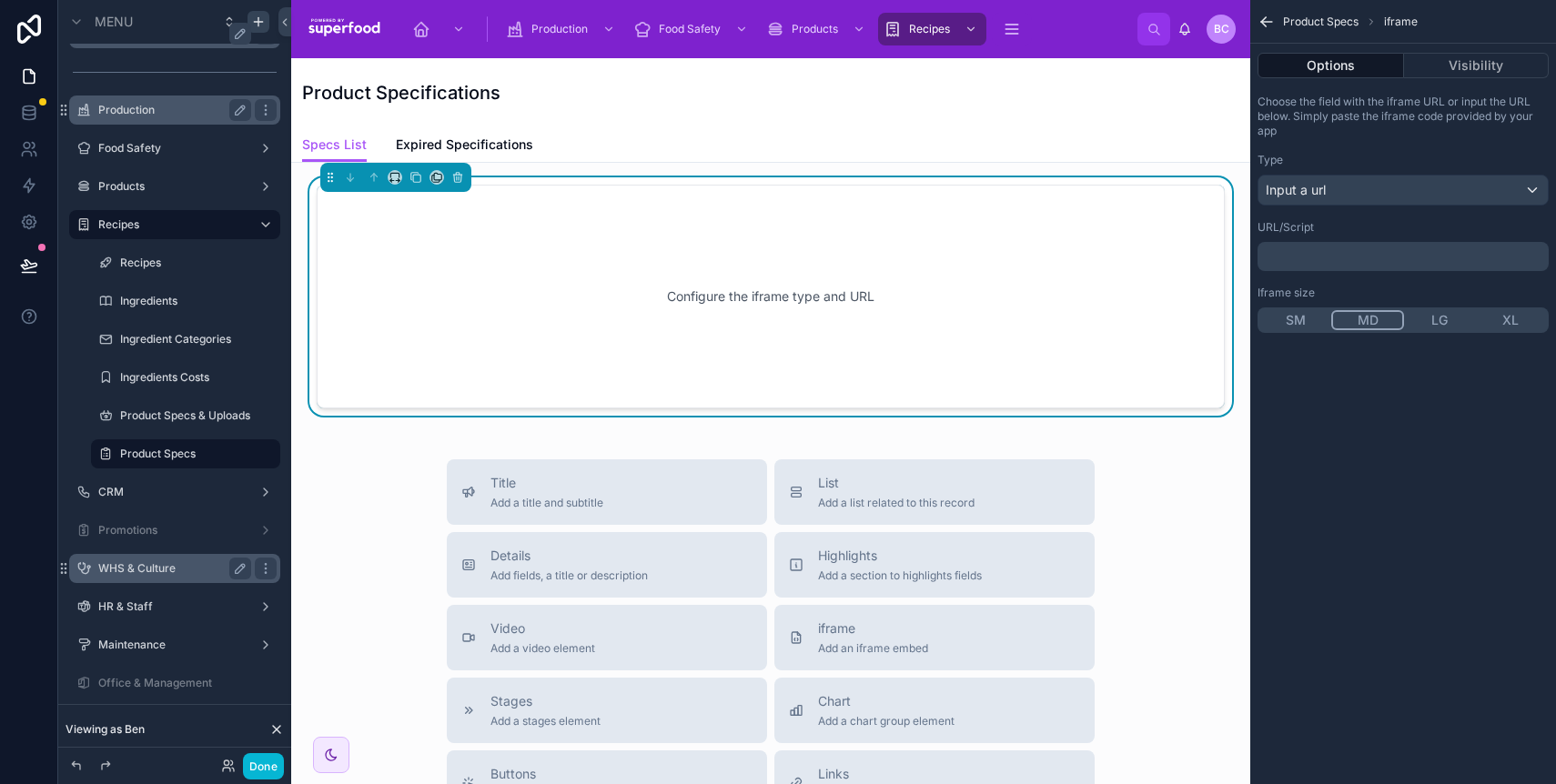
click at [1370, 256] on p "﻿" at bounding box center [1405, 256] width 280 height 14
click at [1351, 616] on div "Product Specs iframe Options Visibility Choose the field with the iframe URL or…" at bounding box center [1404, 392] width 306 height 784
click at [457, 181] on icon at bounding box center [457, 177] width 12 height 12
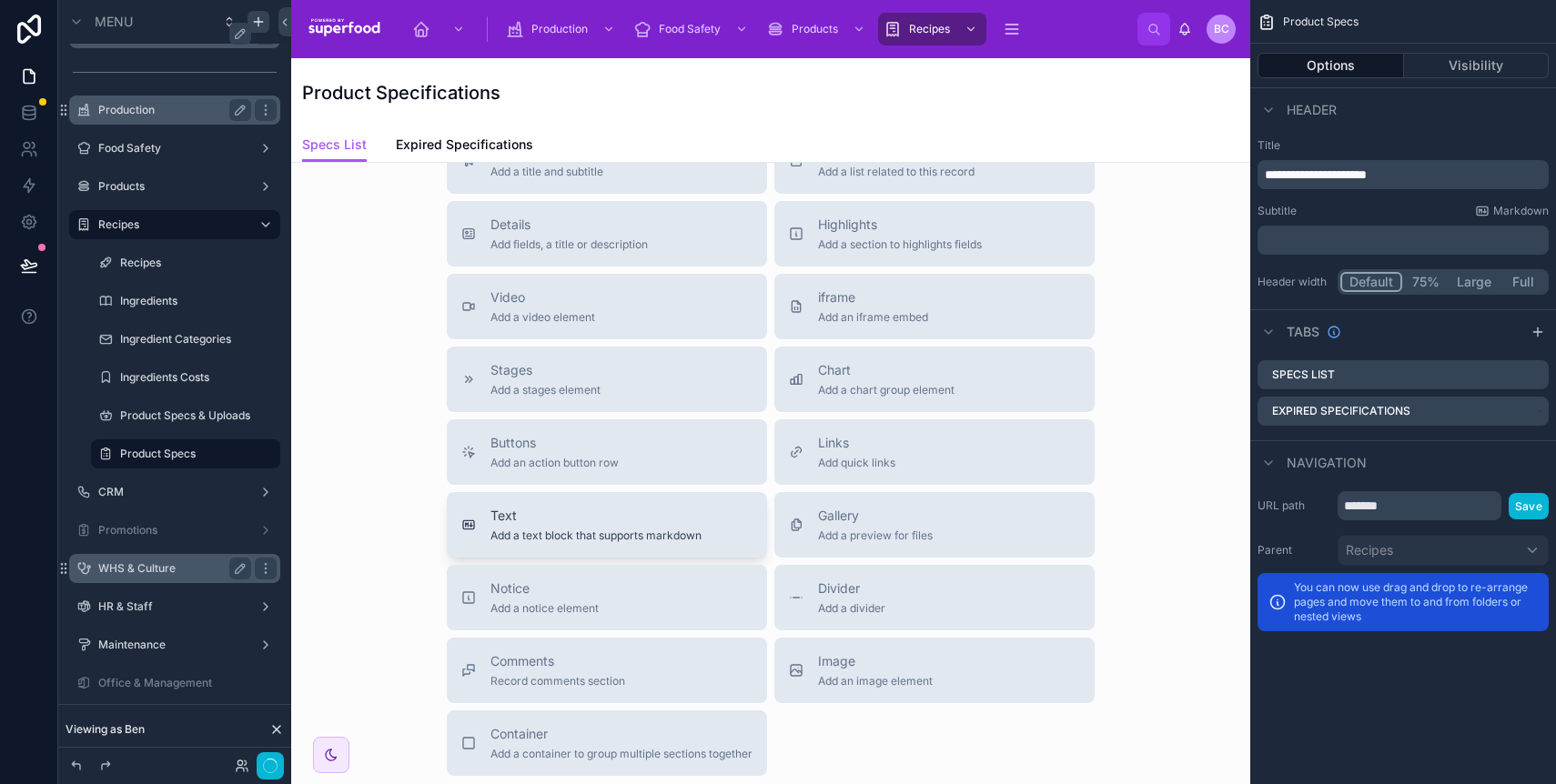
scroll to position [96, 0]
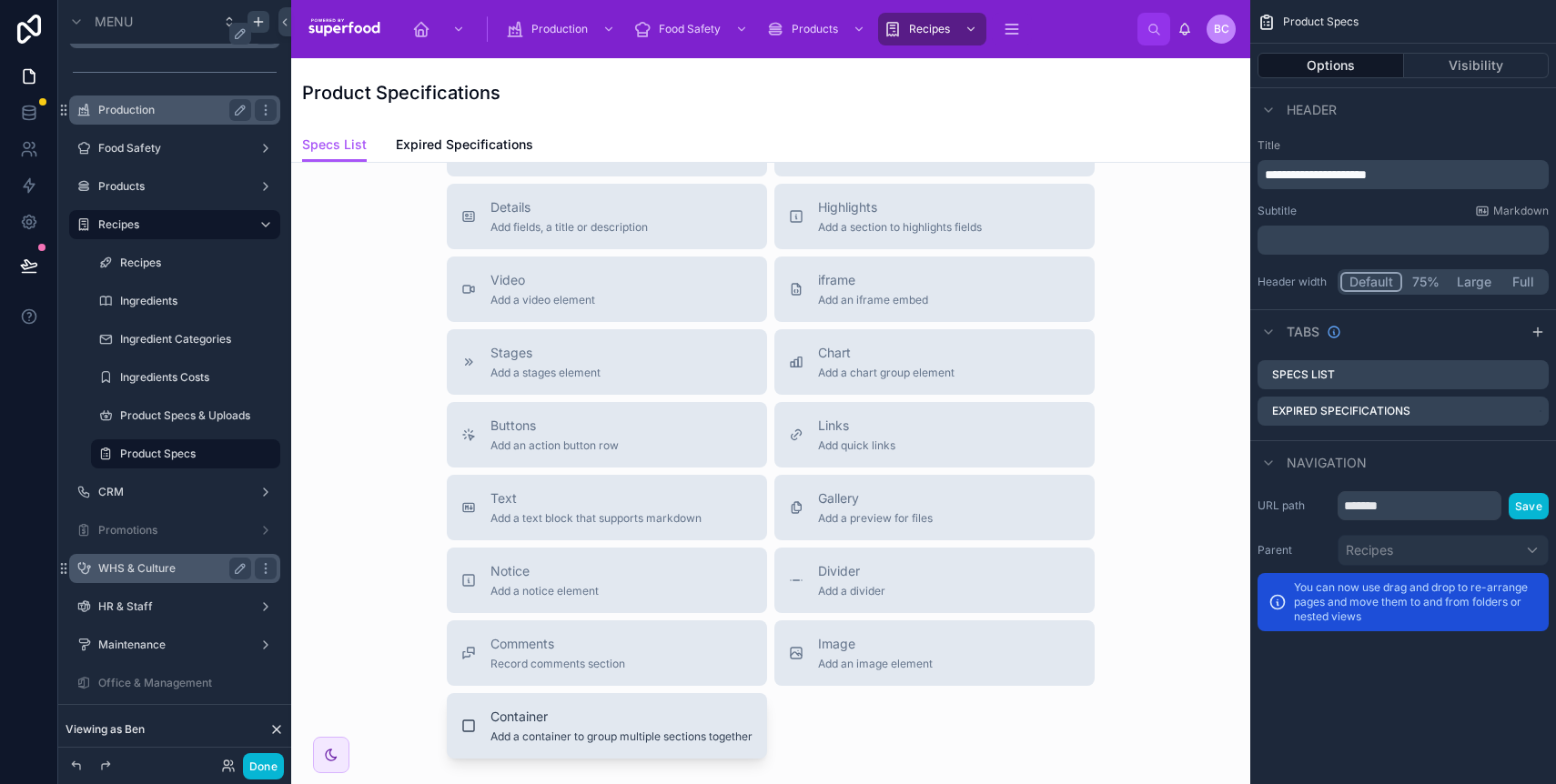
click at [569, 730] on span "Add a container to group multiple sections together" at bounding box center [622, 736] width 262 height 14
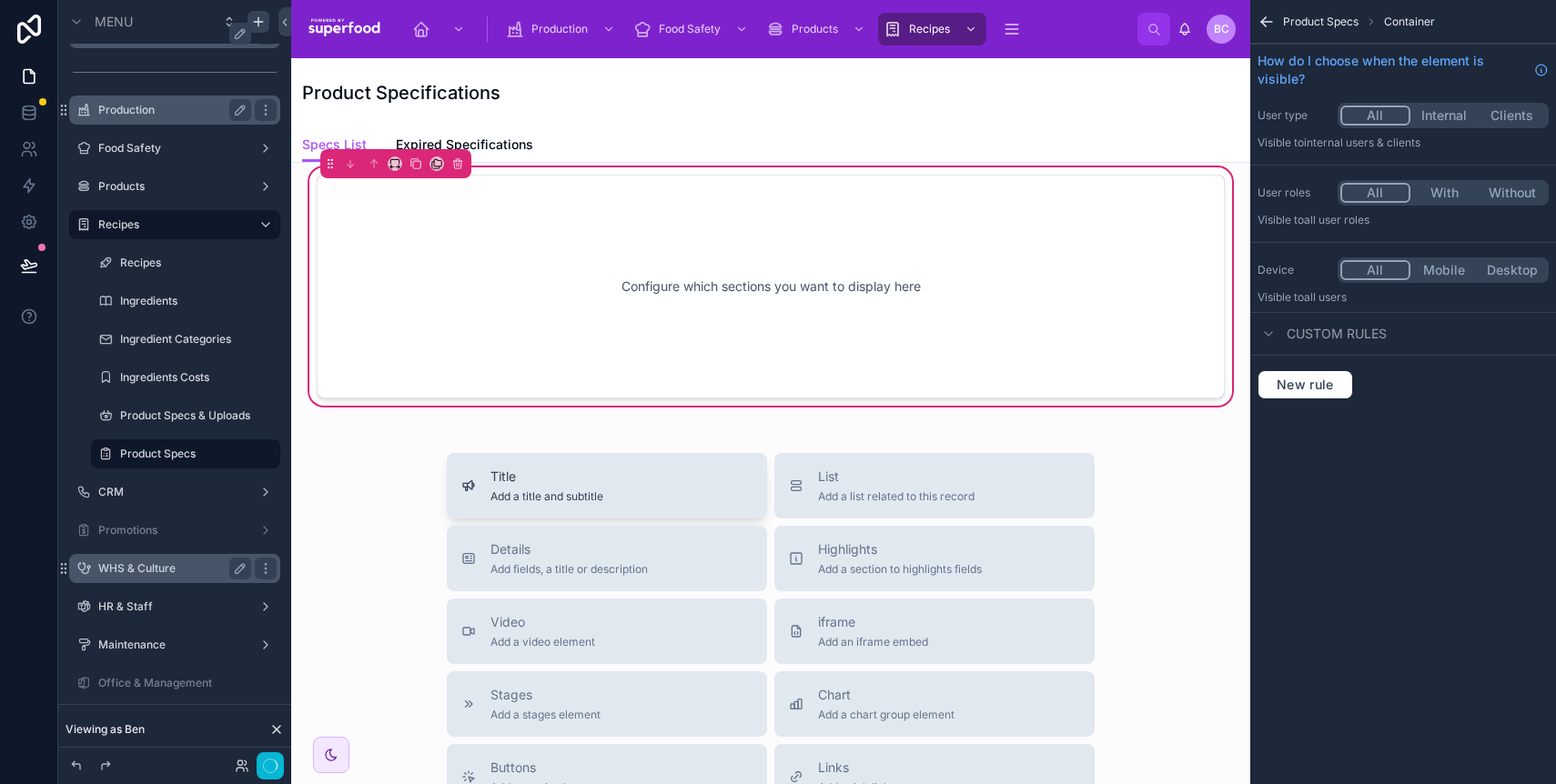
scroll to position [0, 0]
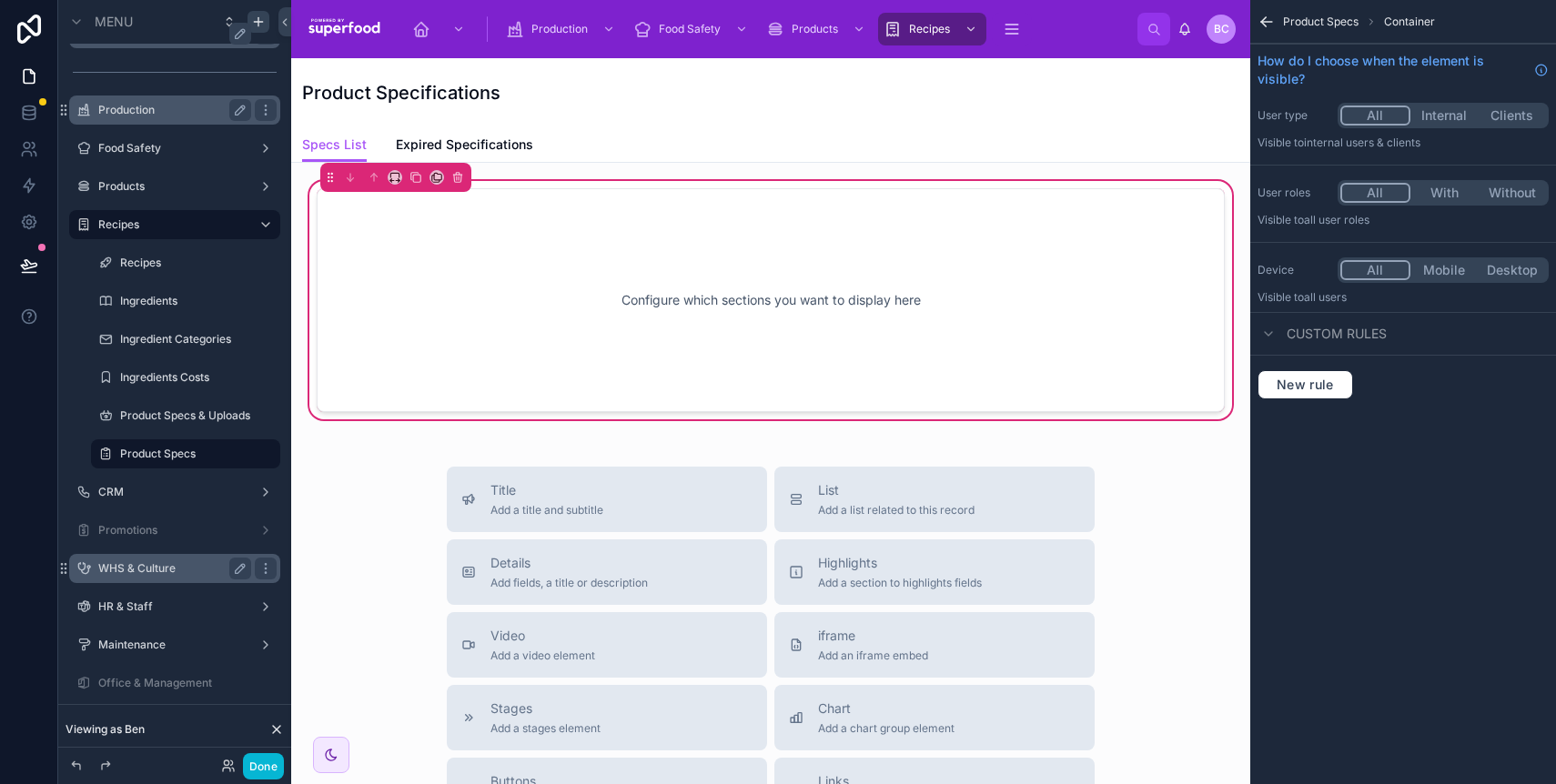
click at [620, 334] on div "Configure which sections you want to display here" at bounding box center [771, 299] width 848 height 163
drag, startPoint x: 925, startPoint y: 490, endPoint x: 841, endPoint y: 265, distance: 240.2
click at [841, 265] on div "Configure which sections you want to display here Title Add a title and subtitl…" at bounding box center [771, 711] width 959 height 1098
click at [847, 499] on span "List" at bounding box center [897, 490] width 157 height 18
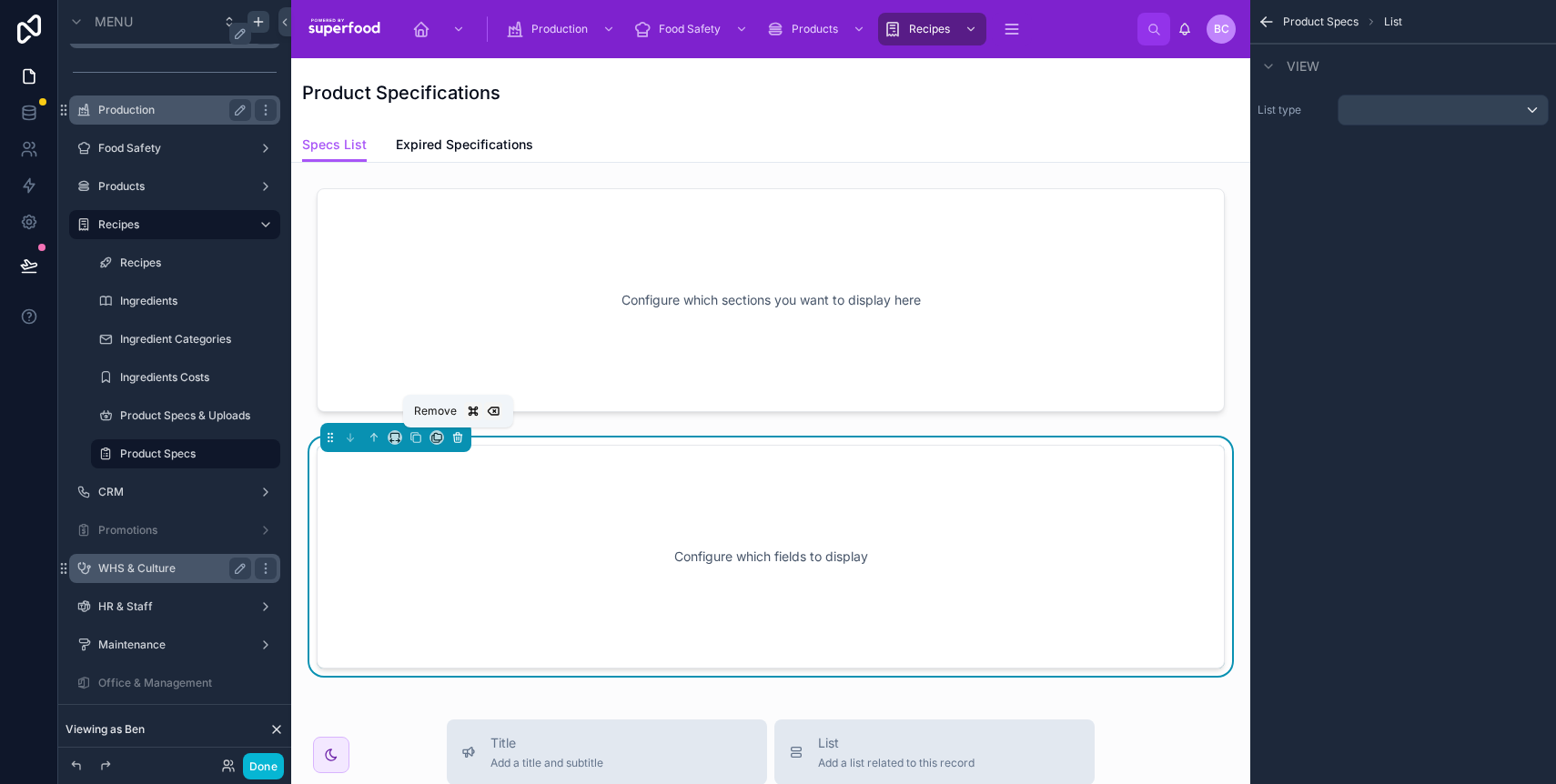
click at [461, 438] on icon at bounding box center [457, 437] width 12 height 12
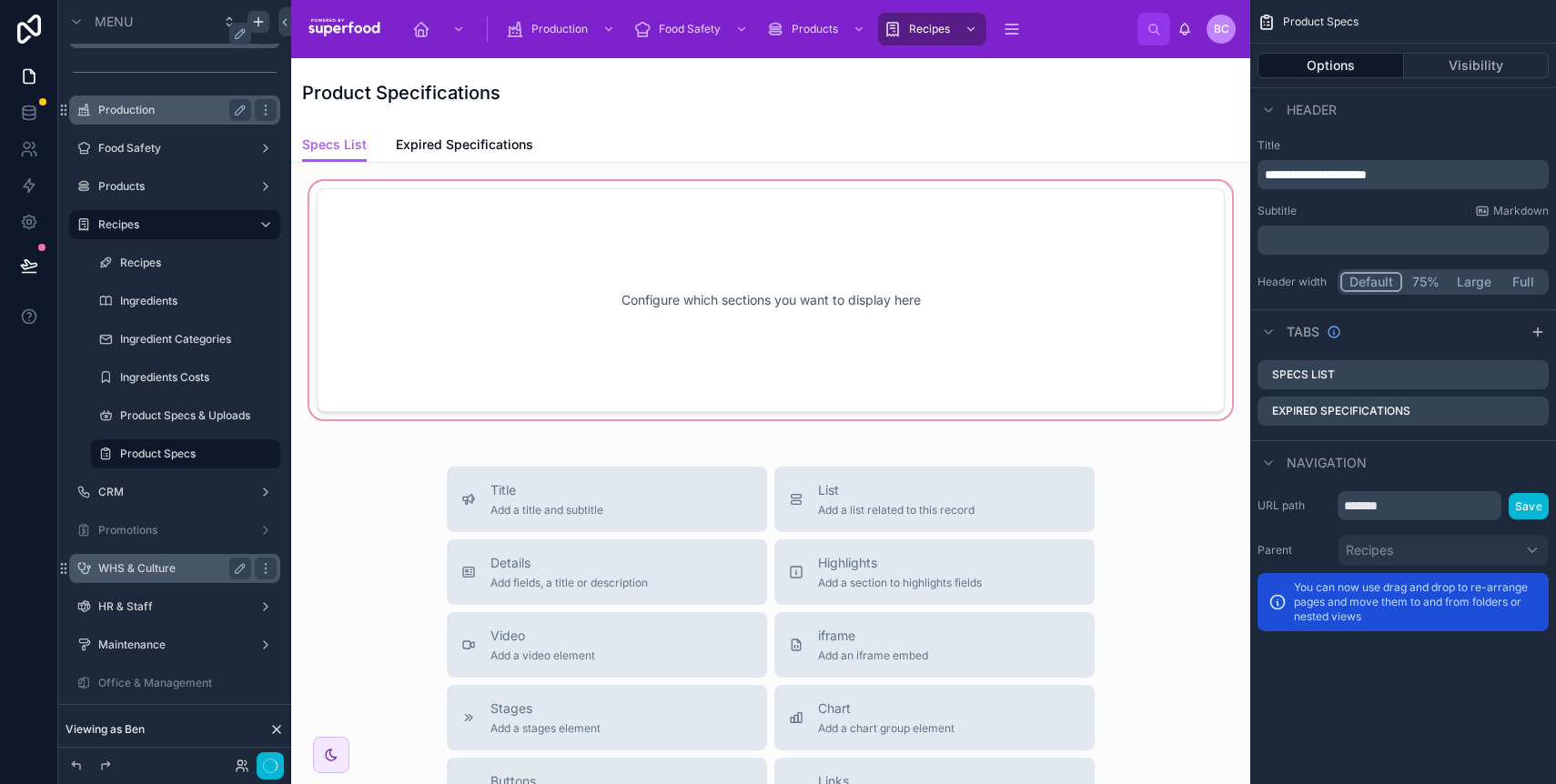
click at [564, 268] on div at bounding box center [771, 300] width 931 height 246
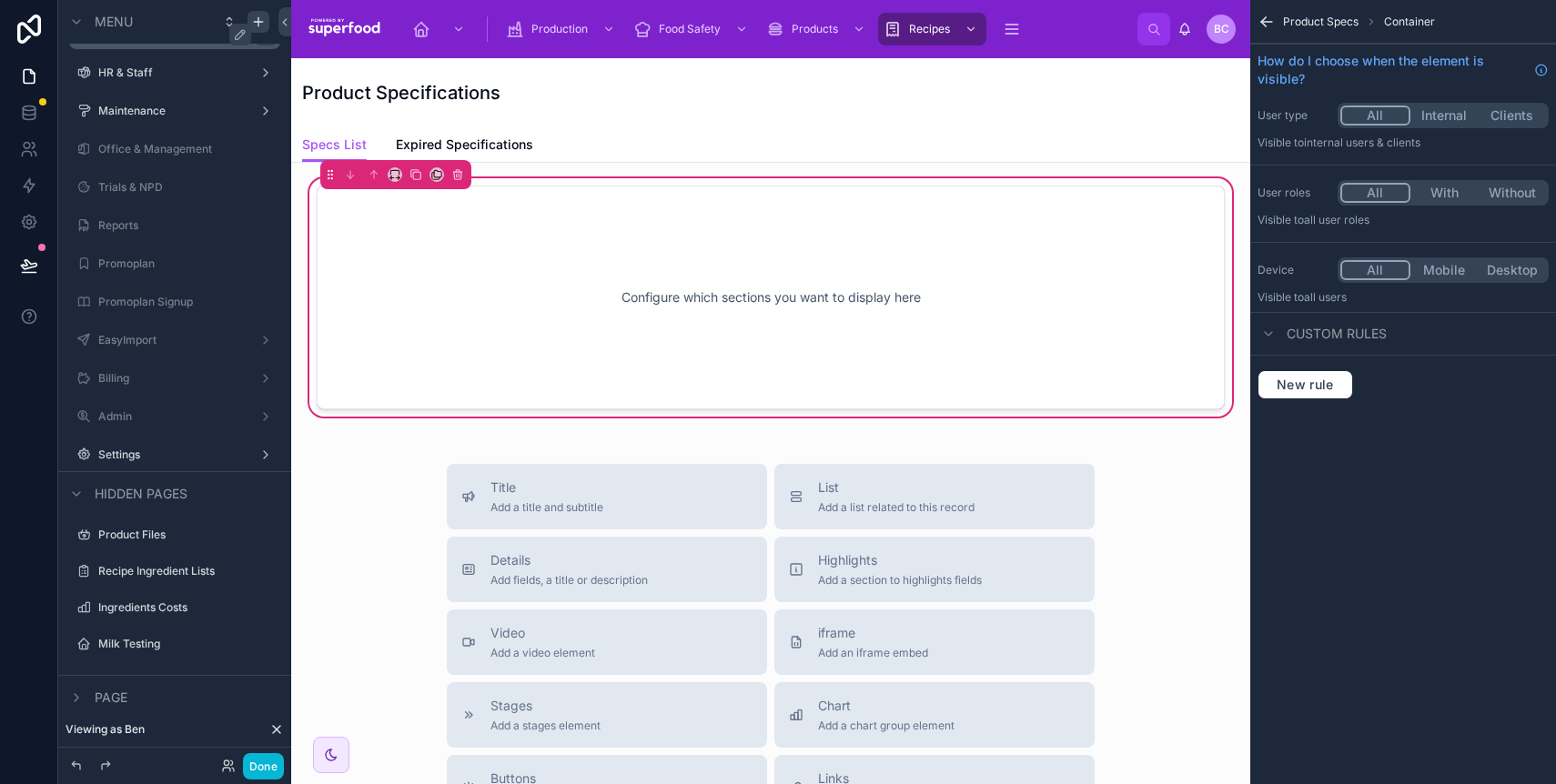
scroll to position [4, 0]
click at [441, 174] on icon at bounding box center [436, 173] width 12 height 12
click at [441, 174] on div at bounding box center [778, 392] width 1556 height 784
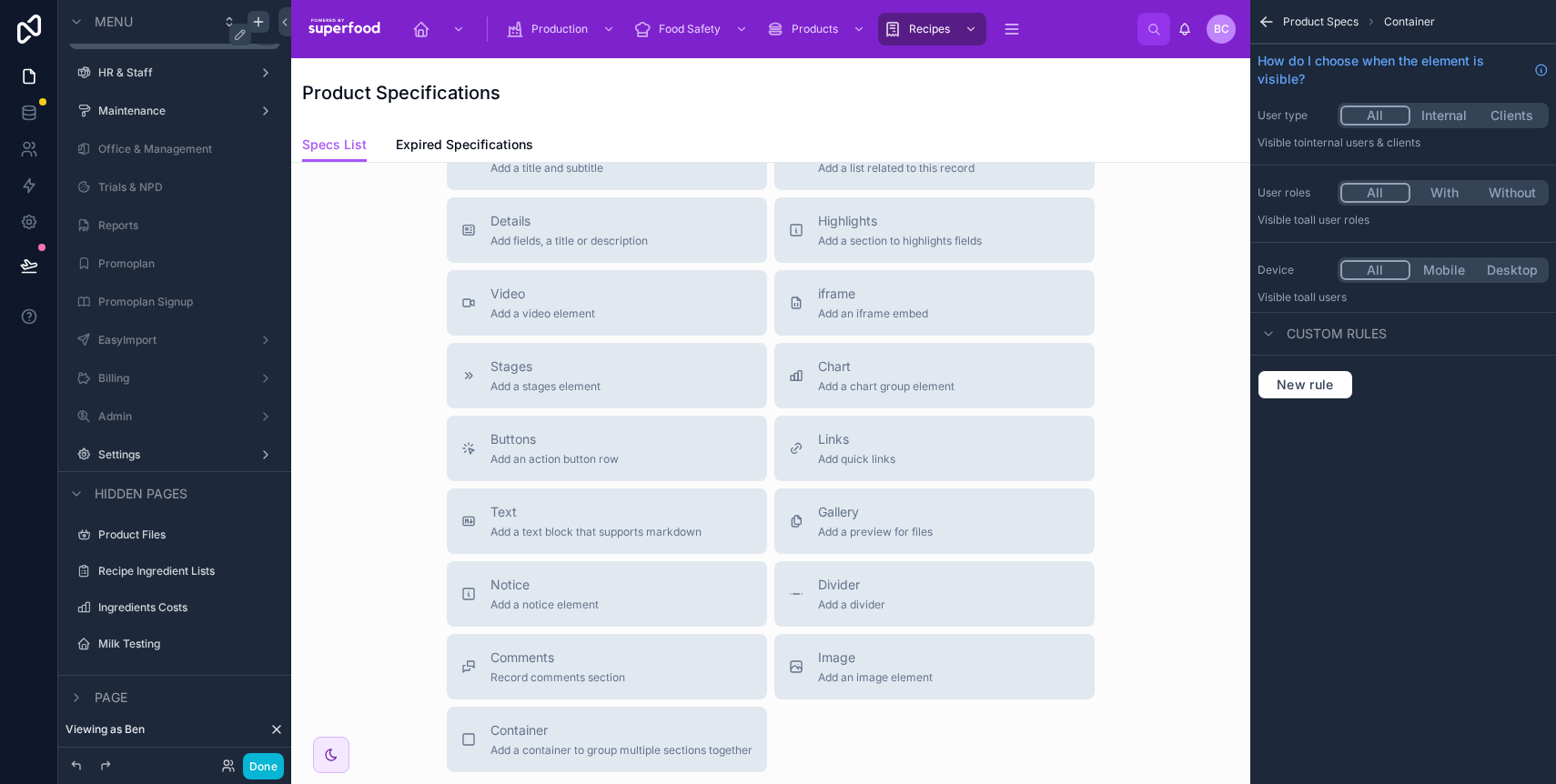
scroll to position [353, 0]
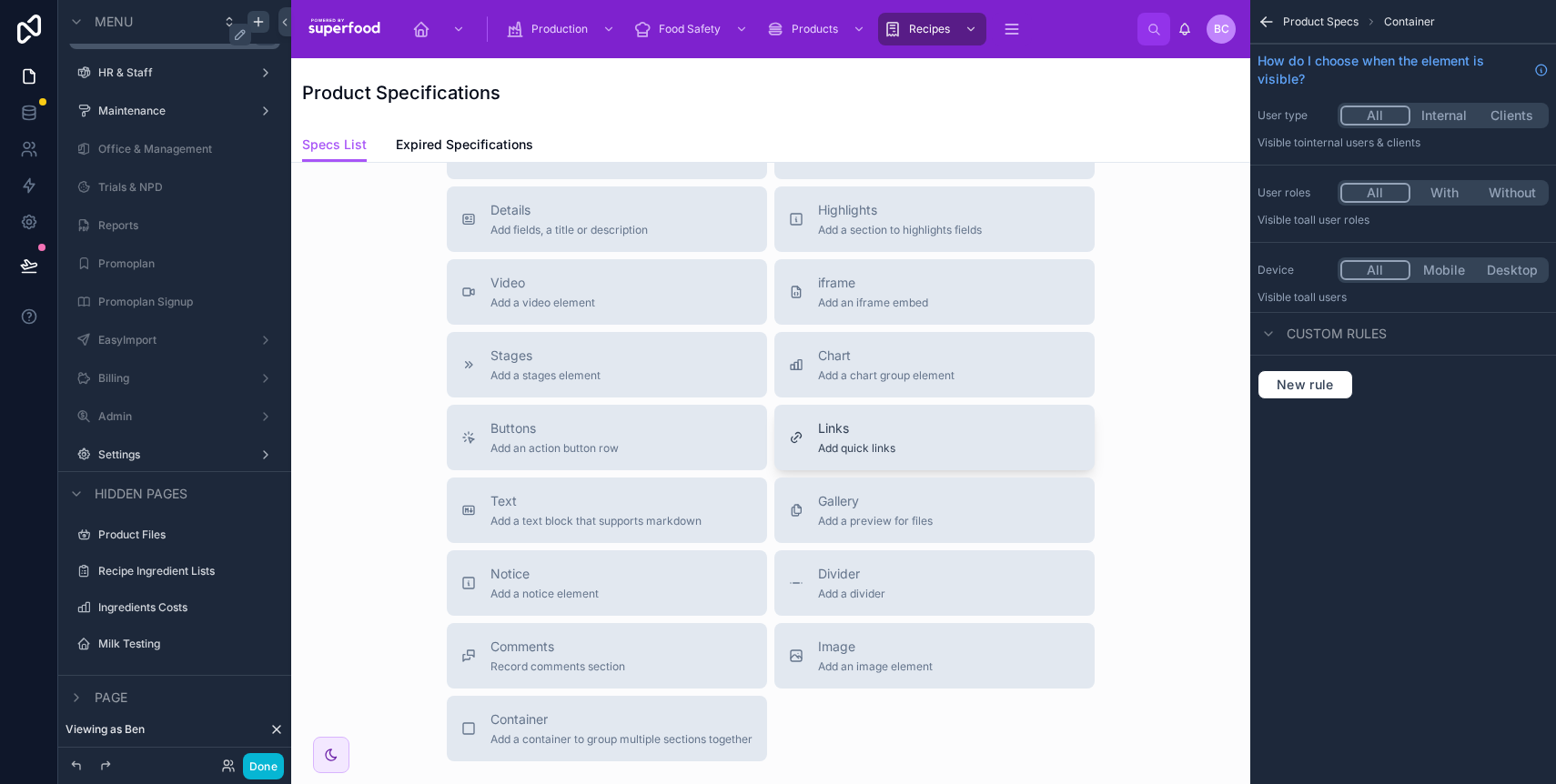
click at [869, 431] on span "Links" at bounding box center [857, 428] width 77 height 18
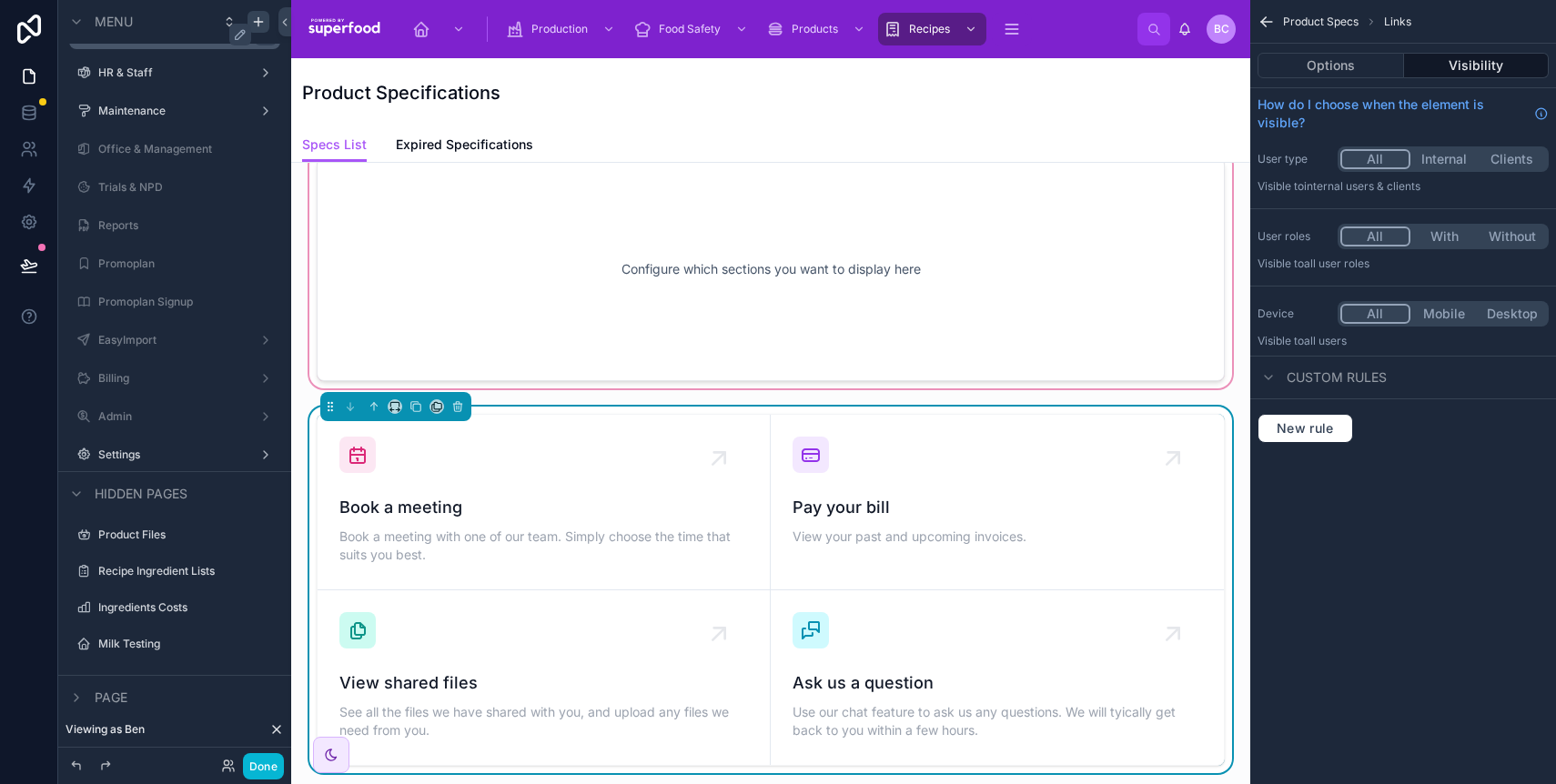
scroll to position [0, 0]
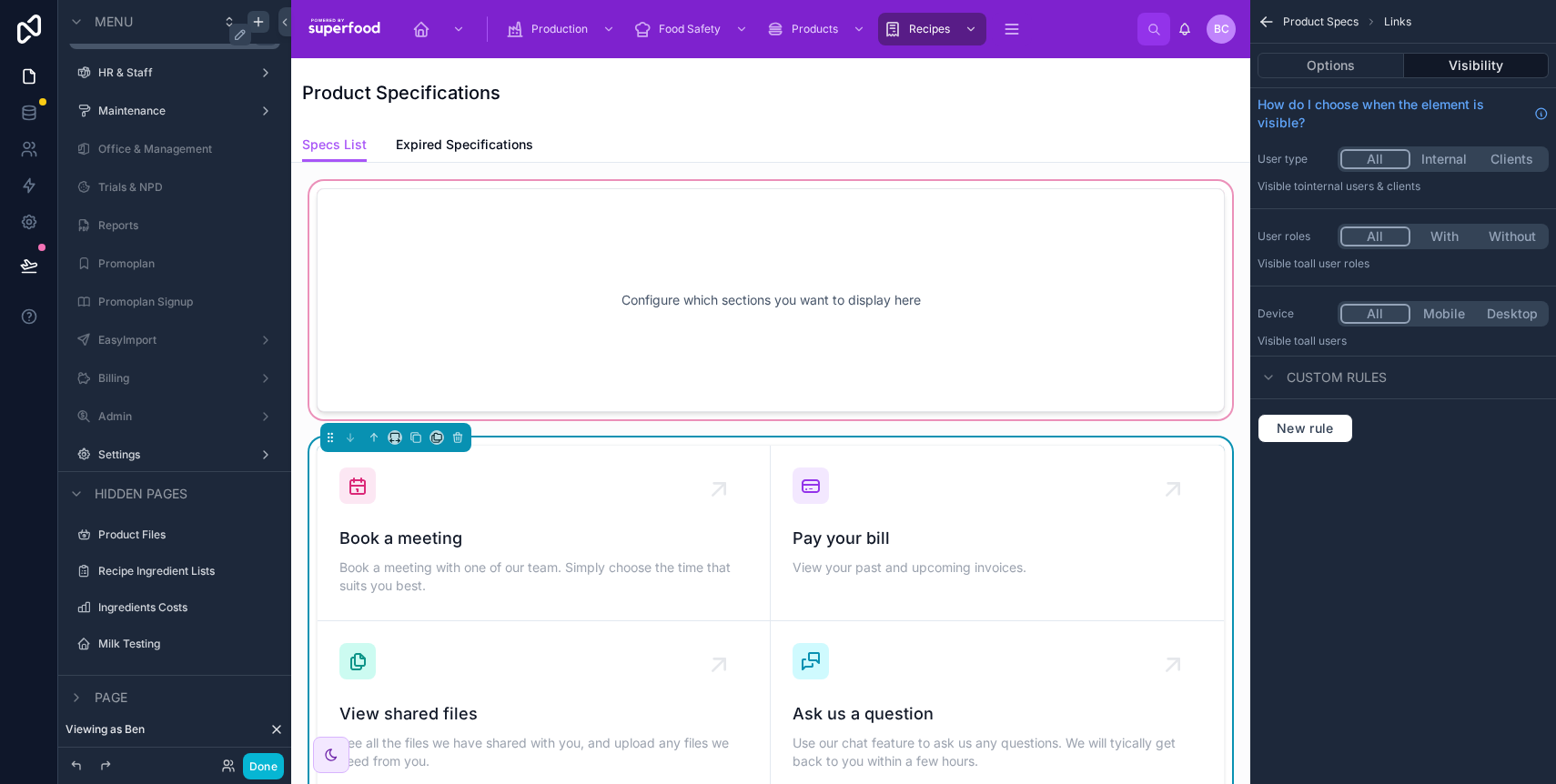
click at [540, 355] on div at bounding box center [771, 300] width 931 height 246
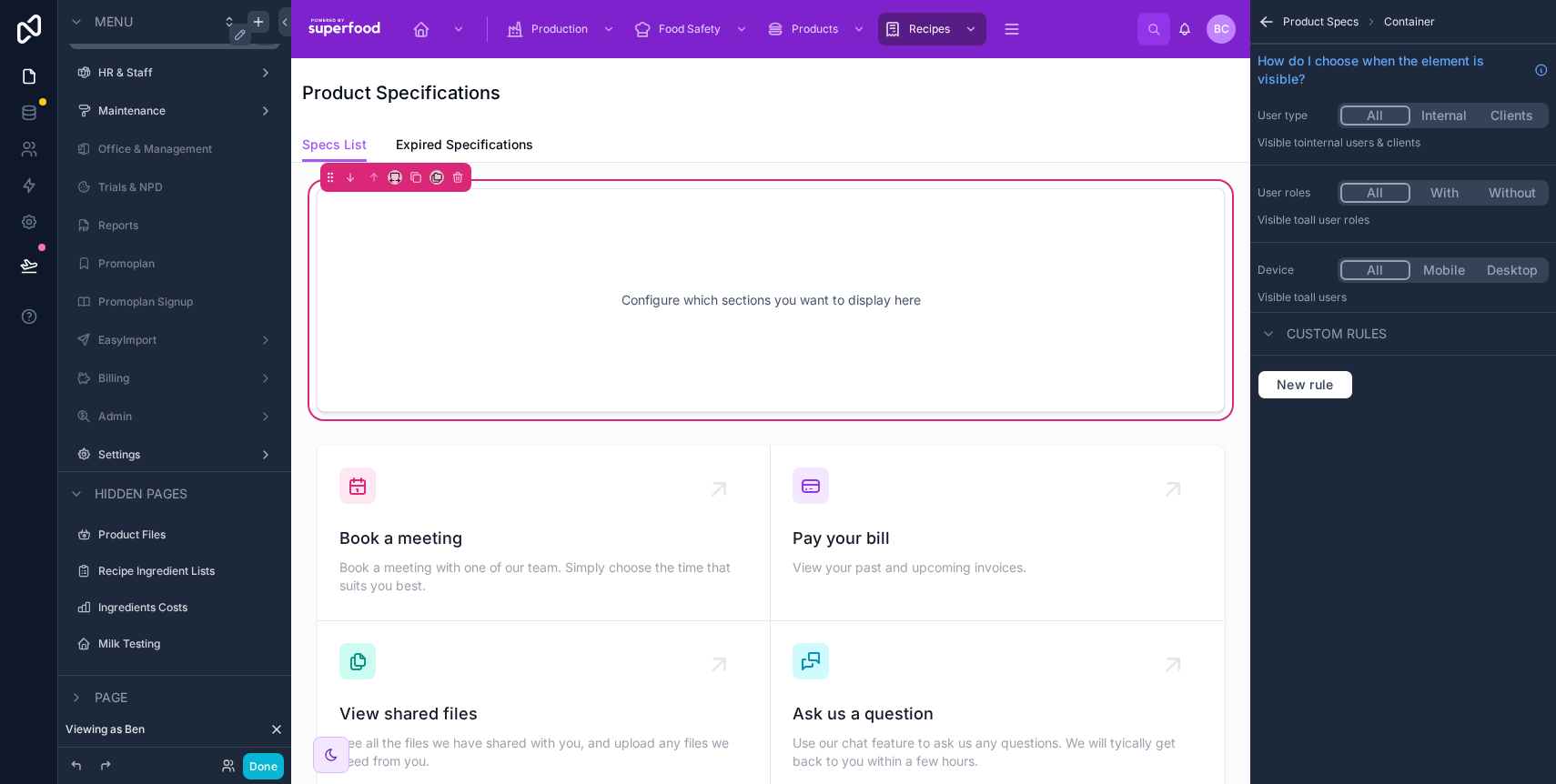
click at [838, 359] on div "Configure which sections you want to display here" at bounding box center [771, 299] width 848 height 163
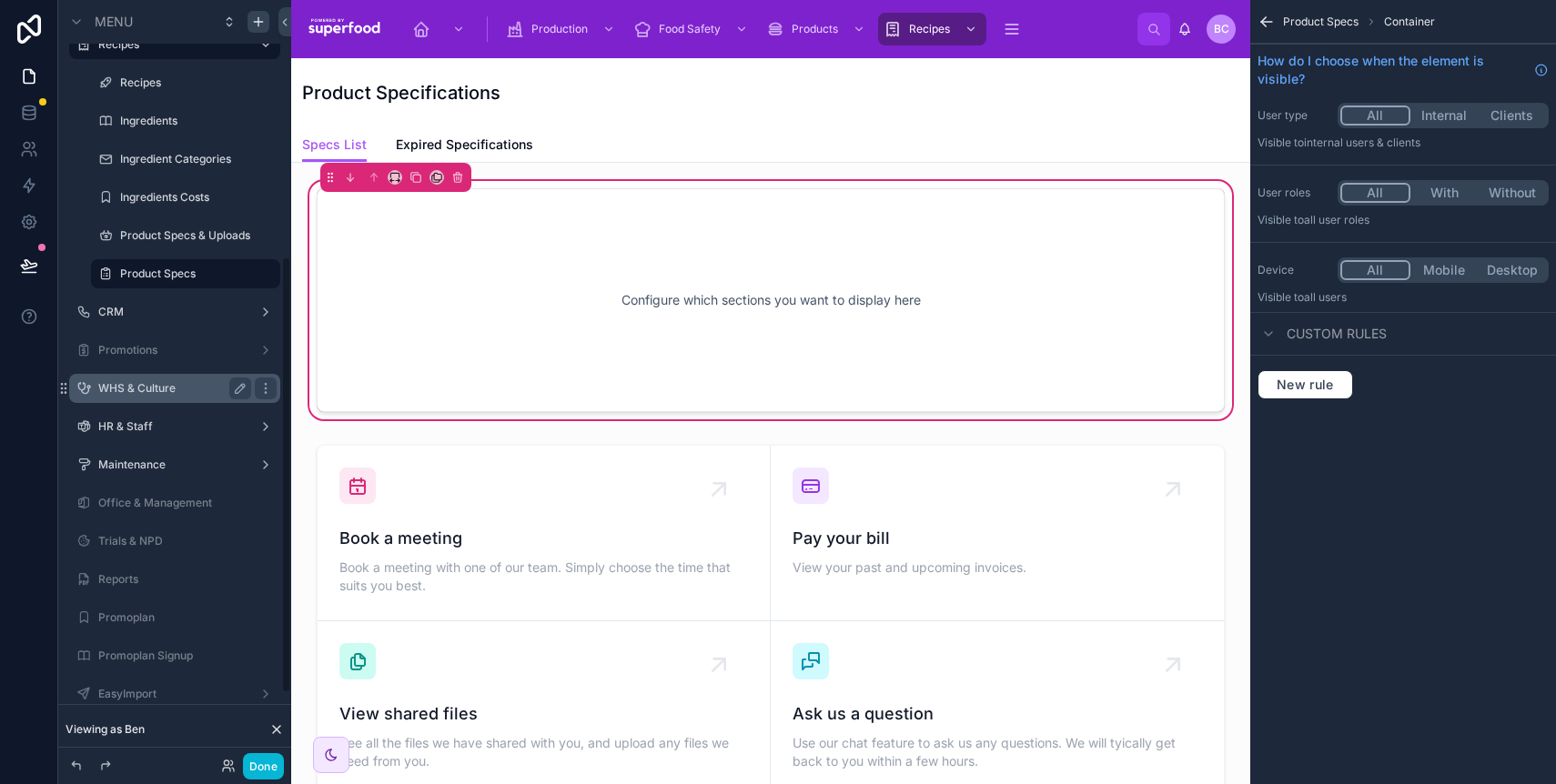
scroll to position [66, 0]
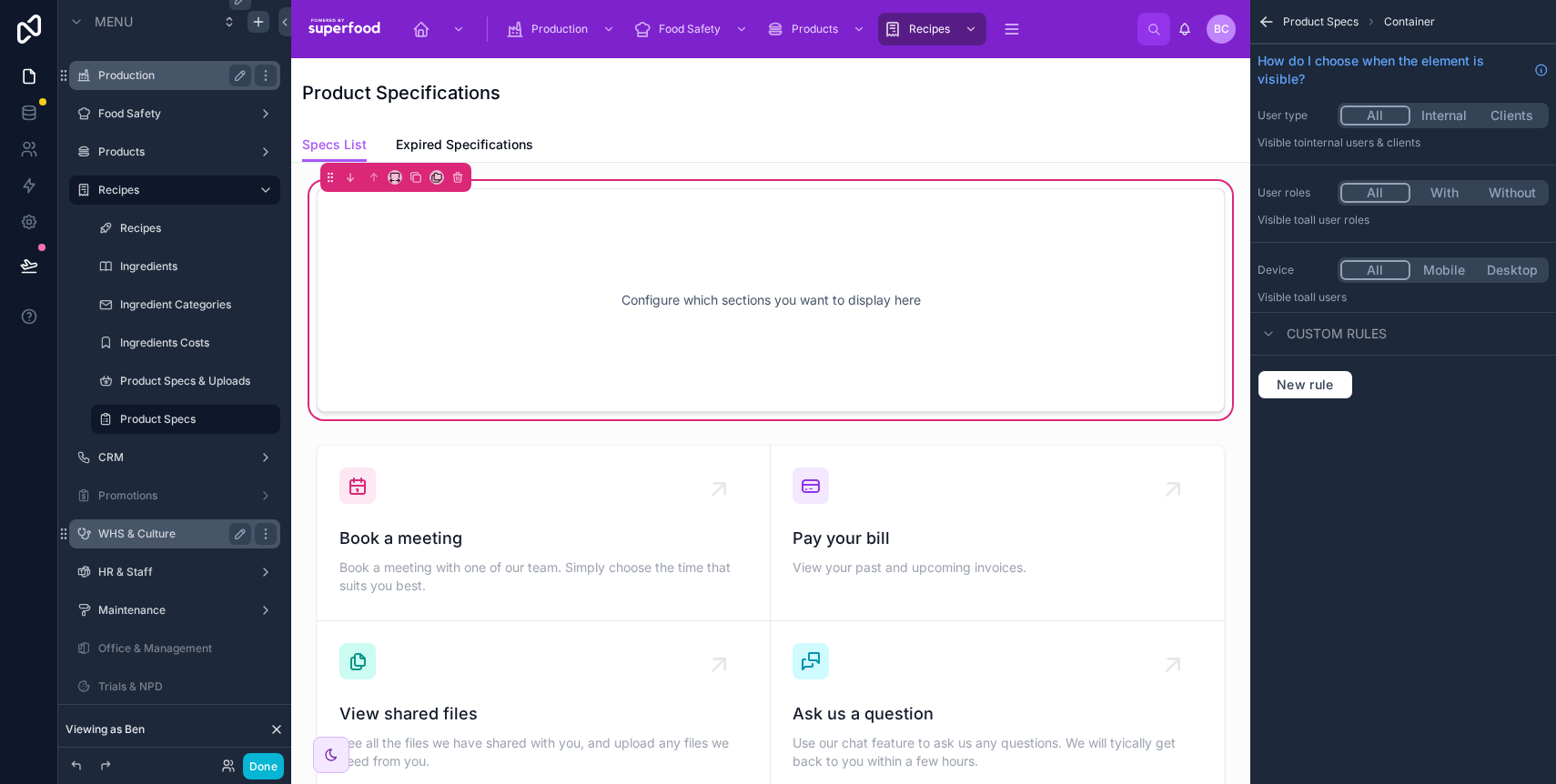
click at [555, 319] on div "Configure which sections you want to display here" at bounding box center [771, 299] width 848 height 163
click at [393, 177] on icon at bounding box center [394, 177] width 12 height 12
click at [393, 177] on div at bounding box center [778, 392] width 1556 height 784
click at [623, 312] on div "Configure which sections you want to display here" at bounding box center [771, 299] width 848 height 163
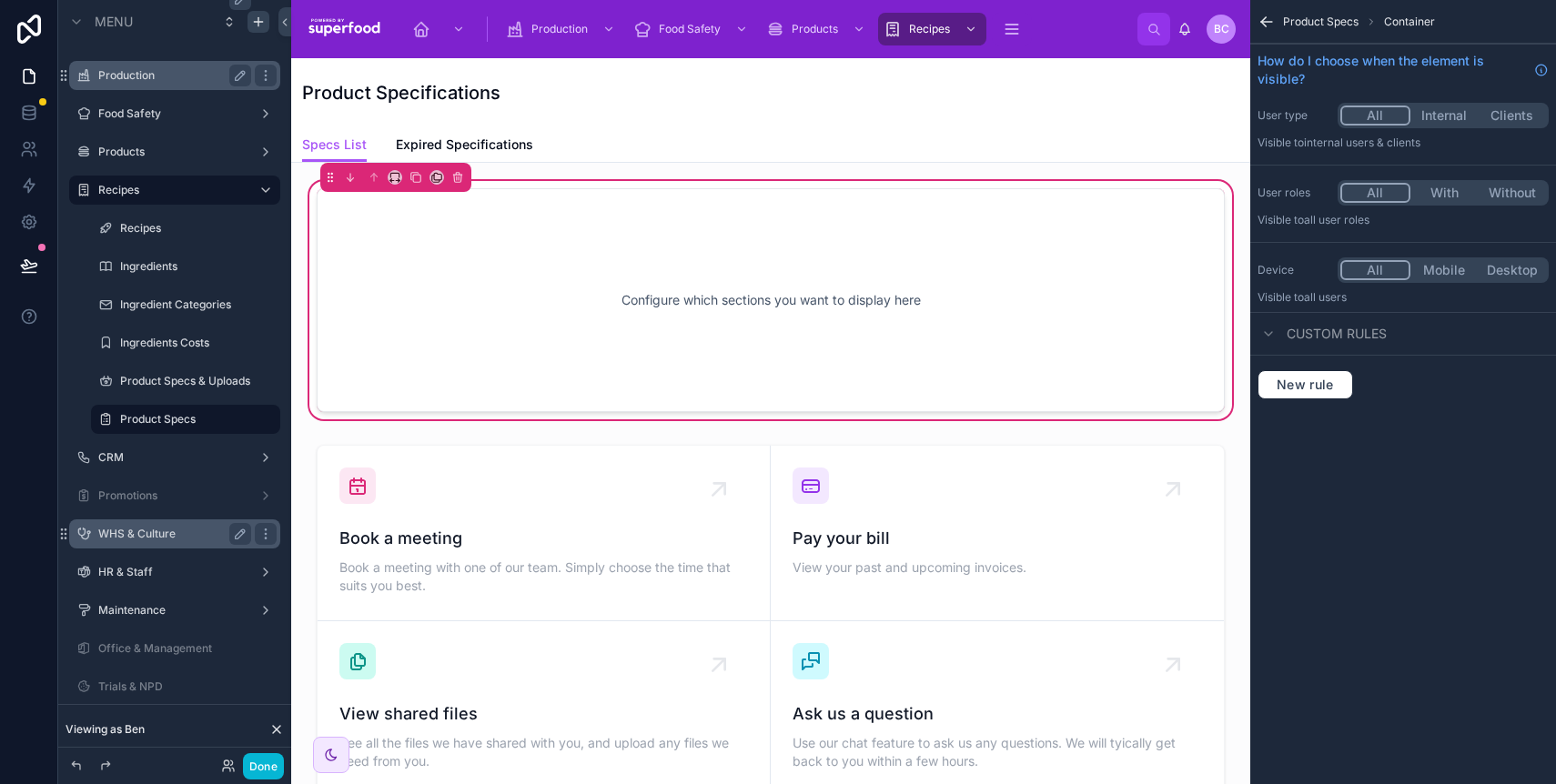
click at [623, 312] on div "Configure which sections you want to display here" at bounding box center [771, 299] width 848 height 163
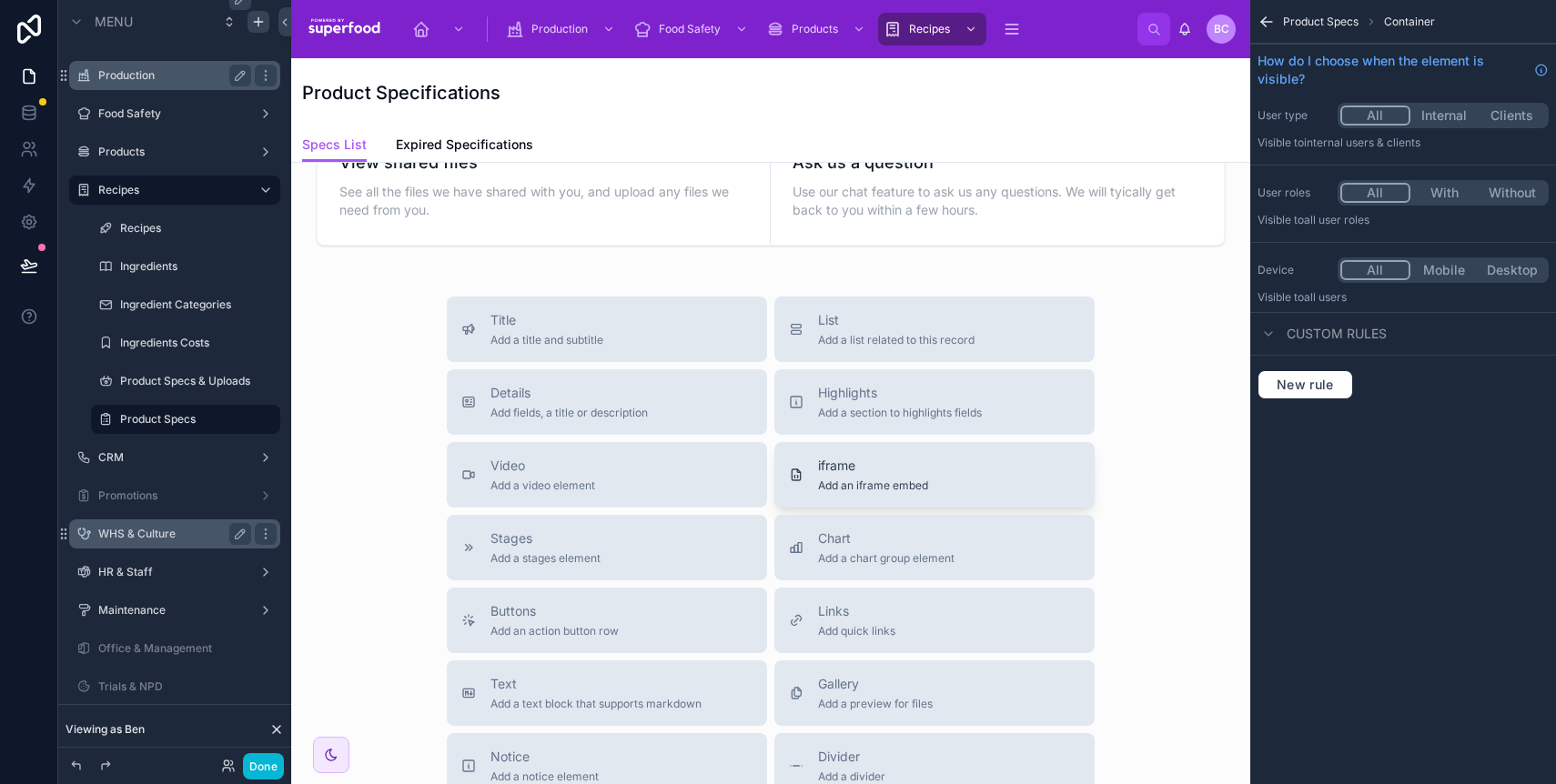
scroll to position [0, 0]
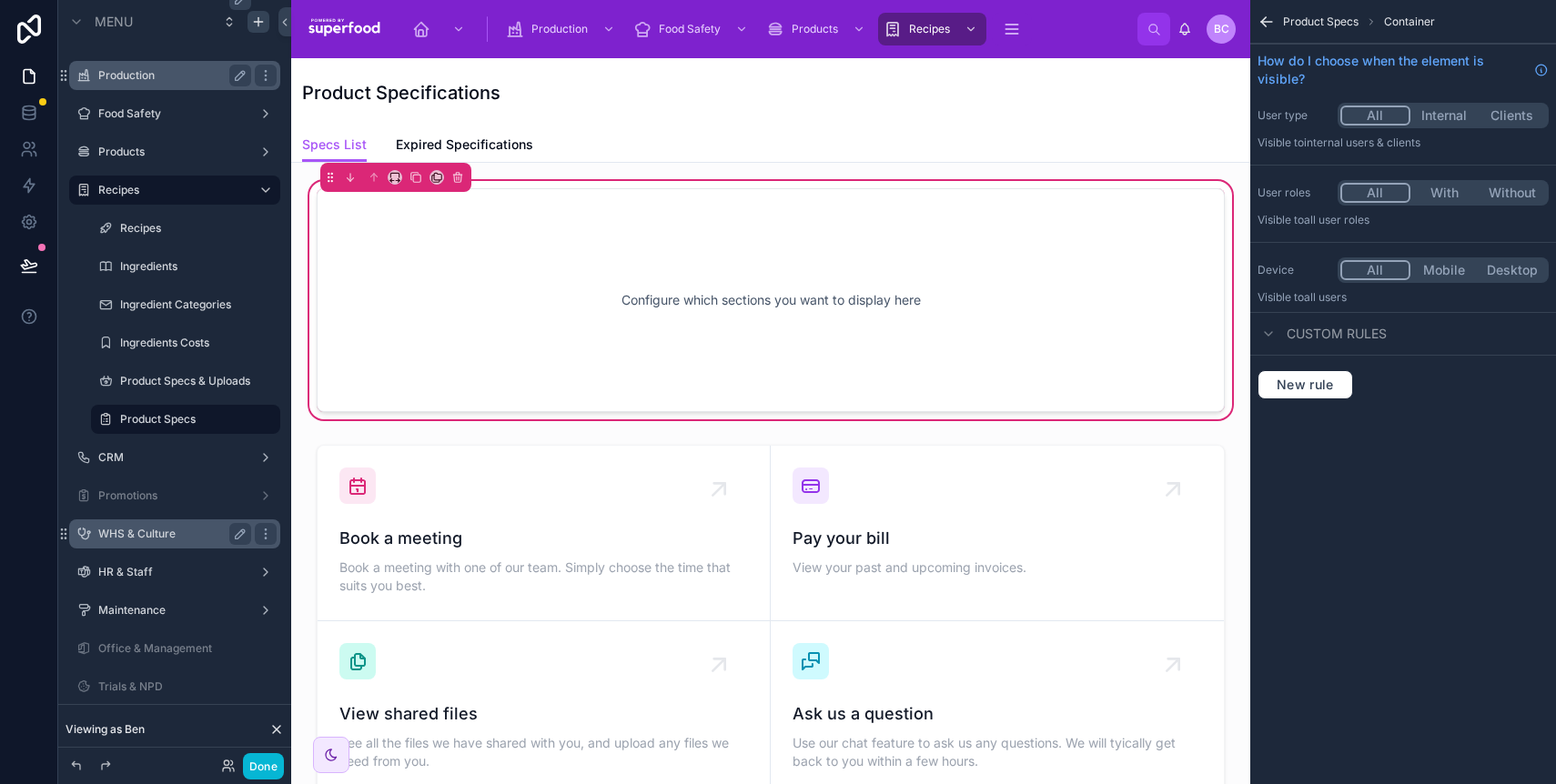
drag, startPoint x: 868, startPoint y: 553, endPoint x: 766, endPoint y: 303, distance: 270.0
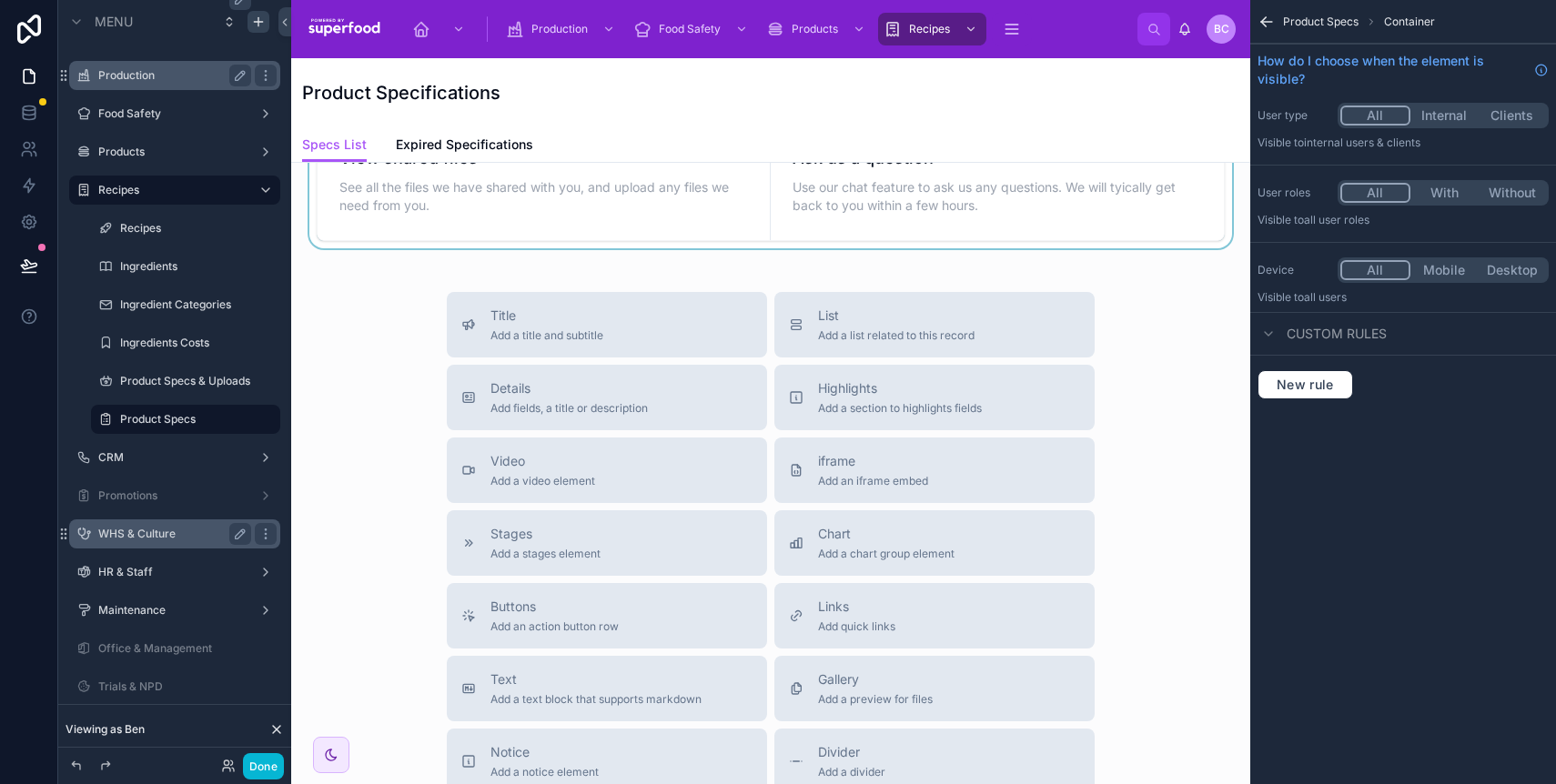
scroll to position [560, 0]
click at [829, 534] on span "Chart" at bounding box center [887, 529] width 137 height 18
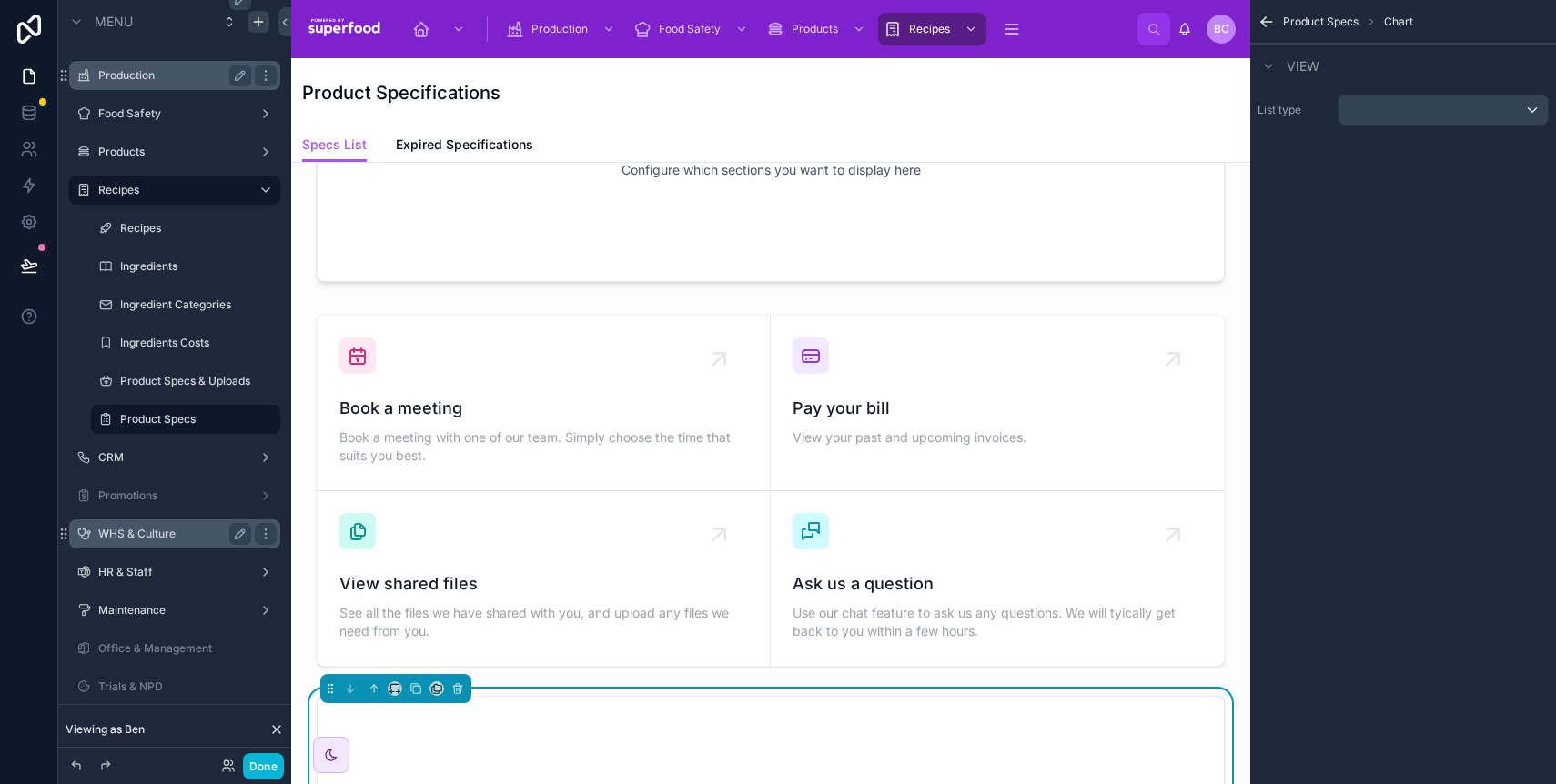
scroll to position [348, 0]
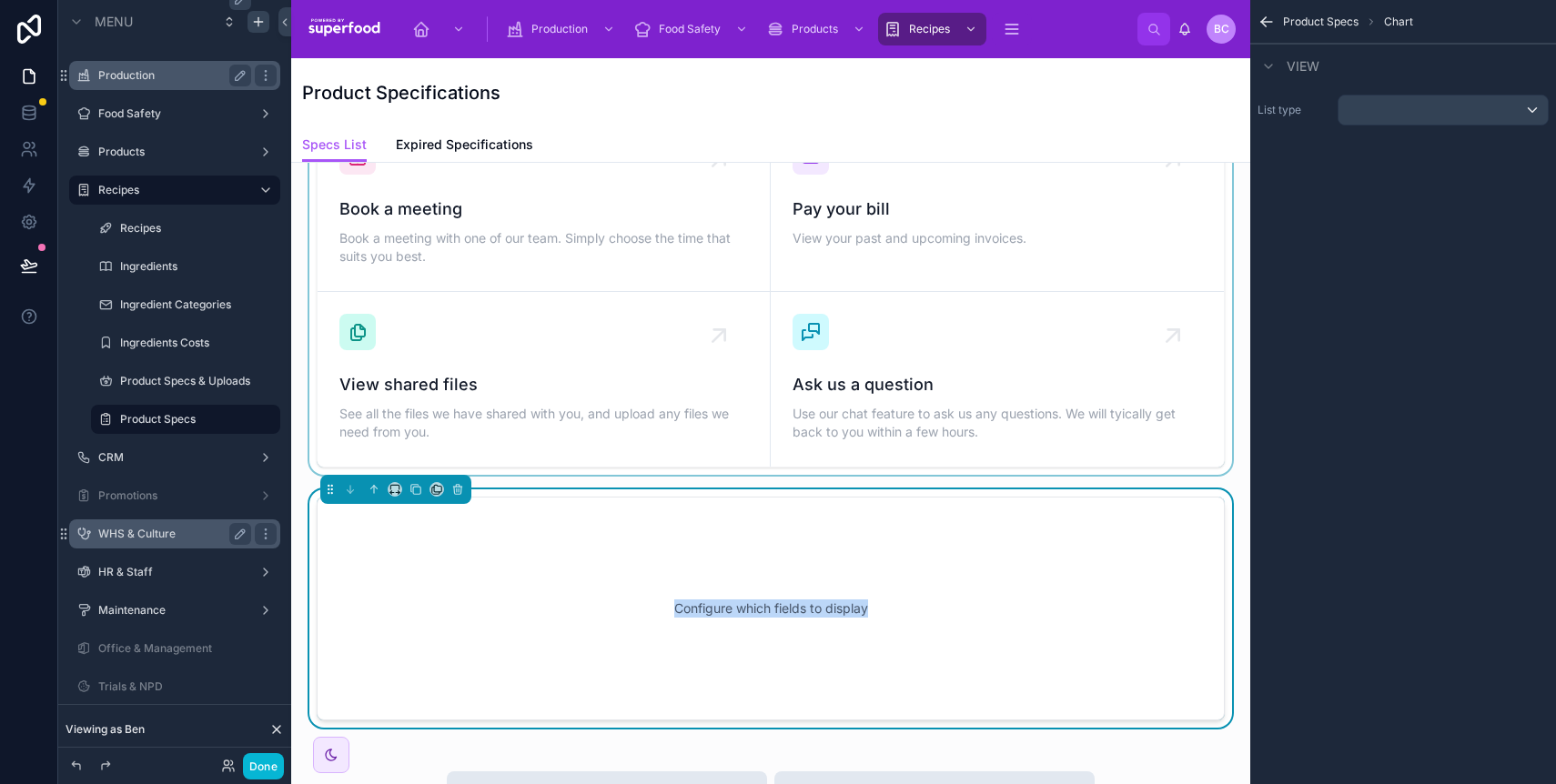
drag, startPoint x: 367, startPoint y: 614, endPoint x: 495, endPoint y: 311, distance: 328.9
click at [495, 311] on div "Configure which sections you want to display here Book a meeting Book a meeting…" at bounding box center [771, 699] width 959 height 1731
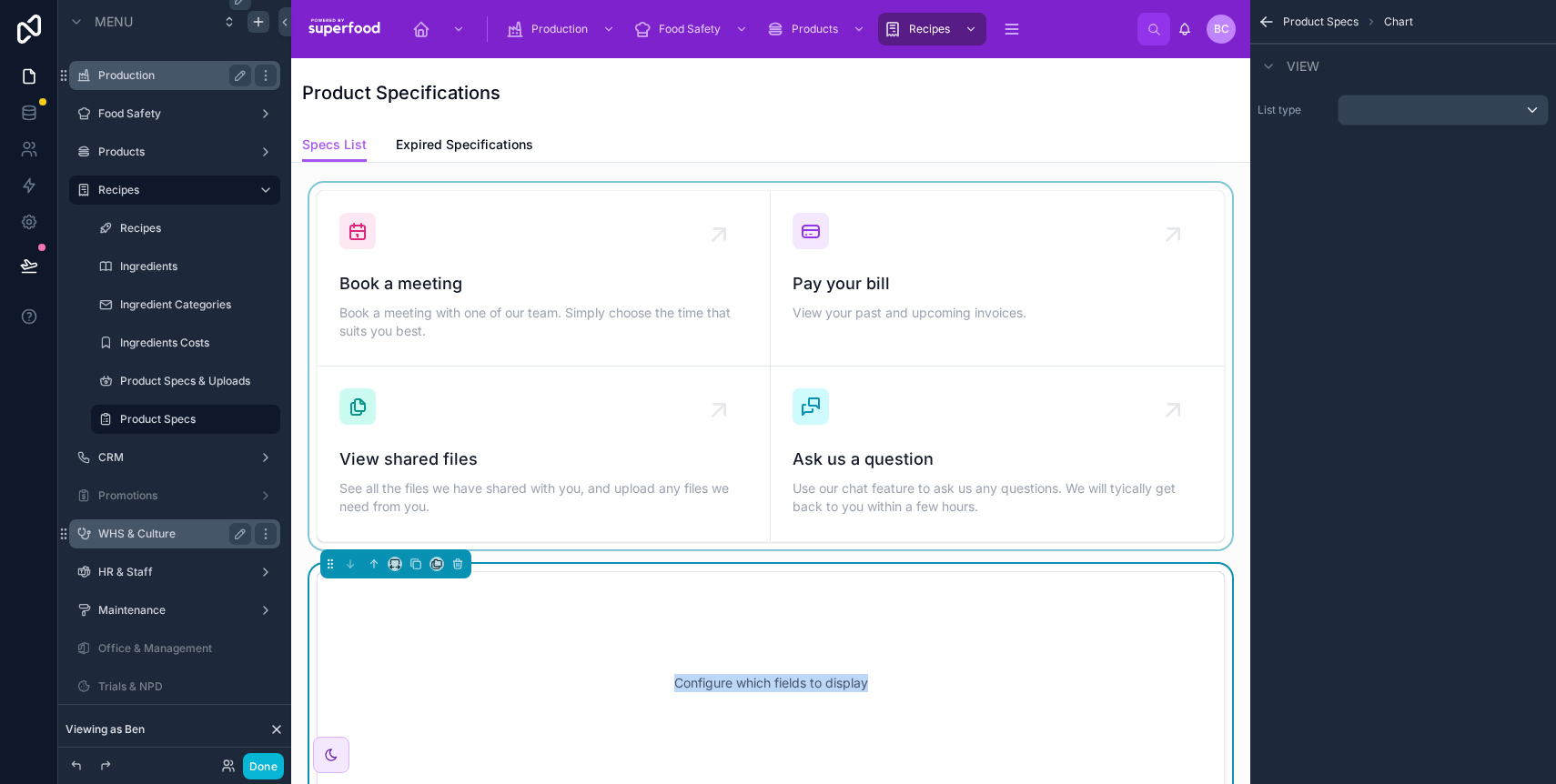
scroll to position [243, 0]
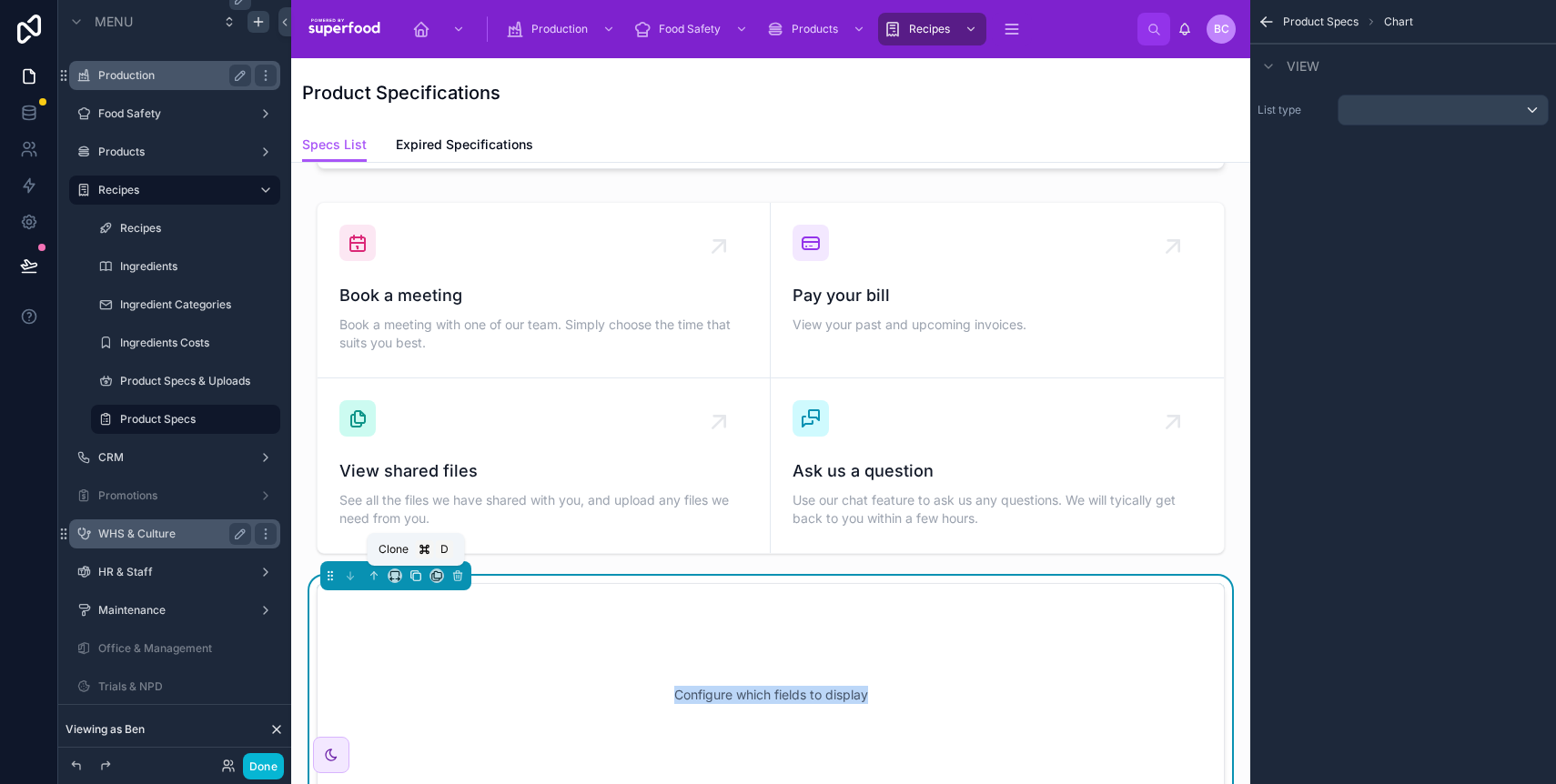
click at [416, 580] on icon at bounding box center [417, 577] width 8 height 8
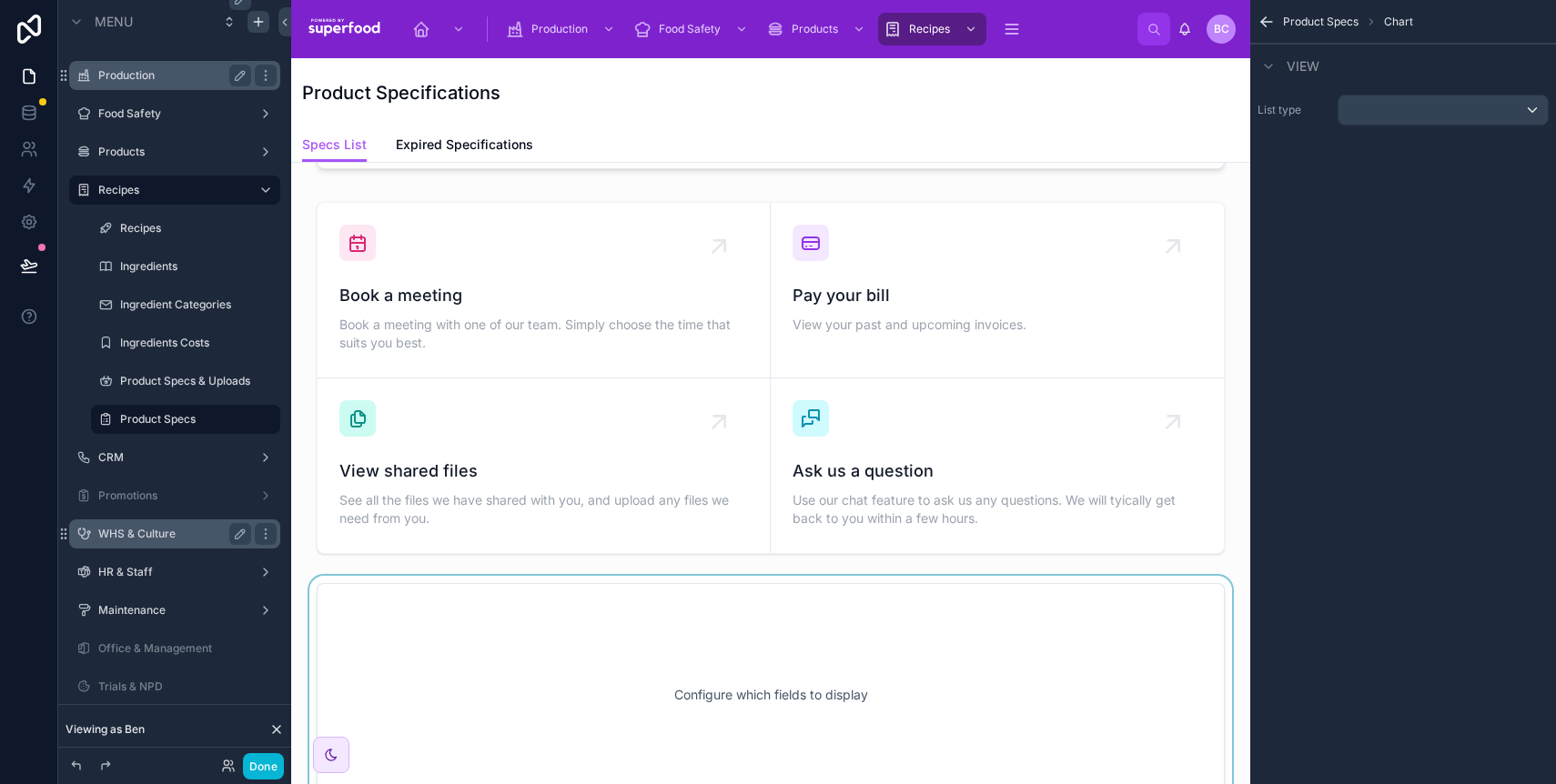
click at [394, 607] on div at bounding box center [771, 694] width 931 height 238
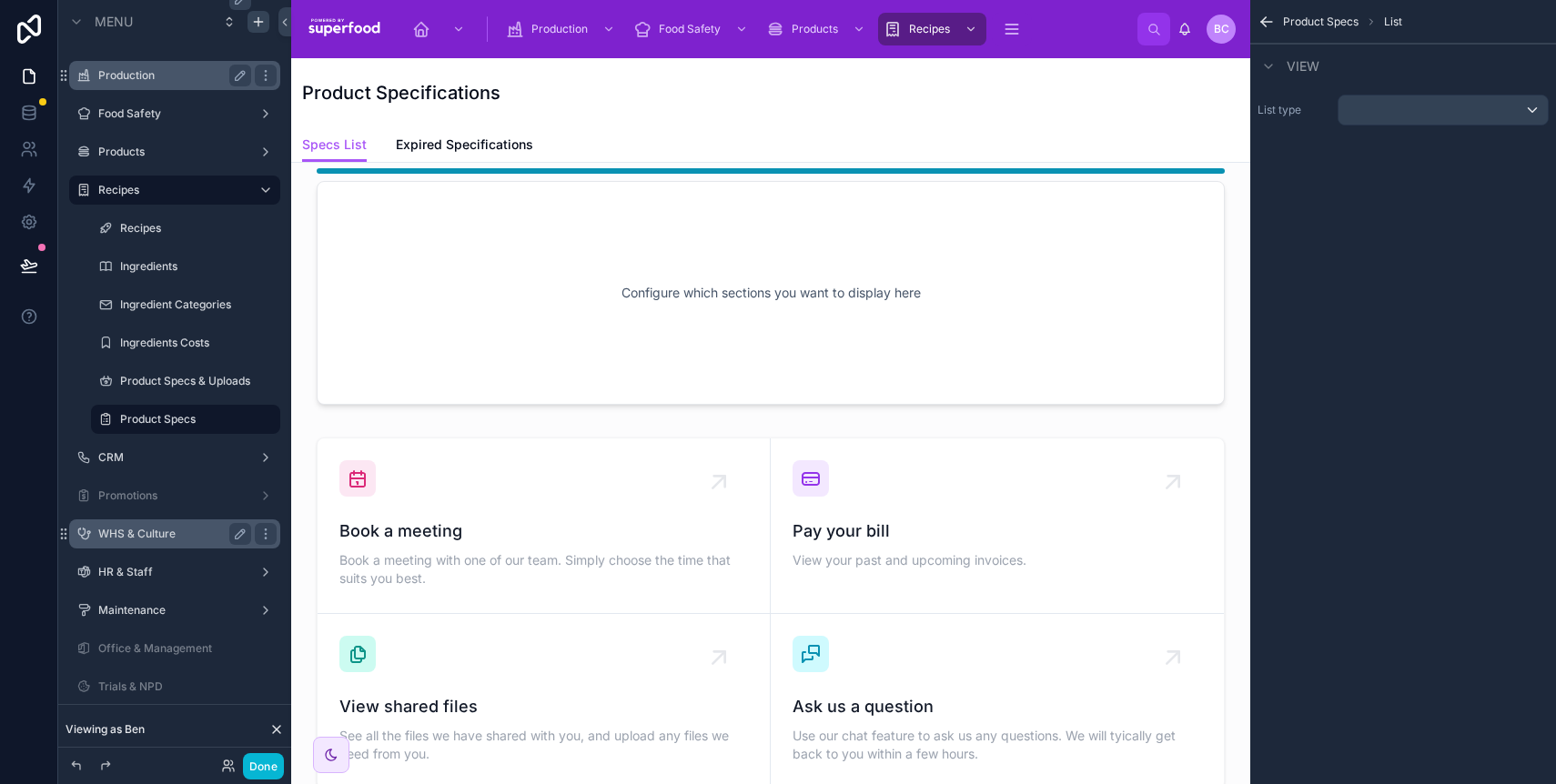
scroll to position [0, 0]
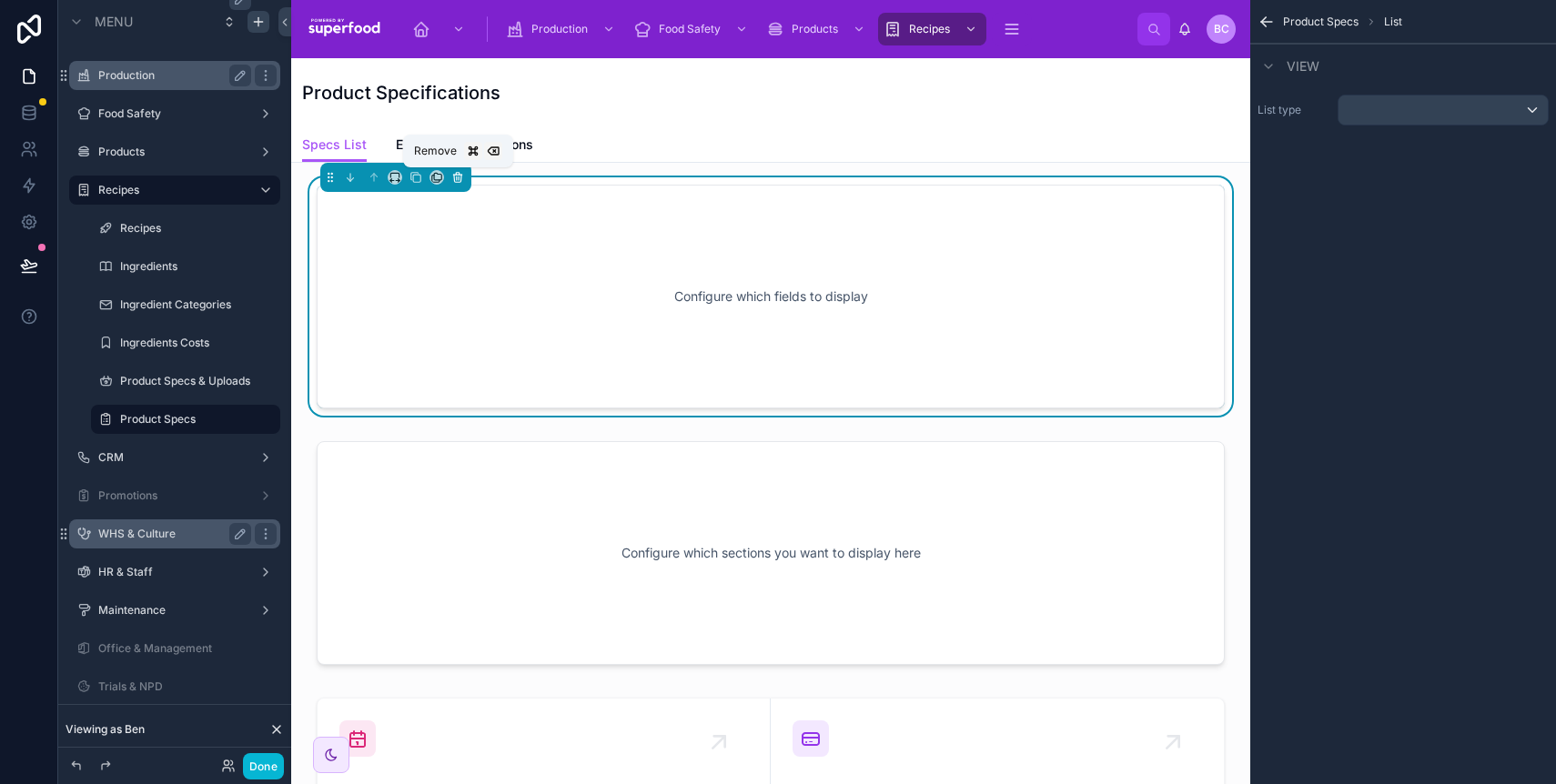
click at [461, 179] on icon at bounding box center [457, 177] width 12 height 12
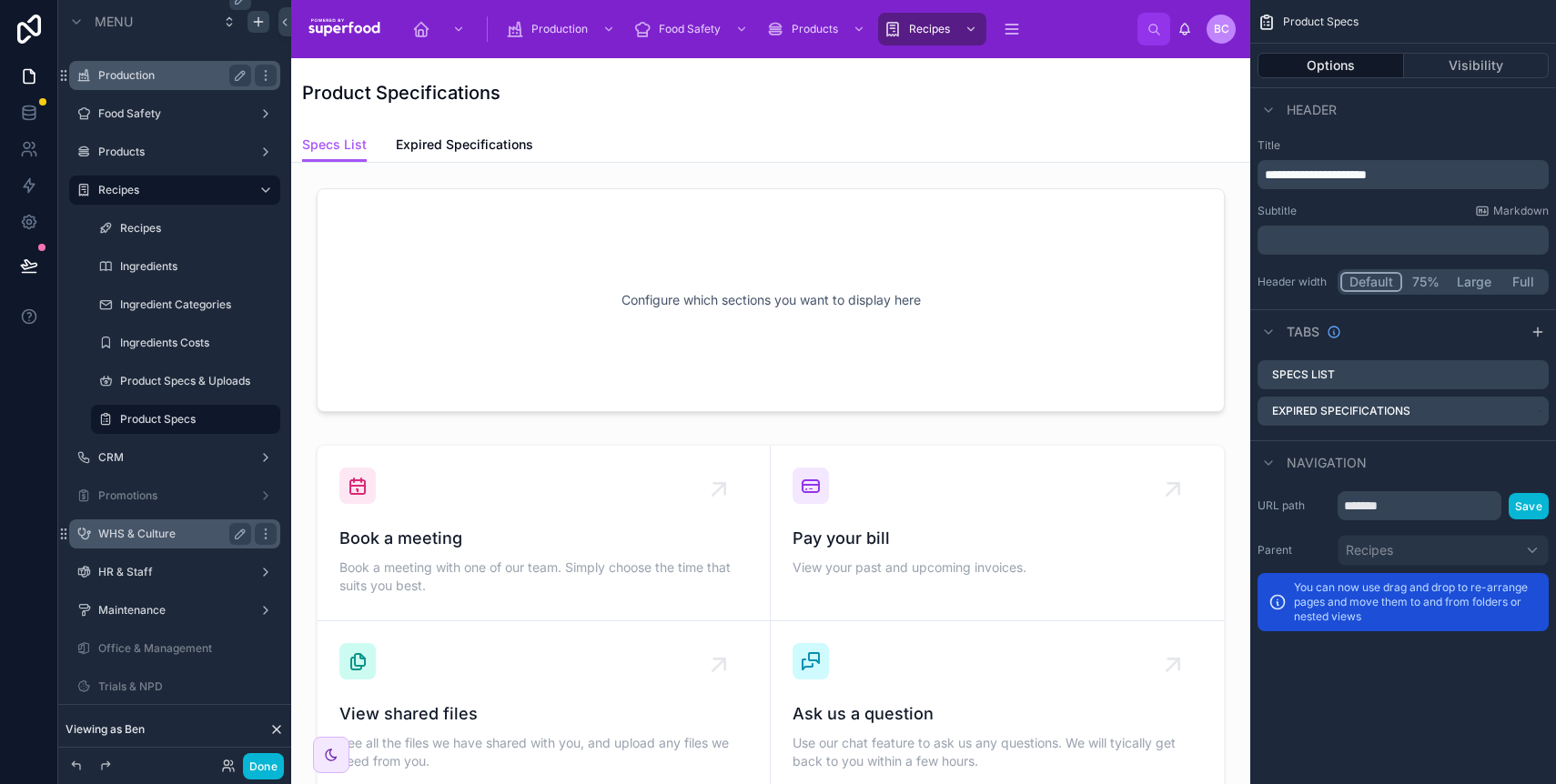
click at [1440, 333] on div "Tabs" at bounding box center [1404, 332] width 306 height 44
click at [1548, 334] on div "scrollable content" at bounding box center [1538, 332] width 22 height 22
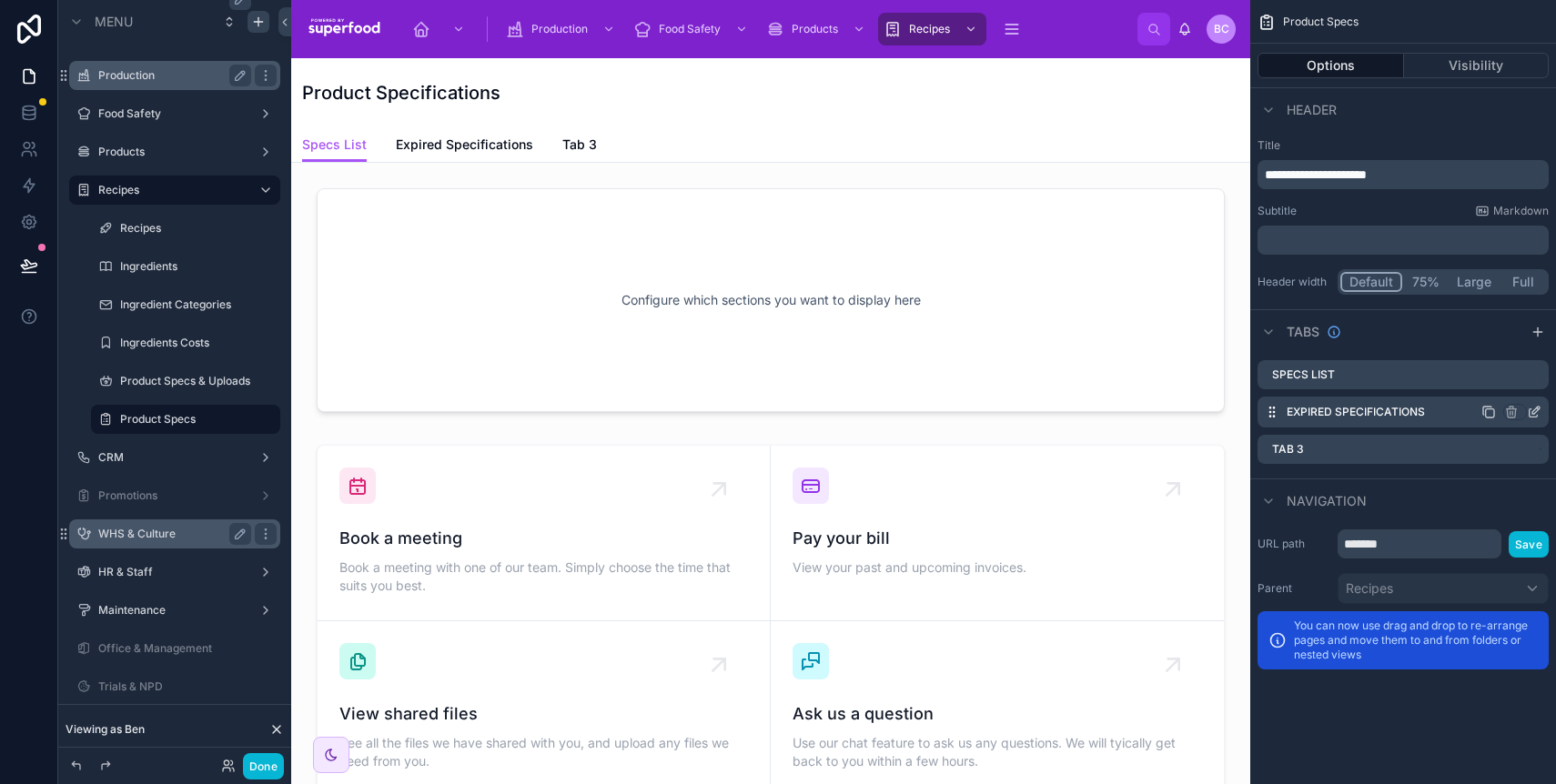
drag, startPoint x: 1268, startPoint y: 372, endPoint x: 1277, endPoint y: 400, distance: 29.4
click at [1277, 400] on div "Specs List Expired Specifications Tab 3" at bounding box center [1404, 412] width 306 height 119
click at [1539, 372] on icon "scrollable content" at bounding box center [1534, 374] width 14 height 14
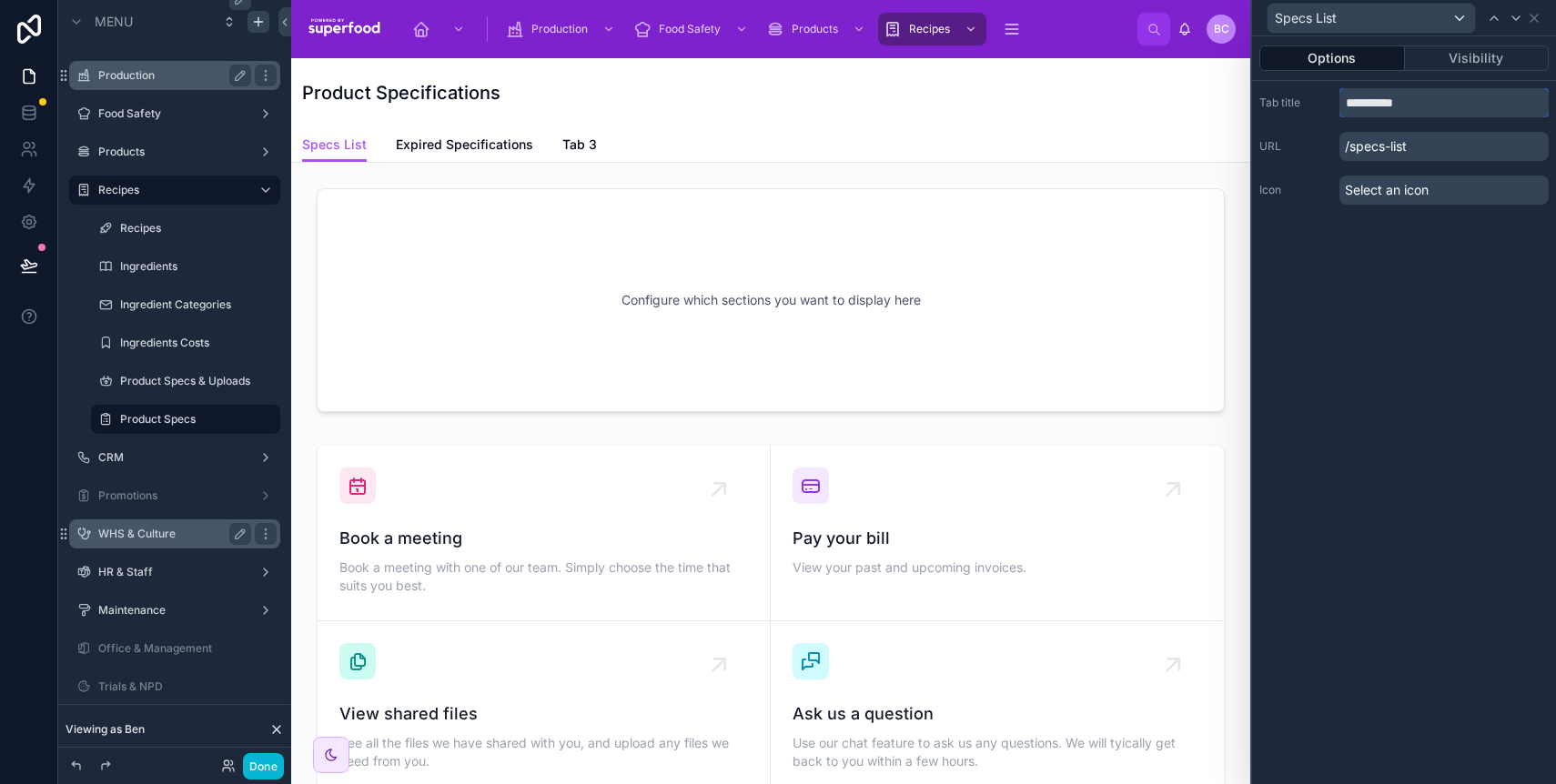
click at [1381, 101] on input "**********" at bounding box center [1444, 102] width 209 height 29
type input "*********"
click at [1518, 228] on div "Options Visibility Tab title ********* URL /specs-list Icon Select an icon" at bounding box center [1405, 410] width 304 height 748
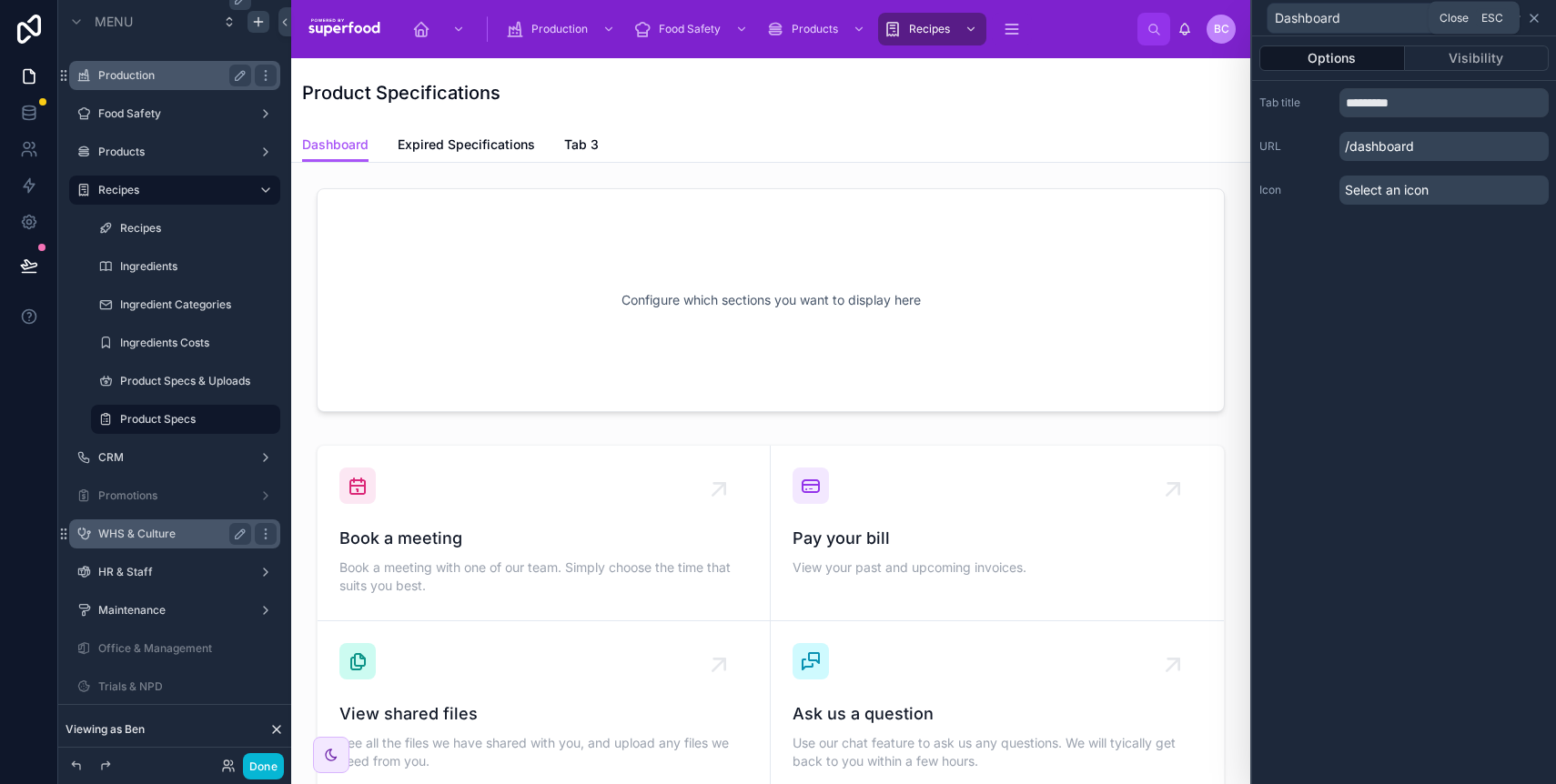
click at [1529, 18] on icon at bounding box center [1534, 17] width 14 height 14
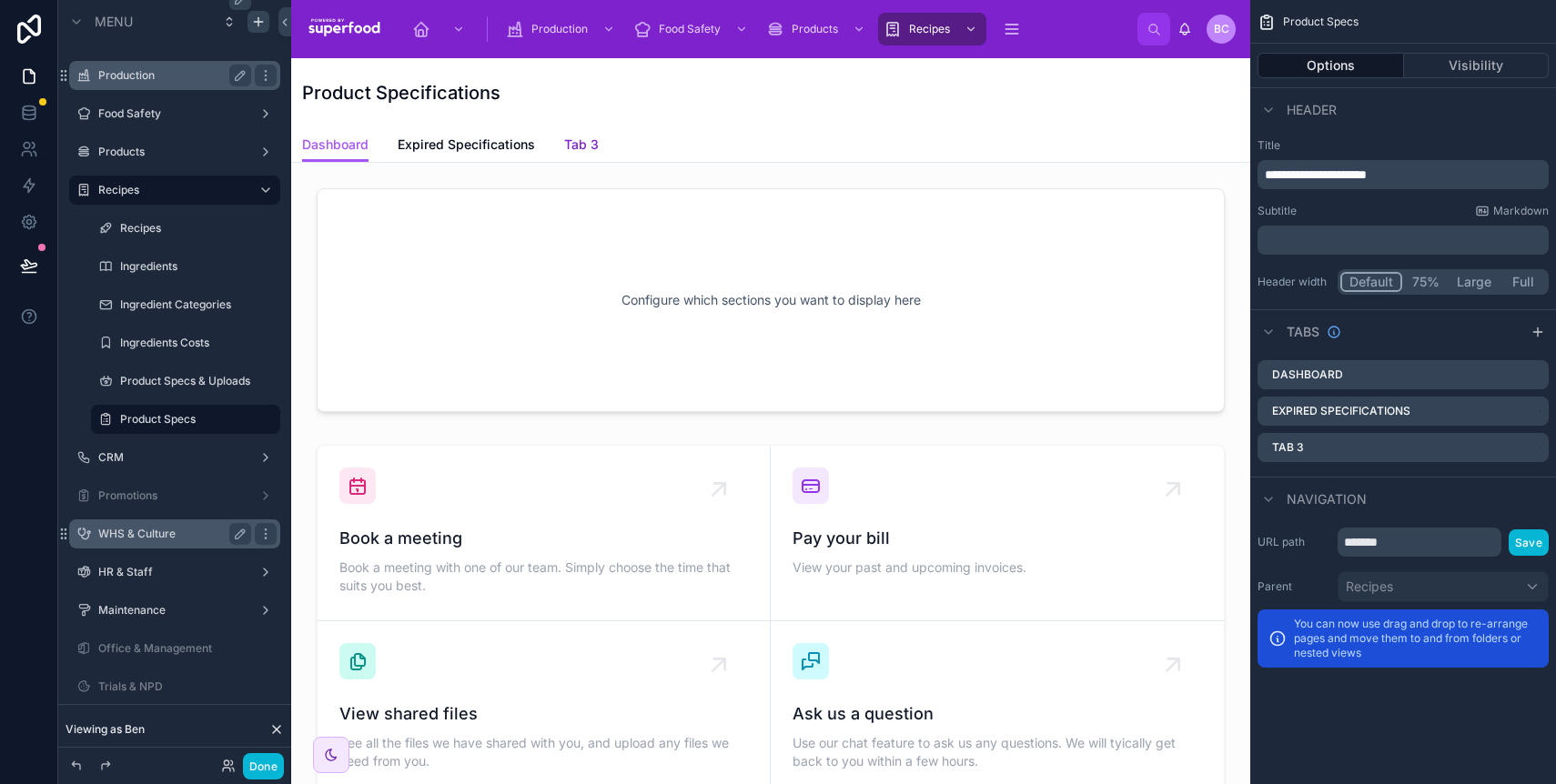
click at [592, 141] on span "Tab 3" at bounding box center [581, 144] width 34 height 18
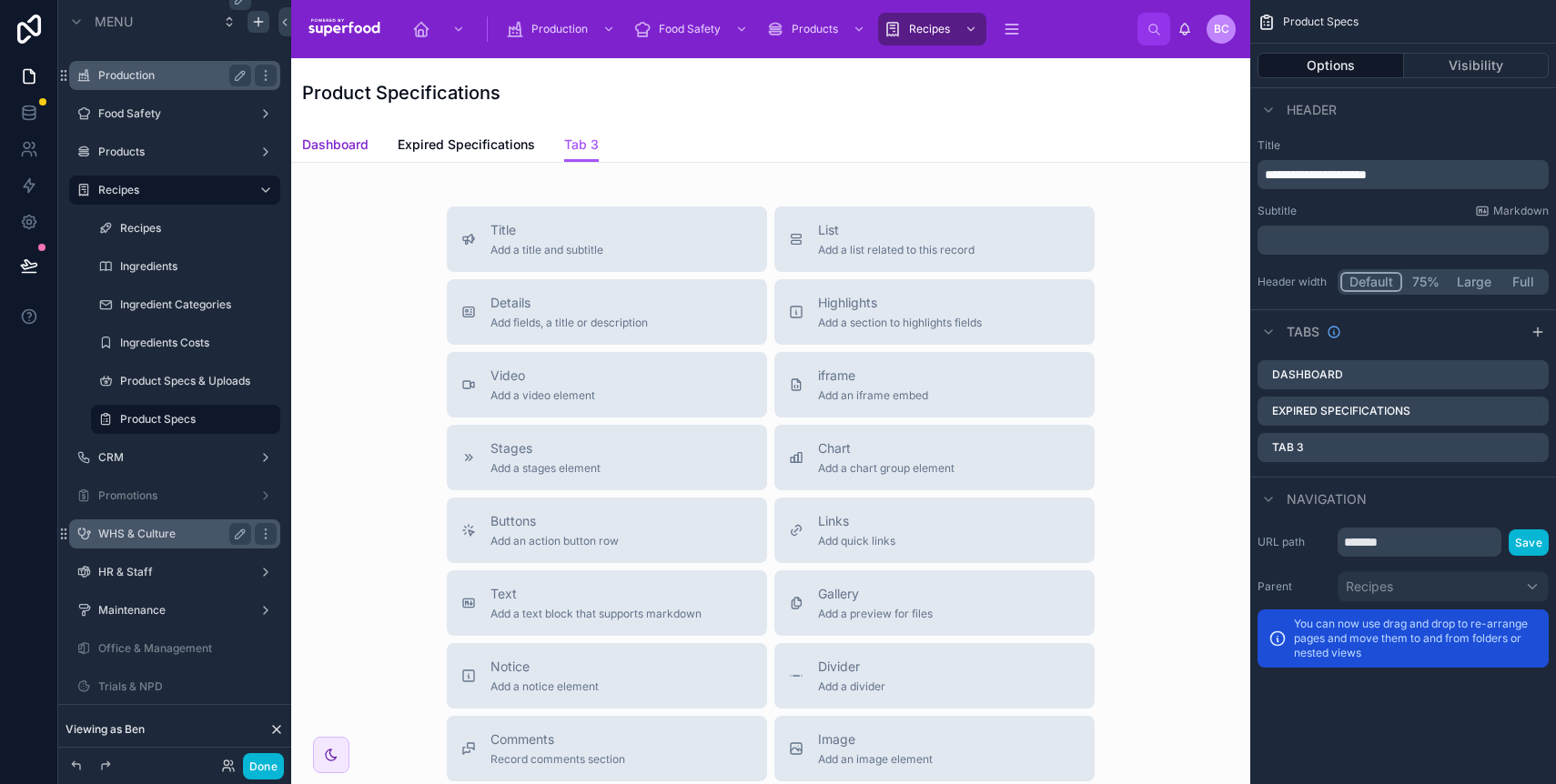
click at [341, 140] on span "Dashboard" at bounding box center [335, 144] width 66 height 18
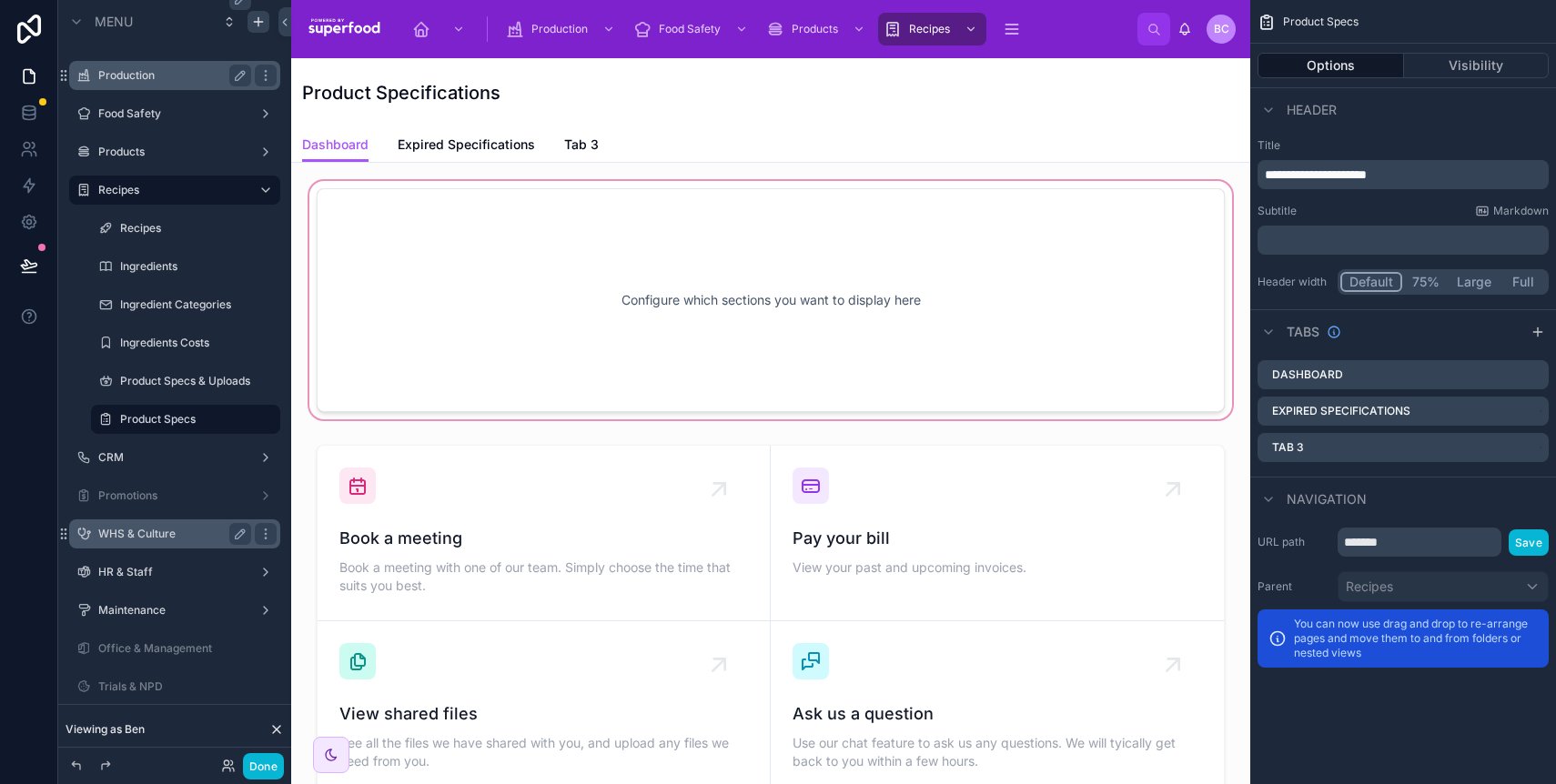
click at [541, 277] on div at bounding box center [771, 300] width 931 height 246
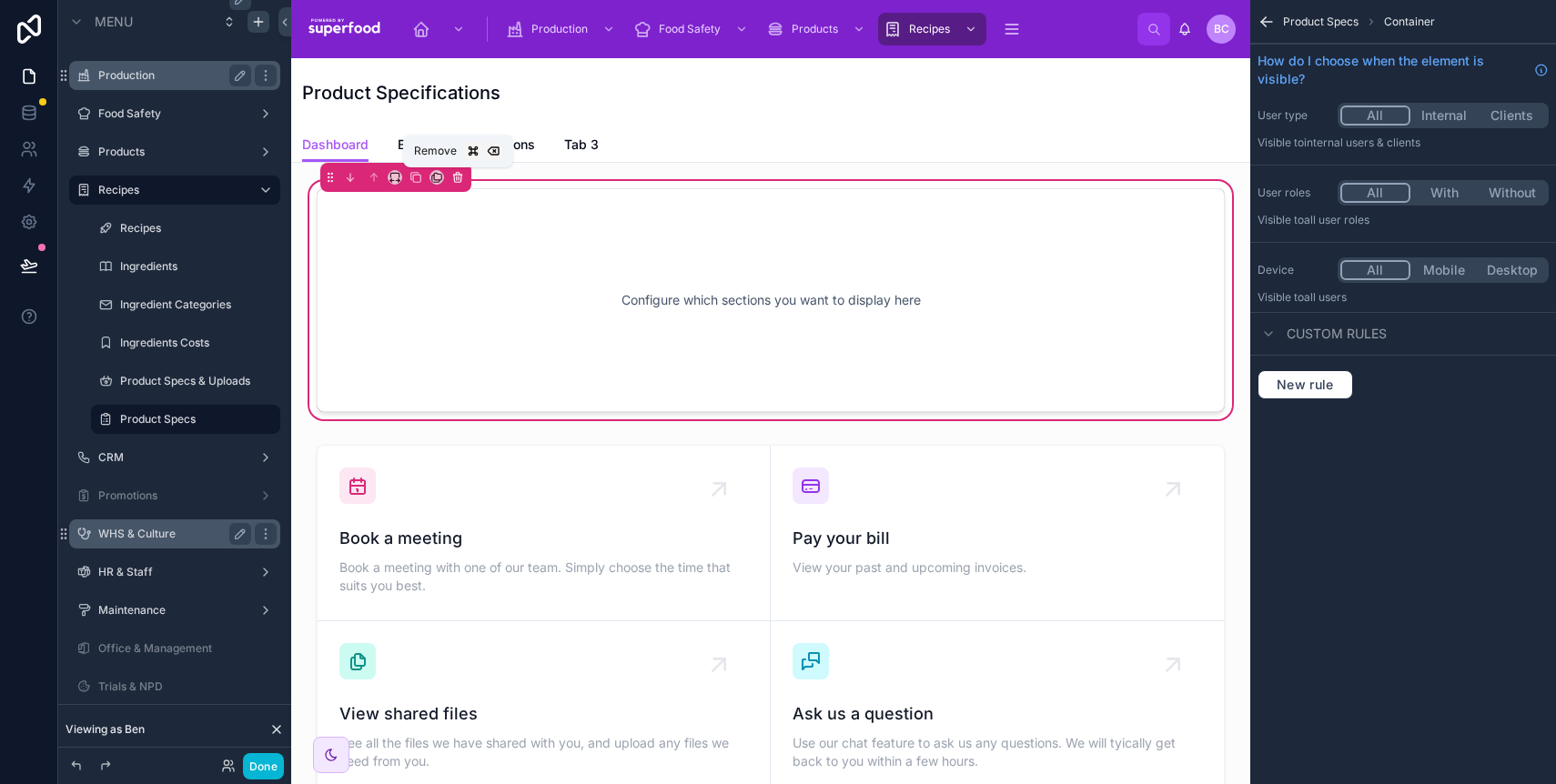
click at [459, 179] on icon at bounding box center [459, 179] width 0 height 4
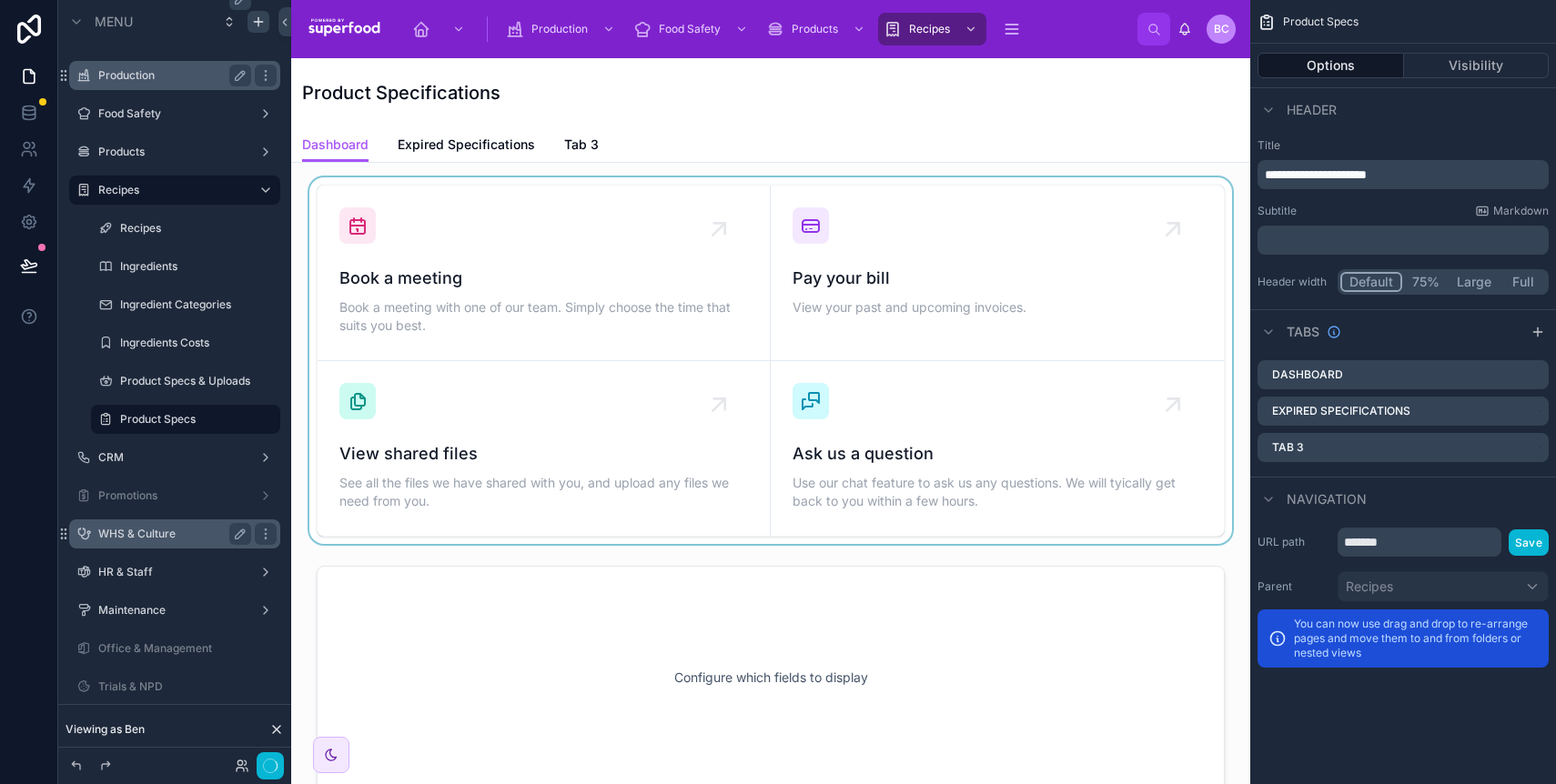
click at [484, 273] on div at bounding box center [771, 361] width 931 height 367
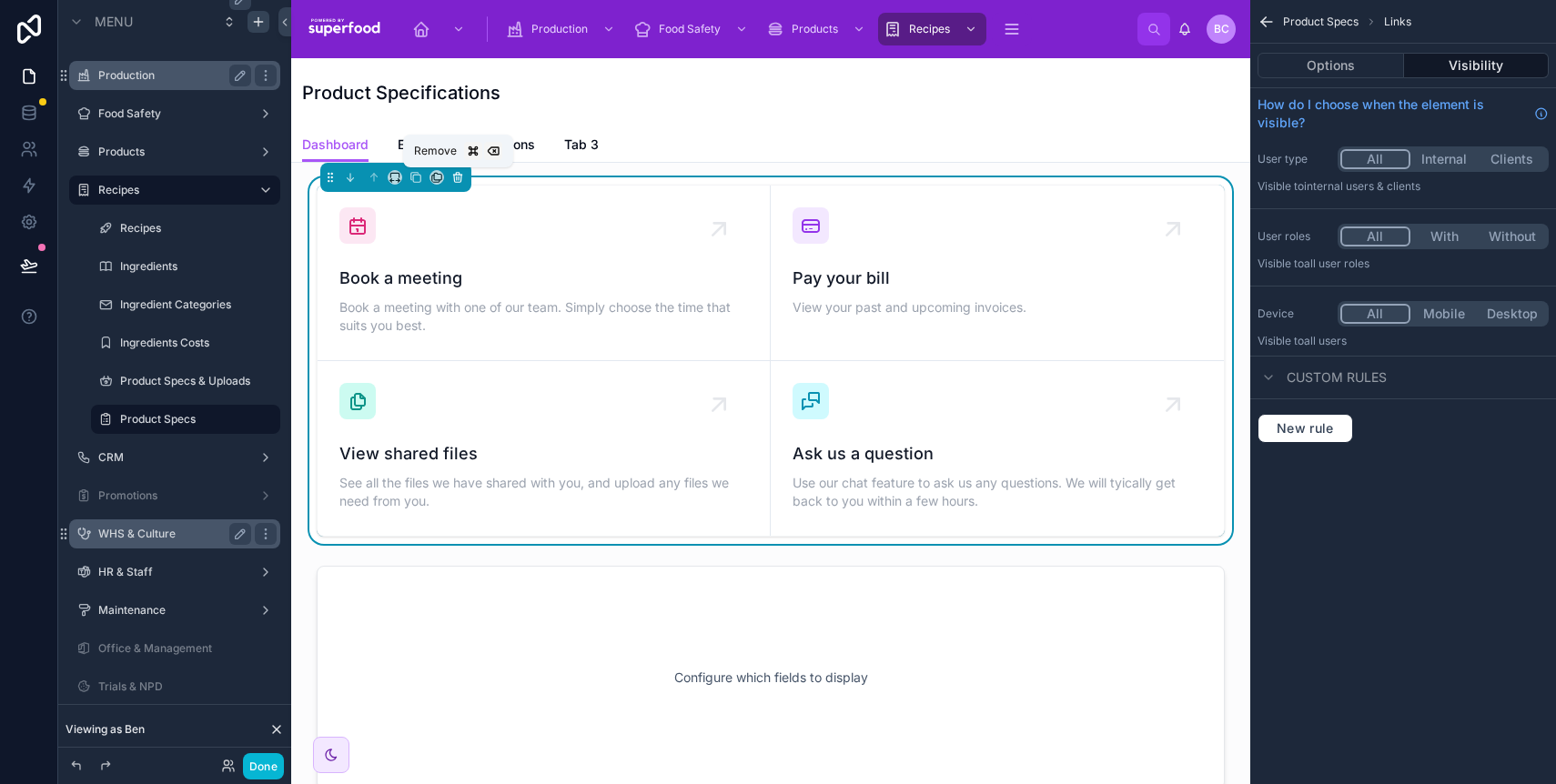
click at [456, 178] on icon at bounding box center [457, 177] width 12 height 12
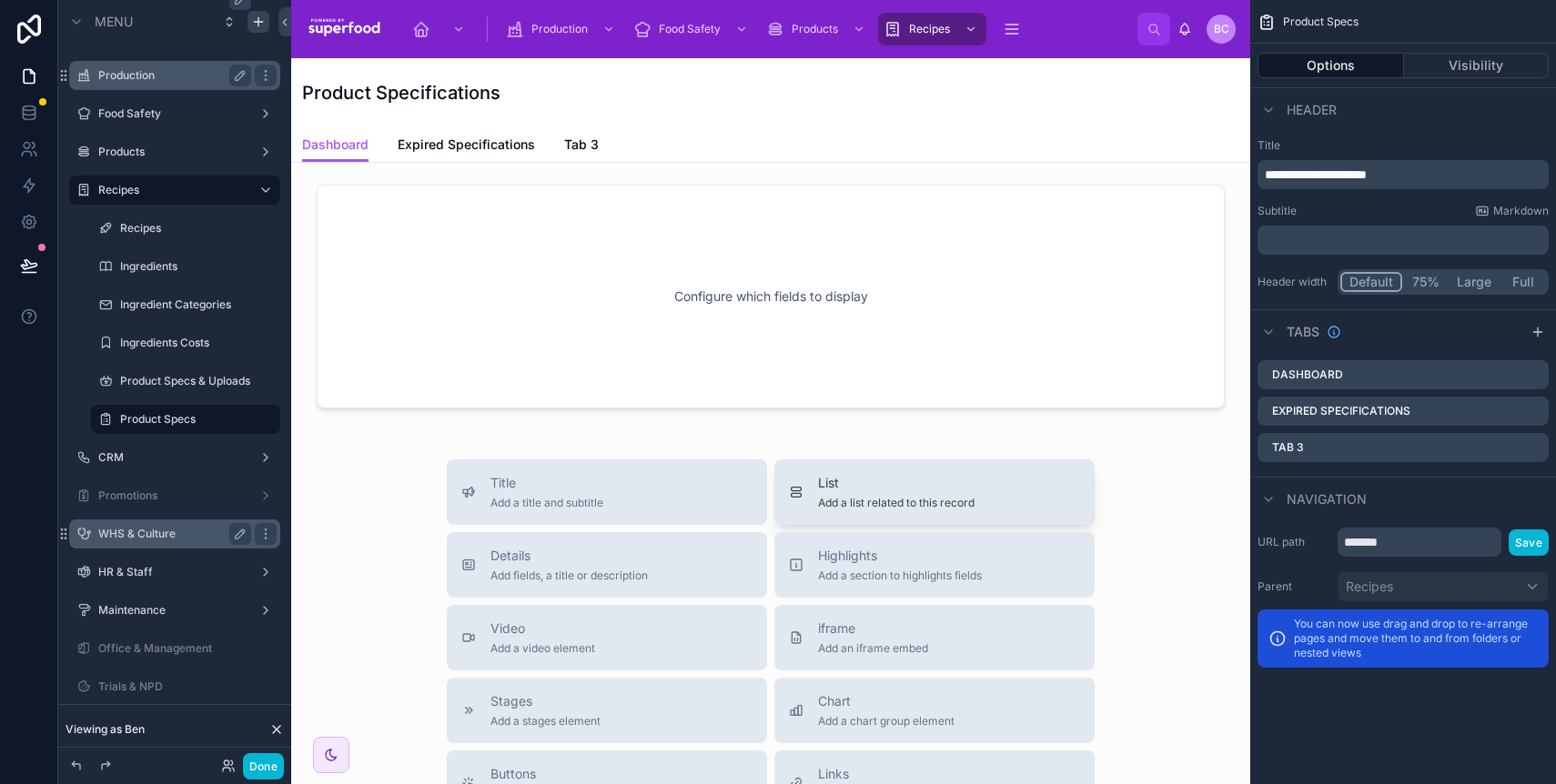
click at [924, 493] on div "List Add a list related to this record" at bounding box center [897, 492] width 157 height 36
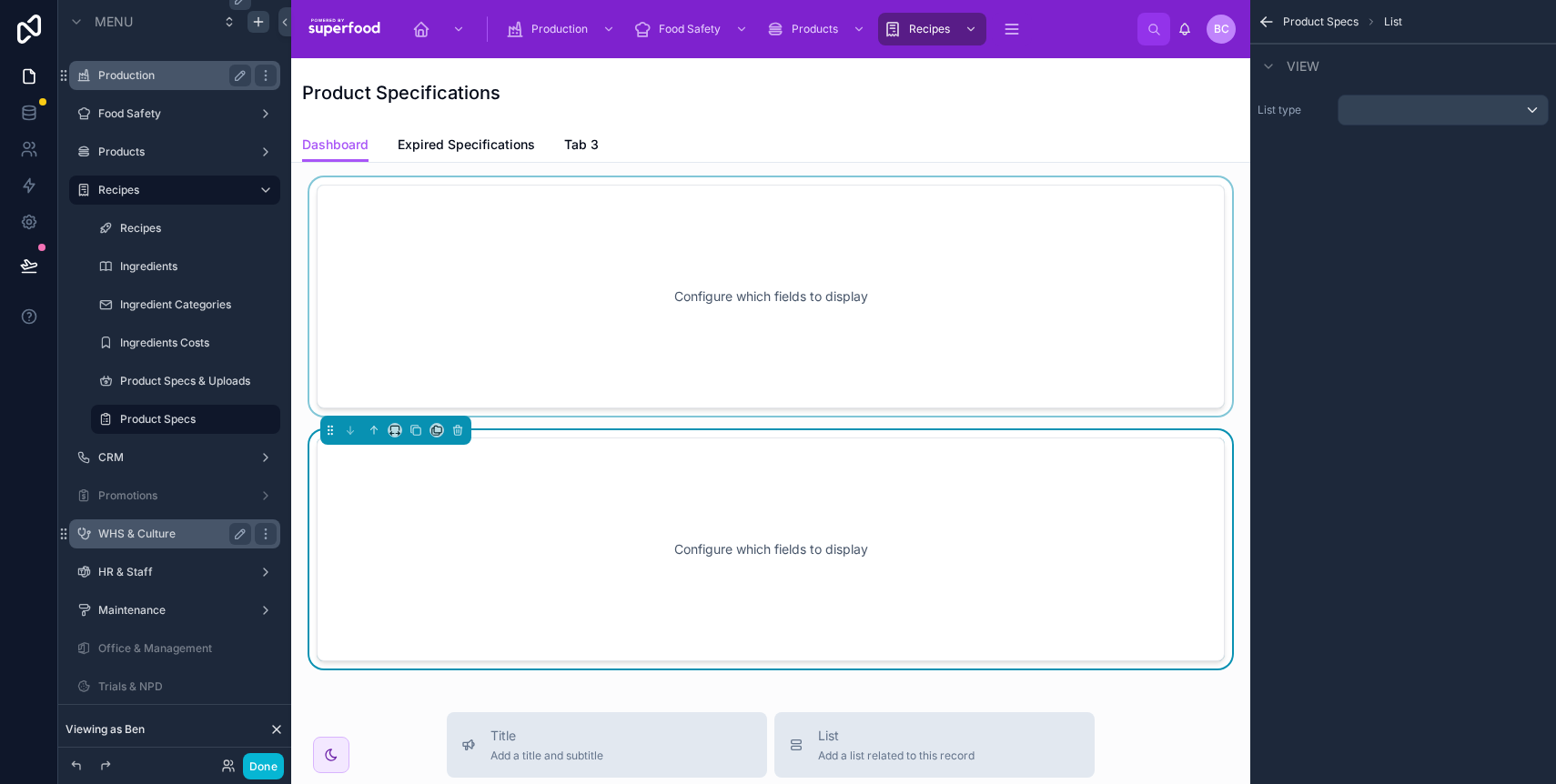
click at [379, 340] on div at bounding box center [771, 296] width 931 height 238
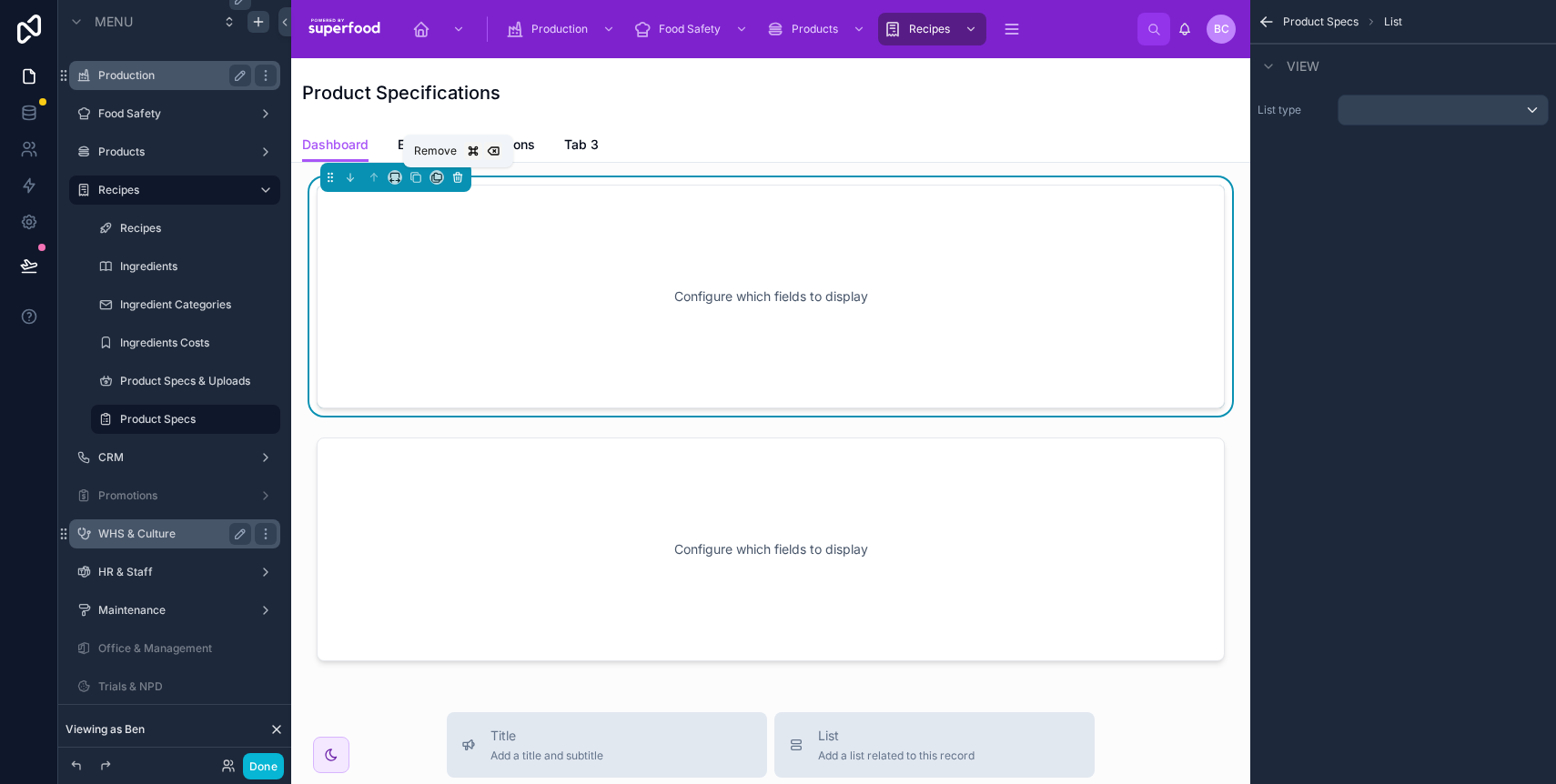
click at [455, 178] on icon at bounding box center [457, 177] width 12 height 12
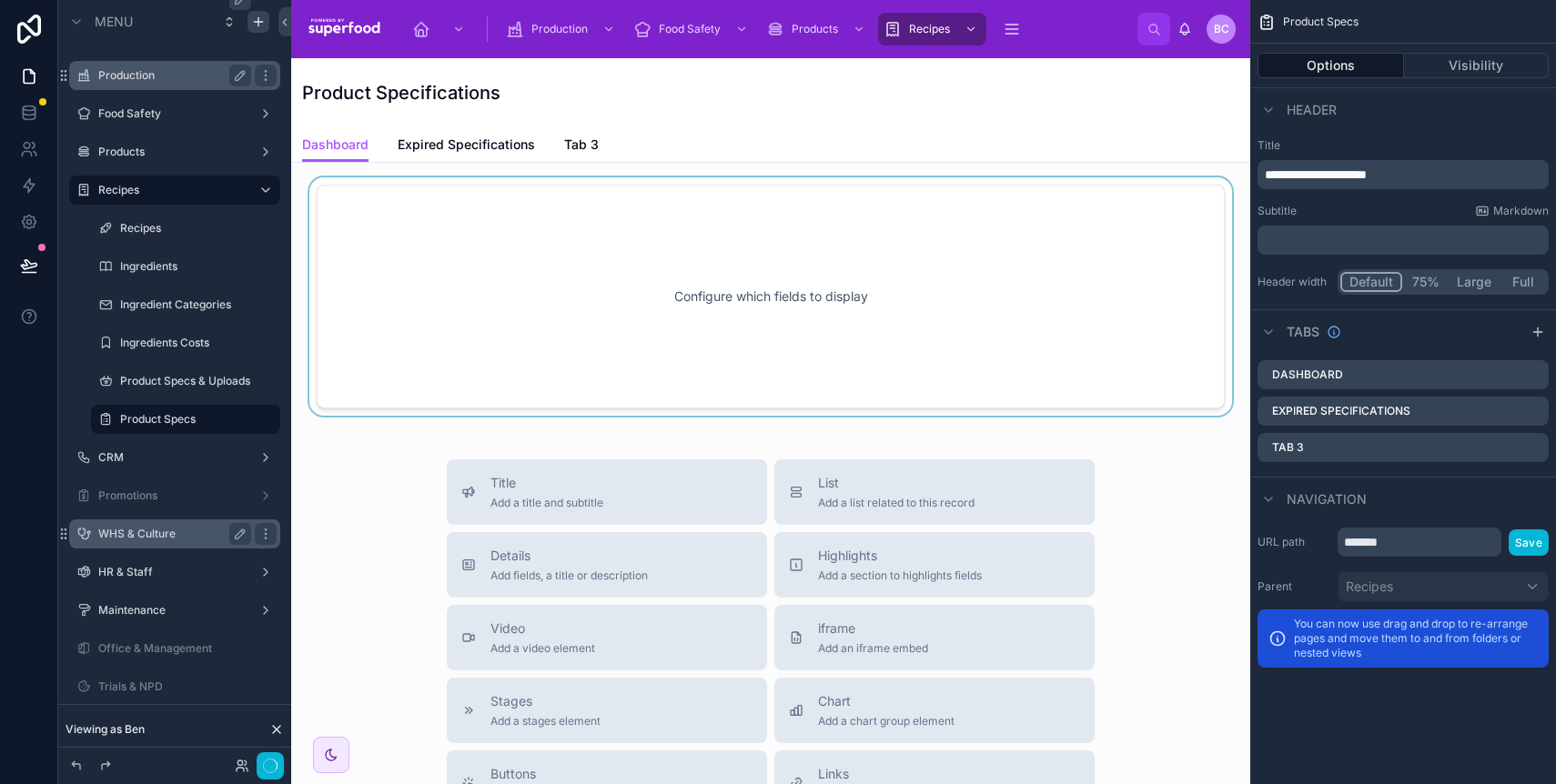
click at [762, 367] on div at bounding box center [771, 296] width 931 height 238
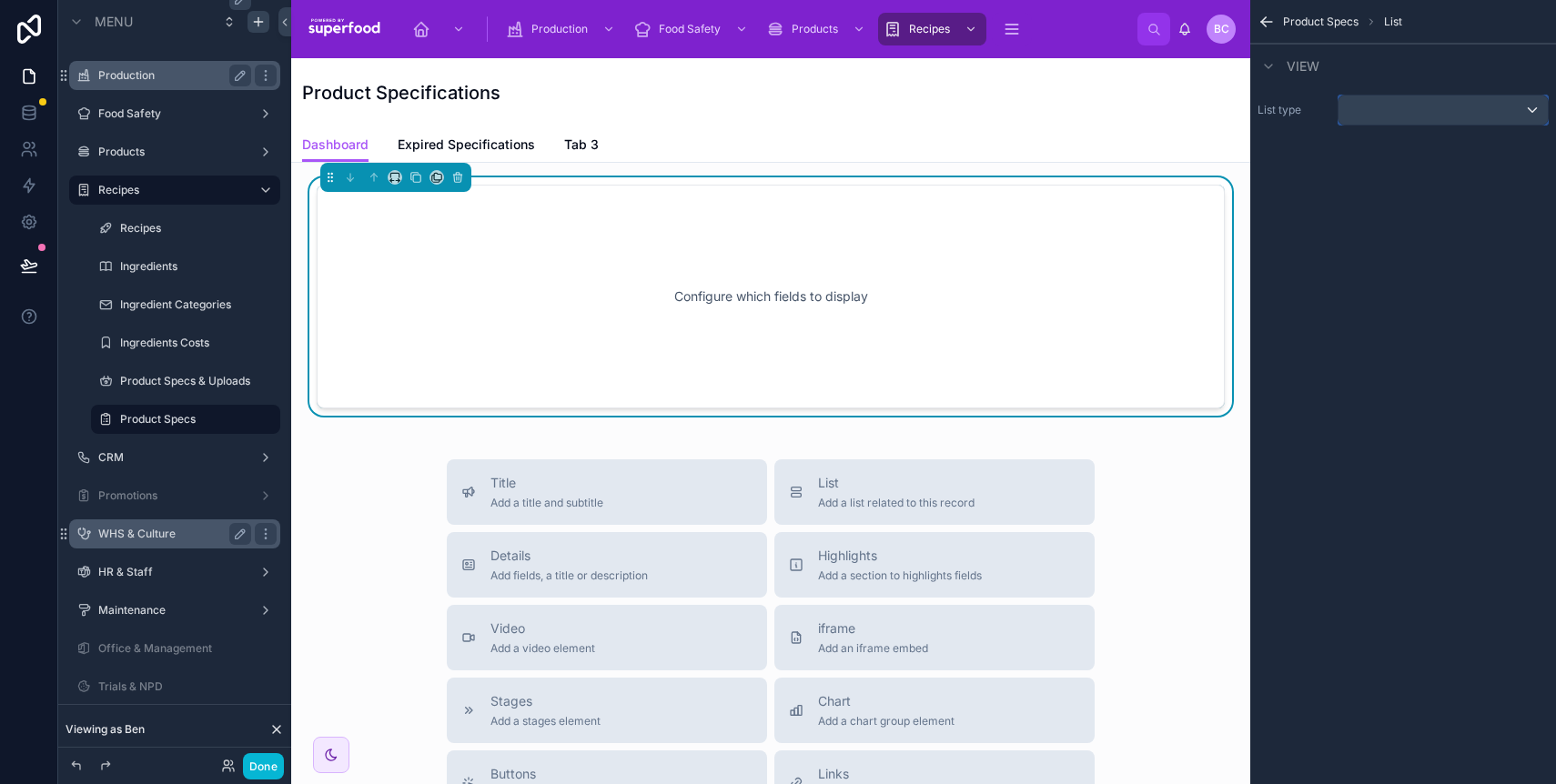
click at [1352, 117] on div "scrollable content" at bounding box center [1443, 110] width 209 height 29
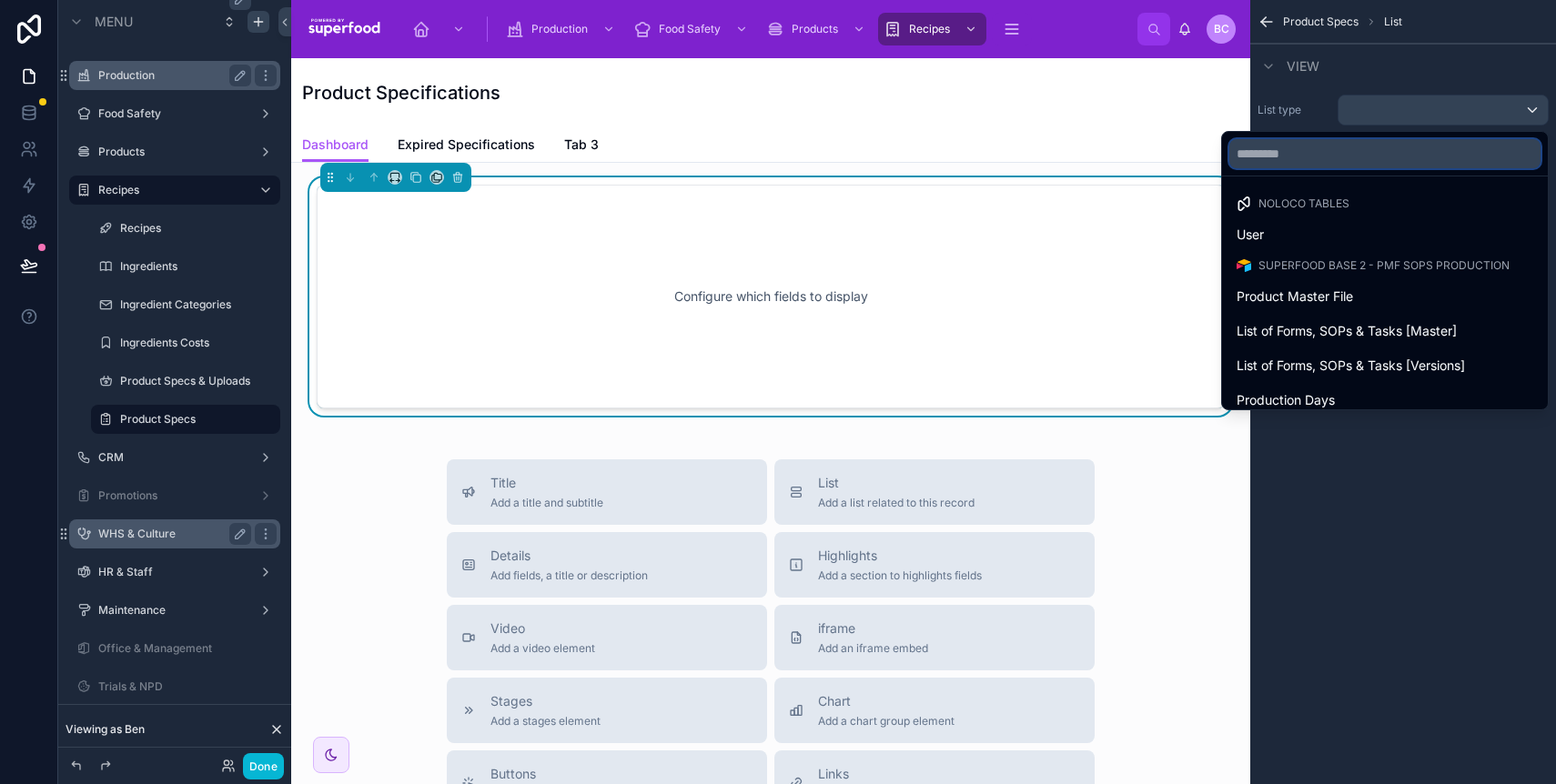
click at [1293, 152] on input "text" at bounding box center [1385, 154] width 311 height 29
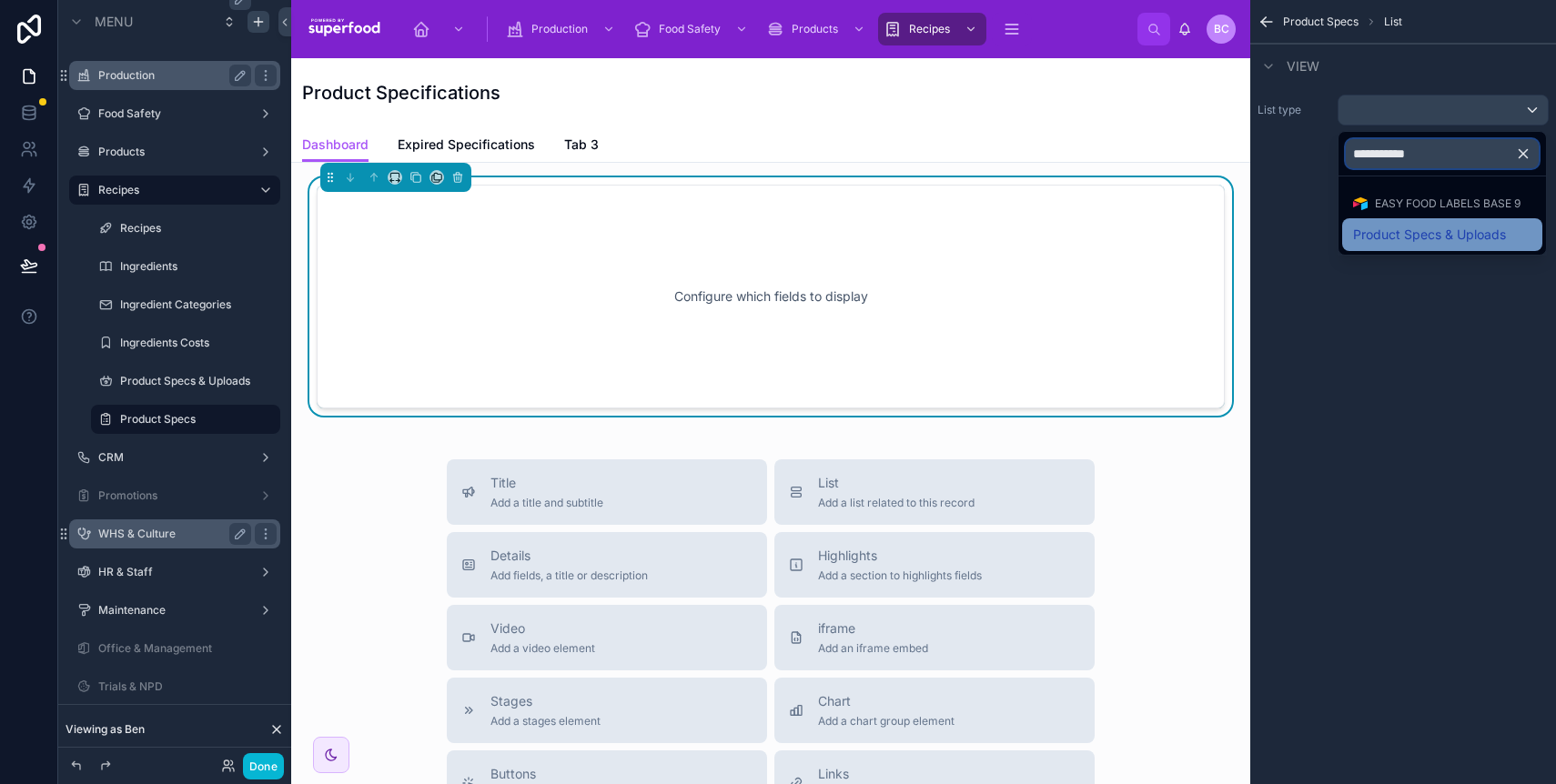
type input "**********"
click at [1360, 241] on span "Product Specs & Uploads" at bounding box center [1430, 234] width 153 height 22
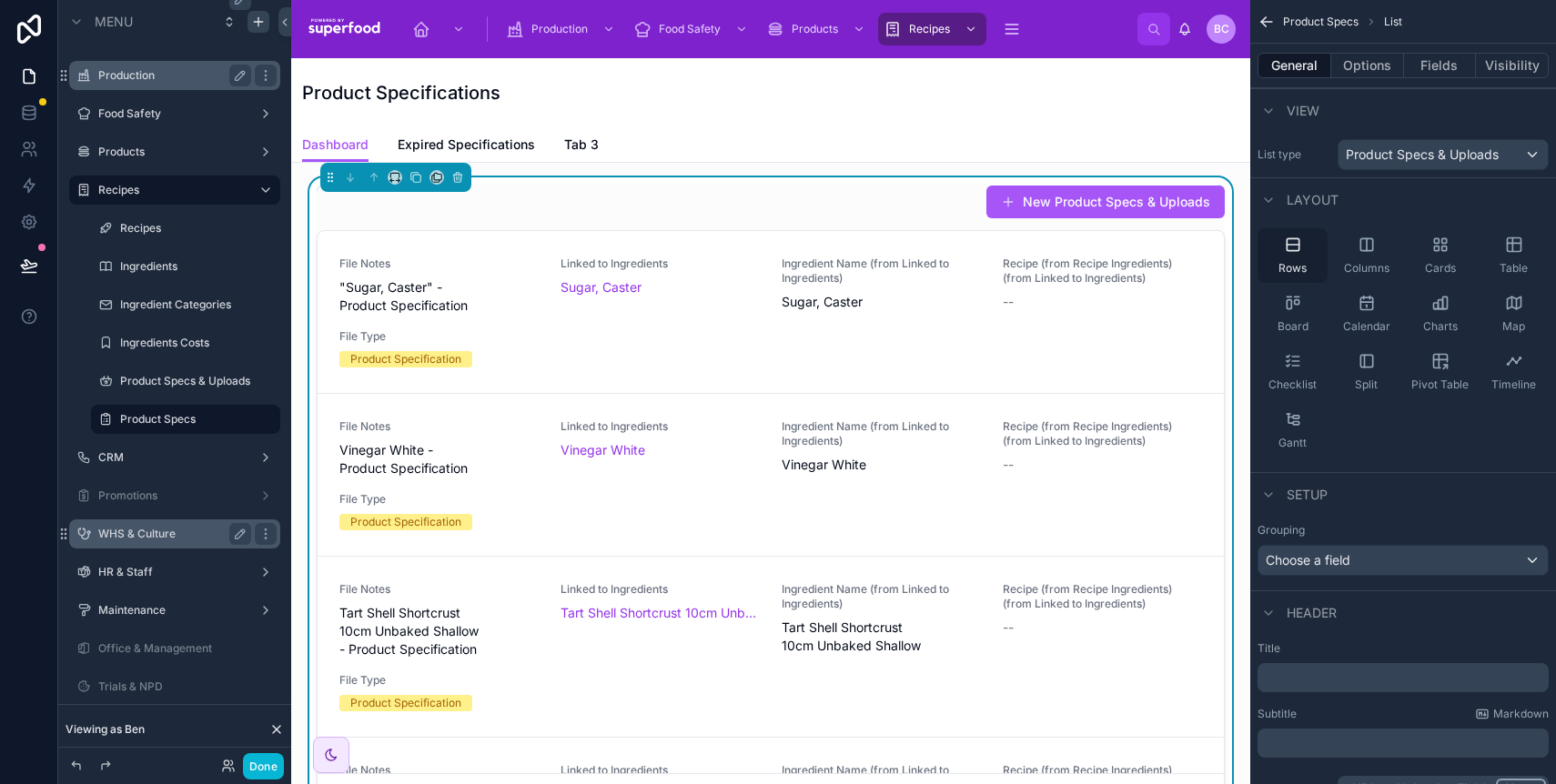
click at [1304, 255] on div "Rows" at bounding box center [1292, 255] width 70 height 54
click at [1430, 61] on button "Fields" at bounding box center [1440, 65] width 73 height 26
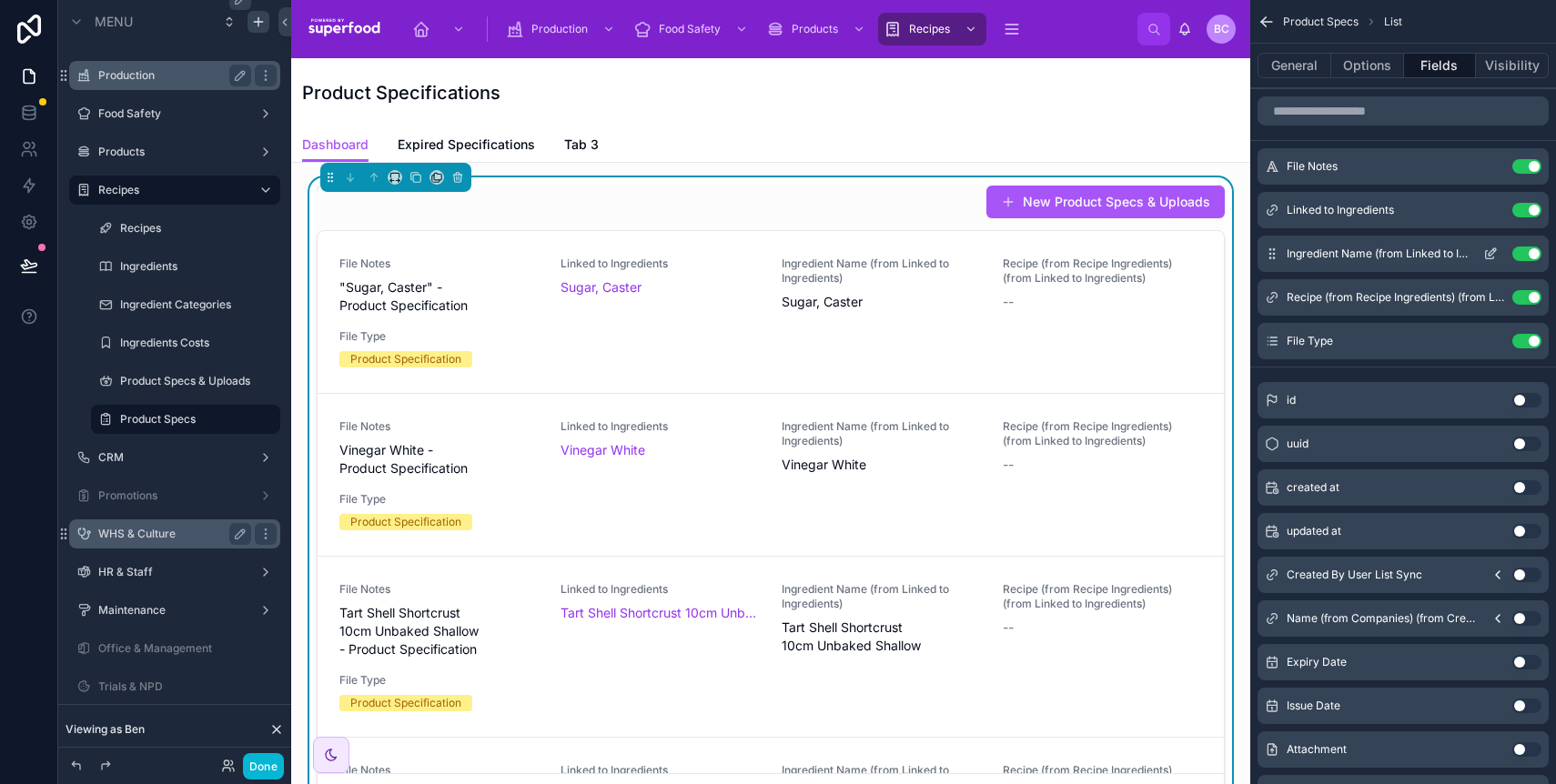
click at [1520, 255] on button "Use setting" at bounding box center [1527, 253] width 29 height 14
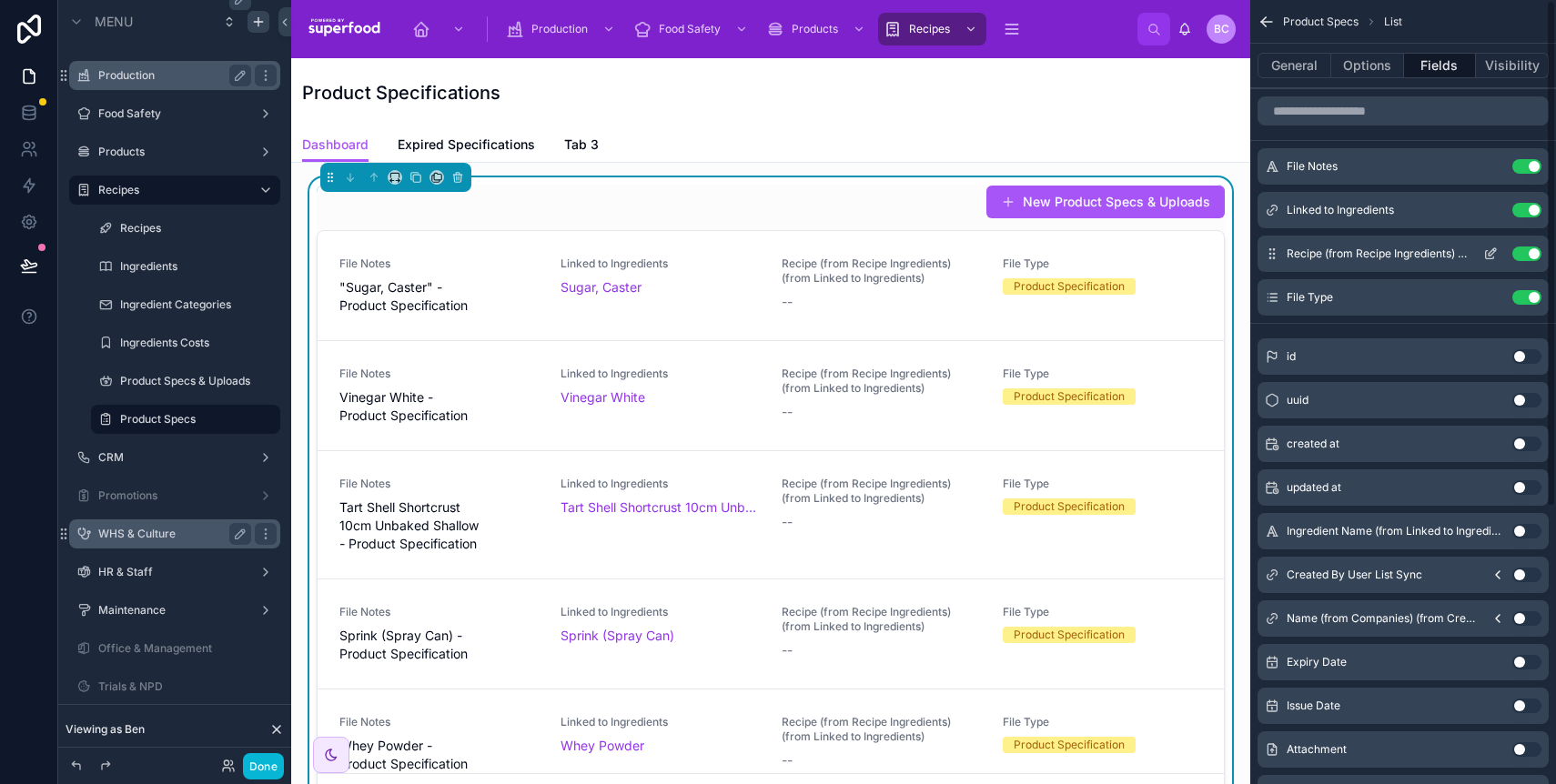
click at [1521, 254] on button "Use setting" at bounding box center [1527, 253] width 29 height 14
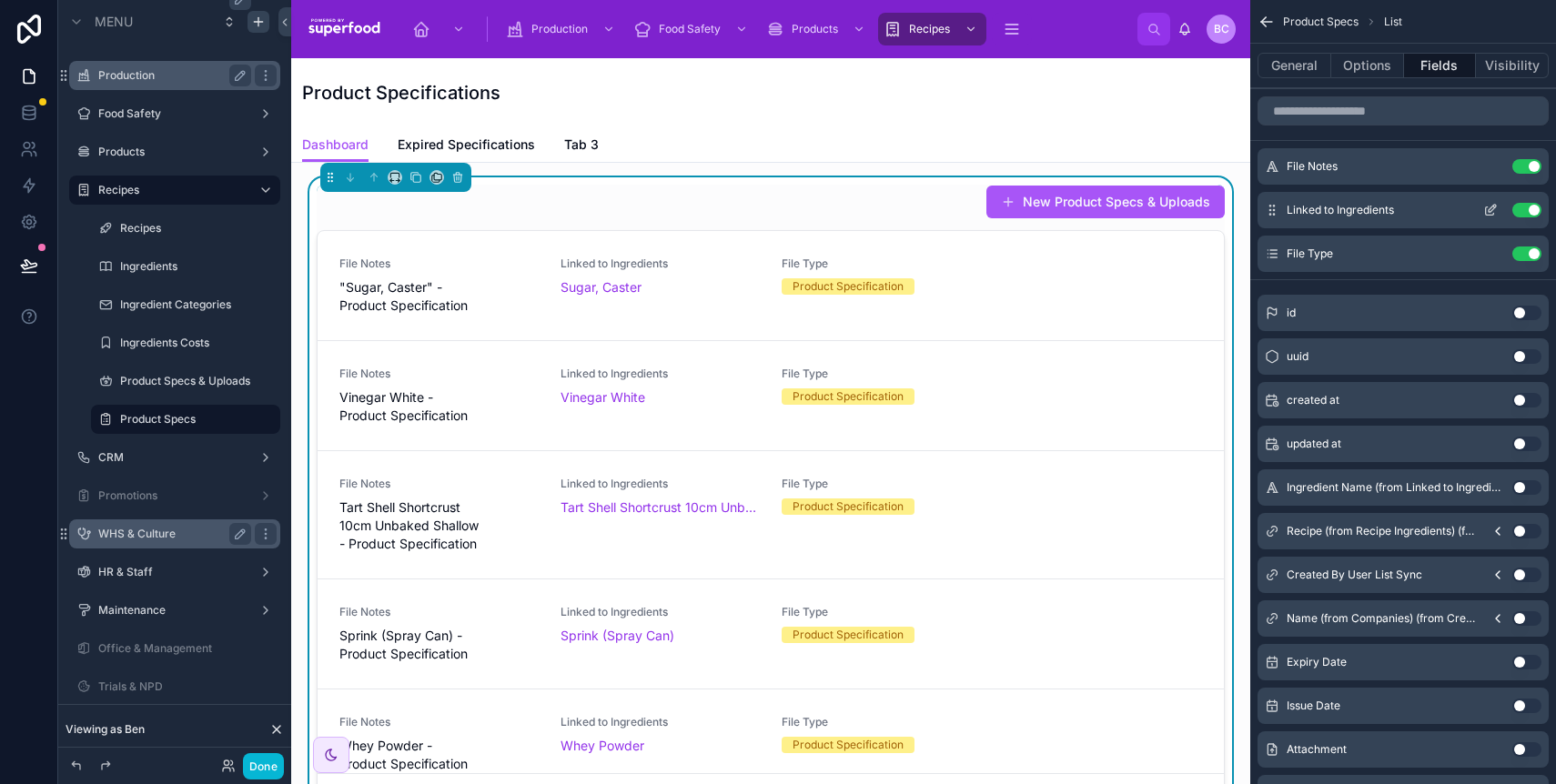
click at [1533, 207] on button "Use setting" at bounding box center [1527, 209] width 29 height 14
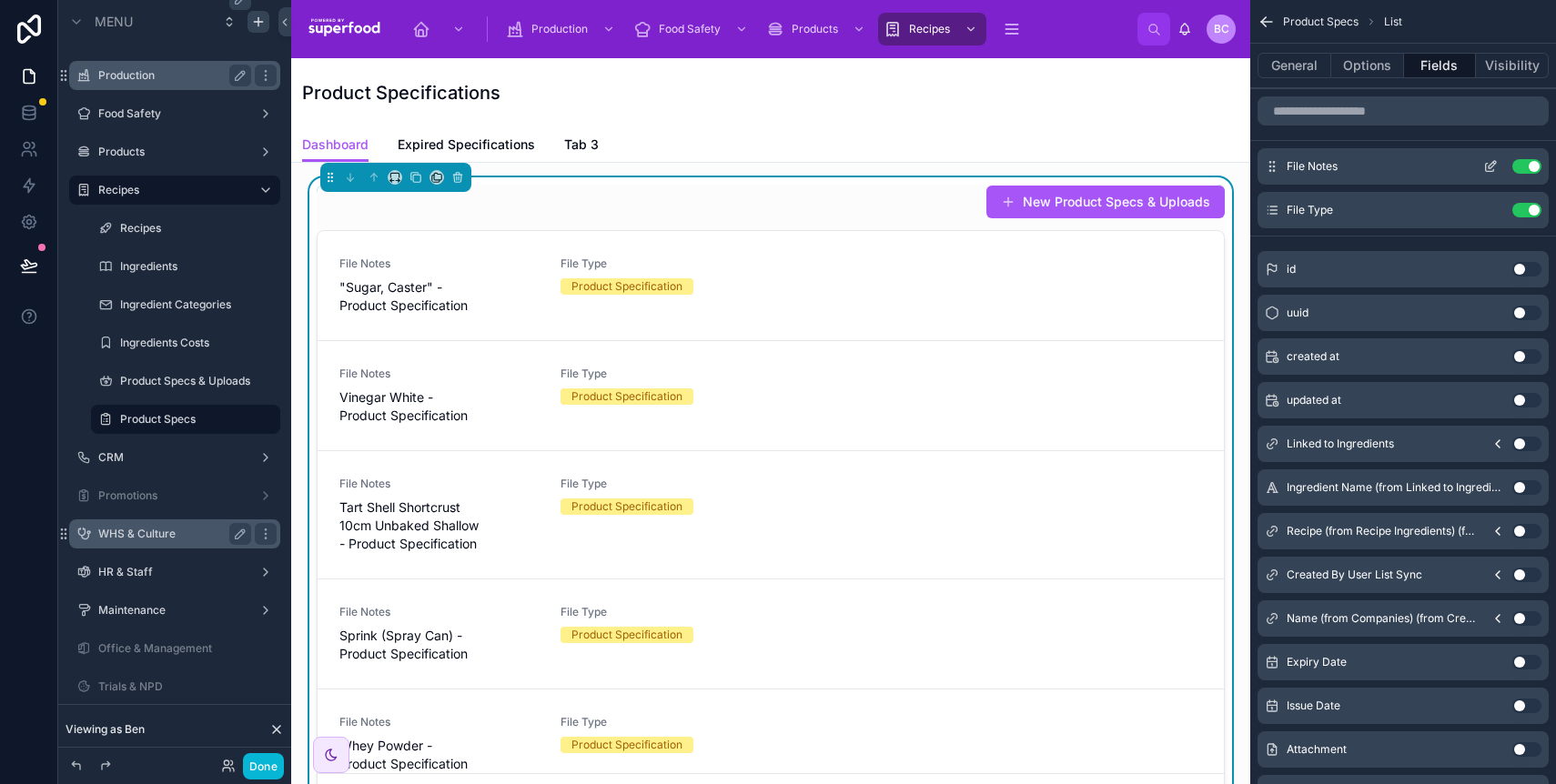
click at [1525, 168] on button "Use setting" at bounding box center [1527, 166] width 29 height 14
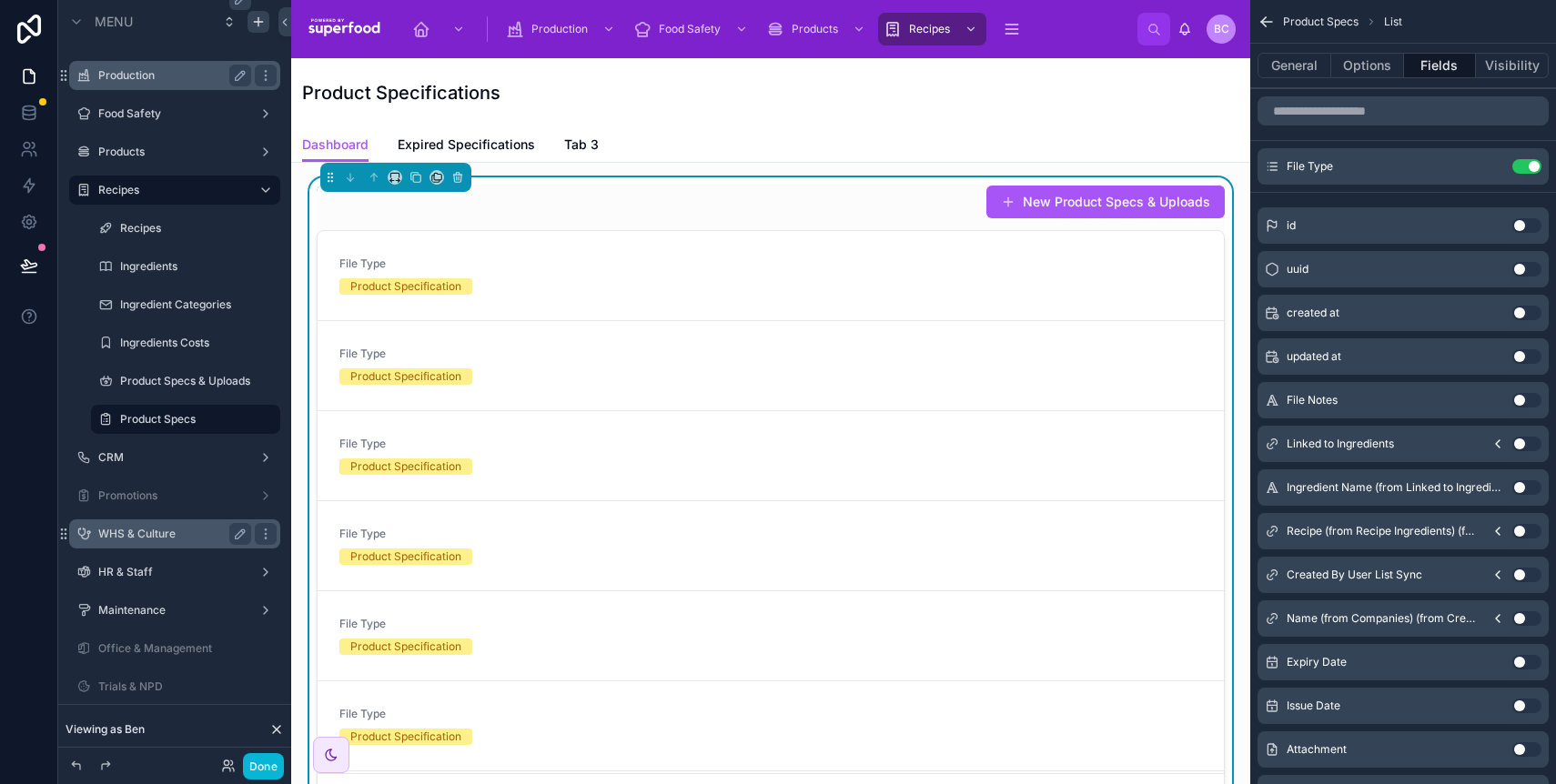
click at [1516, 443] on button "Use setting" at bounding box center [1527, 444] width 29 height 14
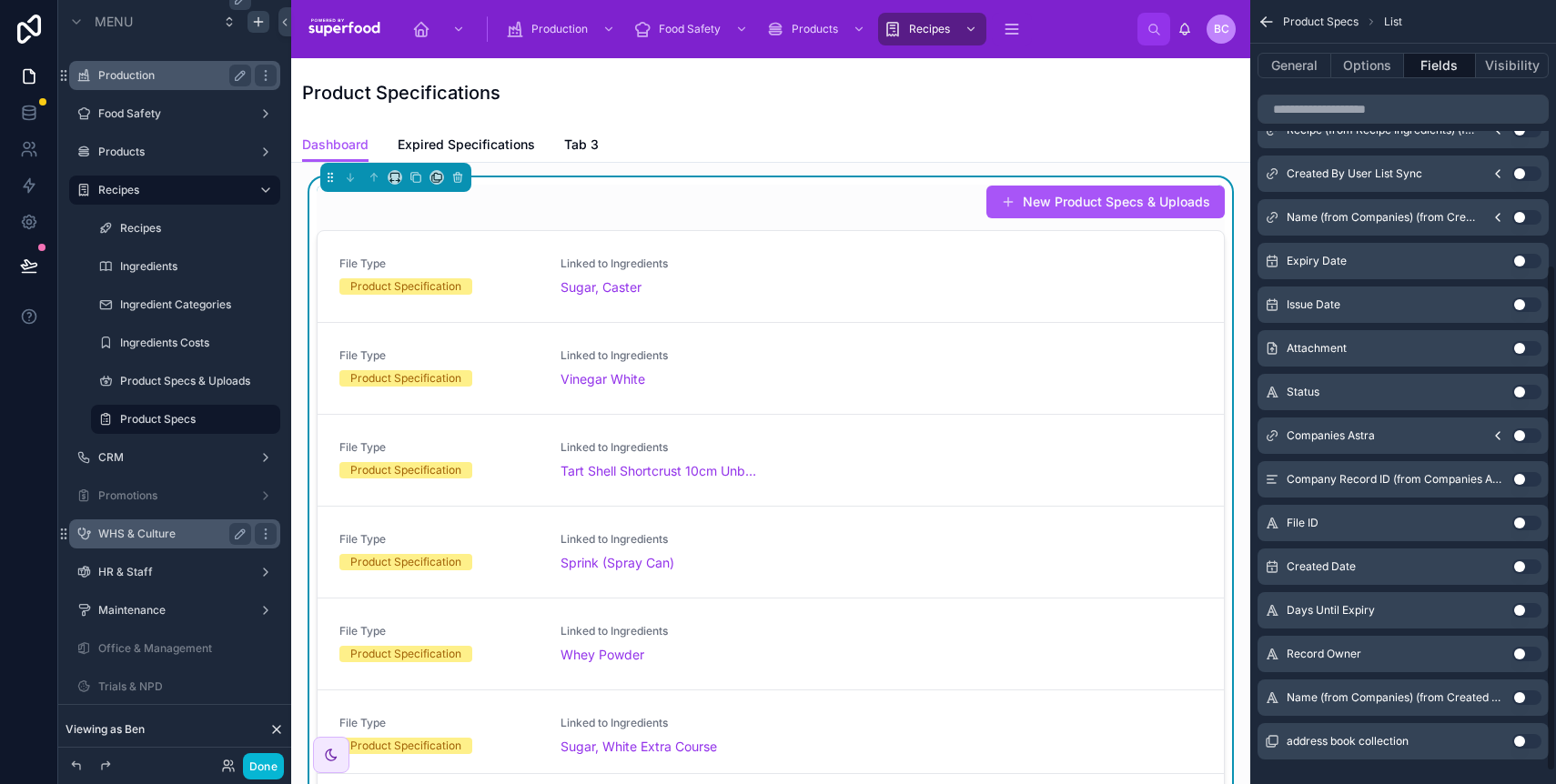
scroll to position [408, 0]
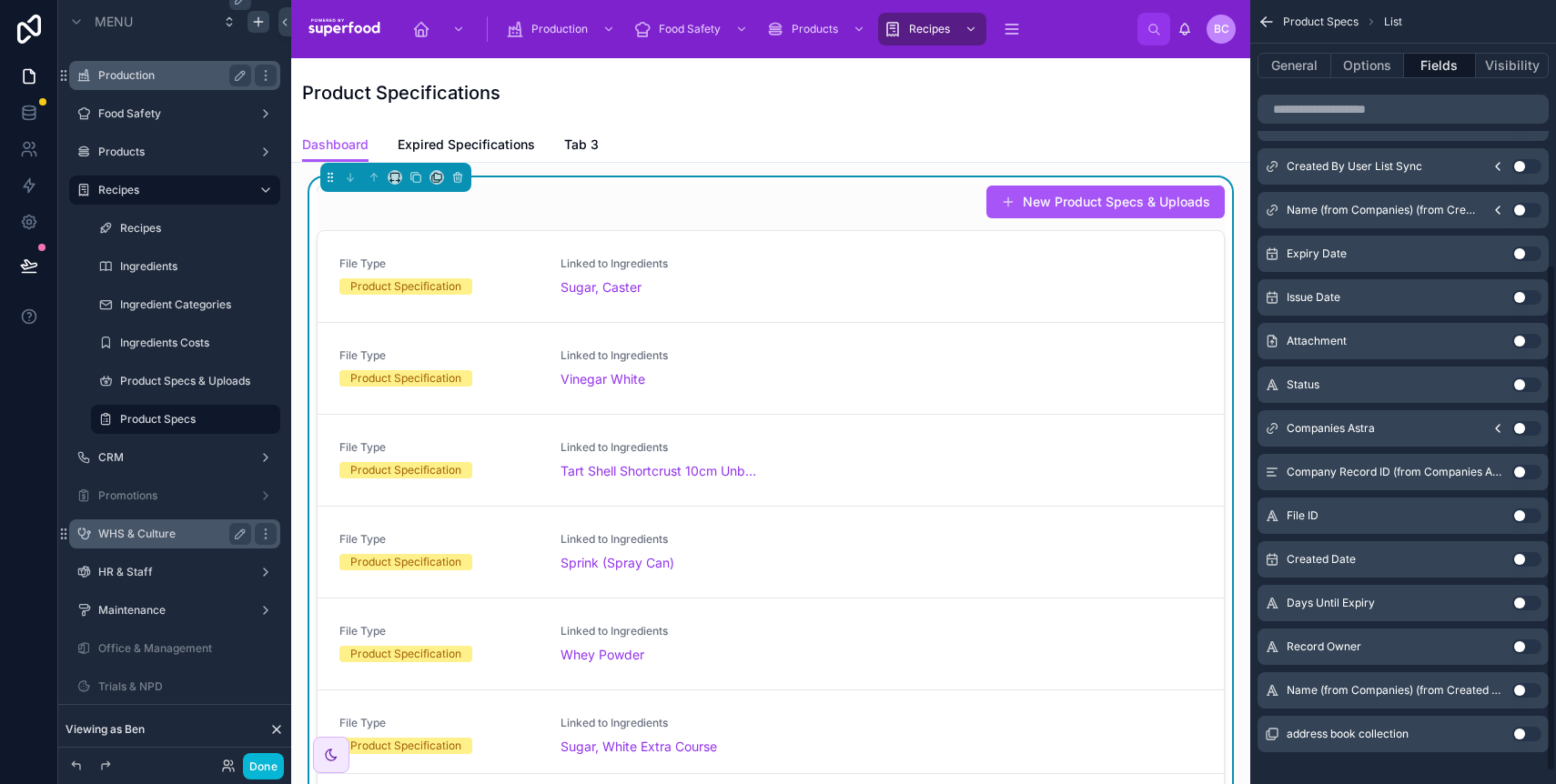
click at [1527, 602] on button "Use setting" at bounding box center [1527, 602] width 29 height 14
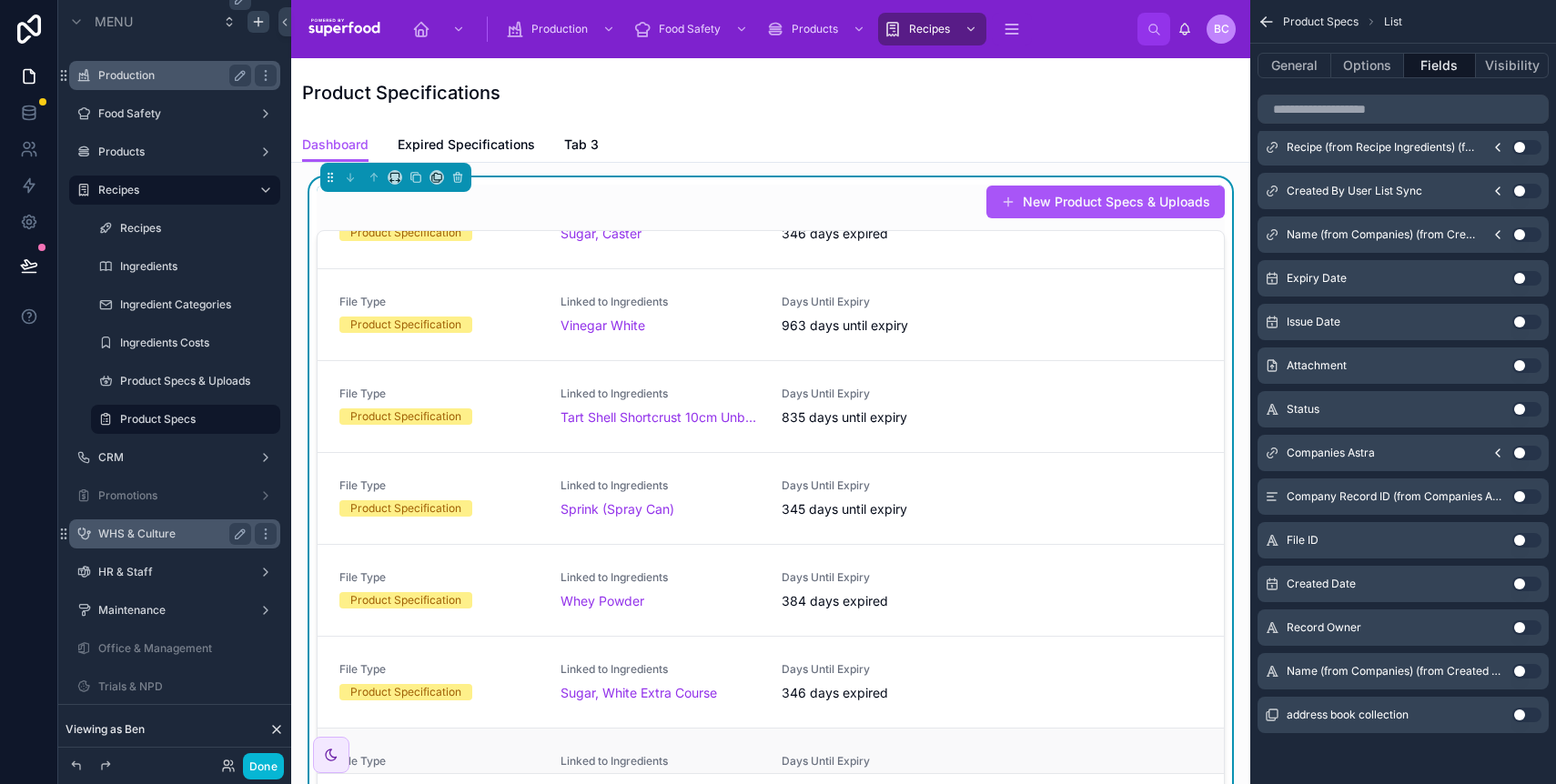
scroll to position [0, 0]
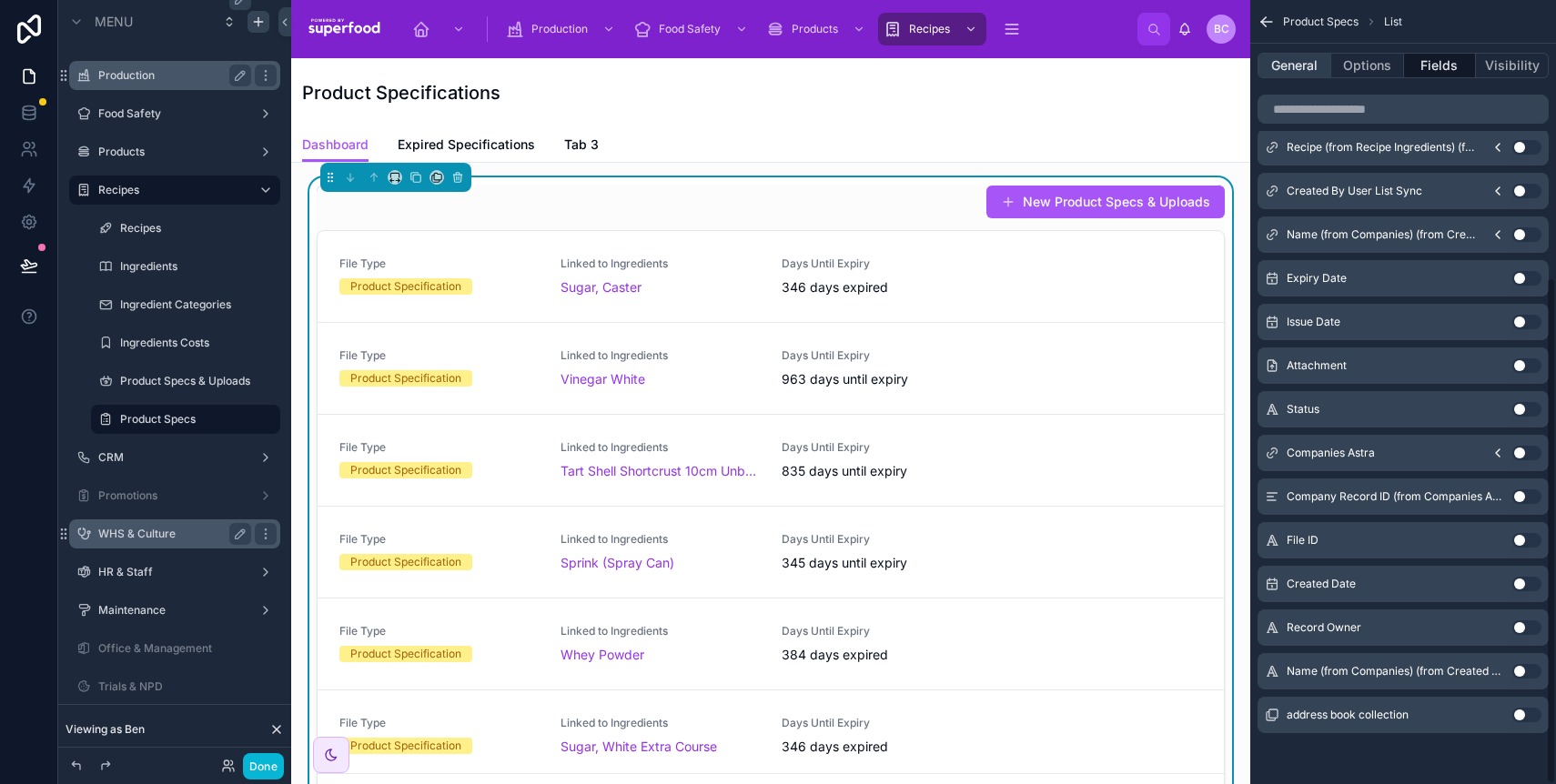
click at [1305, 59] on button "General" at bounding box center [1294, 65] width 74 height 26
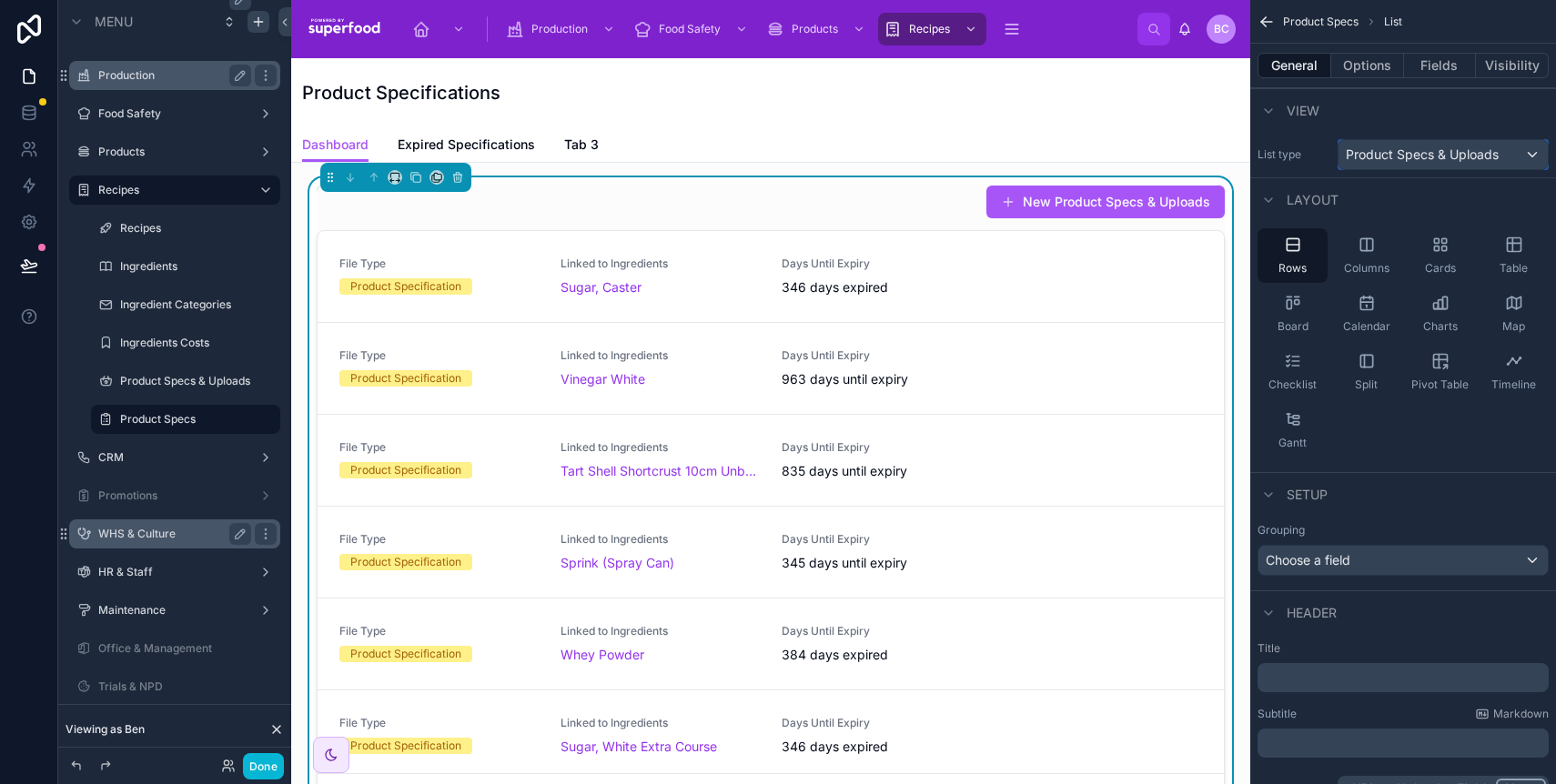
click at [1384, 157] on span "Product Specs & Uploads" at bounding box center [1423, 154] width 153 height 18
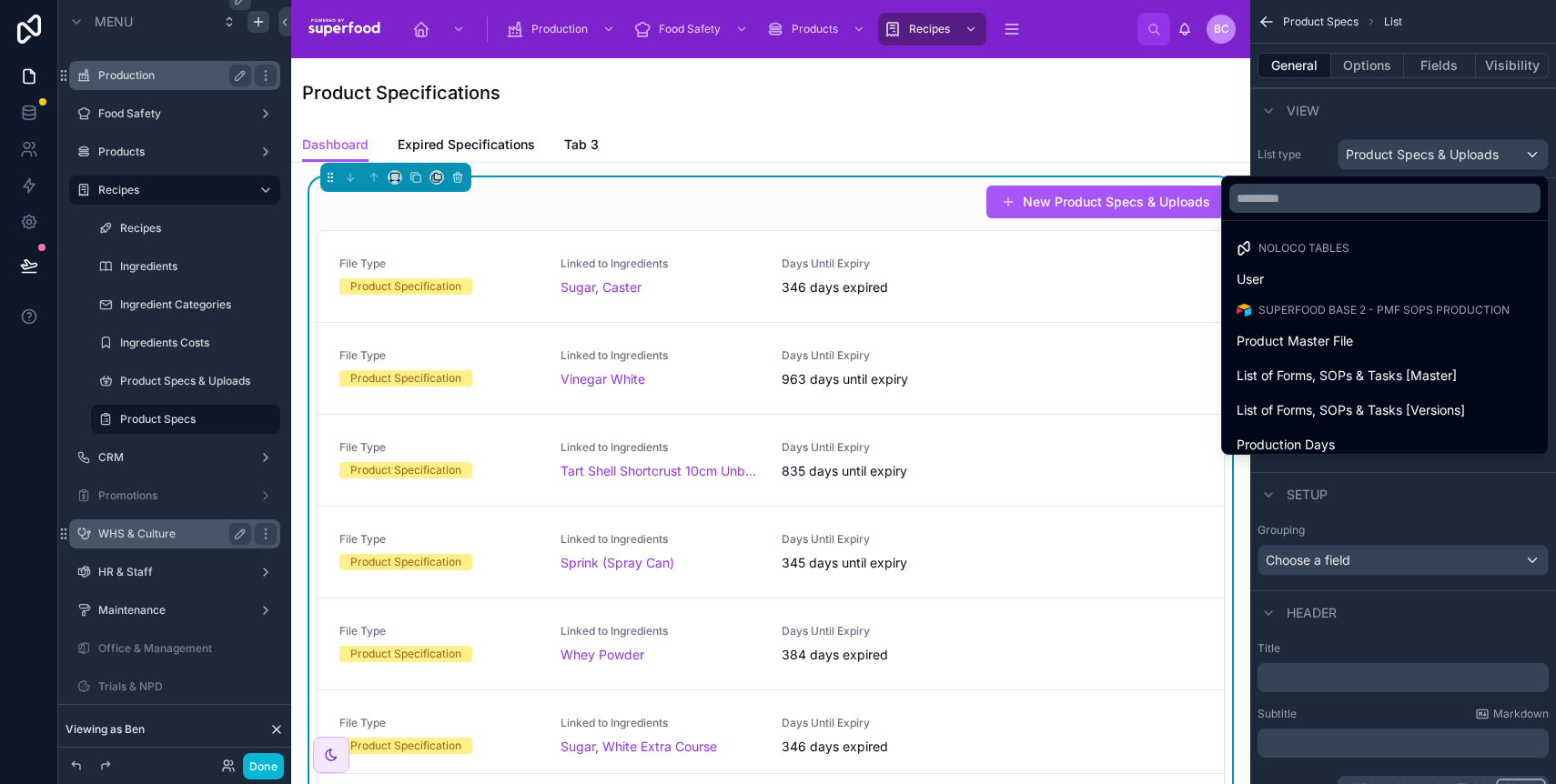
click at [1408, 109] on div "scrollable content" at bounding box center [778, 392] width 1556 height 784
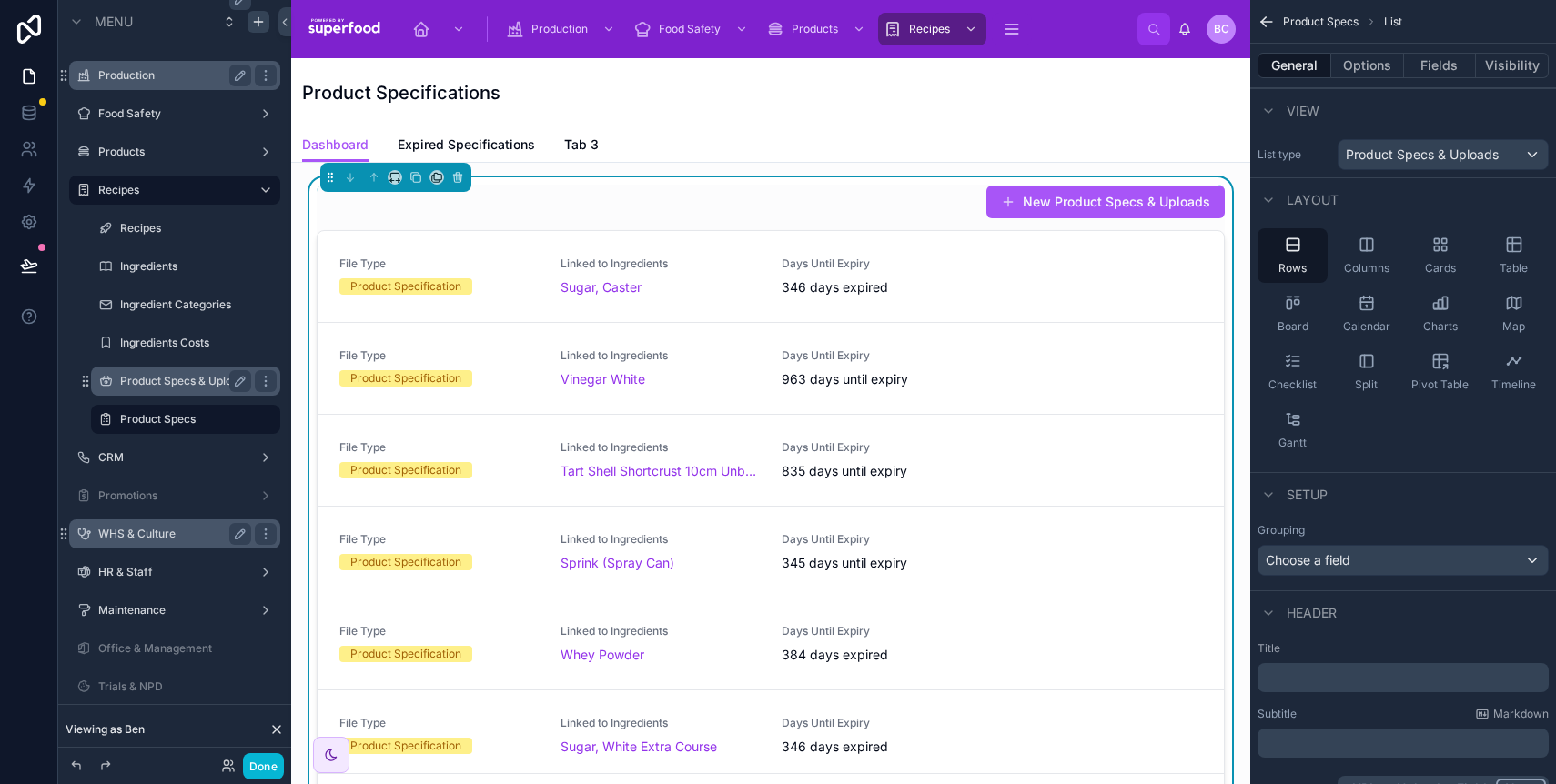
click at [164, 384] on label "Product Specs & Uploads" at bounding box center [186, 381] width 130 height 14
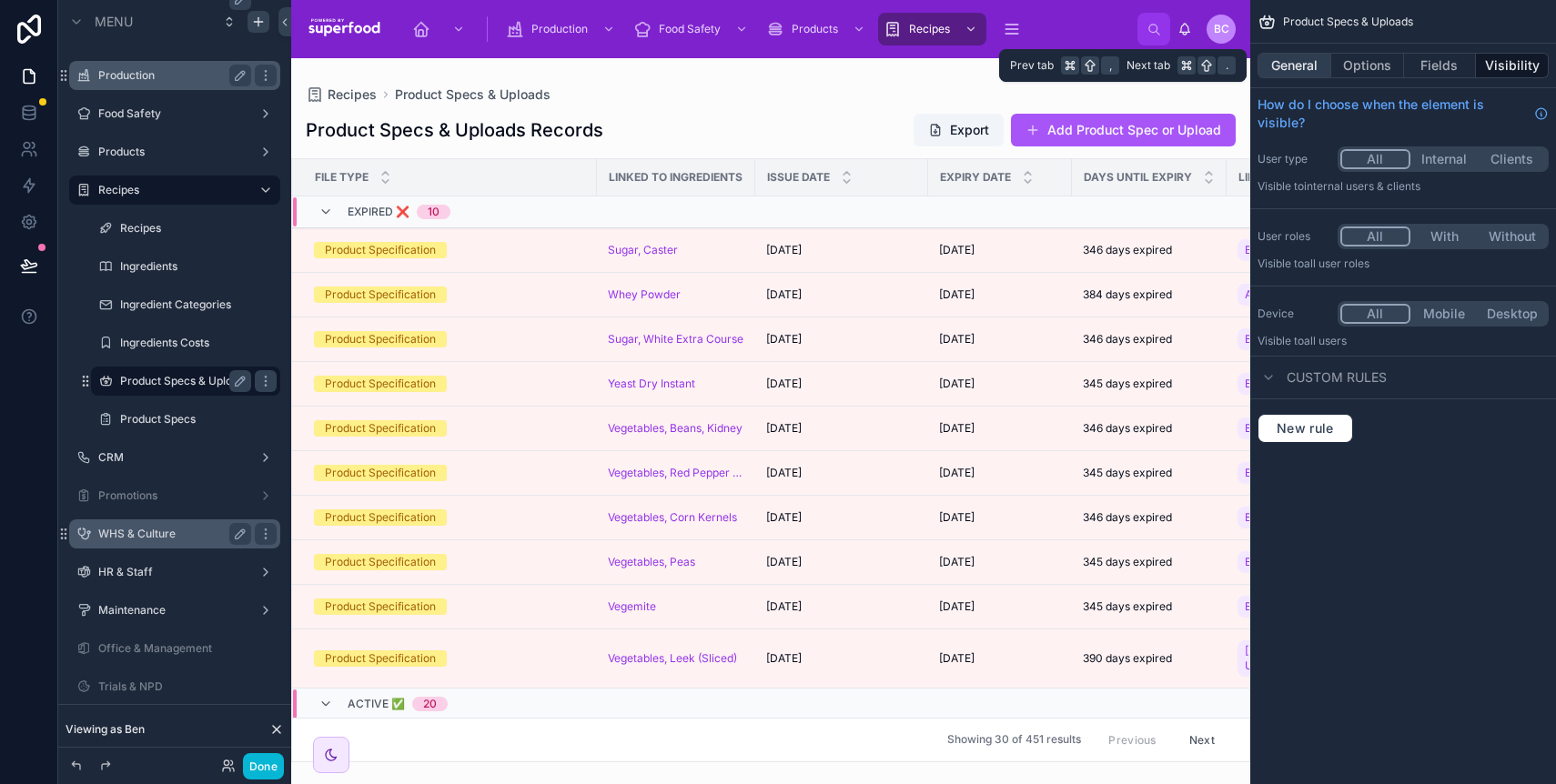
click at [1318, 66] on button "General" at bounding box center [1294, 65] width 74 height 26
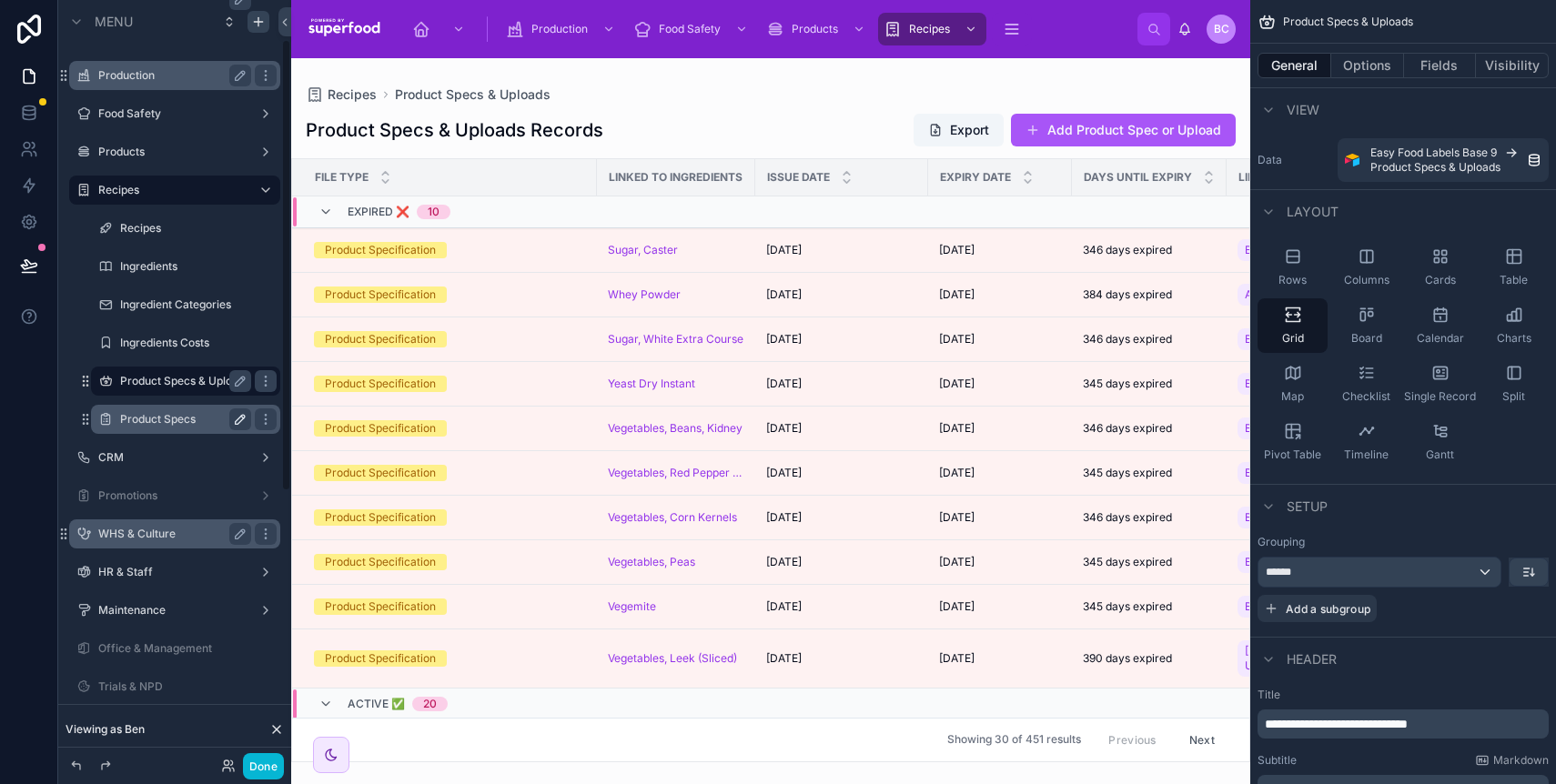
click at [155, 418] on label "Product Specs" at bounding box center [182, 419] width 123 height 14
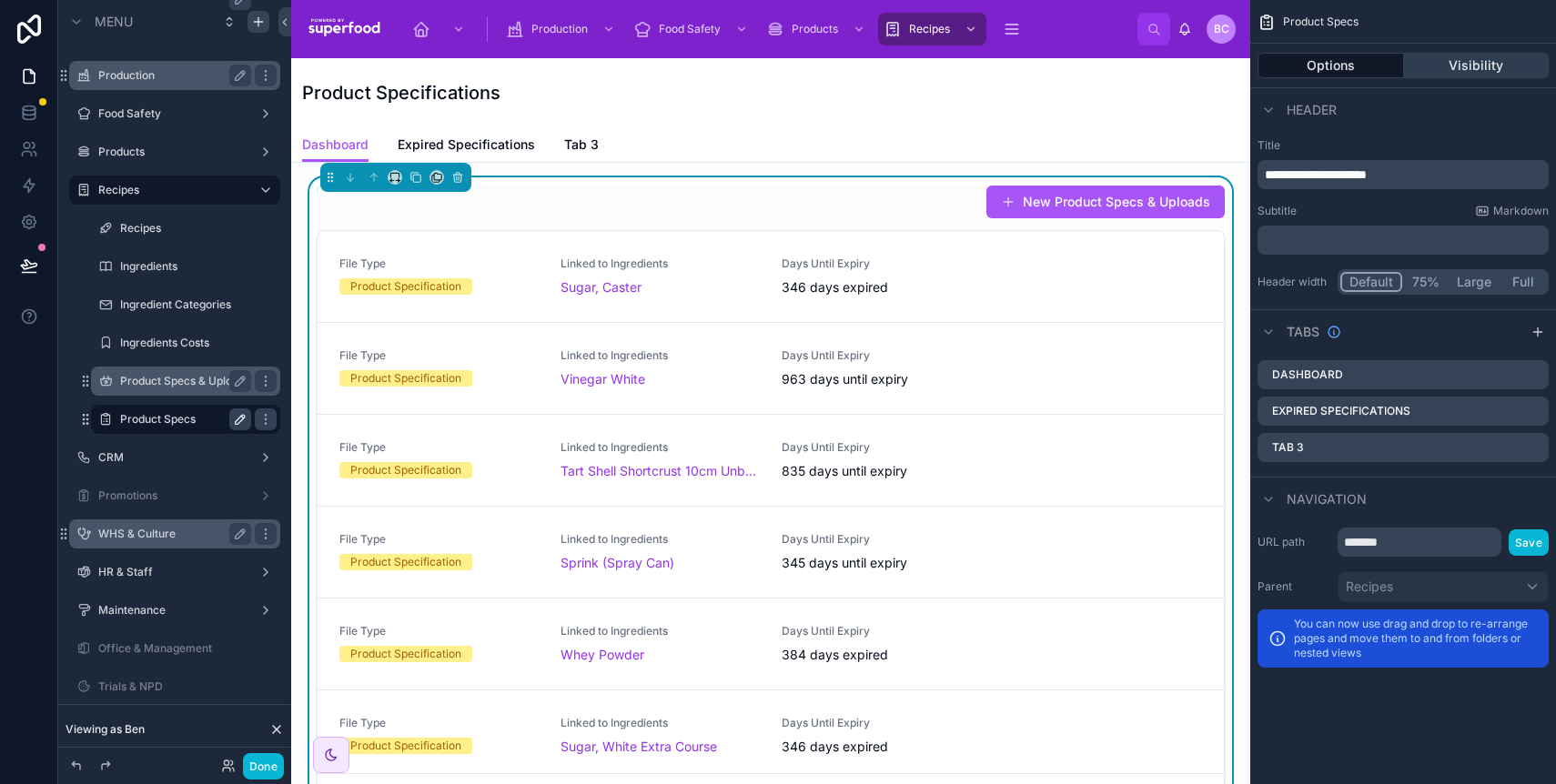
click at [1428, 68] on button "Visibility" at bounding box center [1477, 65] width 145 height 26
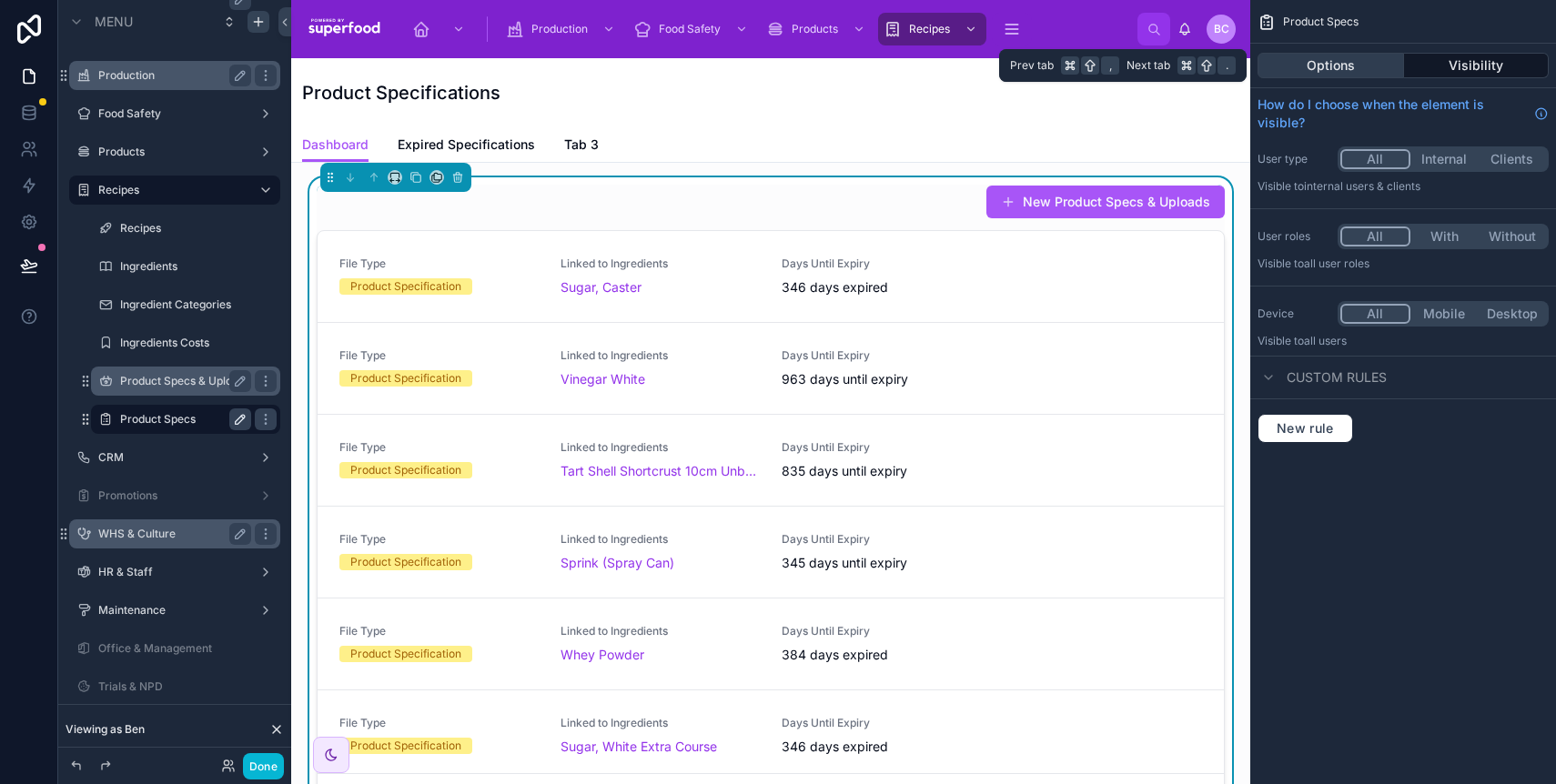
click at [1340, 66] on button "Options" at bounding box center [1330, 65] width 146 height 26
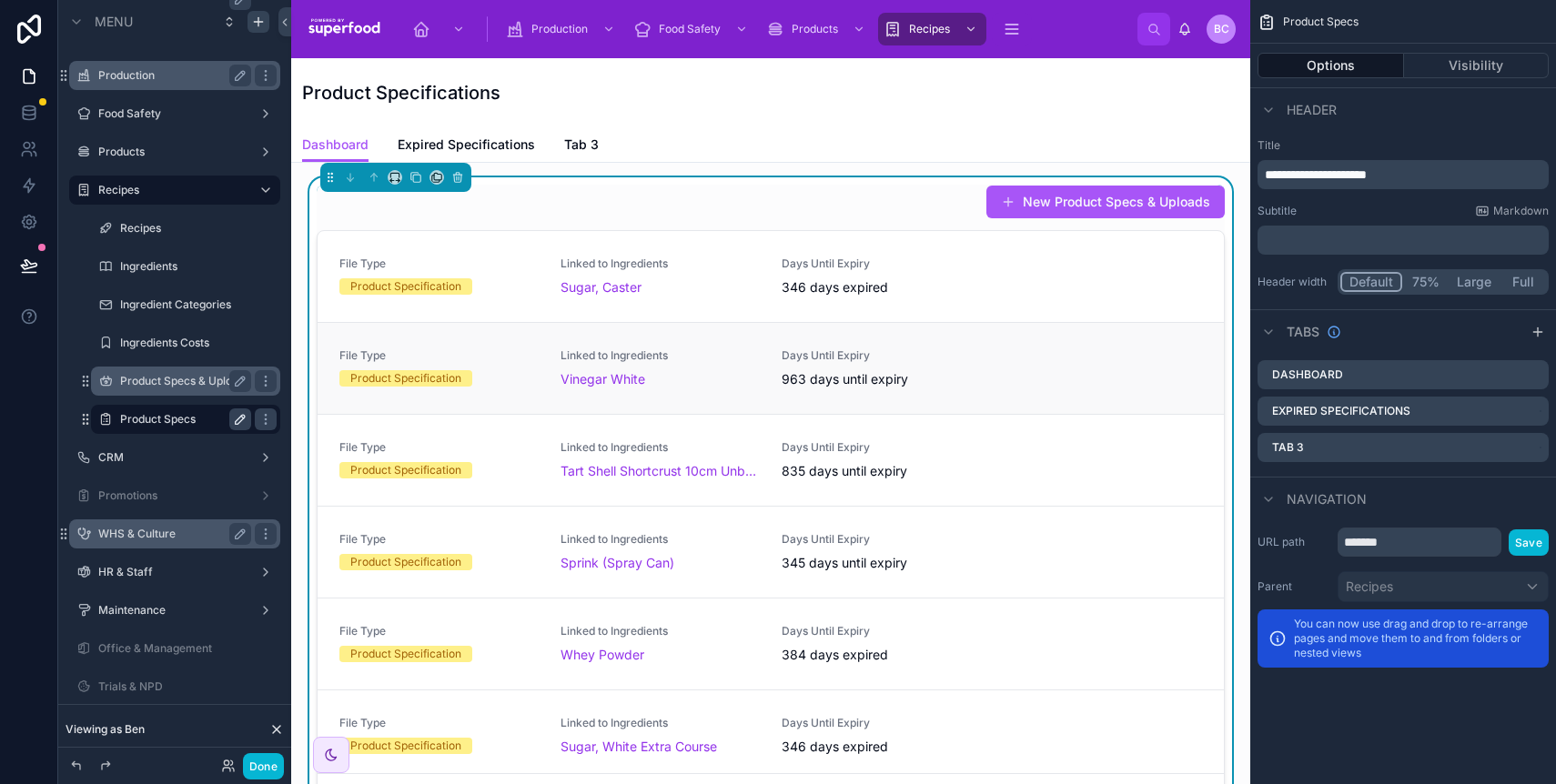
click at [889, 331] on link "File Type Product Specification Linked to Ingredients Vinegar White Days Until …" at bounding box center [771, 368] width 907 height 92
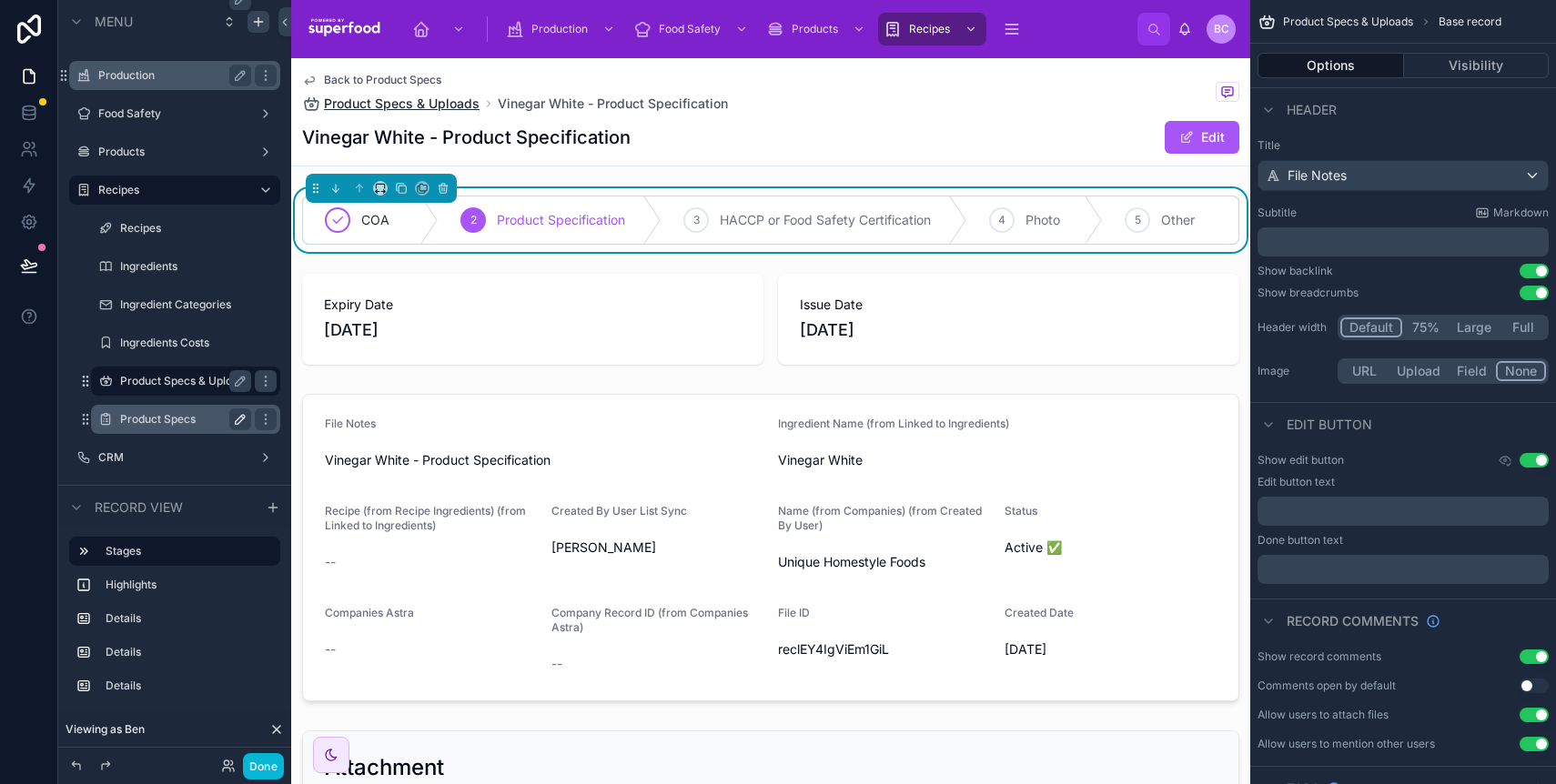
click at [400, 99] on span "Product Specs & Uploads" at bounding box center [402, 103] width 156 height 18
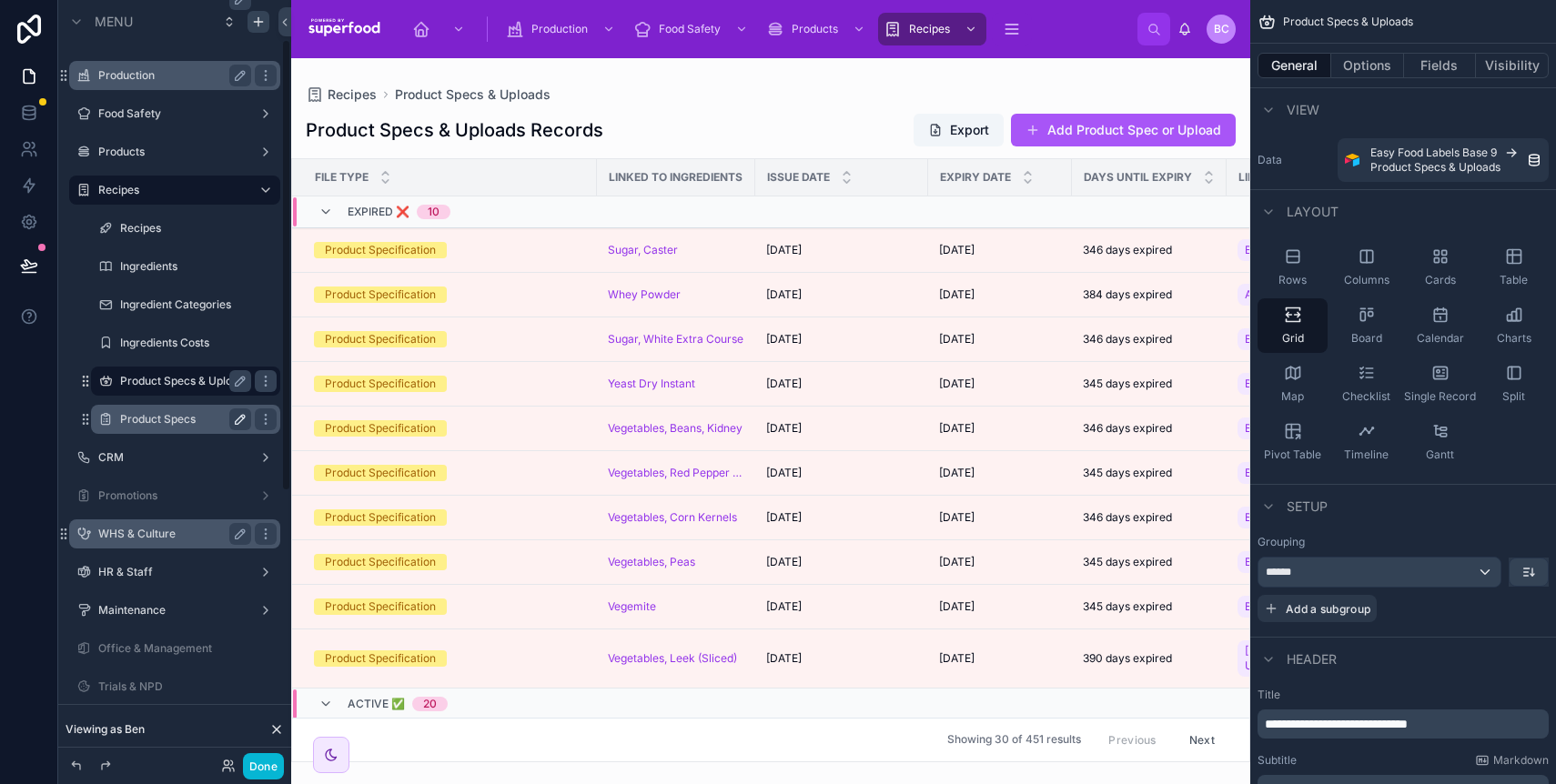
click at [164, 419] on label "Product Specs" at bounding box center [182, 419] width 123 height 14
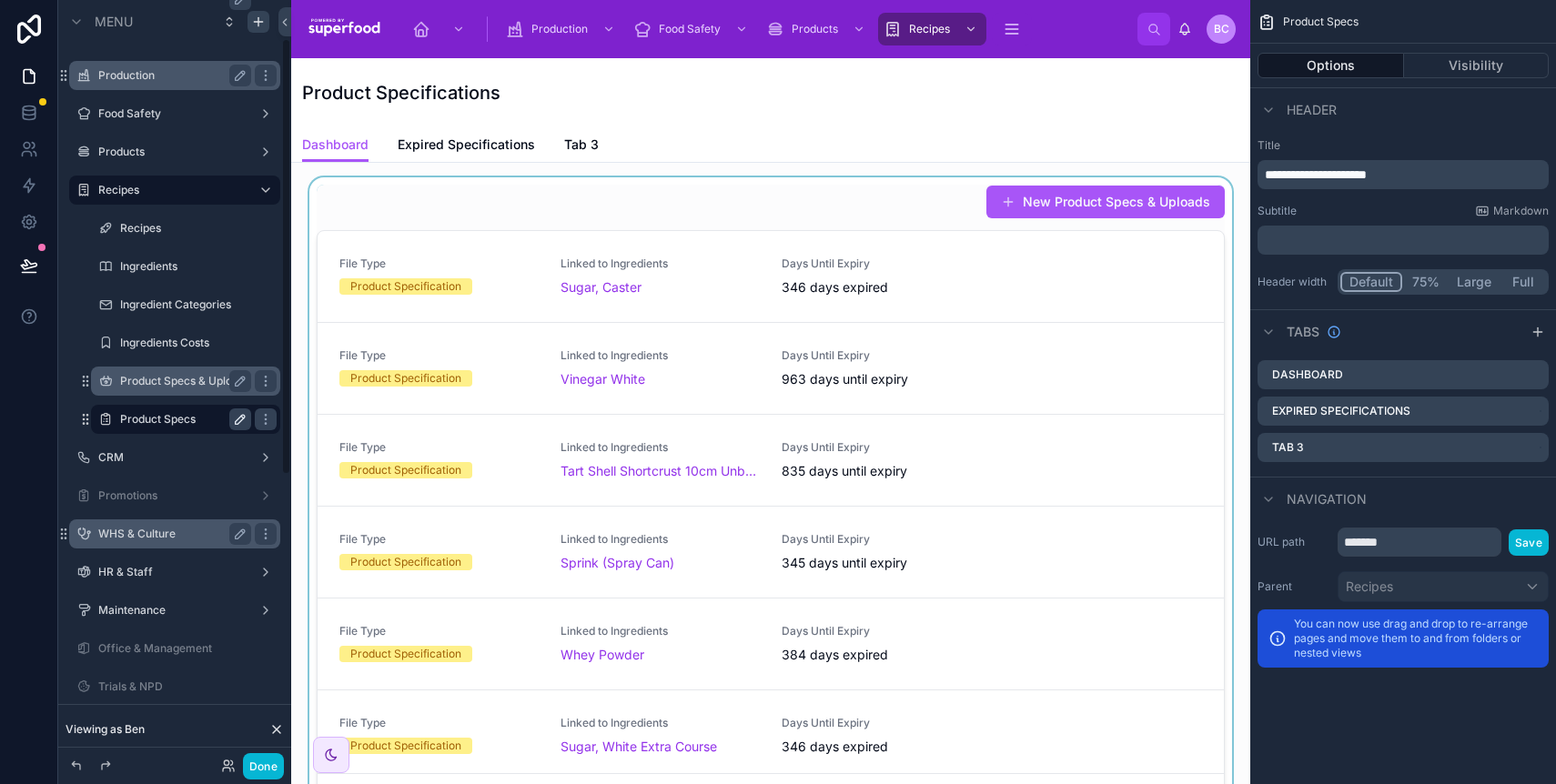
click at [637, 222] on div at bounding box center [771, 502] width 931 height 649
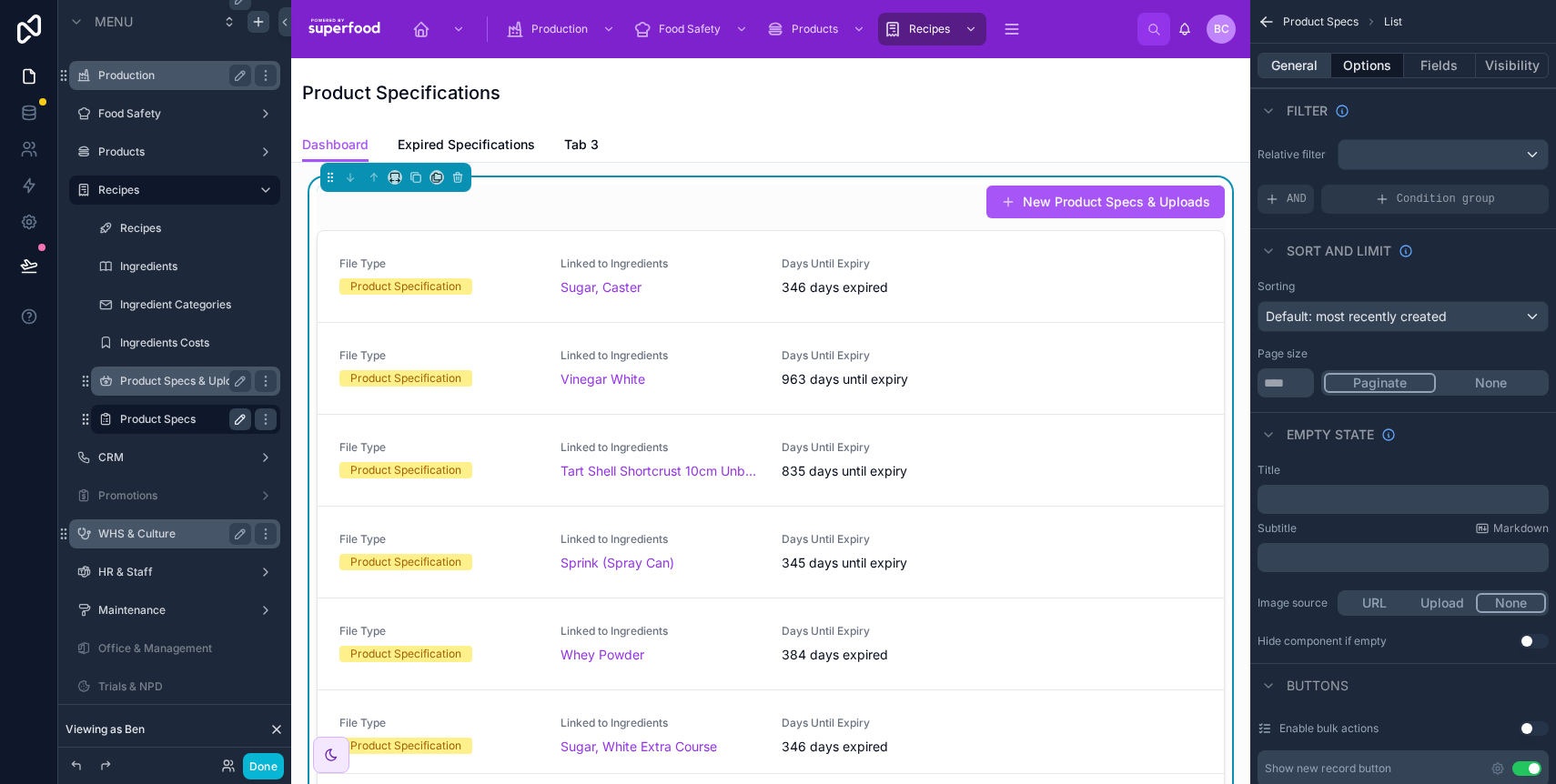
click at [1280, 58] on button "General" at bounding box center [1294, 65] width 74 height 26
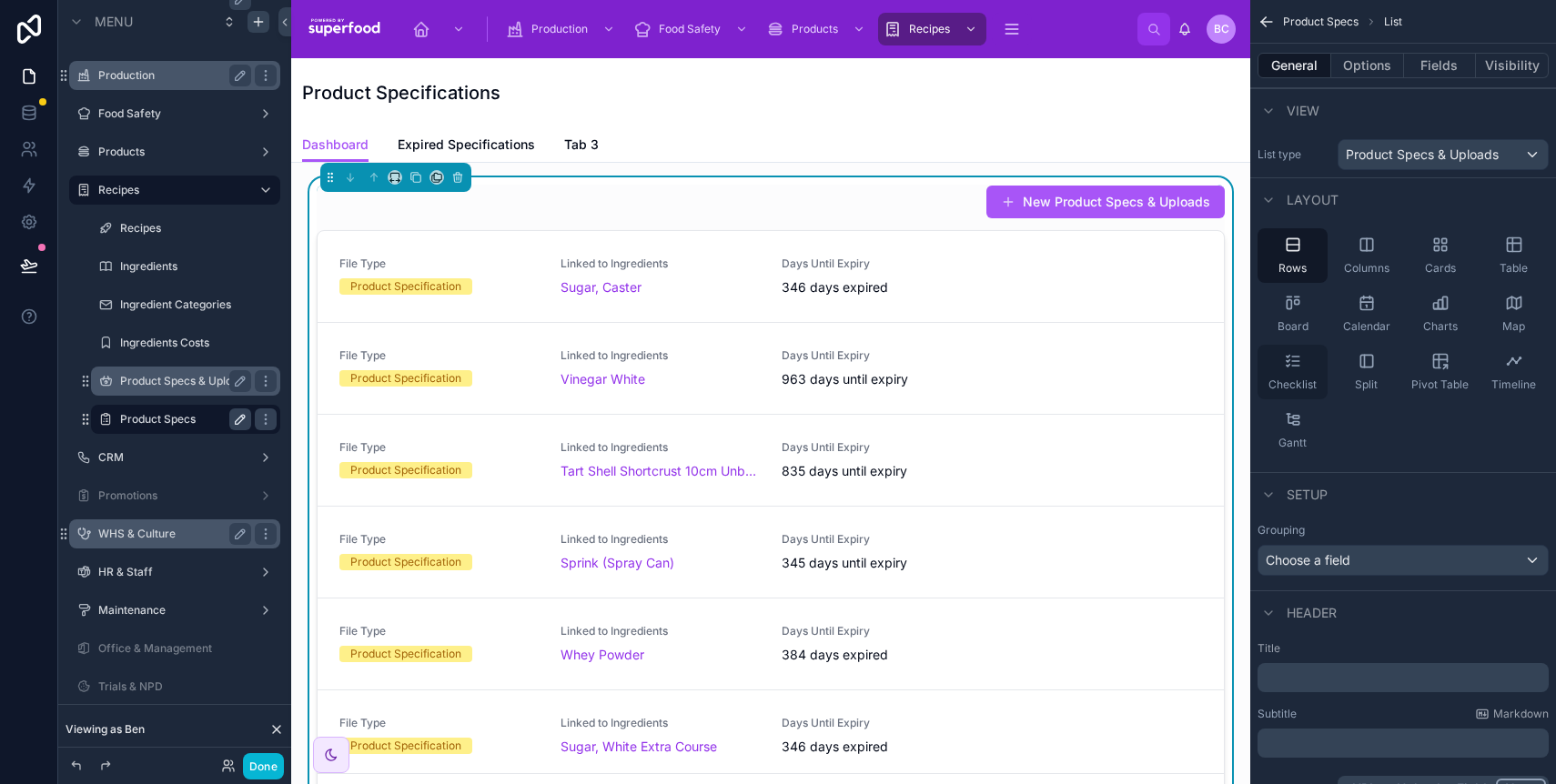
click at [1302, 371] on div "Checklist" at bounding box center [1292, 372] width 70 height 54
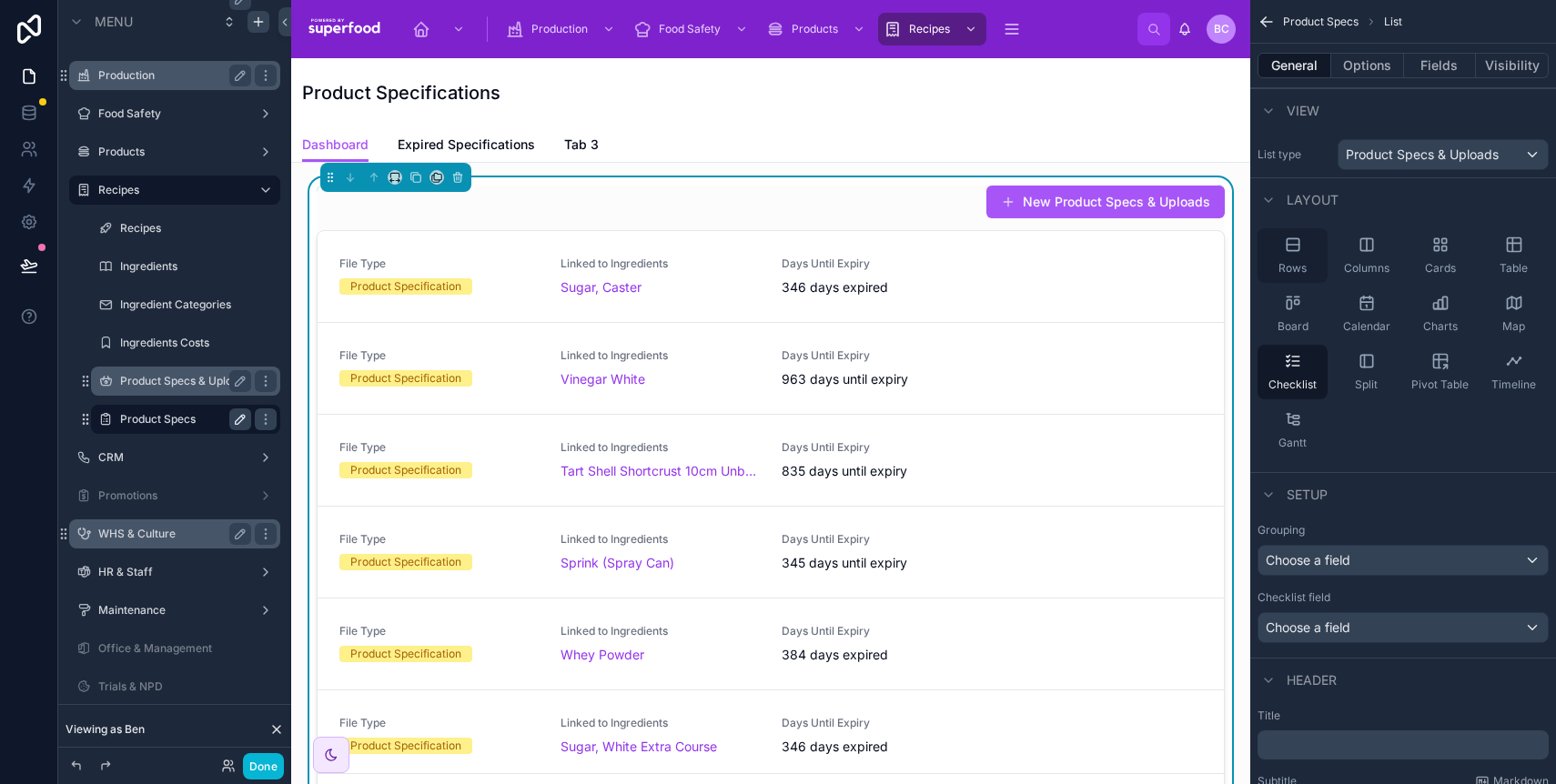
click at [1295, 241] on icon "scrollable content" at bounding box center [1293, 244] width 18 height 18
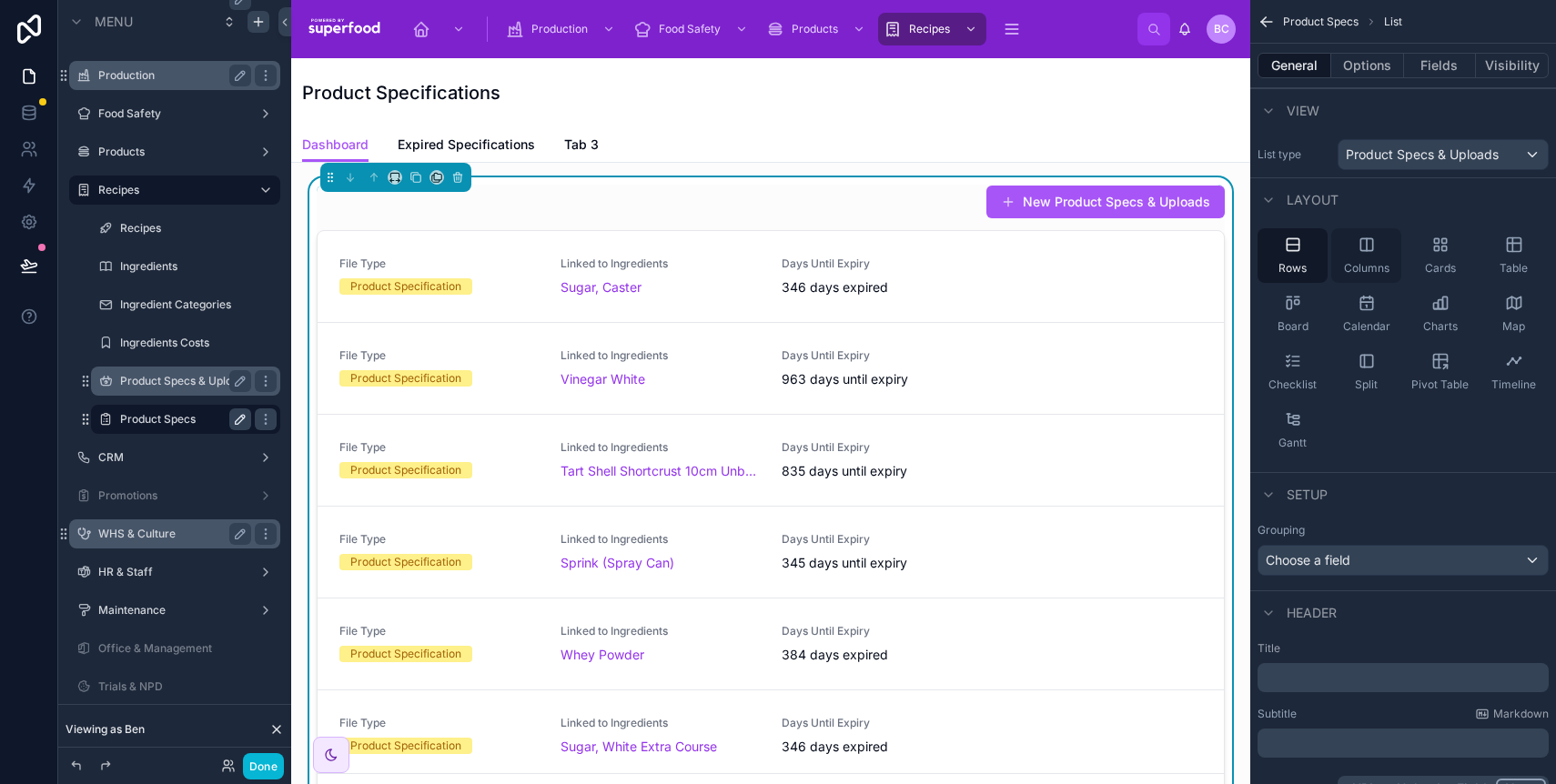
click at [1380, 247] on div "Columns" at bounding box center [1366, 255] width 70 height 54
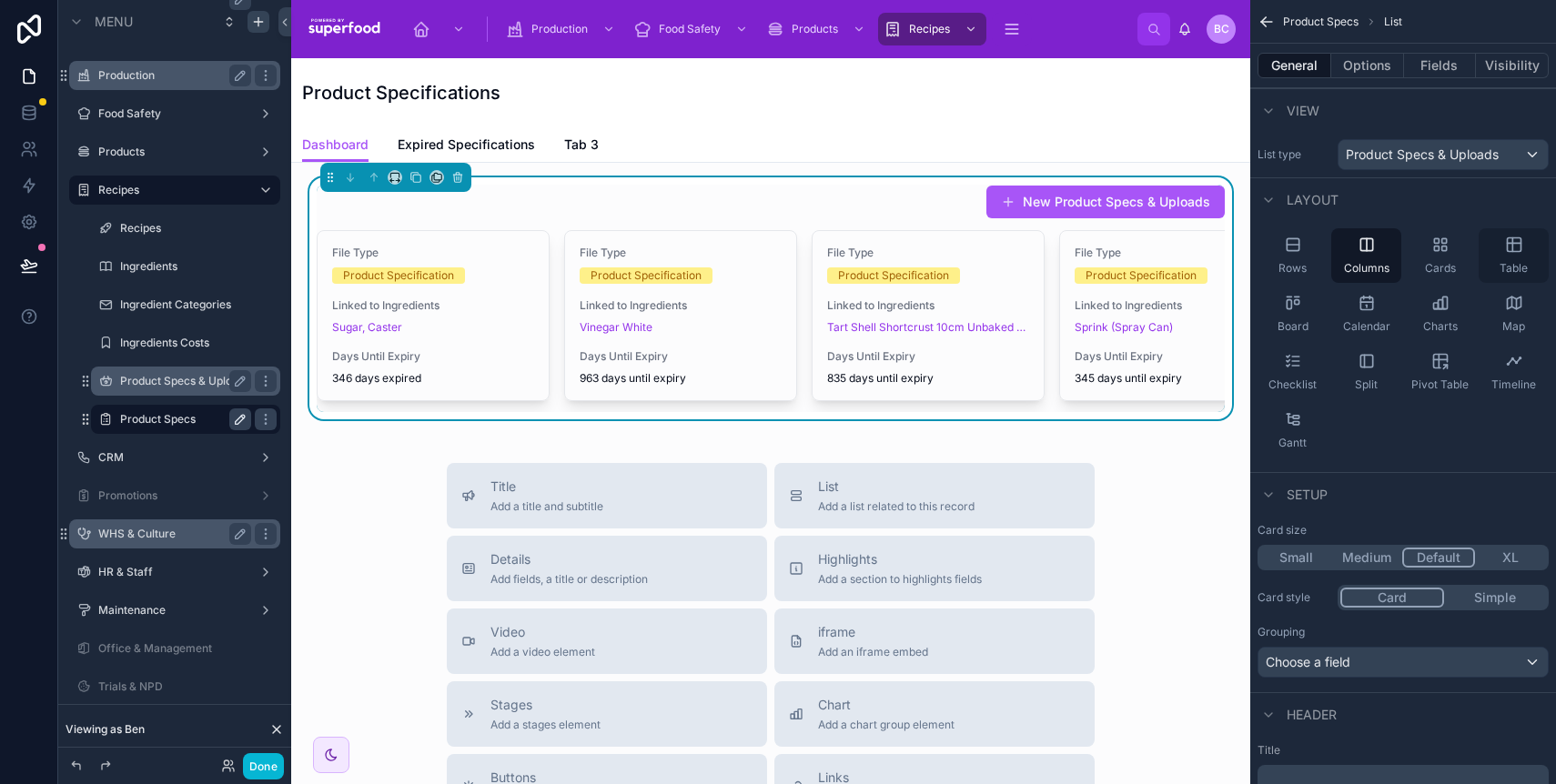
click at [1501, 249] on div "Table" at bounding box center [1513, 255] width 70 height 54
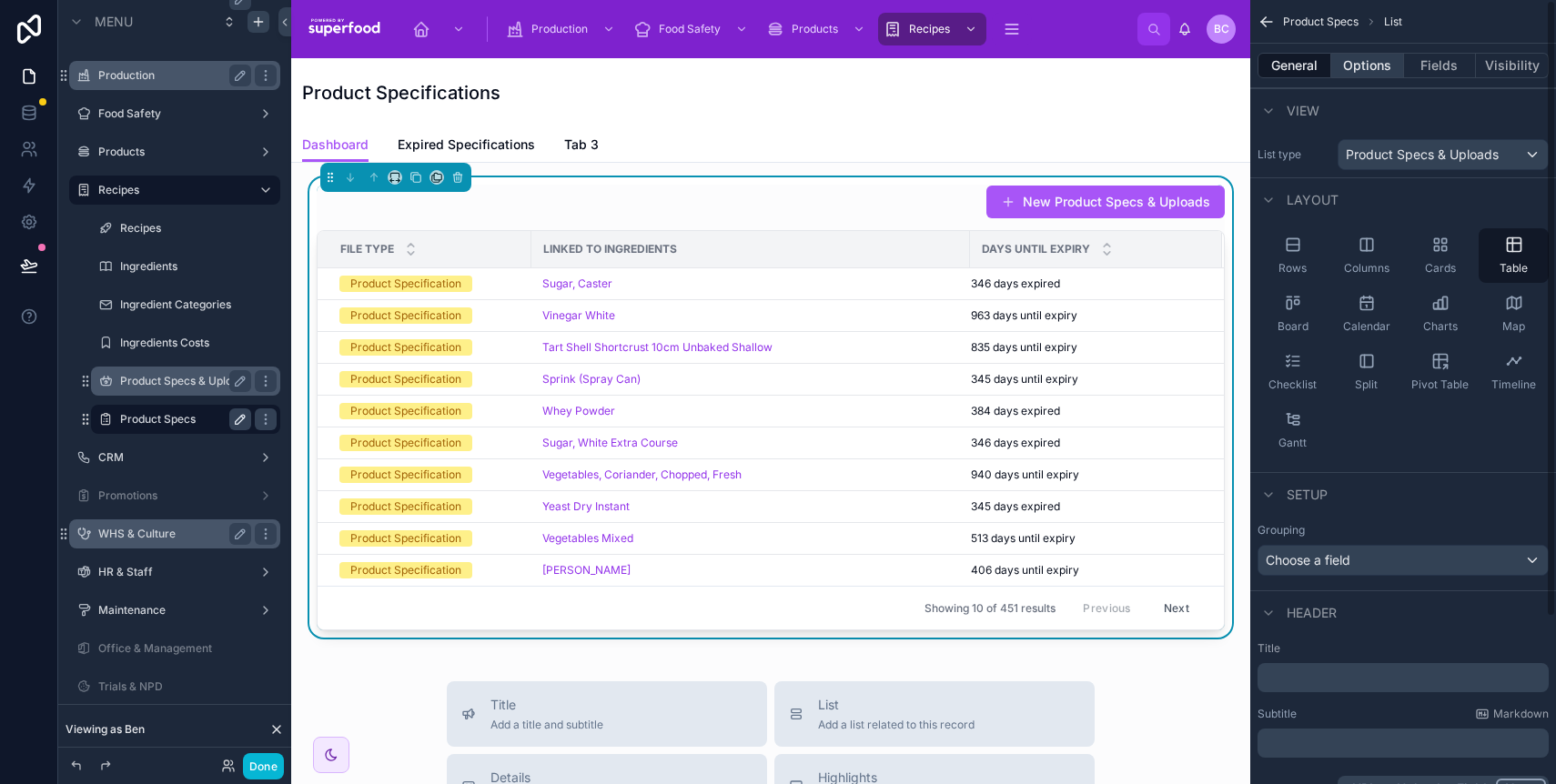
click at [1367, 75] on button "Options" at bounding box center [1368, 65] width 73 height 26
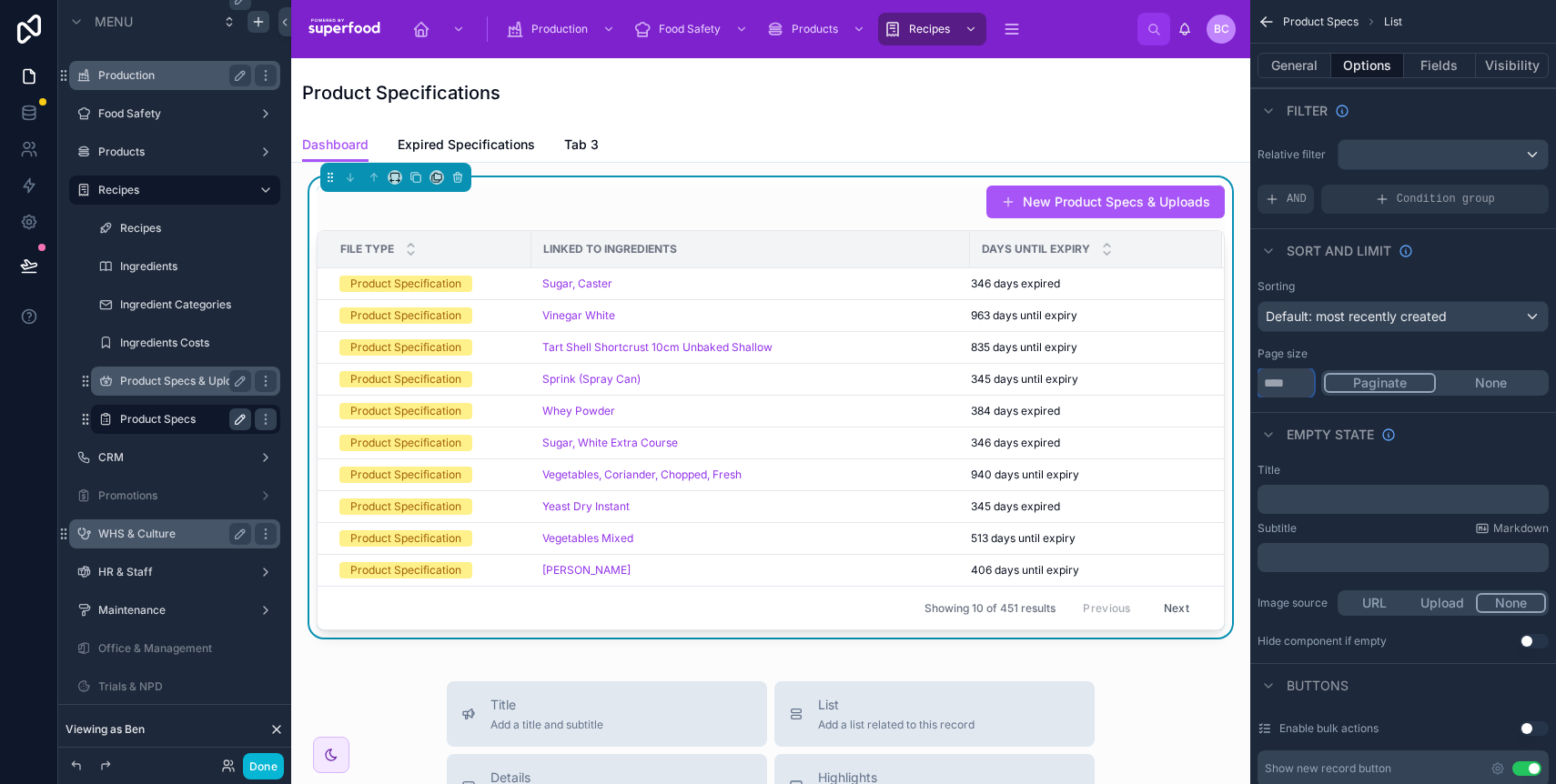
click at [1281, 380] on input "**" at bounding box center [1285, 382] width 56 height 29
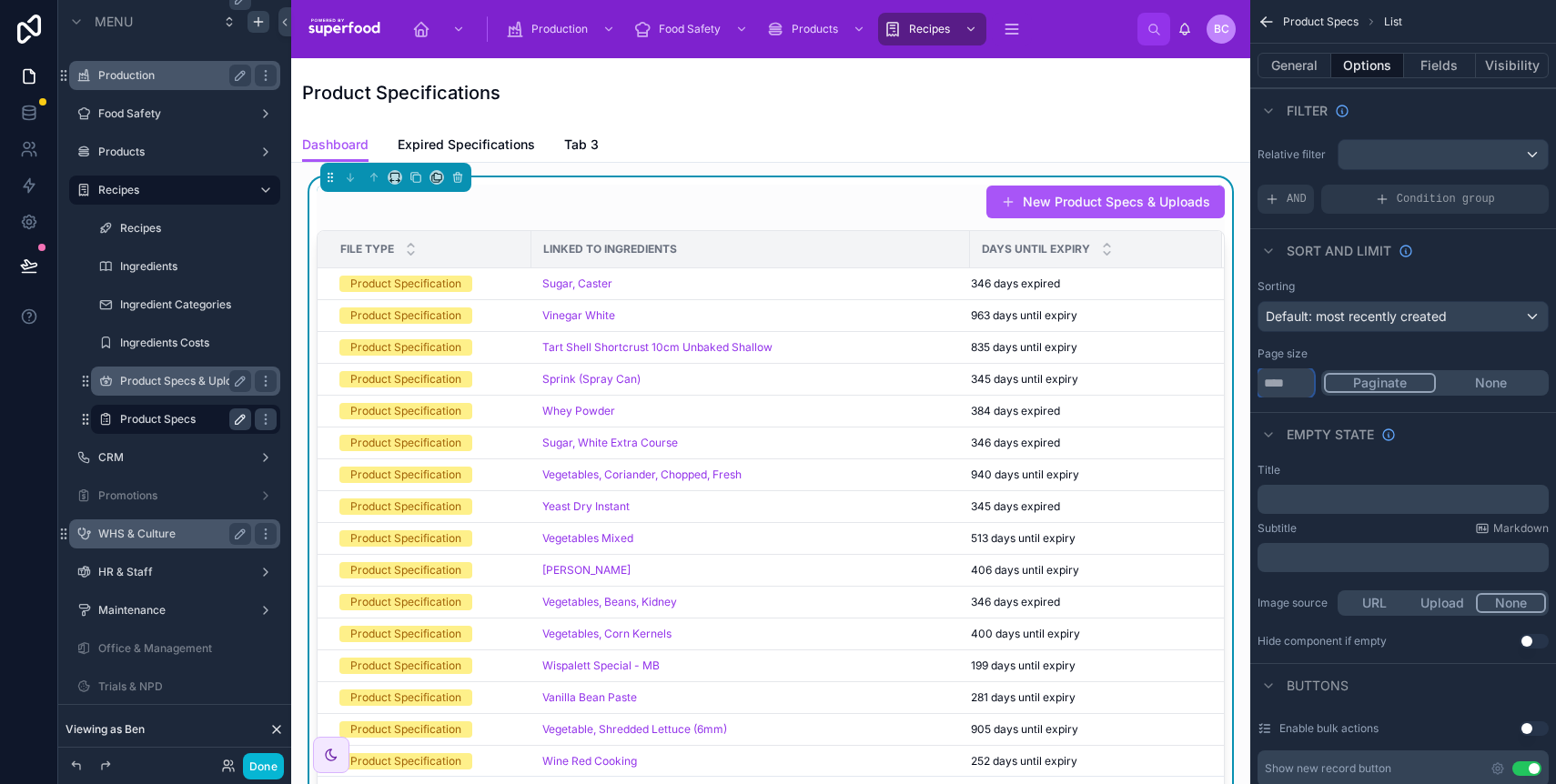
type input "***"
click at [763, 108] on div "Product Specifications" at bounding box center [771, 93] width 937 height 69
click at [724, 149] on div "Dashboard Expired Specifications Tab 3" at bounding box center [771, 144] width 937 height 34
click at [1272, 22] on icon "scrollable content" at bounding box center [1266, 21] width 18 height 18
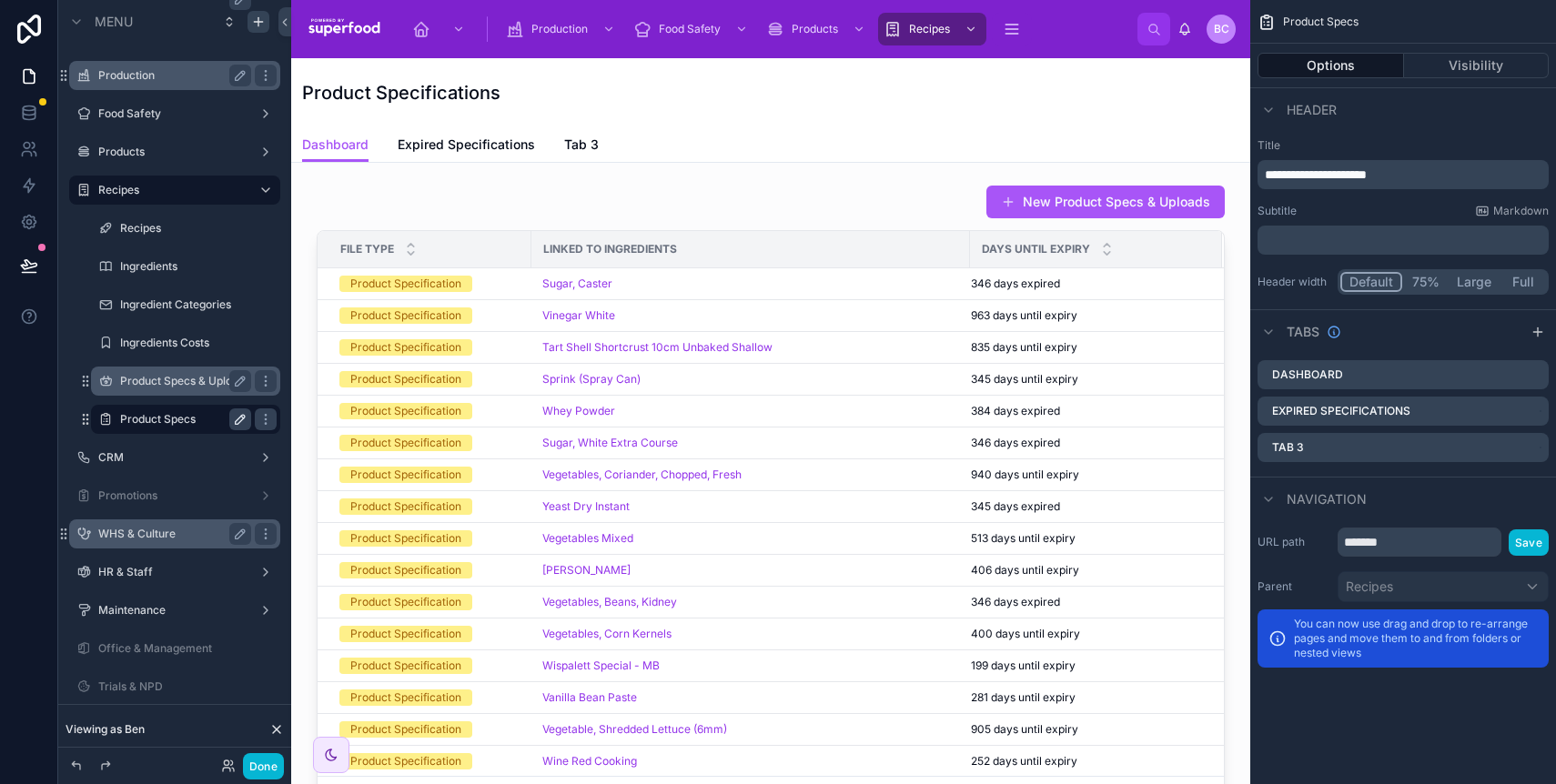
click at [748, 127] on div "Dashboard Expired Specifications Tab 3" at bounding box center [771, 144] width 937 height 34
click at [1402, 548] on input "*******" at bounding box center [1419, 542] width 164 height 29
type input "**********"
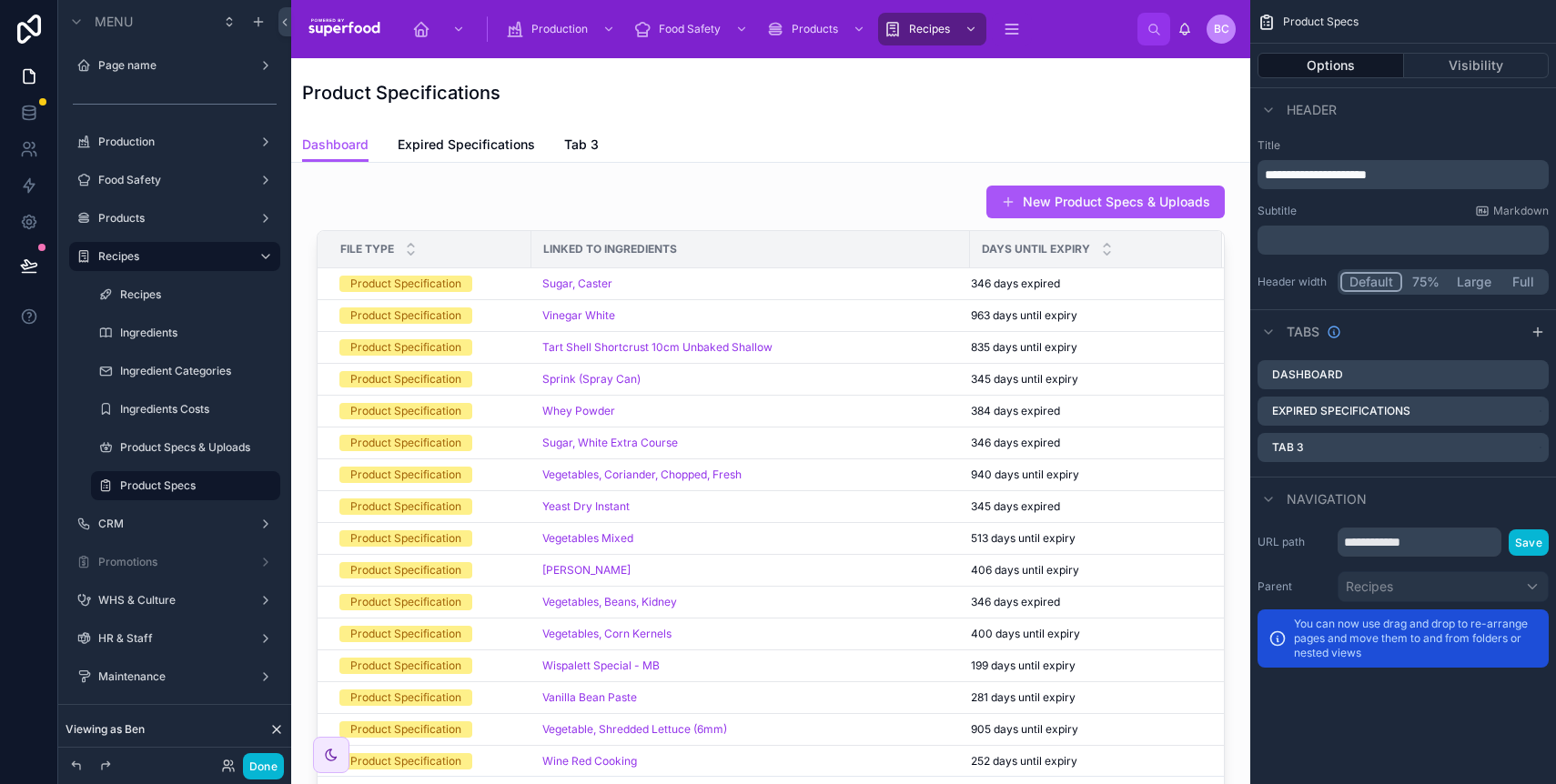
click at [1541, 543] on button "Save" at bounding box center [1529, 543] width 40 height 27
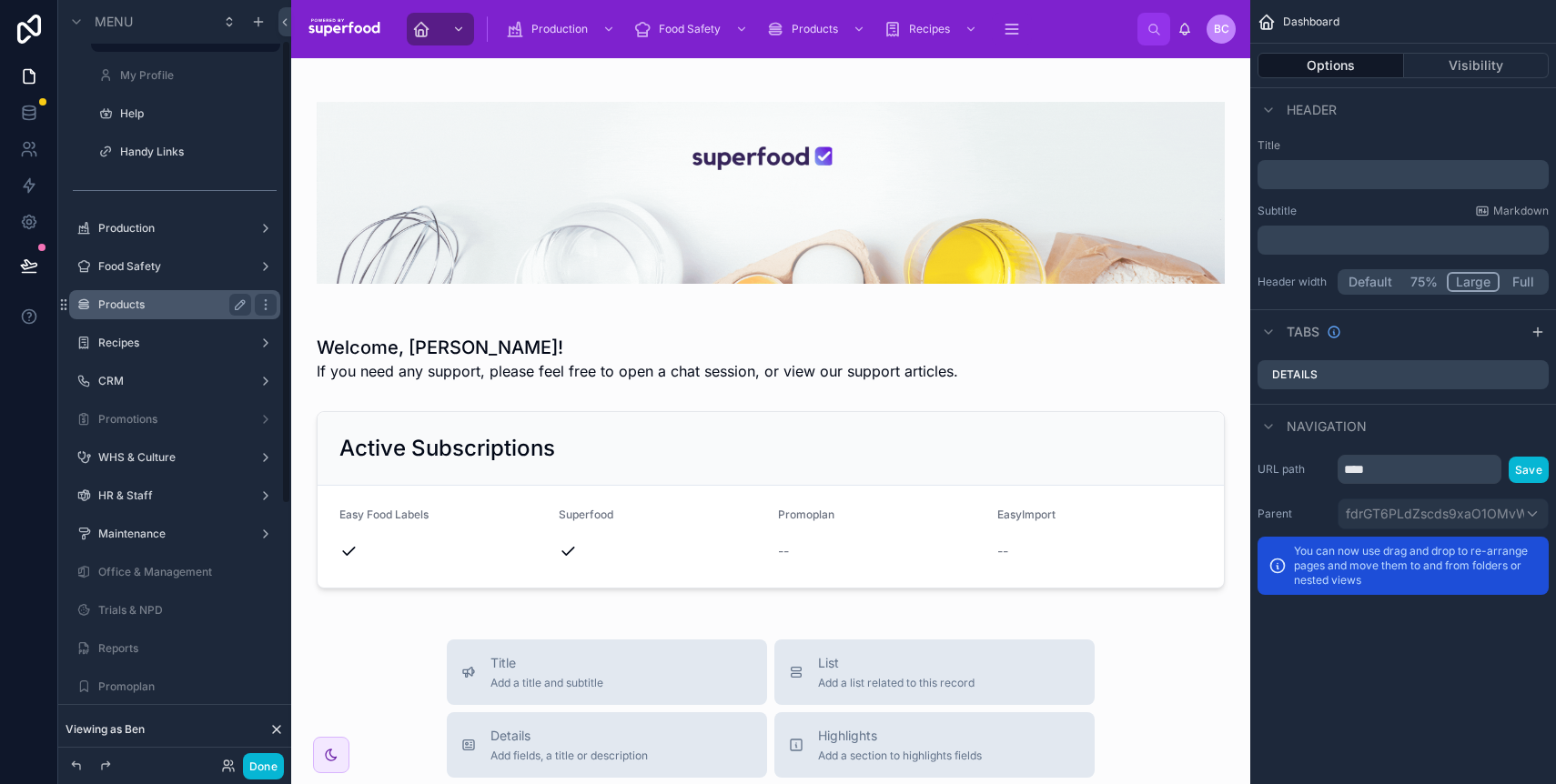
click at [130, 299] on label "Products" at bounding box center [171, 304] width 145 height 14
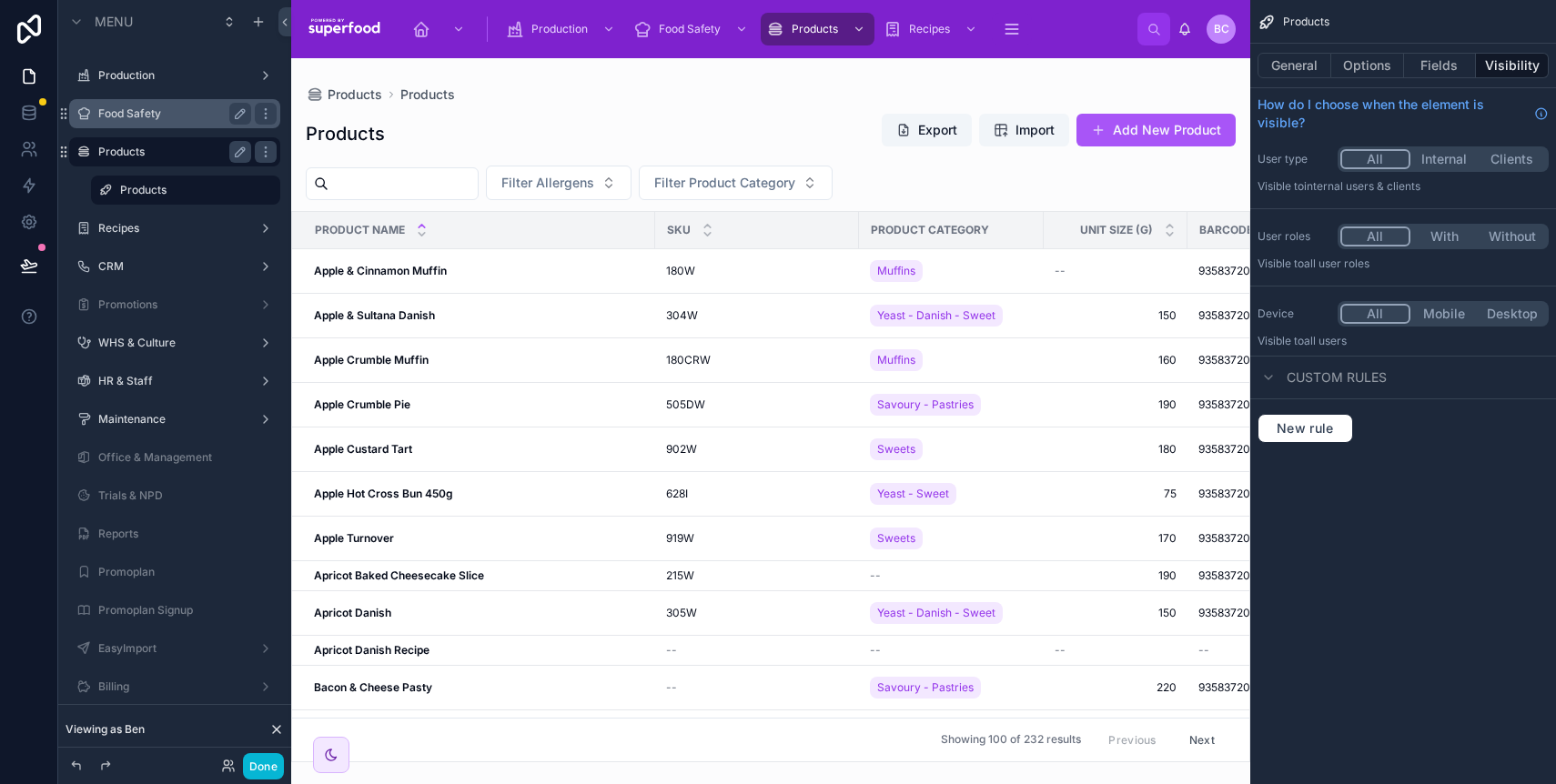
click at [147, 119] on label "Food Safety" at bounding box center [171, 113] width 145 height 14
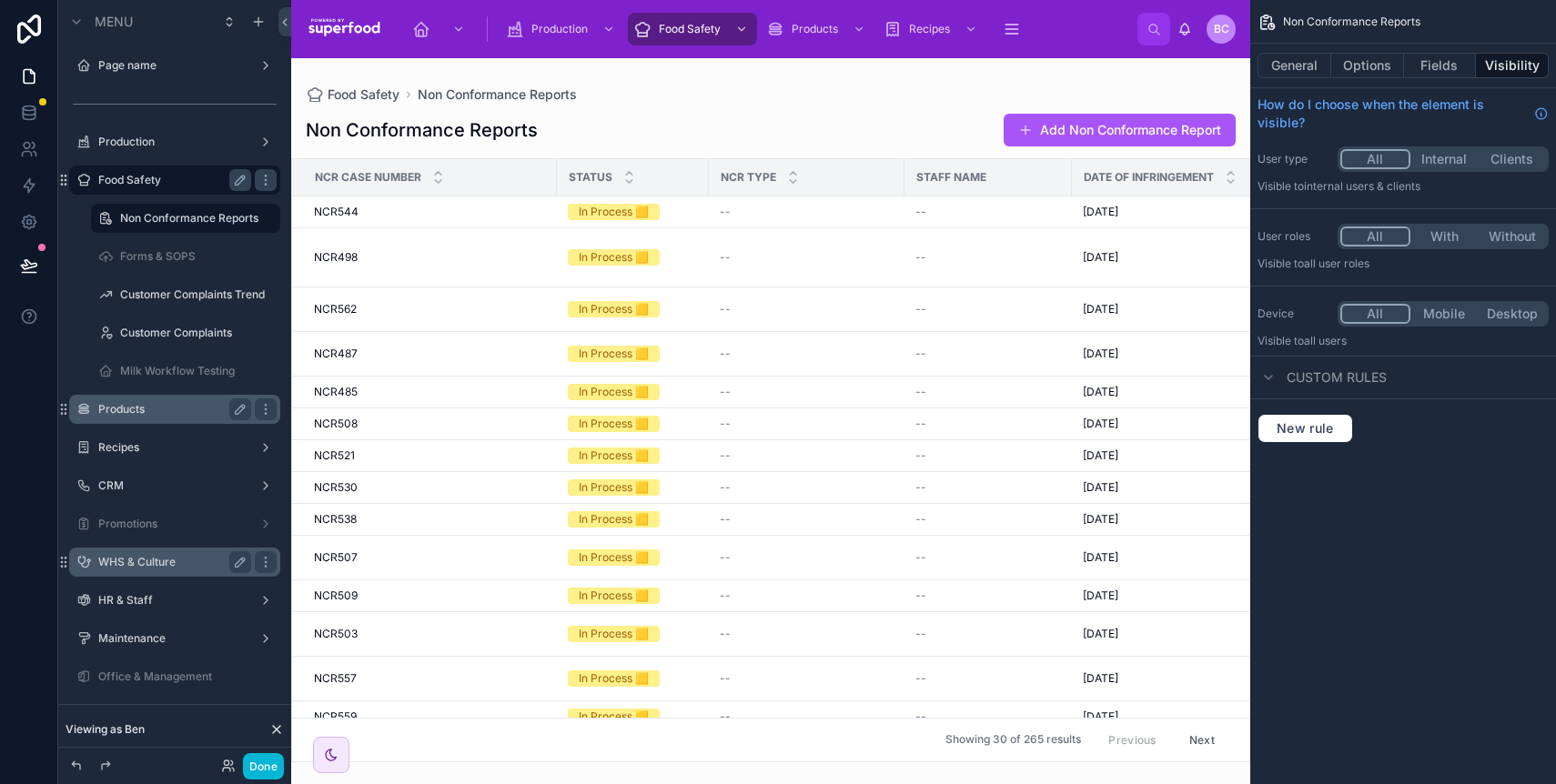
click at [149, 565] on label "WHS & Culture" at bounding box center [171, 562] width 145 height 14
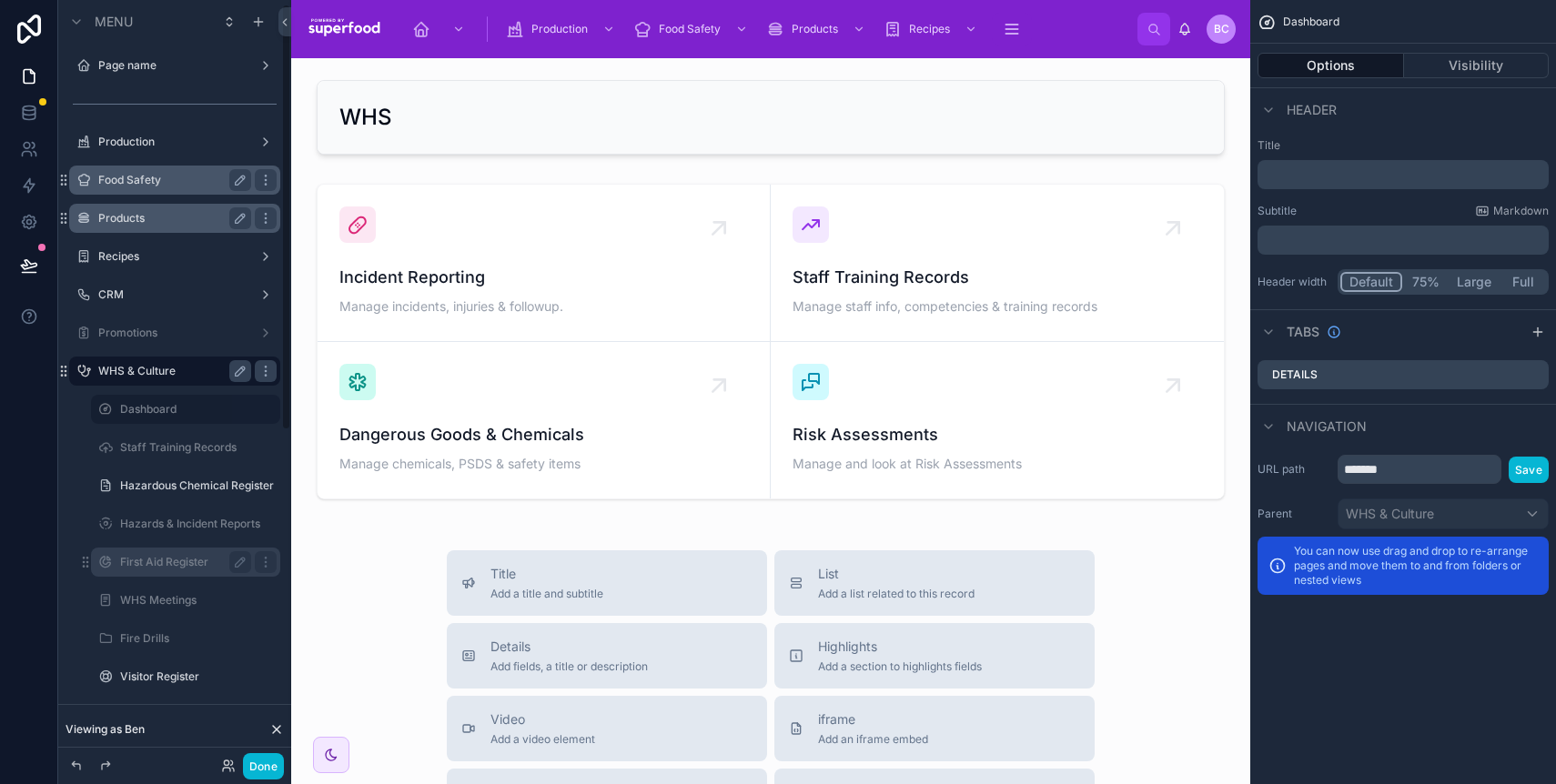
scroll to position [9, 0]
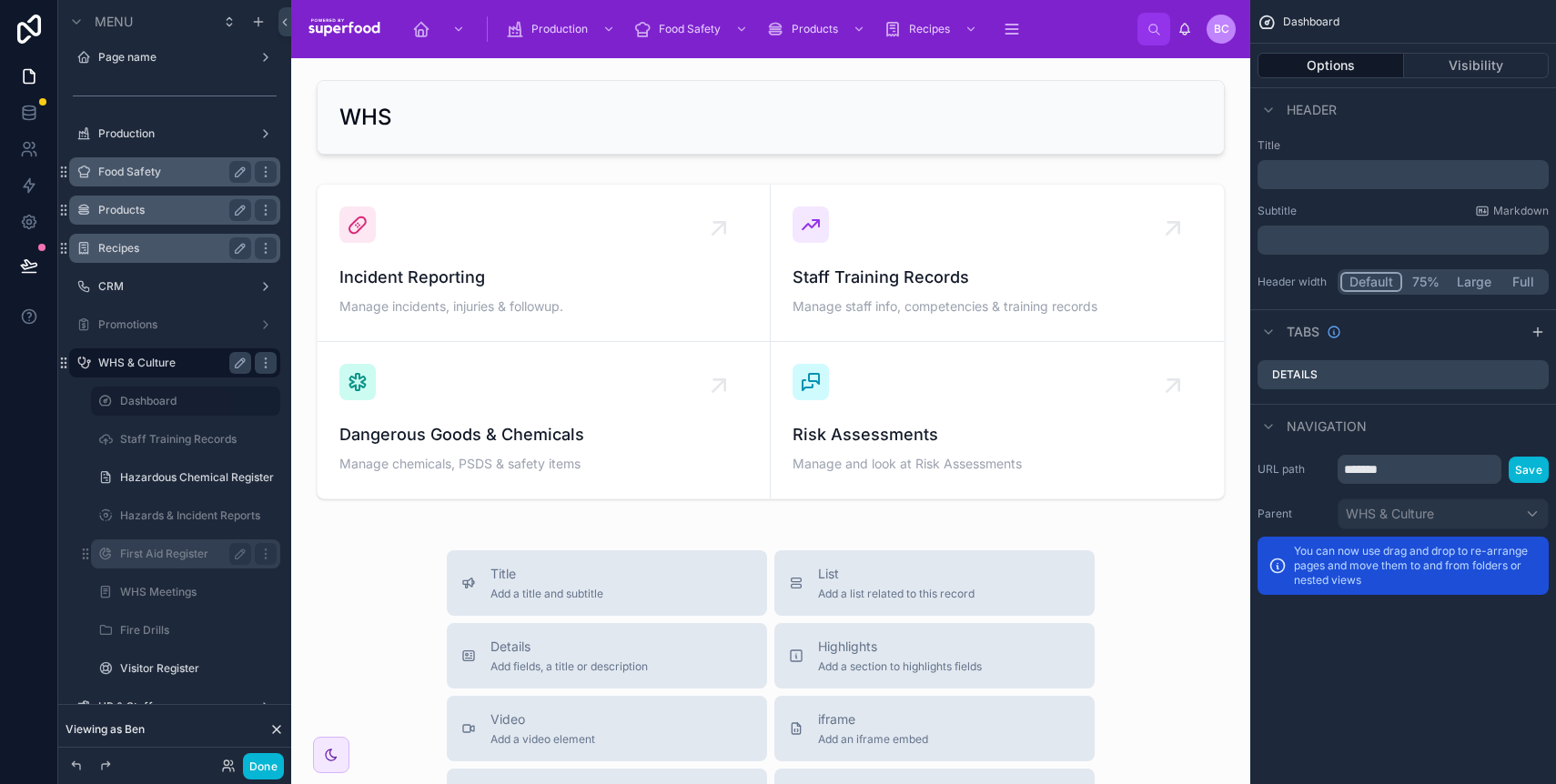
click at [140, 252] on label "Recipes" at bounding box center [171, 248] width 145 height 14
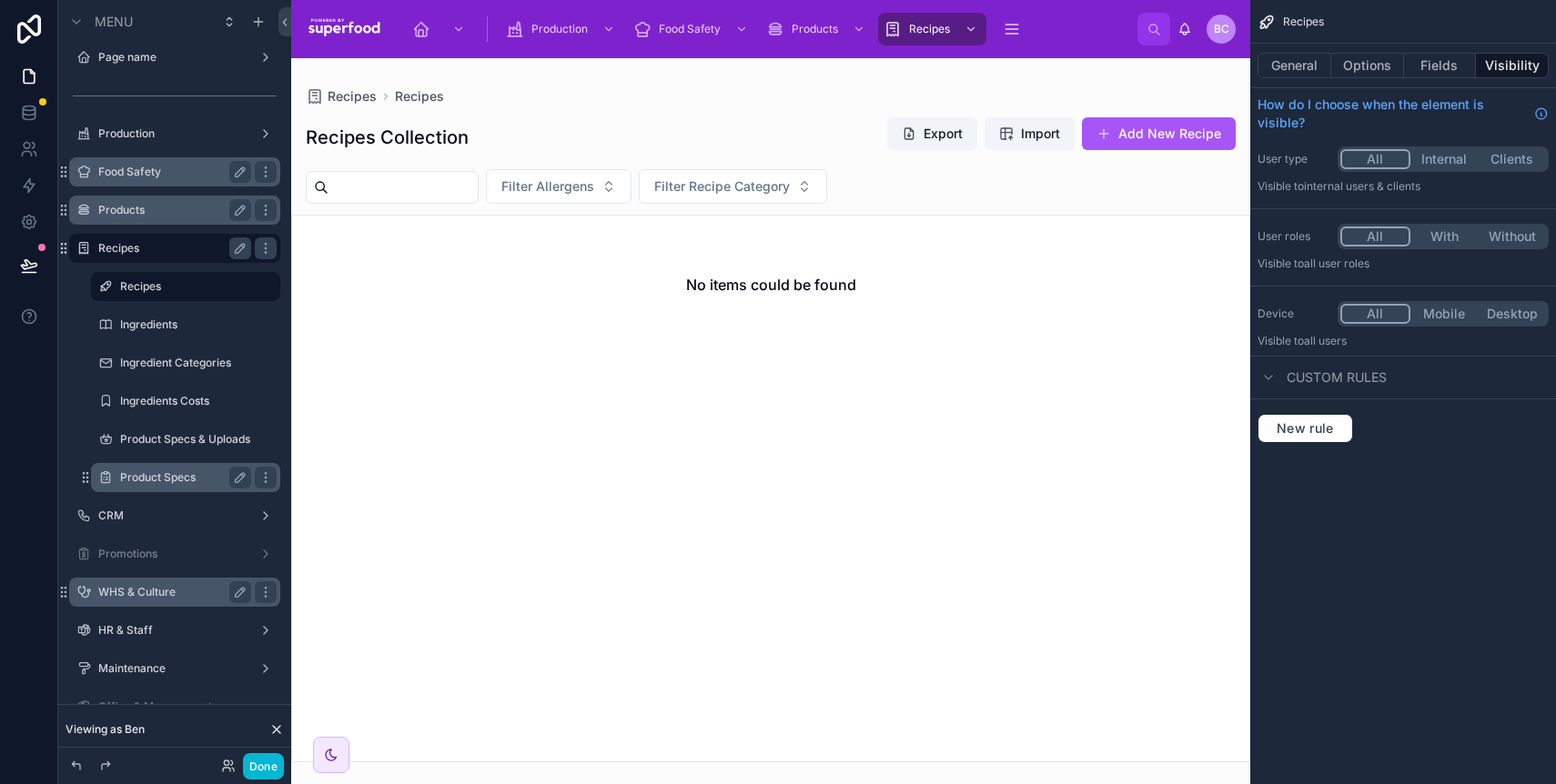
click at [169, 470] on label "Product Specs" at bounding box center [182, 477] width 123 height 14
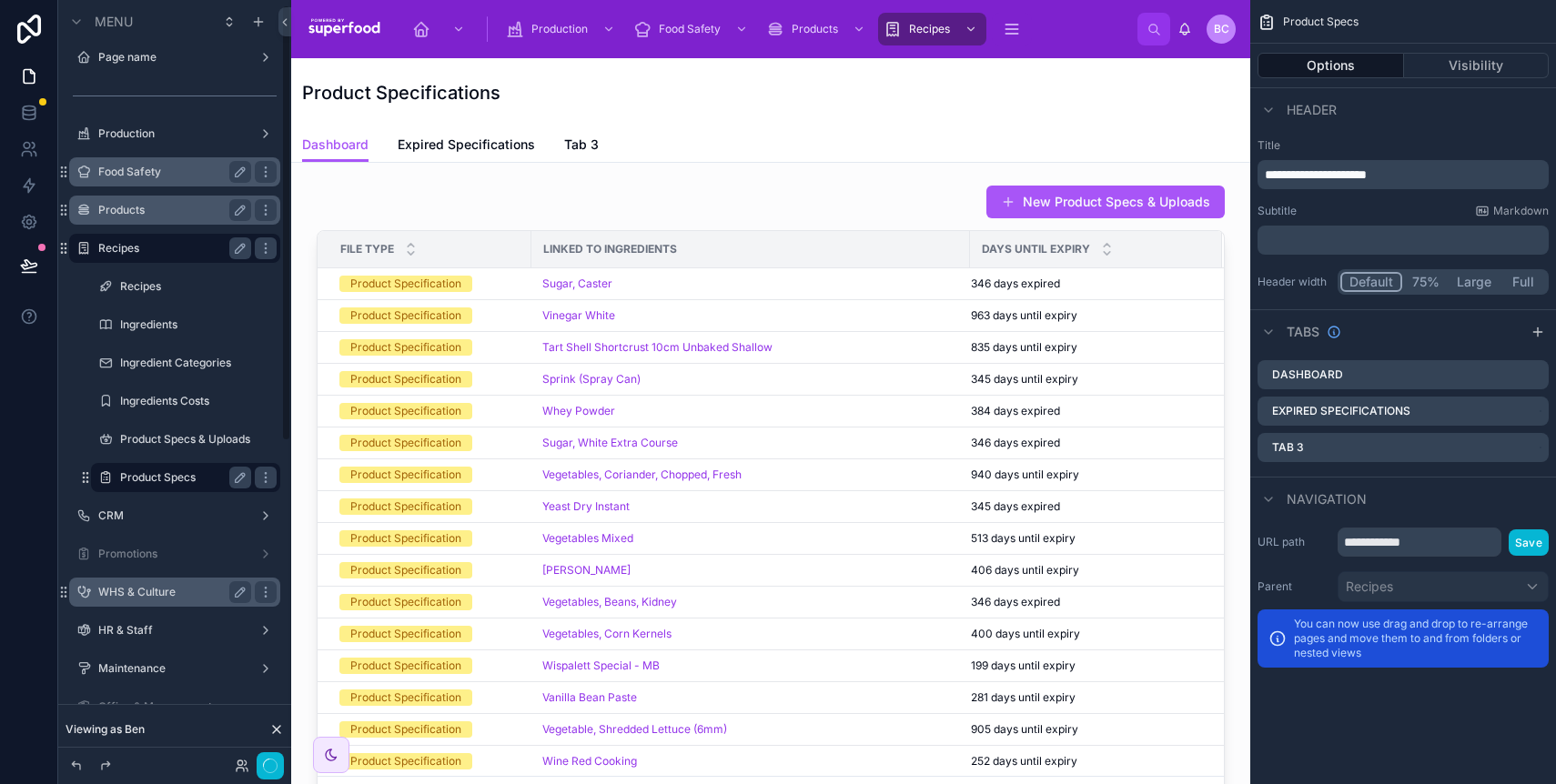
click at [174, 440] on label "Product Specs & Uploads" at bounding box center [199, 439] width 157 height 14
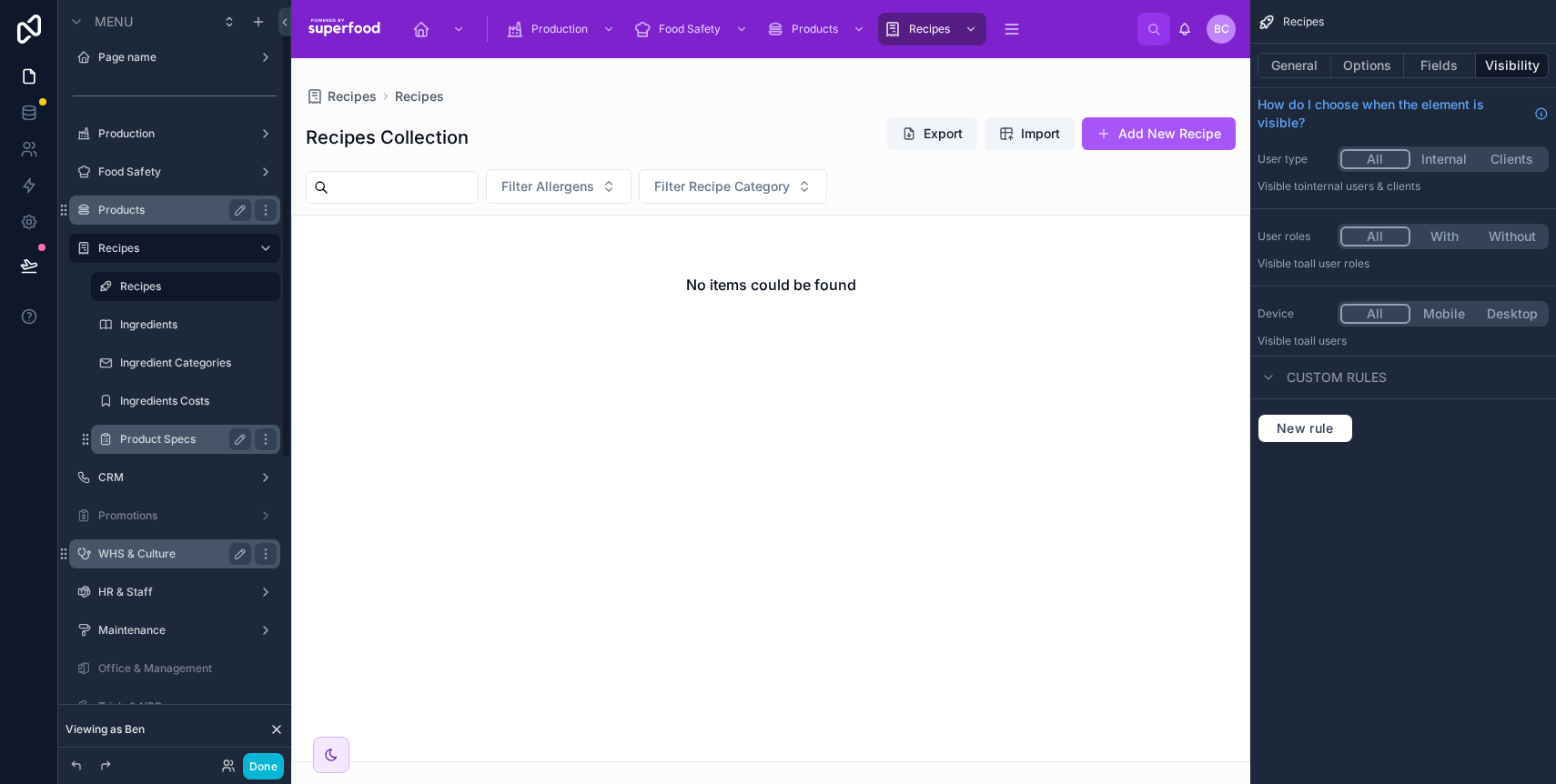
click at [170, 432] on label "Product Specs" at bounding box center [182, 439] width 123 height 14
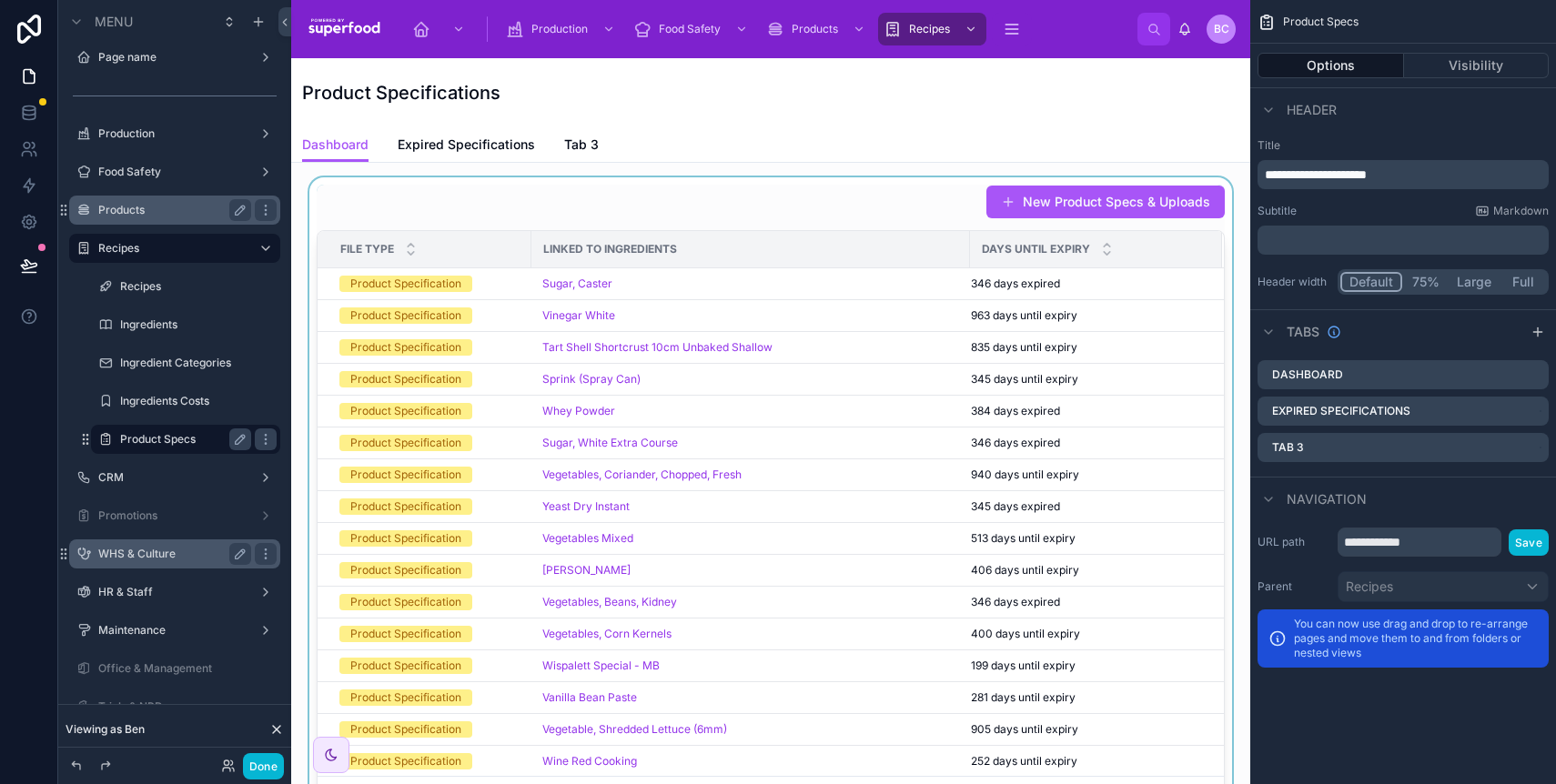
click at [506, 237] on div "File Type" at bounding box center [425, 250] width 212 height 34
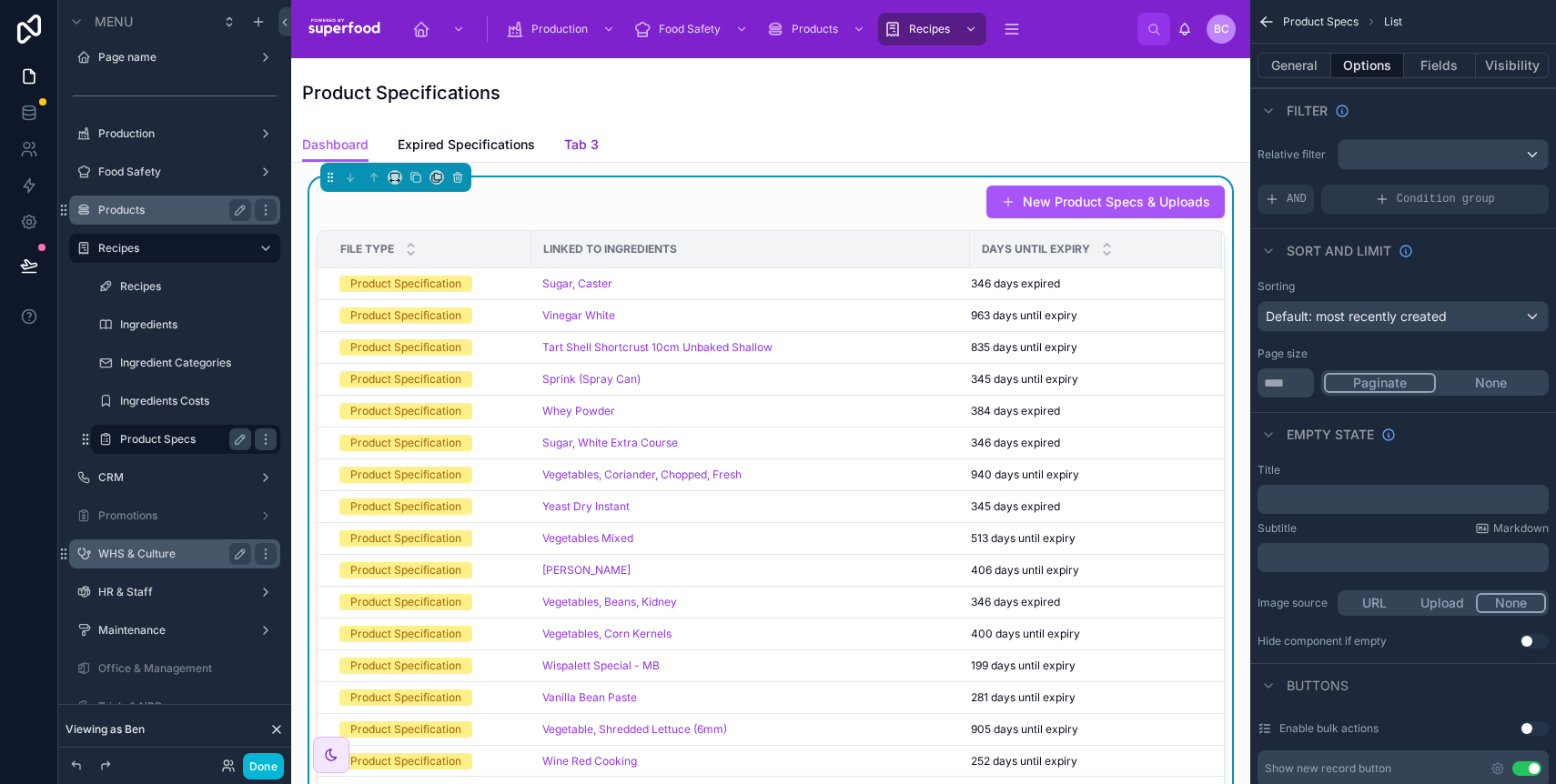
click at [564, 145] on span "Tab 3" at bounding box center [581, 144] width 34 height 18
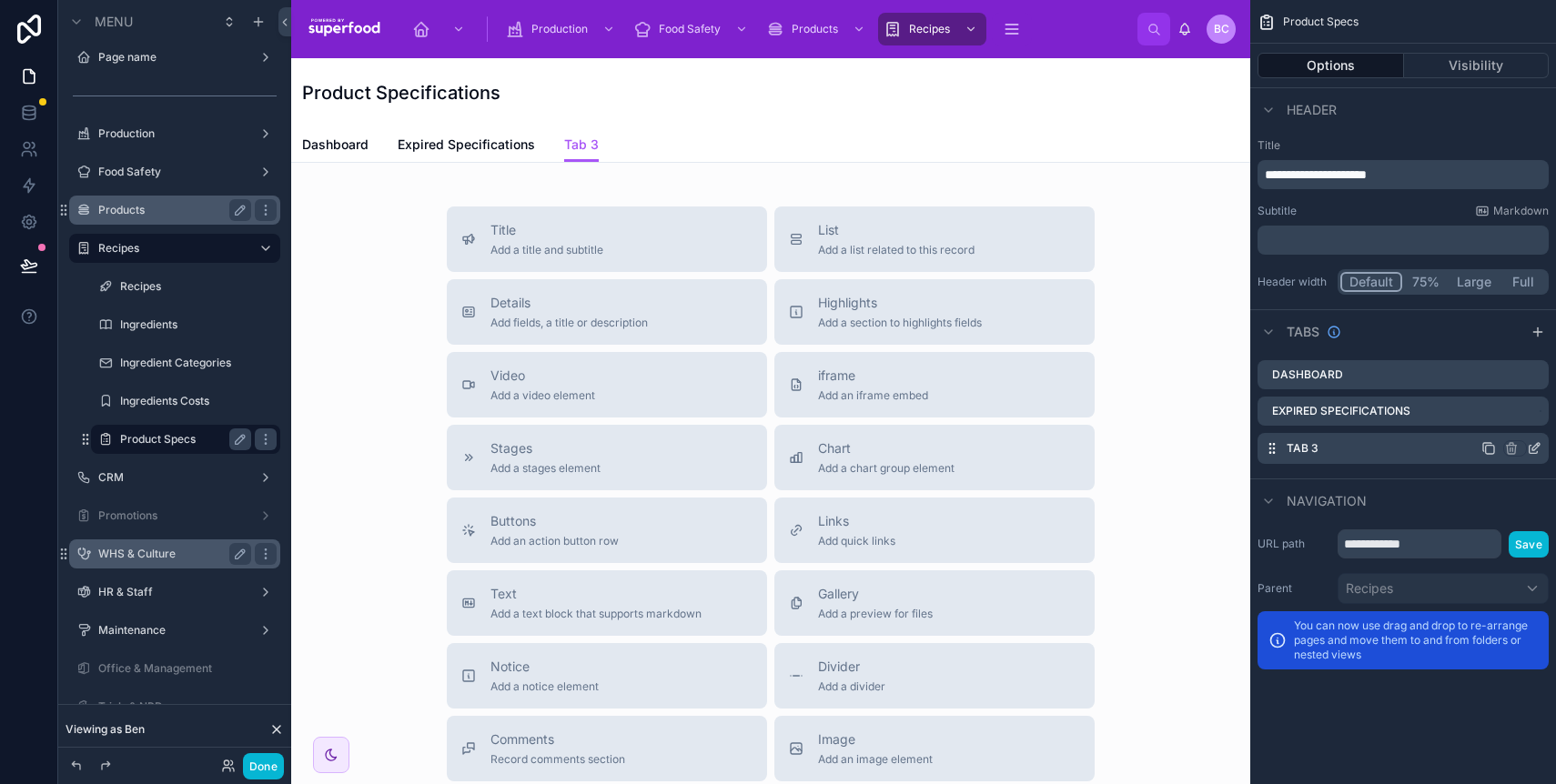
click at [1530, 448] on icon "scrollable content" at bounding box center [1534, 448] width 14 height 14
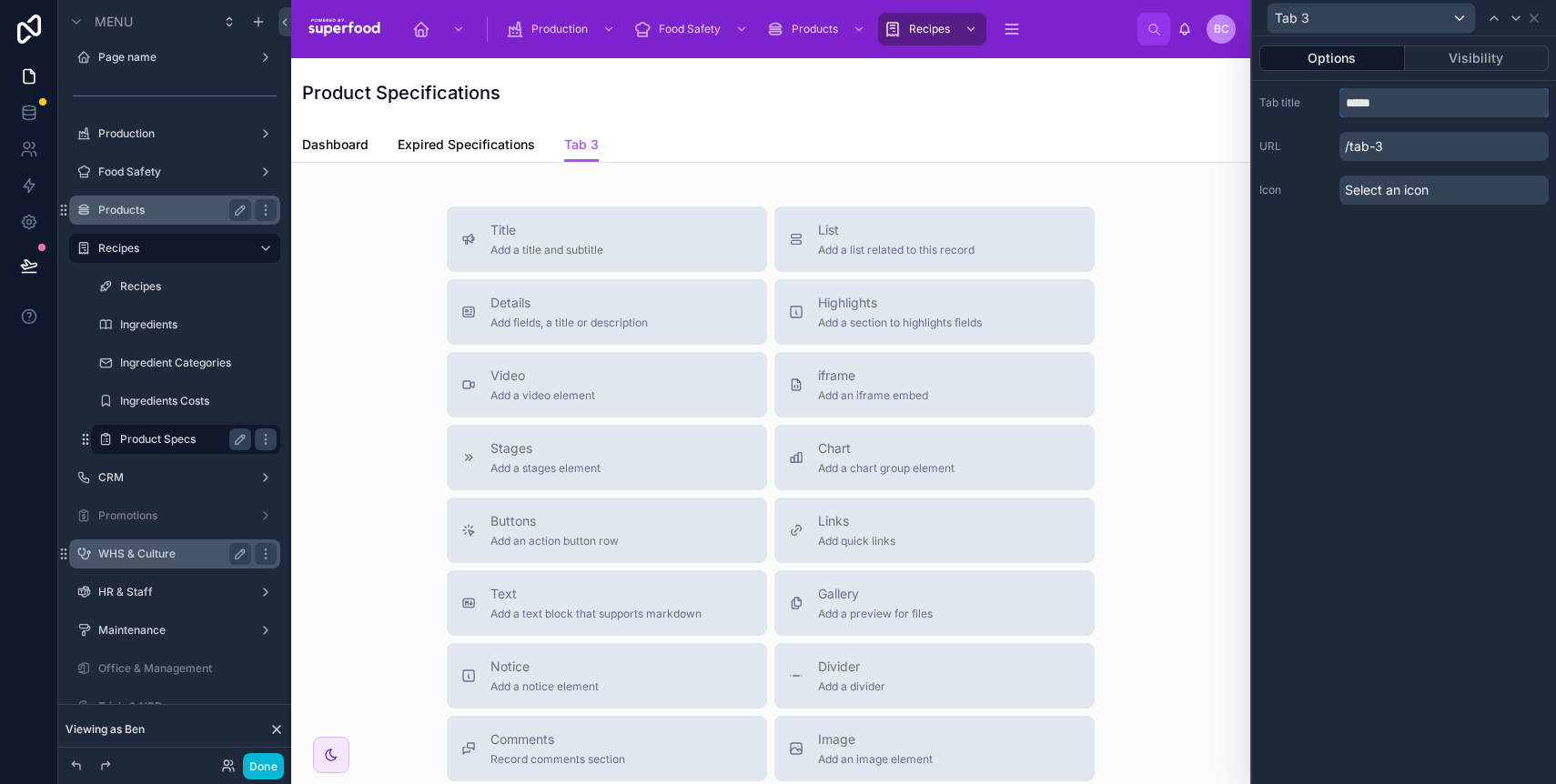
click at [1374, 103] on input "*****" at bounding box center [1444, 102] width 209 height 29
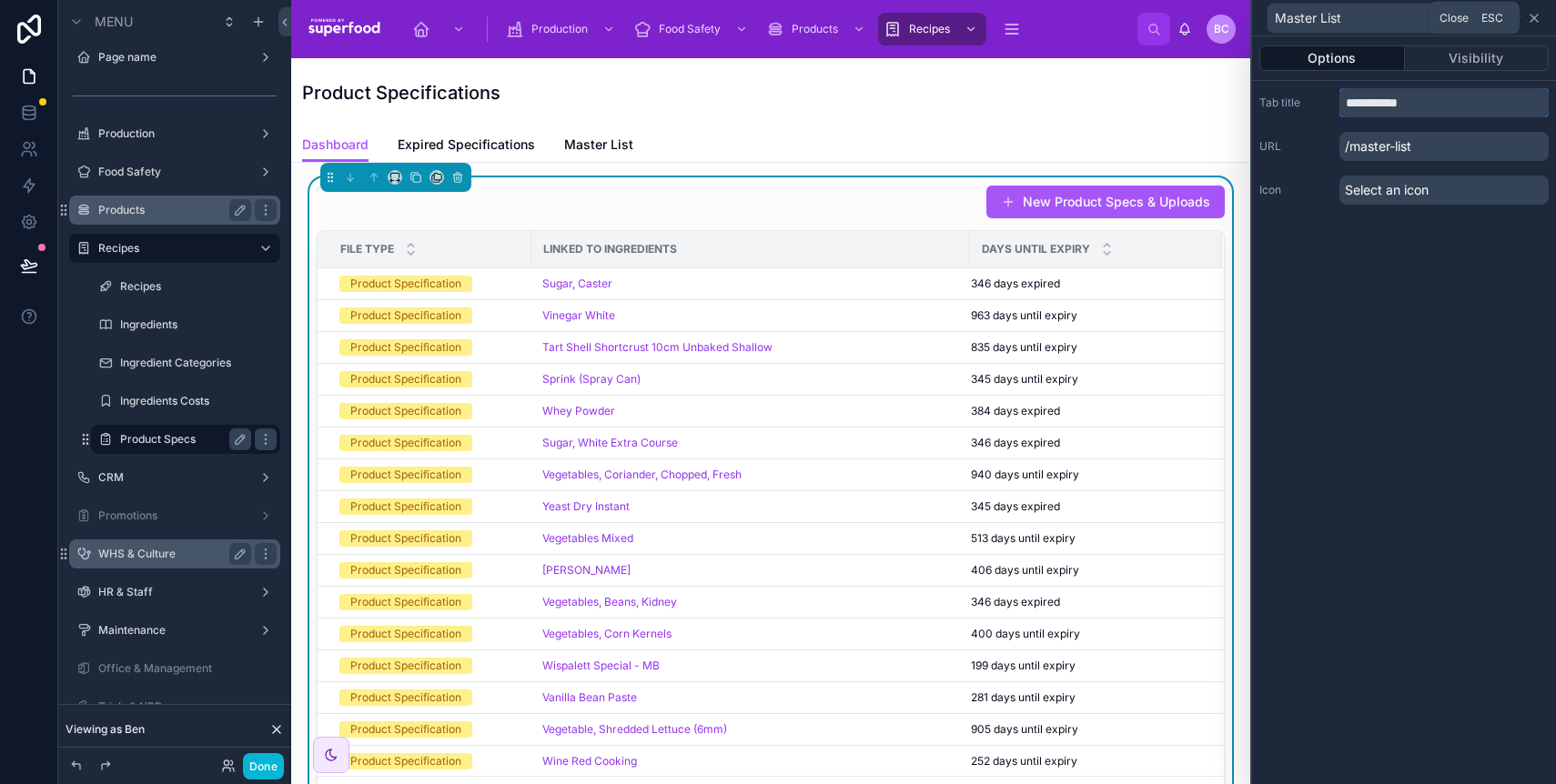
type input "**********"
click at [1531, 14] on icon at bounding box center [1535, 18] width 8 height 8
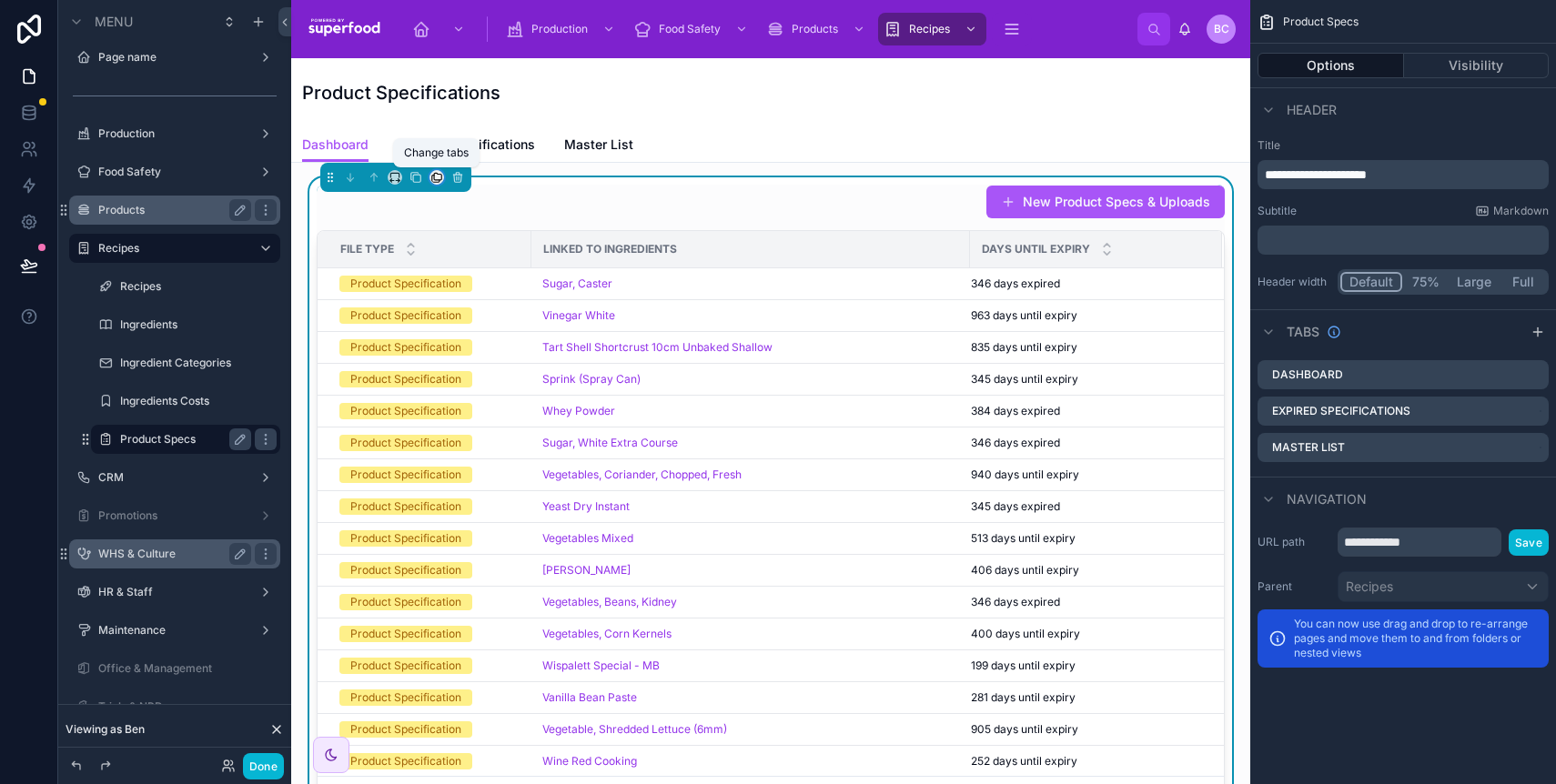
click at [436, 179] on icon at bounding box center [438, 177] width 8 height 8
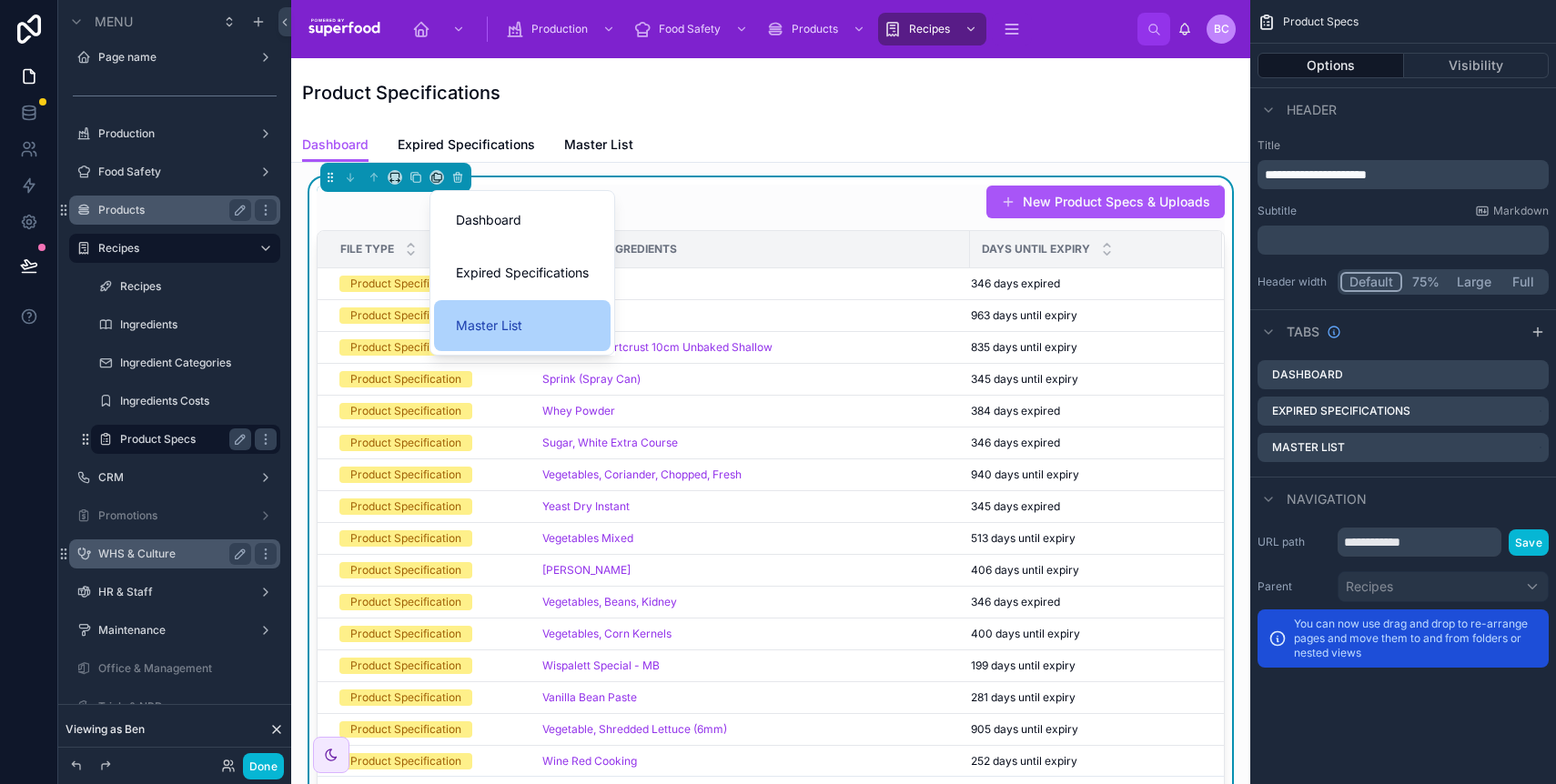
click at [493, 326] on span "Master List" at bounding box center [489, 325] width 66 height 22
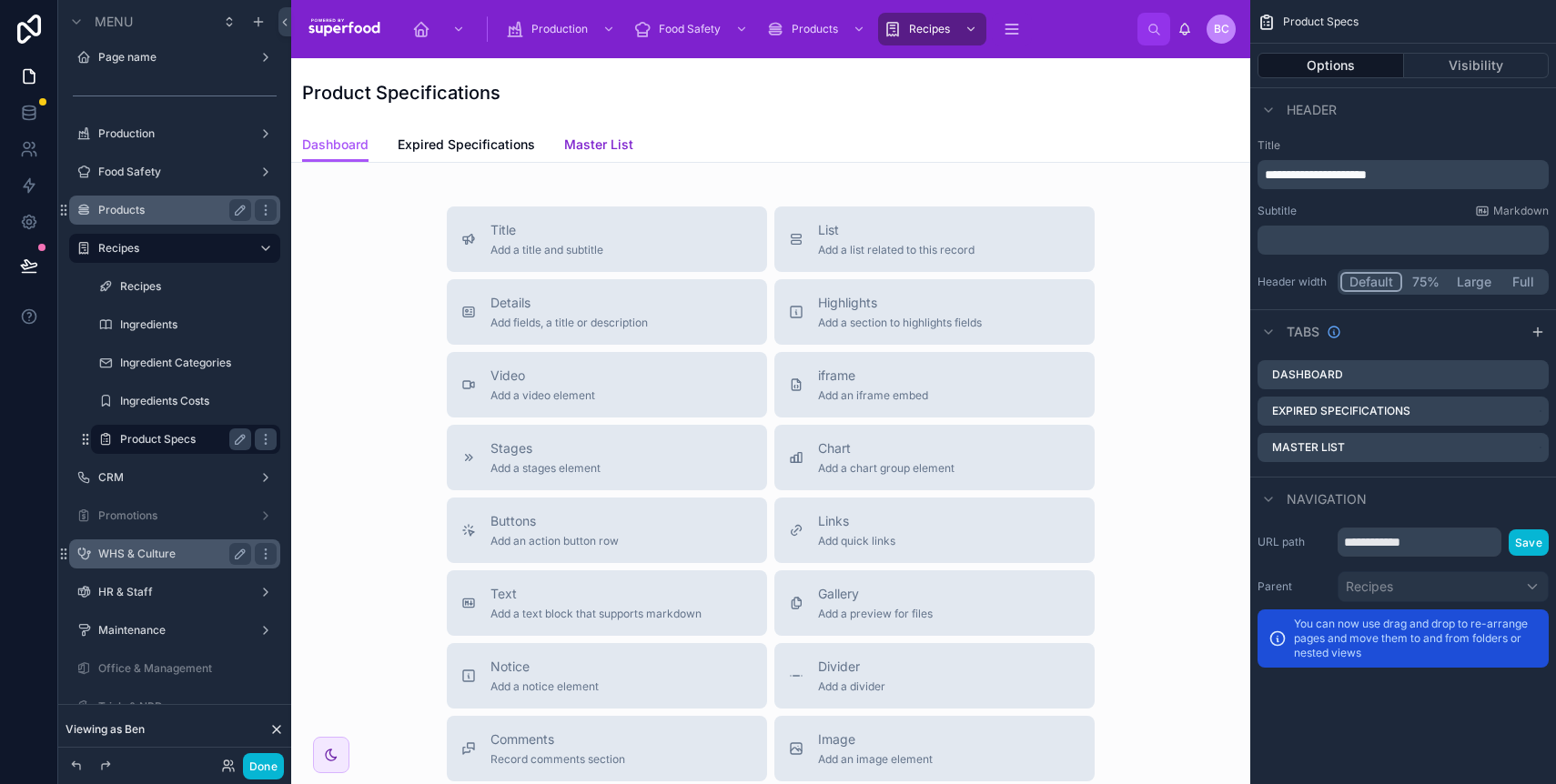
click at [599, 143] on span "Master List" at bounding box center [599, 144] width 69 height 18
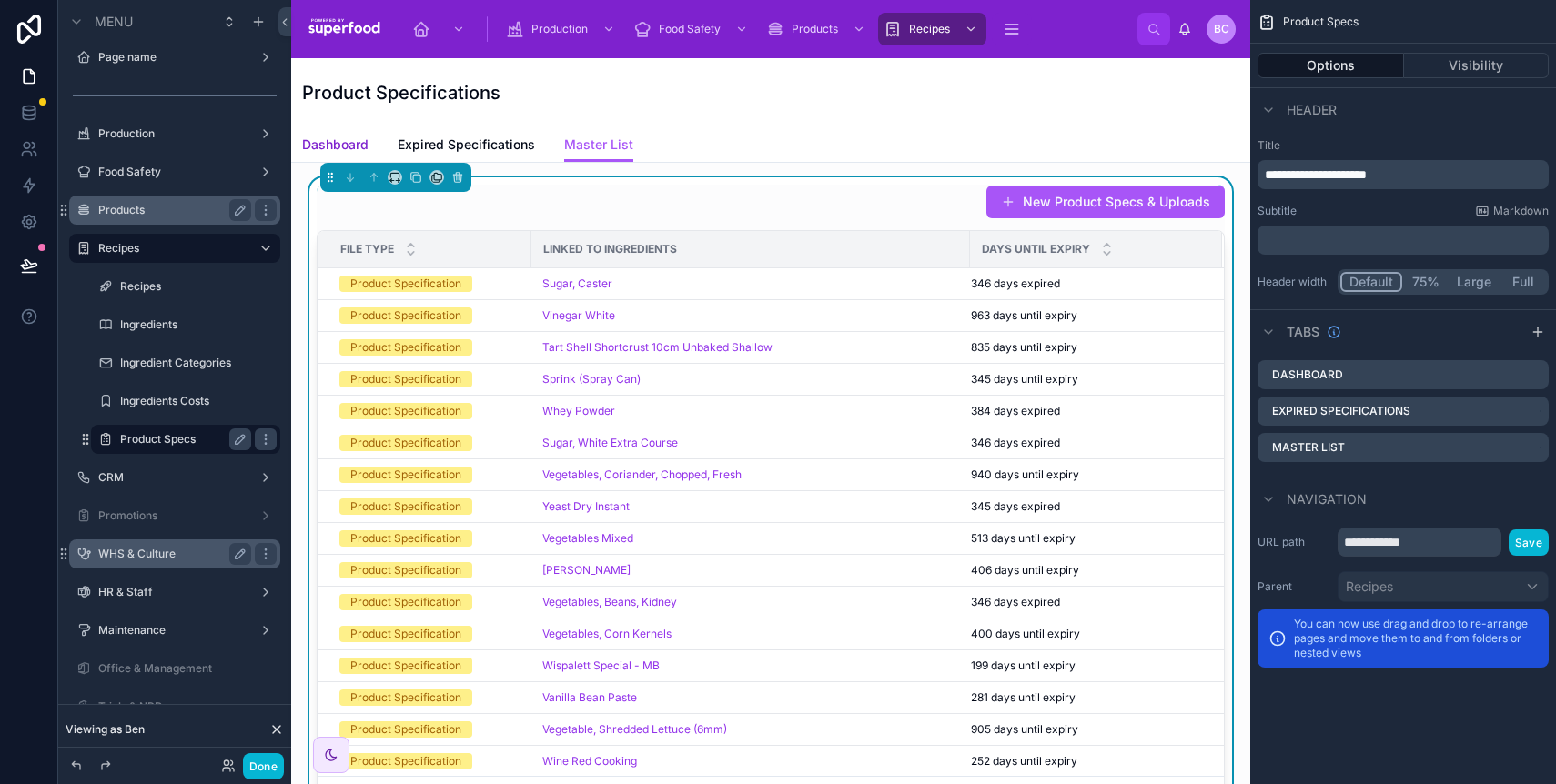
click at [327, 145] on span "Dashboard" at bounding box center [335, 144] width 66 height 18
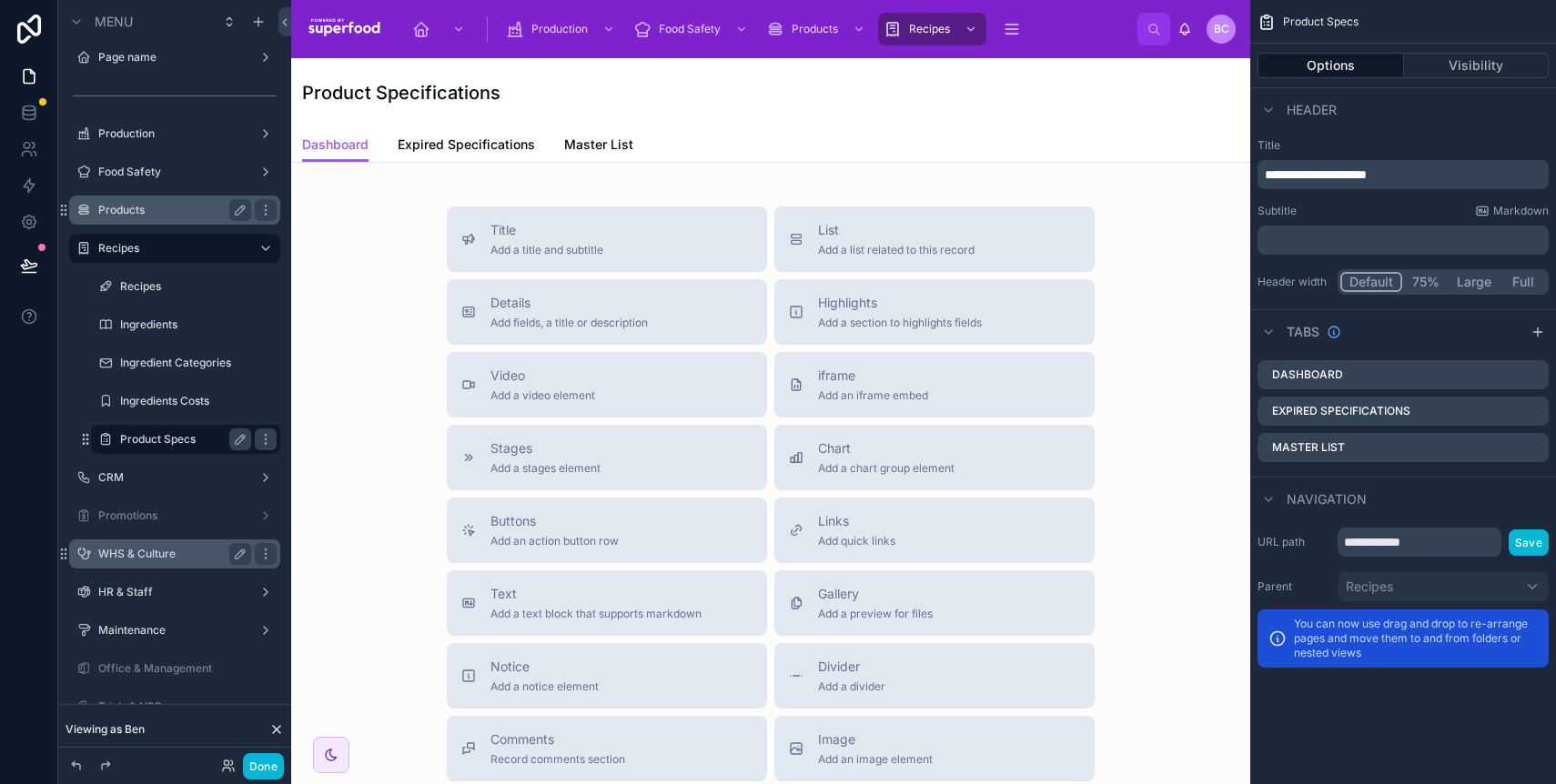
click at [390, 295] on div "Title Add a title and subtitle List Add a list related to this record Details A…" at bounding box center [771, 531] width 931 height 648
click at [1537, 327] on icon "scrollable content" at bounding box center [1538, 332] width 14 height 14
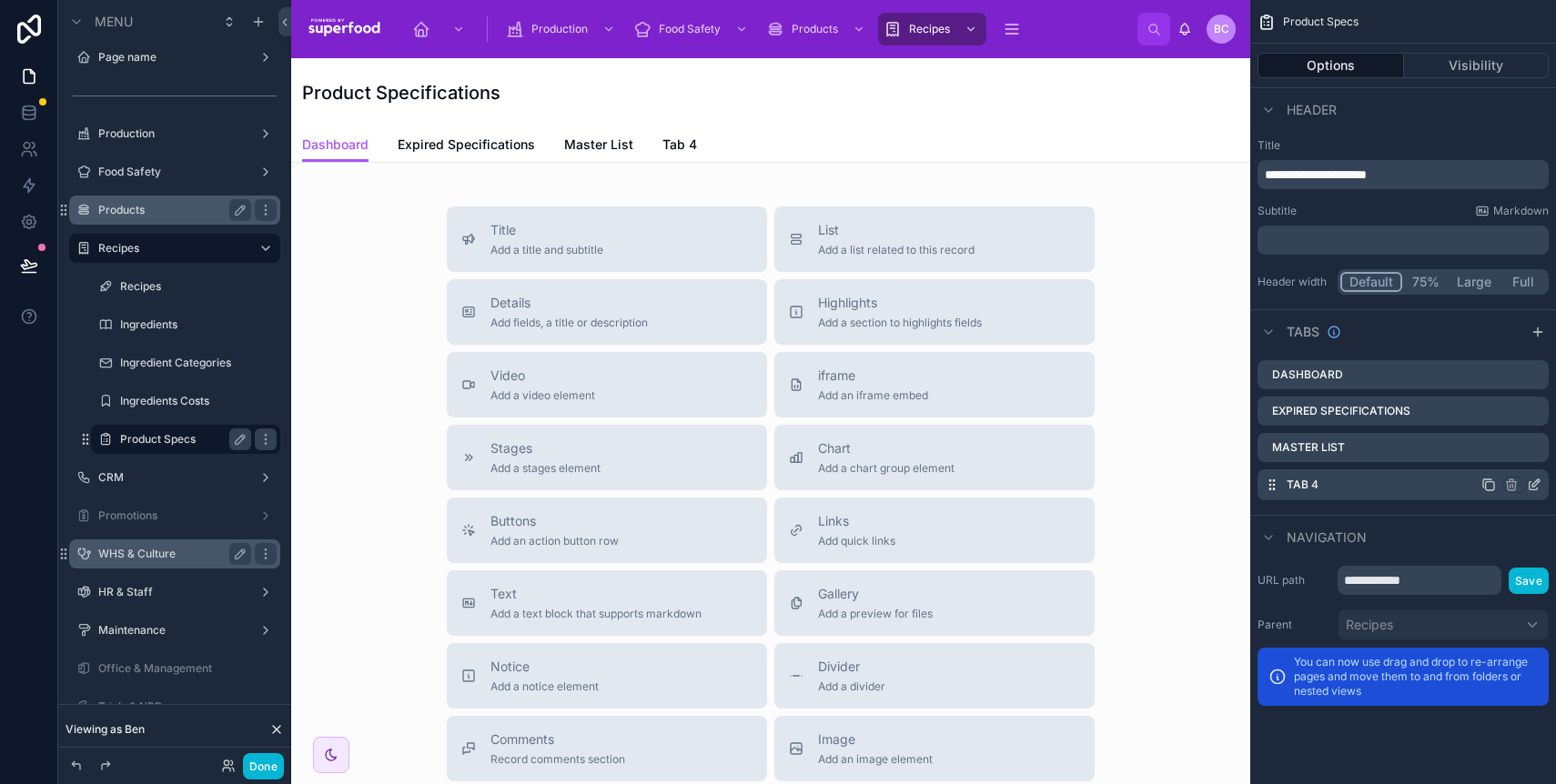
click at [1533, 487] on icon "scrollable content" at bounding box center [1537, 484] width 8 height 8
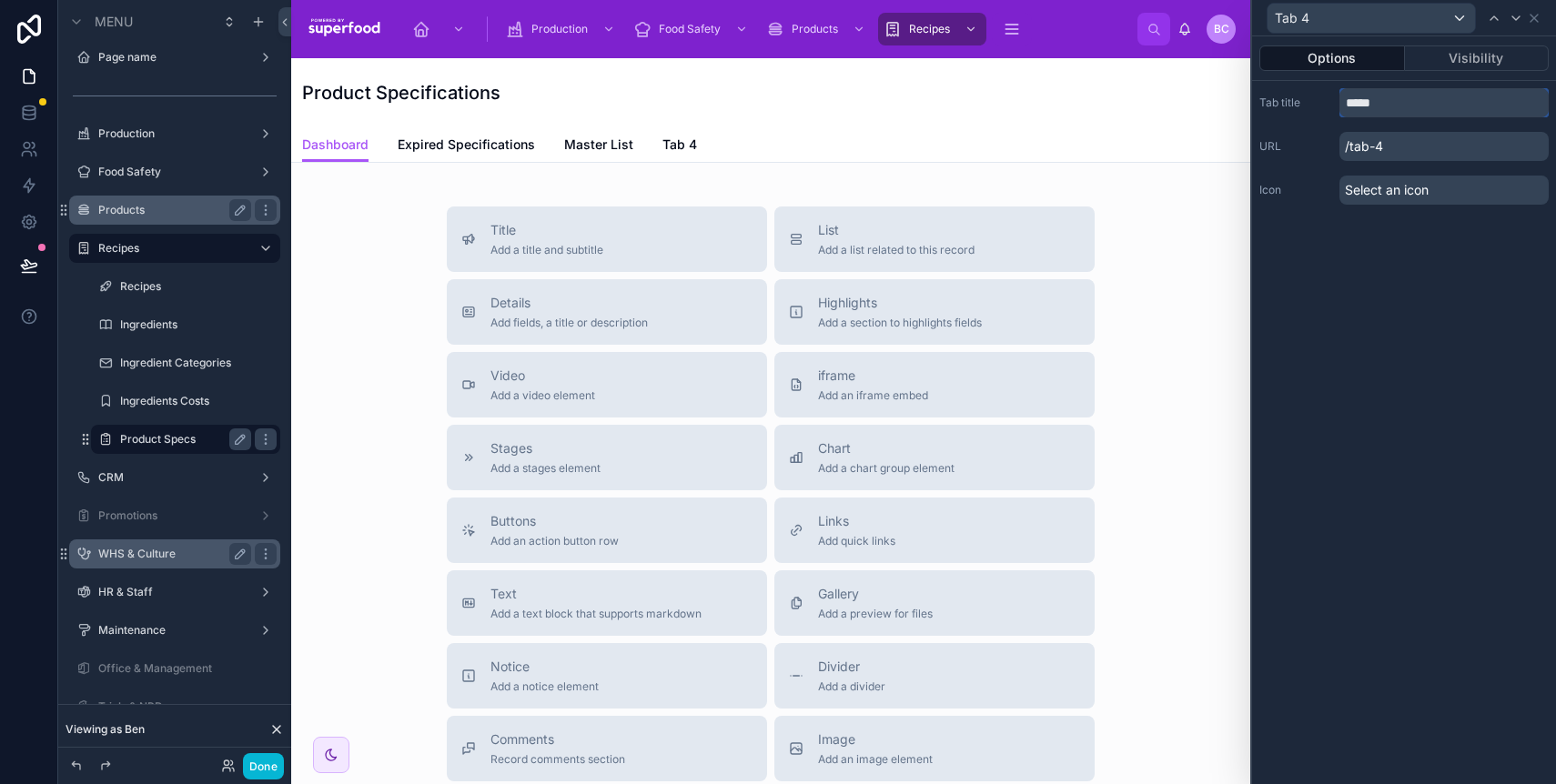
click at [1364, 112] on input "*****" at bounding box center [1444, 102] width 209 height 29
type input "********"
click at [697, 147] on span "Calendar" at bounding box center [690, 144] width 55 height 18
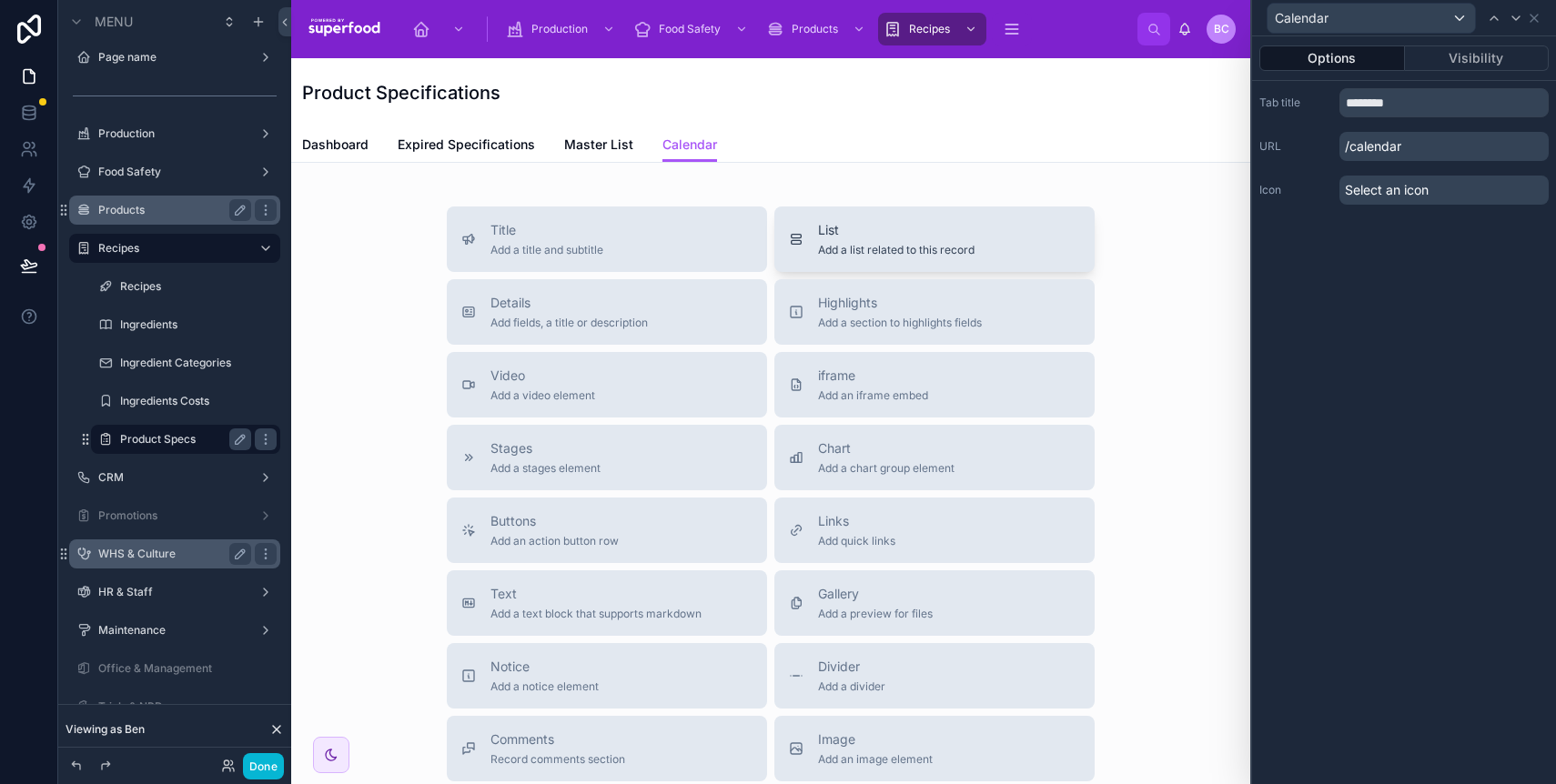
click at [881, 243] on span "Add a list related to this record" at bounding box center [897, 250] width 157 height 14
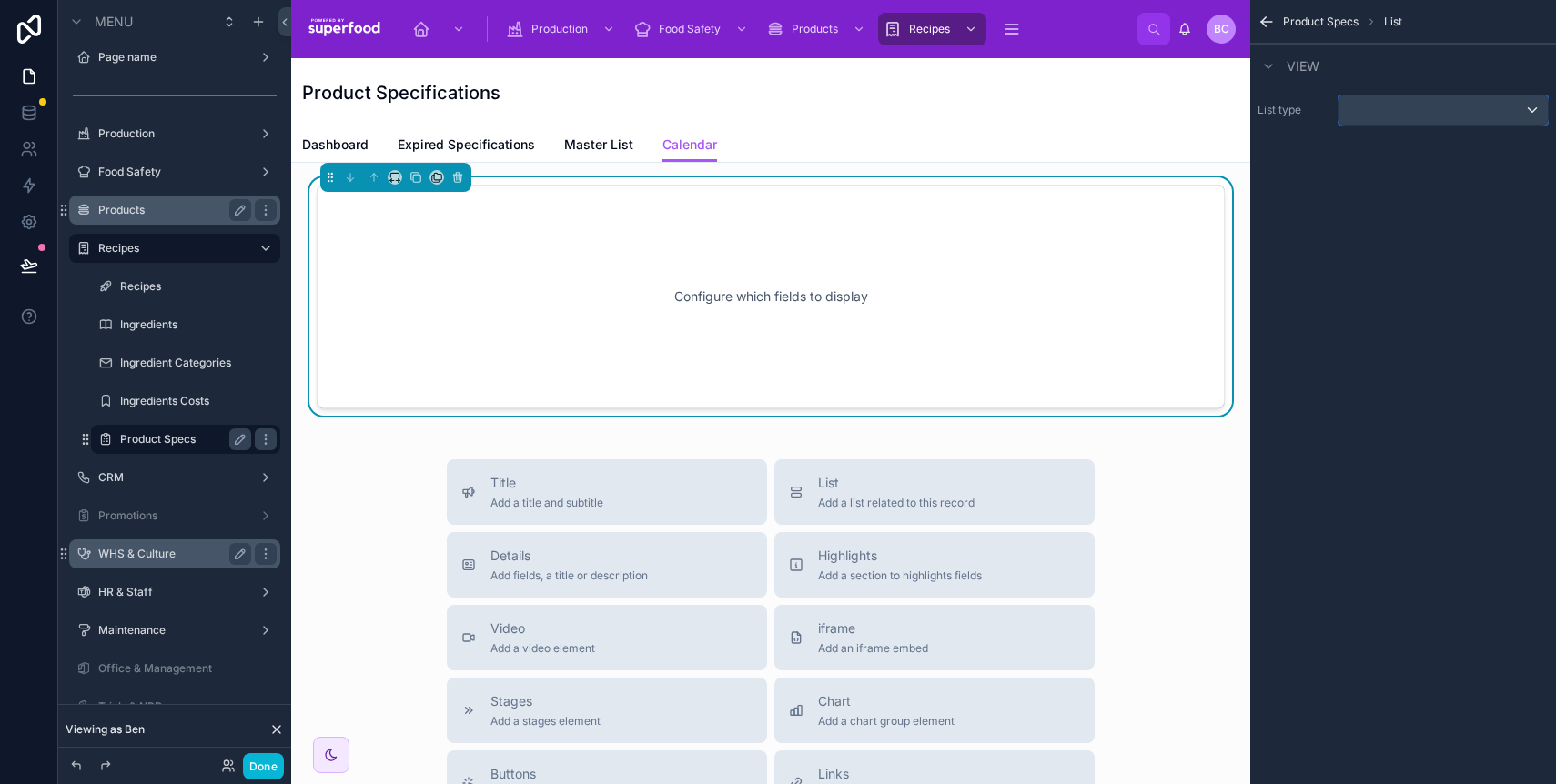
click at [1370, 106] on div "scrollable content" at bounding box center [1443, 110] width 209 height 29
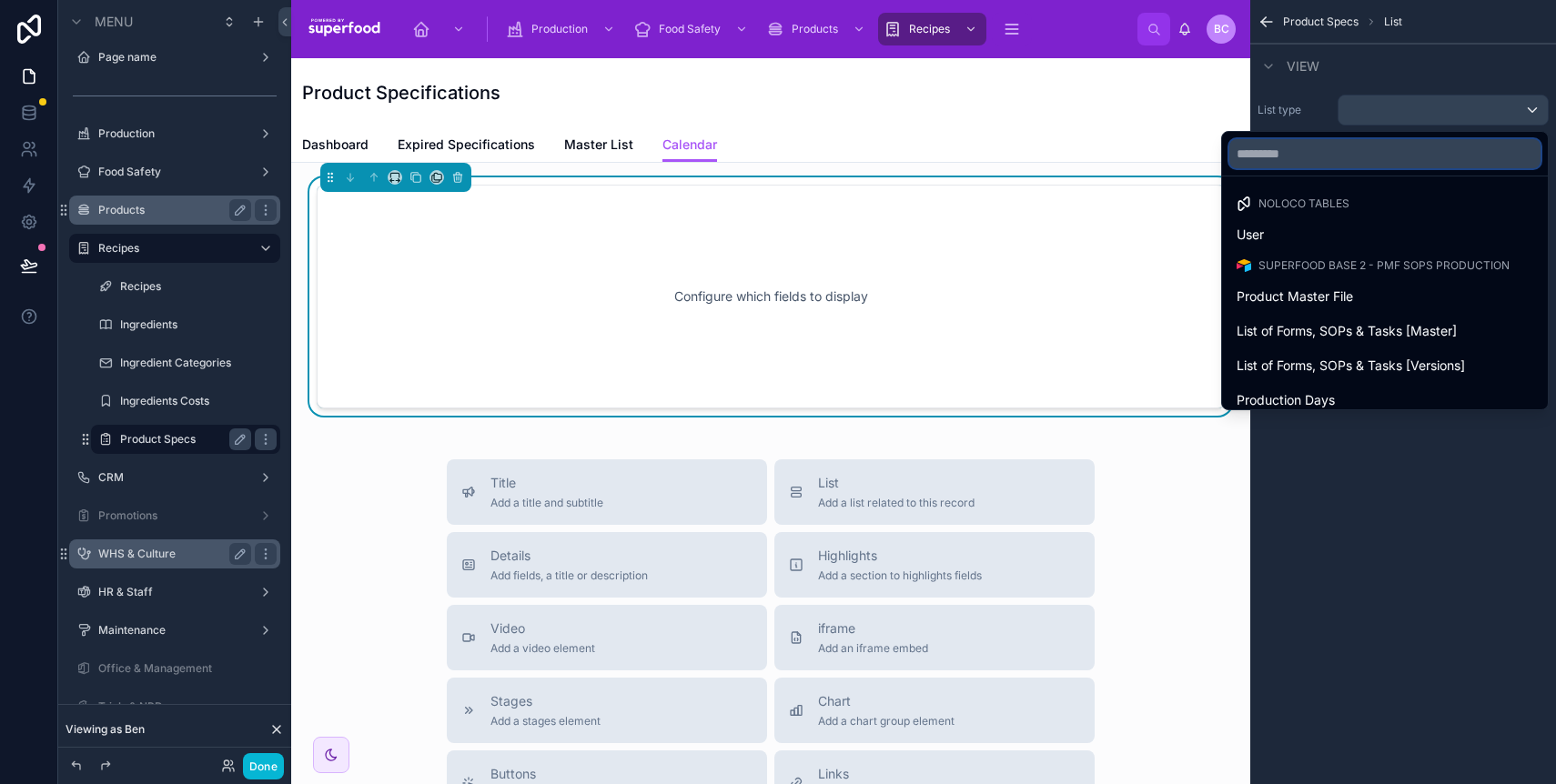
click at [1358, 162] on input "text" at bounding box center [1385, 154] width 311 height 29
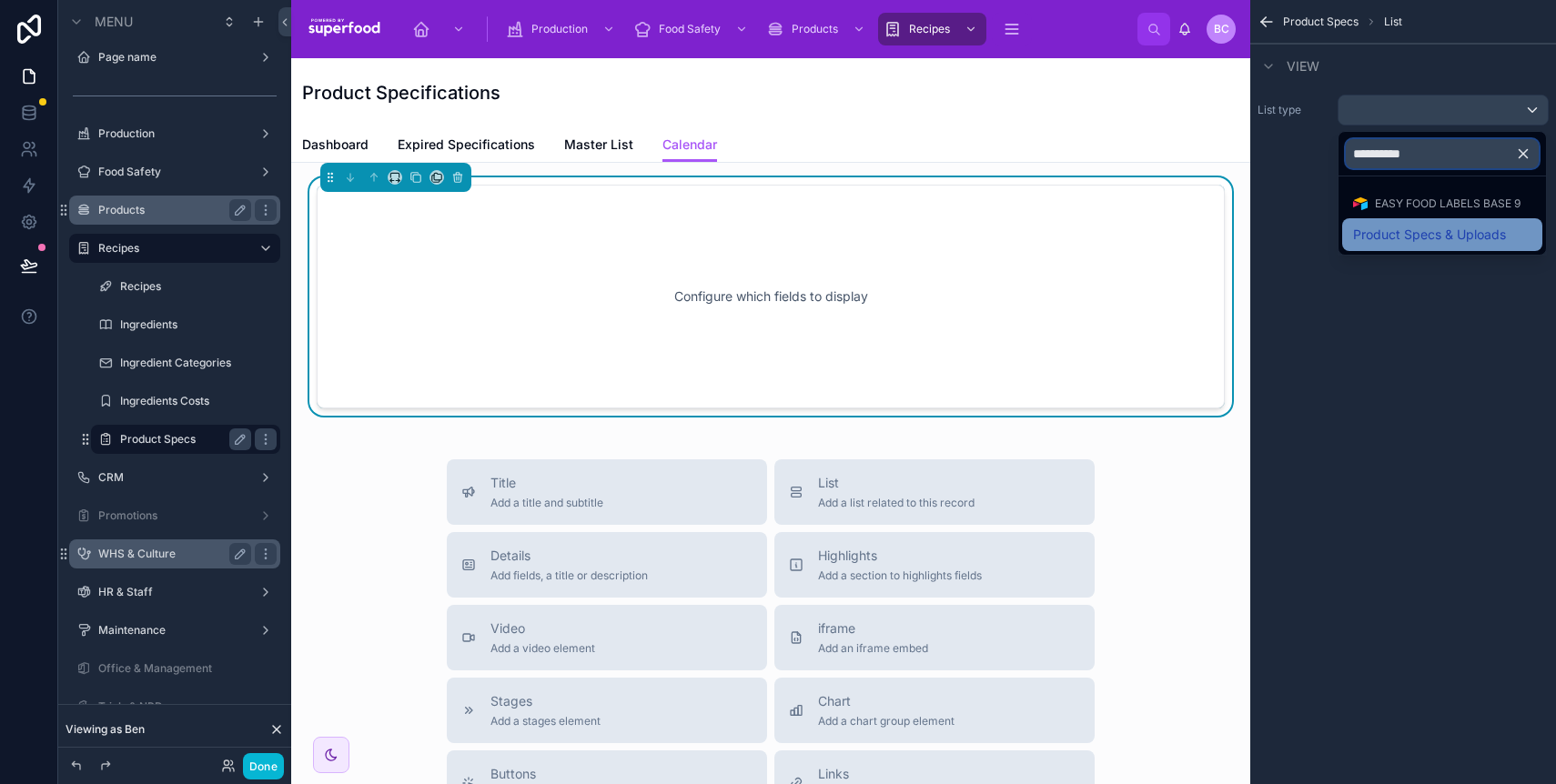
type input "**********"
click at [1388, 235] on span "Product Specs & Uploads" at bounding box center [1430, 234] width 153 height 22
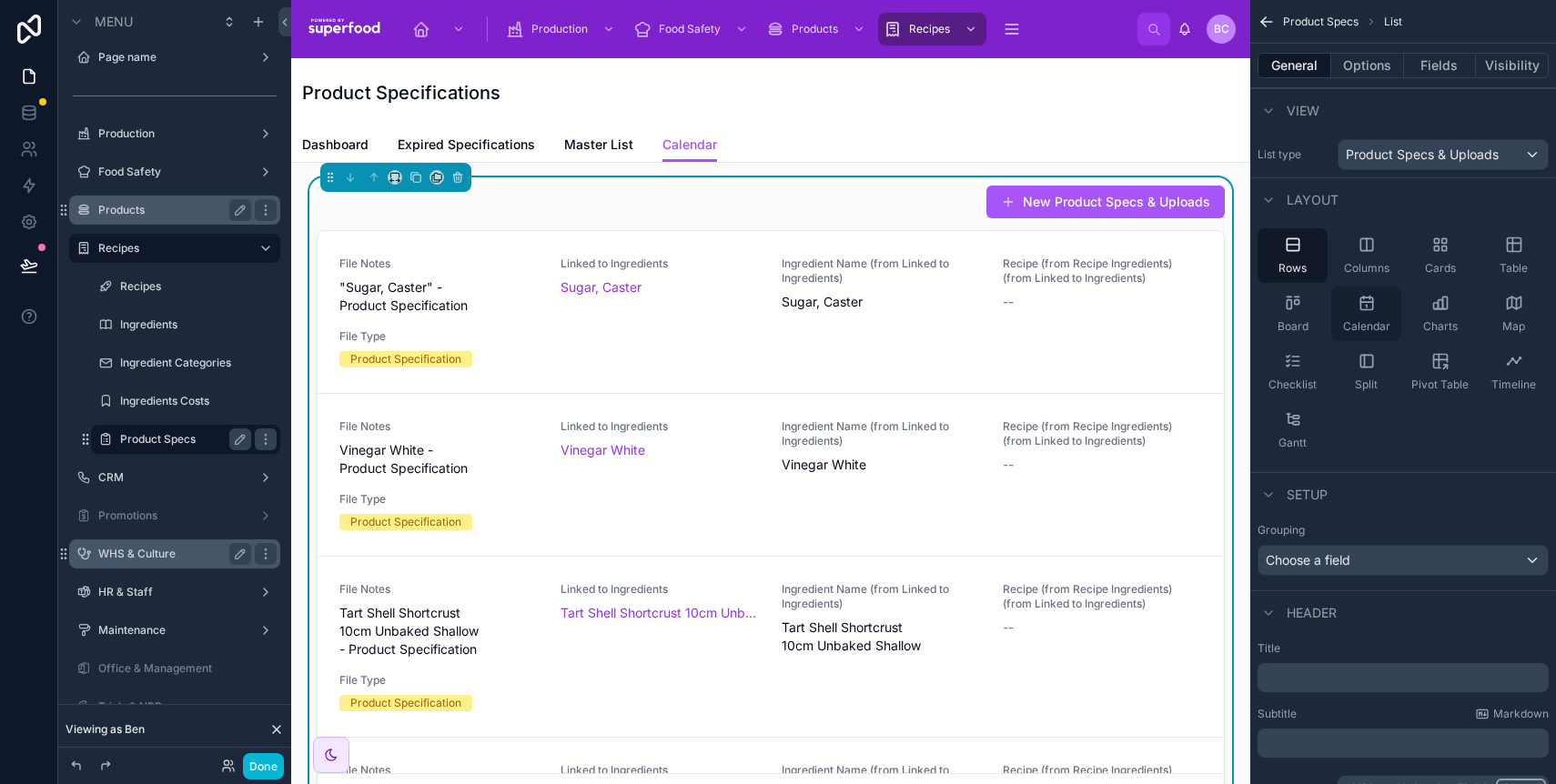
click at [1367, 305] on icon "scrollable content" at bounding box center [1367, 302] width 18 height 18
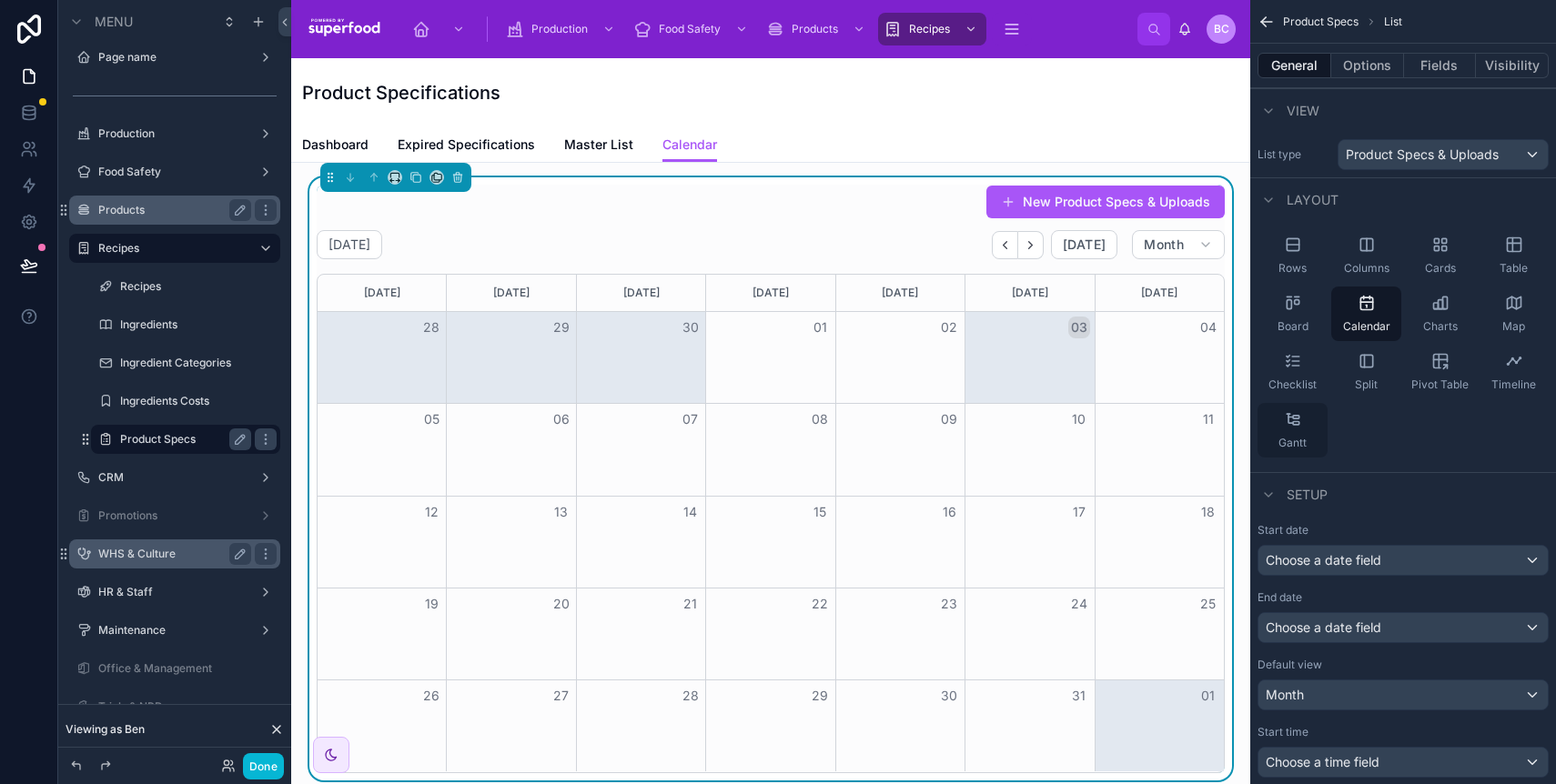
click at [1293, 417] on icon "scrollable content" at bounding box center [1296, 417] width 7 height 3
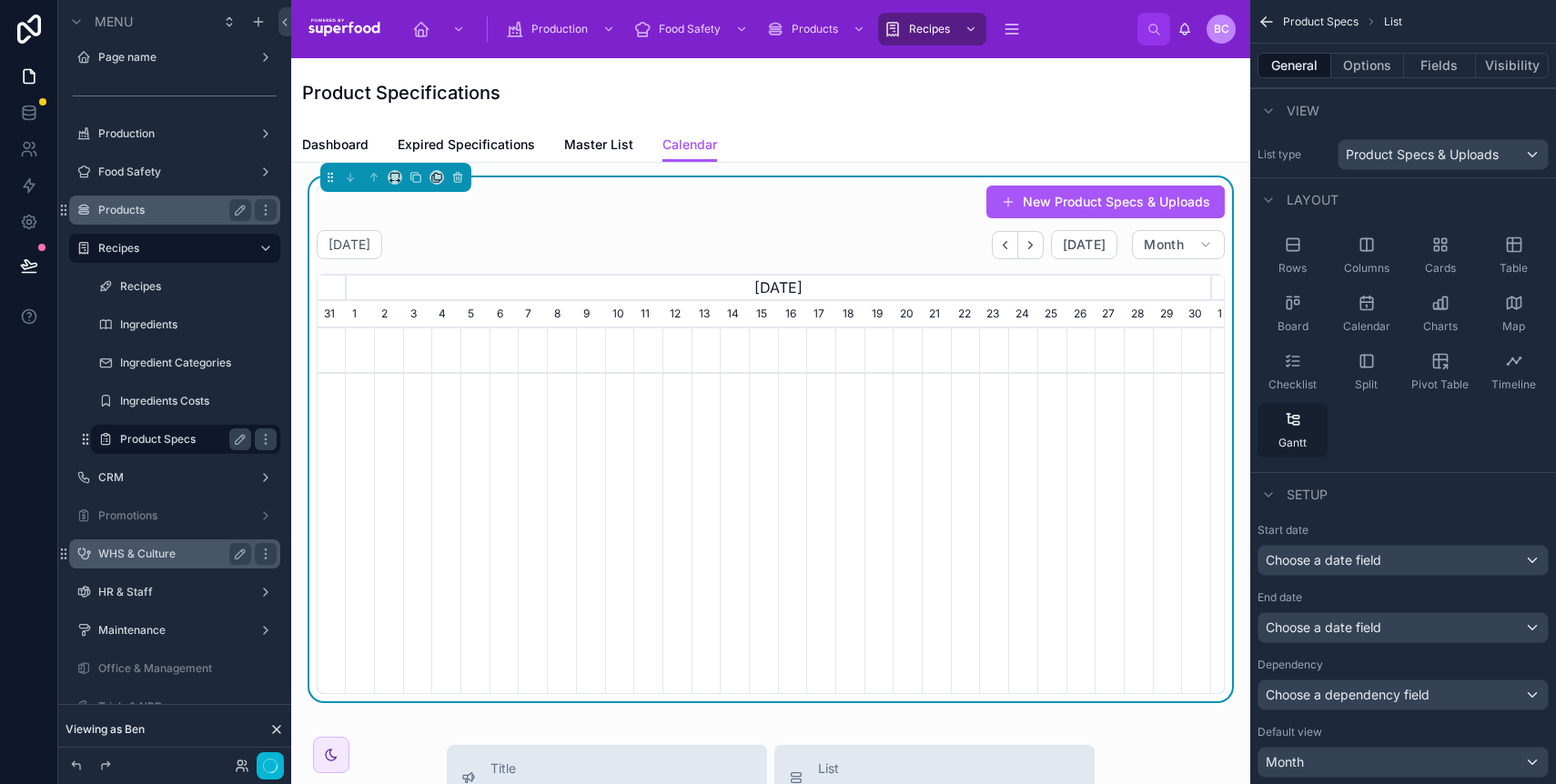
scroll to position [0, 893]
click at [1370, 557] on span "Choose a date field" at bounding box center [1324, 560] width 116 height 15
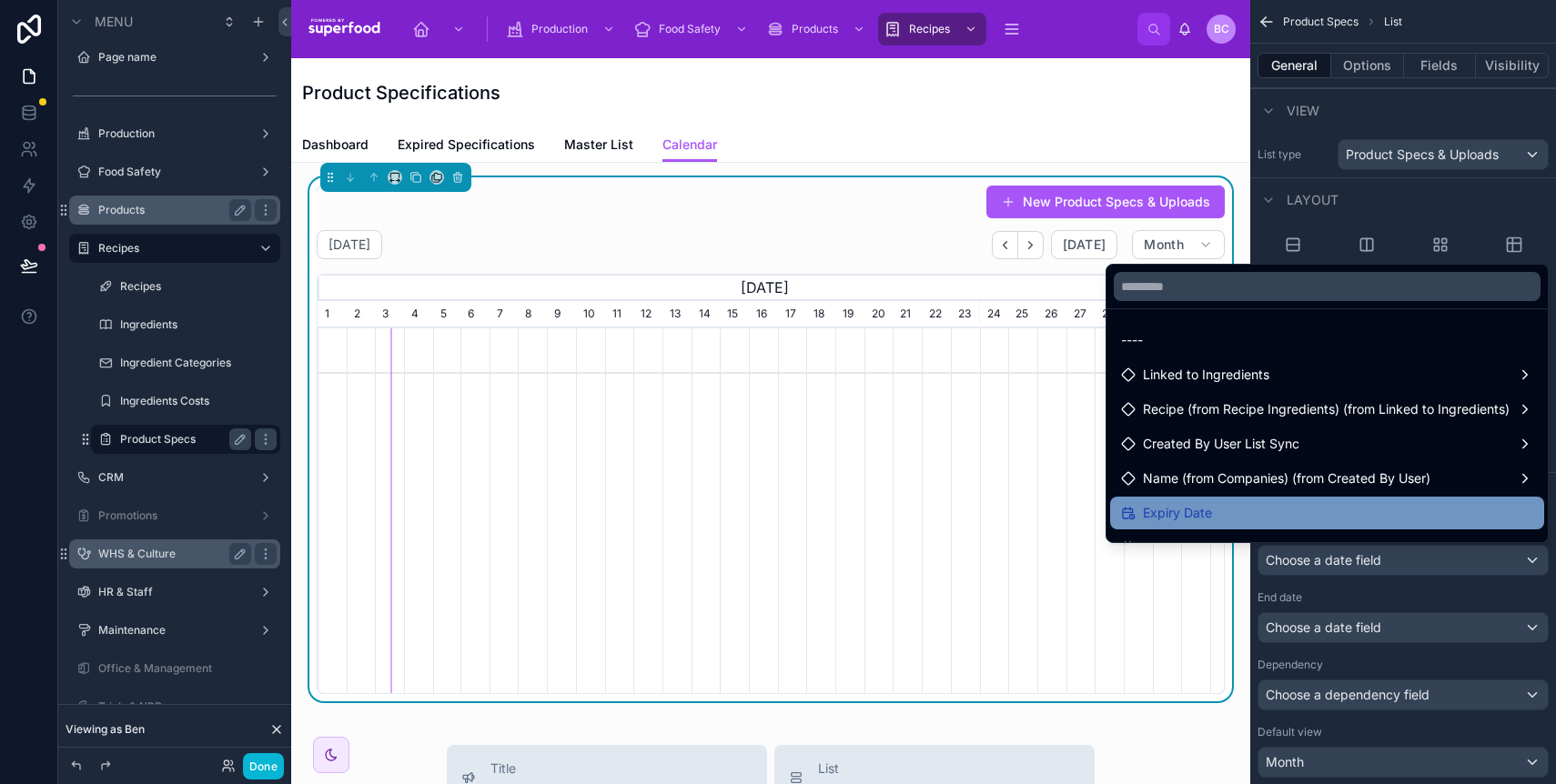
click at [1219, 513] on div "Expiry Date" at bounding box center [1326, 512] width 412 height 22
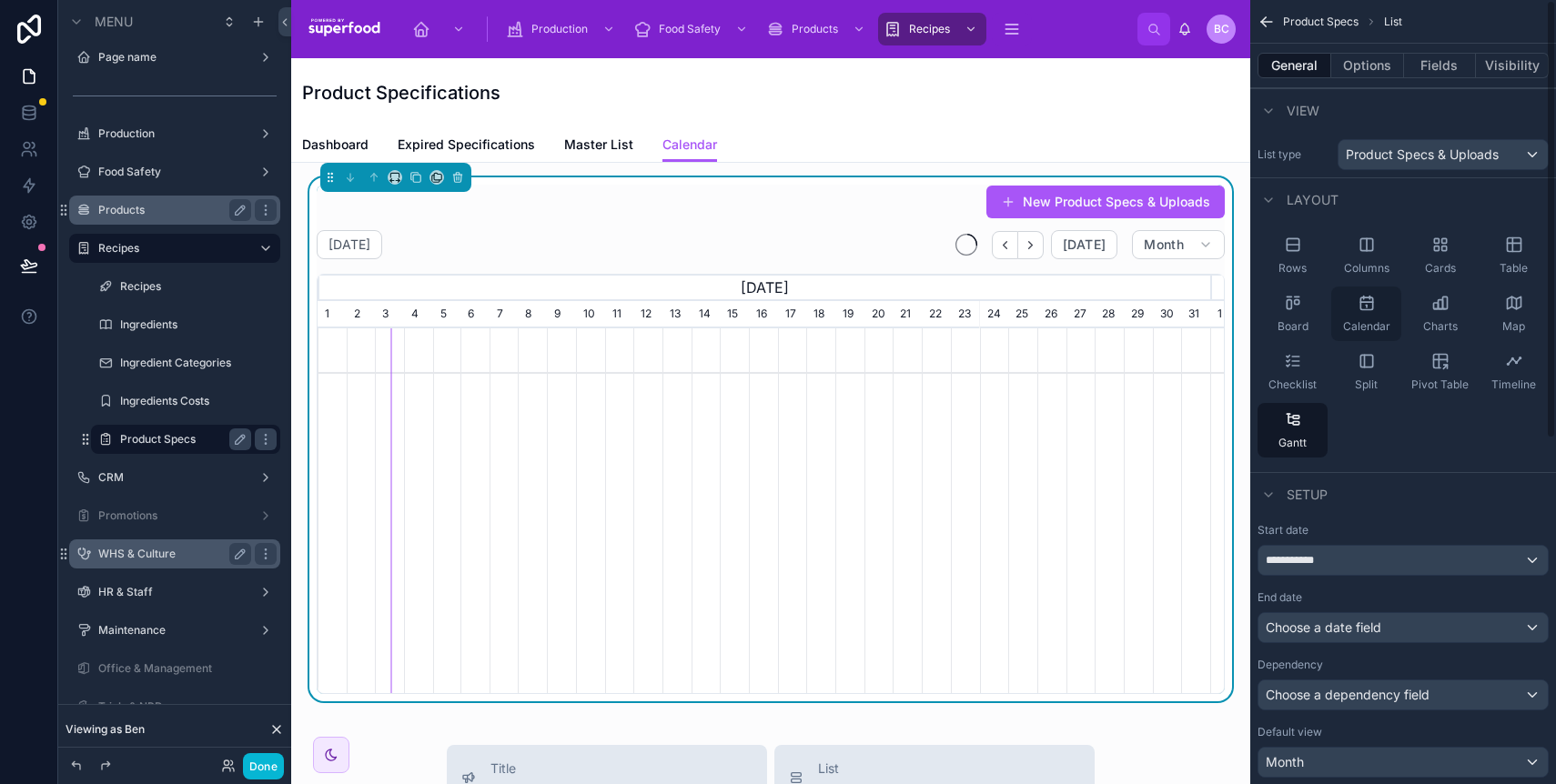
click at [1353, 308] on div "Calendar" at bounding box center [1366, 314] width 70 height 54
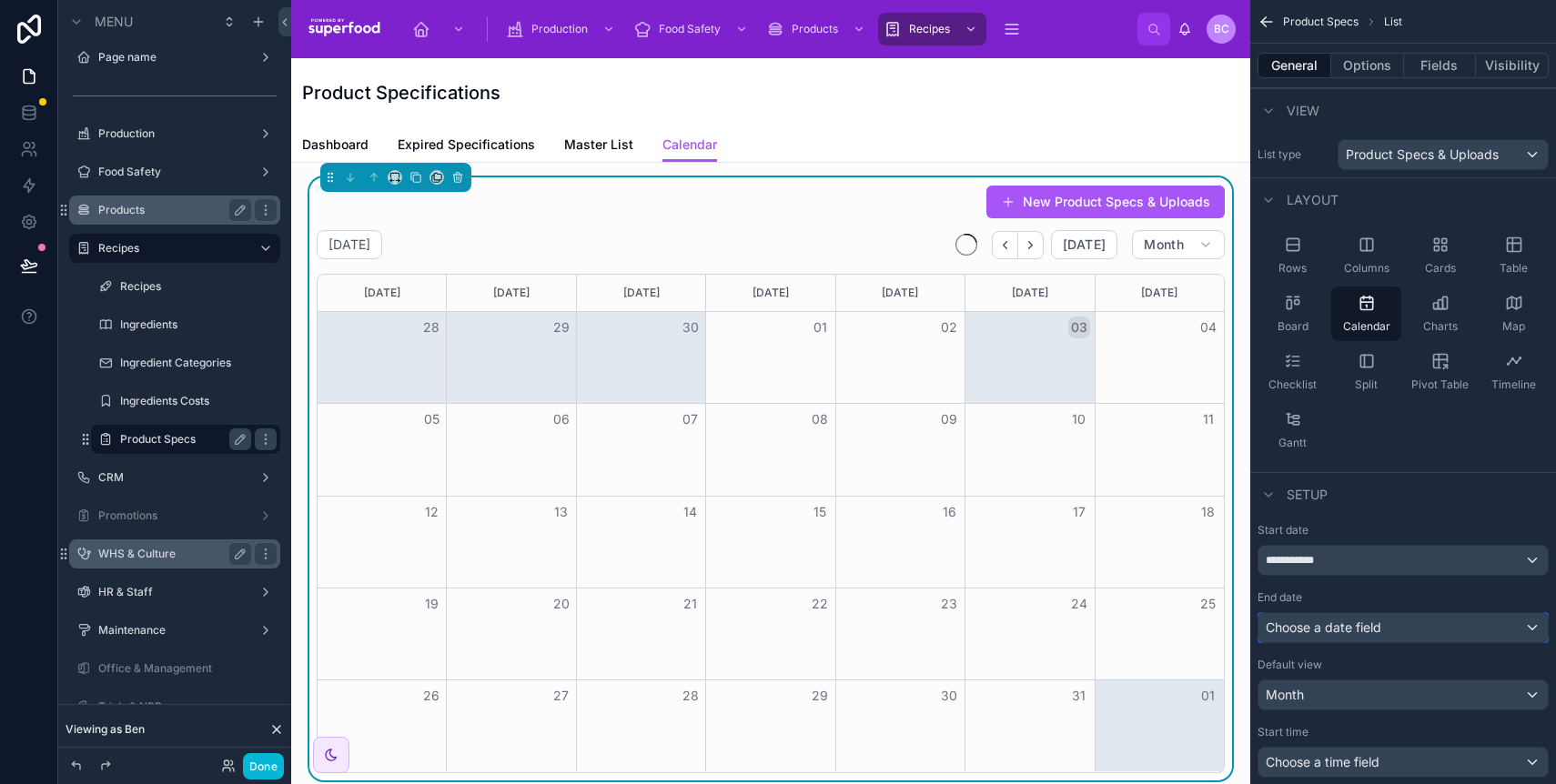
click at [1347, 625] on span "Choose a date field" at bounding box center [1324, 627] width 116 height 15
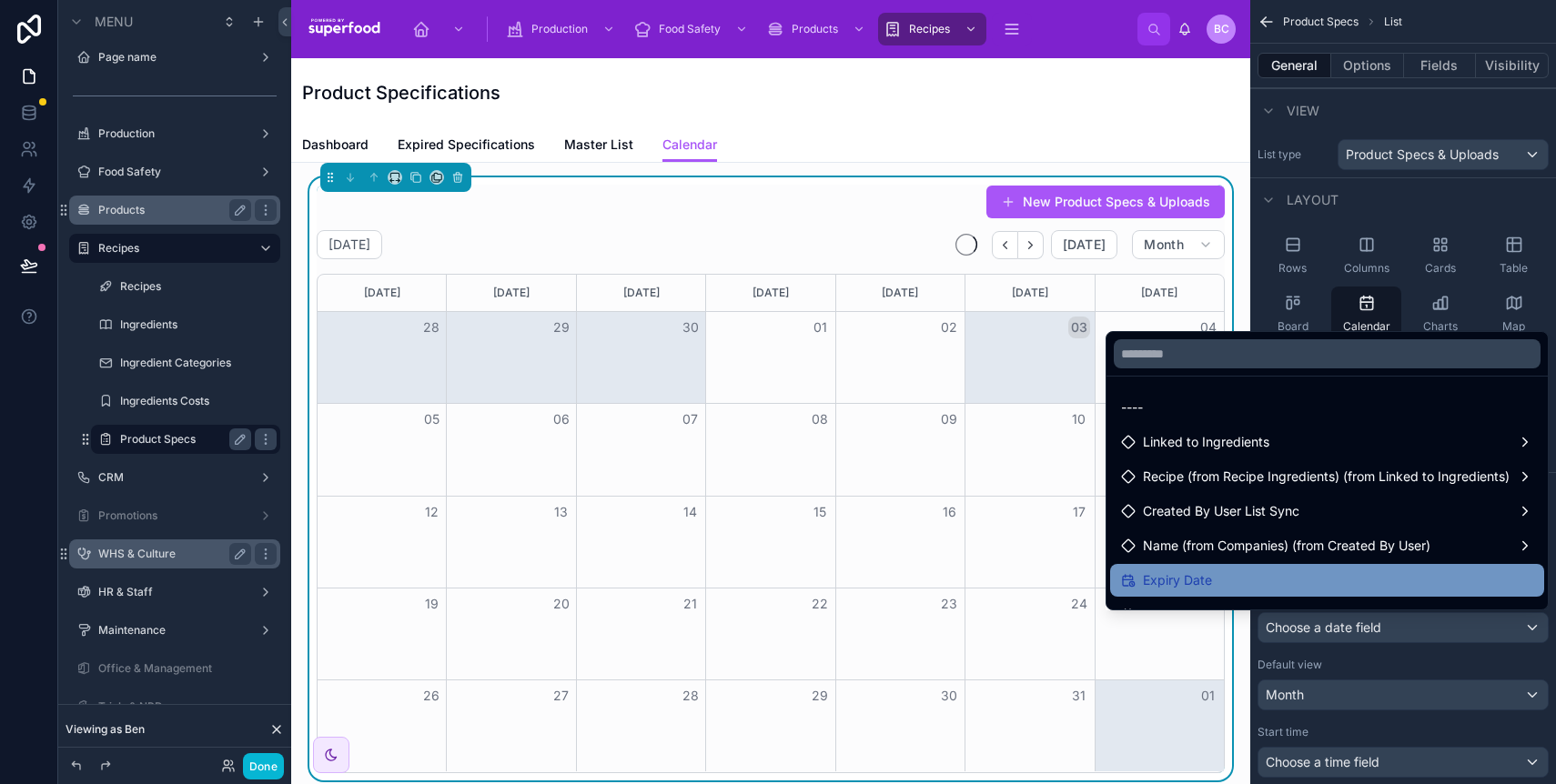
click at [1234, 570] on div "Expiry Date" at bounding box center [1326, 580] width 412 height 22
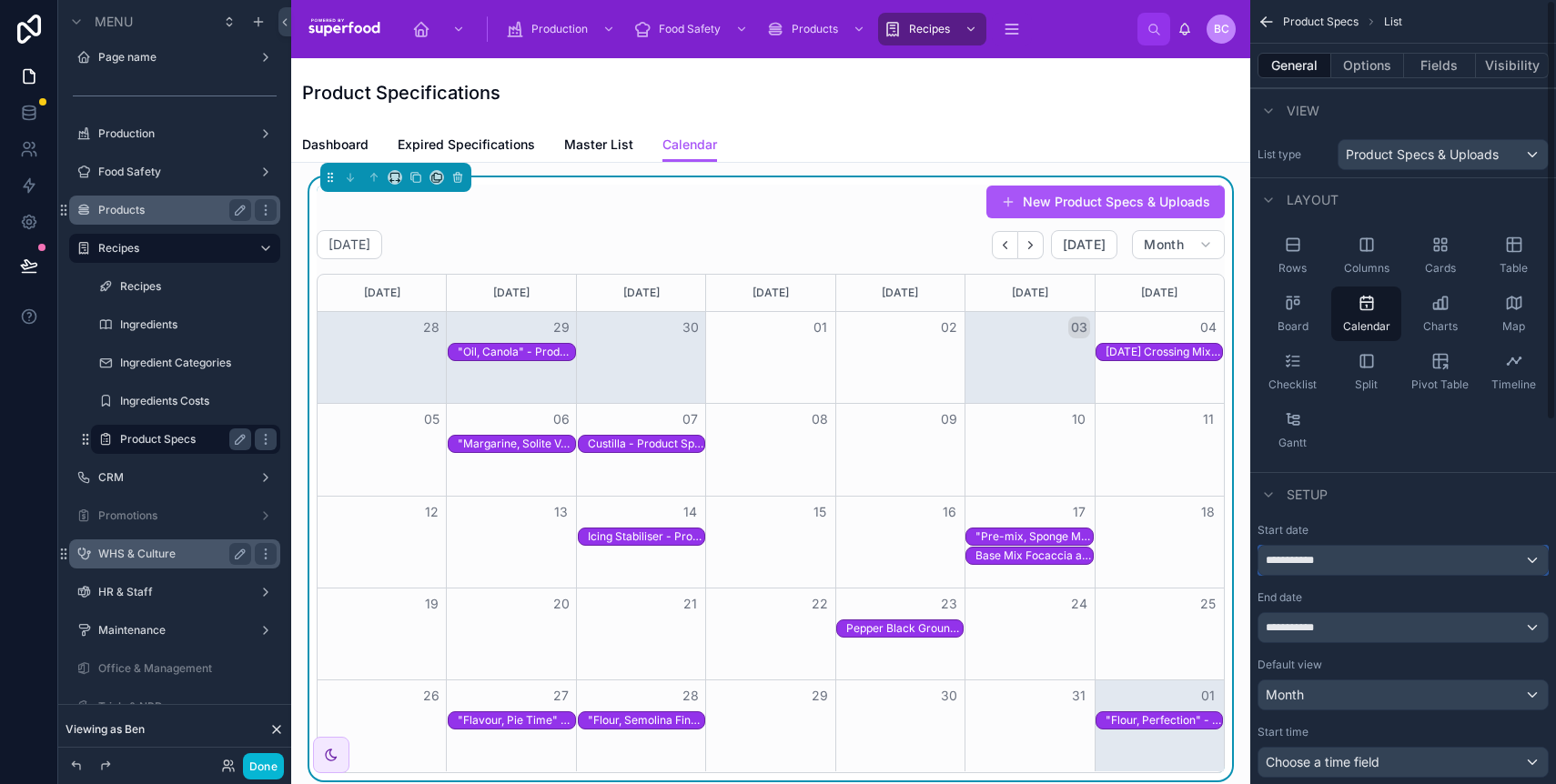
click at [1337, 562] on div "**********" at bounding box center [1403, 560] width 290 height 29
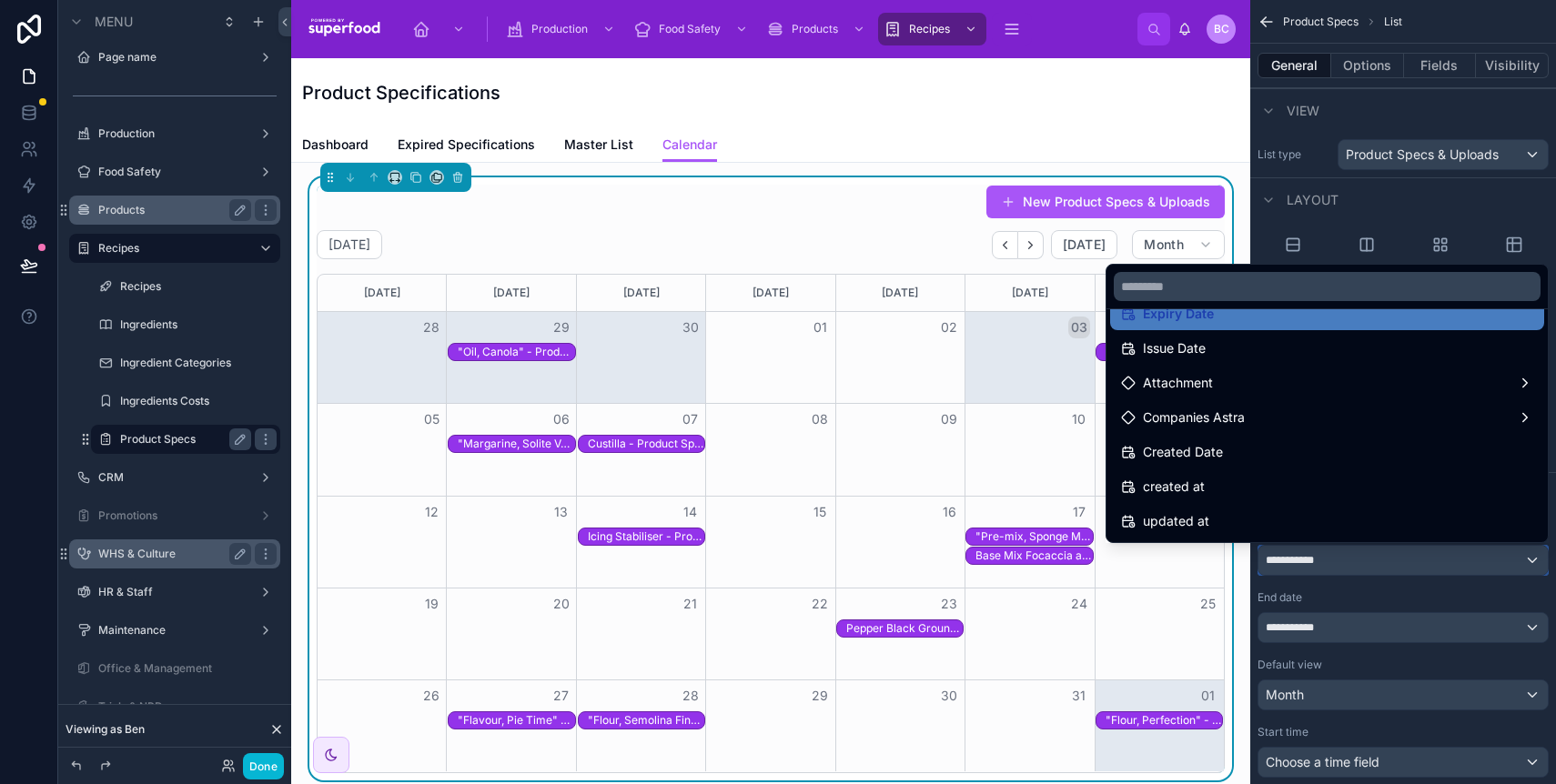
scroll to position [233, 0]
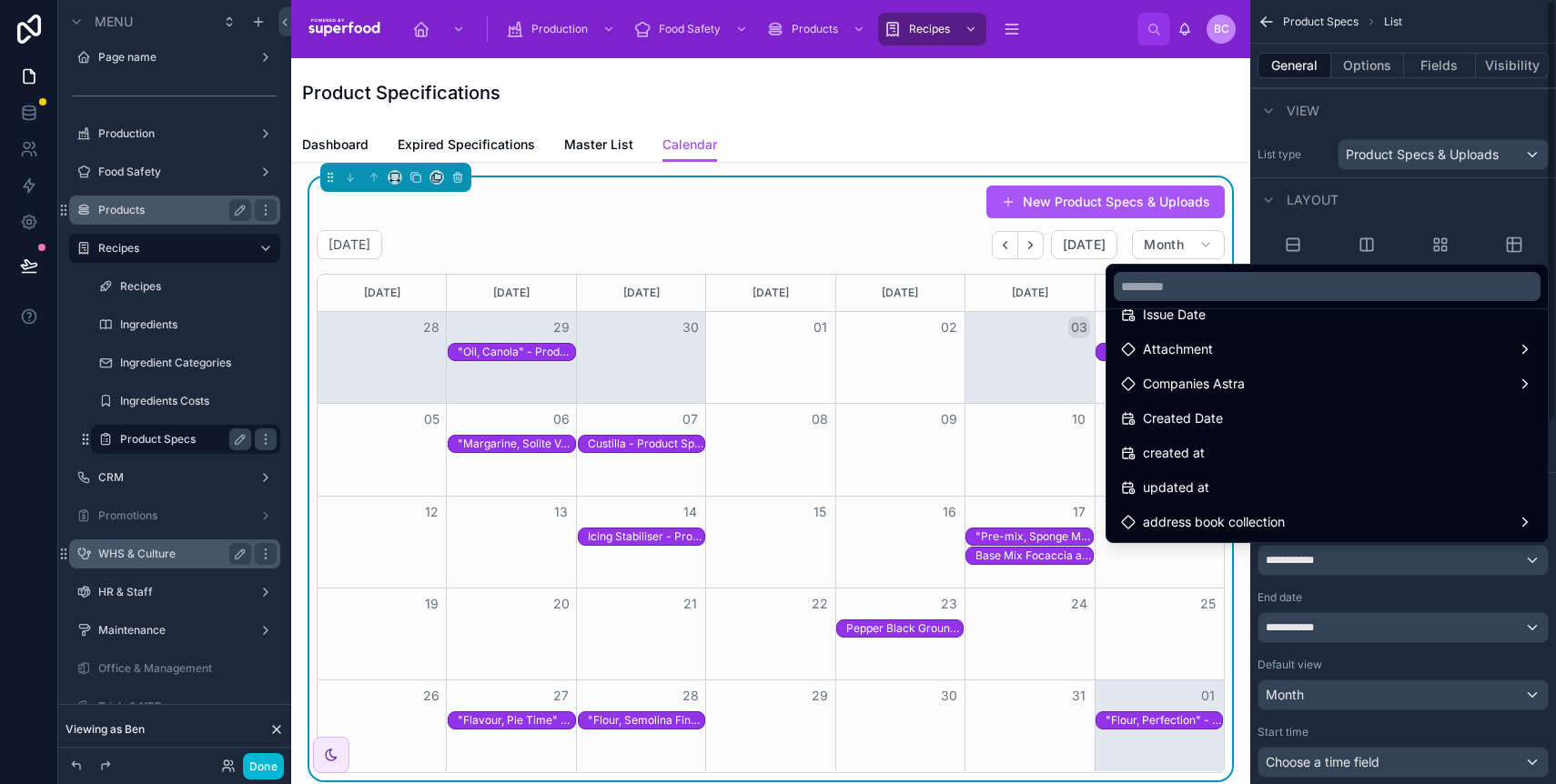
click at [1369, 210] on div "scrollable content" at bounding box center [778, 392] width 1556 height 784
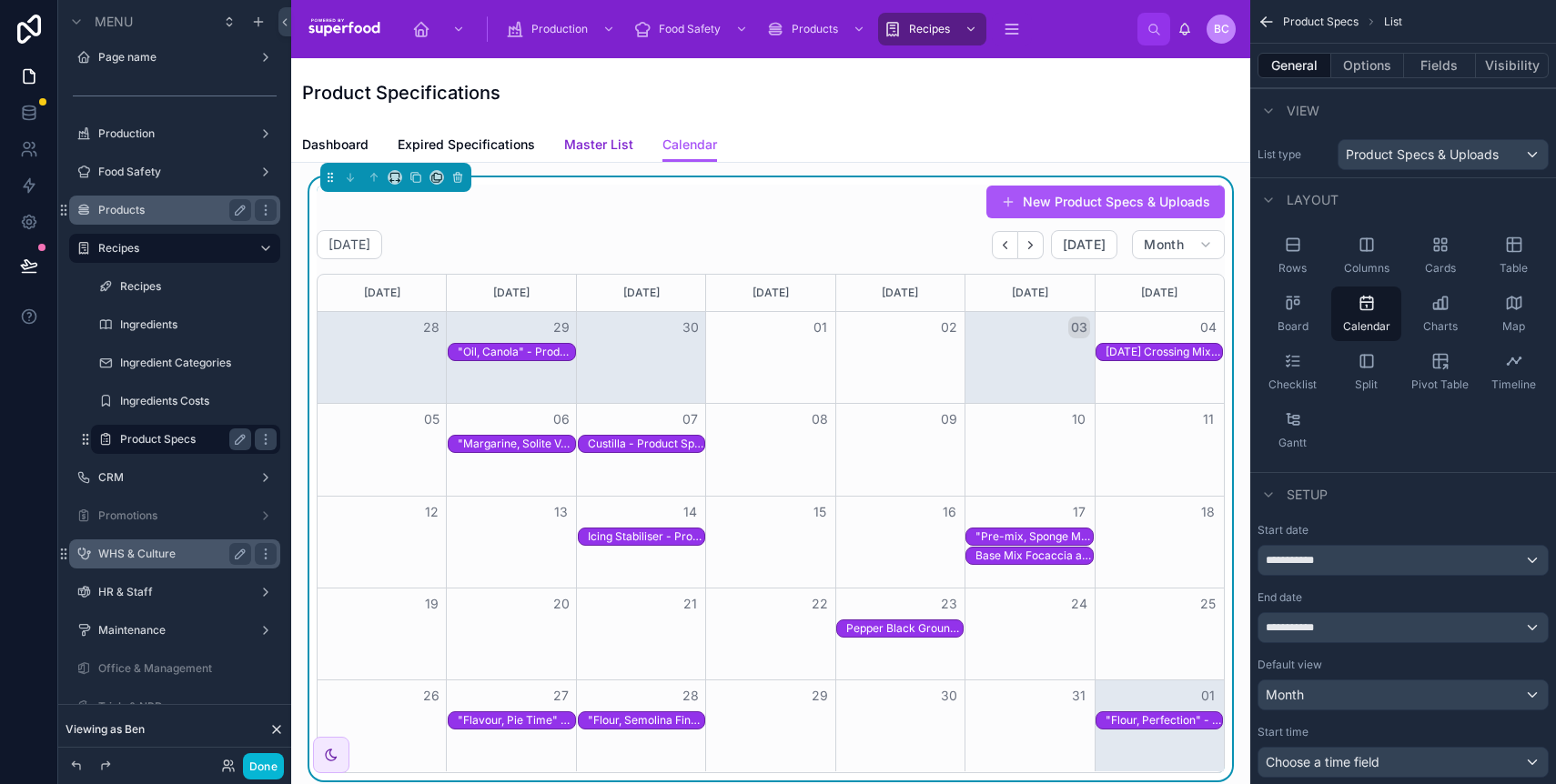
click at [590, 141] on span "Master List" at bounding box center [599, 144] width 69 height 18
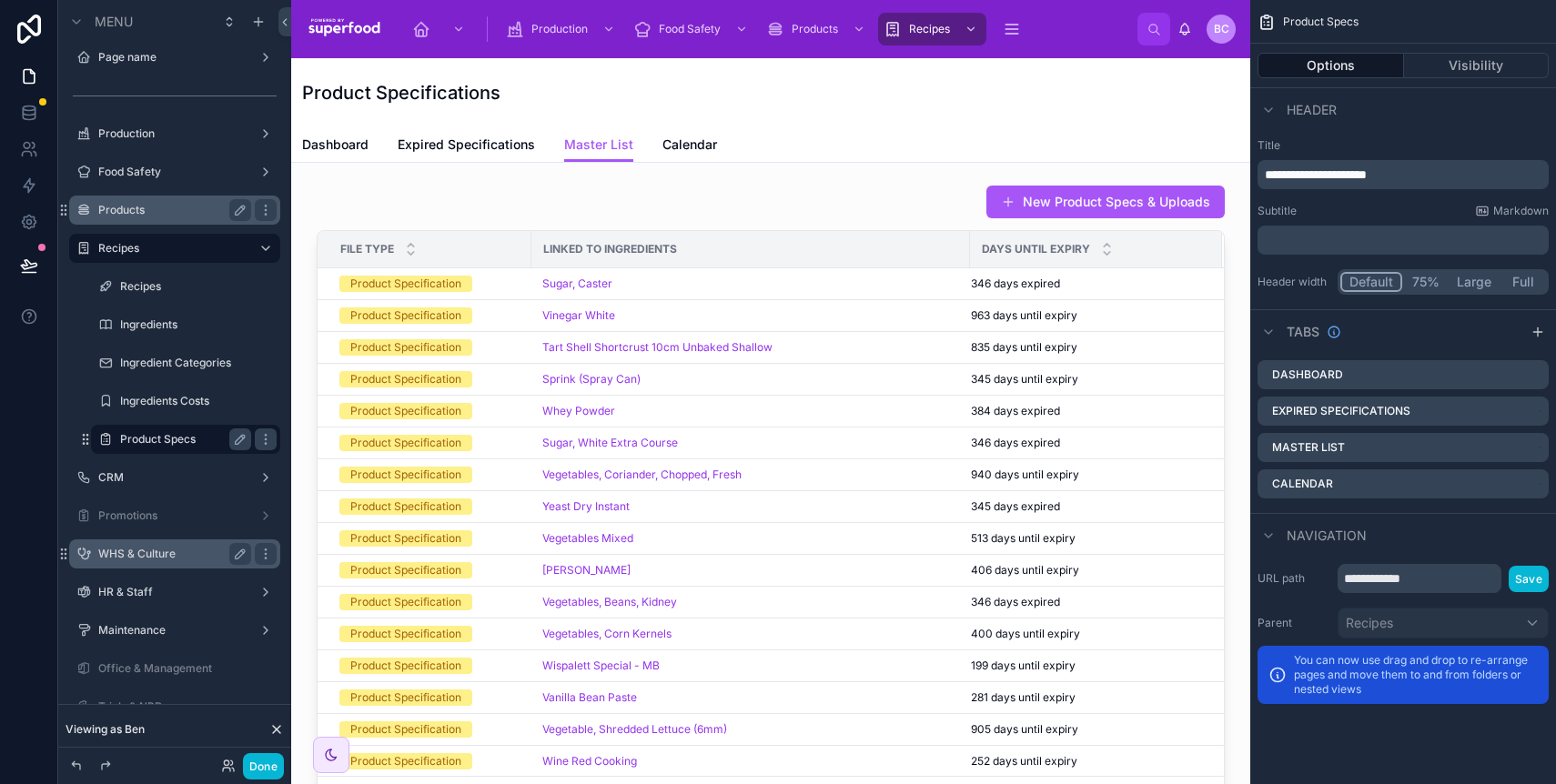
click at [656, 139] on div "Dashboard Expired Specifications Master List Calendar" at bounding box center [771, 144] width 937 height 34
click at [663, 142] on span "Calendar" at bounding box center [690, 144] width 55 height 18
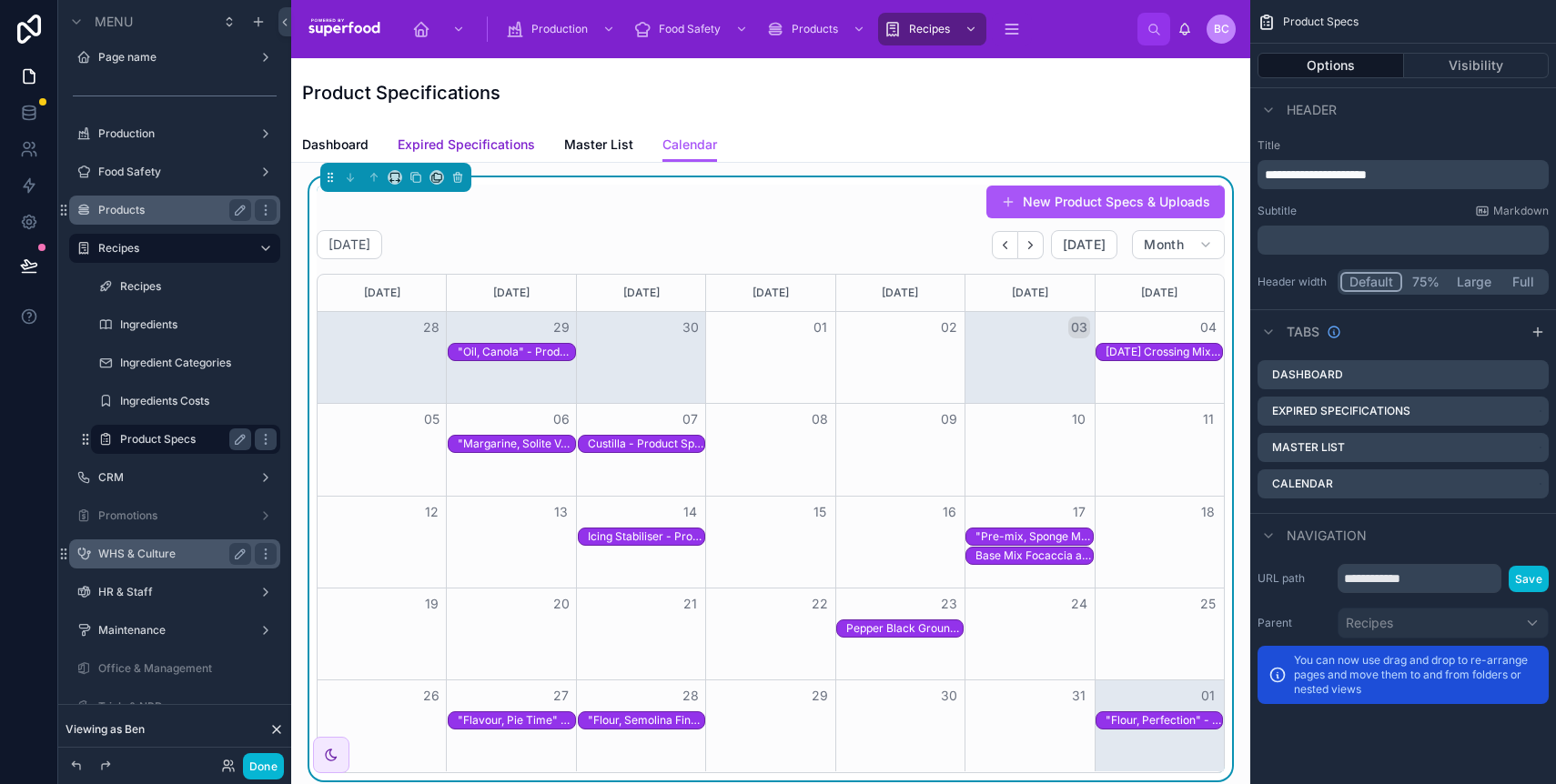
click at [509, 143] on span "Expired Specifications" at bounding box center [467, 144] width 138 height 18
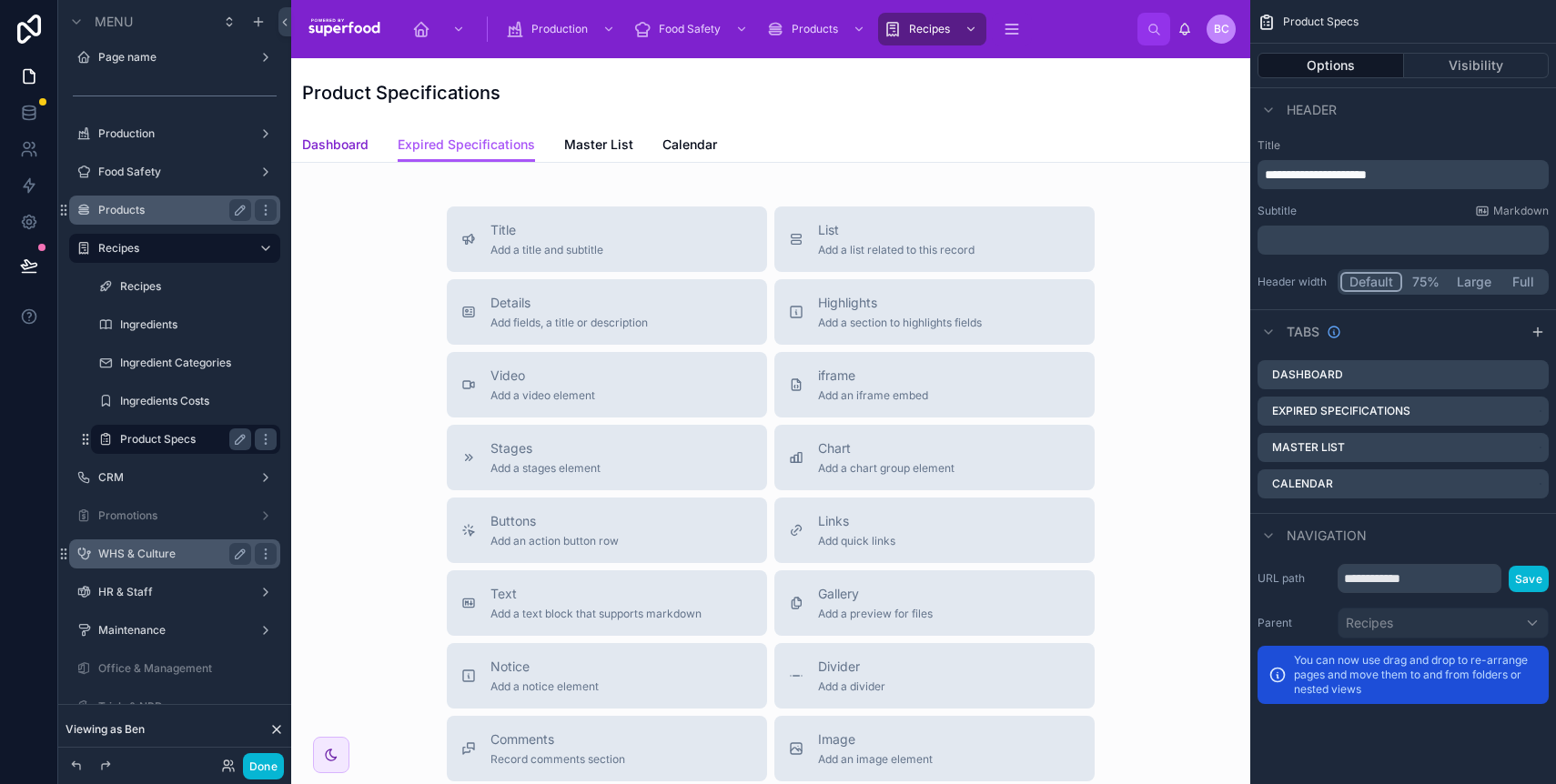
click at [315, 147] on span "Dashboard" at bounding box center [335, 144] width 66 height 18
click at [845, 300] on span "Highlights" at bounding box center [900, 302] width 164 height 18
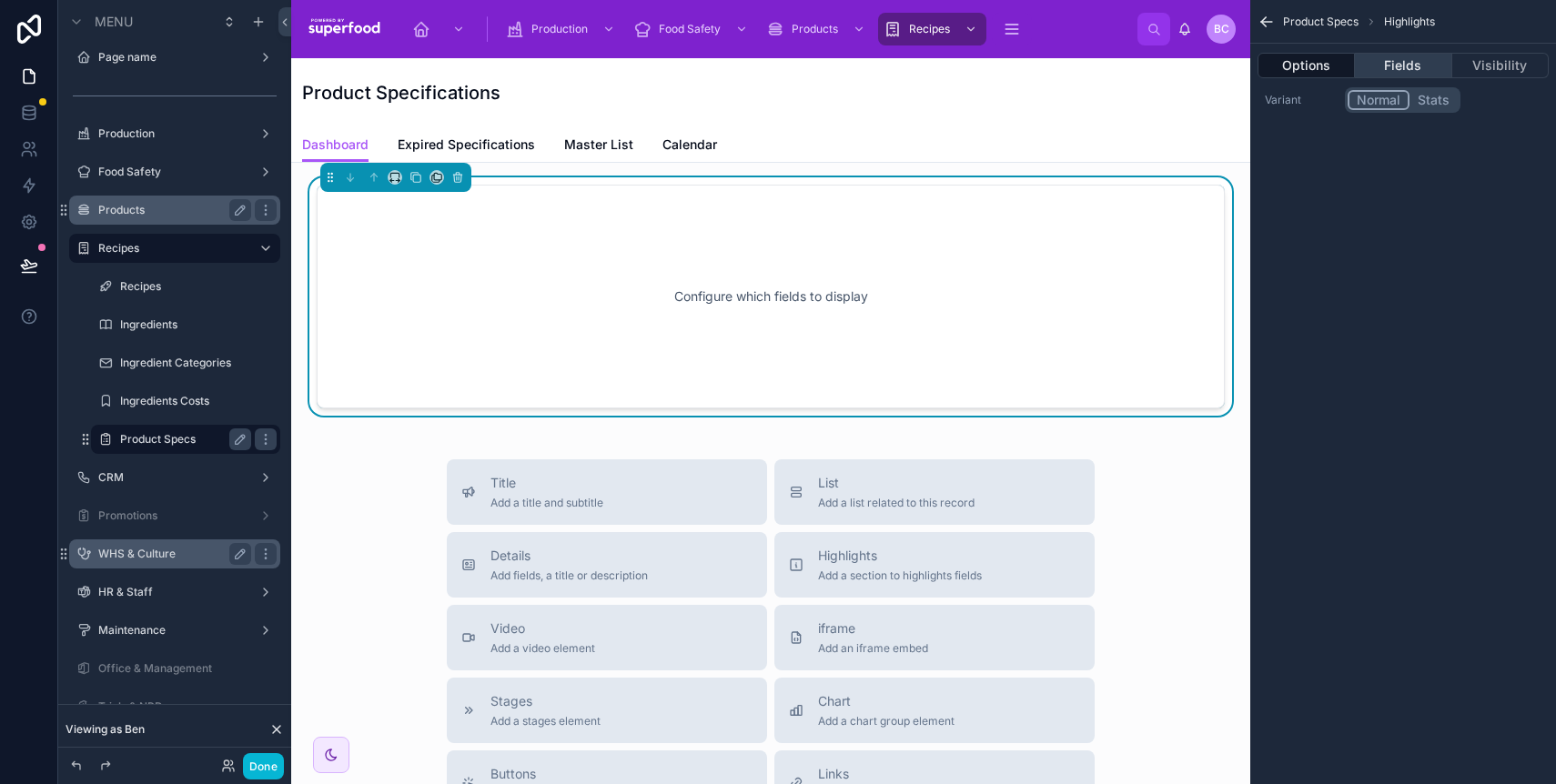
click at [1417, 57] on button "Fields" at bounding box center [1403, 65] width 97 height 26
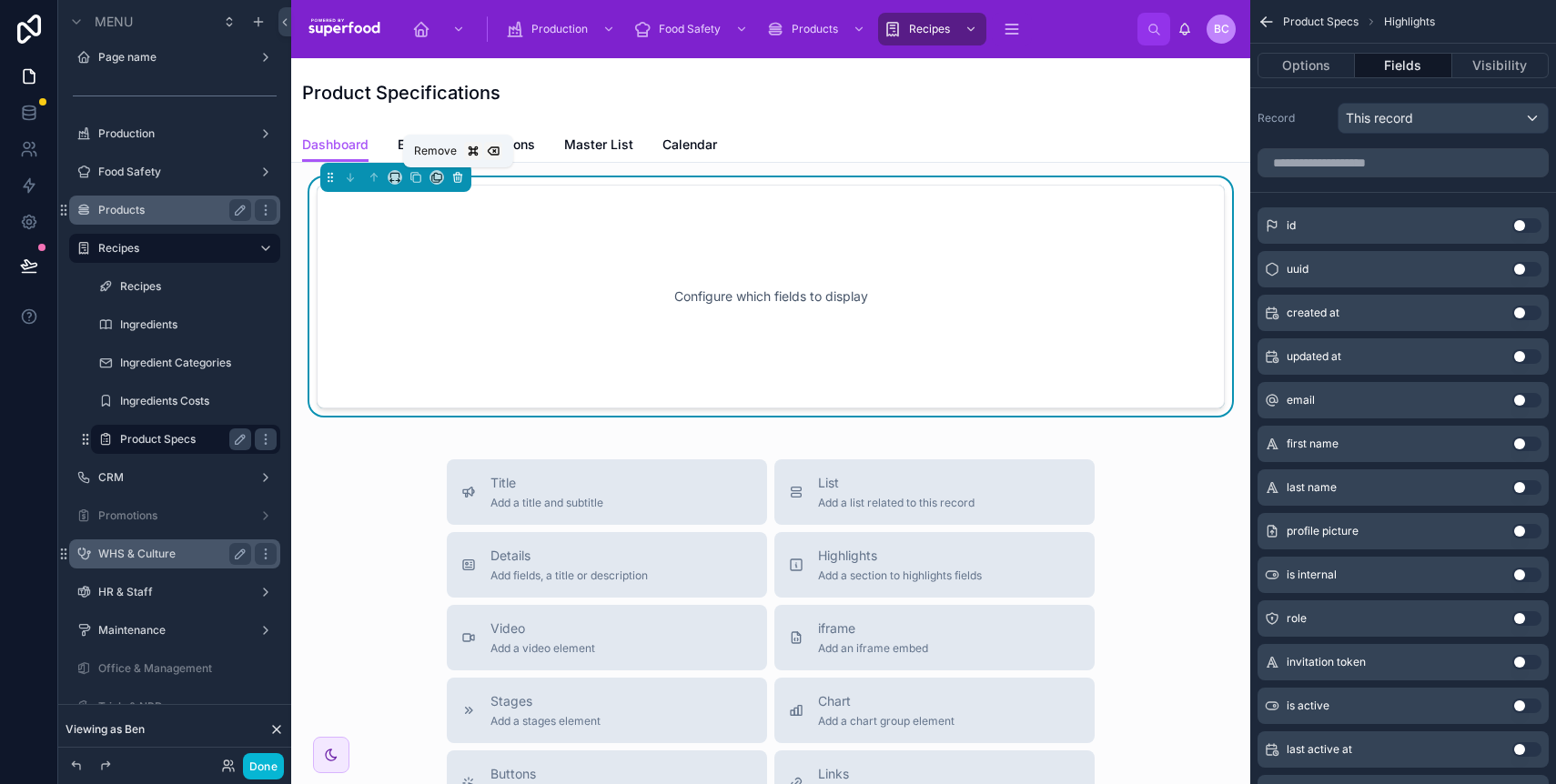
click at [450, 177] on button at bounding box center [457, 177] width 20 height 20
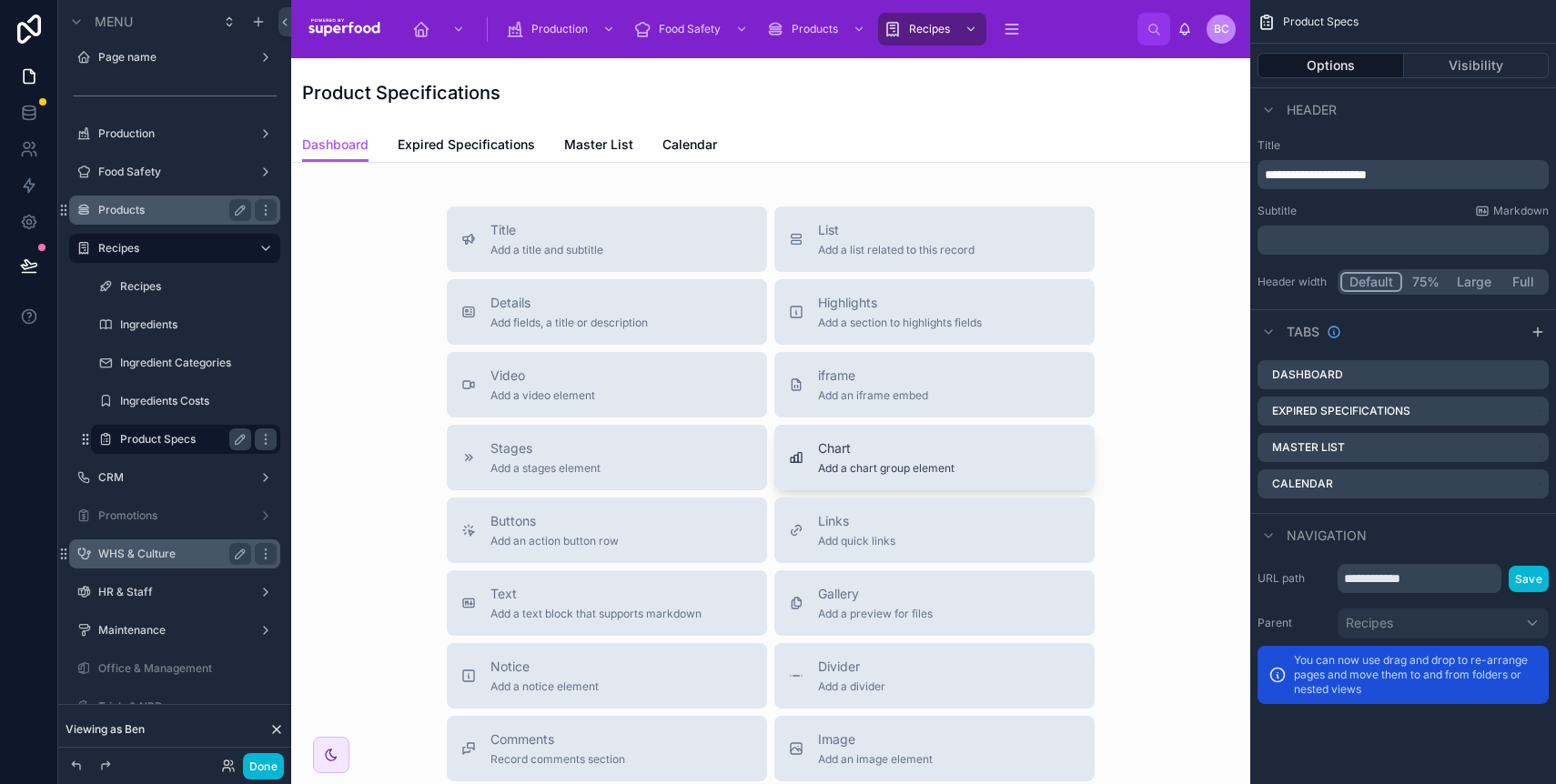
click at [879, 465] on span "Add a chart group element" at bounding box center [887, 468] width 137 height 14
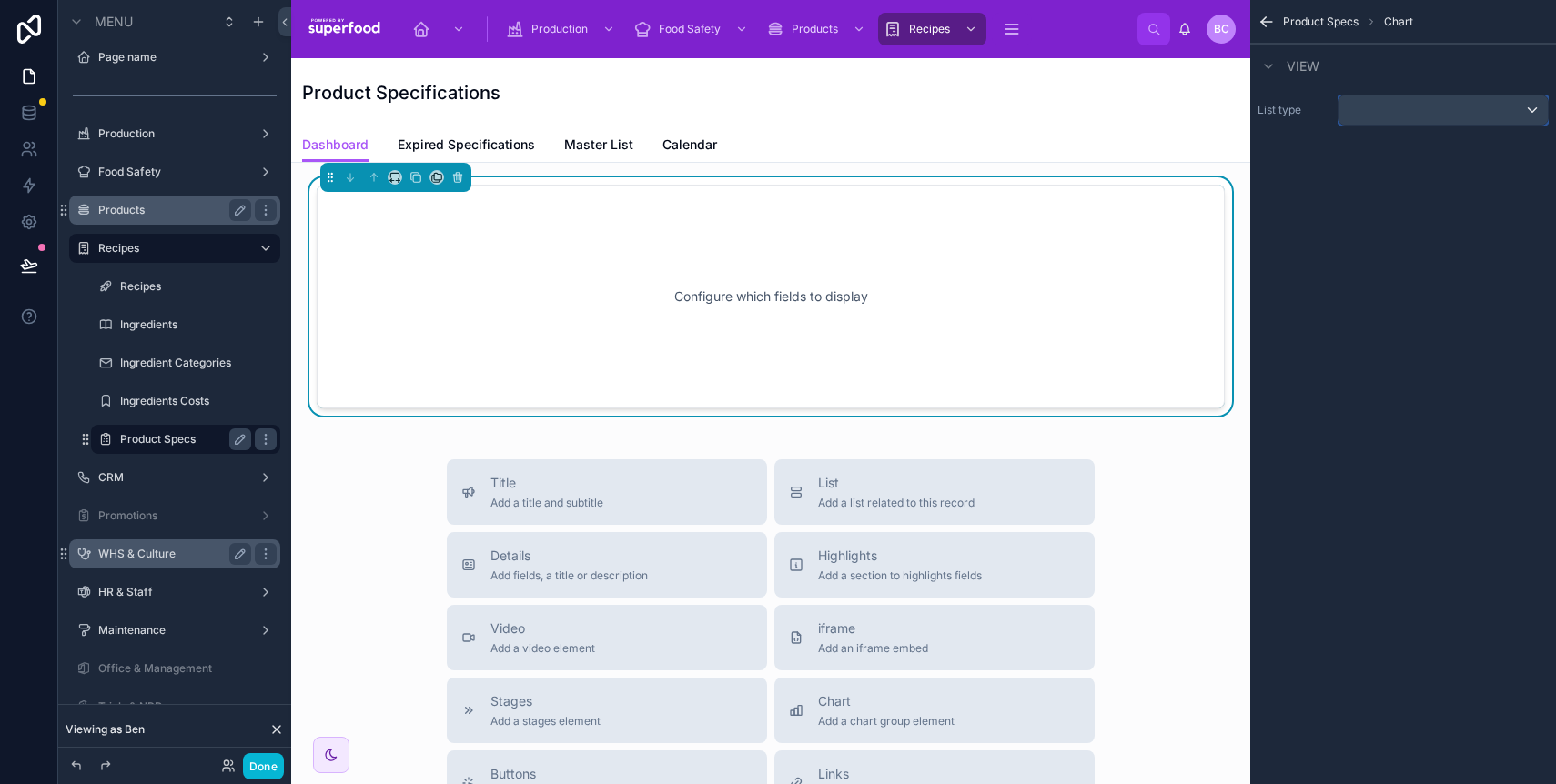
click at [1442, 107] on div "scrollable content" at bounding box center [1443, 110] width 209 height 29
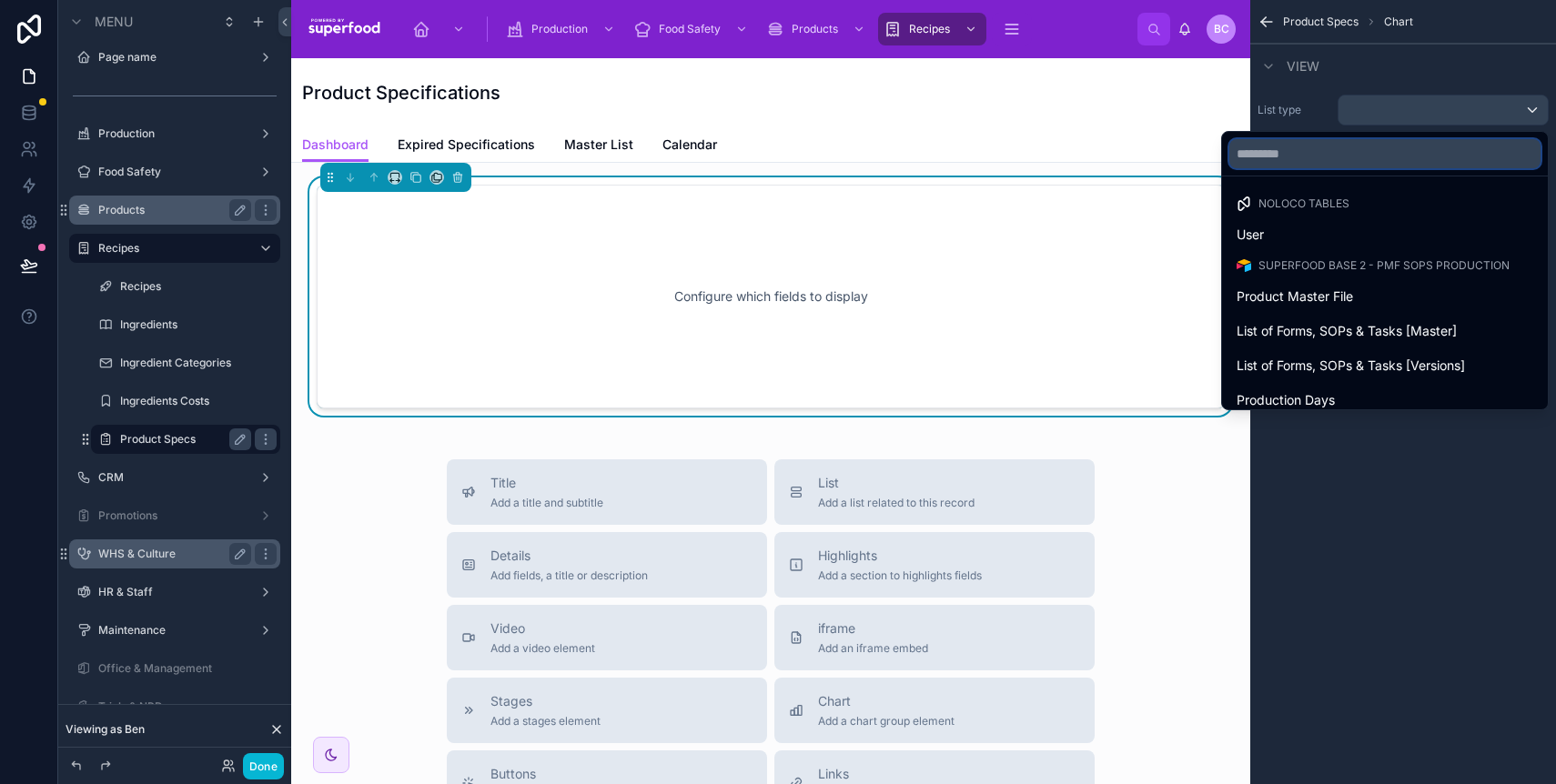
click at [1315, 154] on input "text" at bounding box center [1385, 154] width 311 height 29
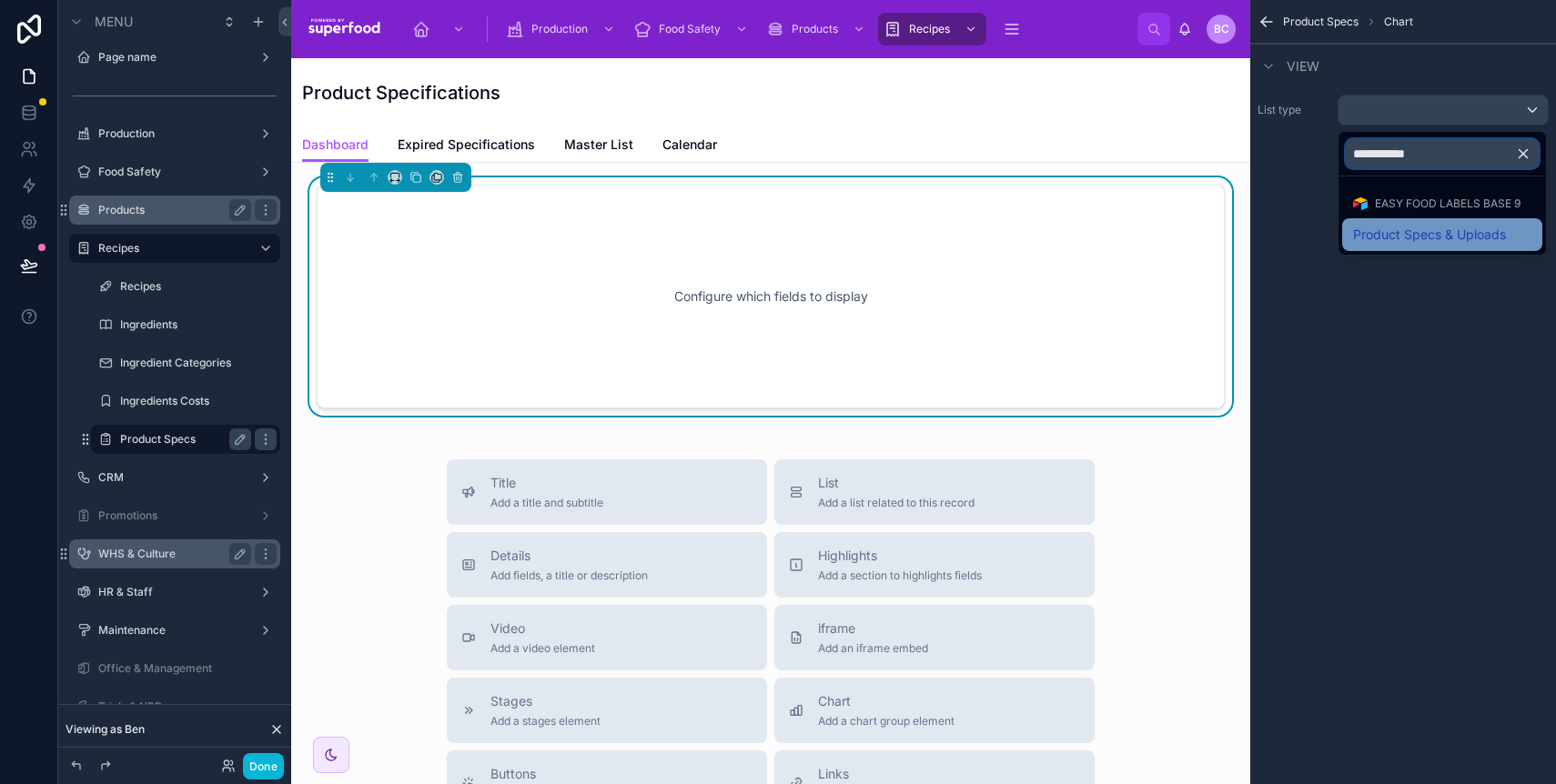
type input "**********"
click at [1417, 232] on span "Product Specs & Uploads" at bounding box center [1430, 234] width 153 height 22
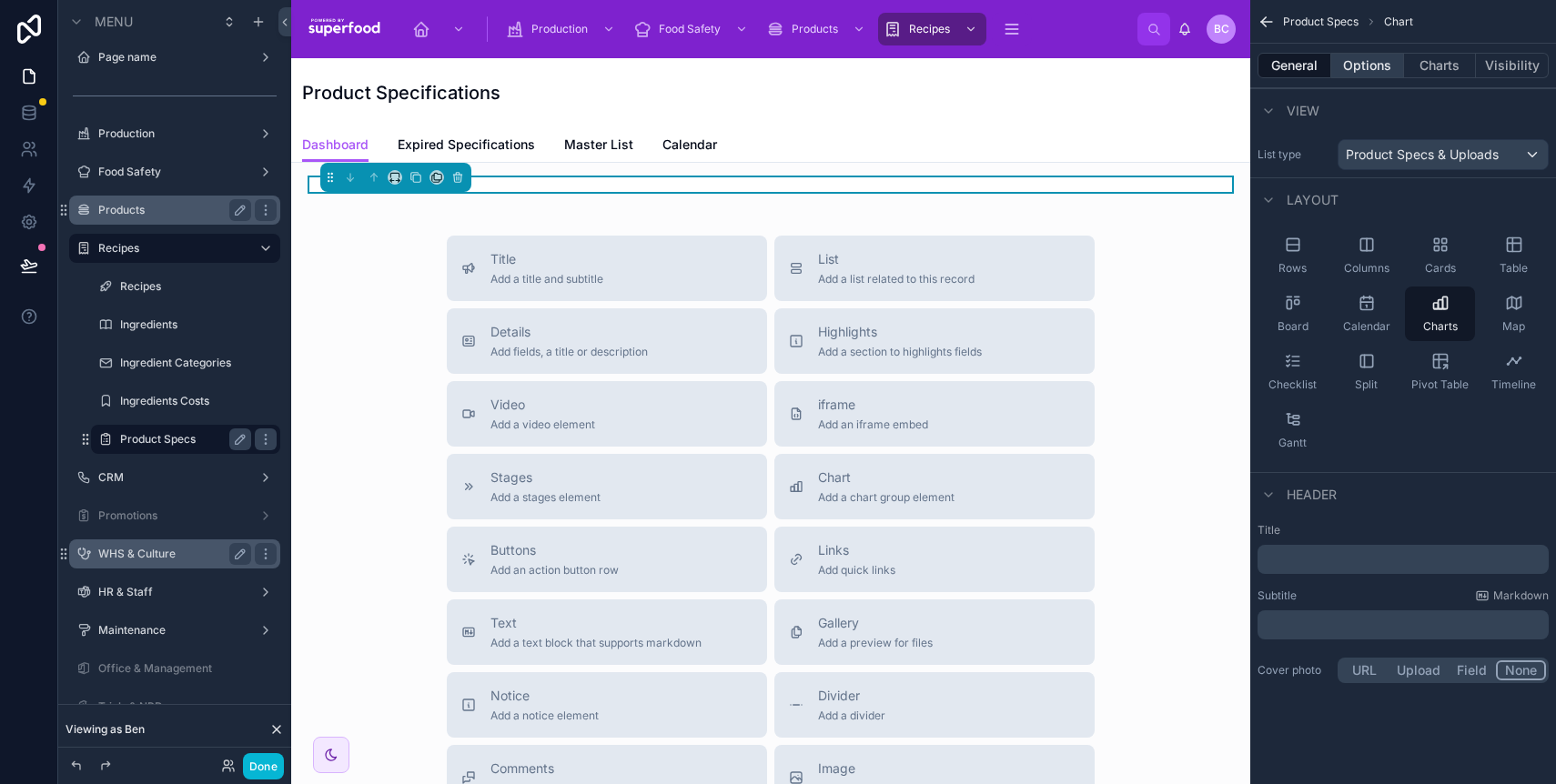
click at [1365, 62] on button "Options" at bounding box center [1368, 65] width 73 height 26
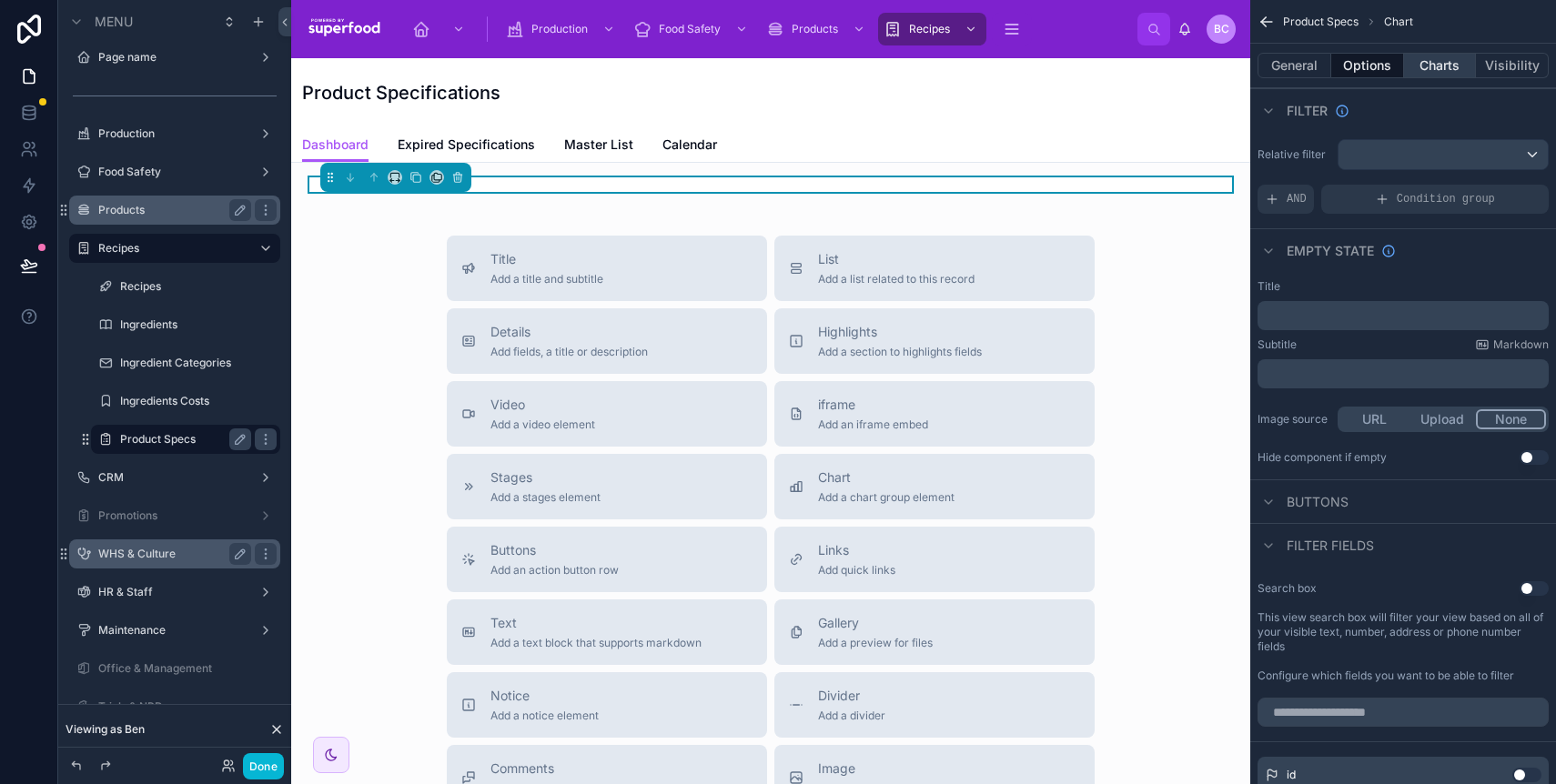
click at [1438, 60] on button "Charts" at bounding box center [1440, 65] width 73 height 26
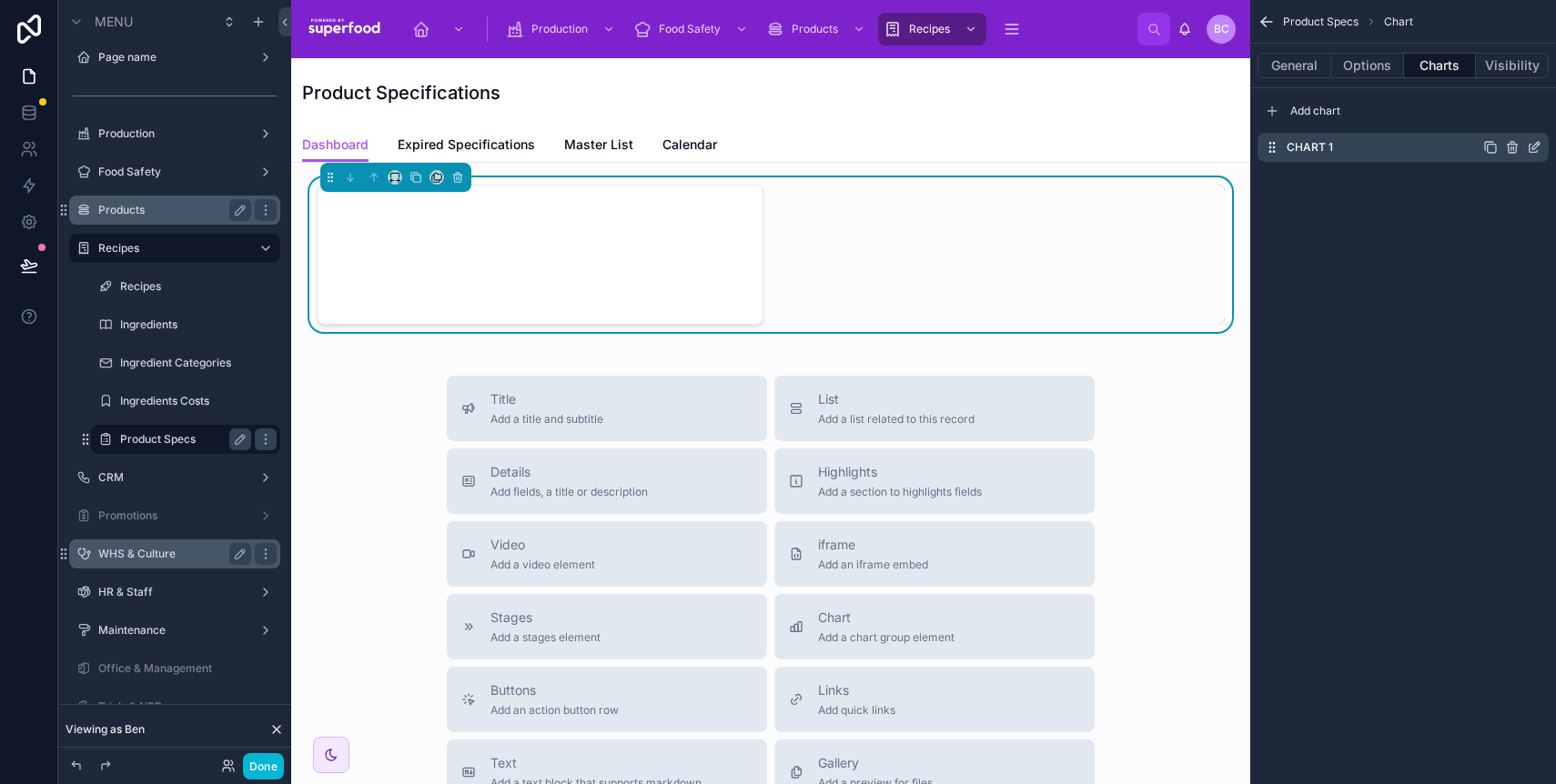
click at [1545, 142] on div "Chart 1" at bounding box center [1403, 147] width 292 height 29
click at [1539, 145] on icon "scrollable content" at bounding box center [1534, 147] width 14 height 14
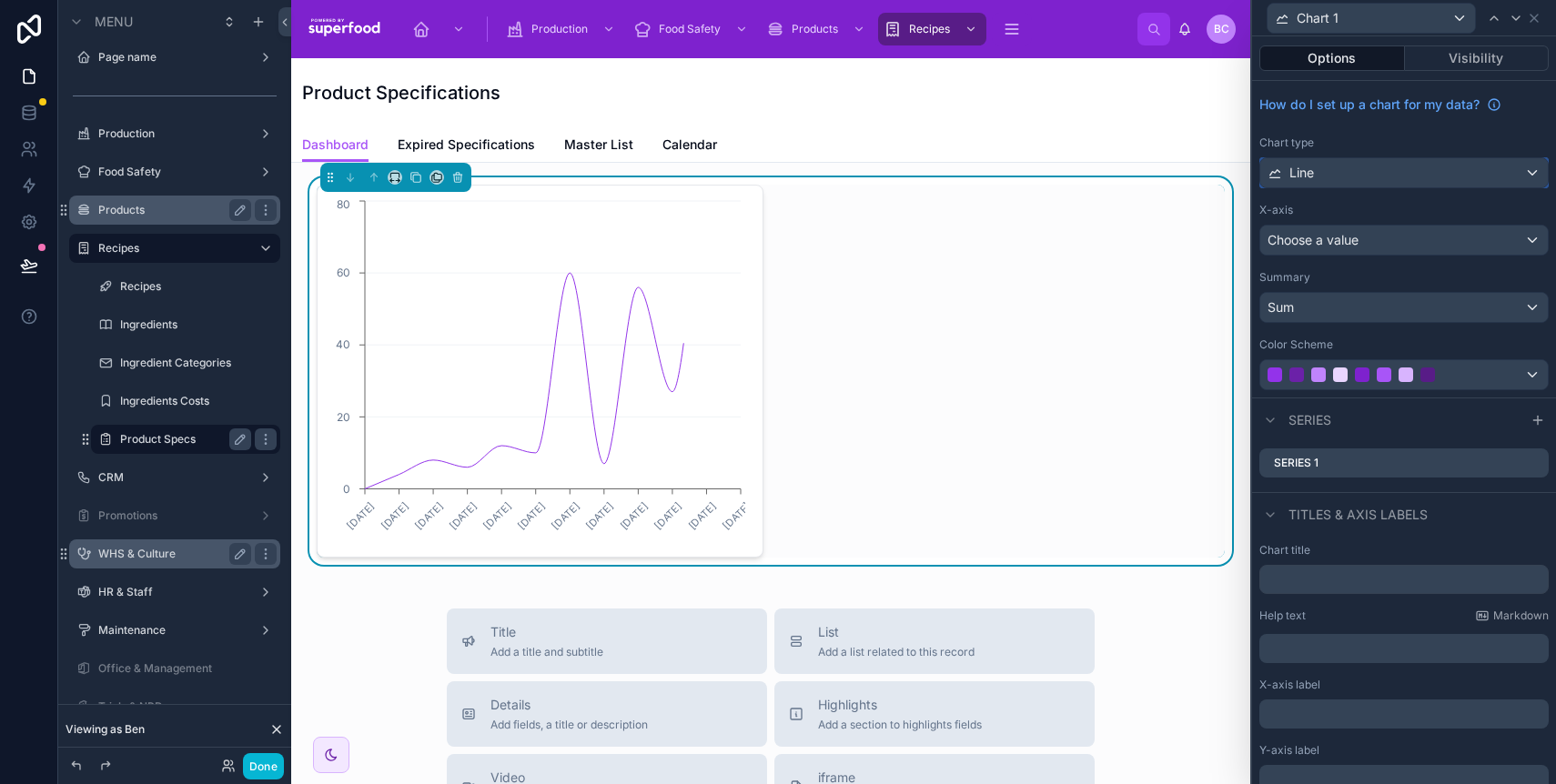
click at [1334, 171] on div "Line" at bounding box center [1404, 173] width 288 height 29
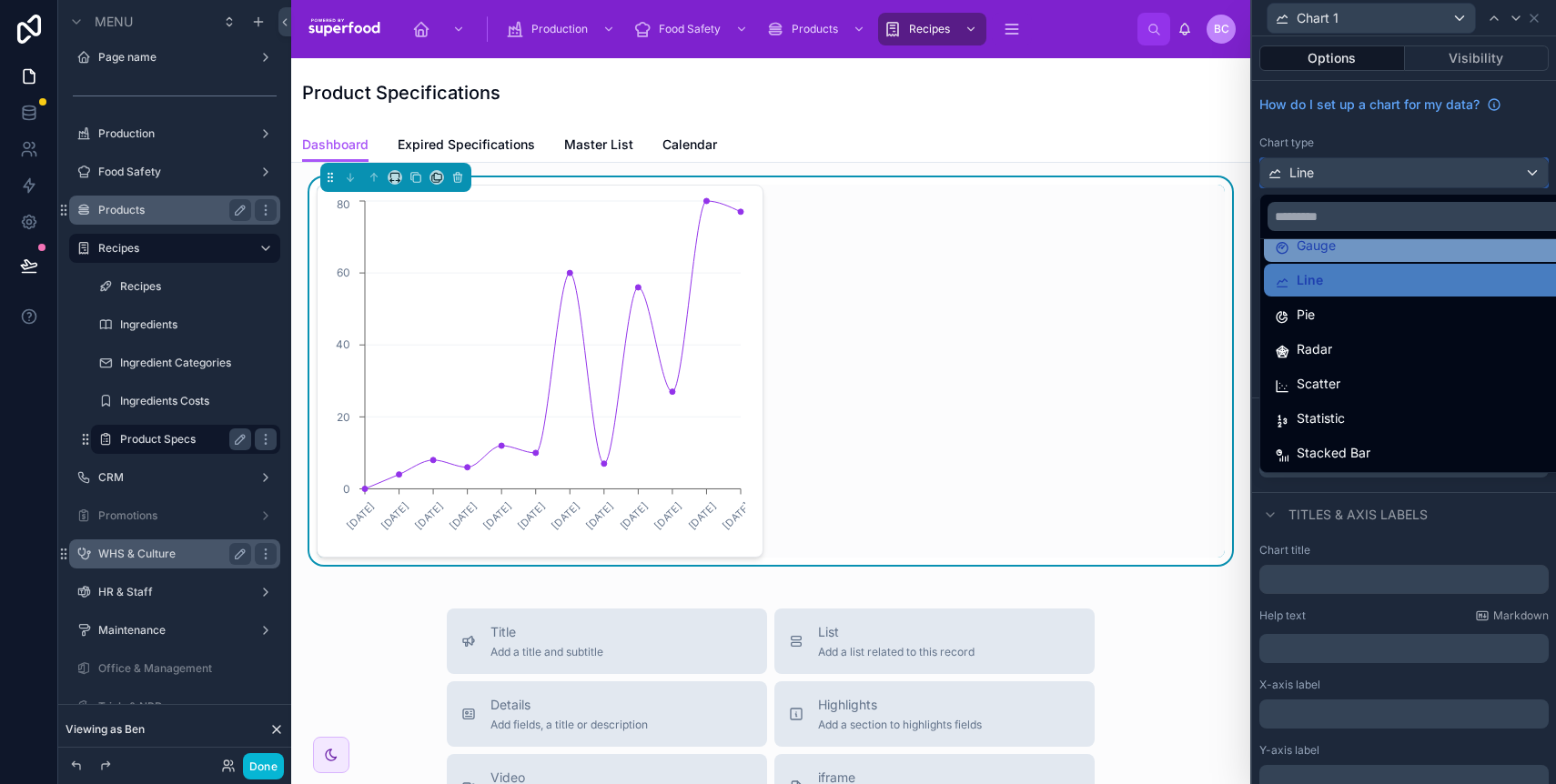
scroll to position [129, 0]
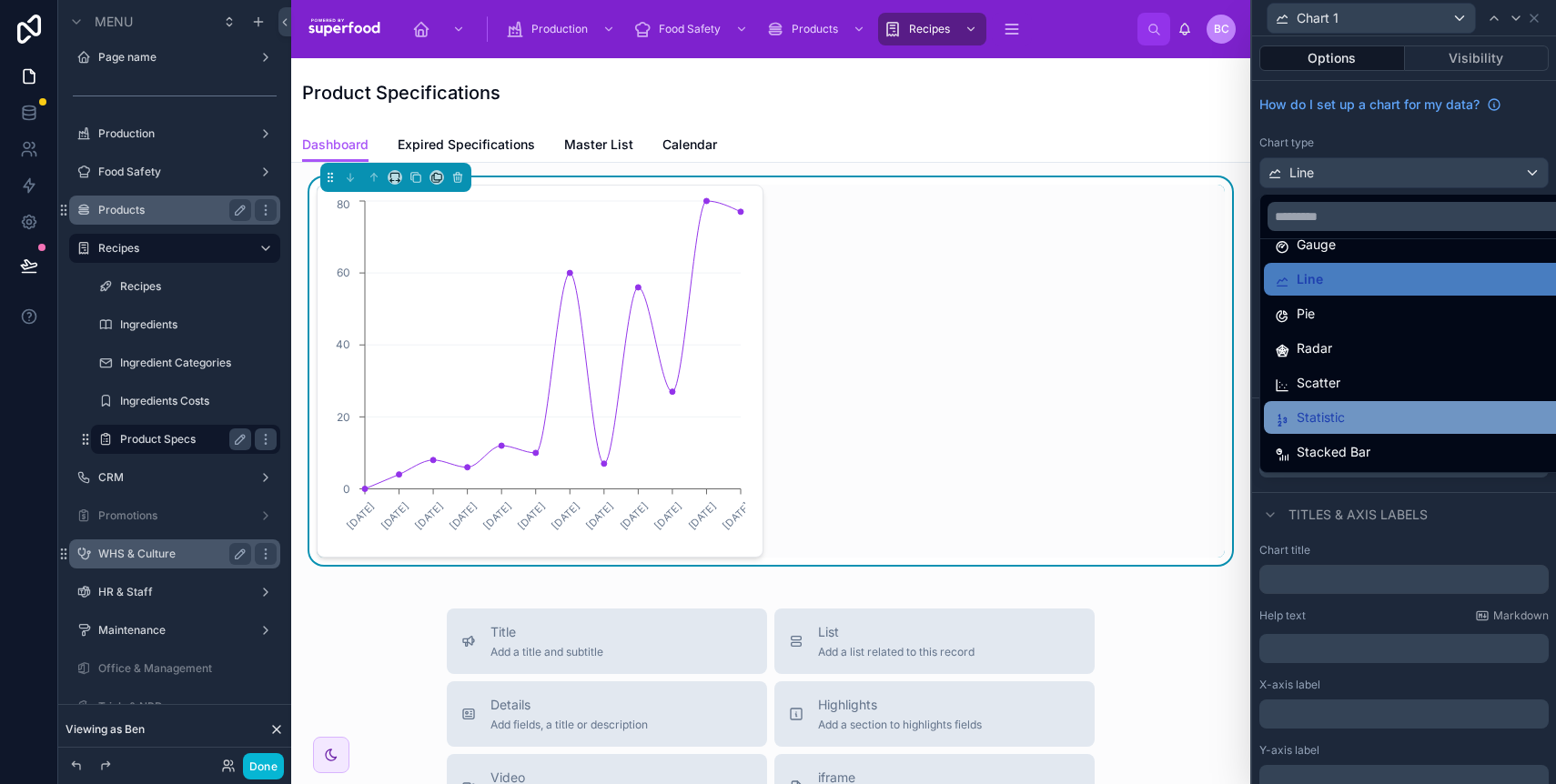
click at [1401, 414] on div "Statistic" at bounding box center [1418, 417] width 287 height 22
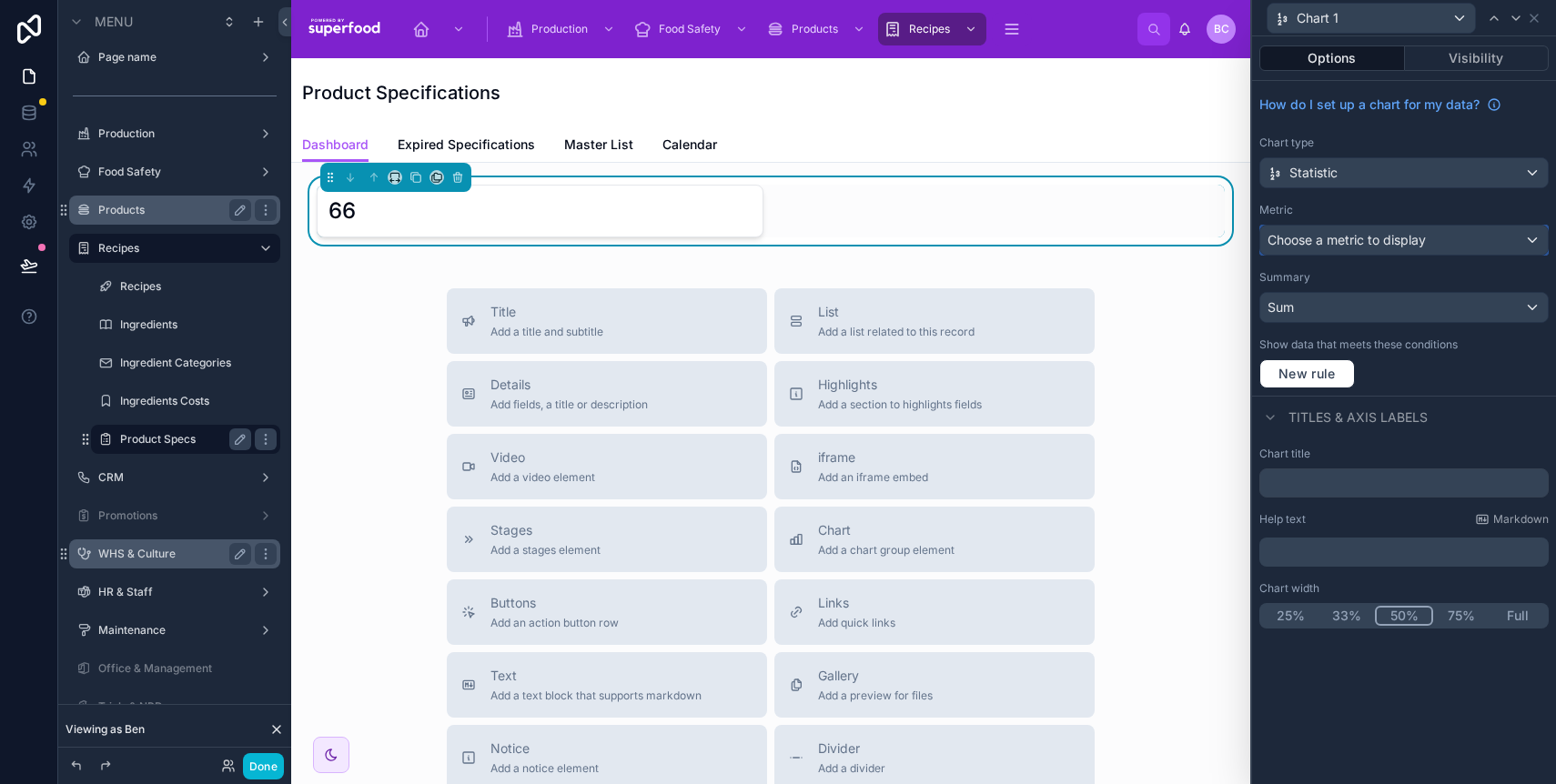
click at [1385, 235] on span "Choose a metric to display" at bounding box center [1348, 240] width 159 height 15
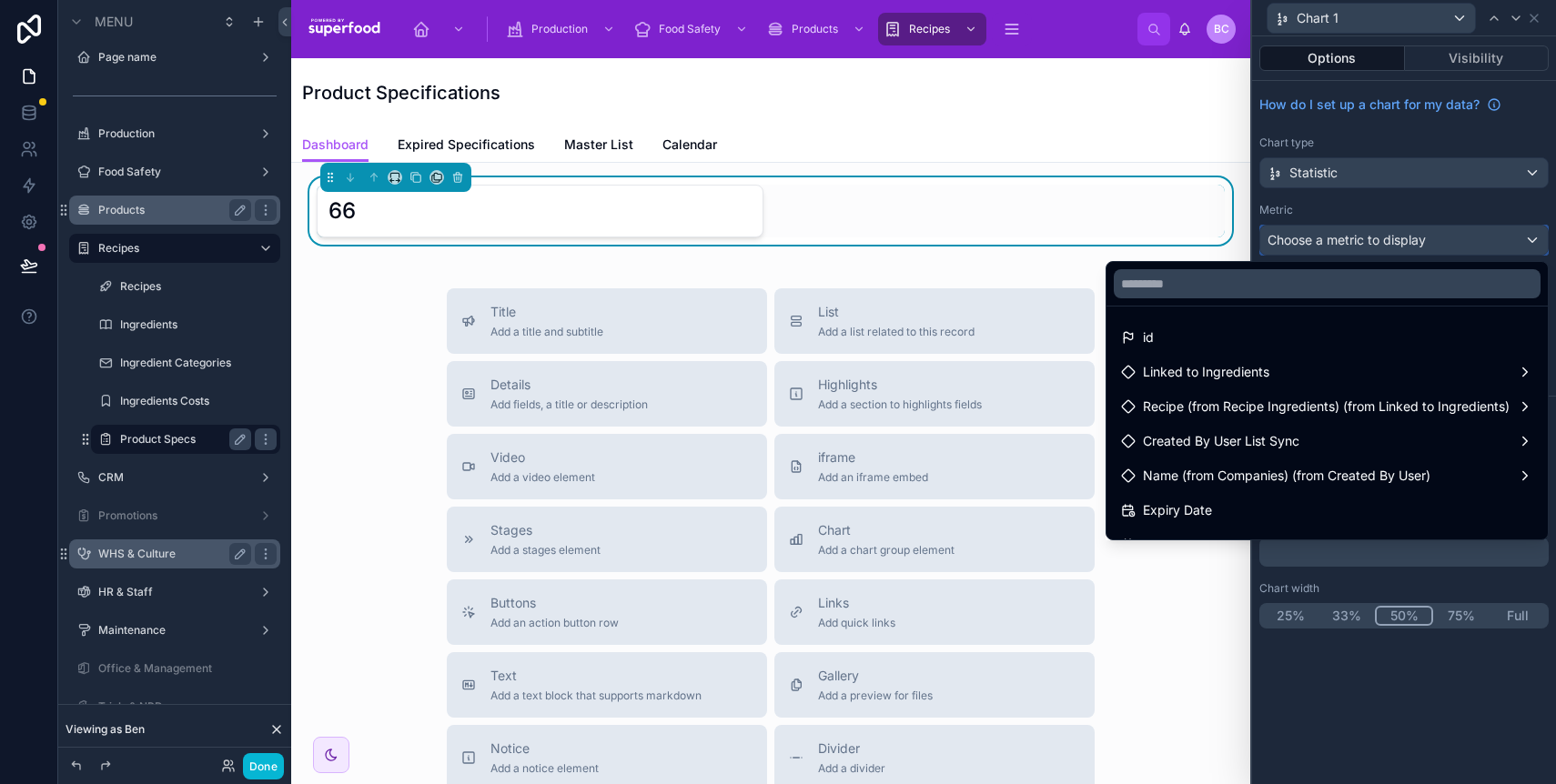
scroll to position [0, 0]
click at [1263, 286] on input "text" at bounding box center [1327, 284] width 427 height 29
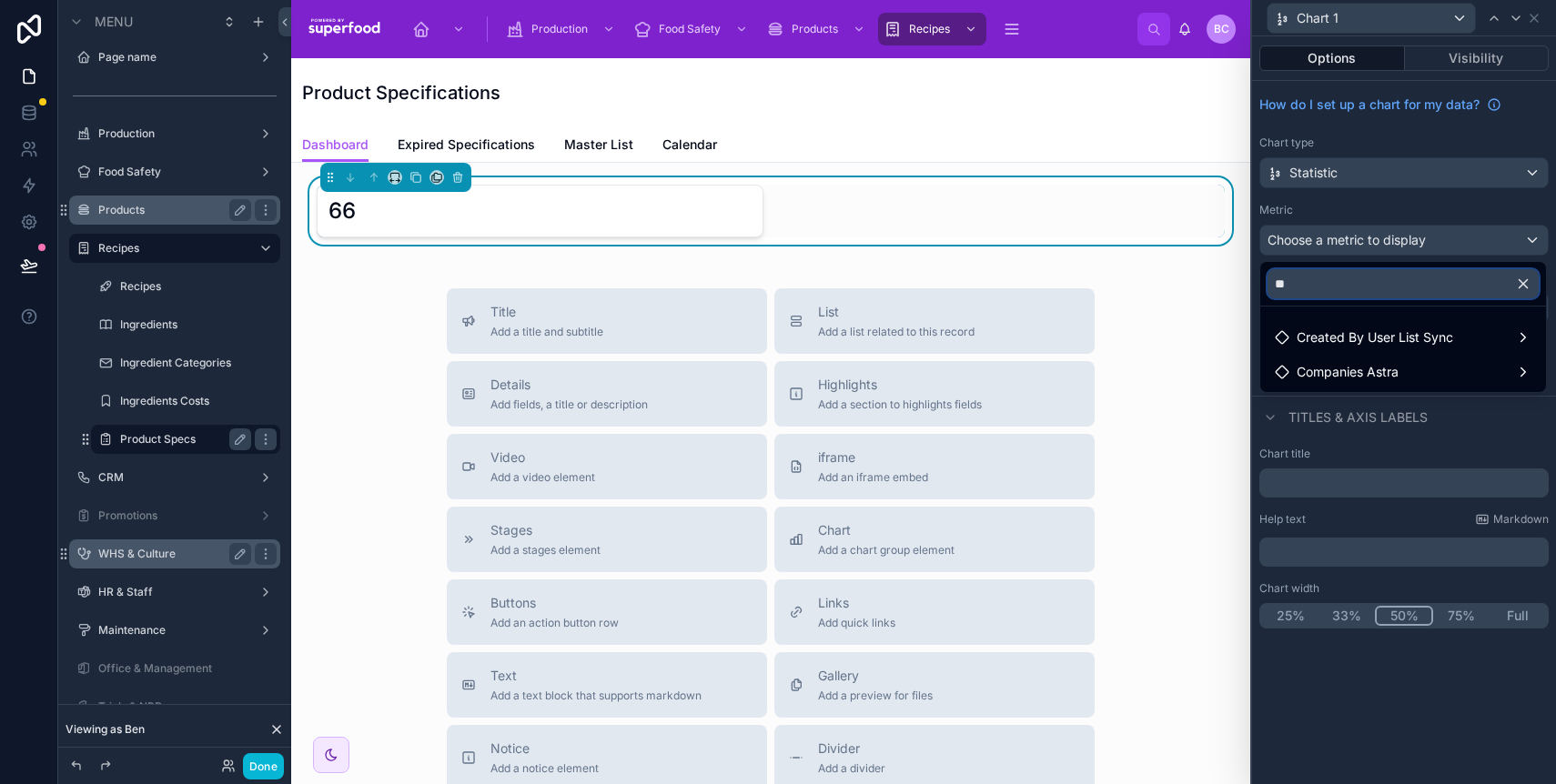
type input "*"
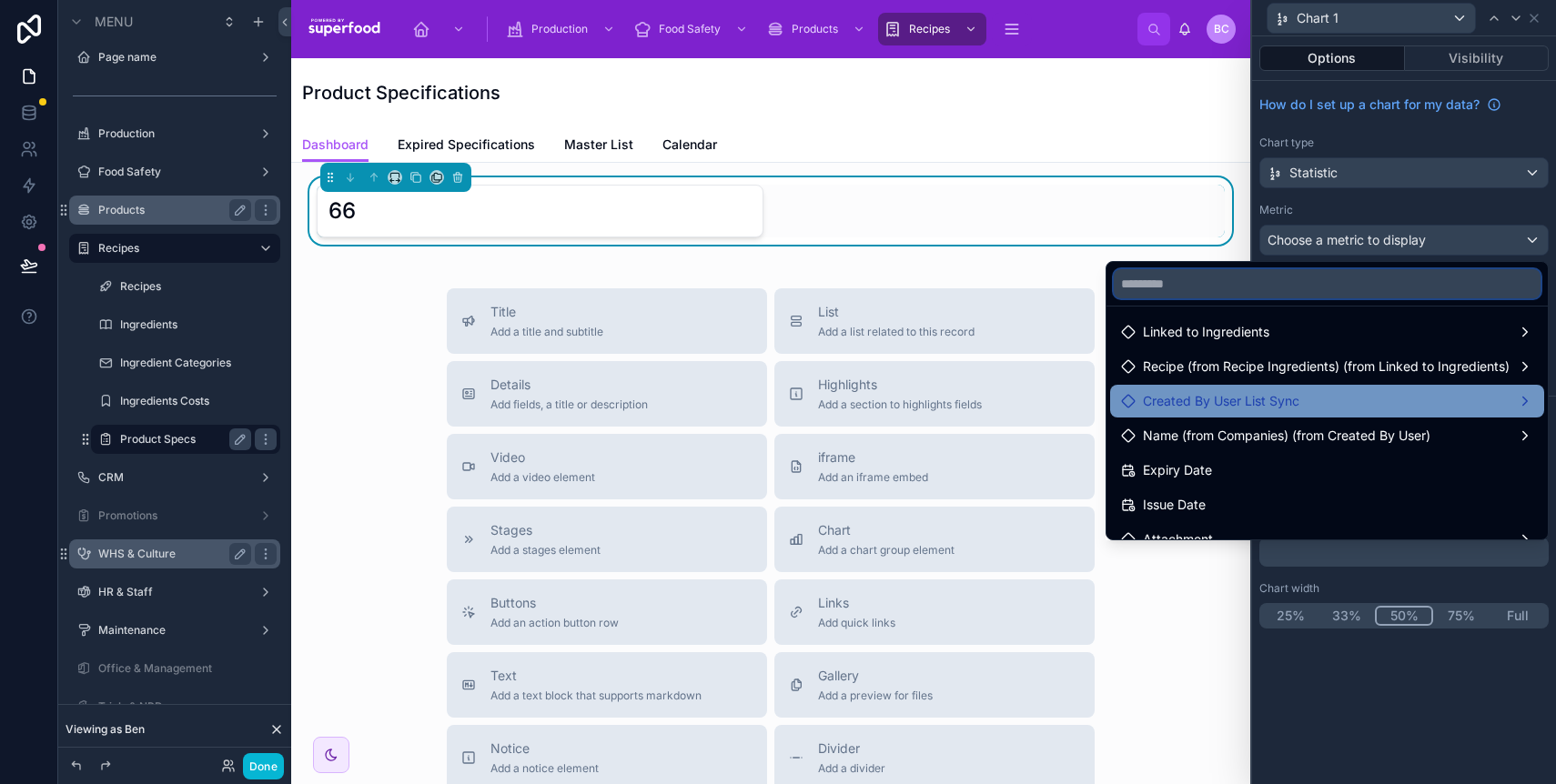
scroll to position [68, 0]
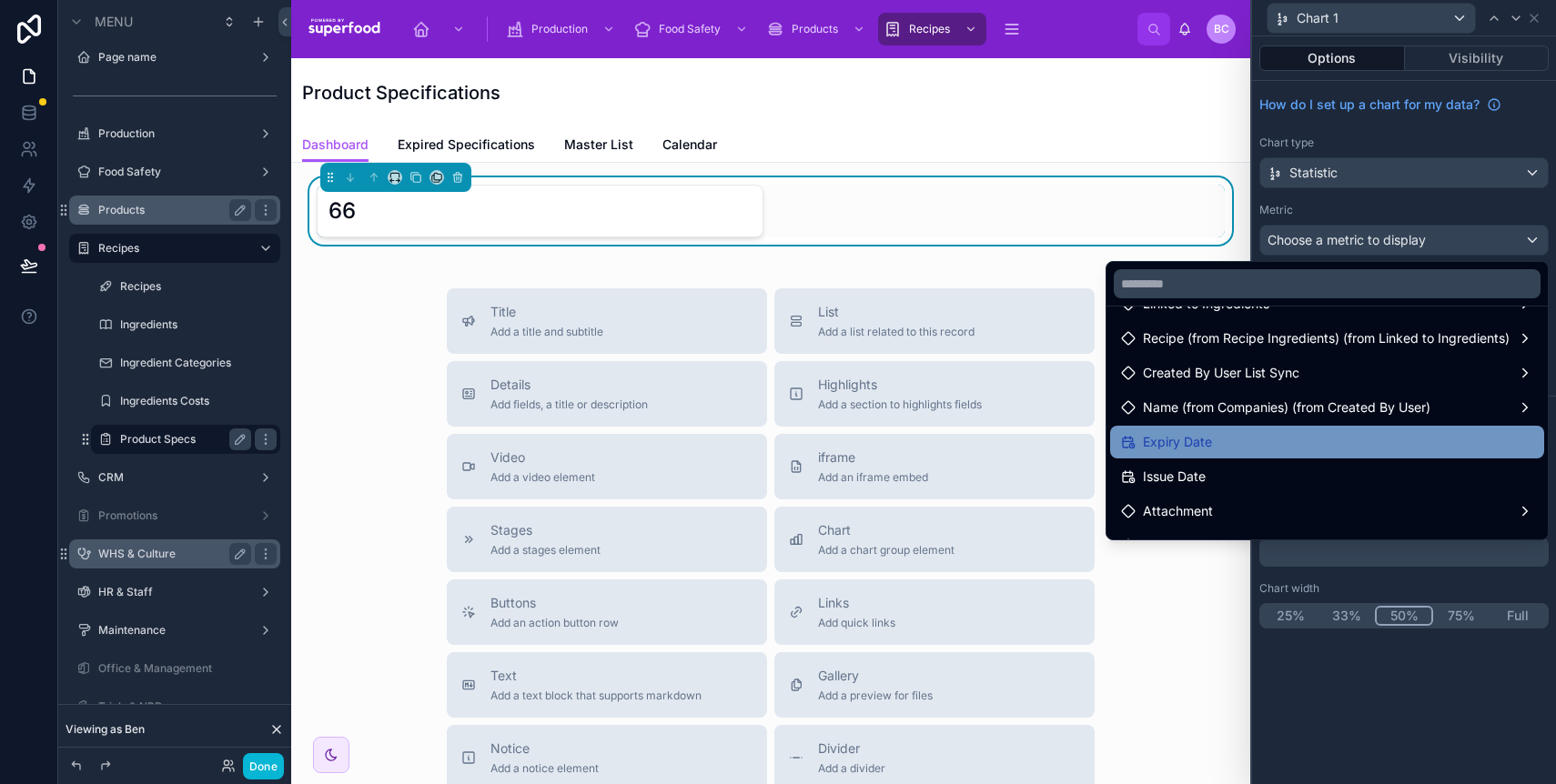
click at [1238, 452] on div "Expiry Date" at bounding box center [1326, 442] width 412 height 22
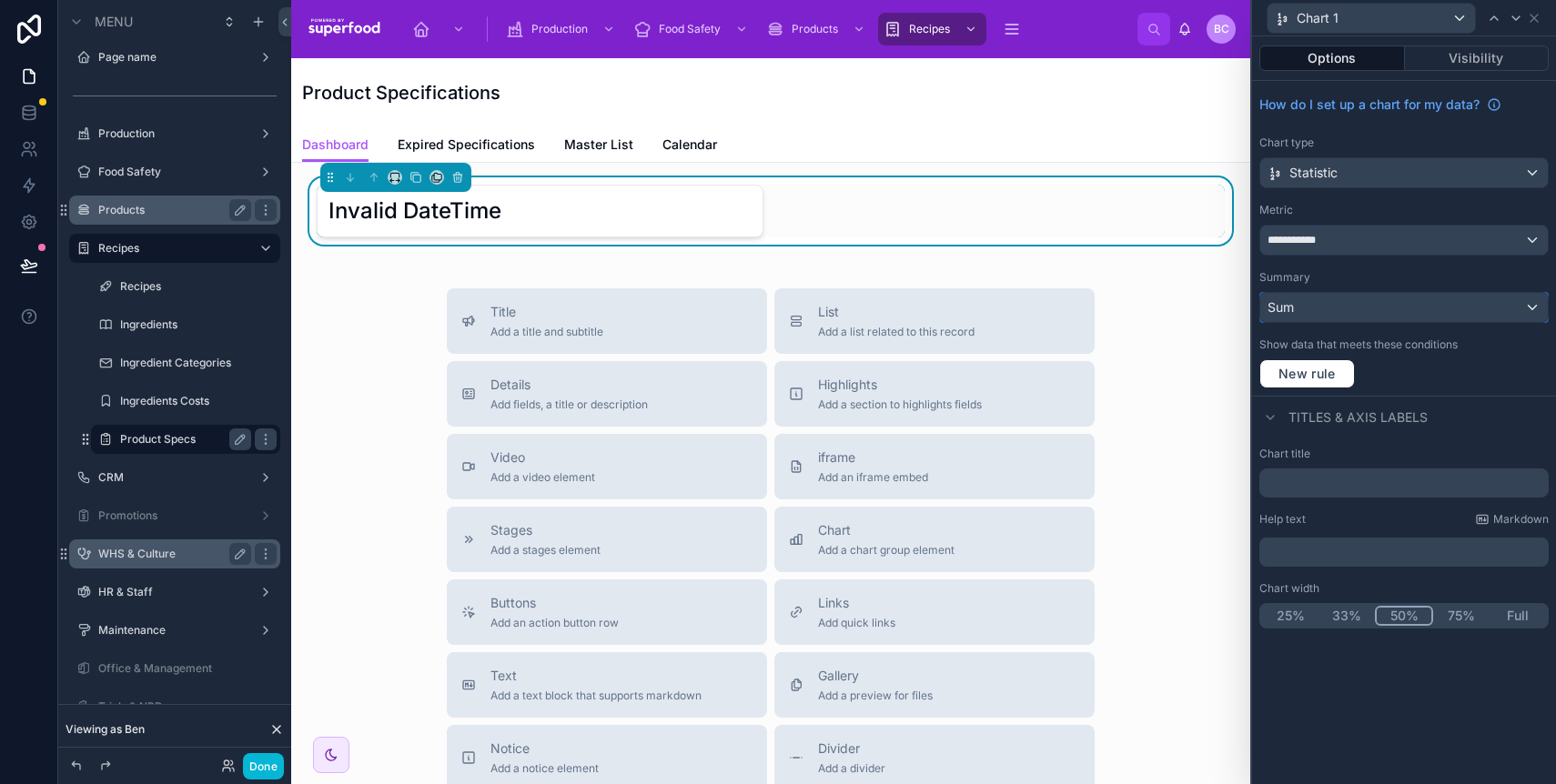
click at [1321, 307] on div "Sum" at bounding box center [1404, 307] width 288 height 29
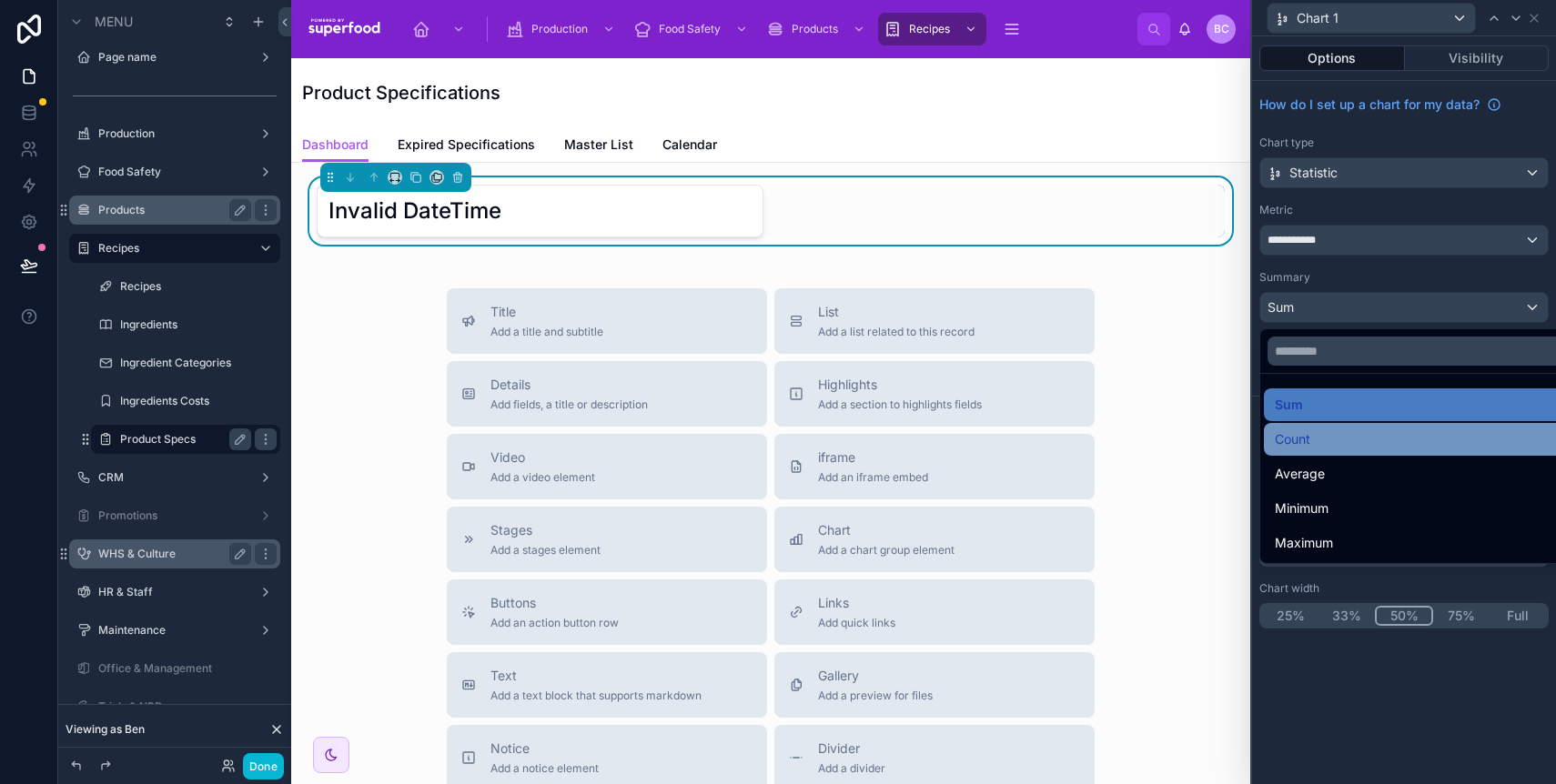
click at [1344, 443] on div "Count" at bounding box center [1425, 439] width 300 height 22
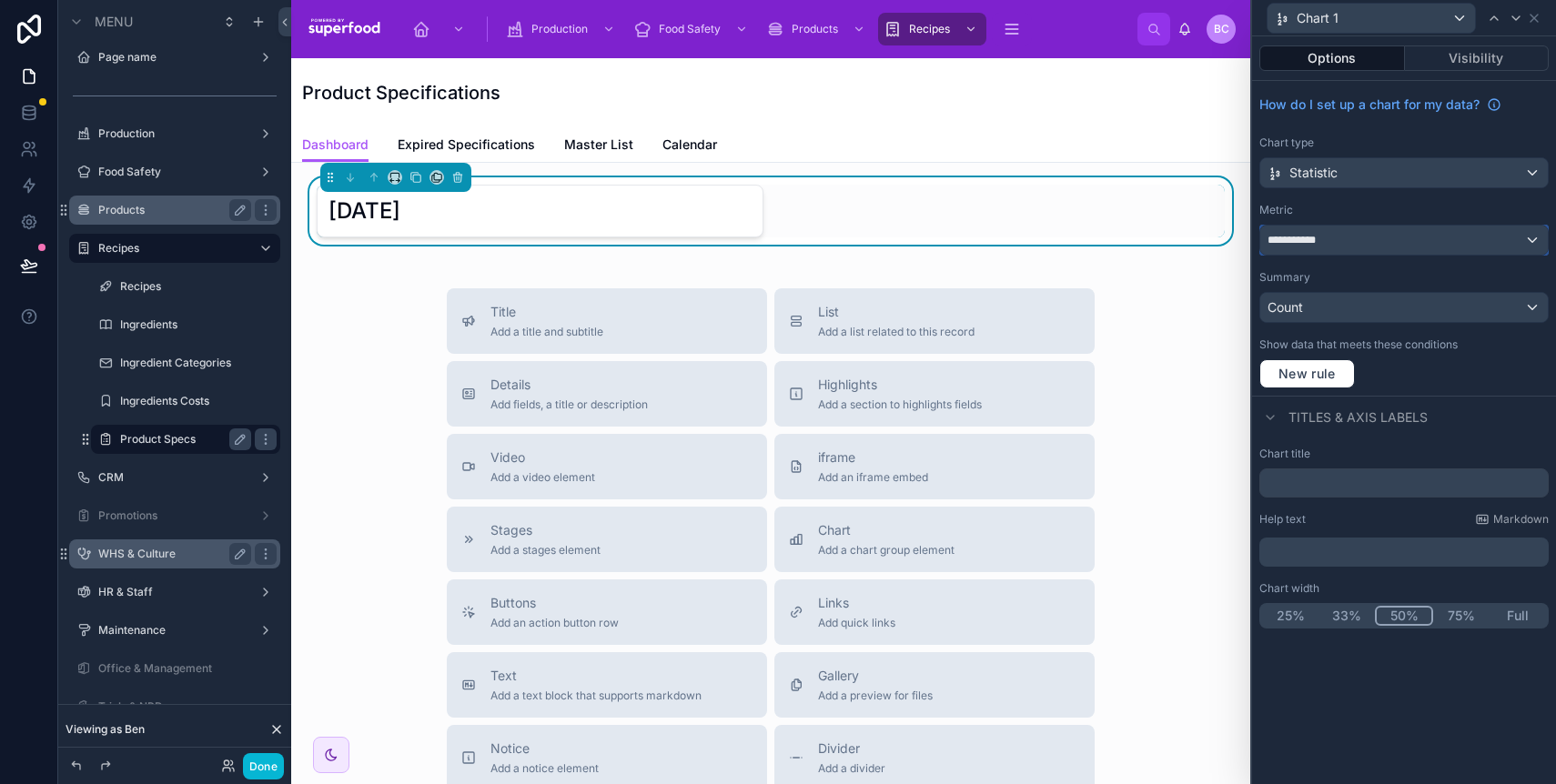
click at [1323, 240] on span "**********" at bounding box center [1298, 240] width 59 height 14
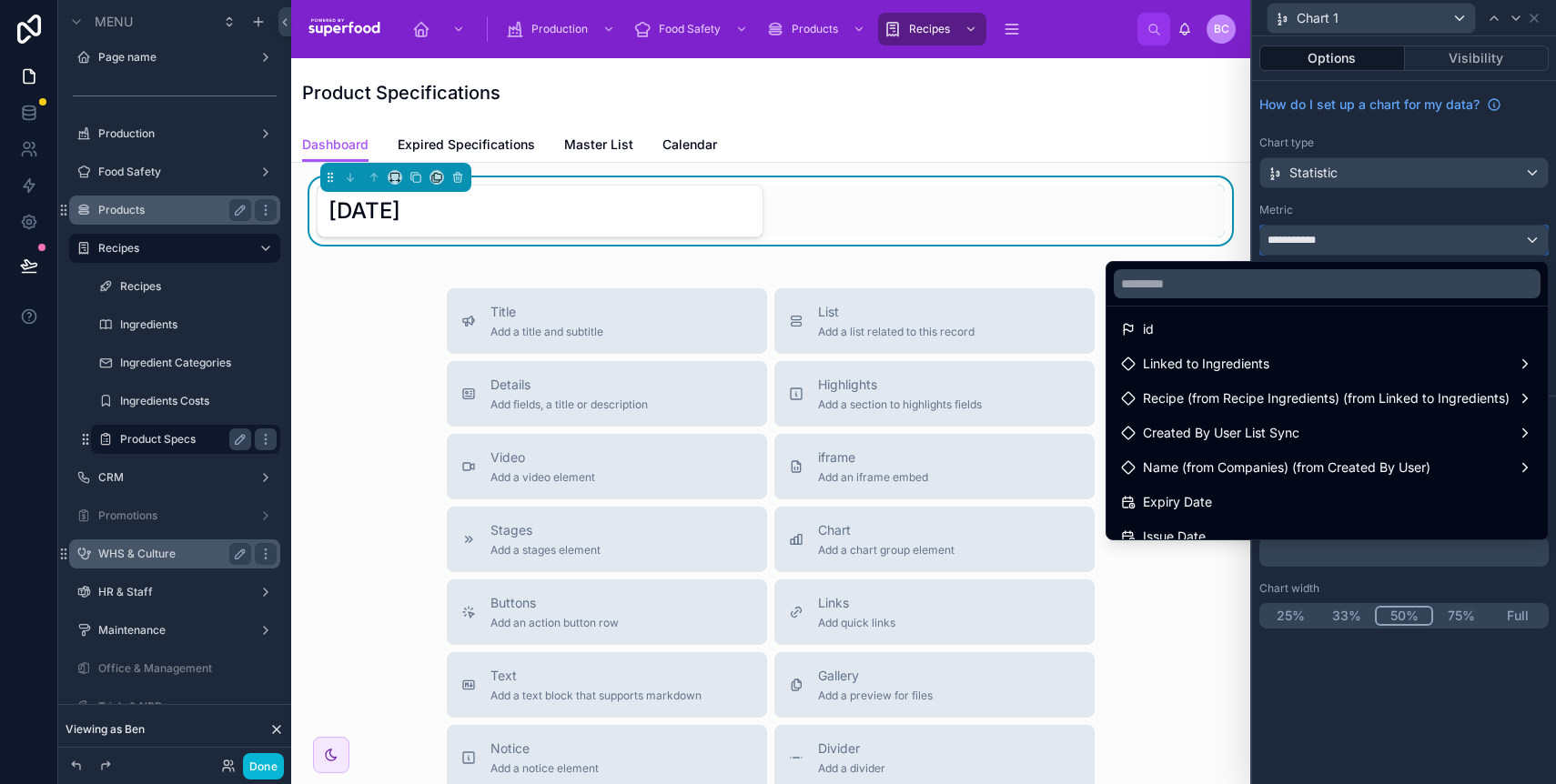
scroll to position [0, 0]
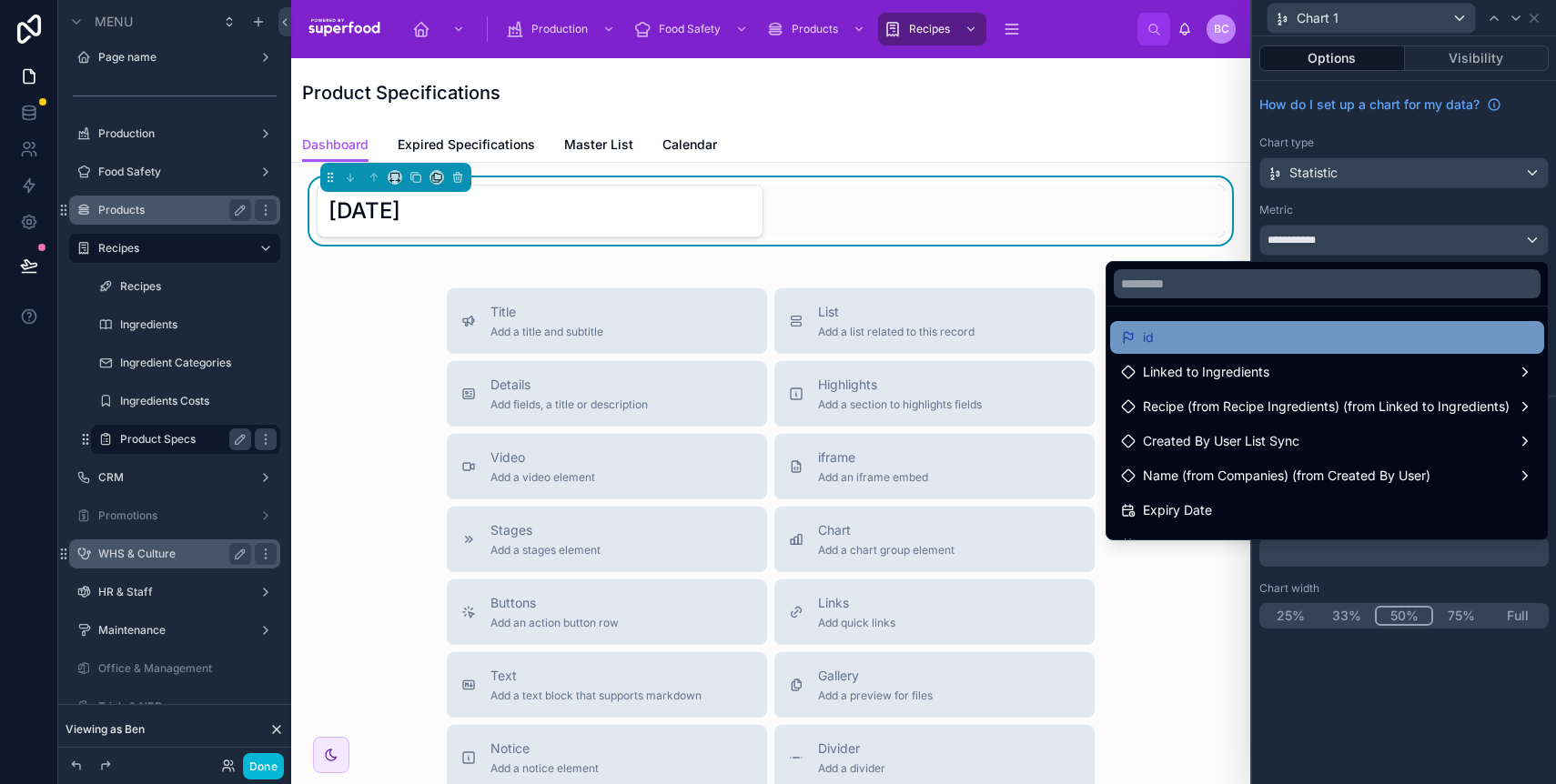
click at [1340, 335] on div "id" at bounding box center [1326, 338] width 412 height 22
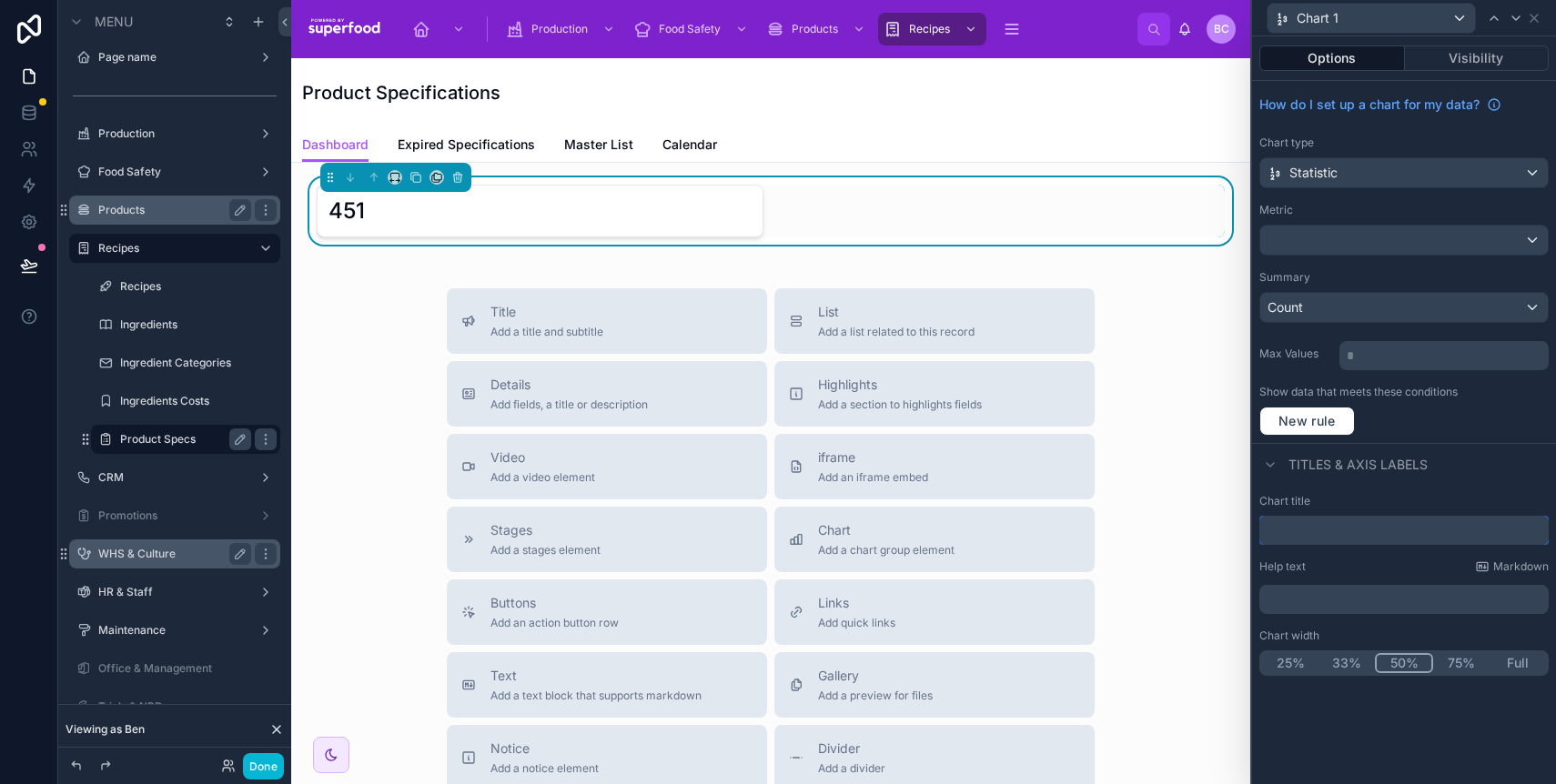
click at [1355, 534] on input "text" at bounding box center [1404, 531] width 290 height 29
type input "**********"
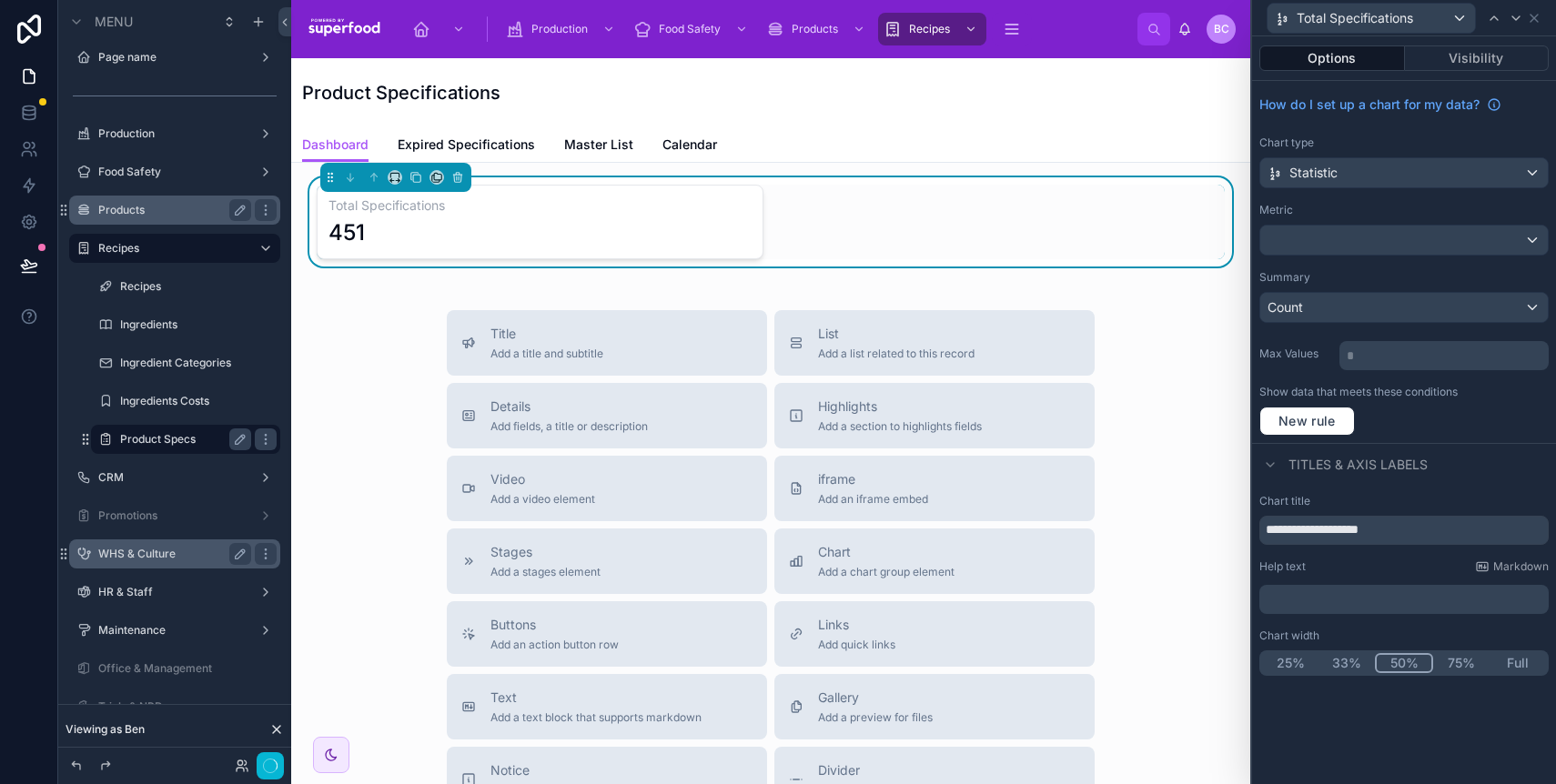
click at [1459, 460] on div "Titles & Axis labels" at bounding box center [1405, 465] width 304 height 44
click at [418, 487] on div "Title Add a title and subtitle List Add a list related to this record Details A…" at bounding box center [771, 635] width 931 height 648
click at [627, 94] on div "Product Specifications" at bounding box center [771, 93] width 937 height 26
click at [1536, 17] on icon at bounding box center [1534, 17] width 14 height 14
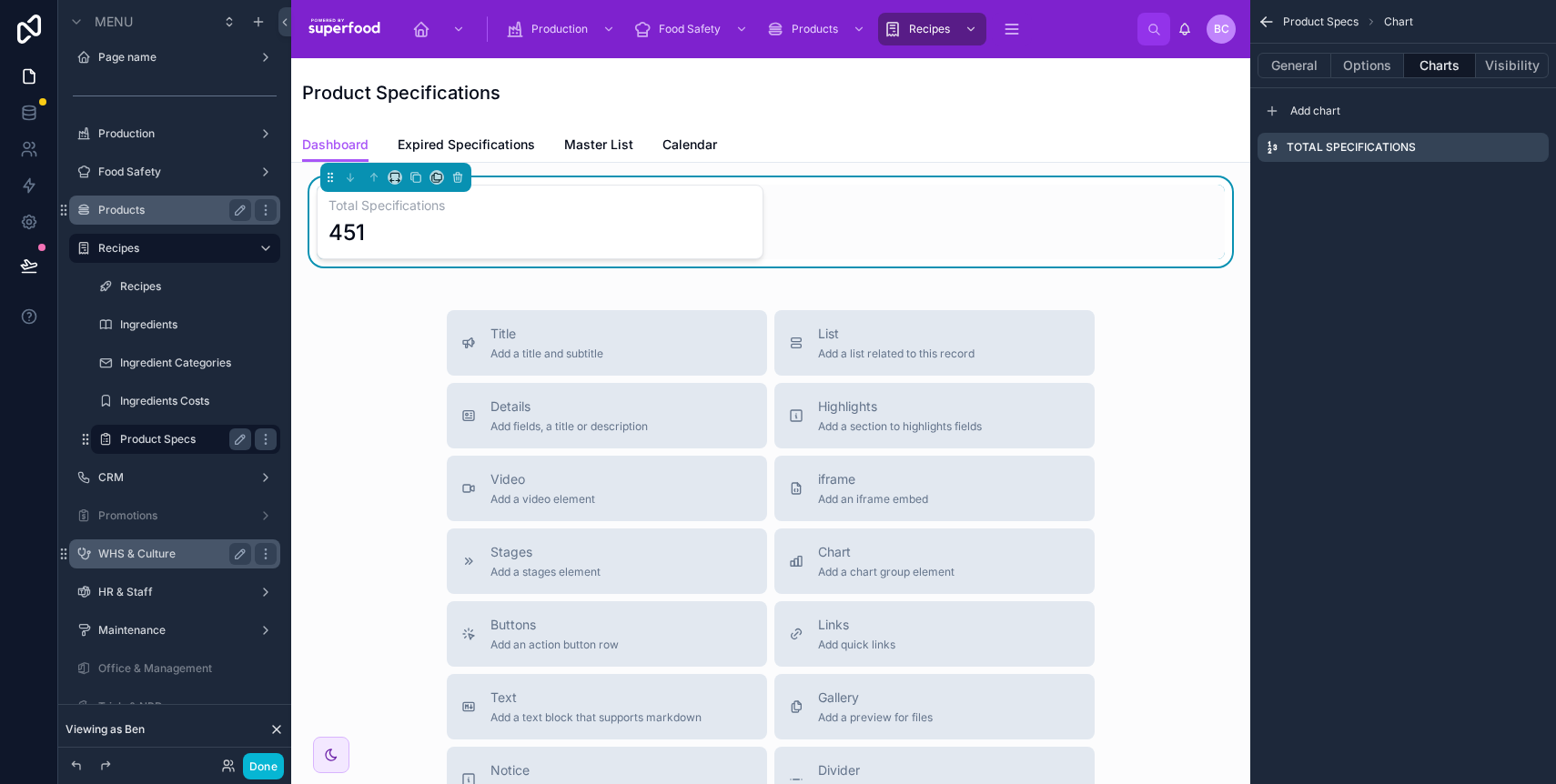
click at [1313, 21] on span "Product Specs" at bounding box center [1321, 21] width 76 height 14
click at [1315, 18] on span "Product Specs" at bounding box center [1321, 21] width 76 height 14
click at [1307, 54] on button "General" at bounding box center [1294, 65] width 74 height 26
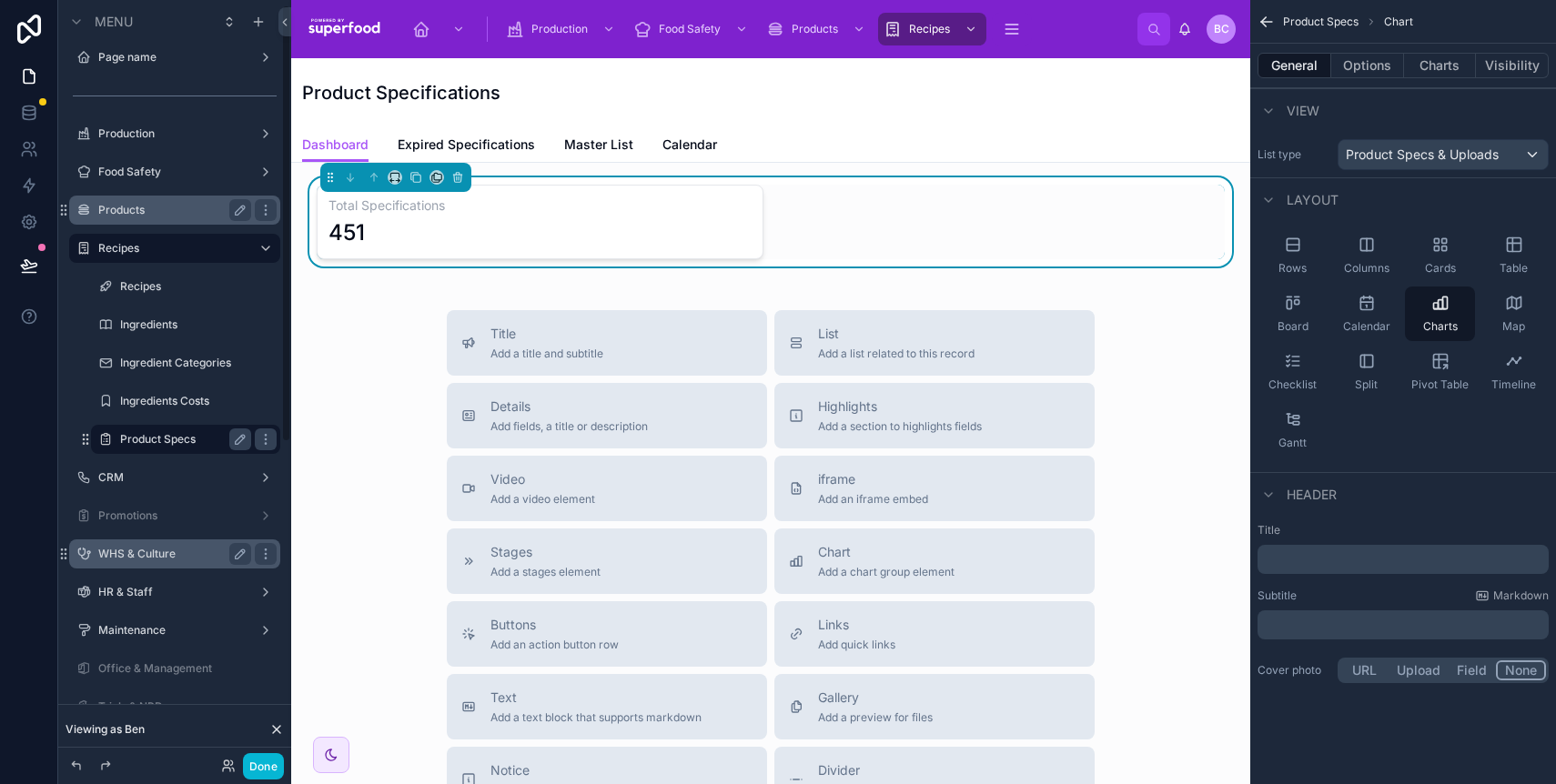
click at [149, 443] on label "Product Specs" at bounding box center [182, 439] width 123 height 14
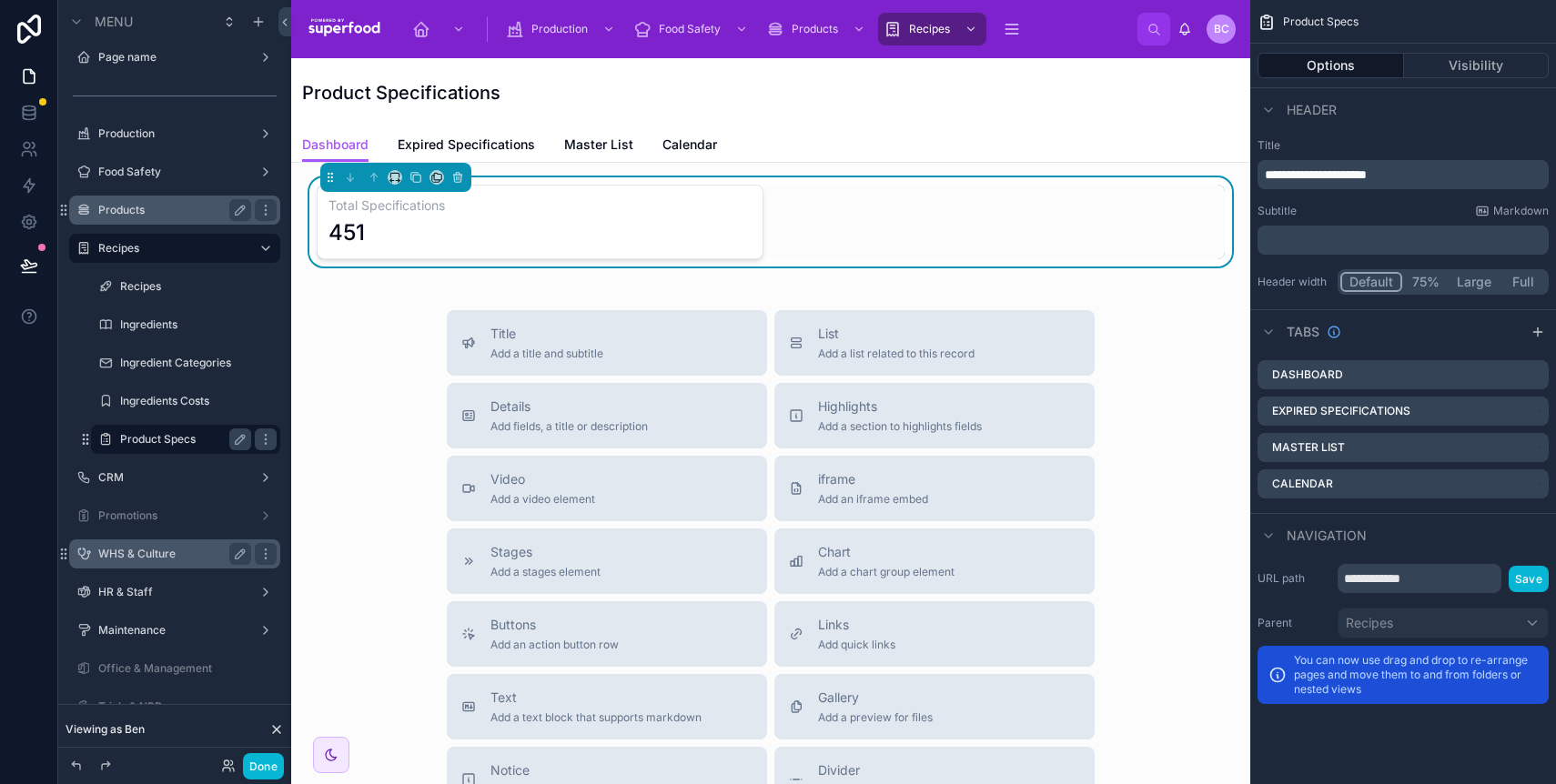
click at [1418, 276] on button "75%" at bounding box center [1426, 282] width 47 height 20
click at [1425, 276] on button "75%" at bounding box center [1425, 282] width 48 height 20
click at [1426, 278] on button "75%" at bounding box center [1425, 282] width 48 height 20
click at [1468, 274] on button "Large" at bounding box center [1474, 282] width 51 height 20
click at [1352, 282] on button "Default" at bounding box center [1370, 282] width 60 height 20
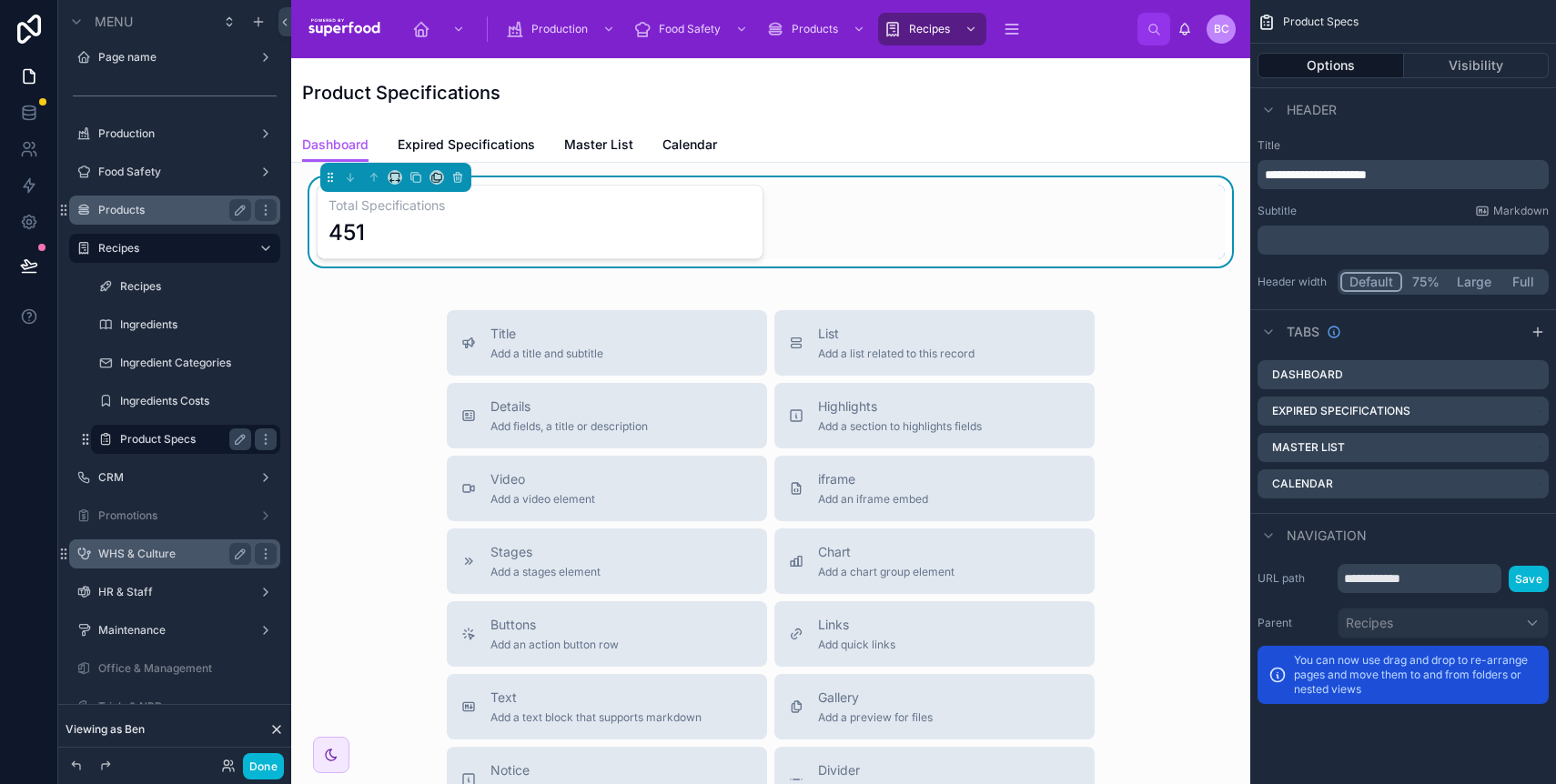
click at [684, 118] on div "Product Specifications" at bounding box center [771, 93] width 937 height 69
click at [1529, 282] on button "Full" at bounding box center [1523, 282] width 47 height 20
click at [1466, 283] on button "Large" at bounding box center [1472, 282] width 51 height 20
click at [1422, 277] on button "75%" at bounding box center [1424, 282] width 47 height 20
click at [1457, 66] on button "Visibility" at bounding box center [1477, 65] width 145 height 26
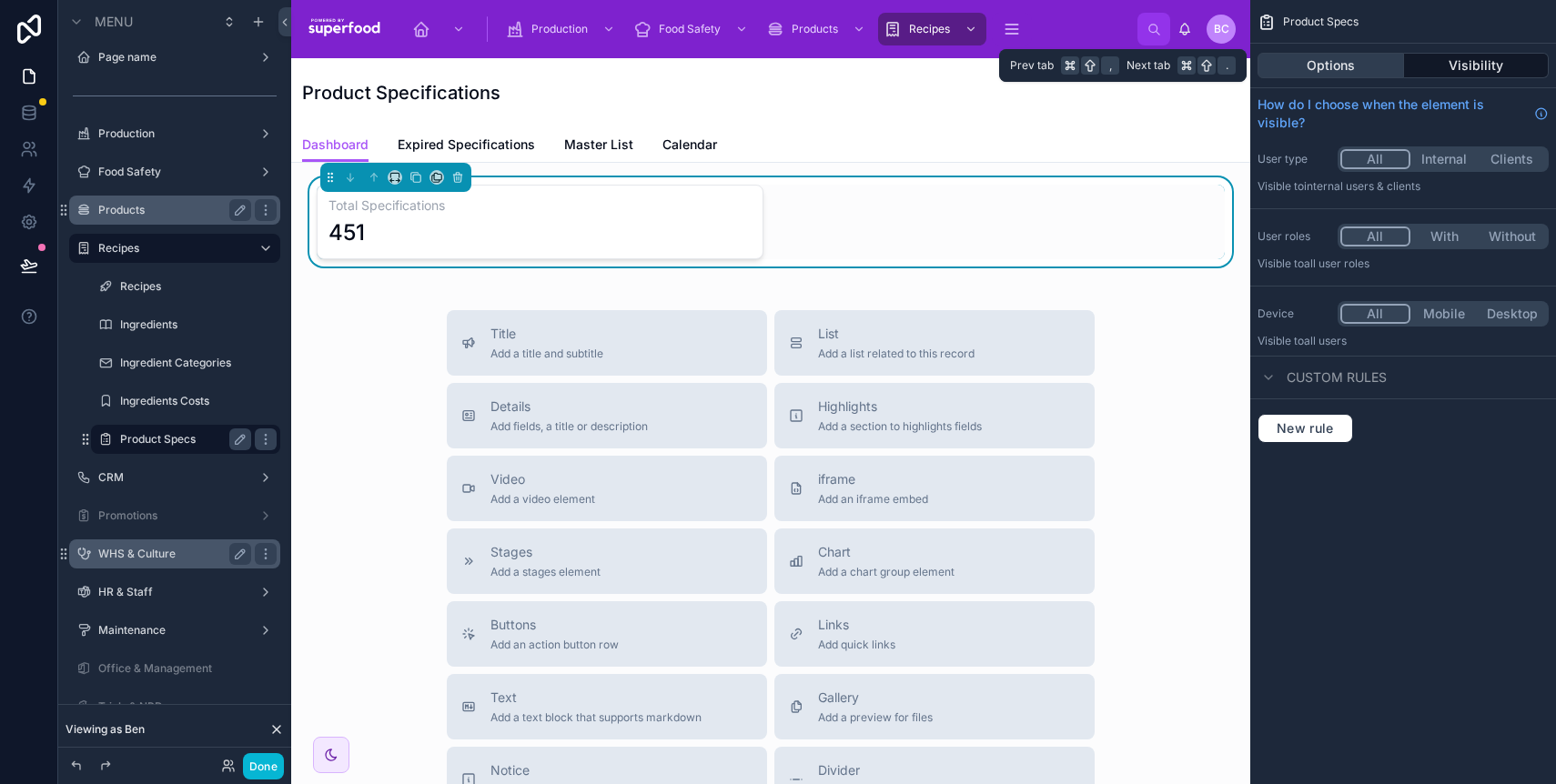
click at [1327, 60] on button "Options" at bounding box center [1330, 65] width 146 height 26
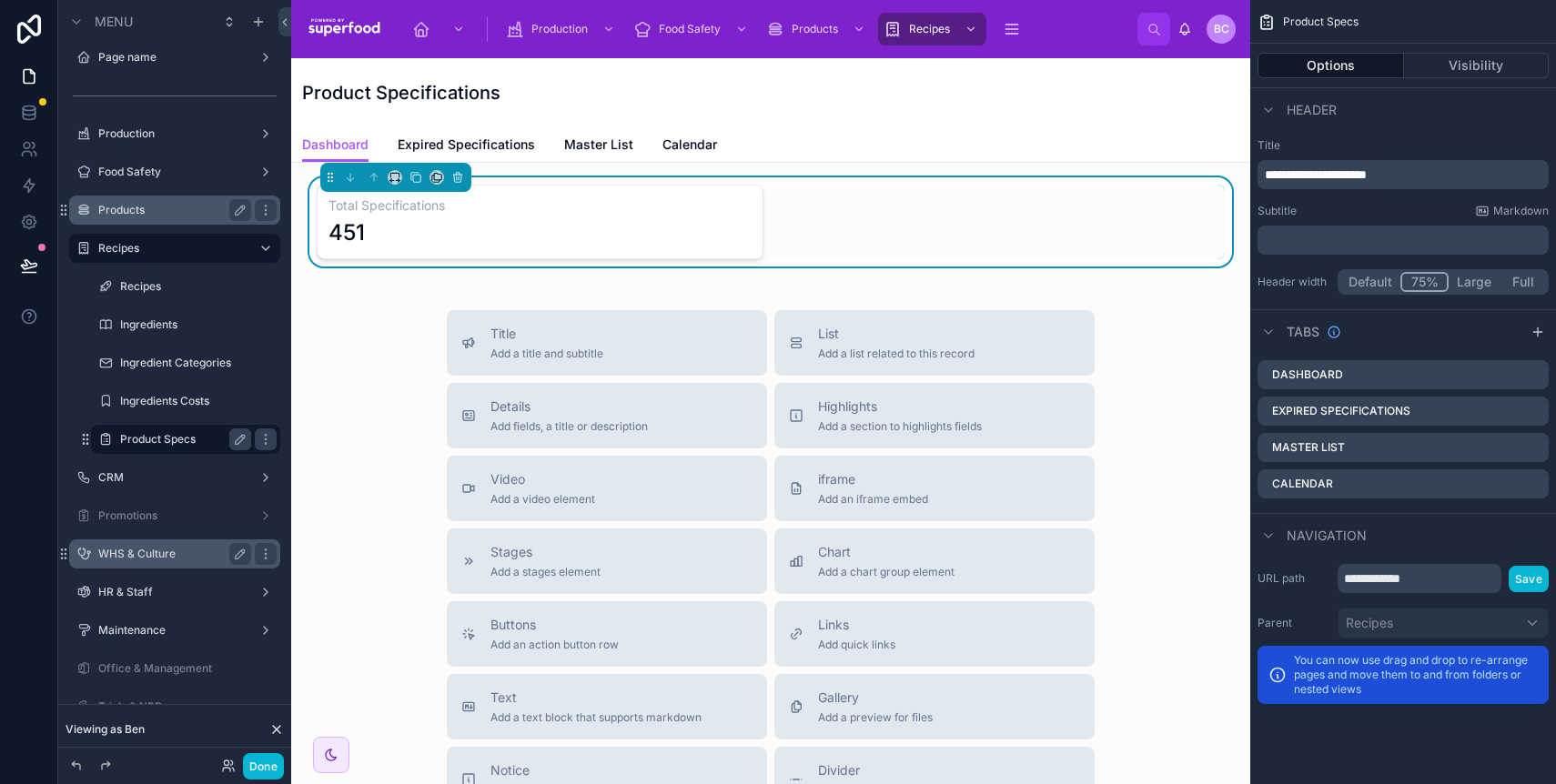
click at [1383, 229] on div "﻿" at bounding box center [1403, 240] width 292 height 29
click at [1386, 243] on p "﻿" at bounding box center [1405, 240] width 280 height 18
click at [1384, 207] on div "Subtitle Markdown" at bounding box center [1403, 210] width 292 height 14
click at [1376, 276] on button "Default" at bounding box center [1371, 282] width 62 height 20
click at [1489, 276] on button "Large" at bounding box center [1474, 282] width 51 height 20
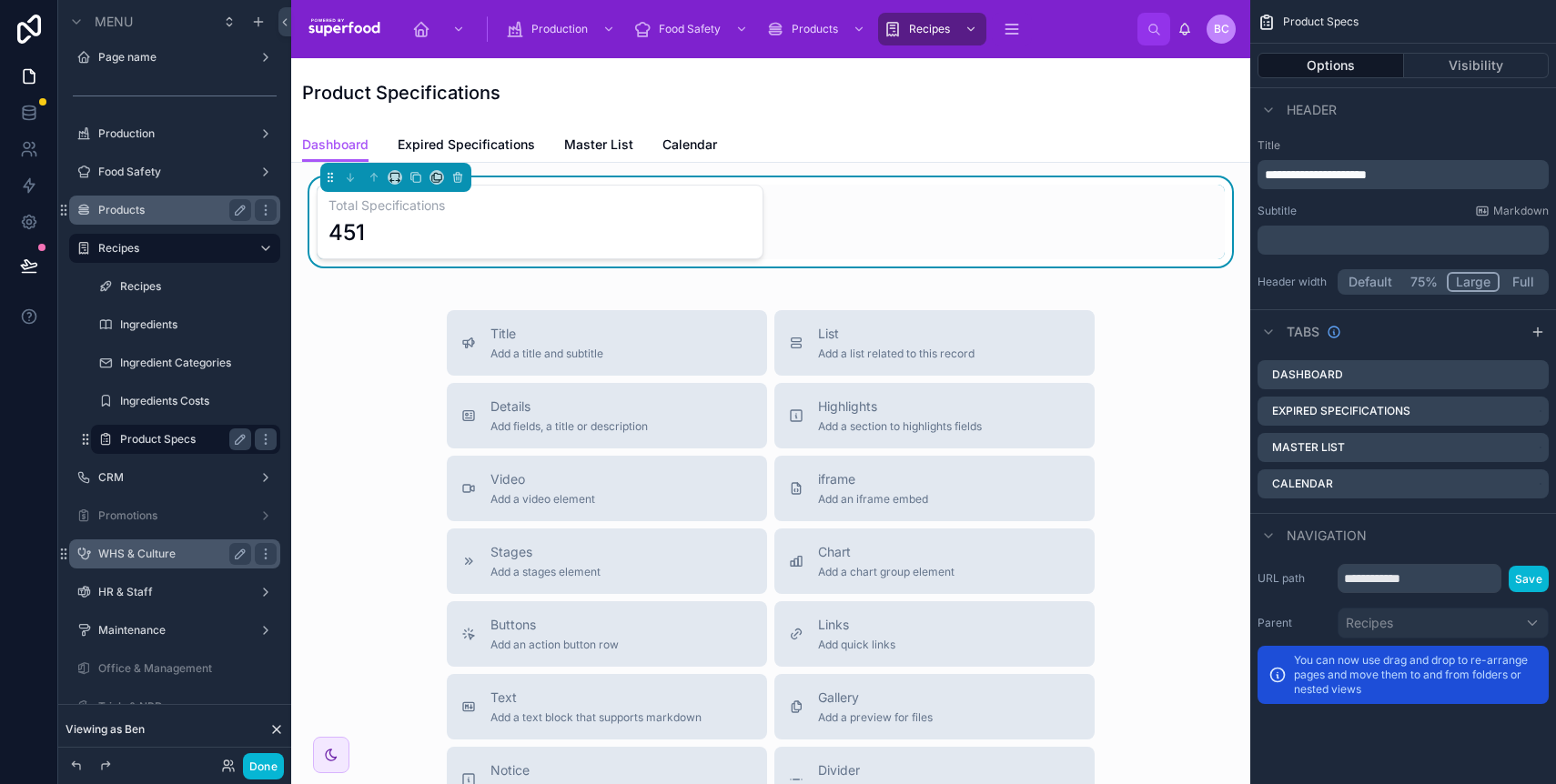
click at [1503, 276] on button "Full" at bounding box center [1523, 282] width 47 height 20
click at [254, 761] on button "Done" at bounding box center [263, 767] width 41 height 27
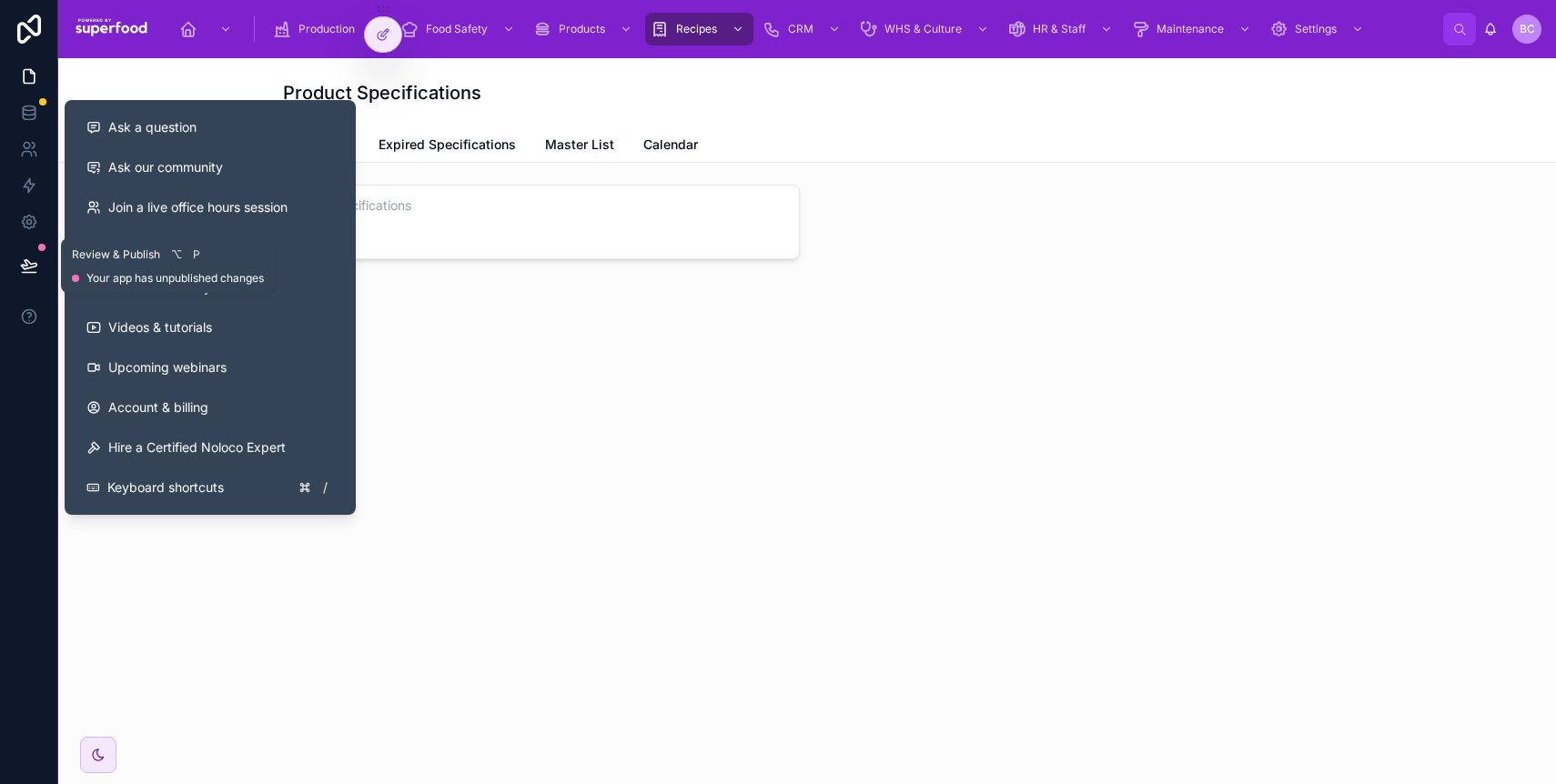
click at [26, 269] on icon at bounding box center [29, 265] width 15 height 10
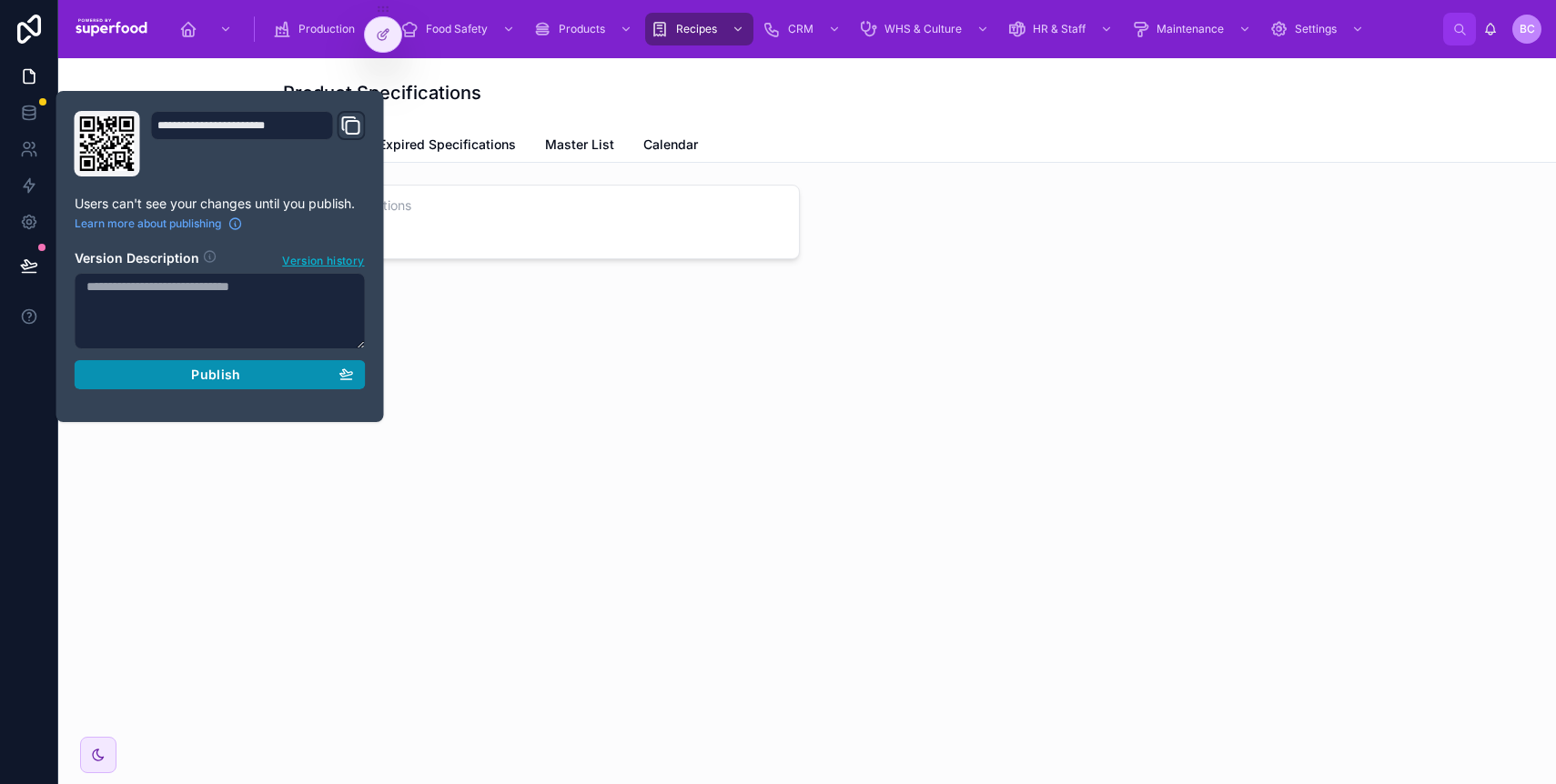
click at [204, 372] on span "Publish" at bounding box center [215, 375] width 49 height 16
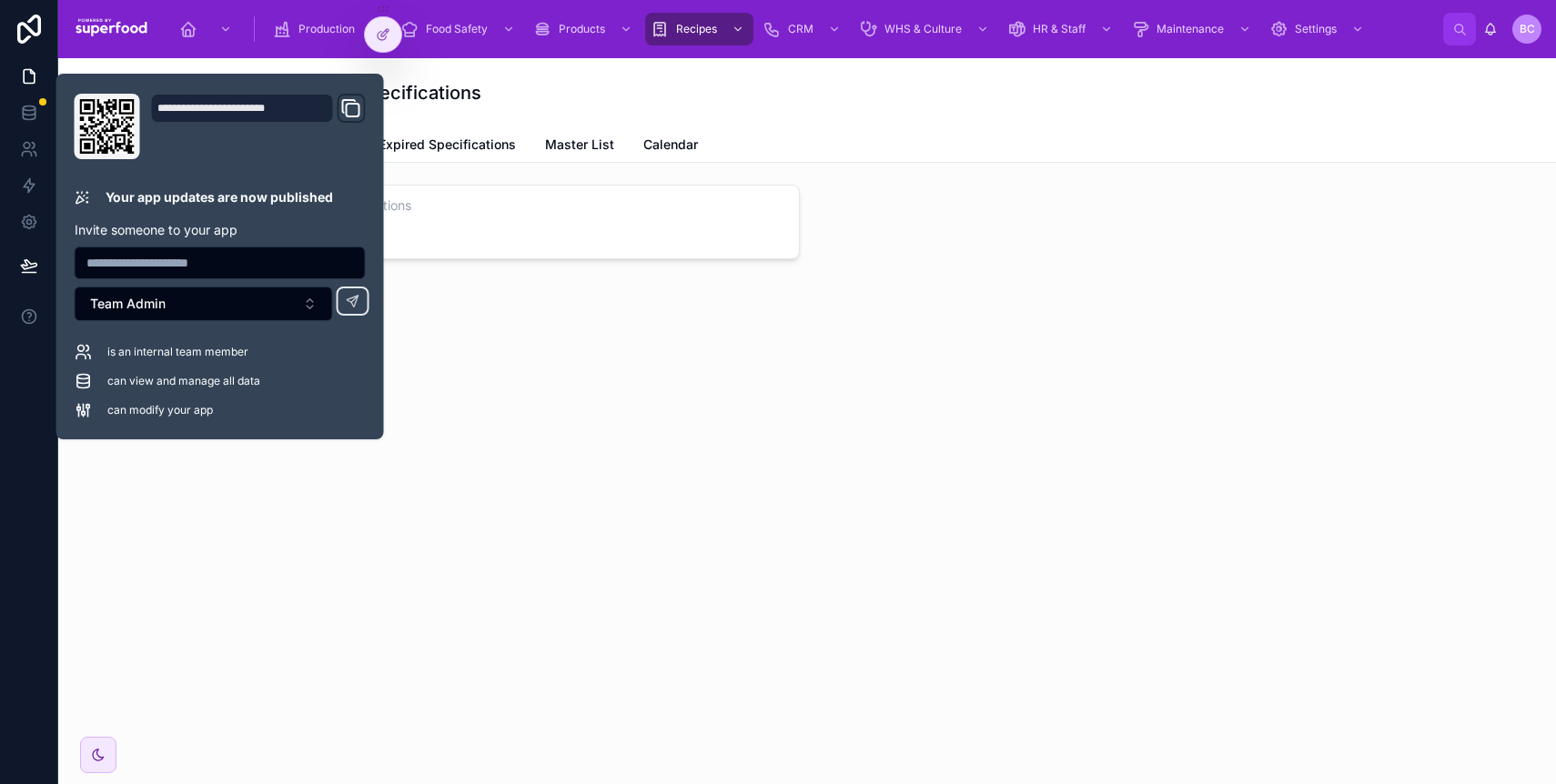
click at [766, 401] on div "Product Specifications Dashboard Dashboard Expired Specifications Master List C…" at bounding box center [807, 235] width 1498 height 354
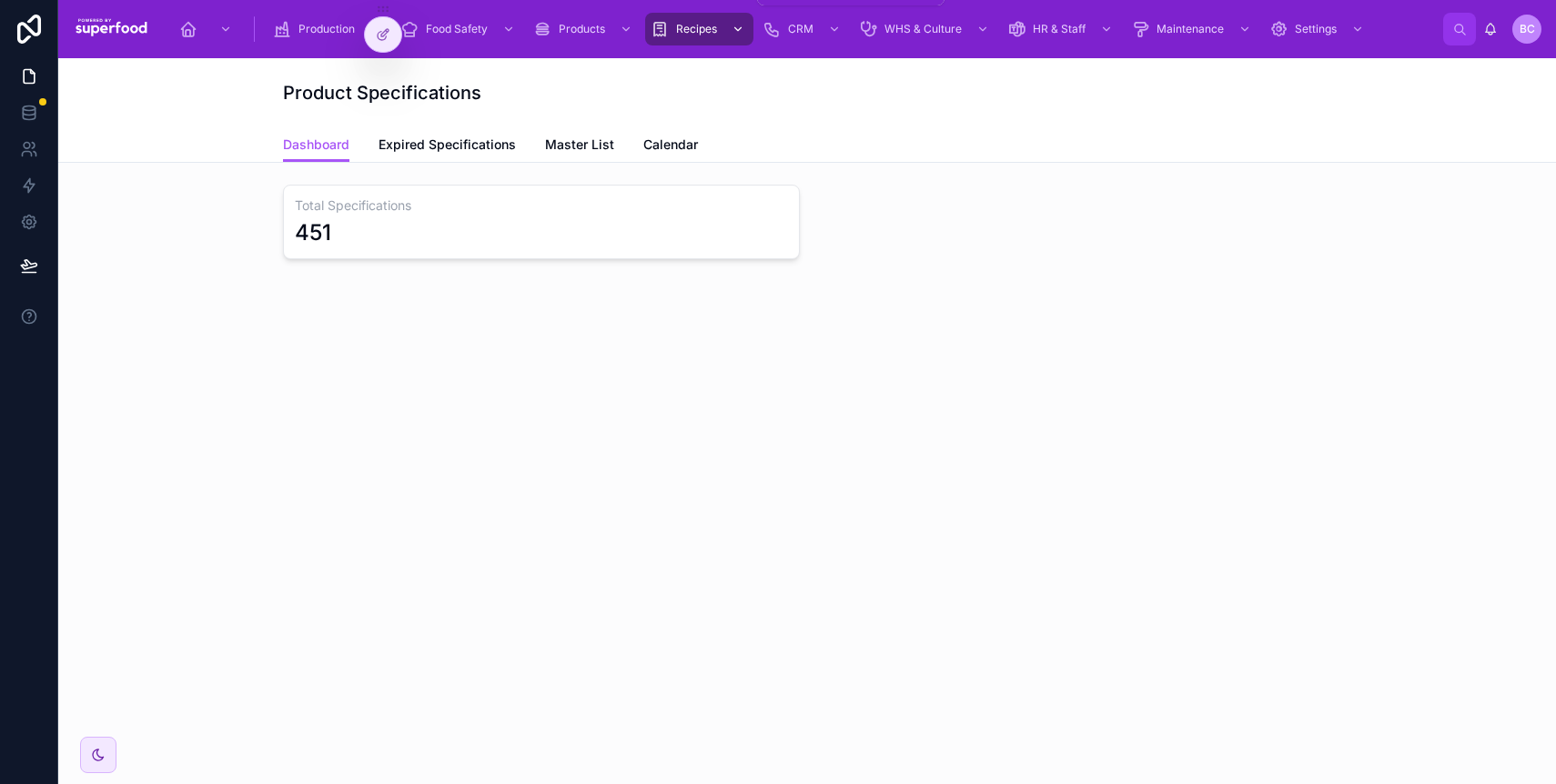
click at [696, 30] on span "Recipes" at bounding box center [696, 29] width 41 height 14
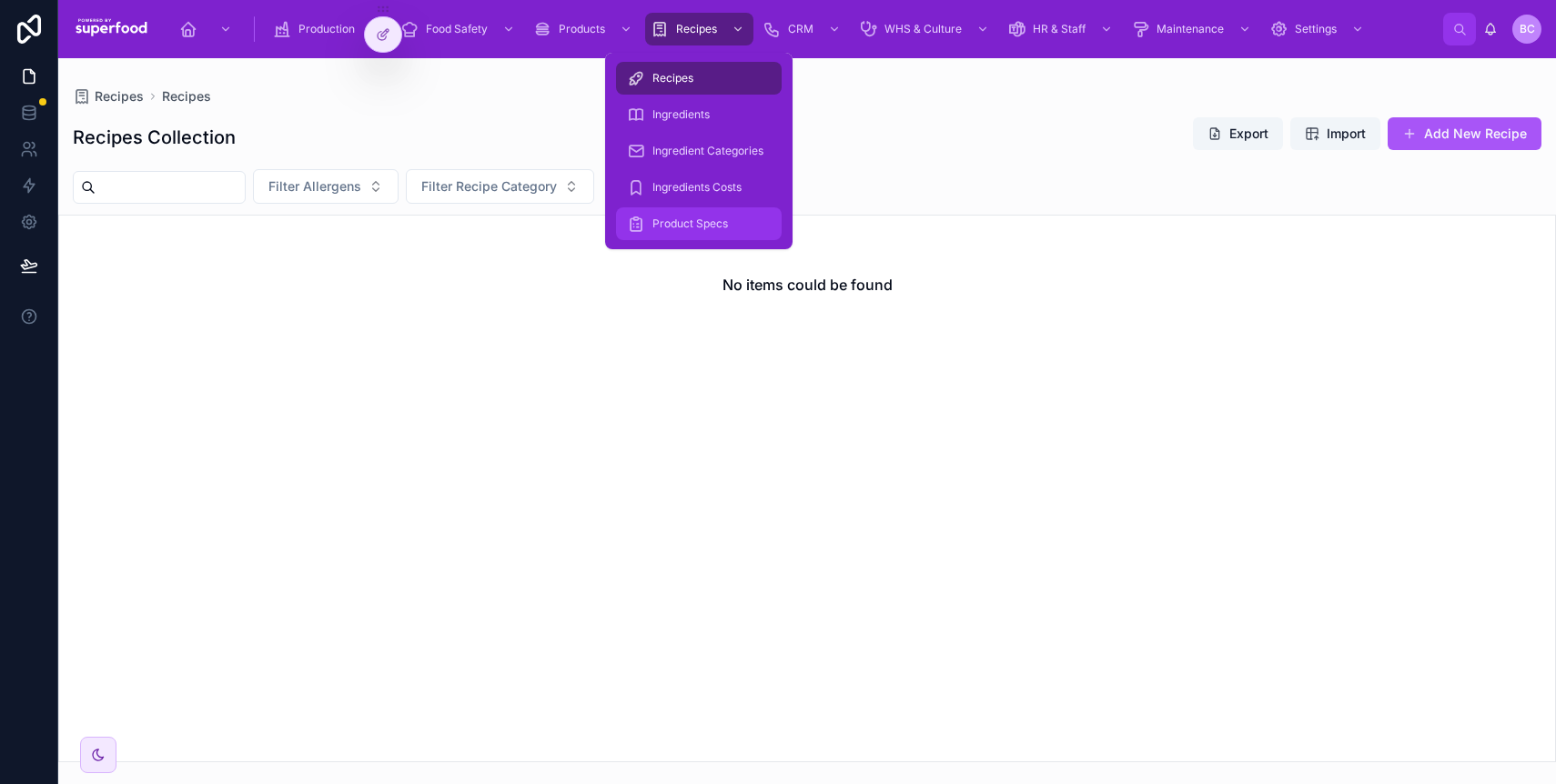
click at [703, 230] on span "Product Specs" at bounding box center [690, 223] width 76 height 14
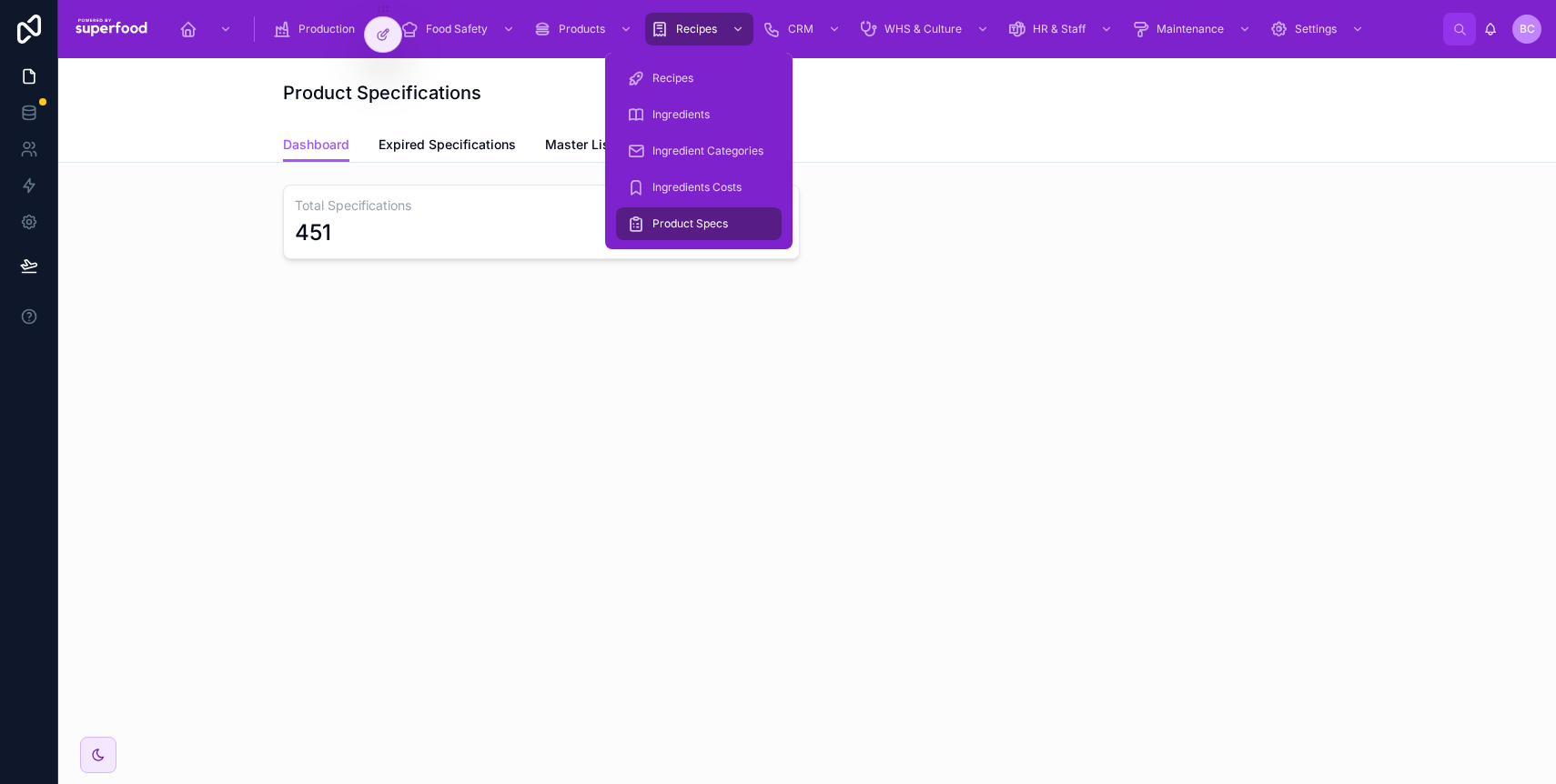
click at [890, 144] on div "Dashboard Expired Specifications Master List Calendar" at bounding box center [807, 144] width 1048 height 34
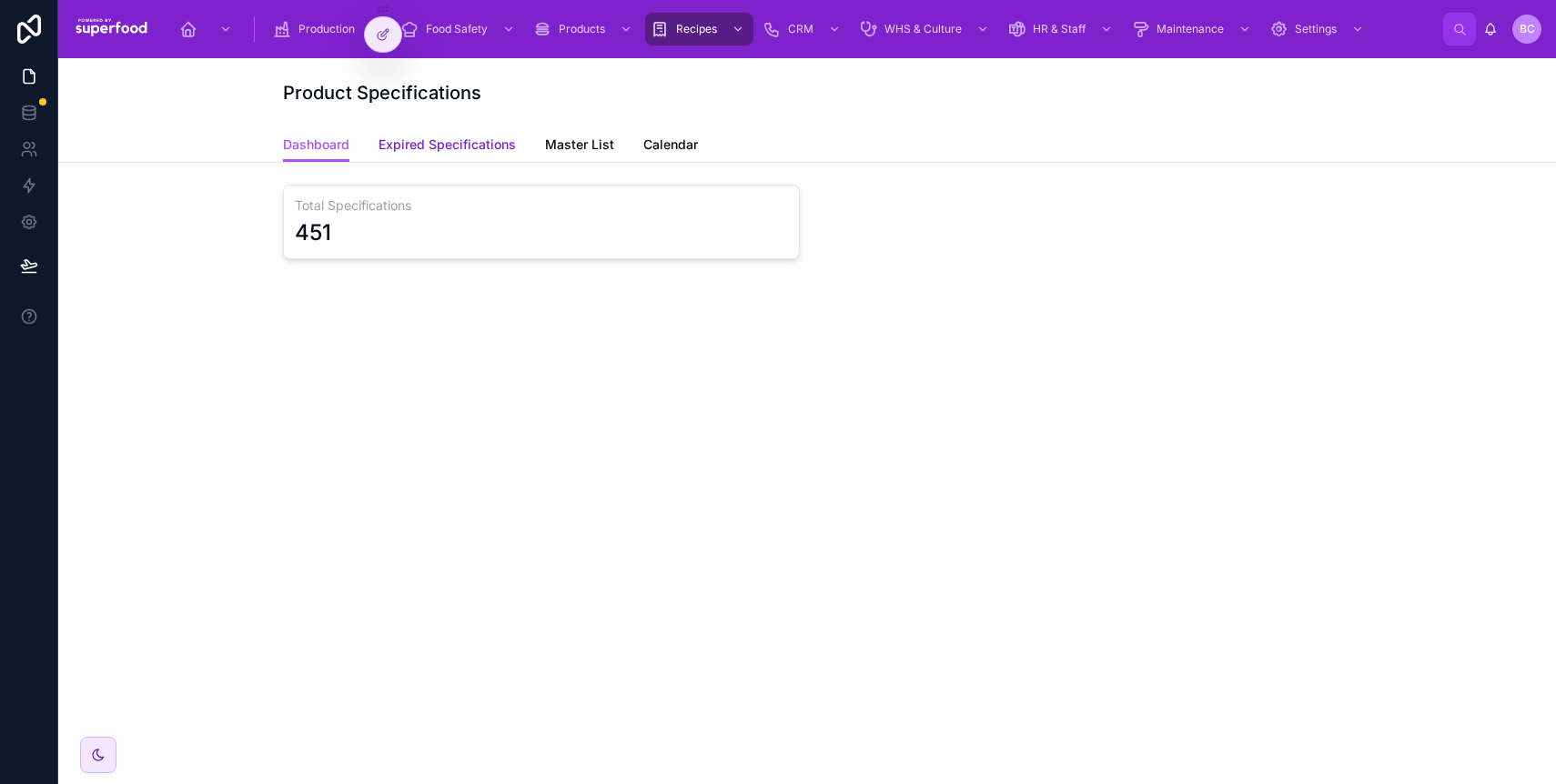
click at [469, 153] on span "Expired Specifications" at bounding box center [448, 144] width 138 height 18
click at [292, 157] on link "Dashboard" at bounding box center [316, 146] width 66 height 36
click at [581, 134] on link "Master List" at bounding box center [580, 146] width 69 height 36
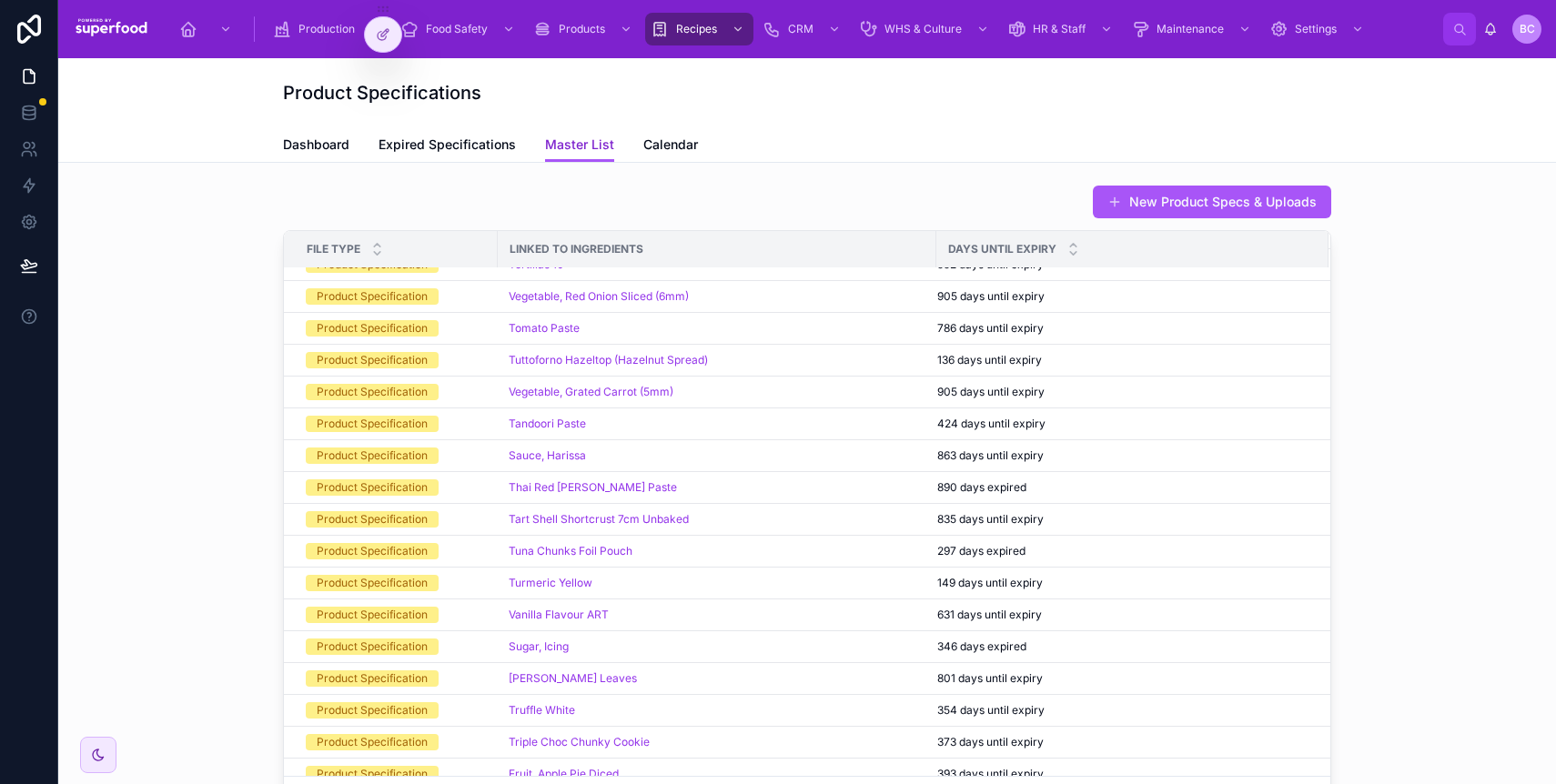
scroll to position [2676, 0]
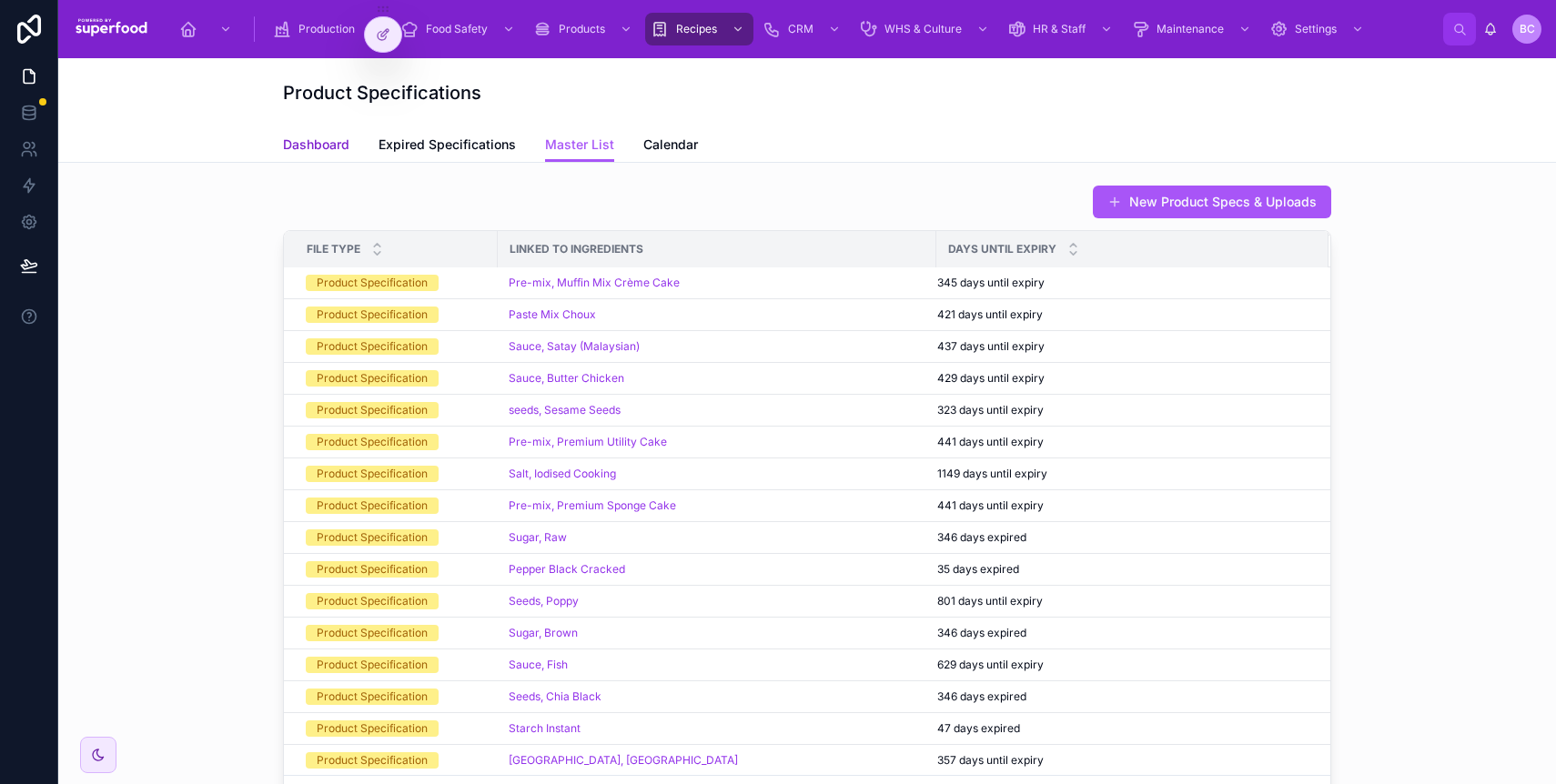
click at [314, 142] on span "Dashboard" at bounding box center [316, 144] width 66 height 18
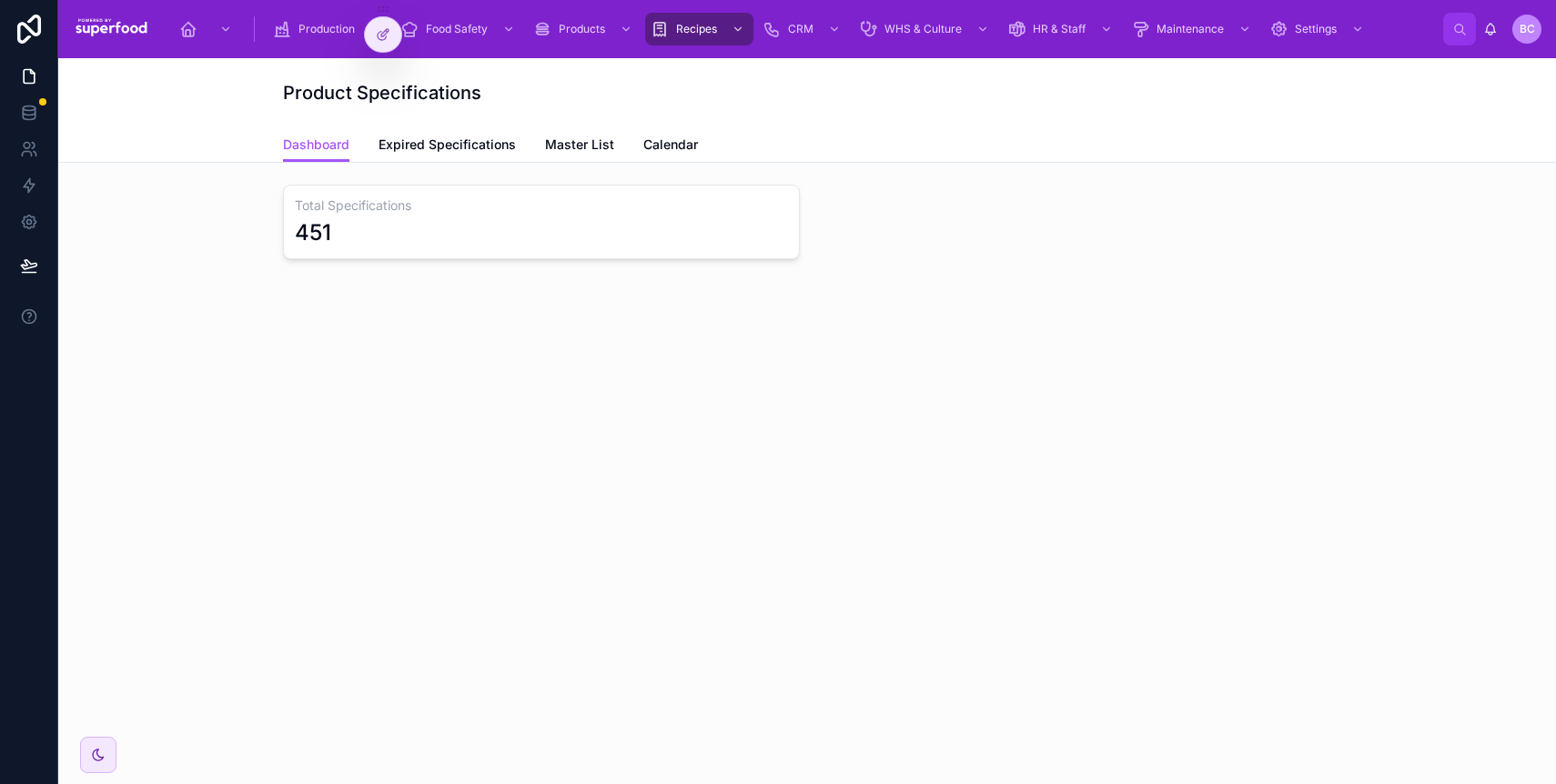
click at [641, 364] on div "Total Specifications 451" at bounding box center [807, 272] width 1498 height 220
click at [630, 493] on div "Product Specifications Dashboard Dashboard Expired Specifications Master List C…" at bounding box center [807, 421] width 1498 height 726
click at [450, 142] on span "Expired Specifications" at bounding box center [448, 144] width 138 height 18
click at [322, 139] on span "Dashboard" at bounding box center [316, 144] width 66 height 18
click at [569, 142] on span "Master List" at bounding box center [580, 144] width 69 height 18
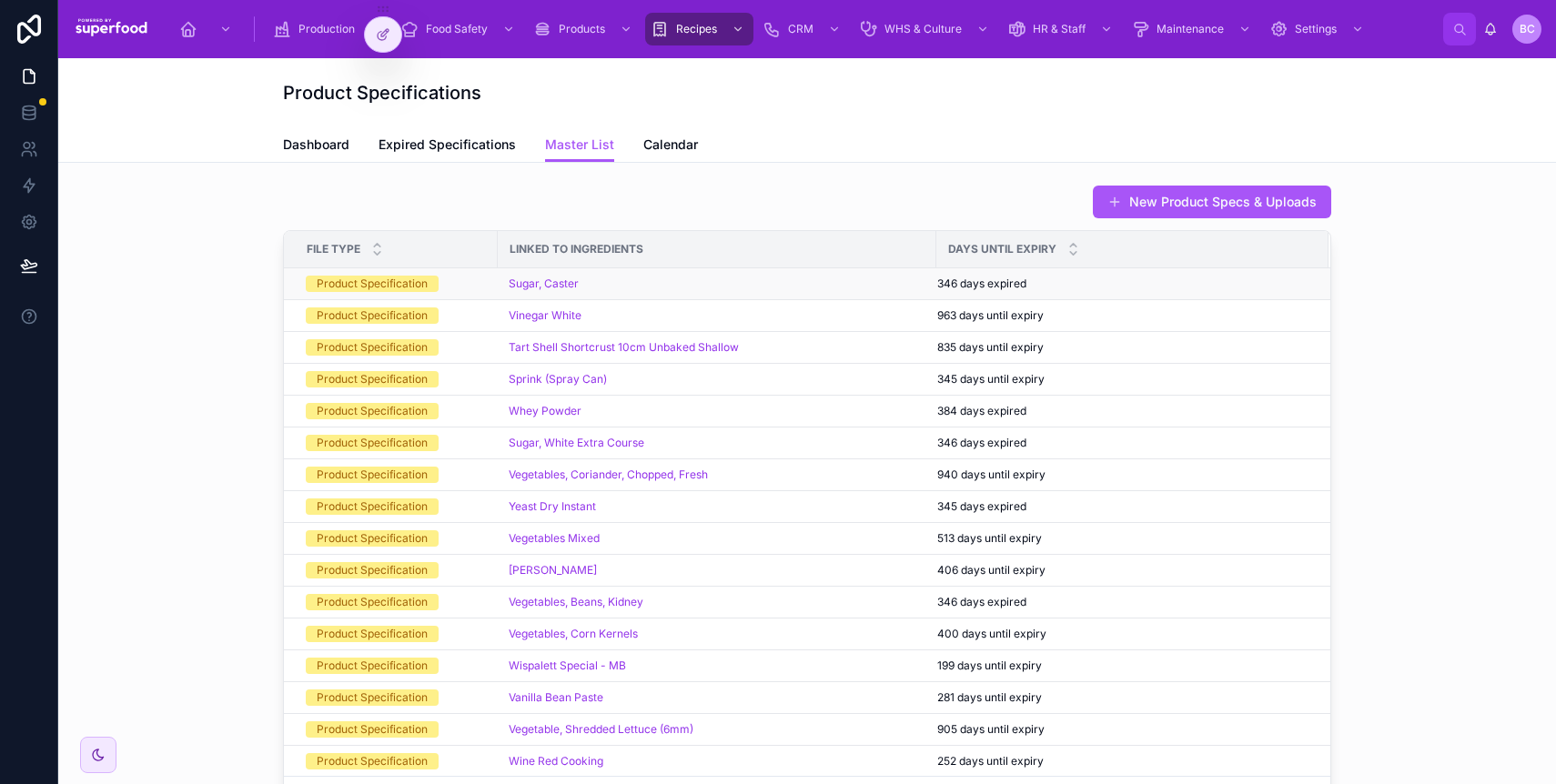
click at [348, 290] on div "Product Specification" at bounding box center [372, 283] width 111 height 16
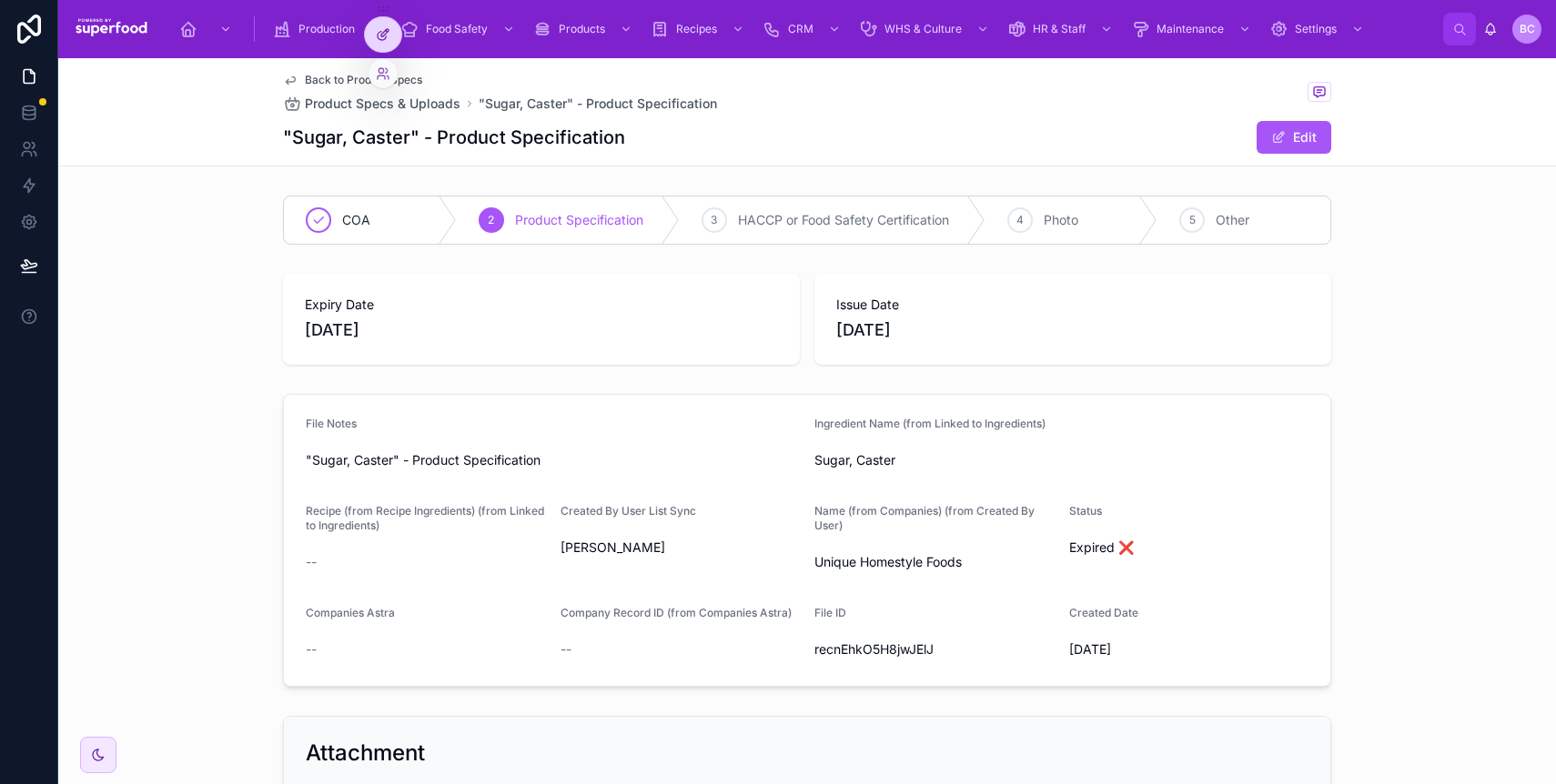
click at [389, 46] on div at bounding box center [384, 34] width 36 height 34
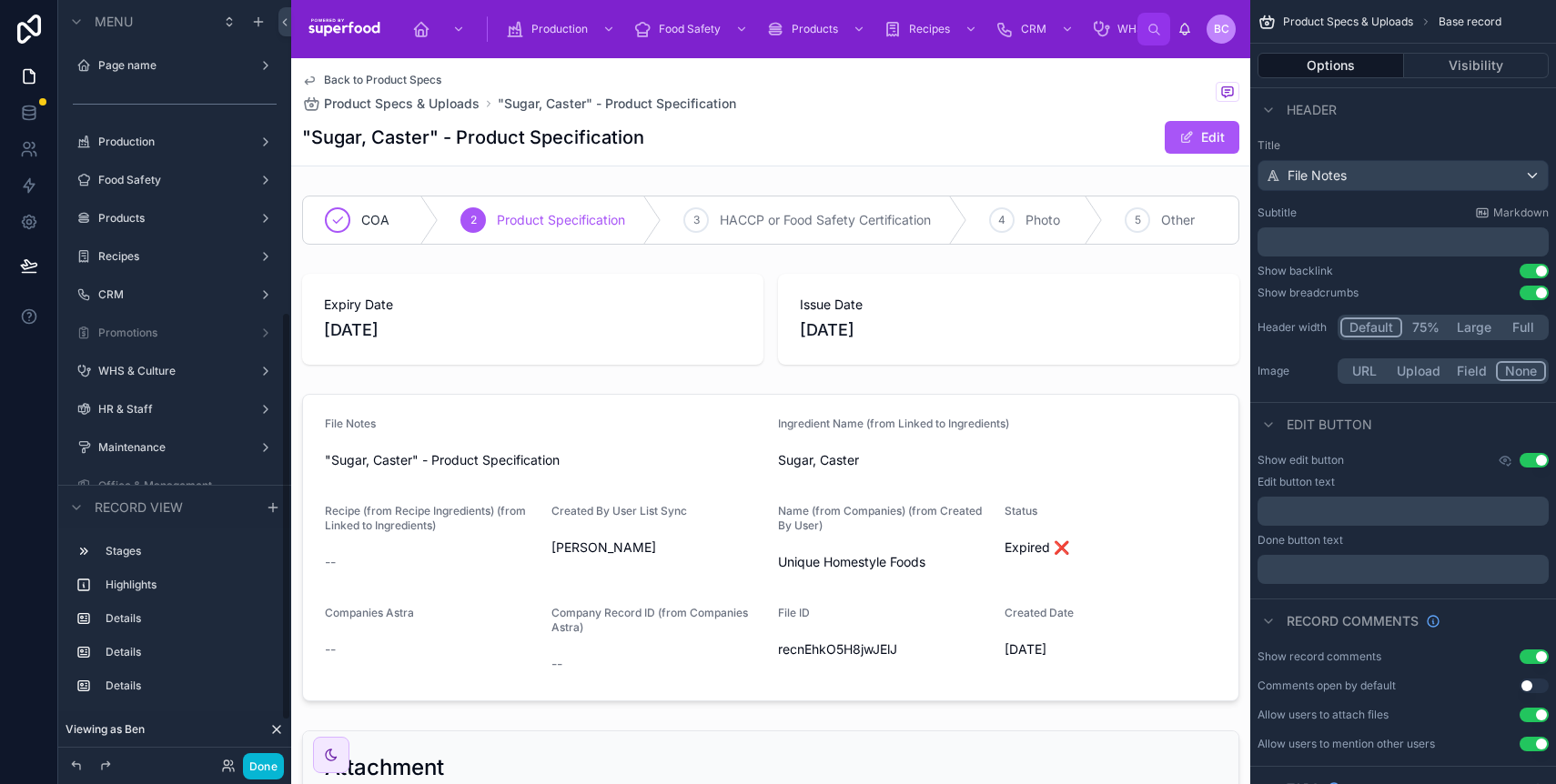
scroll to position [581, 0]
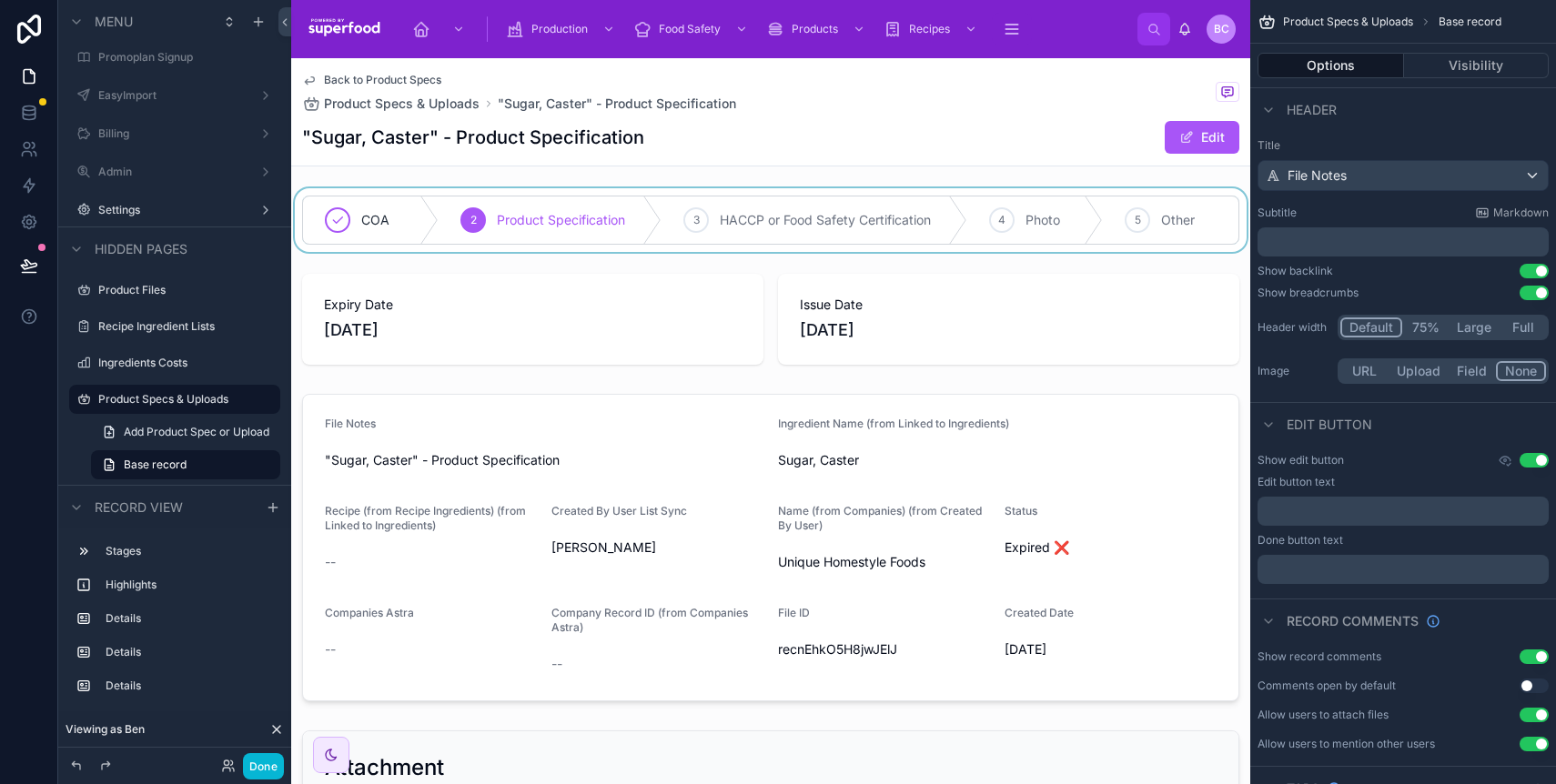
click at [670, 214] on div at bounding box center [771, 220] width 959 height 64
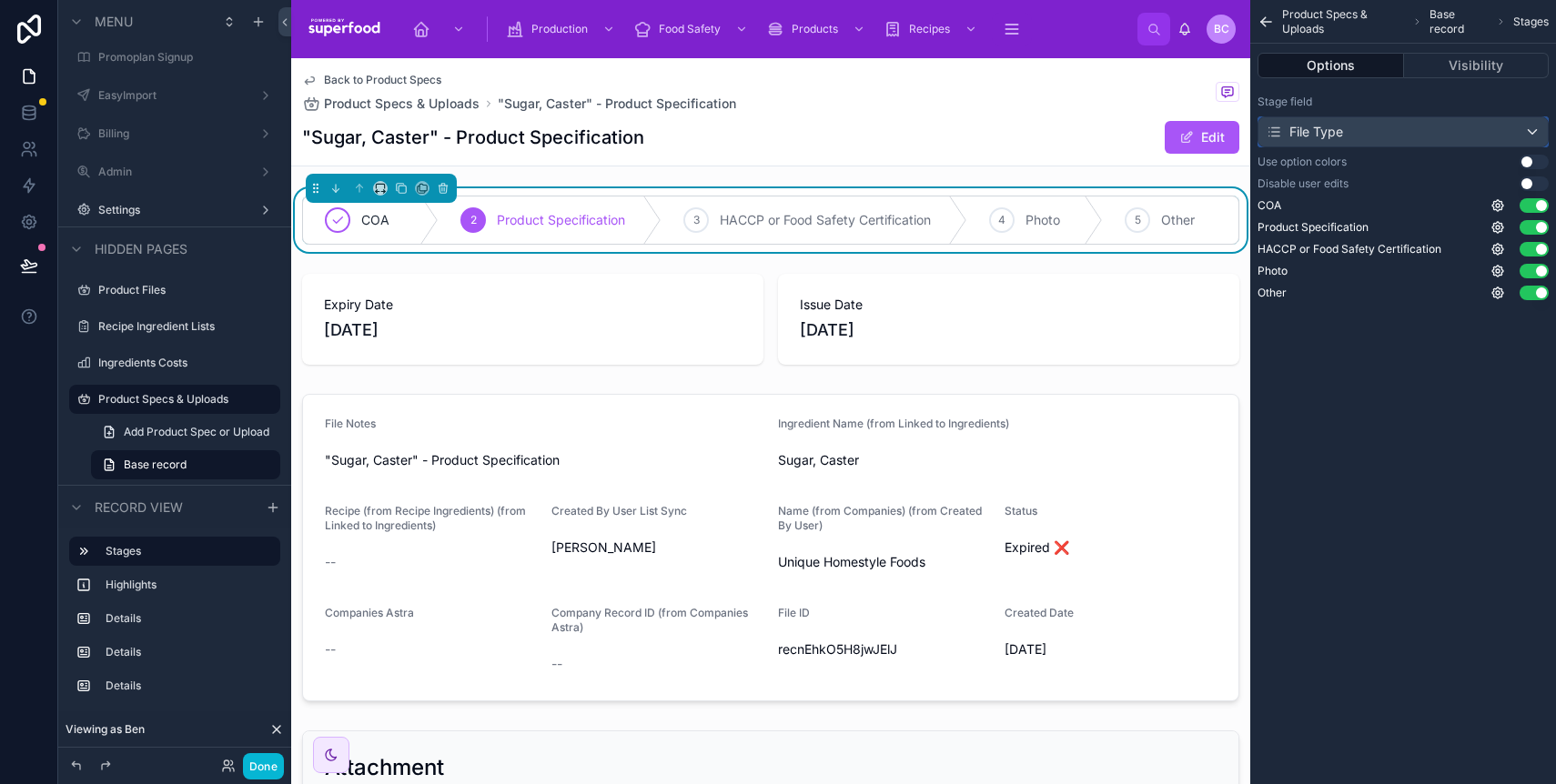
click at [1357, 131] on div "File Type" at bounding box center [1403, 132] width 290 height 29
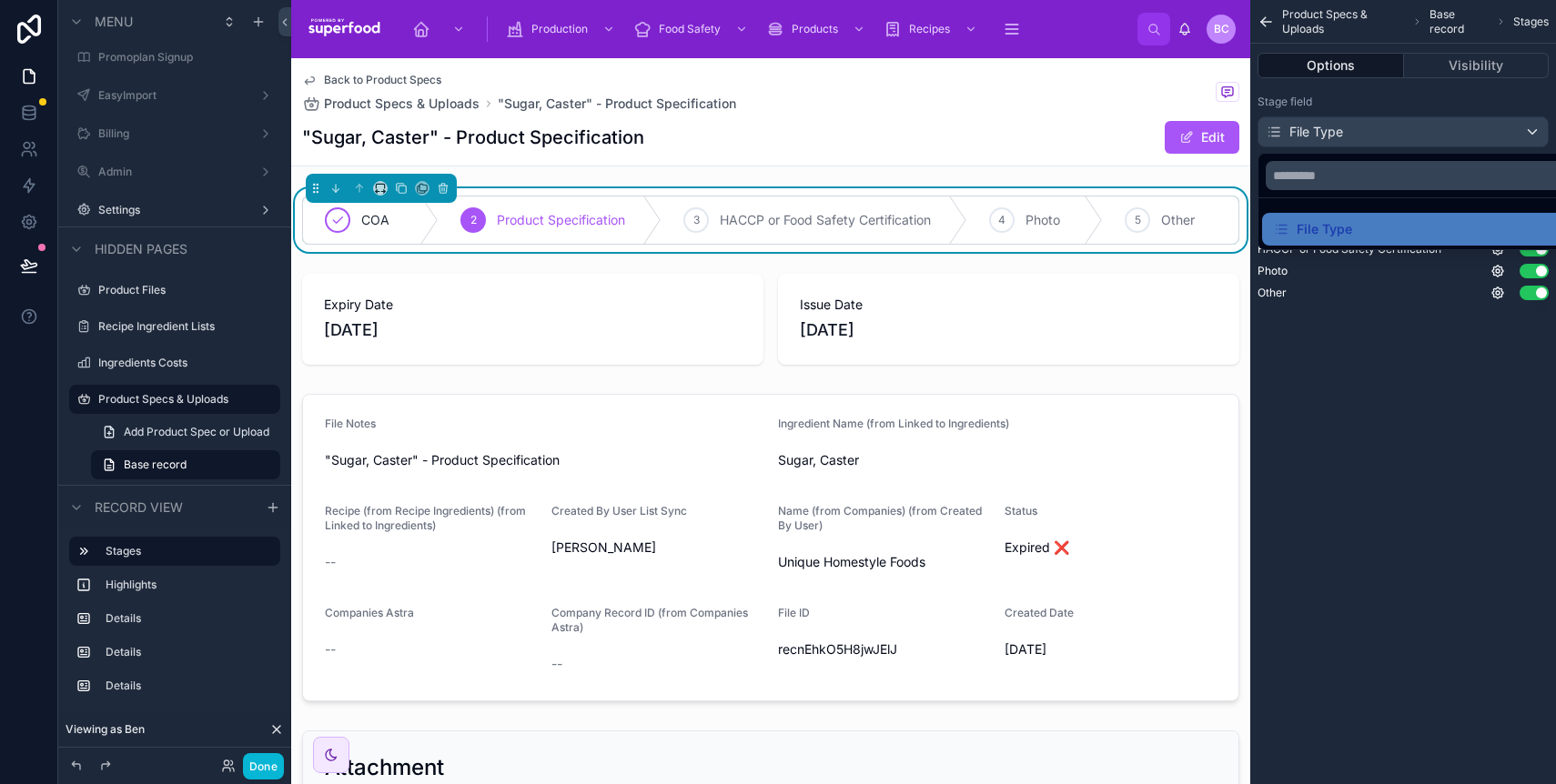
click at [1357, 131] on div "scrollable content" at bounding box center [778, 392] width 1556 height 784
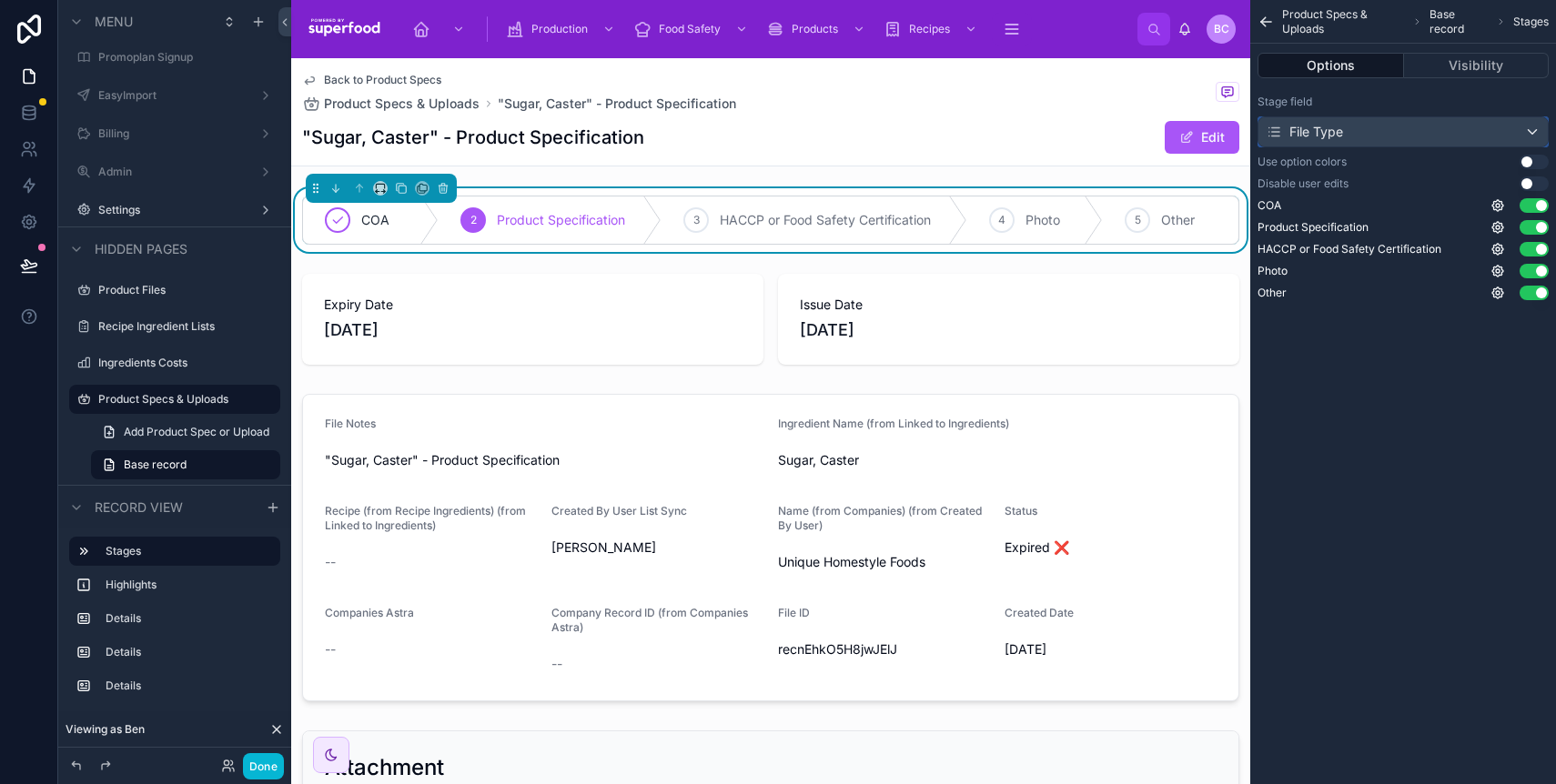
click at [1406, 131] on div "File Type" at bounding box center [1403, 132] width 290 height 29
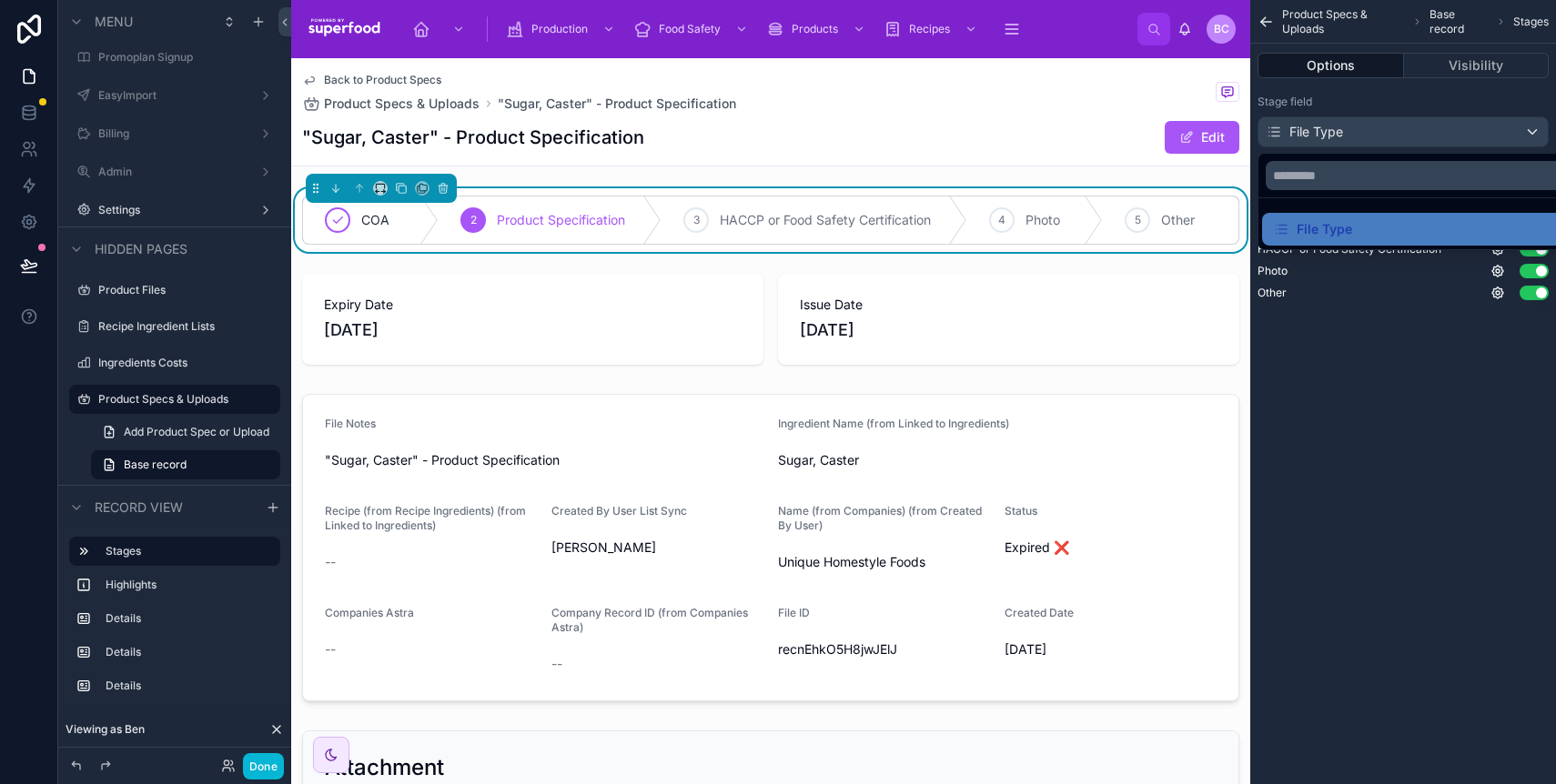
click at [1406, 130] on div "scrollable content" at bounding box center [778, 392] width 1556 height 784
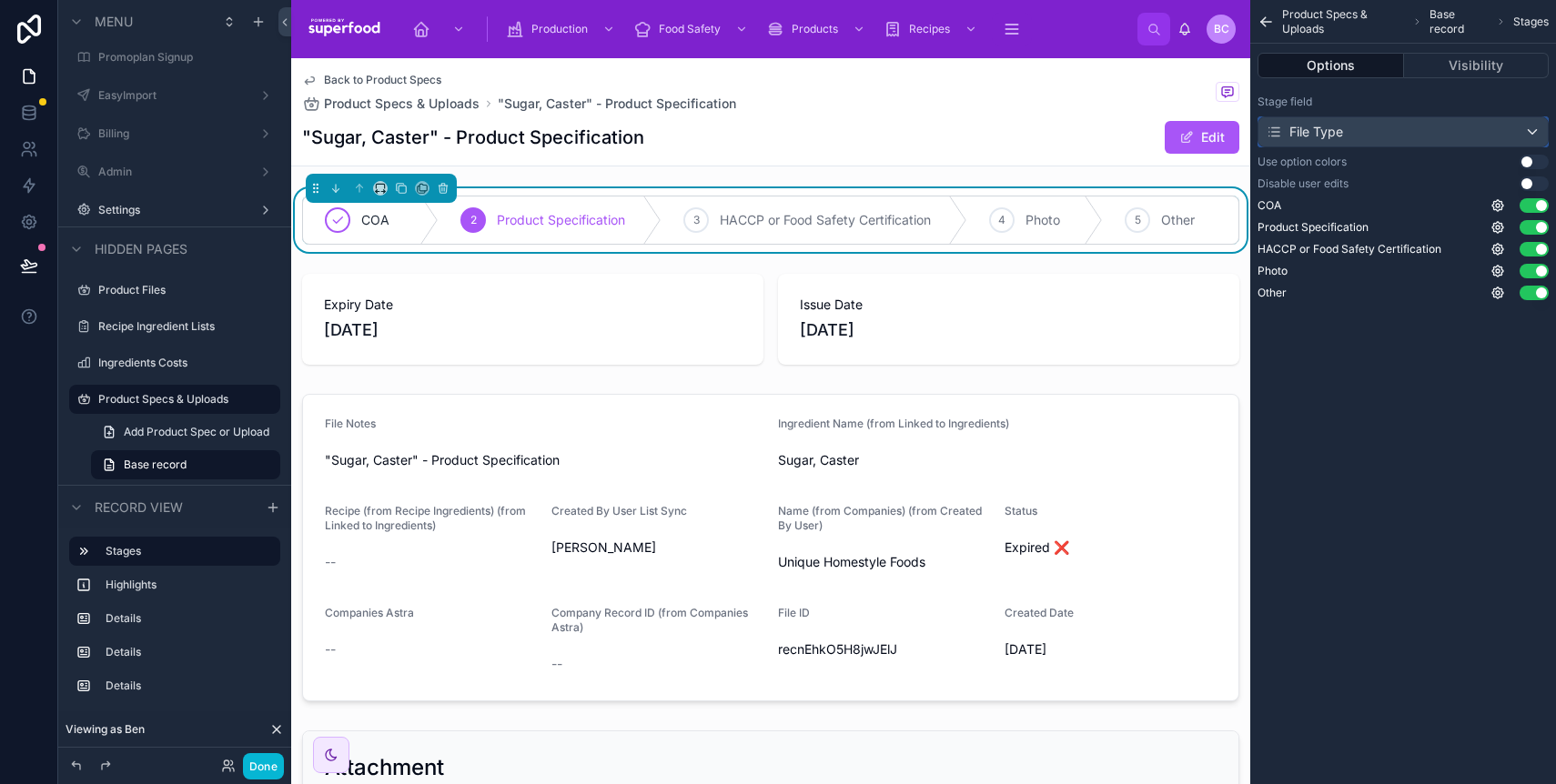
click at [1523, 132] on div "File Type" at bounding box center [1403, 132] width 290 height 29
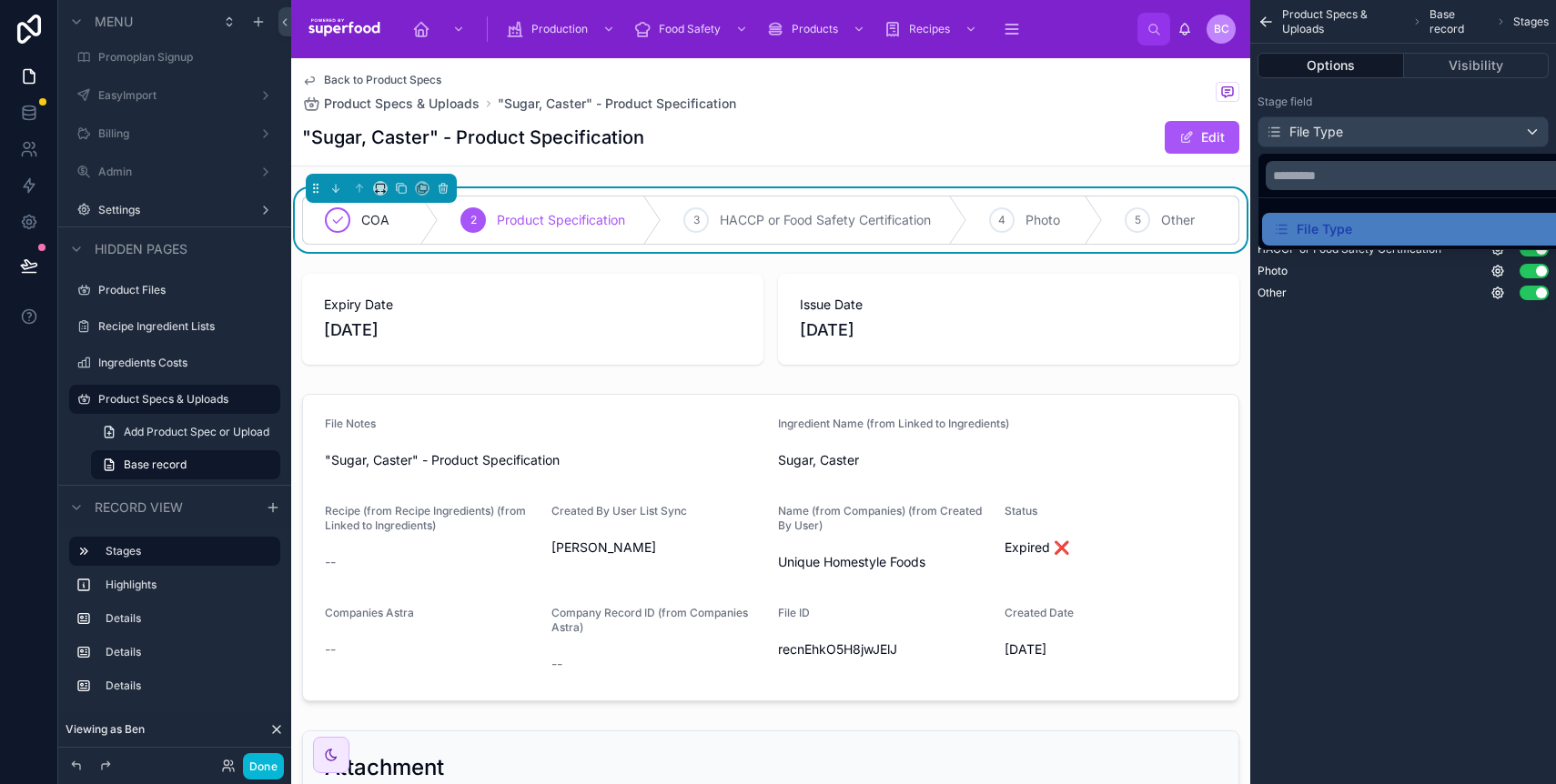
click at [1381, 98] on div "scrollable content" at bounding box center [778, 392] width 1556 height 784
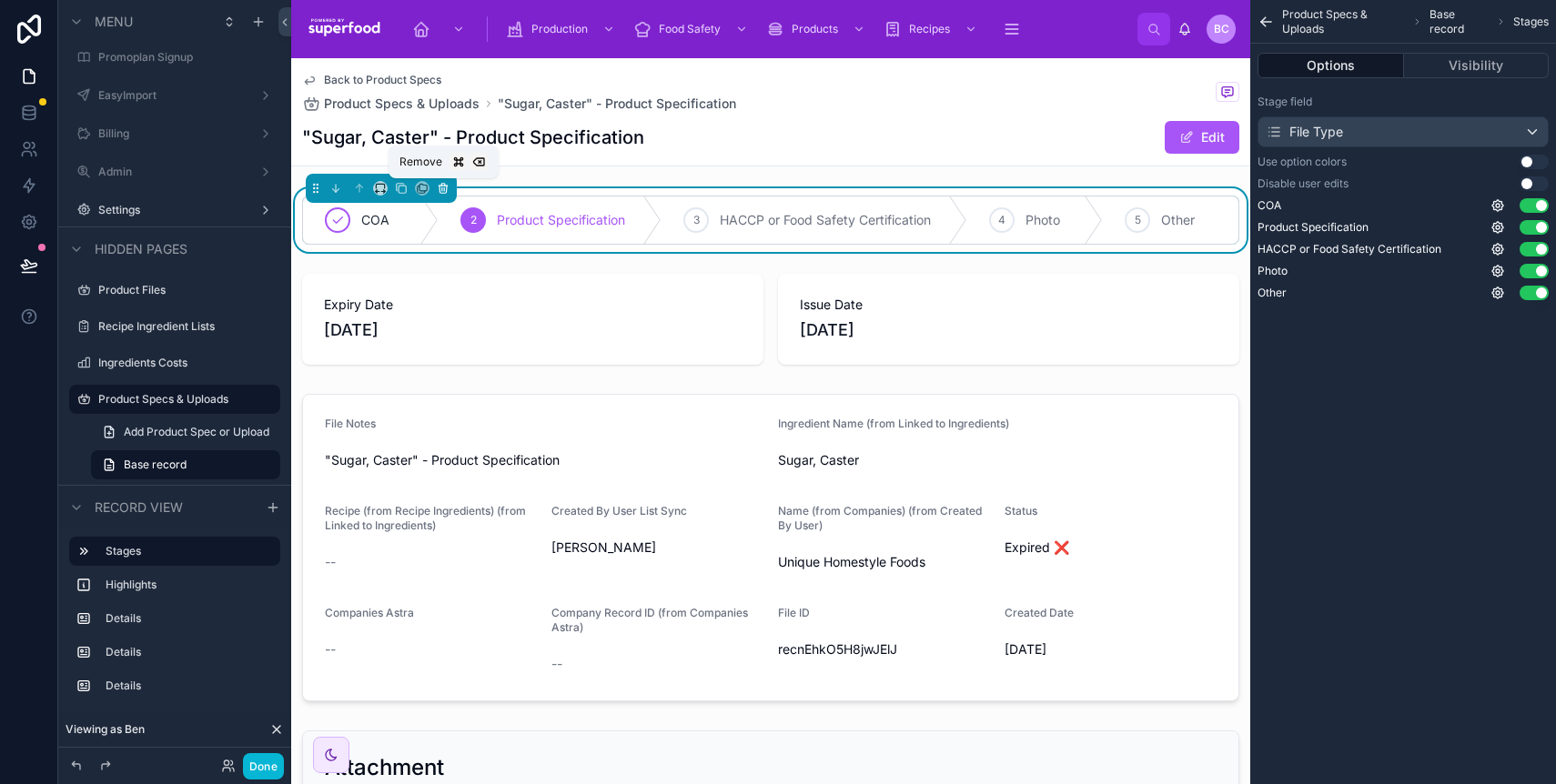
click at [444, 184] on icon at bounding box center [443, 187] width 12 height 12
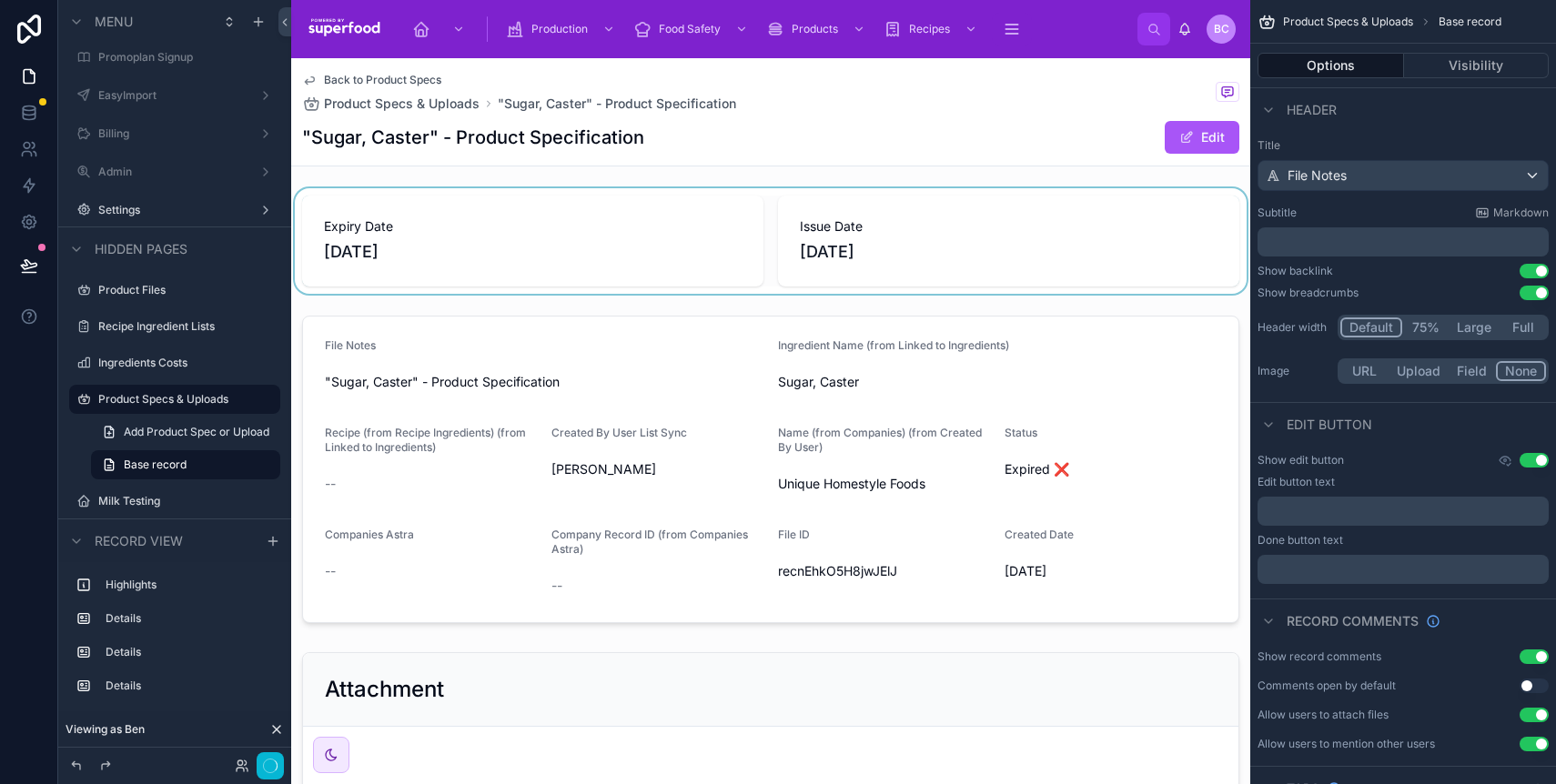
click at [476, 214] on div at bounding box center [771, 241] width 959 height 105
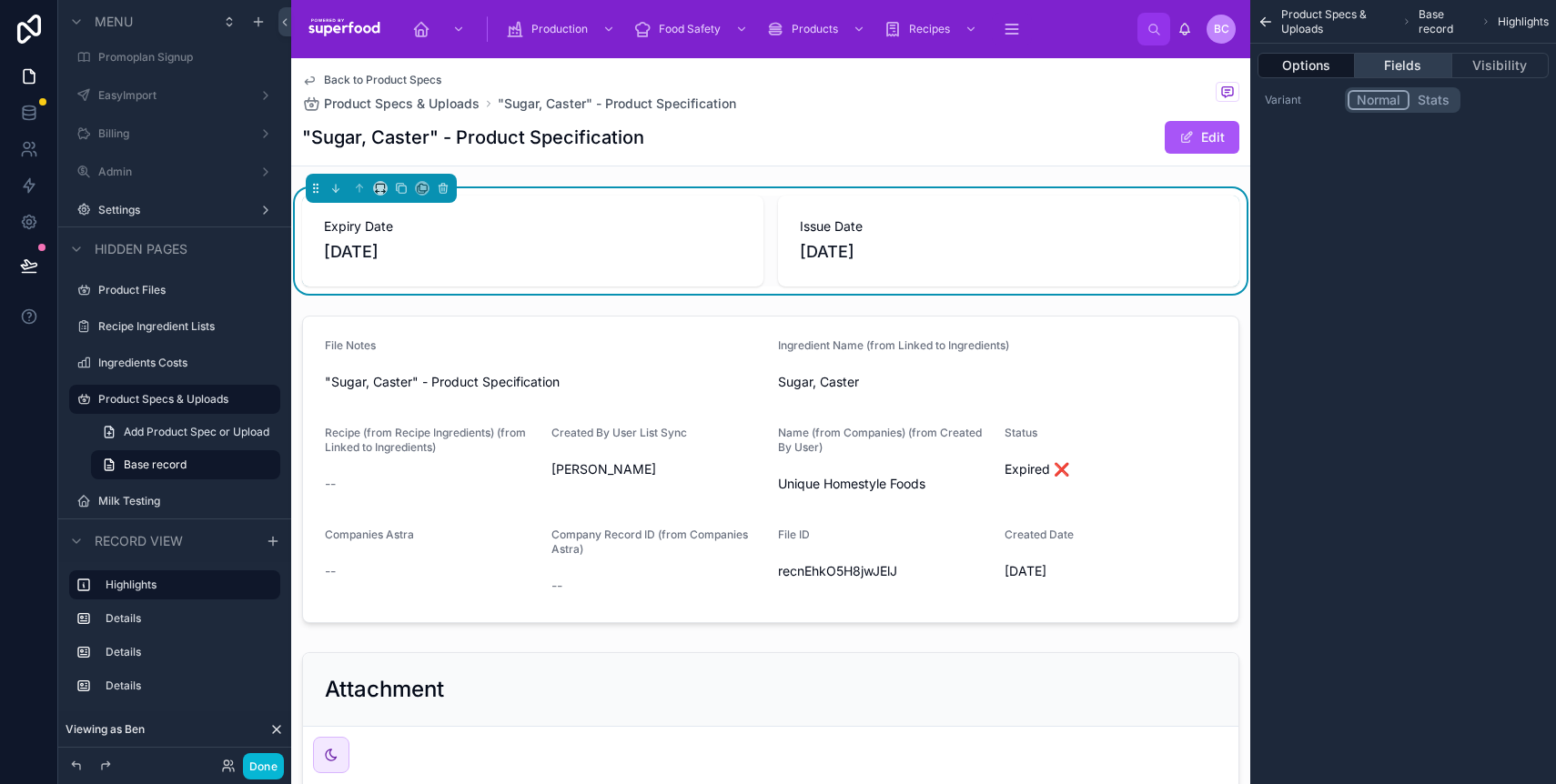
click at [1422, 62] on button "Fields" at bounding box center [1403, 65] width 97 height 26
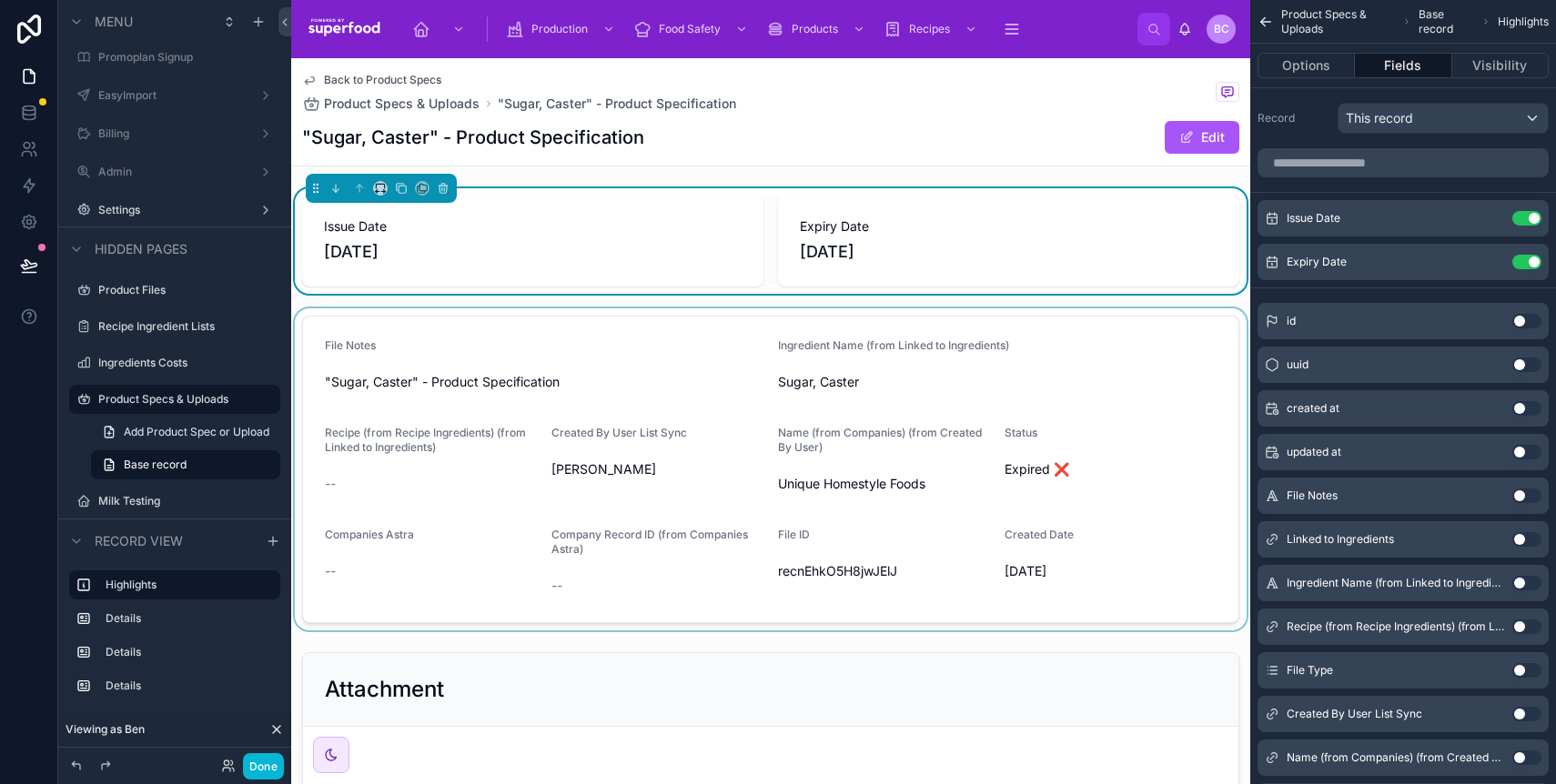
click at [637, 339] on div at bounding box center [771, 469] width 959 height 322
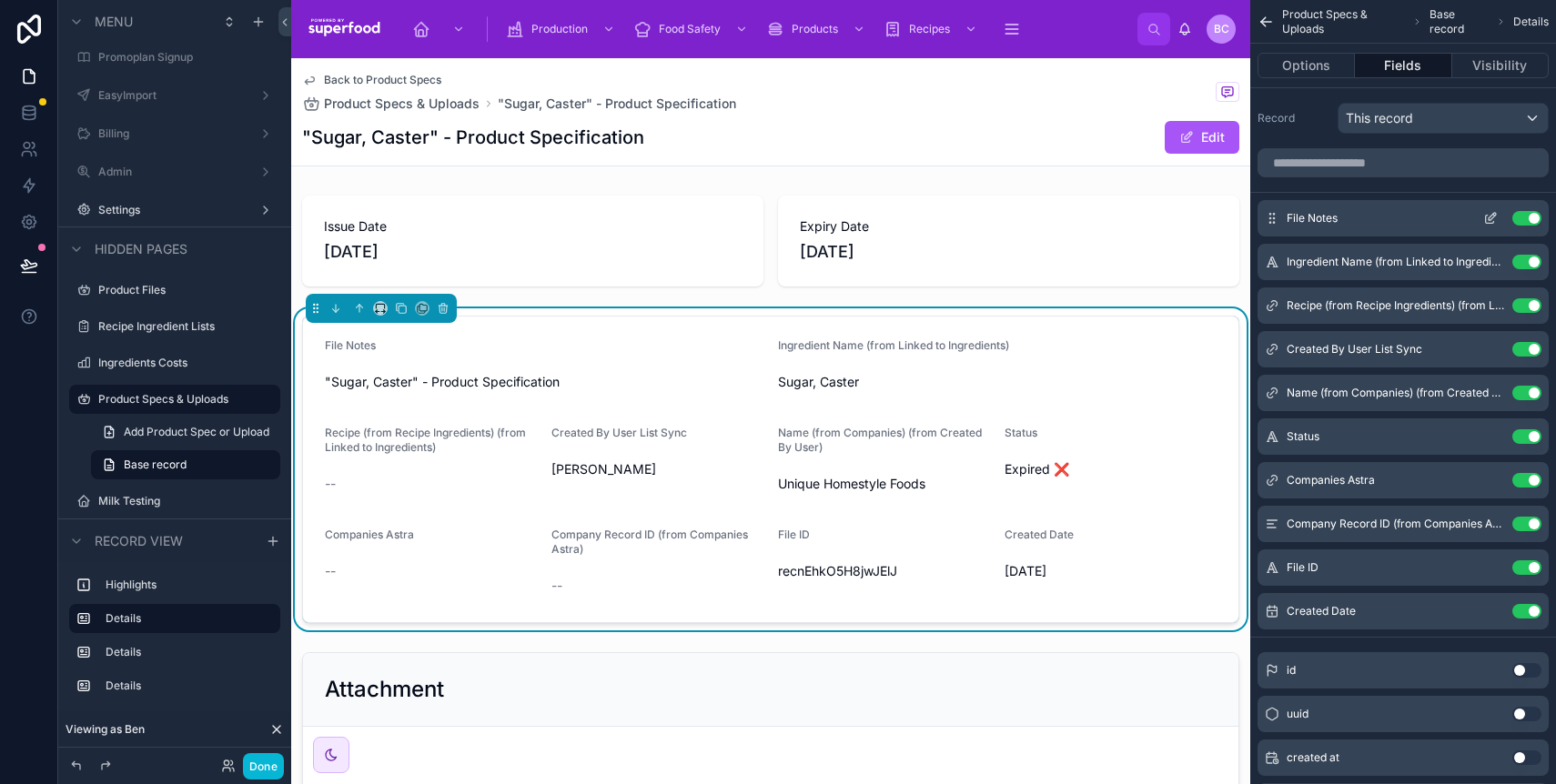
click at [1526, 216] on button "Use setting" at bounding box center [1527, 218] width 29 height 14
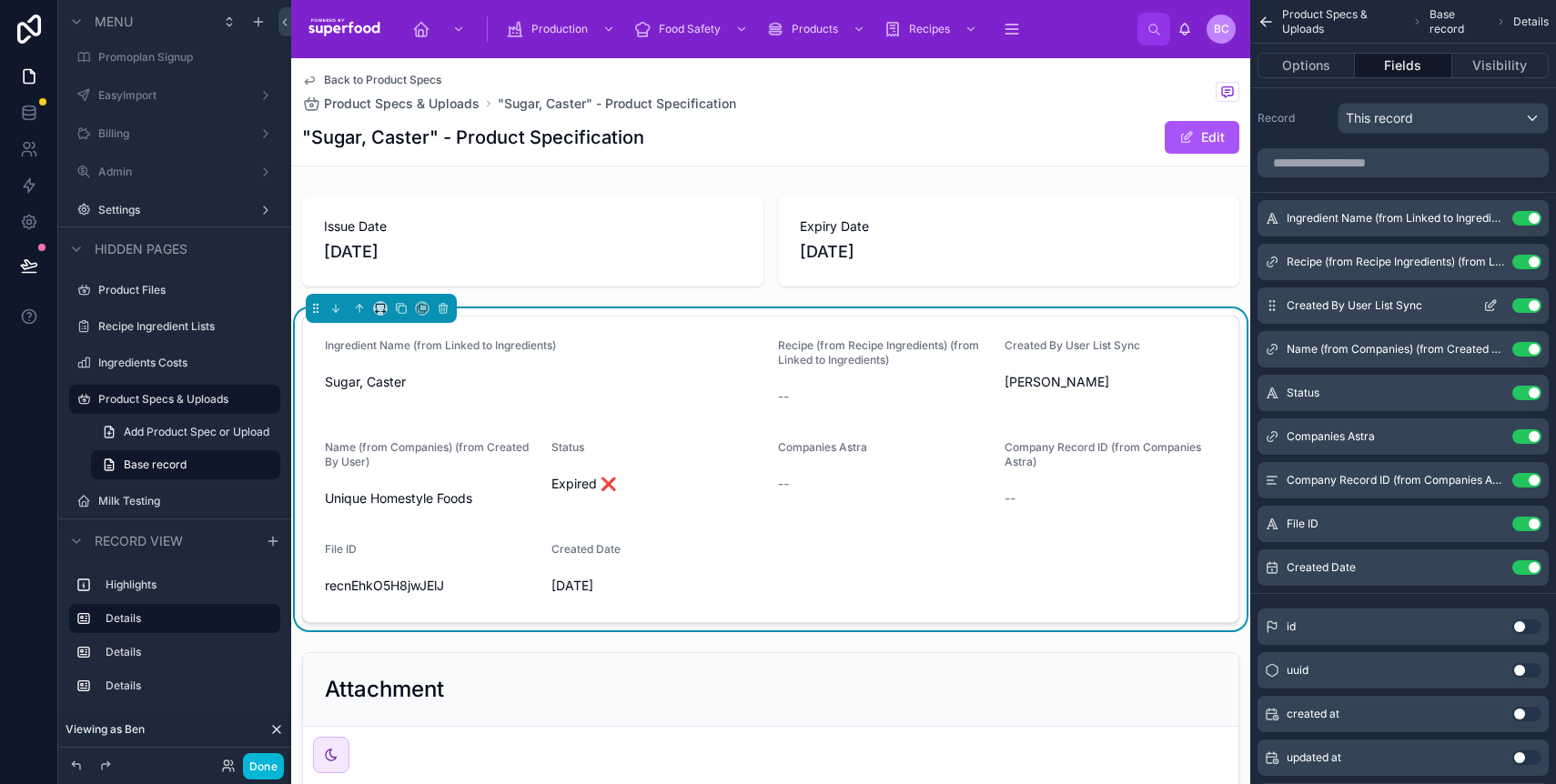
click at [1523, 303] on button "Use setting" at bounding box center [1527, 305] width 29 height 14
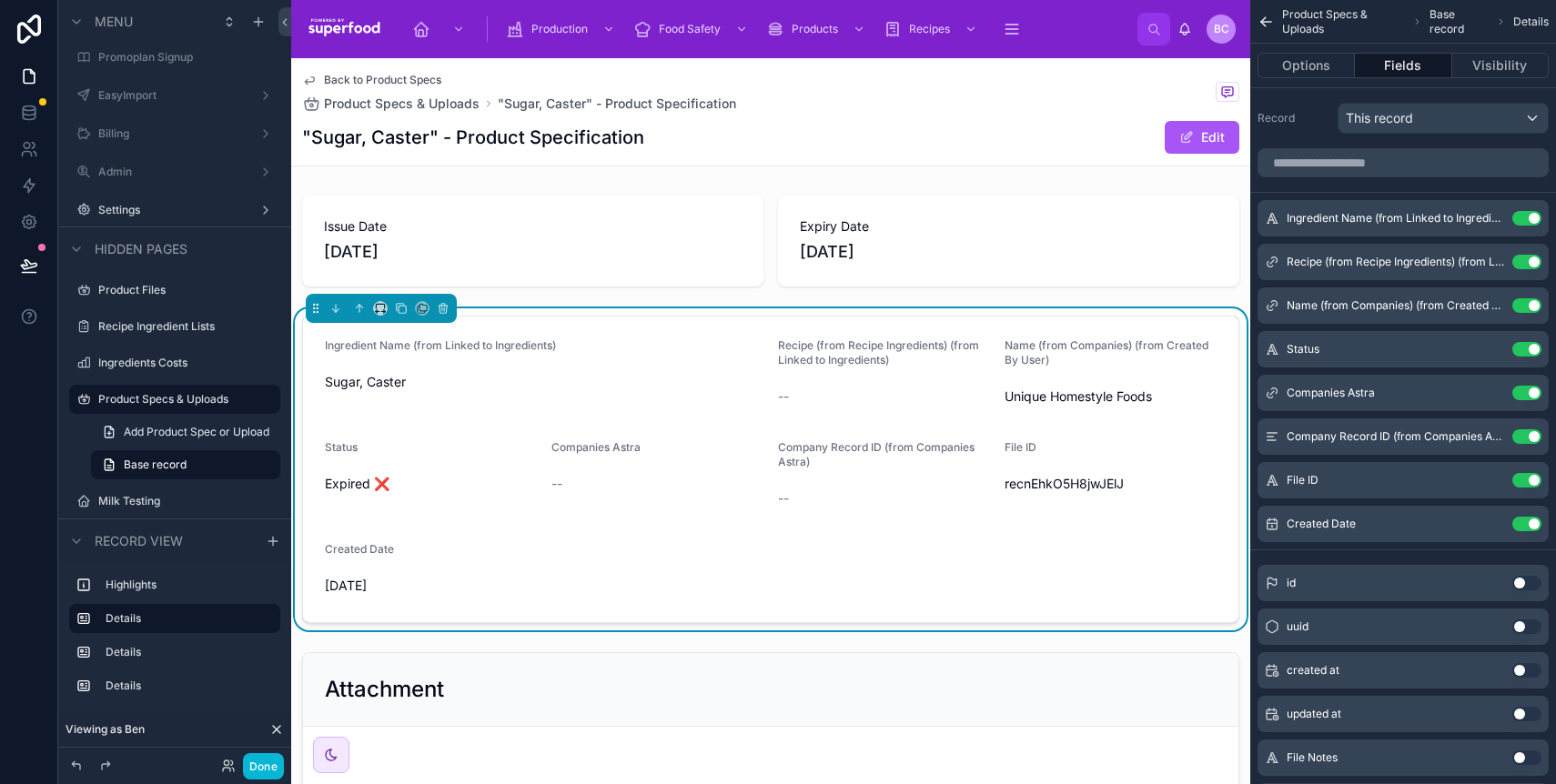
click at [1523, 303] on button "Use setting" at bounding box center [1527, 305] width 29 height 14
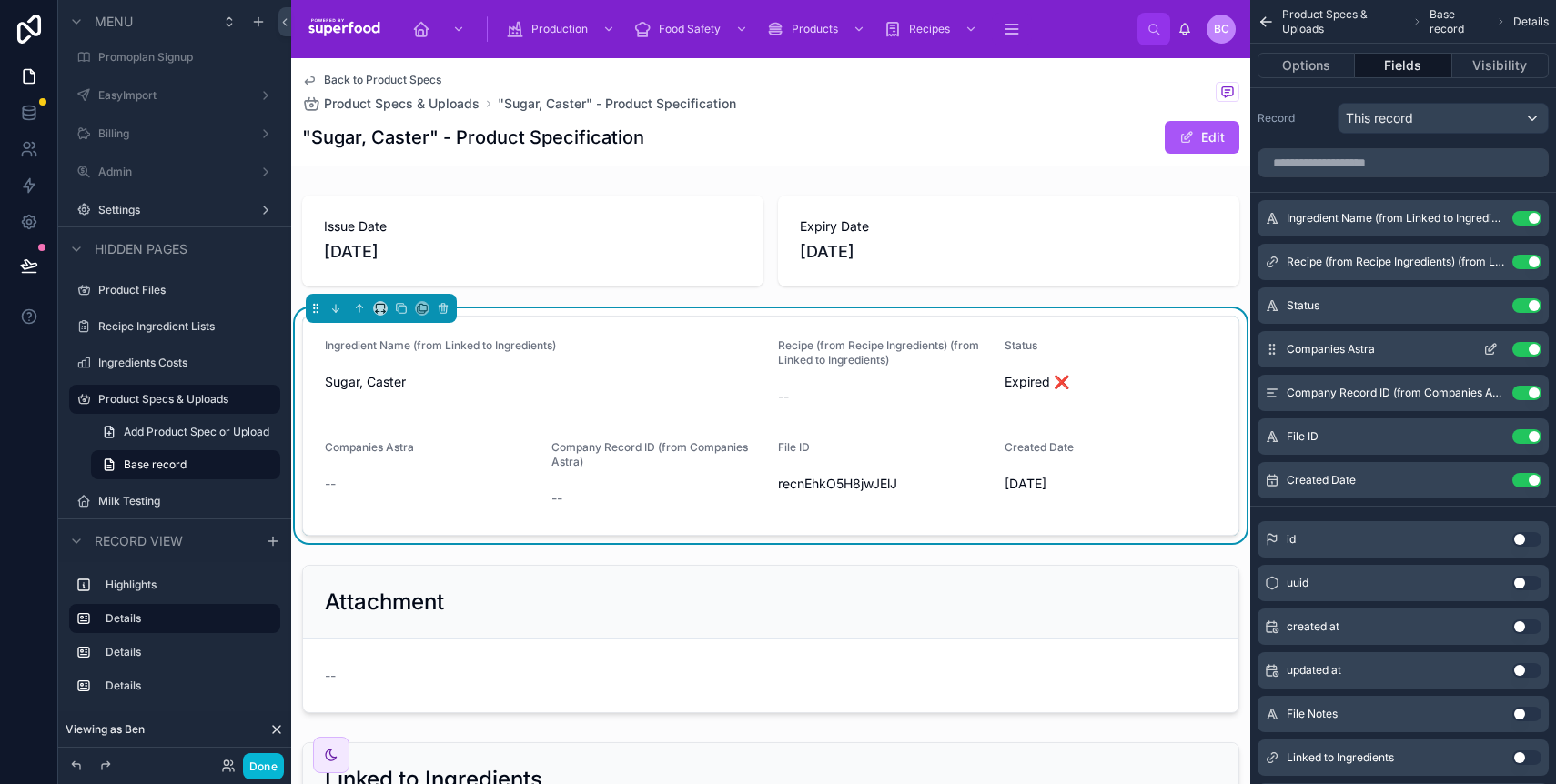
click at [1529, 349] on button "Use setting" at bounding box center [1527, 349] width 29 height 14
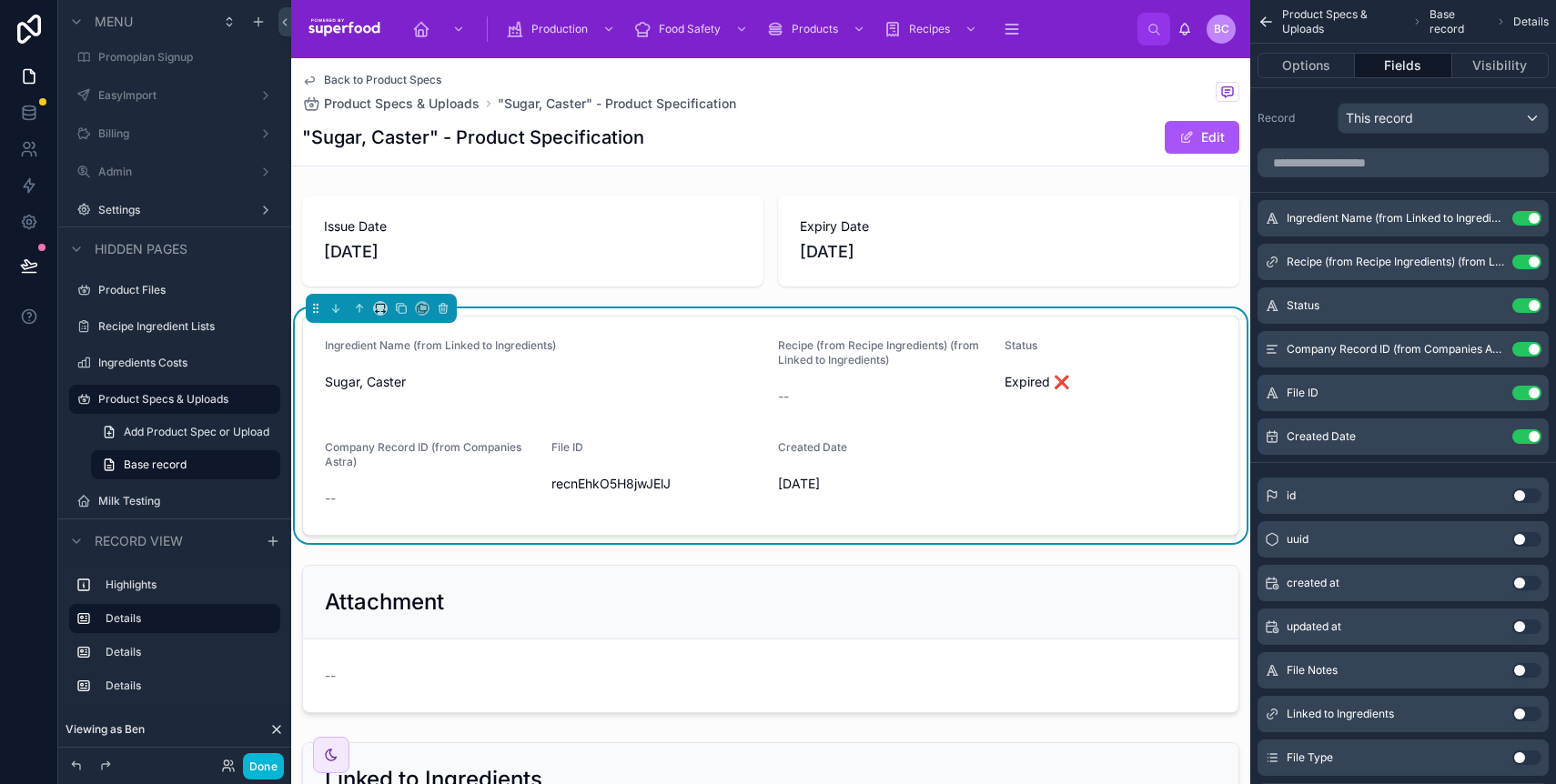
click at [1529, 349] on button "Use setting" at bounding box center [1527, 349] width 29 height 14
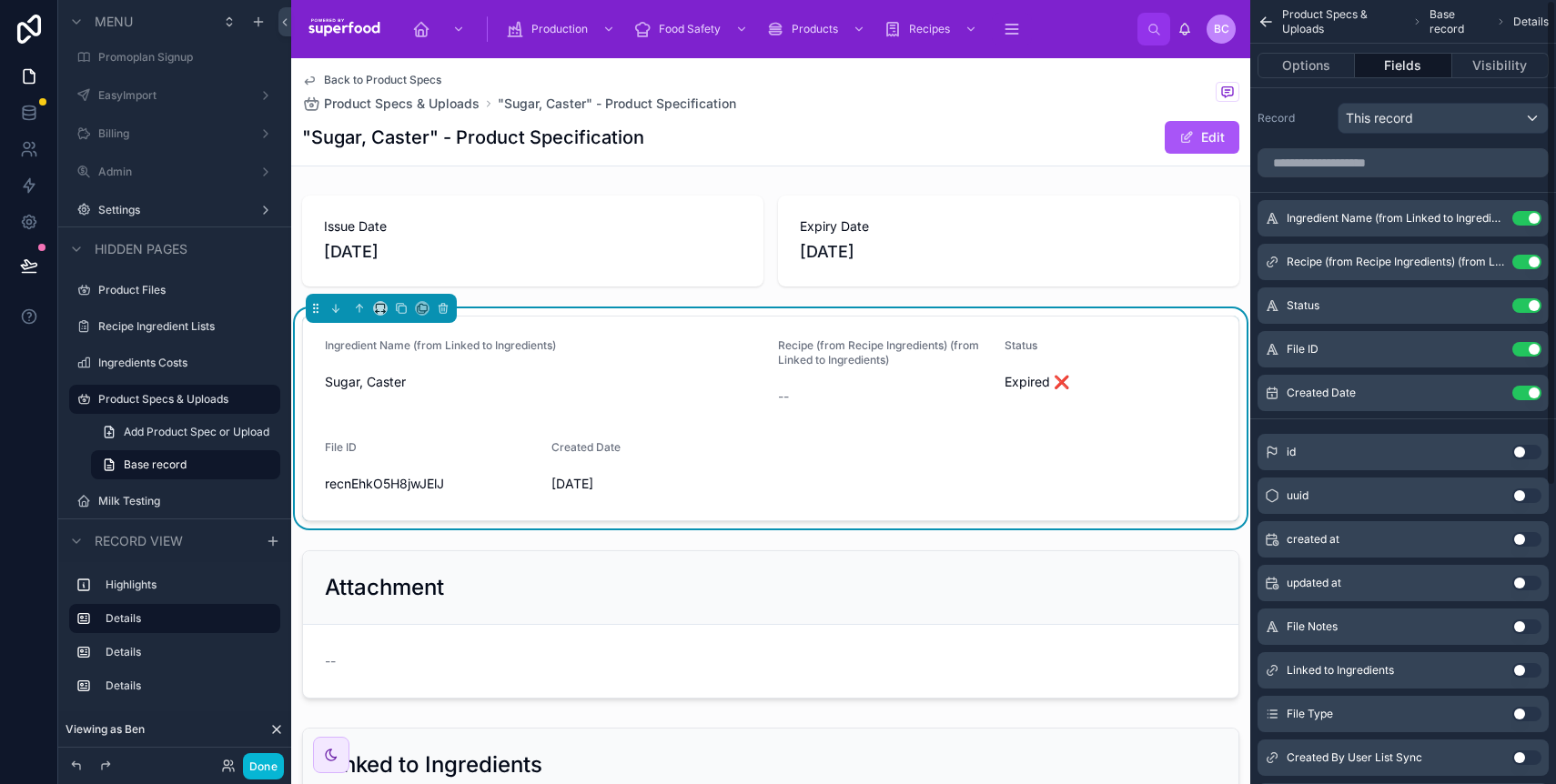
click at [1529, 349] on button "Use setting" at bounding box center [1527, 349] width 29 height 14
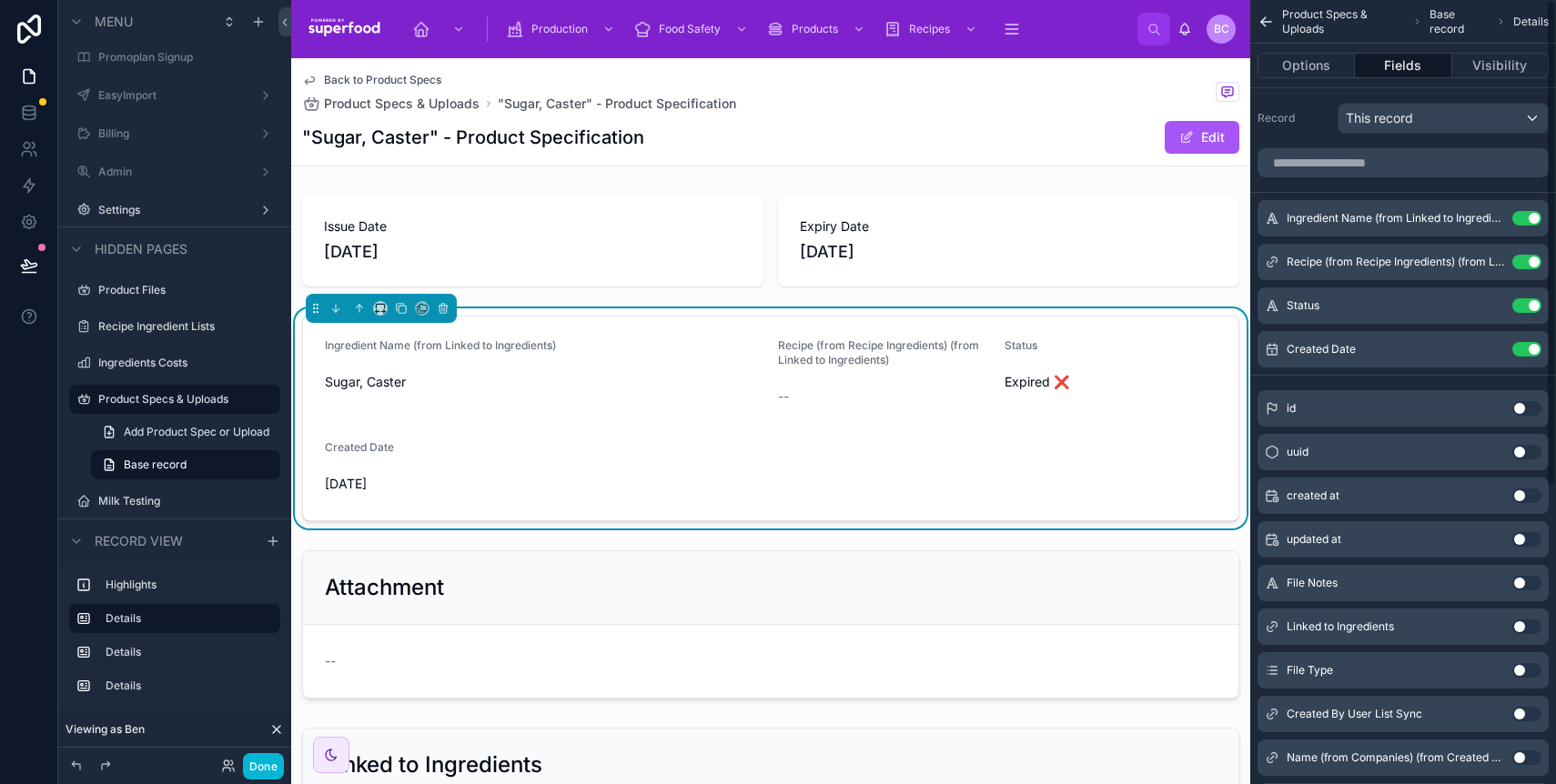
click at [1529, 349] on button "Use setting" at bounding box center [1527, 349] width 29 height 14
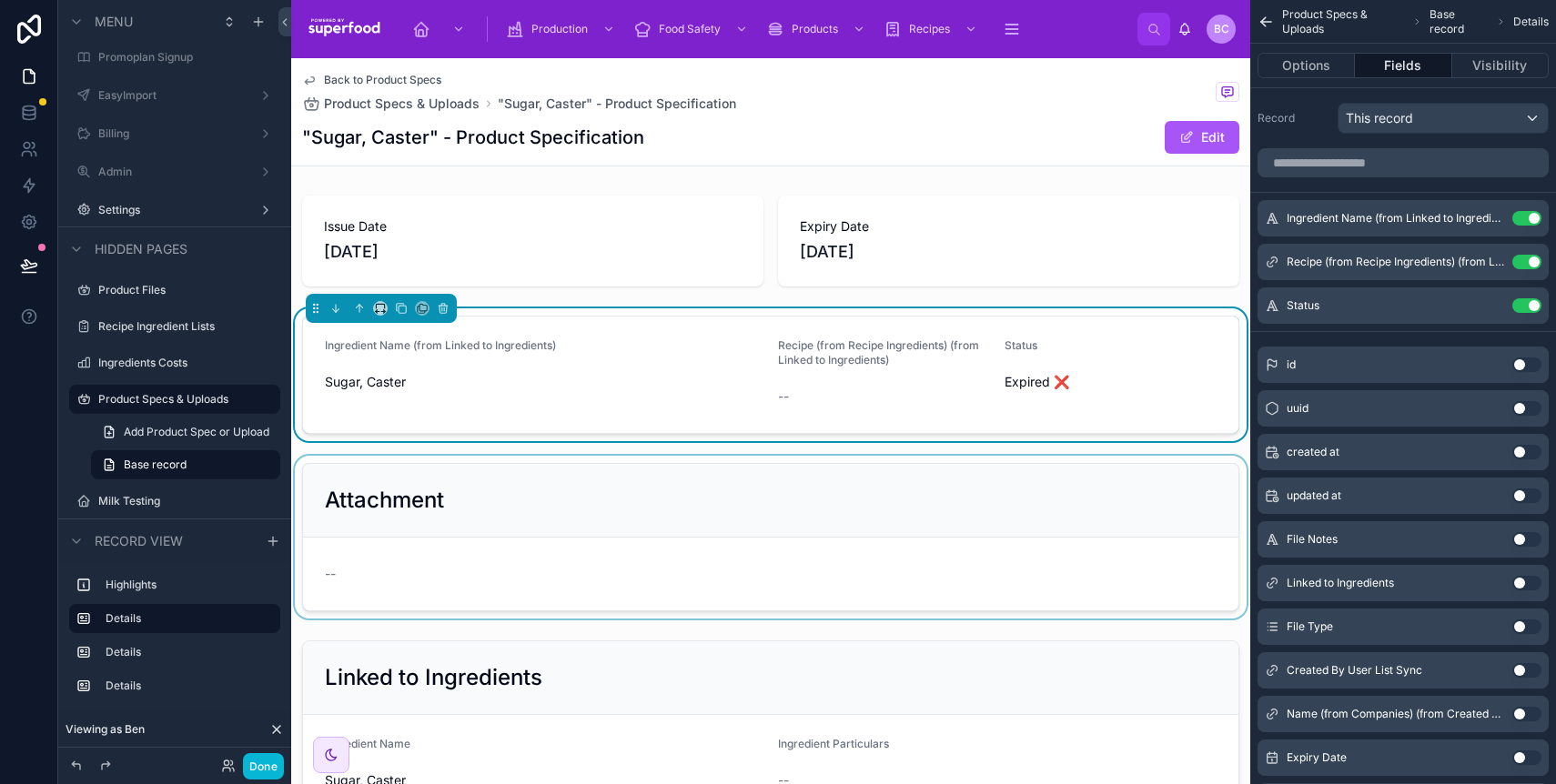
drag, startPoint x: 909, startPoint y: 439, endPoint x: 910, endPoint y: 459, distance: 20.0
click at [909, 445] on div "Issue Date 10/22/2021 Expiry Date 10/22/2024 Ingredient Name (from Linked to In…" at bounding box center [771, 551] width 959 height 725
click at [894, 508] on div at bounding box center [771, 537] width 959 height 163
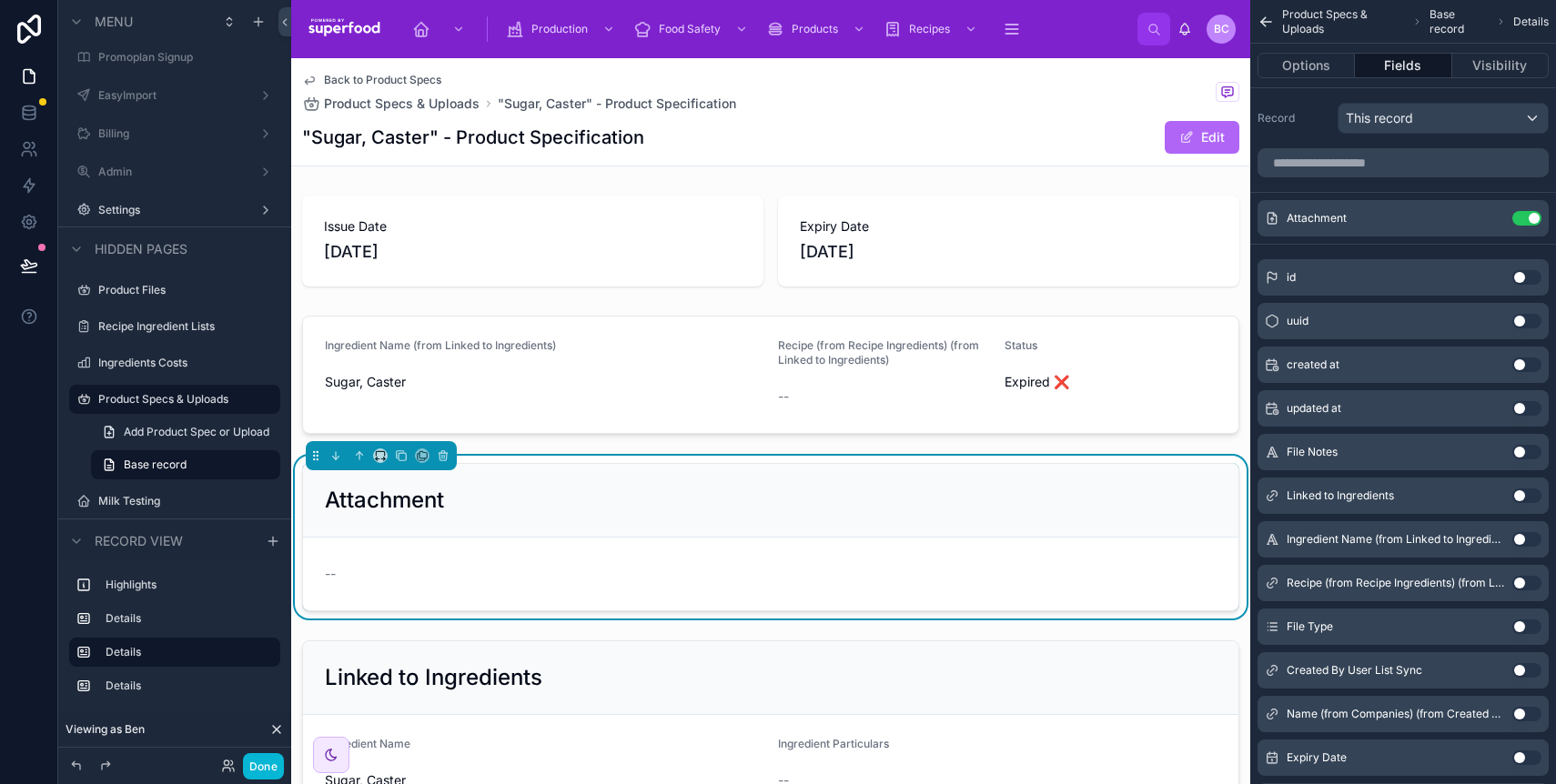
click at [1179, 139] on span at bounding box center [1186, 137] width 14 height 14
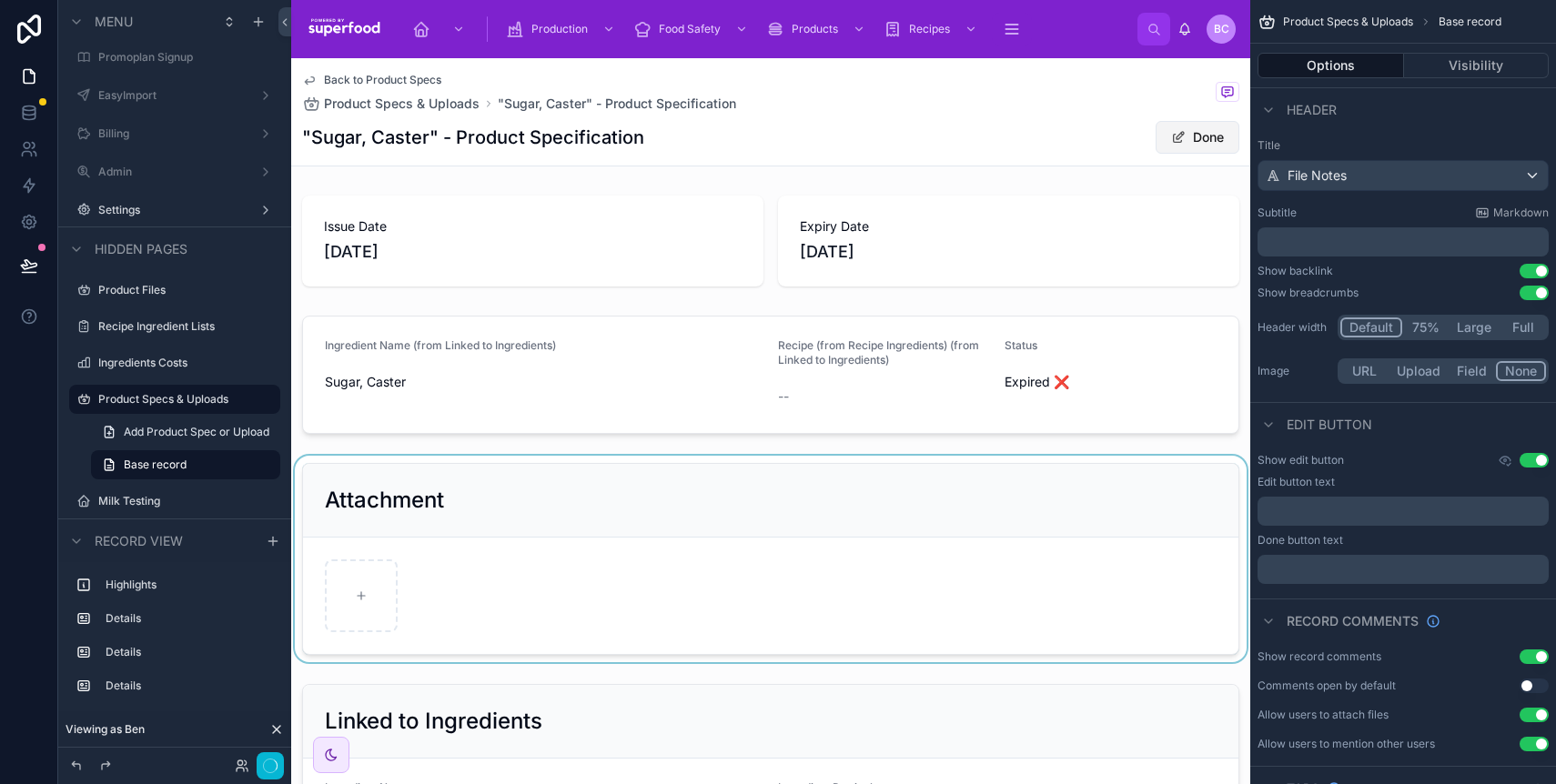
click at [1173, 139] on button "Done" at bounding box center [1198, 138] width 84 height 33
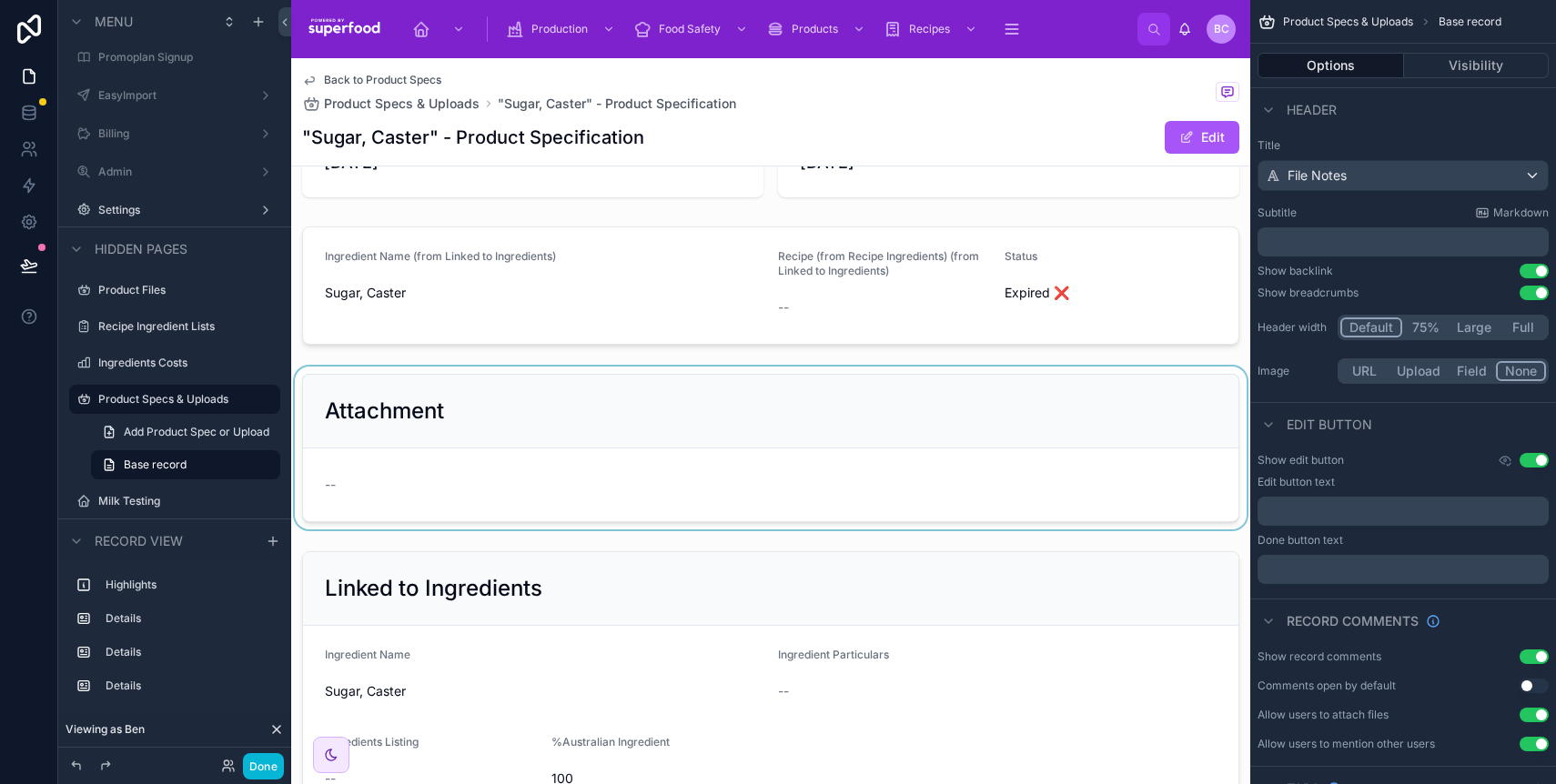
scroll to position [228, 0]
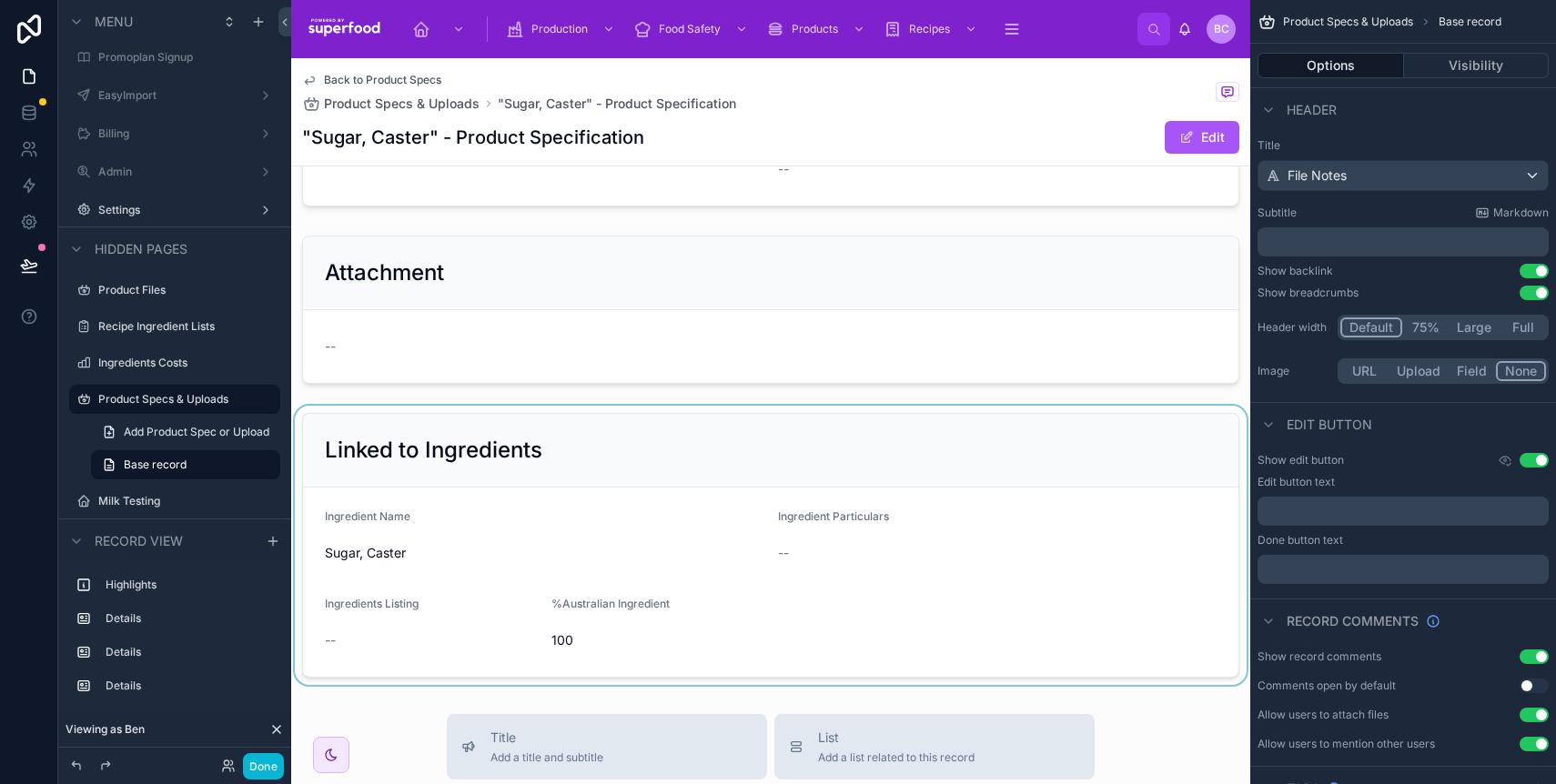
click at [641, 488] on div at bounding box center [771, 545] width 959 height 279
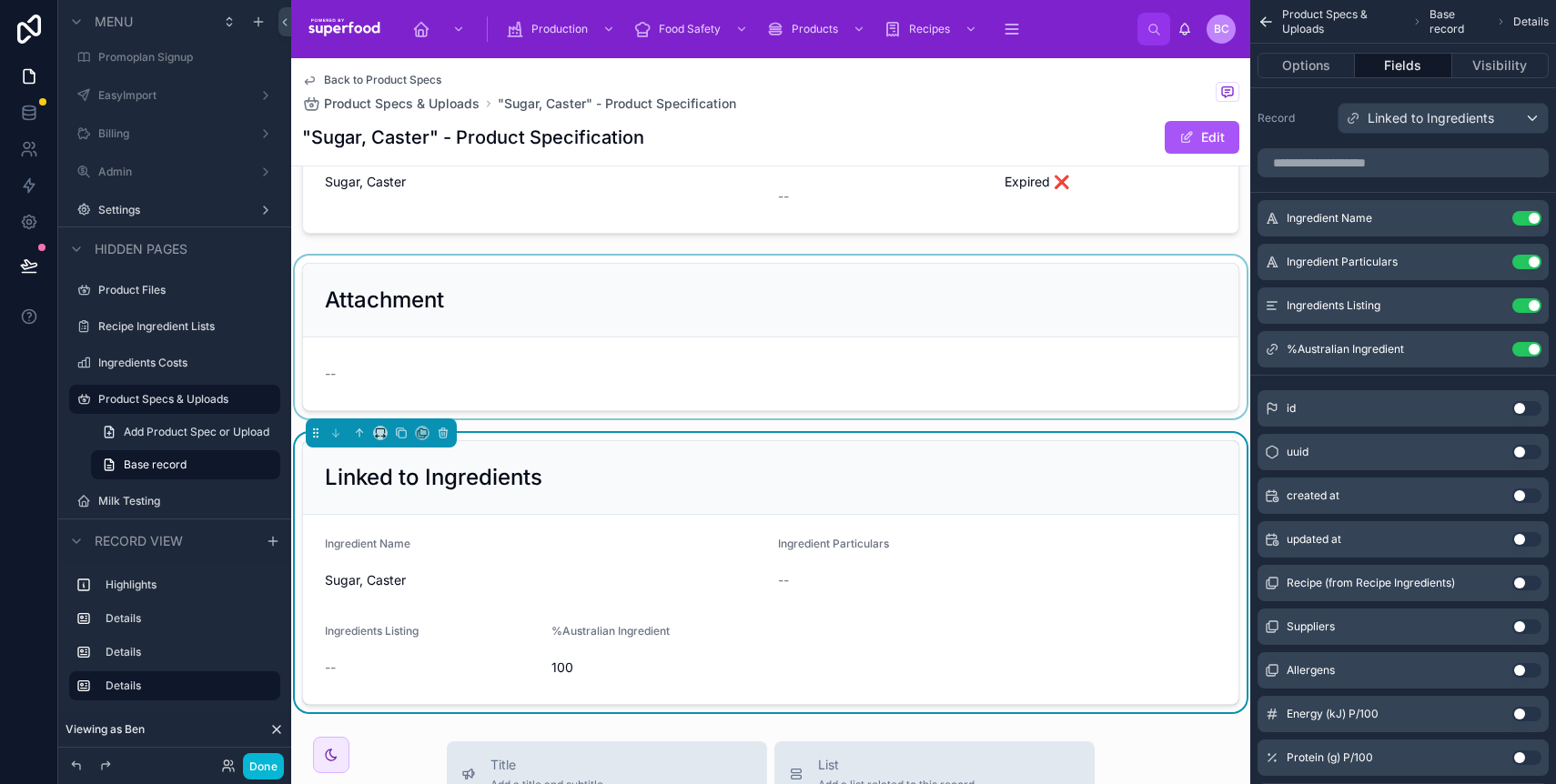
scroll to position [244, 0]
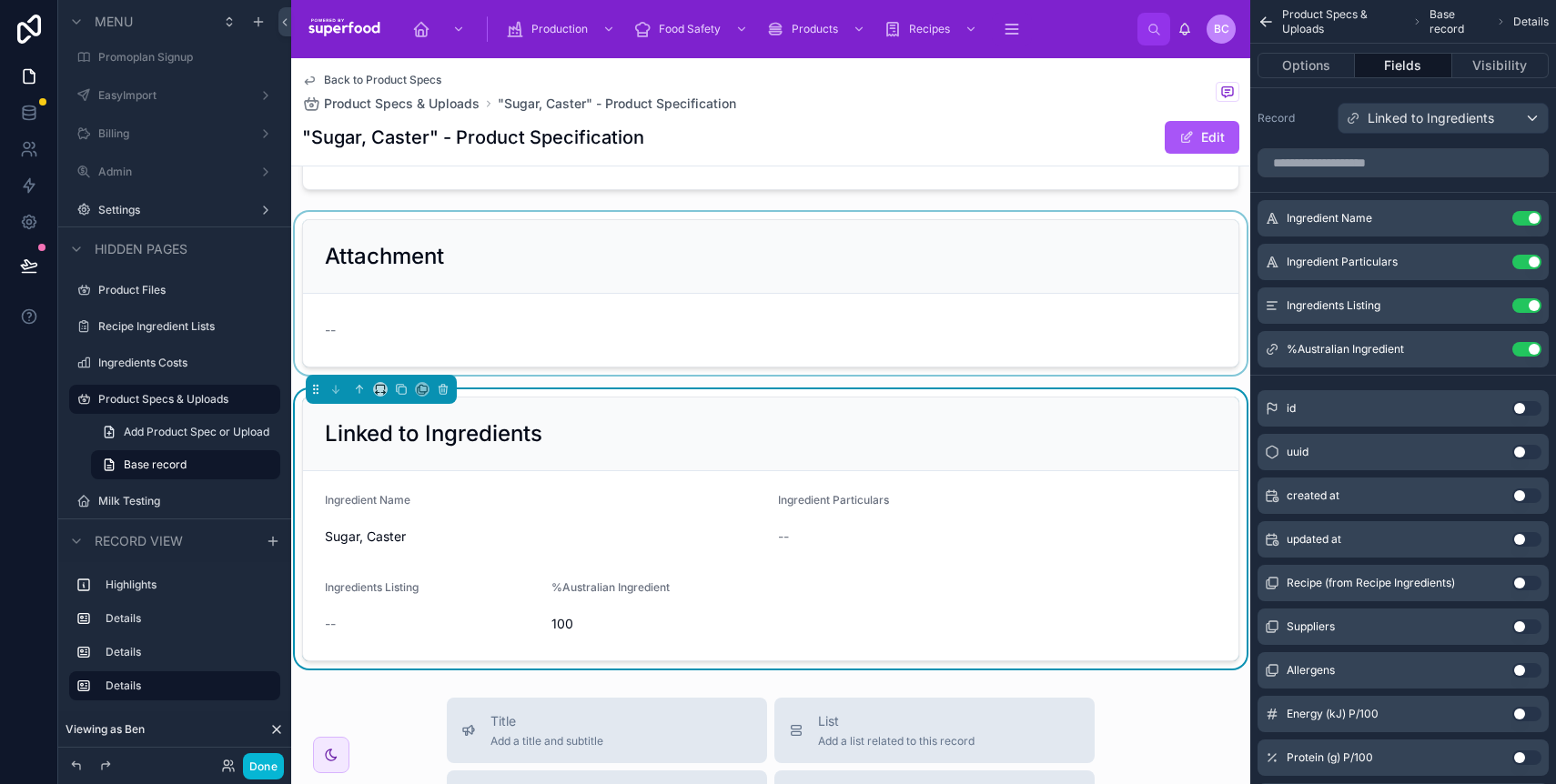
click at [586, 480] on form "Ingredient Name Sugar, Caster Ingredient Particulars -- Ingredients Listing -- …" at bounding box center [771, 566] width 935 height 189
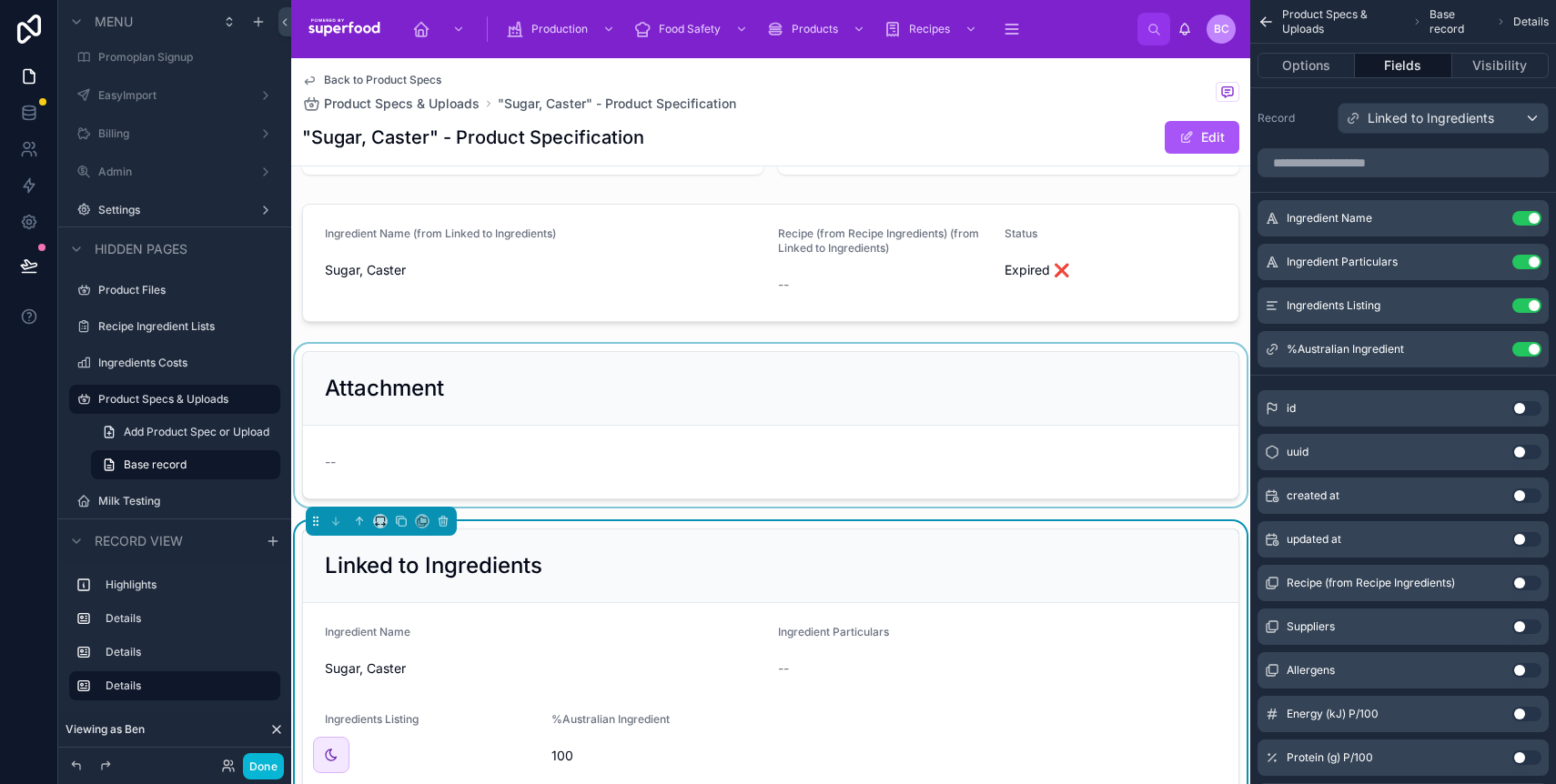
scroll to position [0, 0]
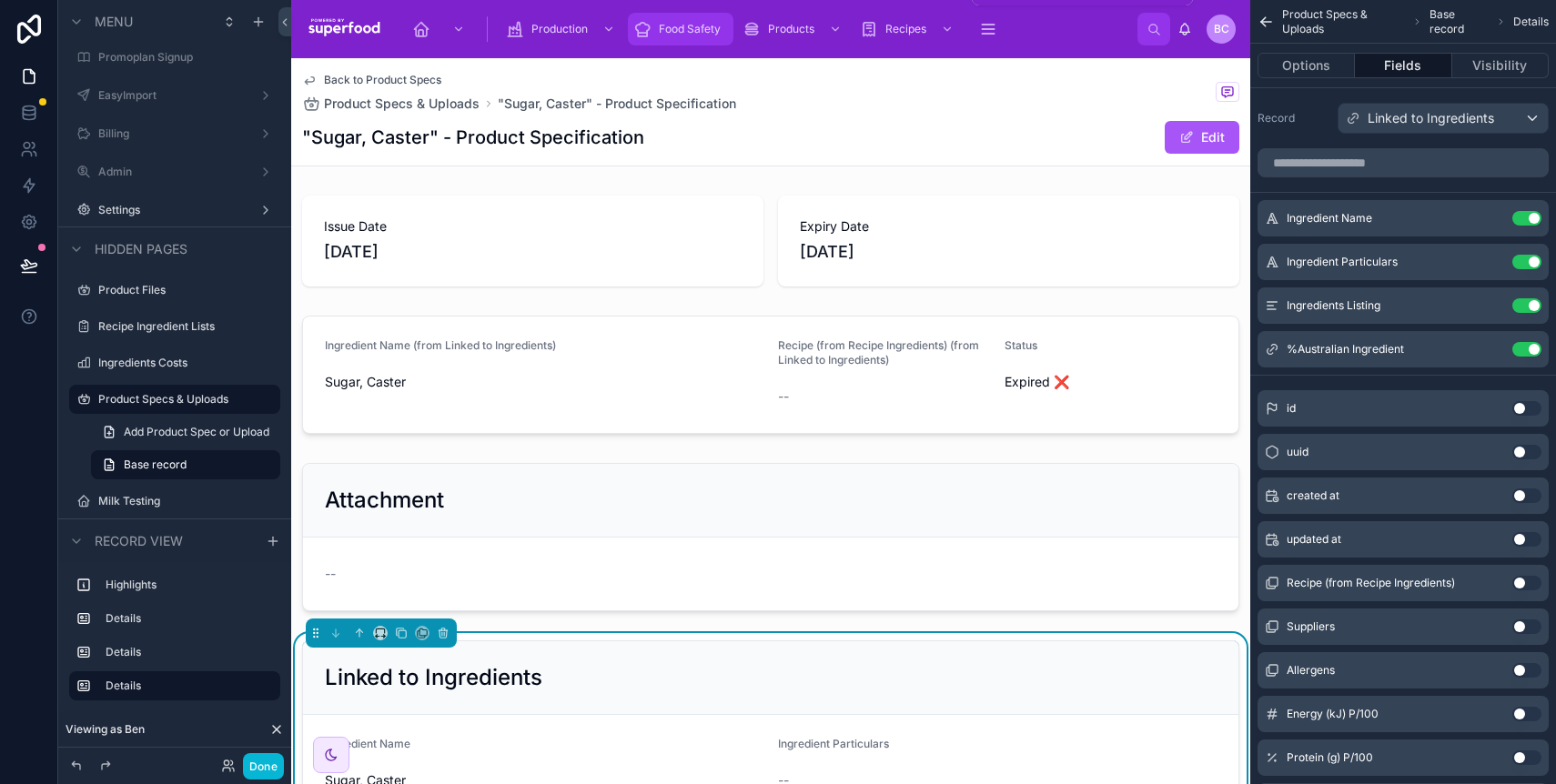
click at [696, 31] on span "Food Safety" at bounding box center [690, 29] width 62 height 14
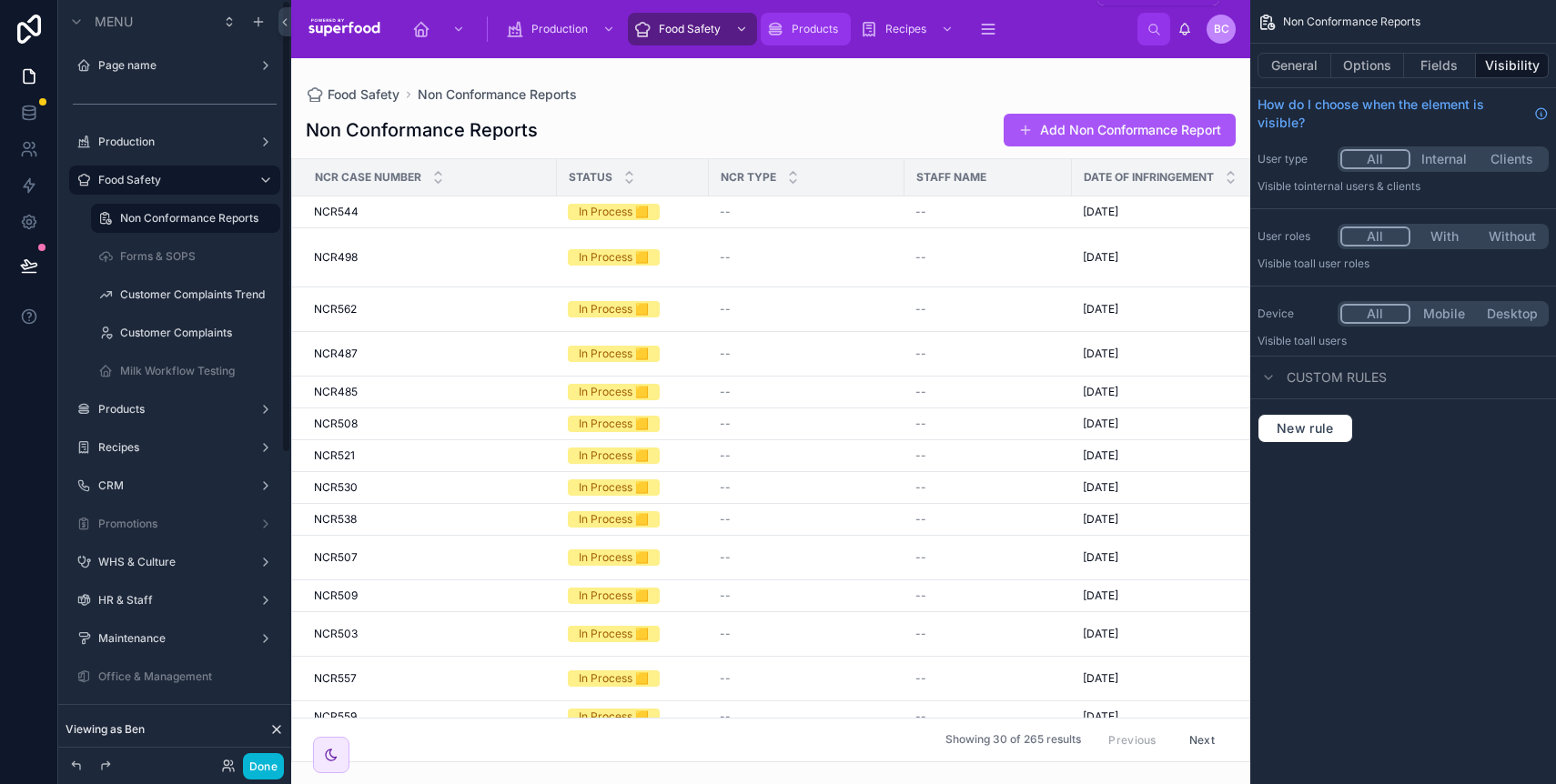
click at [803, 30] on span "Products" at bounding box center [815, 29] width 47 height 14
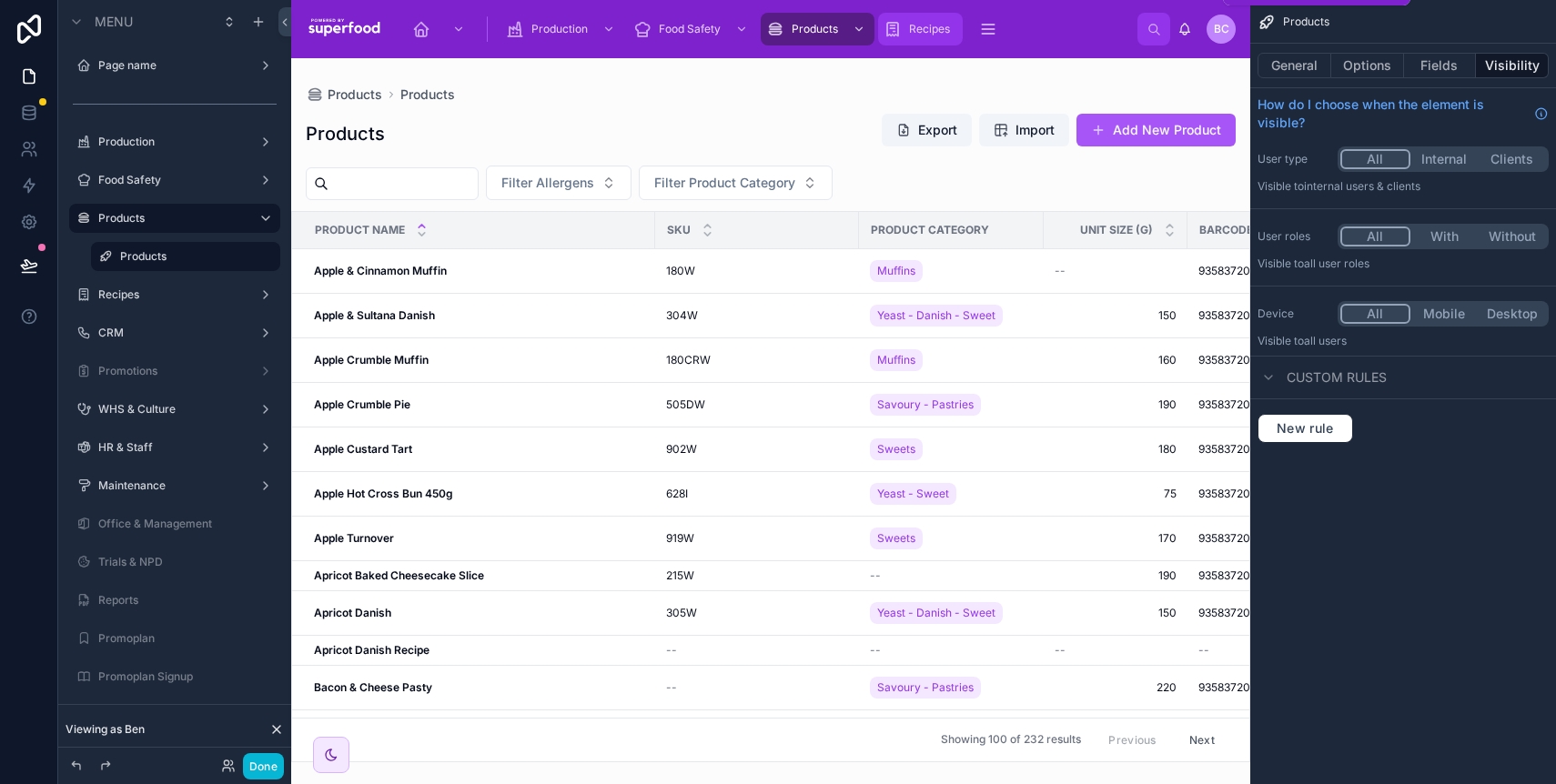
click at [912, 31] on span "Recipes" at bounding box center [930, 29] width 41 height 14
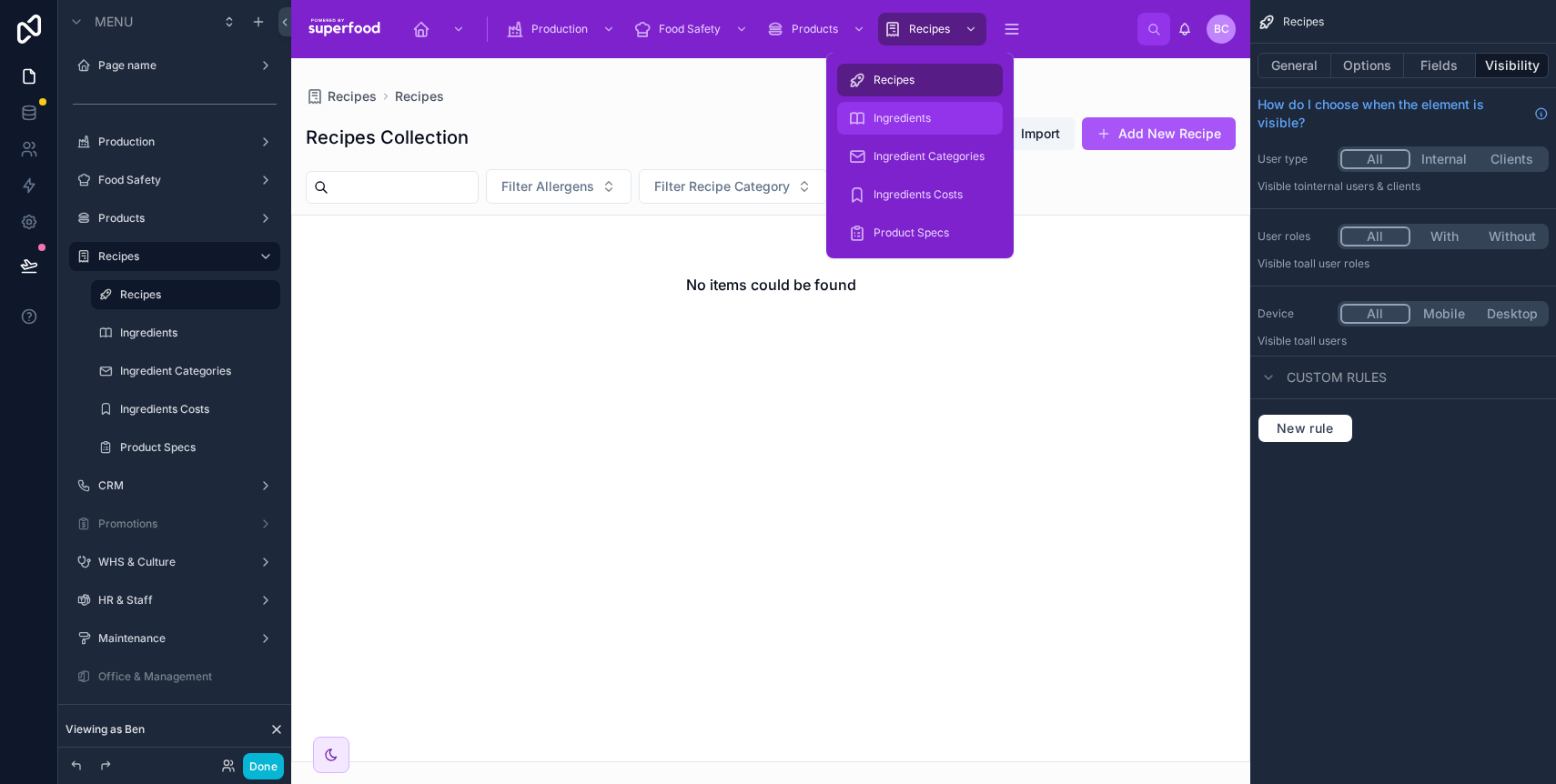
click at [885, 125] on div "Ingredients" at bounding box center [920, 118] width 143 height 29
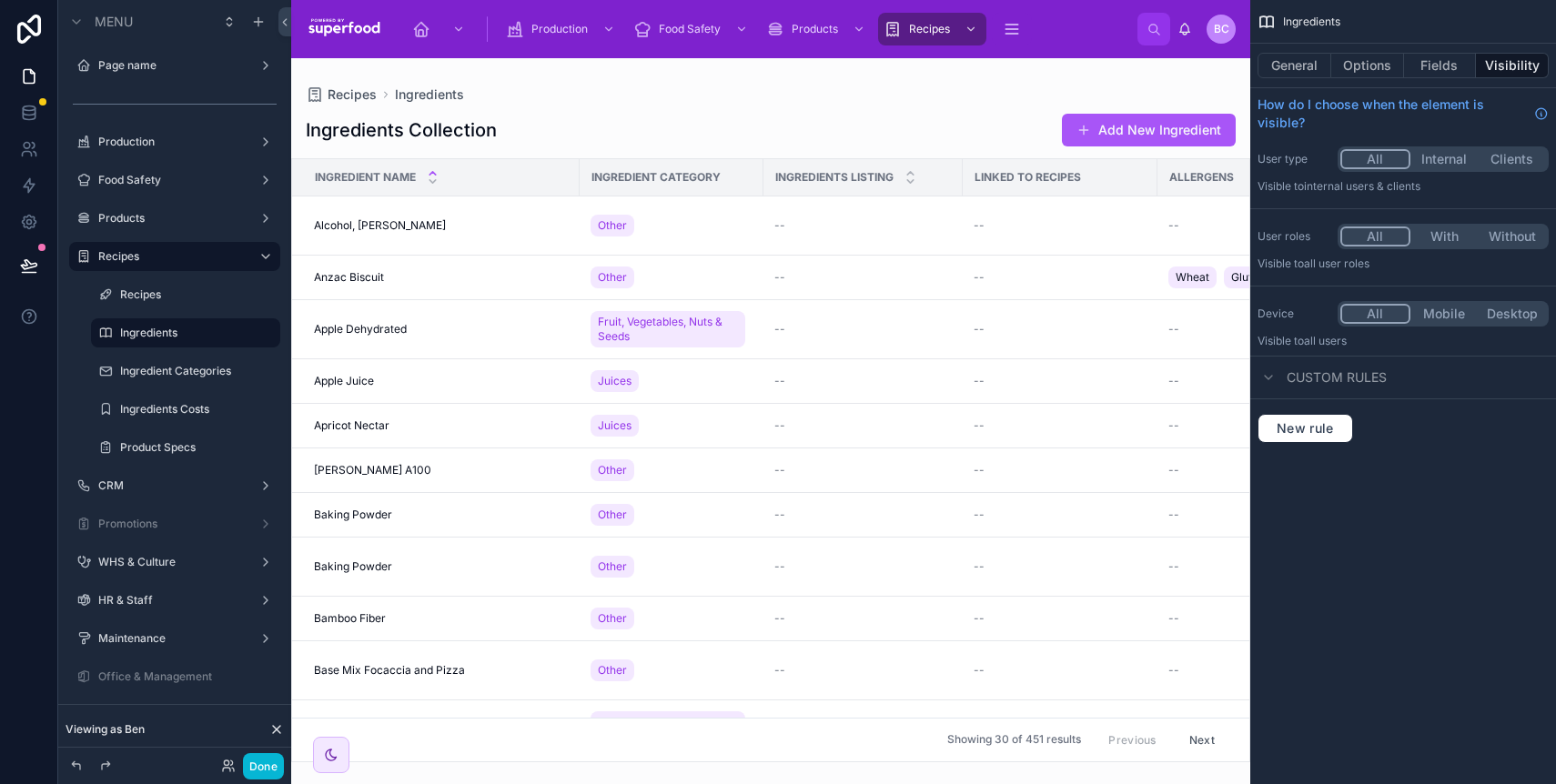
click at [360, 219] on div at bounding box center [771, 421] width 959 height 726
click at [383, 234] on td "Alcohol, Sherry Sweet Alcohol, Sherry Sweet" at bounding box center [435, 227] width 288 height 59
click at [384, 228] on span "Alcohol, [PERSON_NAME]" at bounding box center [380, 225] width 132 height 14
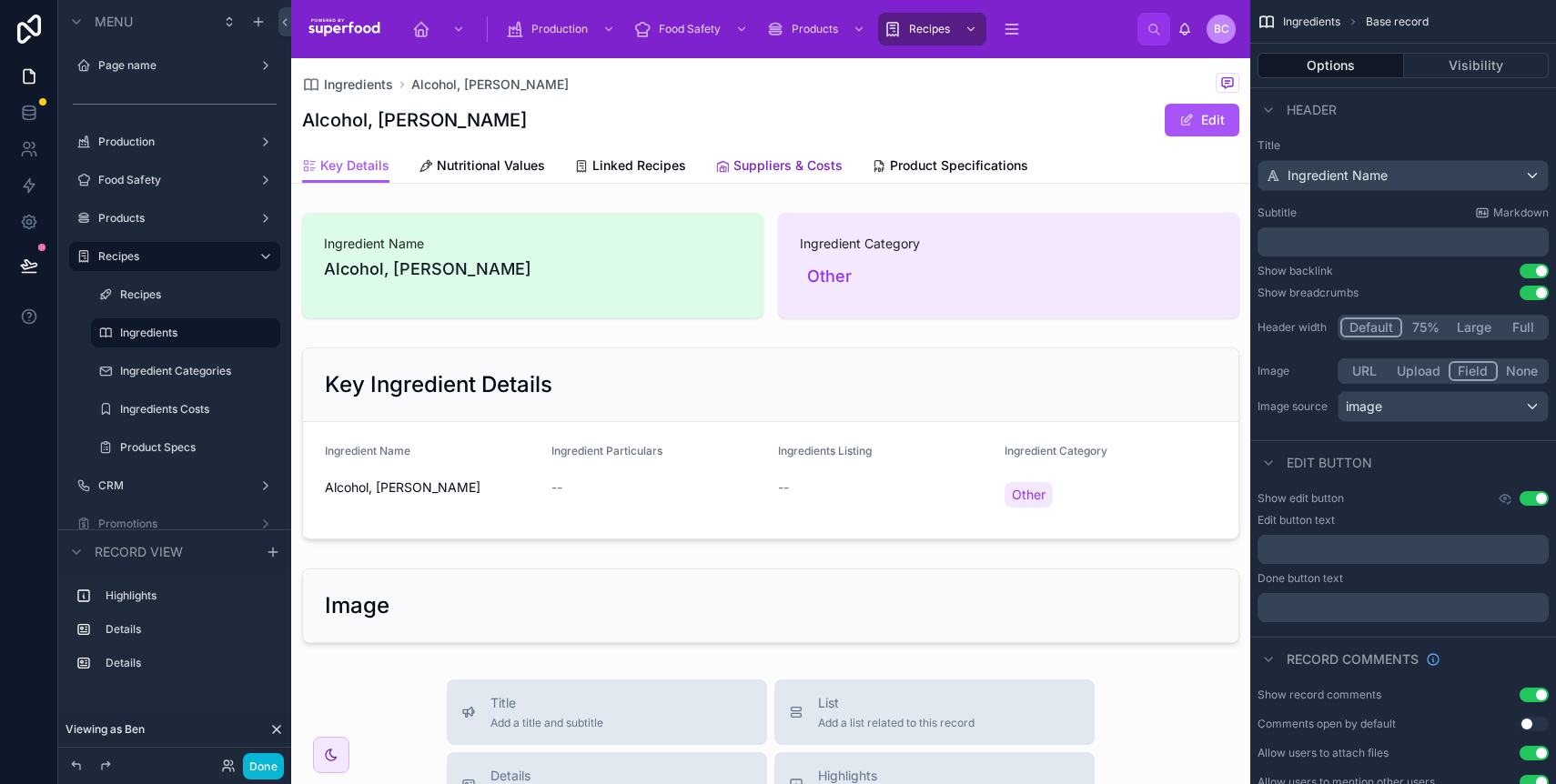
click at [763, 176] on link "Suppliers & Costs" at bounding box center [778, 167] width 127 height 36
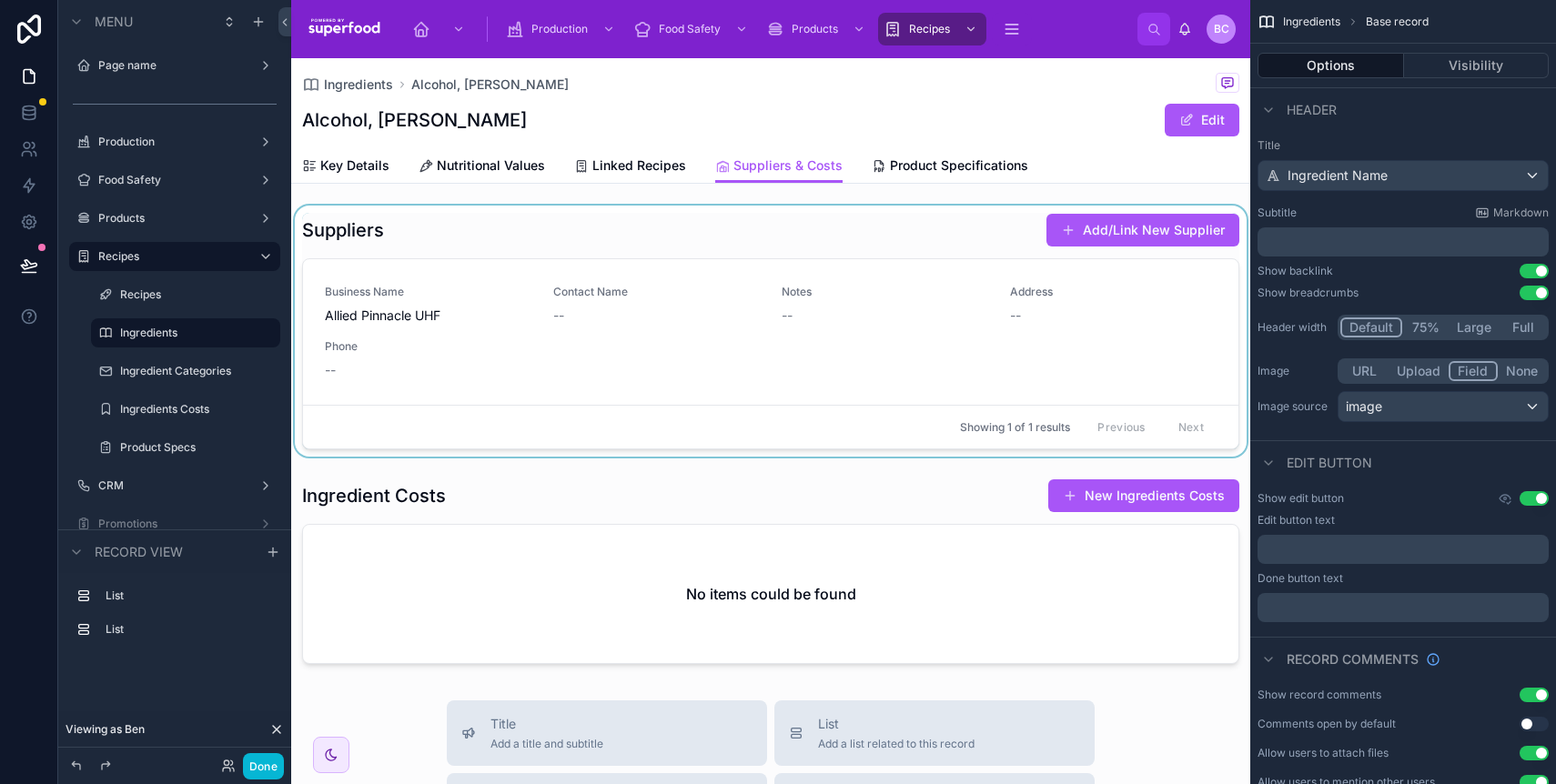
click at [669, 236] on div at bounding box center [771, 331] width 959 height 251
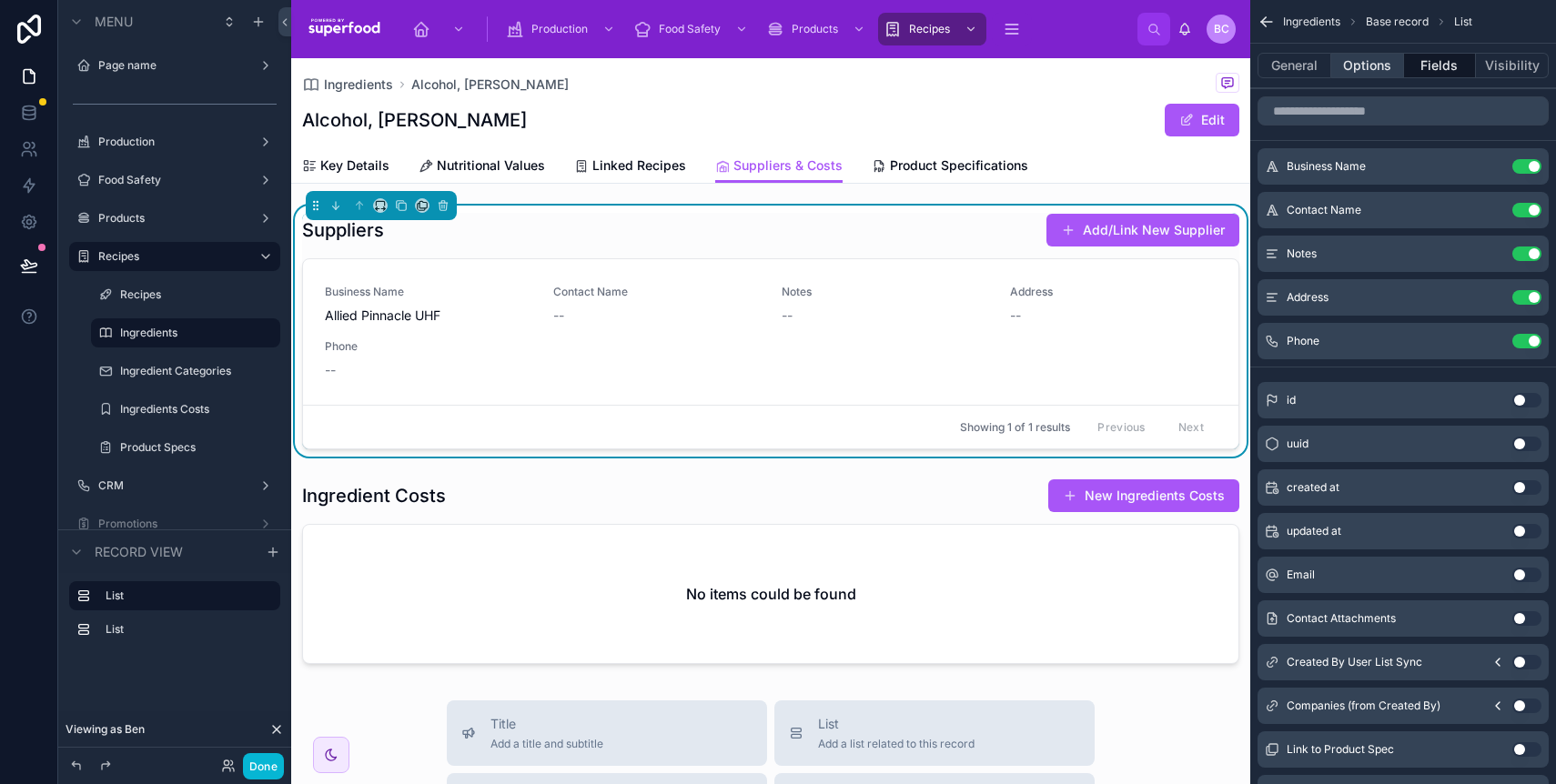
click at [1348, 73] on button "Options" at bounding box center [1368, 65] width 73 height 26
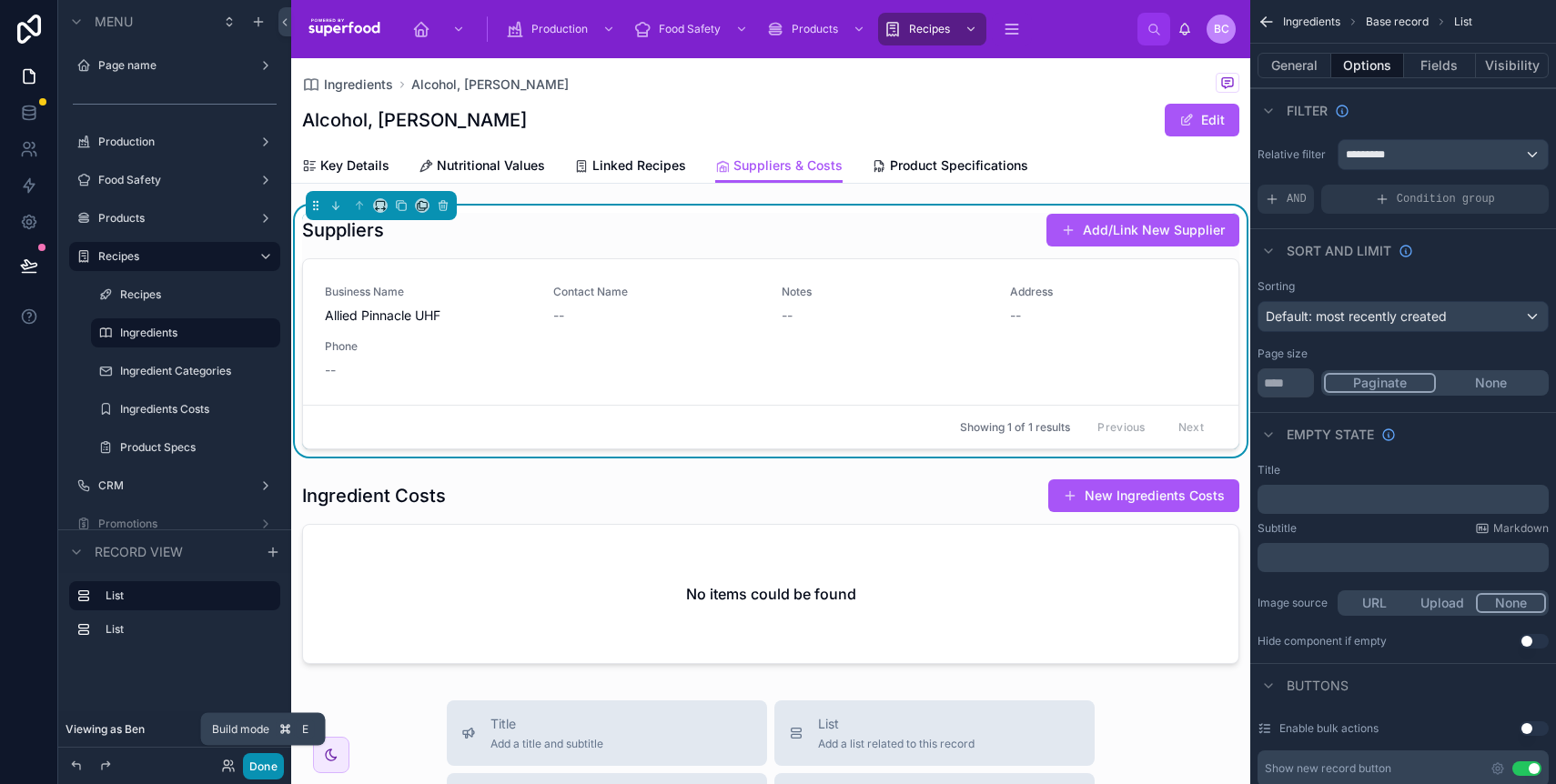
click at [258, 767] on button "Done" at bounding box center [263, 767] width 41 height 27
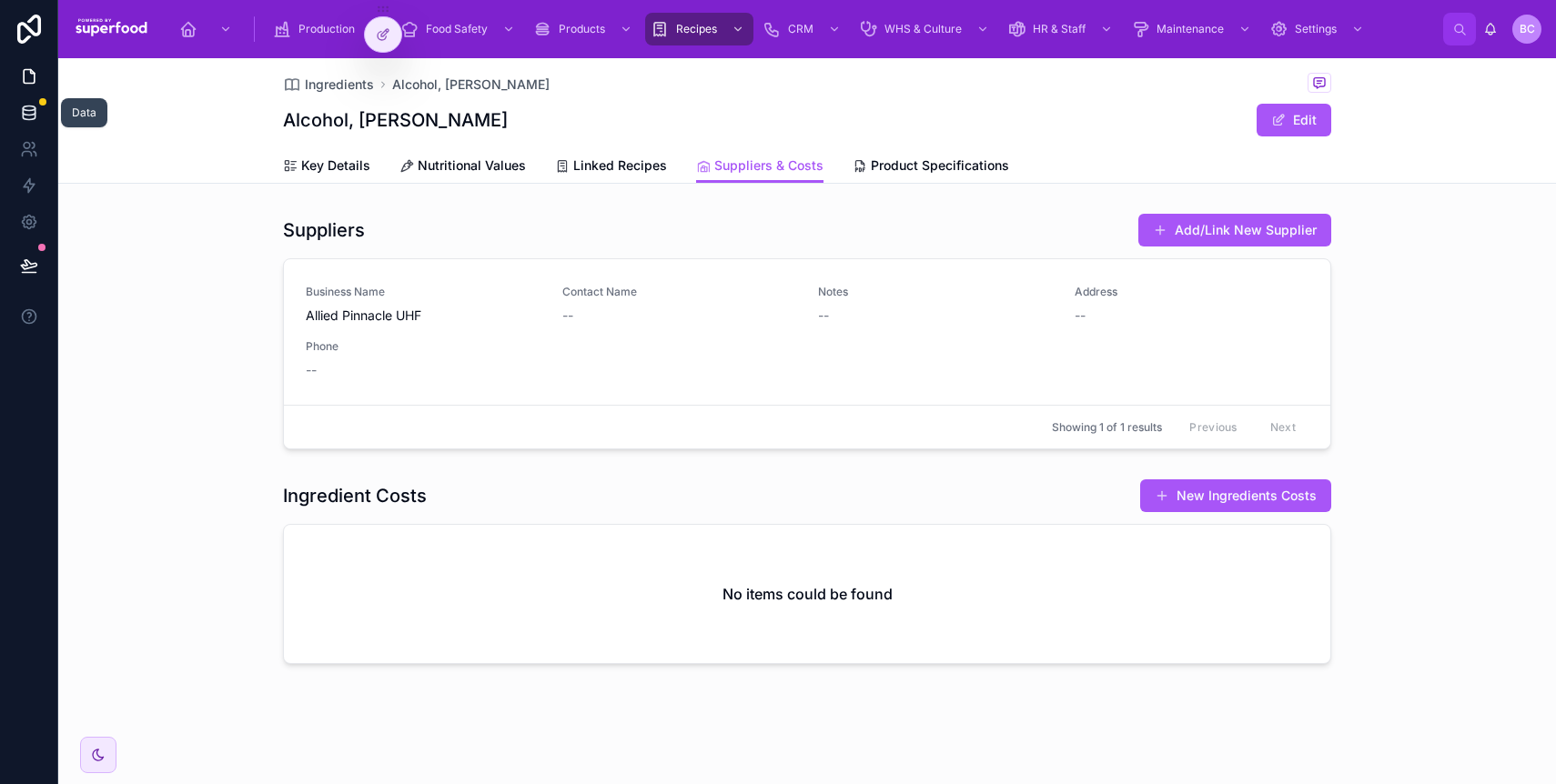
click at [31, 99] on link at bounding box center [29, 113] width 57 height 36
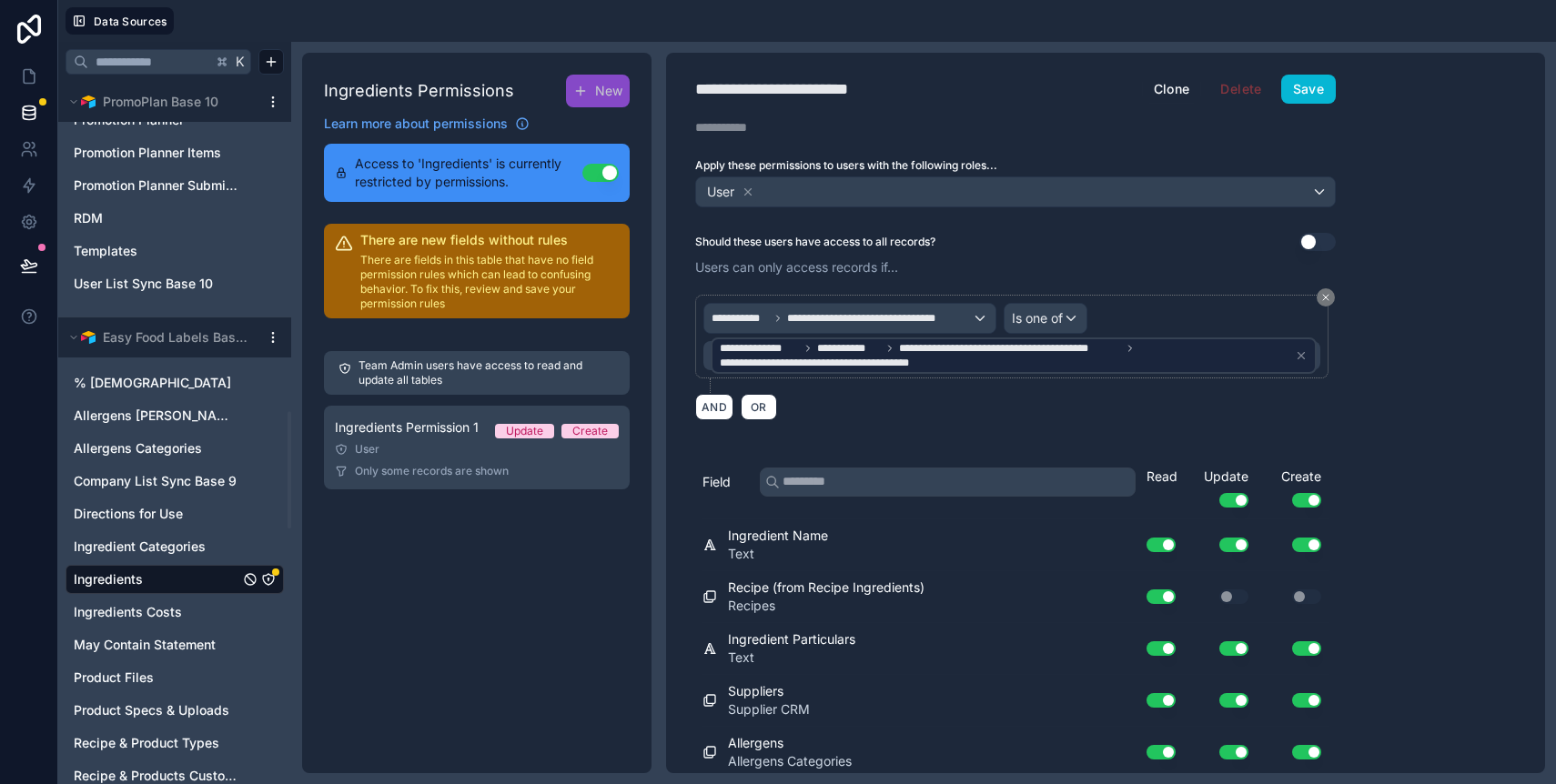
scroll to position [1973, 0]
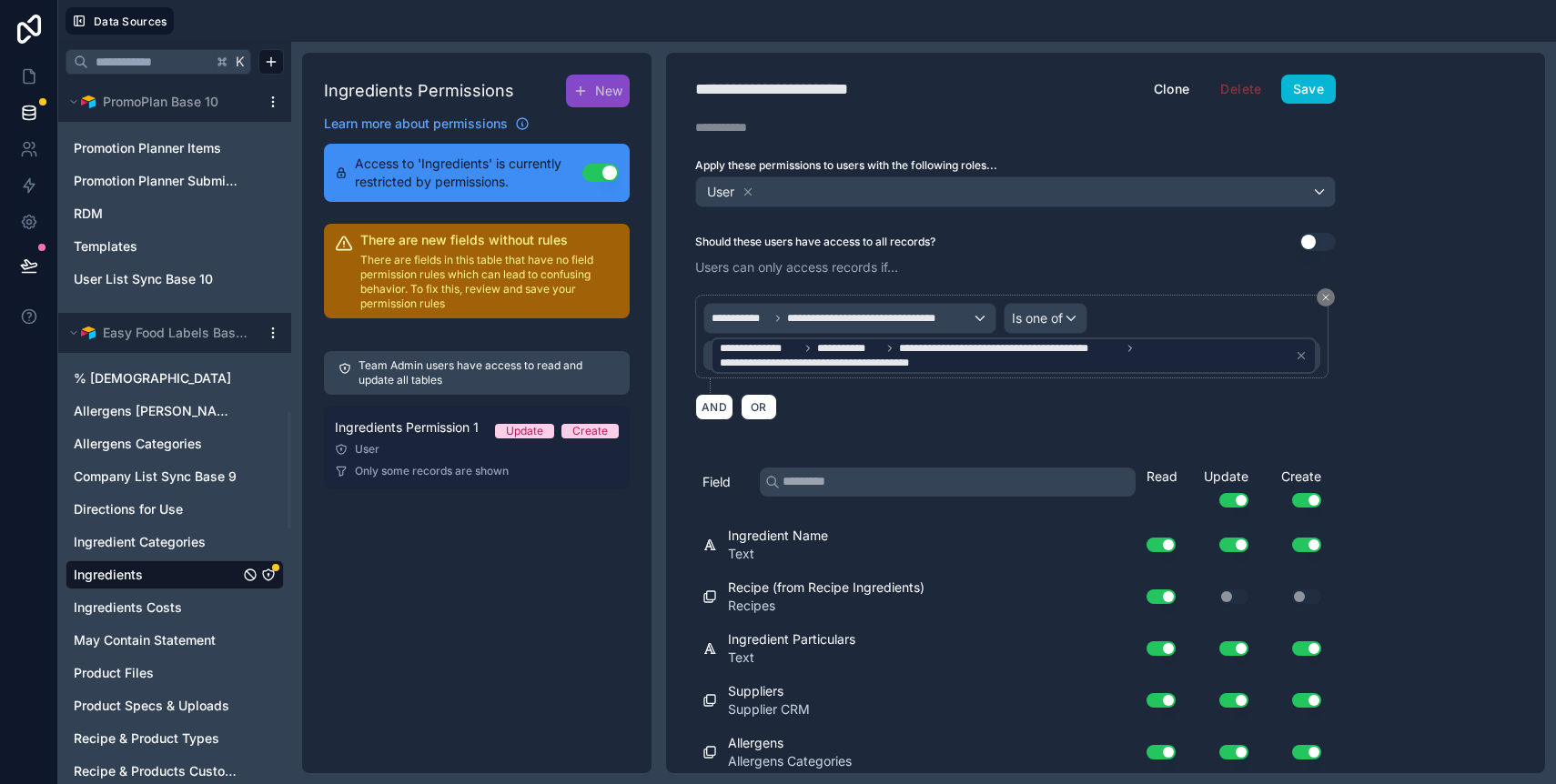
click at [466, 426] on span "Ingredients Permission 1" at bounding box center [406, 427] width 143 height 18
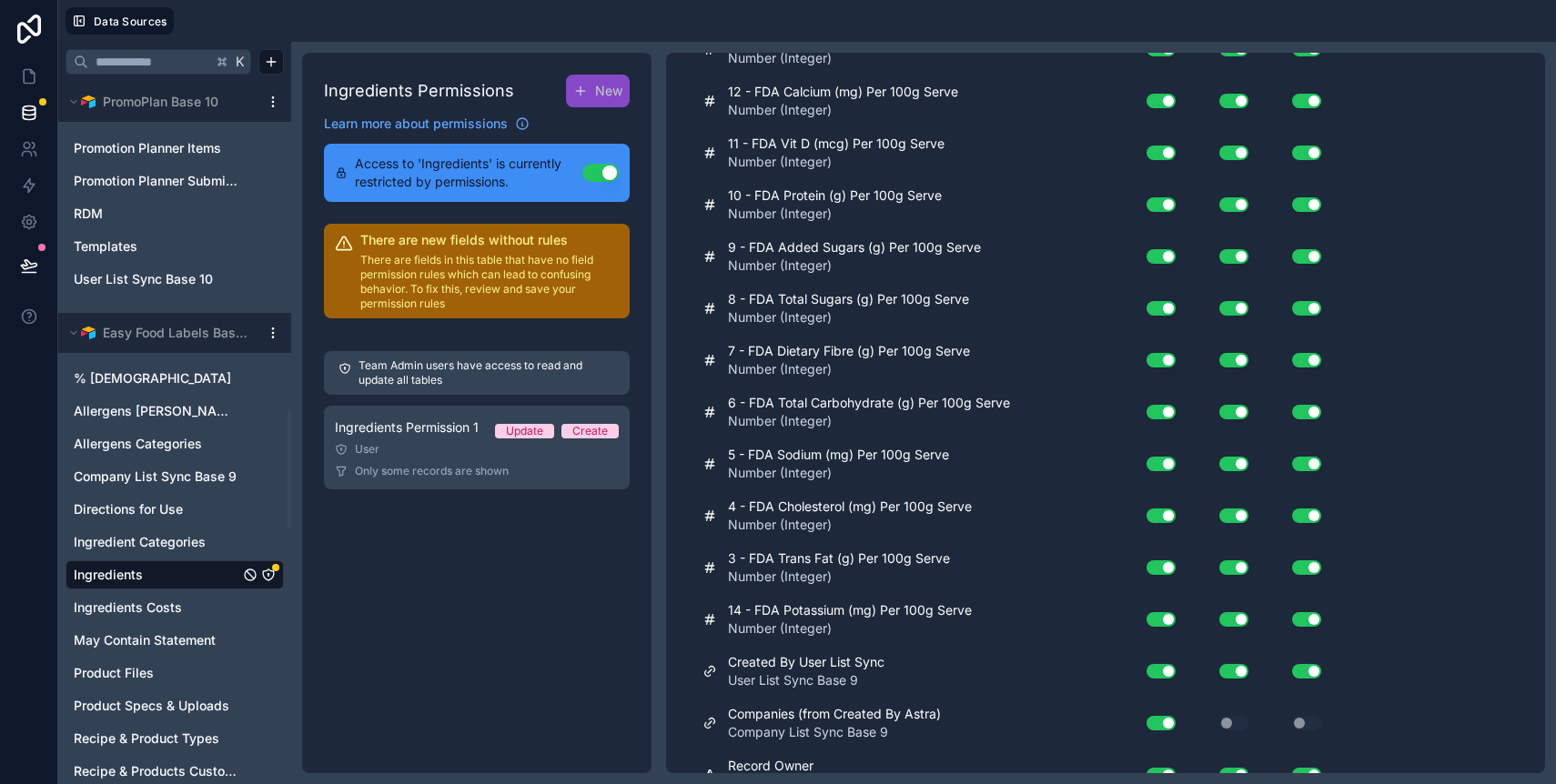
scroll to position [2668, 0]
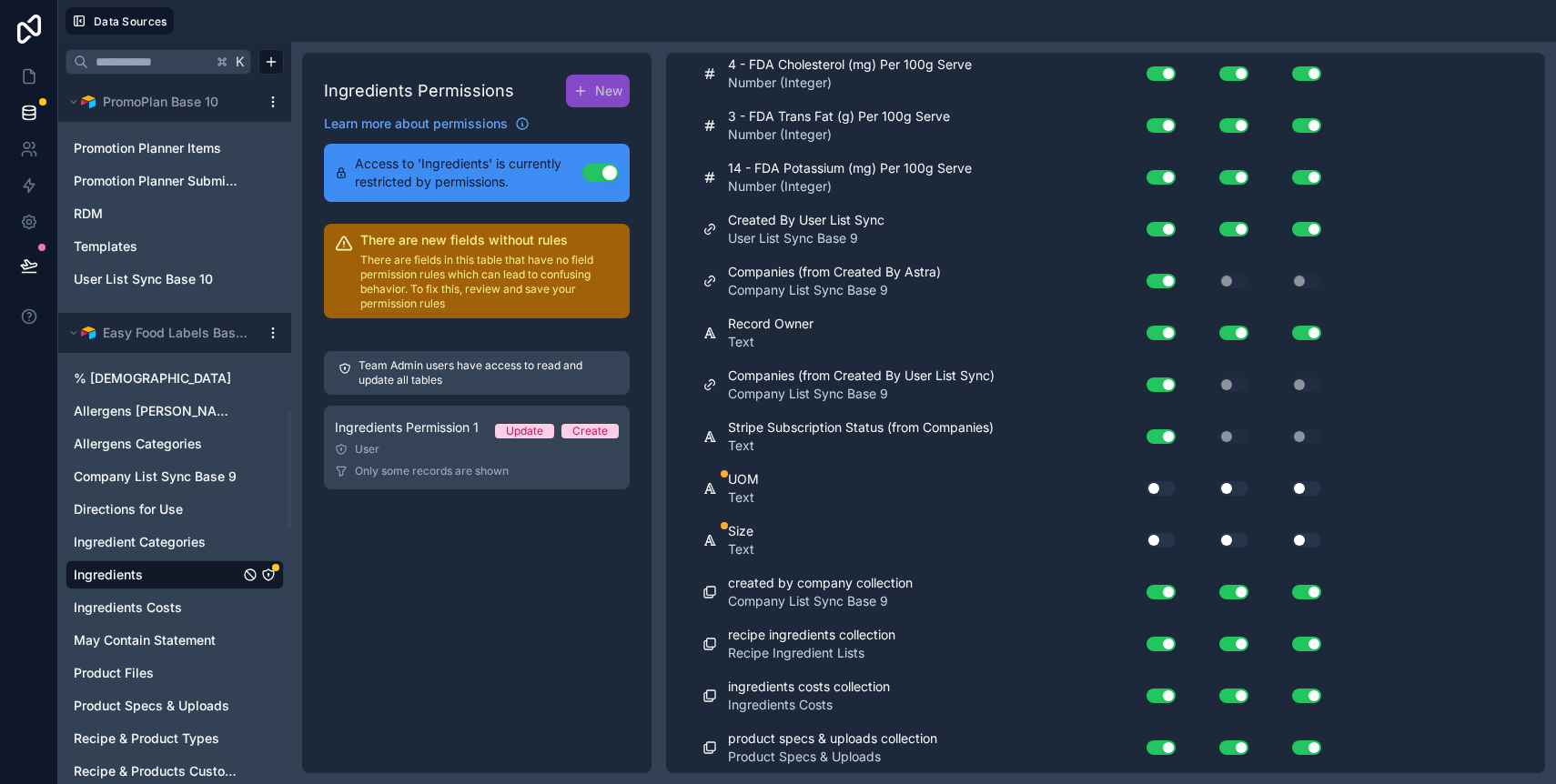
click at [1156, 482] on button "Use setting" at bounding box center [1161, 488] width 29 height 14
click at [1227, 489] on button "Use setting" at bounding box center [1234, 488] width 29 height 14
click at [1293, 489] on button "Use setting" at bounding box center [1306, 488] width 29 height 14
click at [1299, 535] on button "Use setting" at bounding box center [1306, 540] width 29 height 14
click at [1220, 538] on button "Use setting" at bounding box center [1234, 540] width 29 height 14
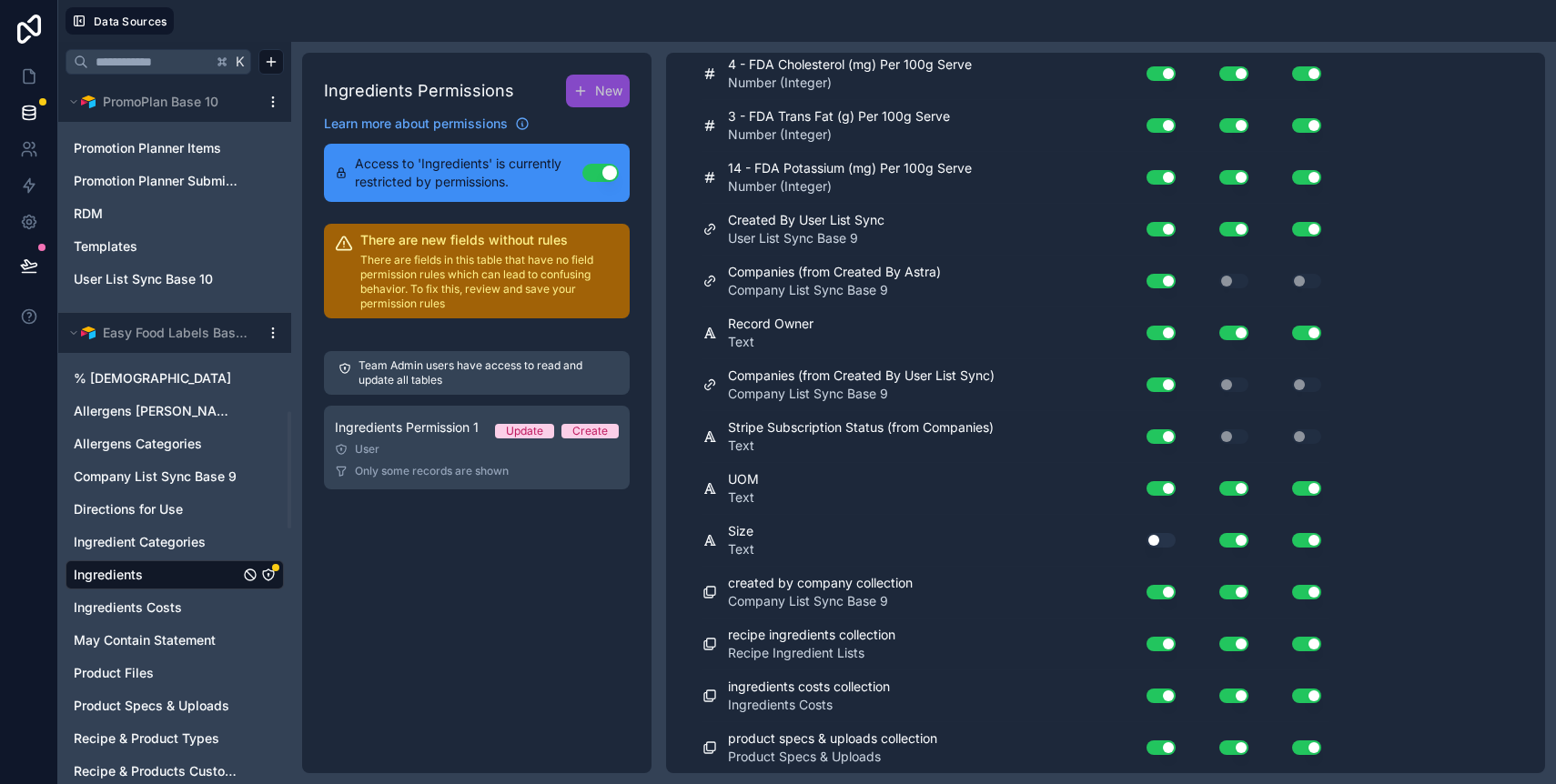
click at [1157, 544] on button "Use setting" at bounding box center [1161, 540] width 29 height 14
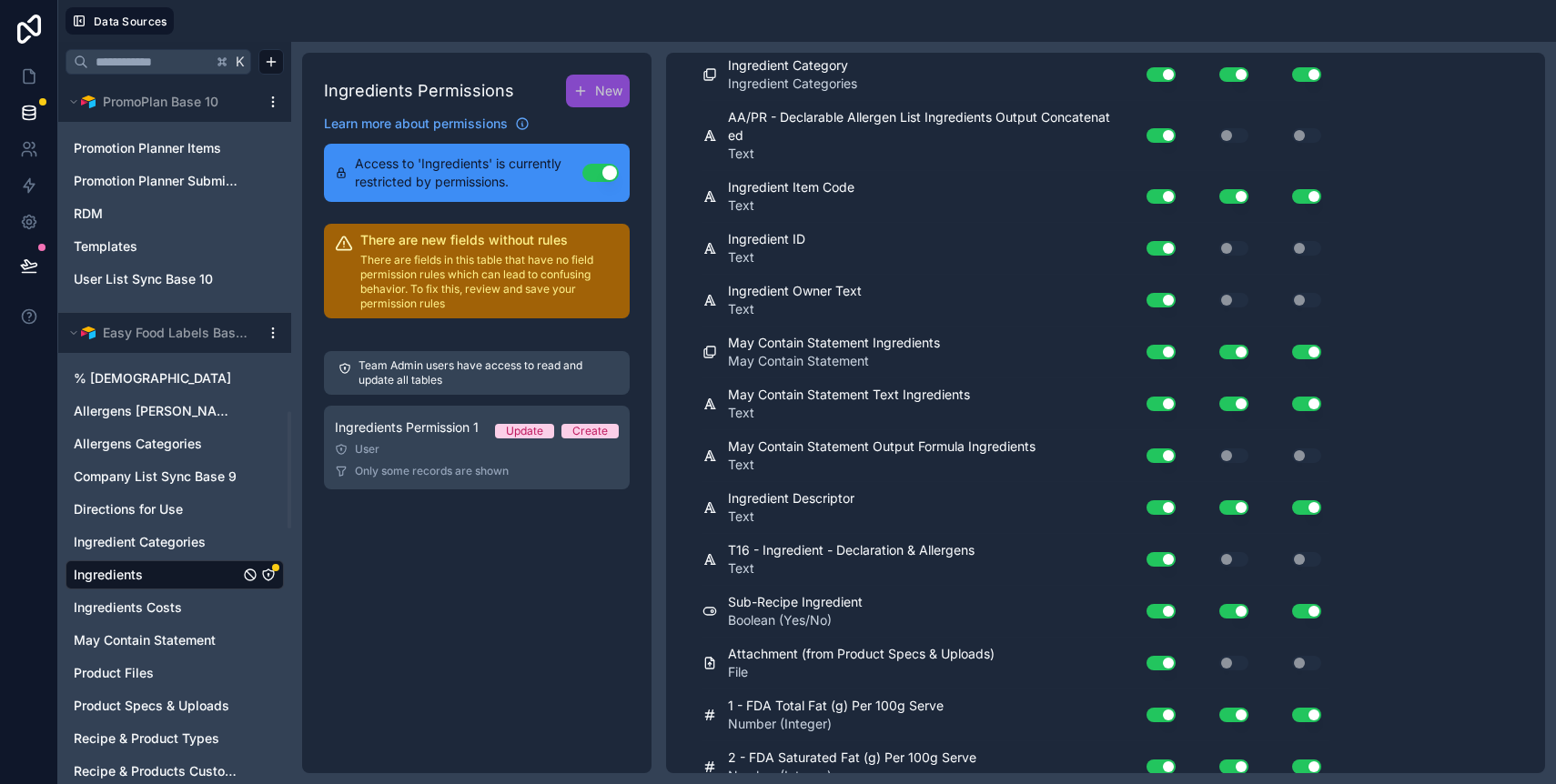
scroll to position [0, 0]
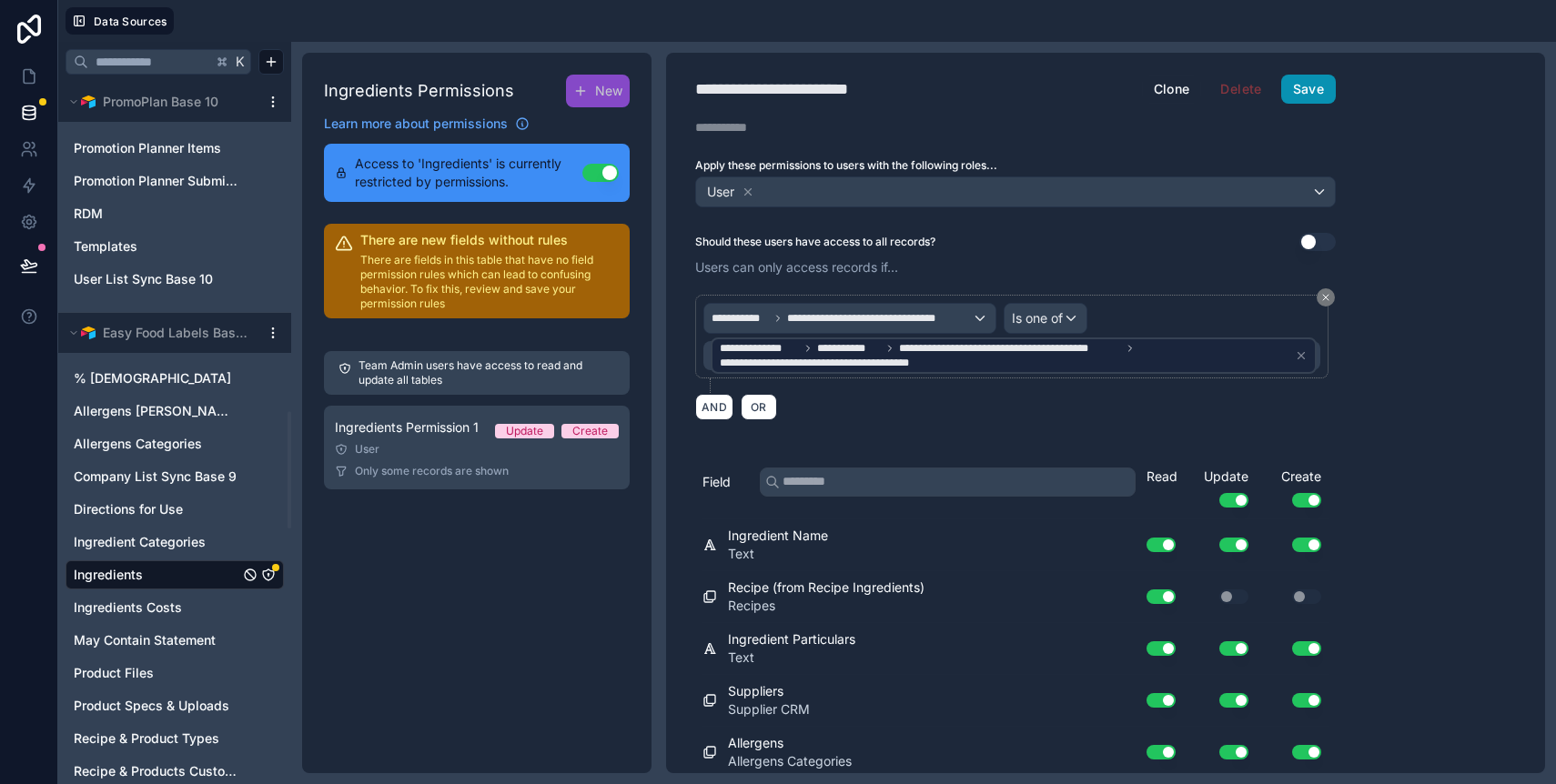
click at [1316, 89] on button "Save" at bounding box center [1308, 89] width 55 height 29
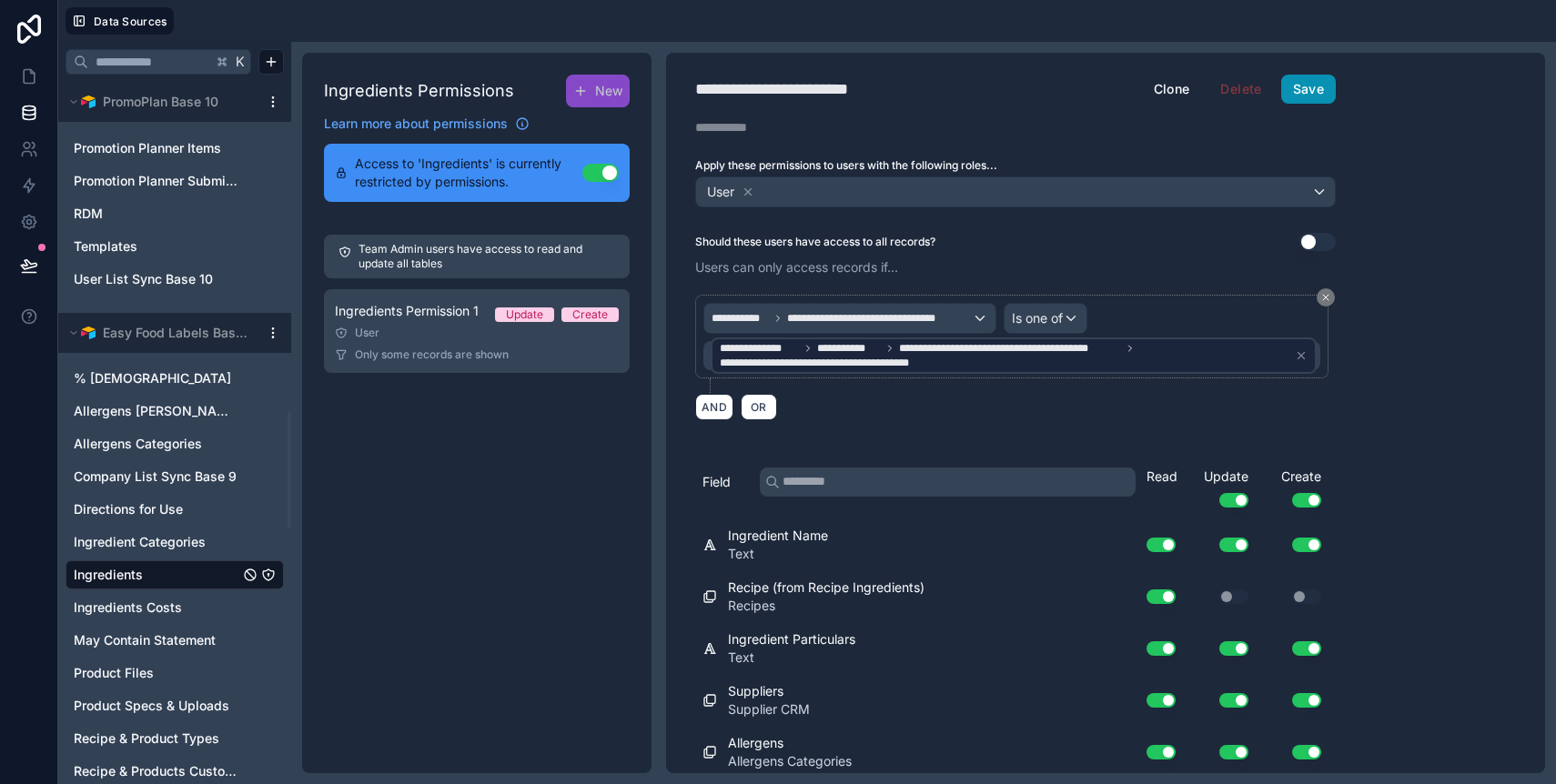
click at [1306, 93] on button "Save" at bounding box center [1308, 89] width 55 height 29
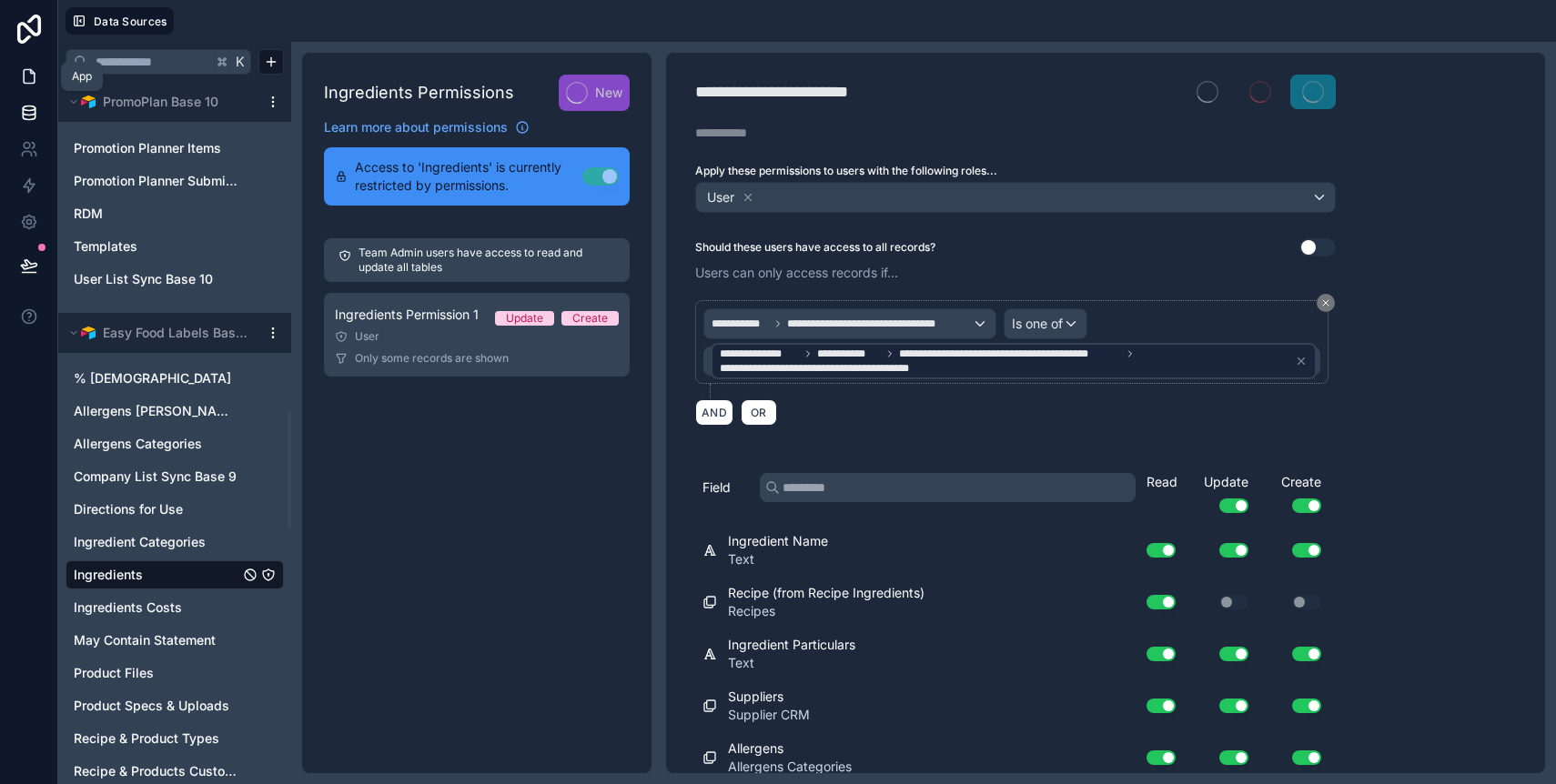
click at [32, 93] on link at bounding box center [29, 76] width 57 height 36
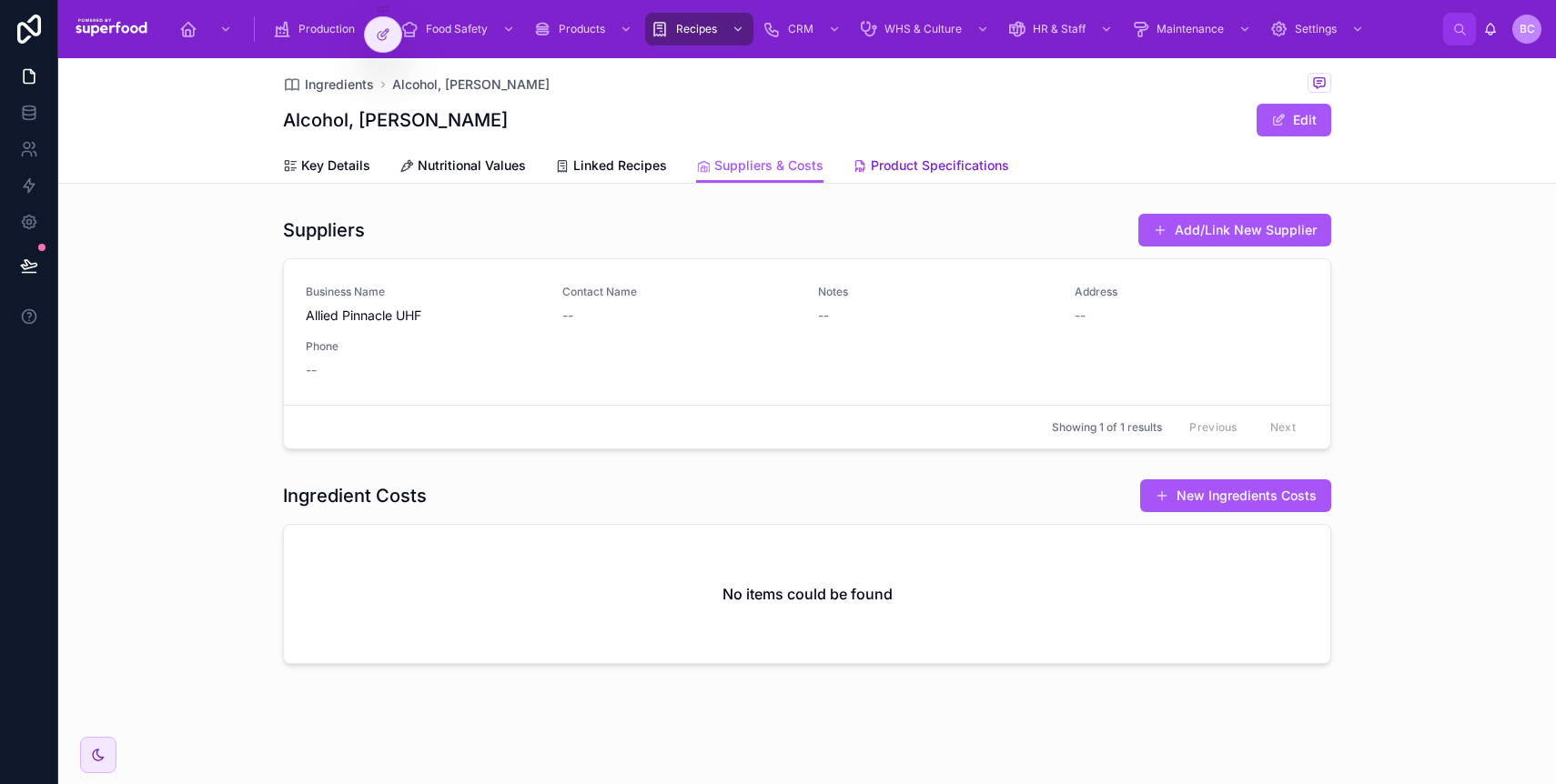
click at [901, 160] on span "Product Specifications" at bounding box center [940, 165] width 139 height 18
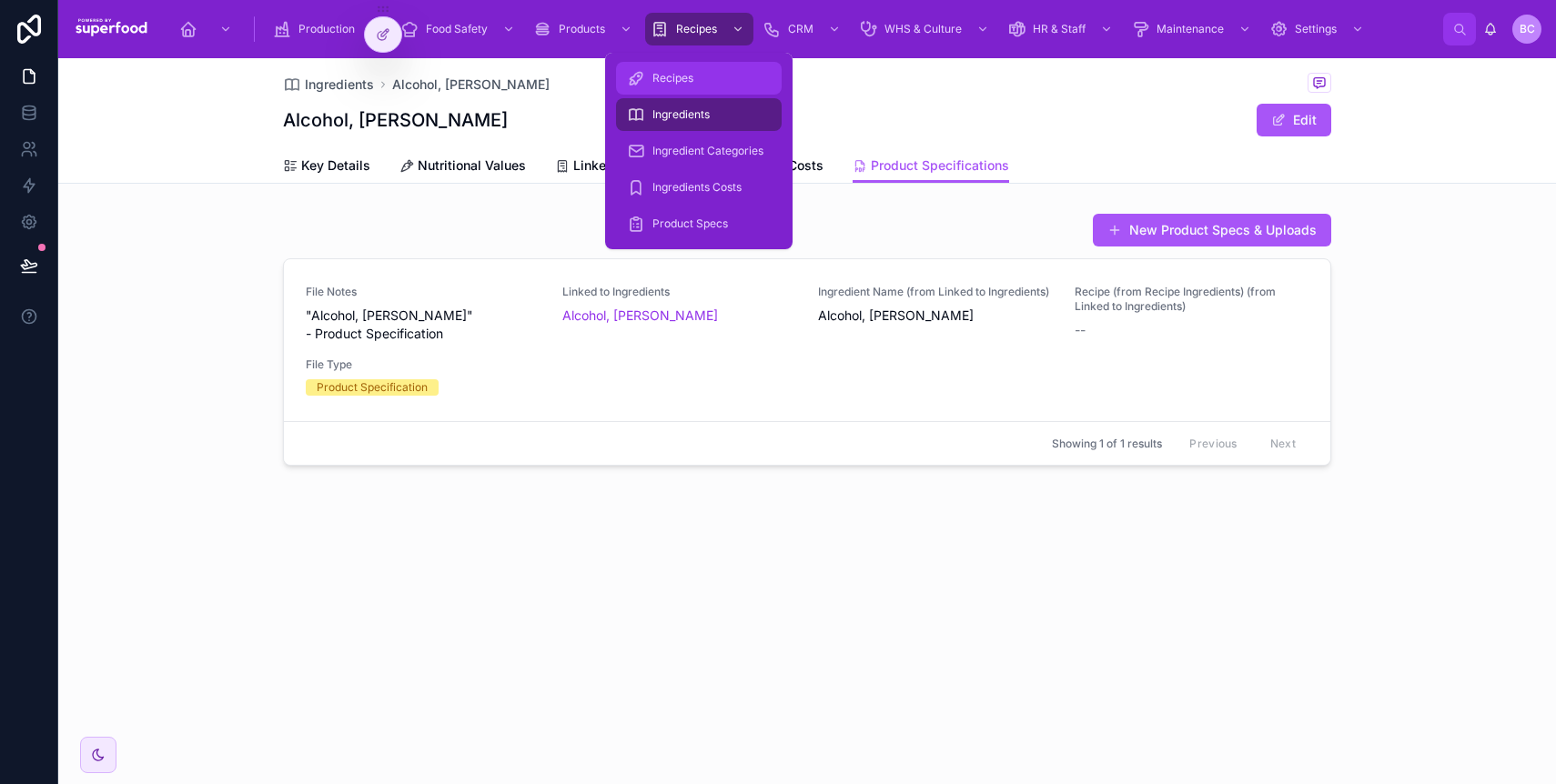
click at [668, 76] on span "Recipes" at bounding box center [672, 77] width 41 height 14
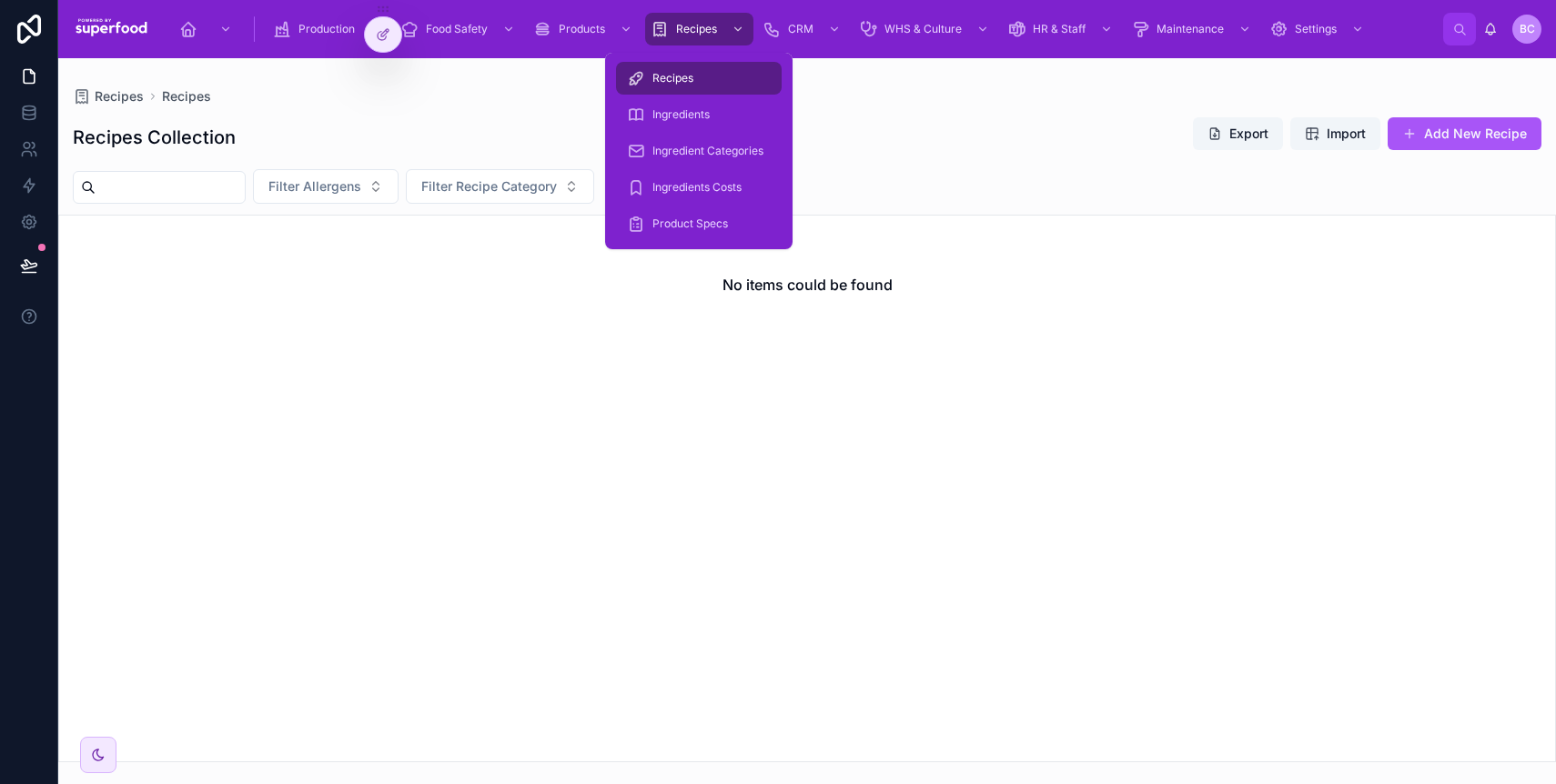
click at [672, 86] on div "Recipes" at bounding box center [699, 78] width 143 height 29
